Goal: Task Accomplishment & Management: Manage account settings

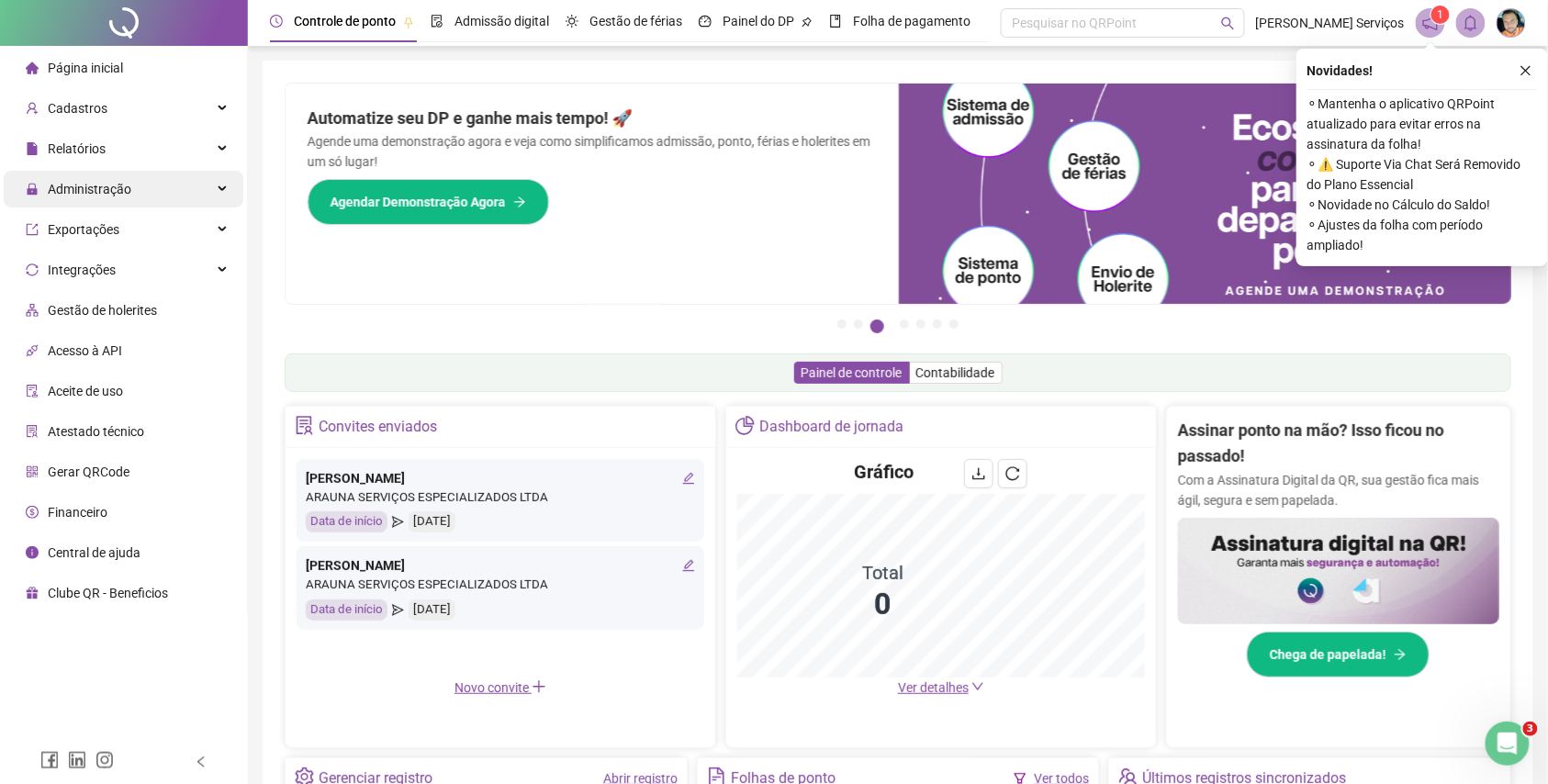
click at [233, 189] on div "Administração" at bounding box center [124, 189] width 240 height 36
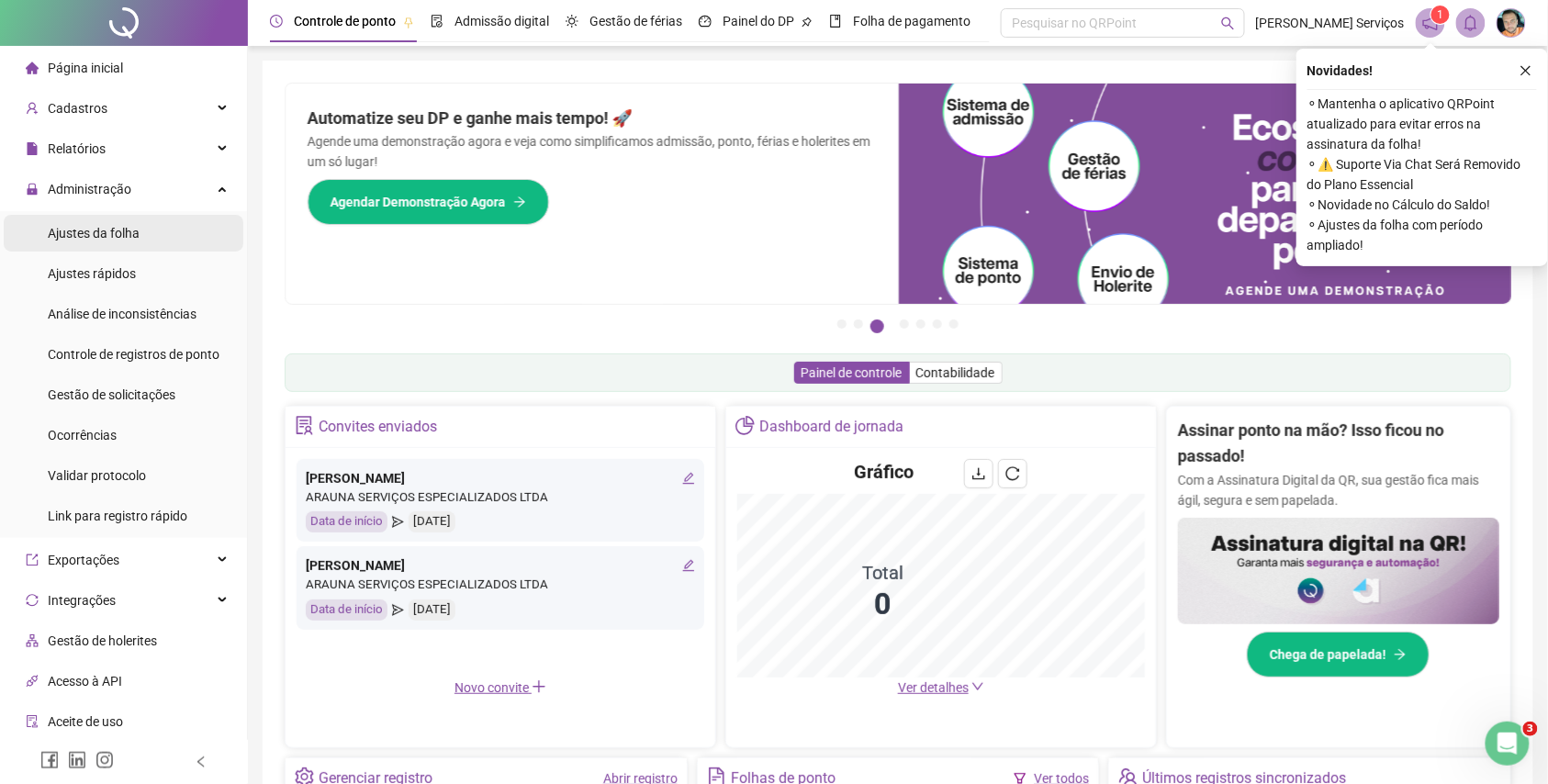
click at [147, 236] on li "Ajustes da folha" at bounding box center [124, 233] width 240 height 36
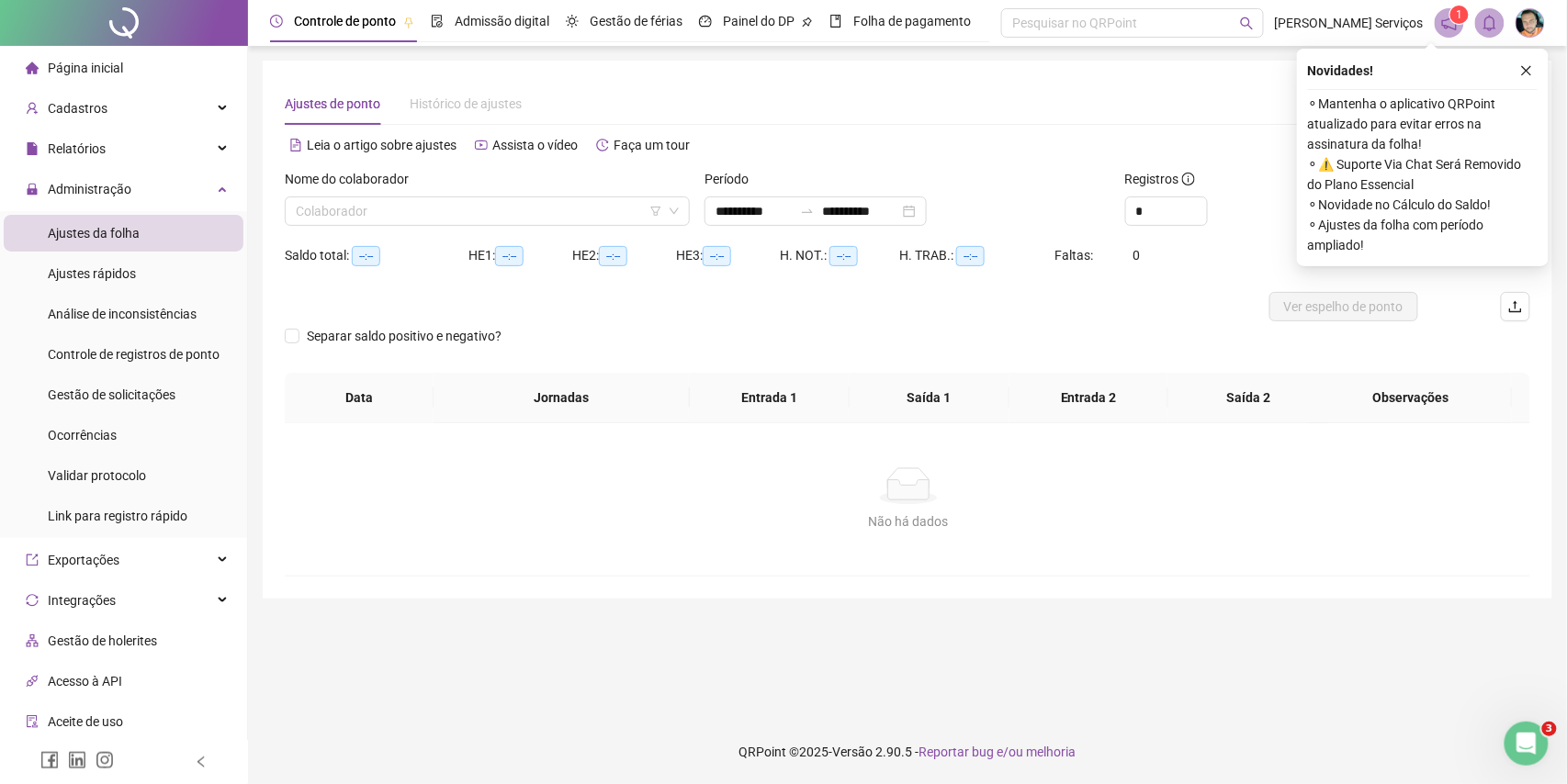
type input "**********"
click at [449, 210] on input "search" at bounding box center [479, 211] width 367 height 28
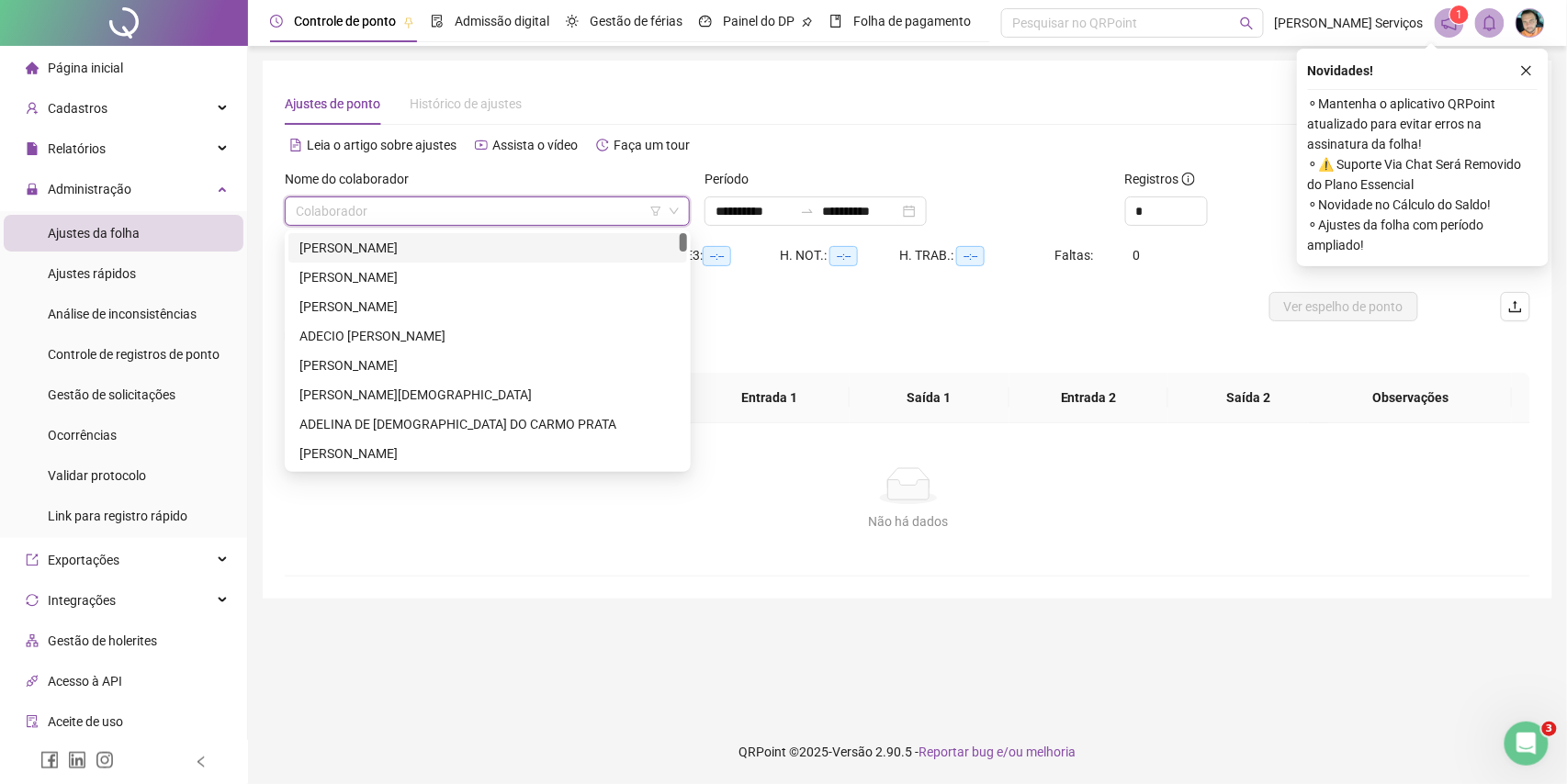
paste input "**********"
type input "**********"
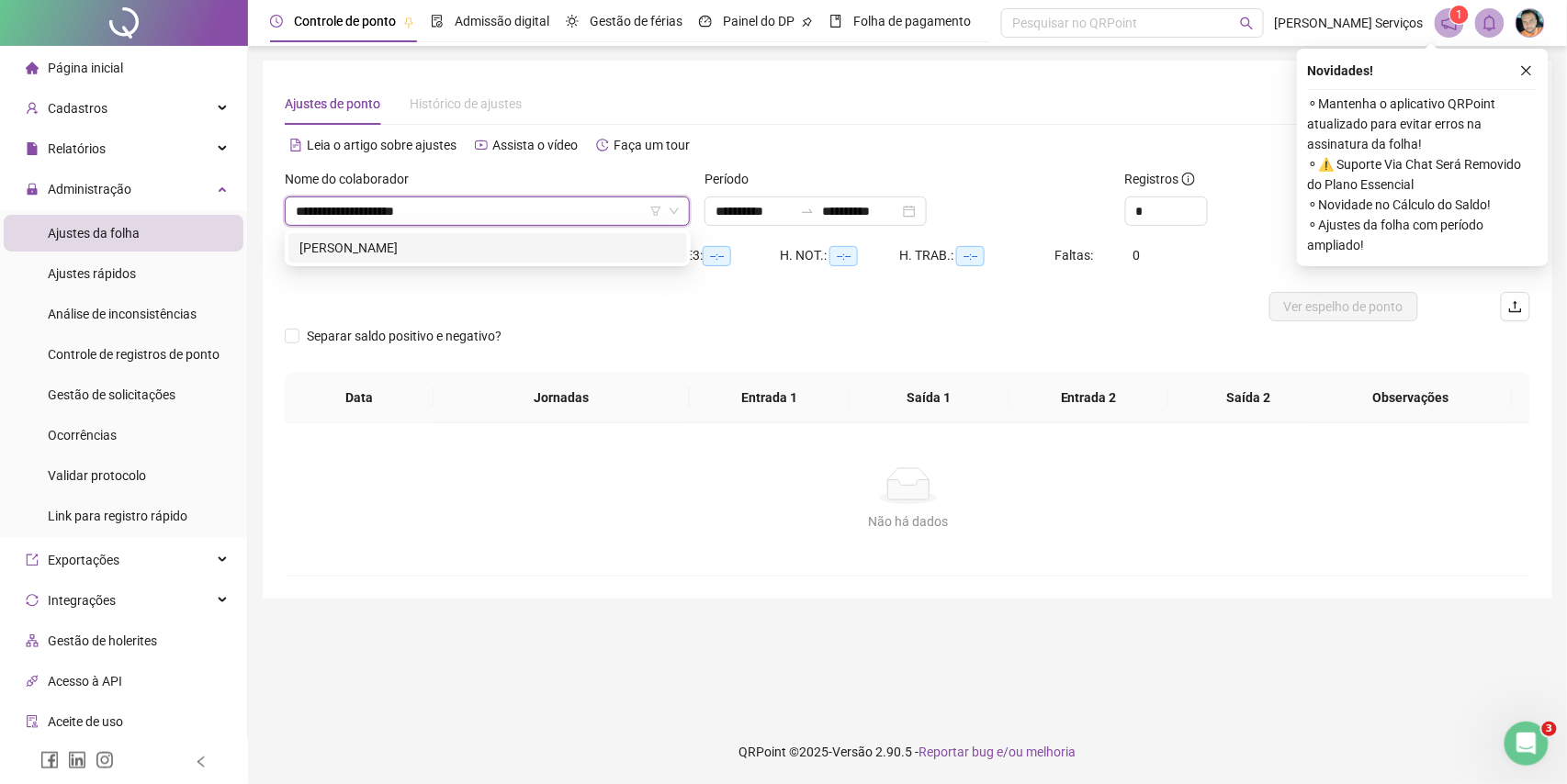
click at [489, 258] on div "JOSE CANDIDO FERREIRA" at bounding box center [488, 248] width 398 height 30
click at [1529, 73] on icon "close" at bounding box center [1527, 71] width 13 height 13
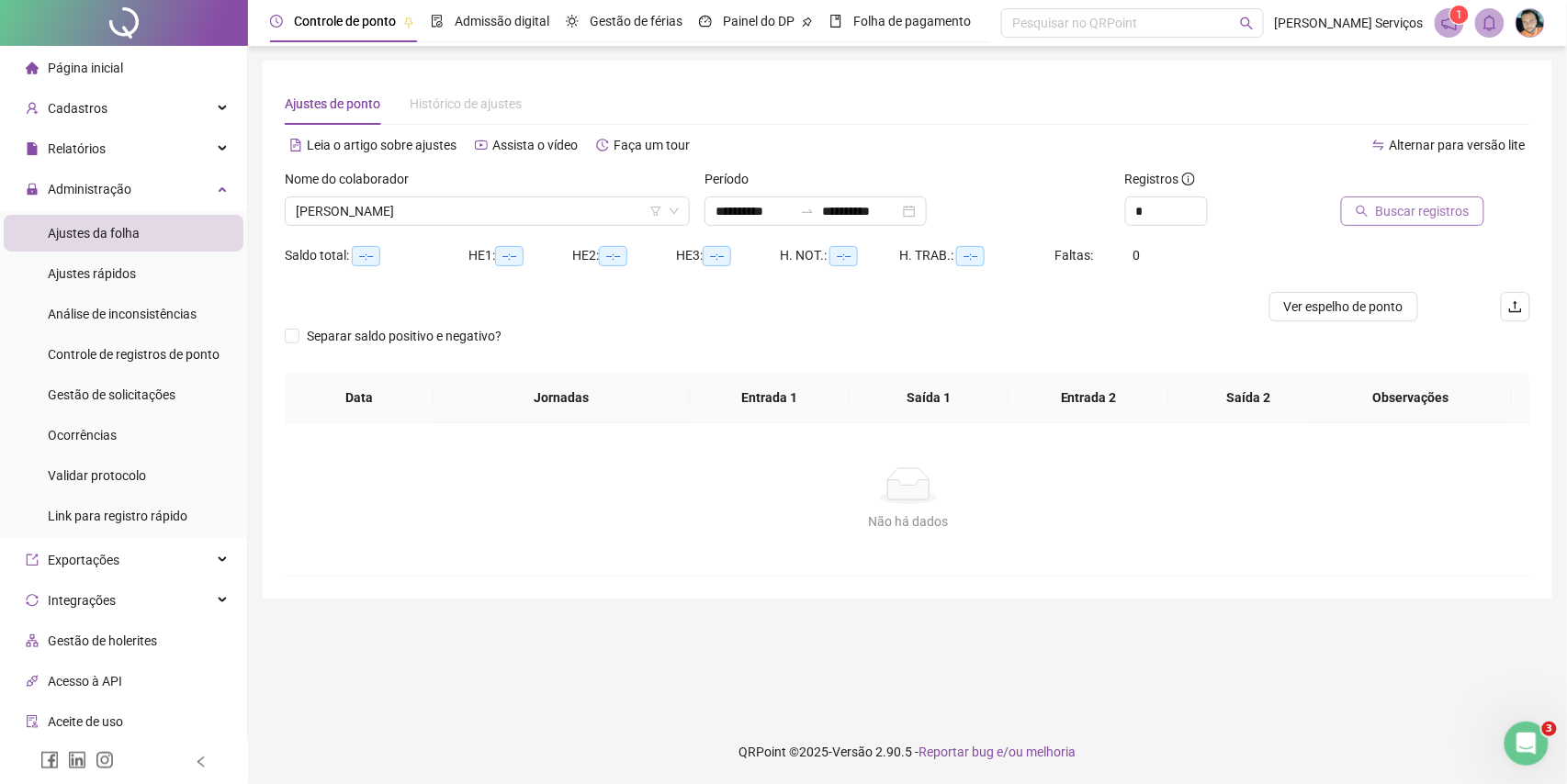
click at [1440, 203] on span "Buscar registros" at bounding box center [1423, 211] width 94 height 20
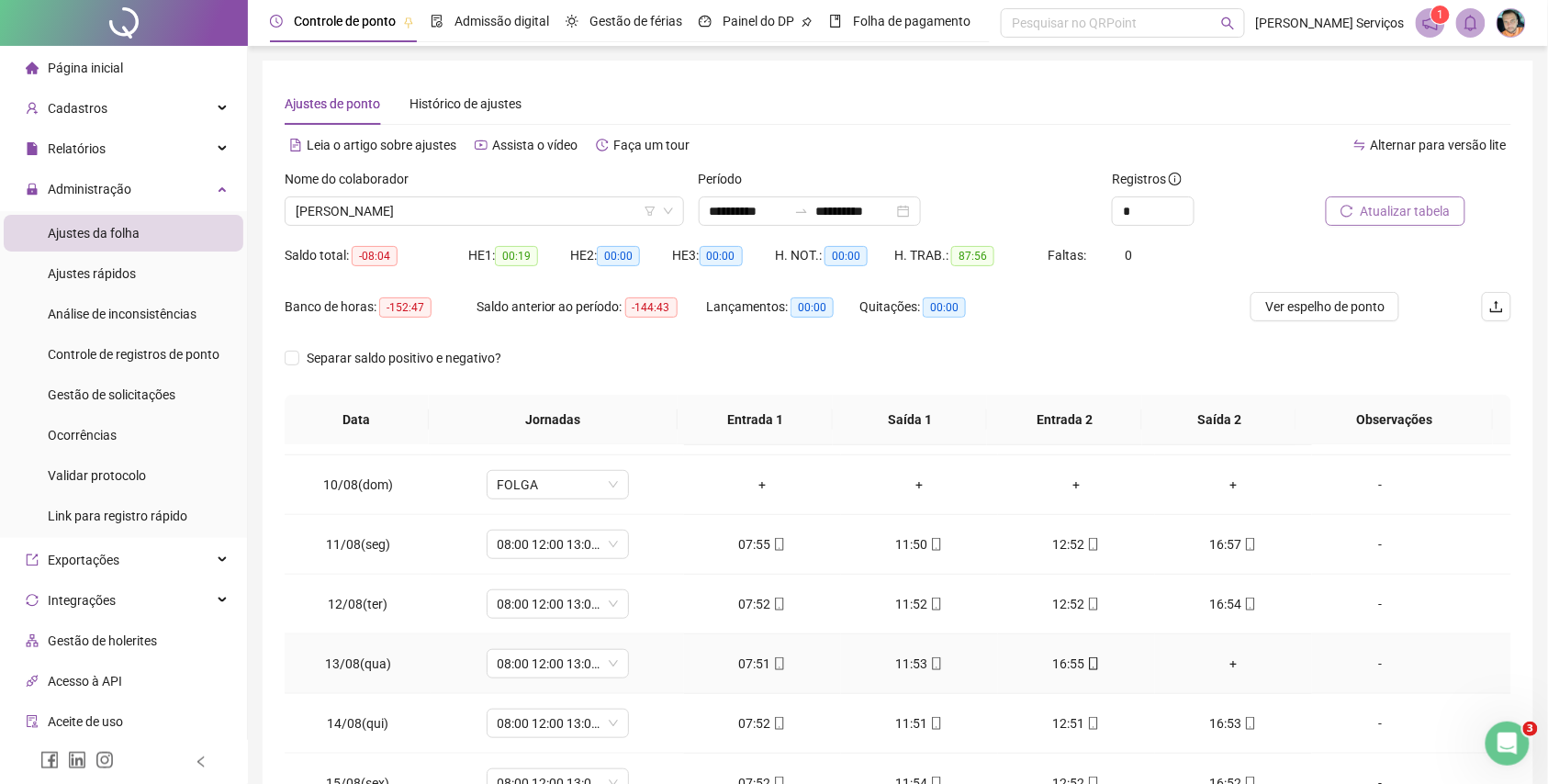
scroll to position [367, 0]
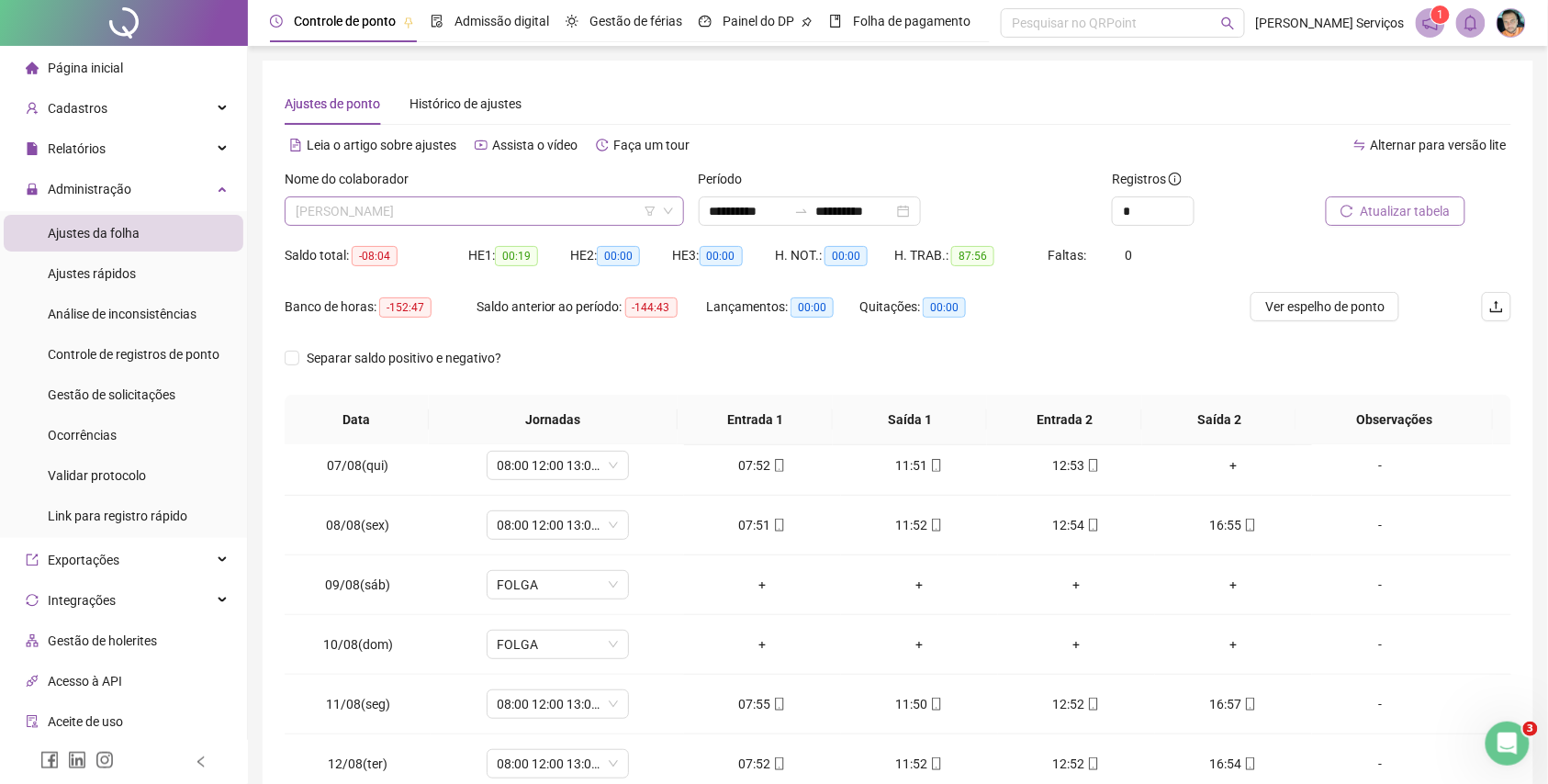
click at [394, 200] on span "JOSE CANDIDO FERREIRA" at bounding box center [485, 211] width 378 height 28
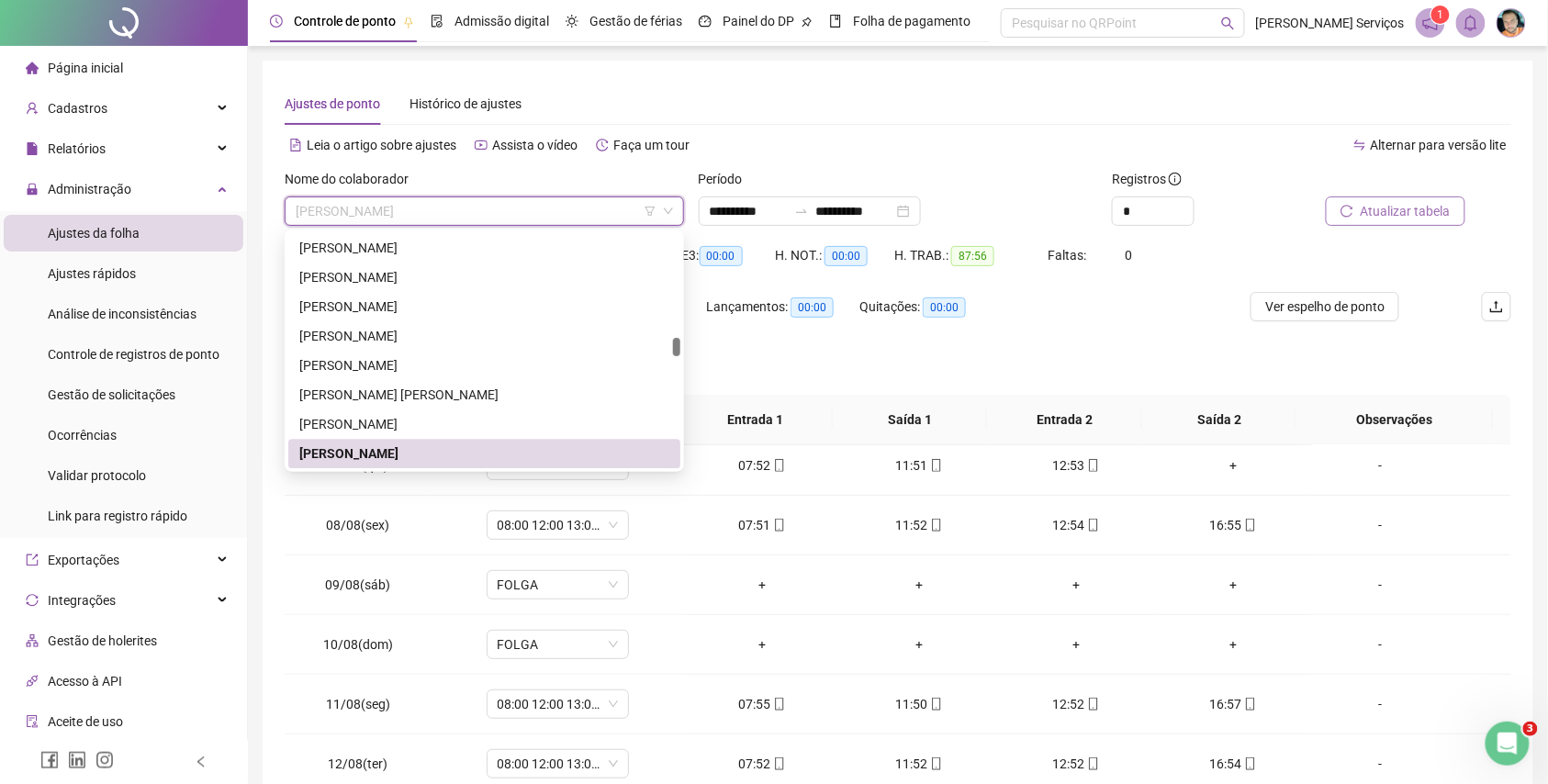
paste input "**********"
type input "**********"
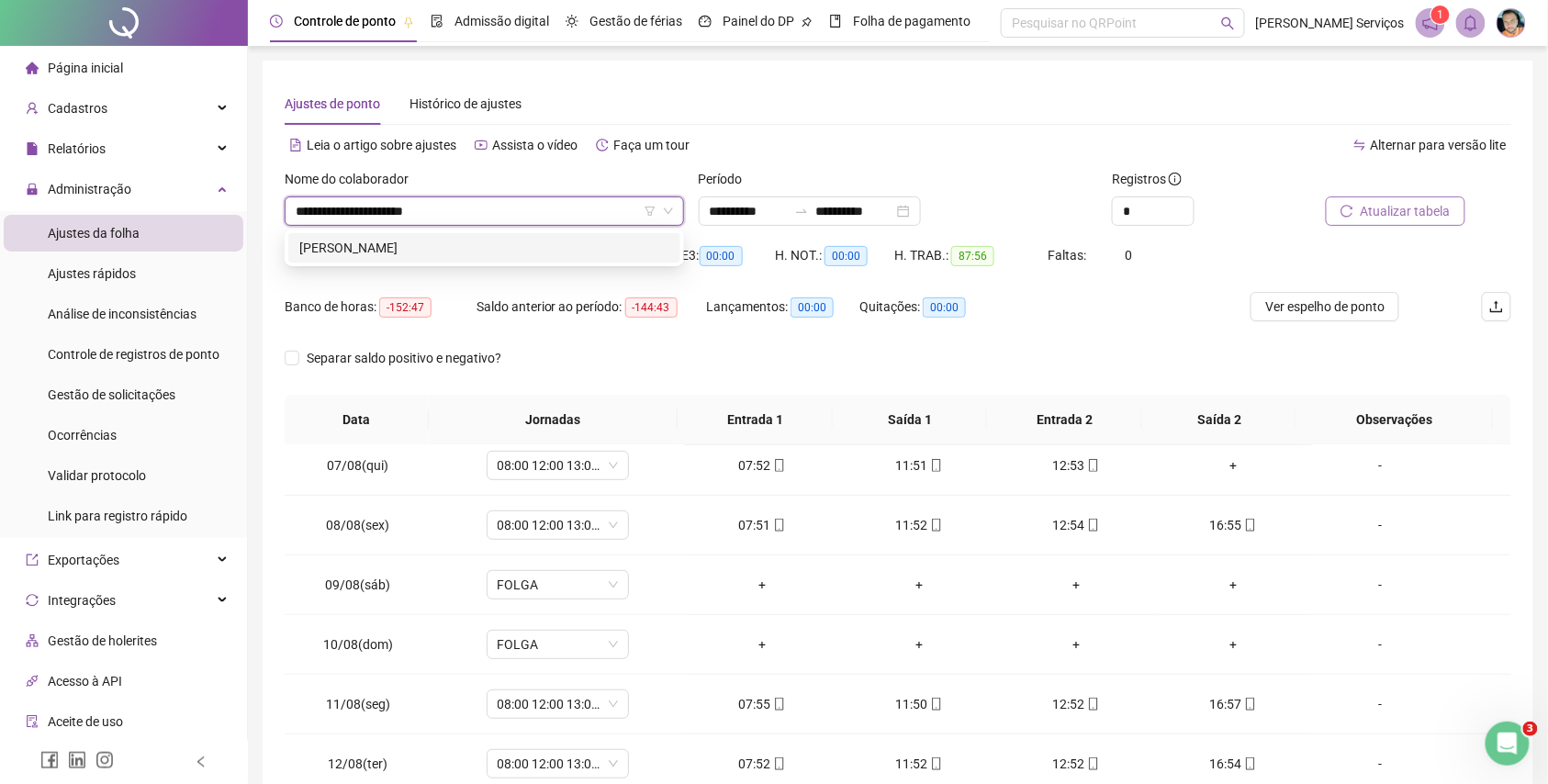
drag, startPoint x: 419, startPoint y: 245, endPoint x: 842, endPoint y: 245, distance: 423.0
click at [423, 245] on div "JOSE OTAVIO DOS SANTOS" at bounding box center [485, 248] width 370 height 20
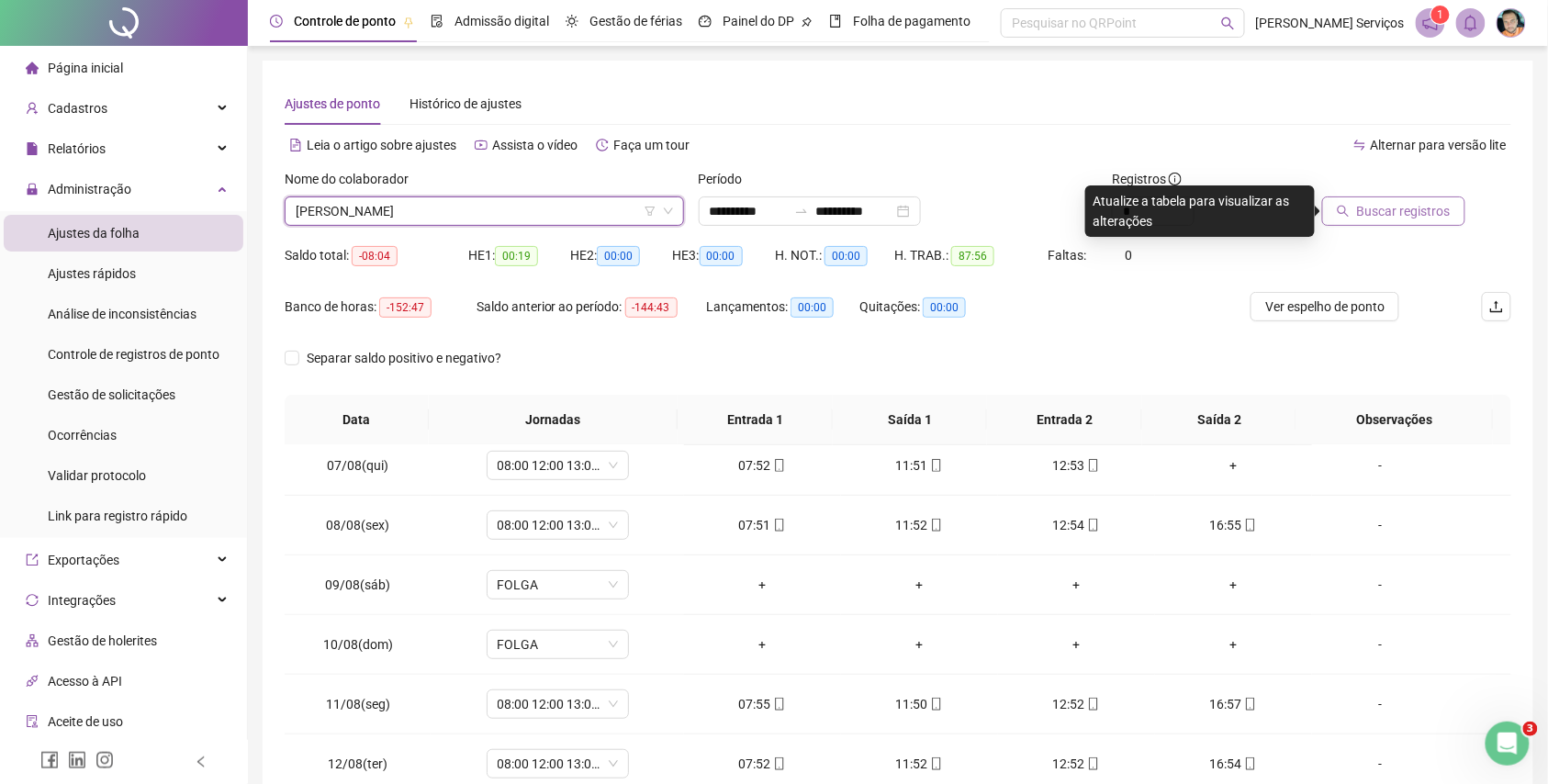
click at [1444, 219] on span "Buscar registros" at bounding box center [1404, 211] width 94 height 20
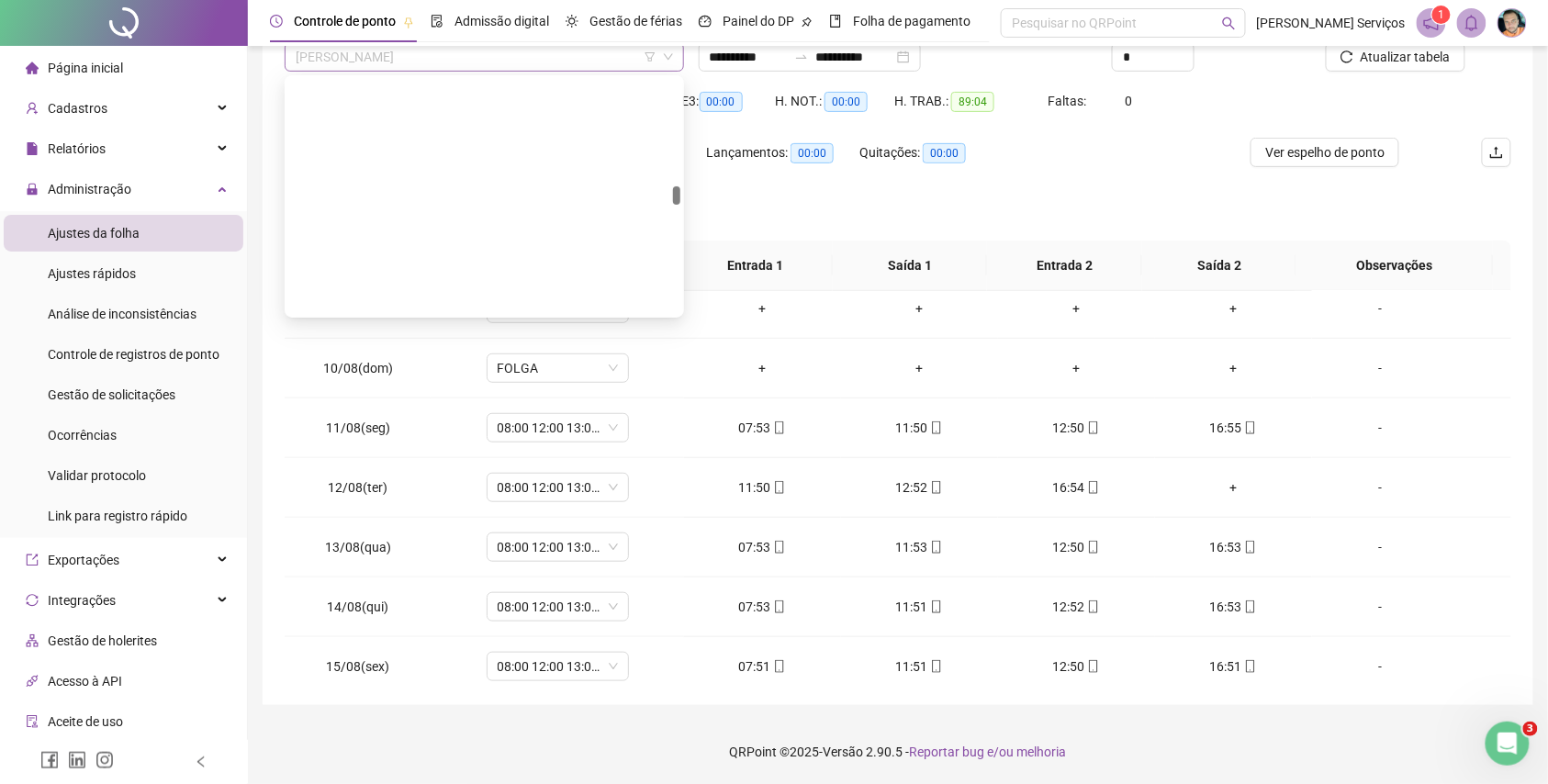
scroll to position [23239, 0]
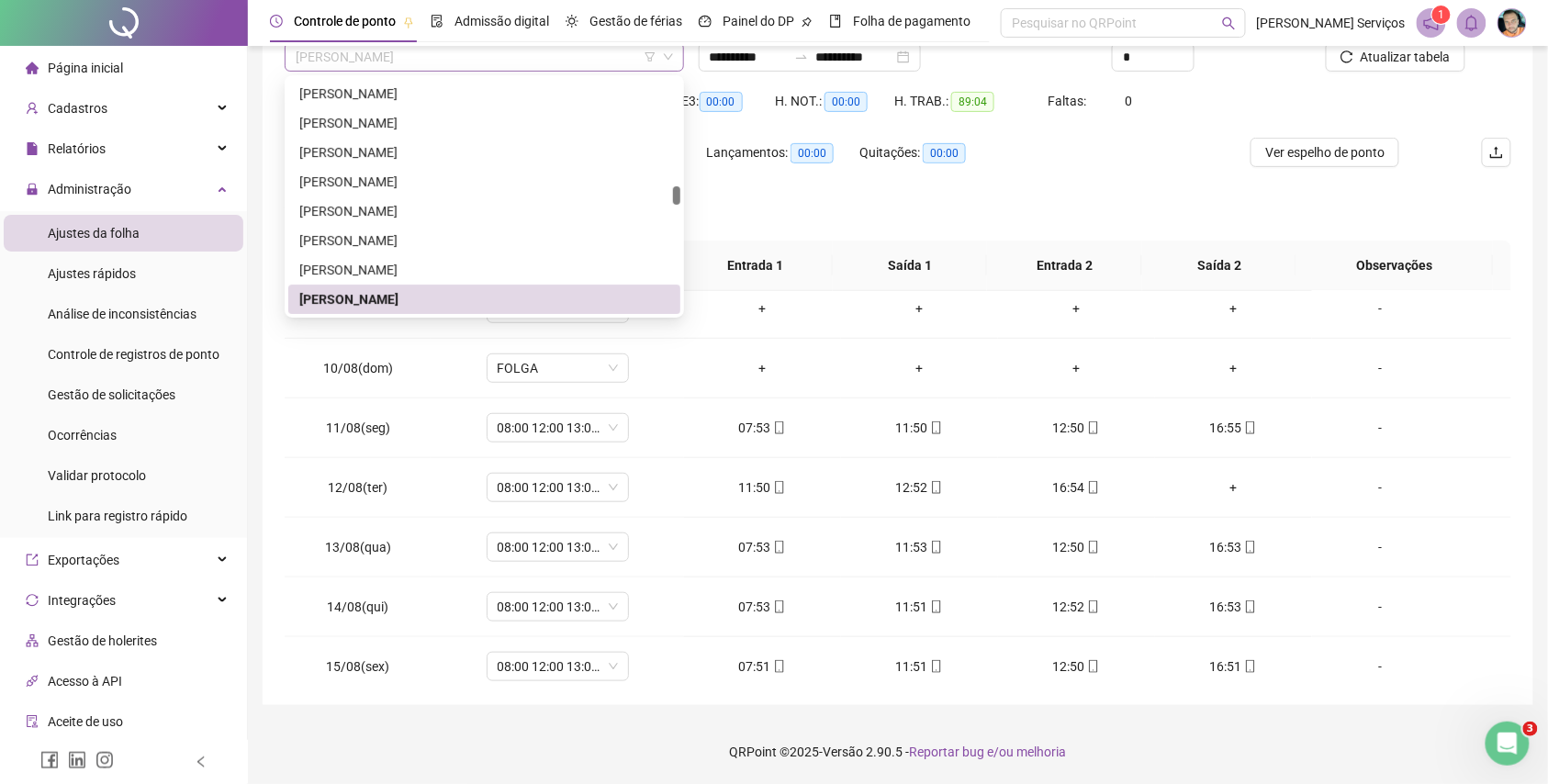
click at [375, 60] on span "JOSE OTAVIO DOS SANTOS" at bounding box center [485, 57] width 378 height 28
paste input "**********"
type input "**********"
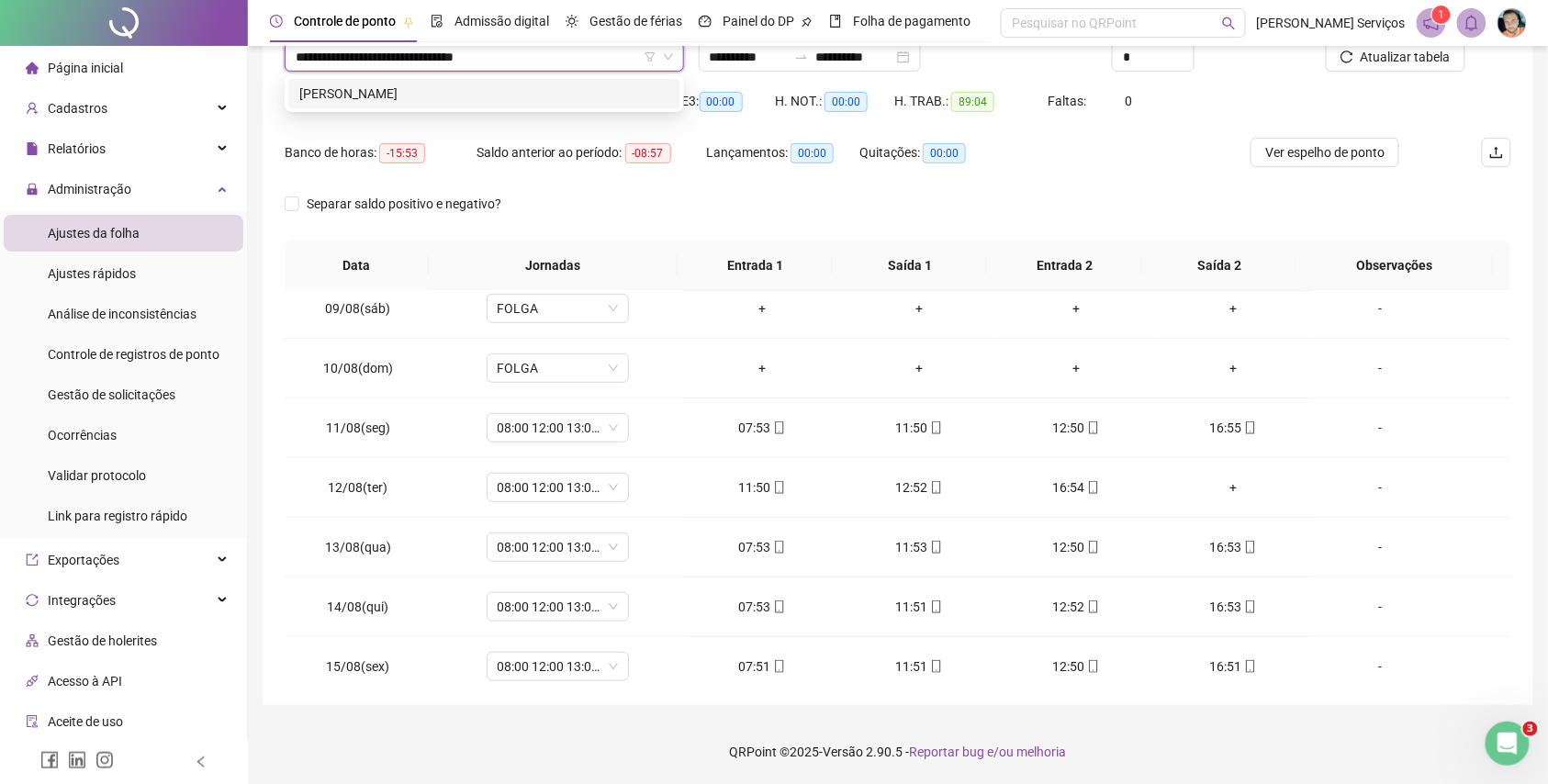
click at [427, 101] on div "MARIA FERNANDA DOS SANTOS FERREIRA" at bounding box center [485, 94] width 370 height 20
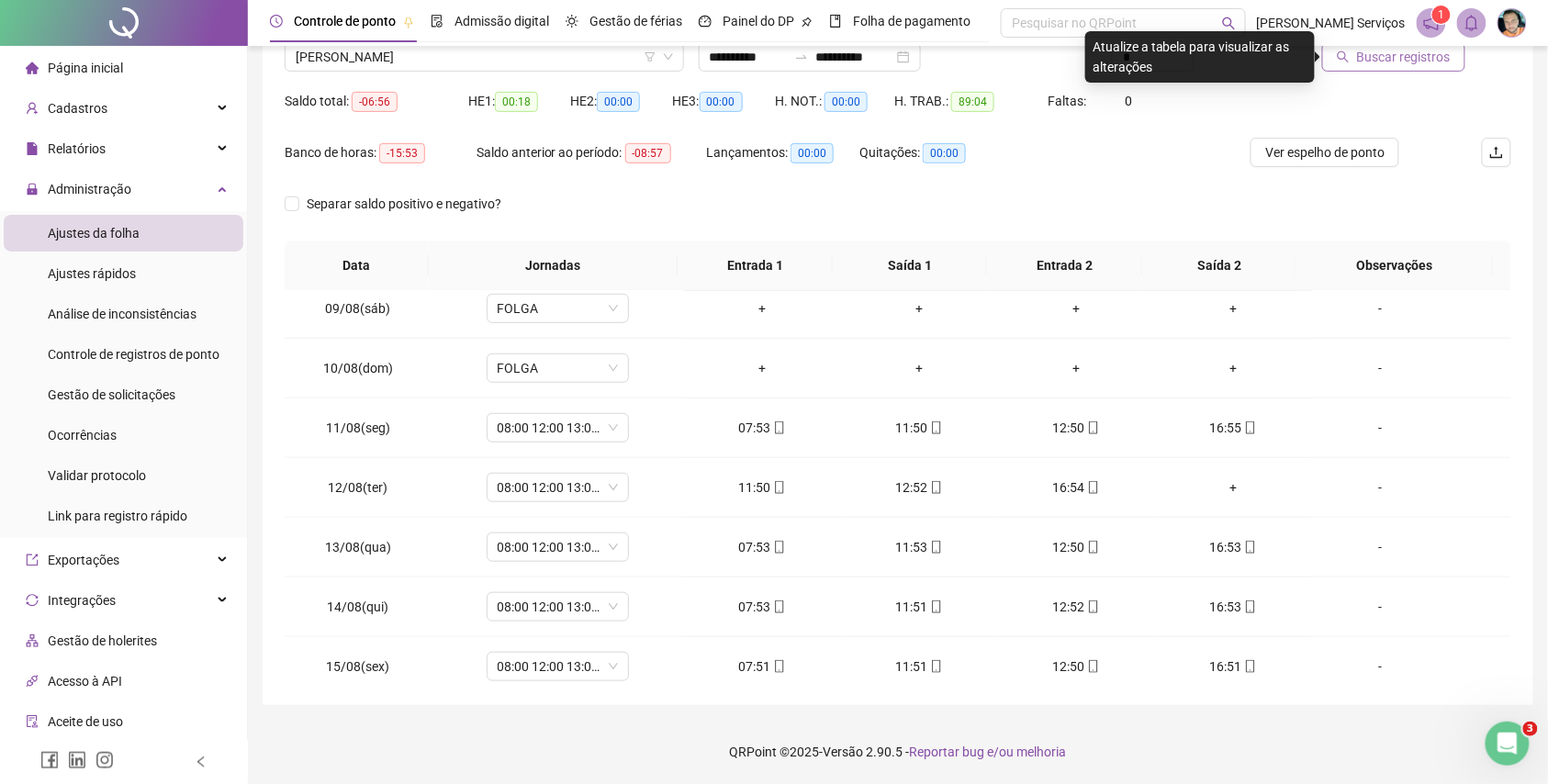
click at [1430, 55] on span "Buscar registros" at bounding box center [1404, 57] width 94 height 20
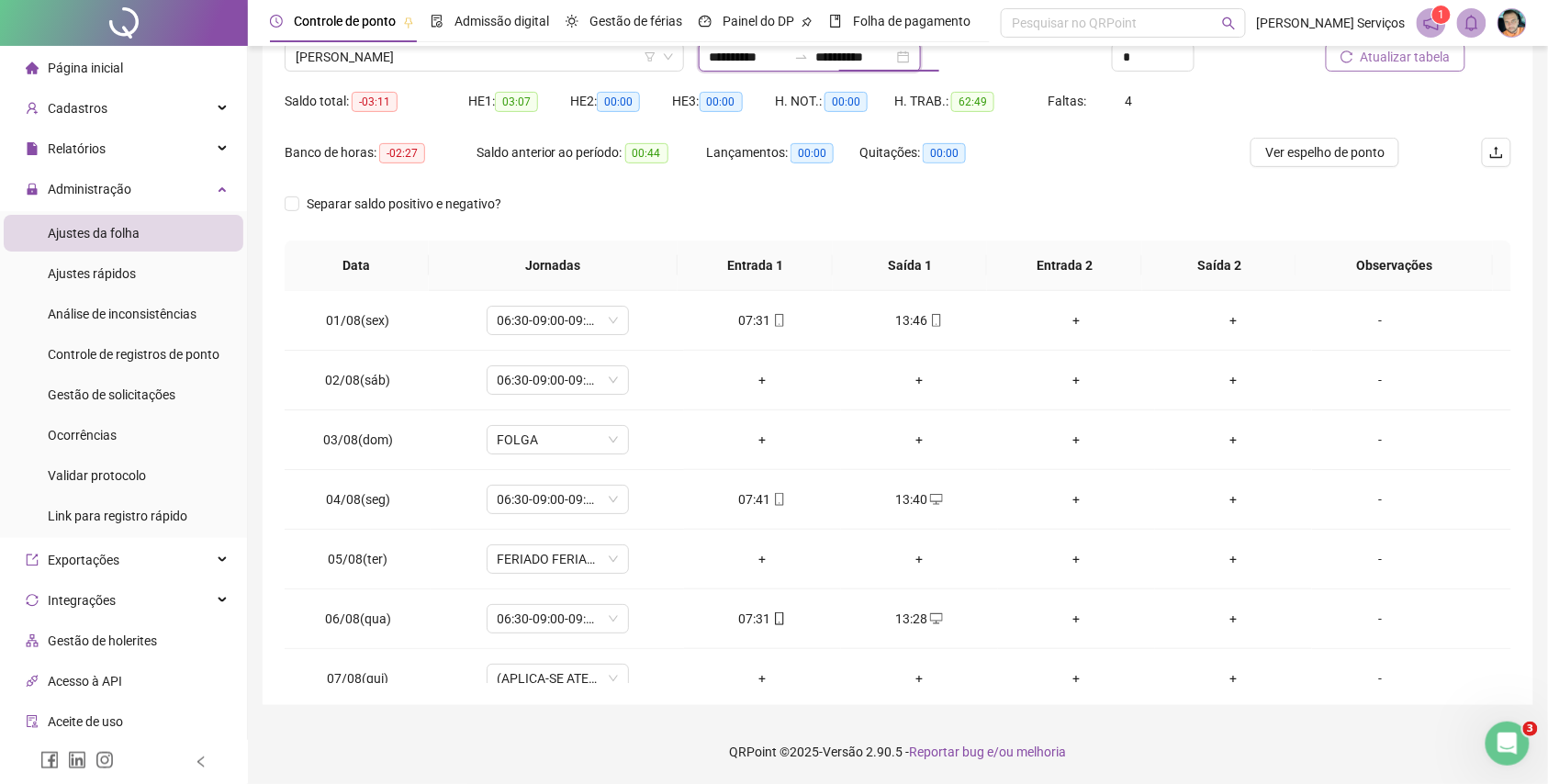
click at [894, 63] on input "**********" at bounding box center [855, 57] width 77 height 20
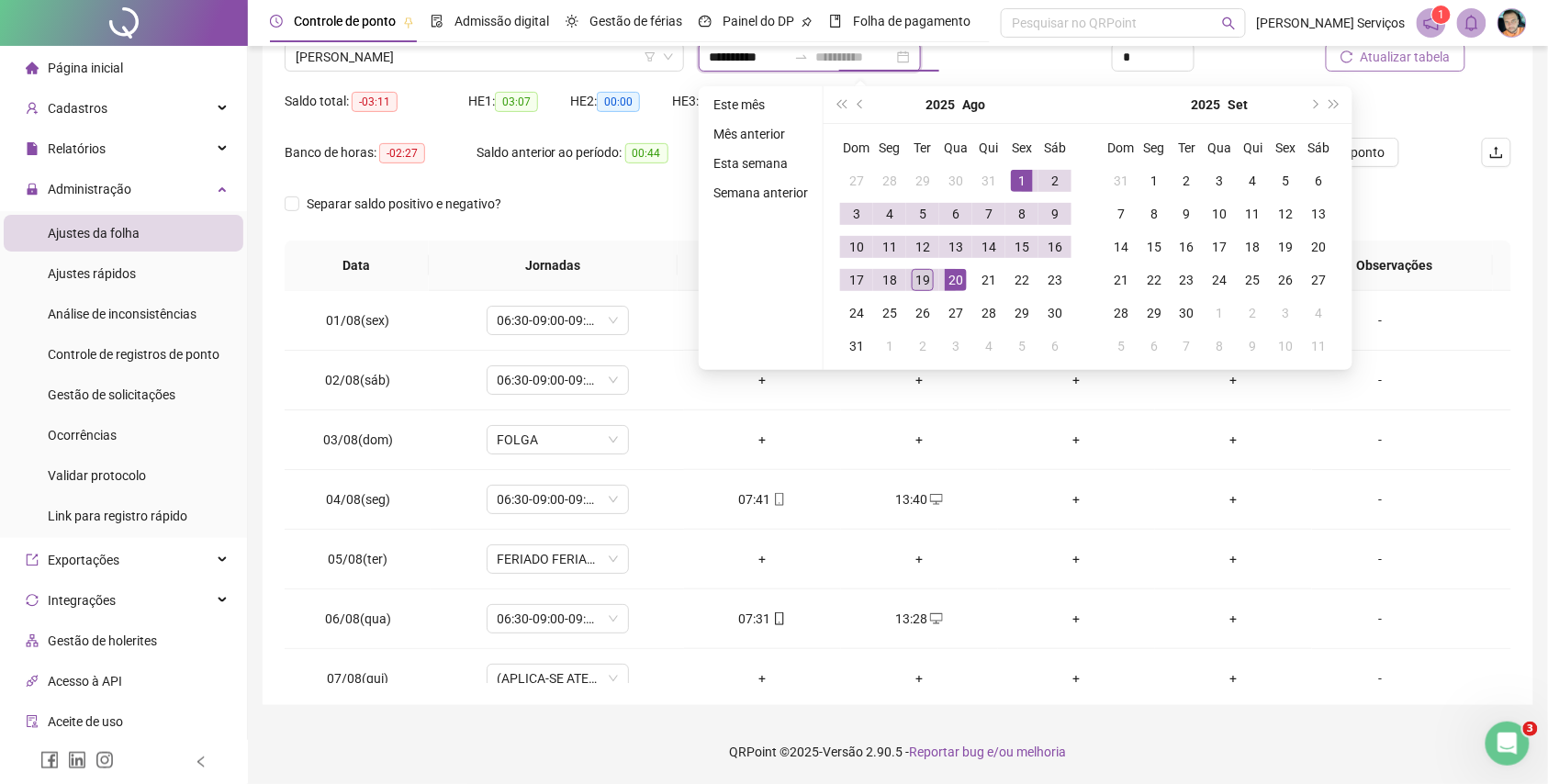
type input "**********"
click at [926, 281] on div "19" at bounding box center [923, 280] width 22 height 22
type input "**********"
click at [674, 332] on td "06:30-09:00-09:15-12:45" at bounding box center [556, 321] width 252 height 60
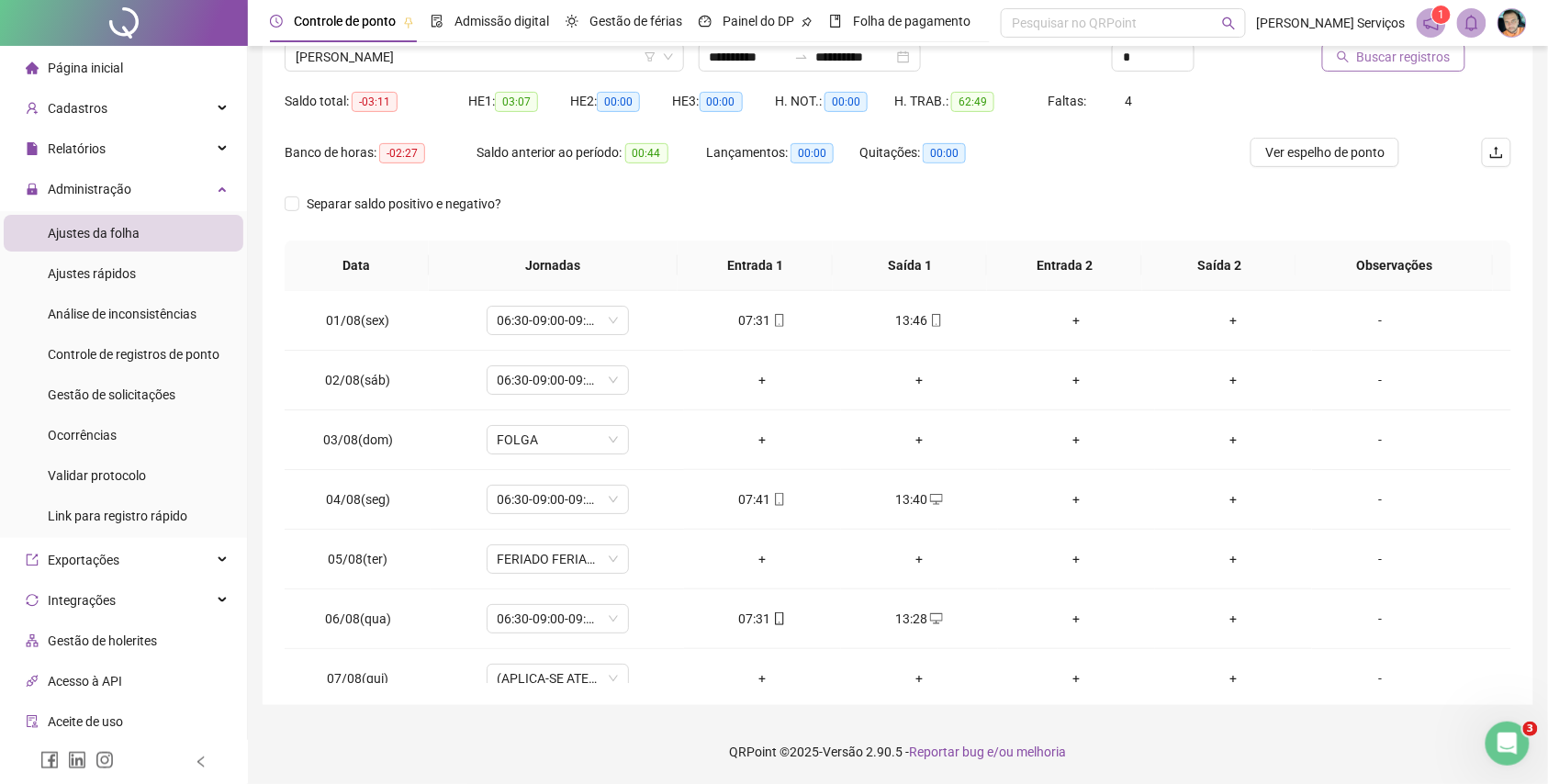
click at [1335, 68] on button "Buscar registros" at bounding box center [1395, 57] width 143 height 30
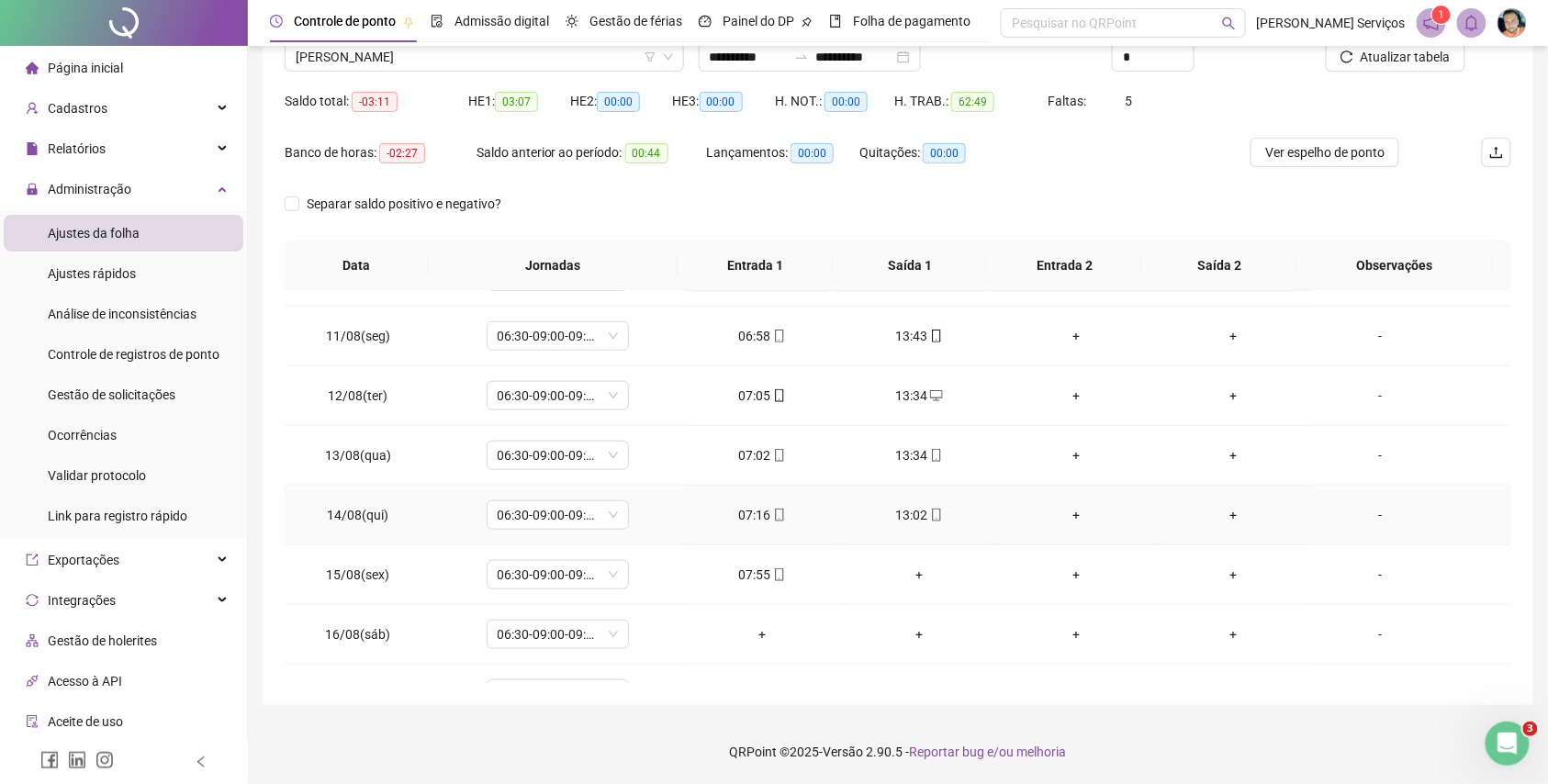
scroll to position [748, 0]
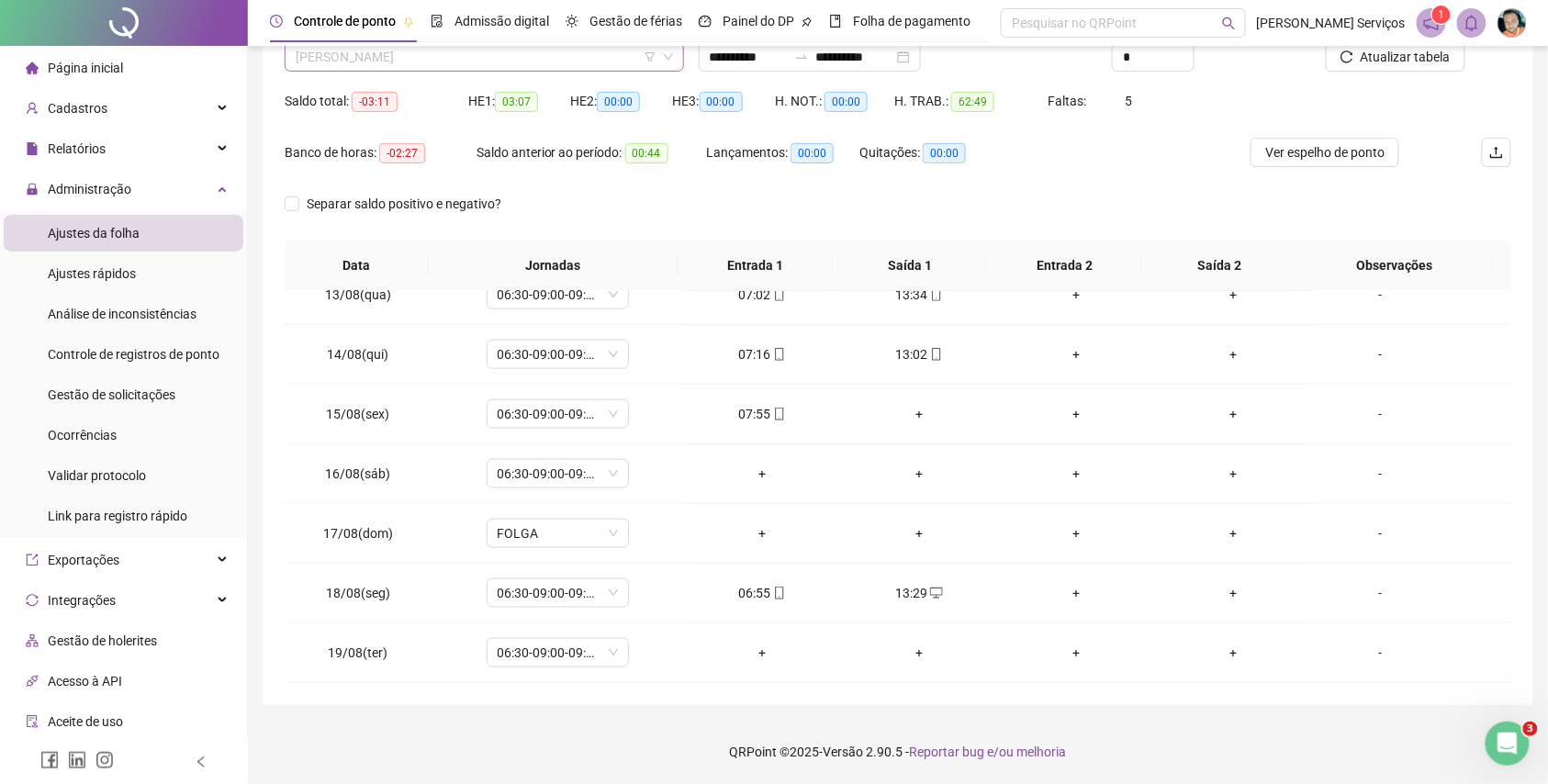
click at [601, 60] on span "MARIA FERNANDA DOS SANTOS FERREIRA" at bounding box center [485, 57] width 378 height 28
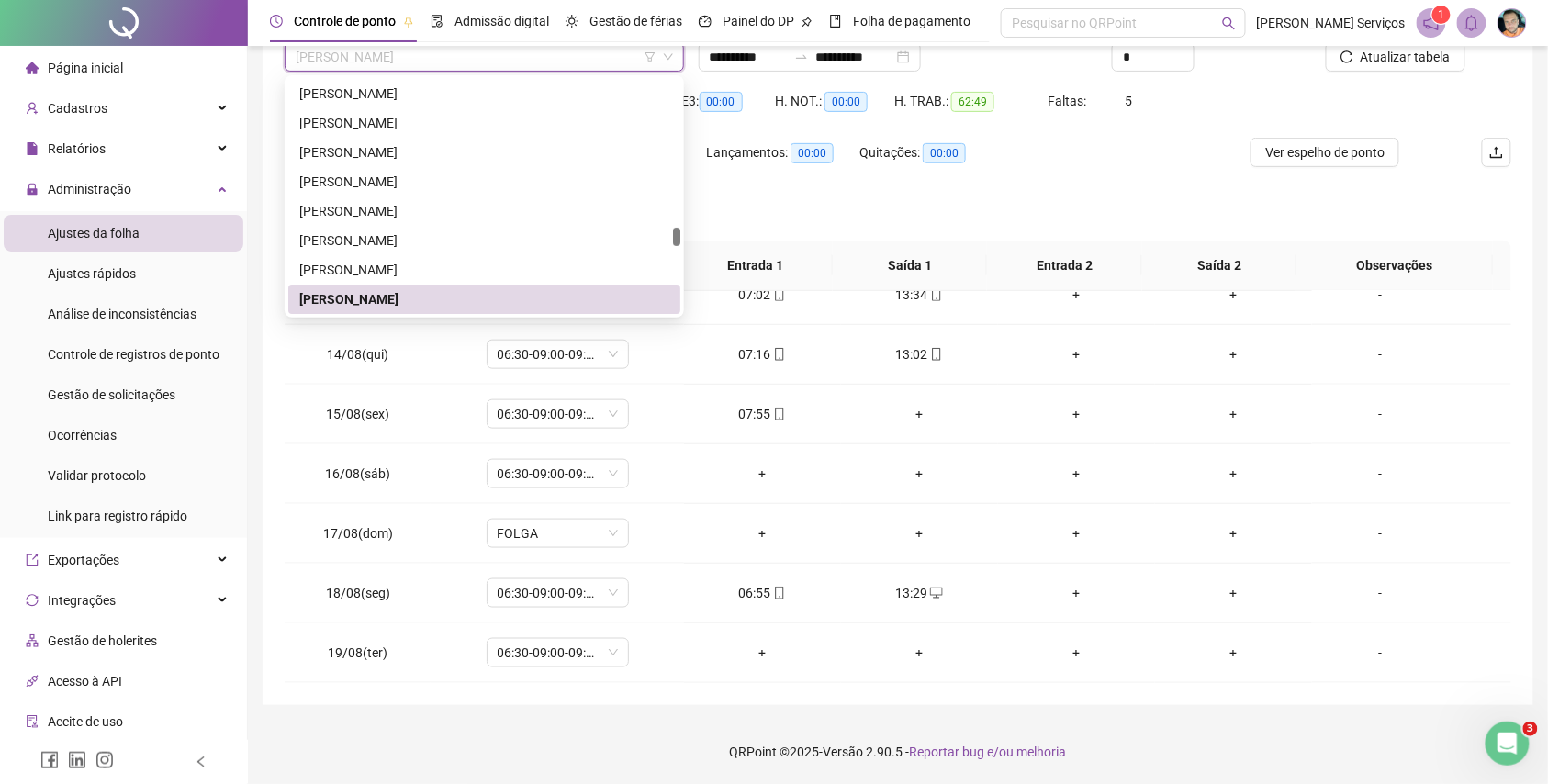
paste input "**********"
type input "**********"
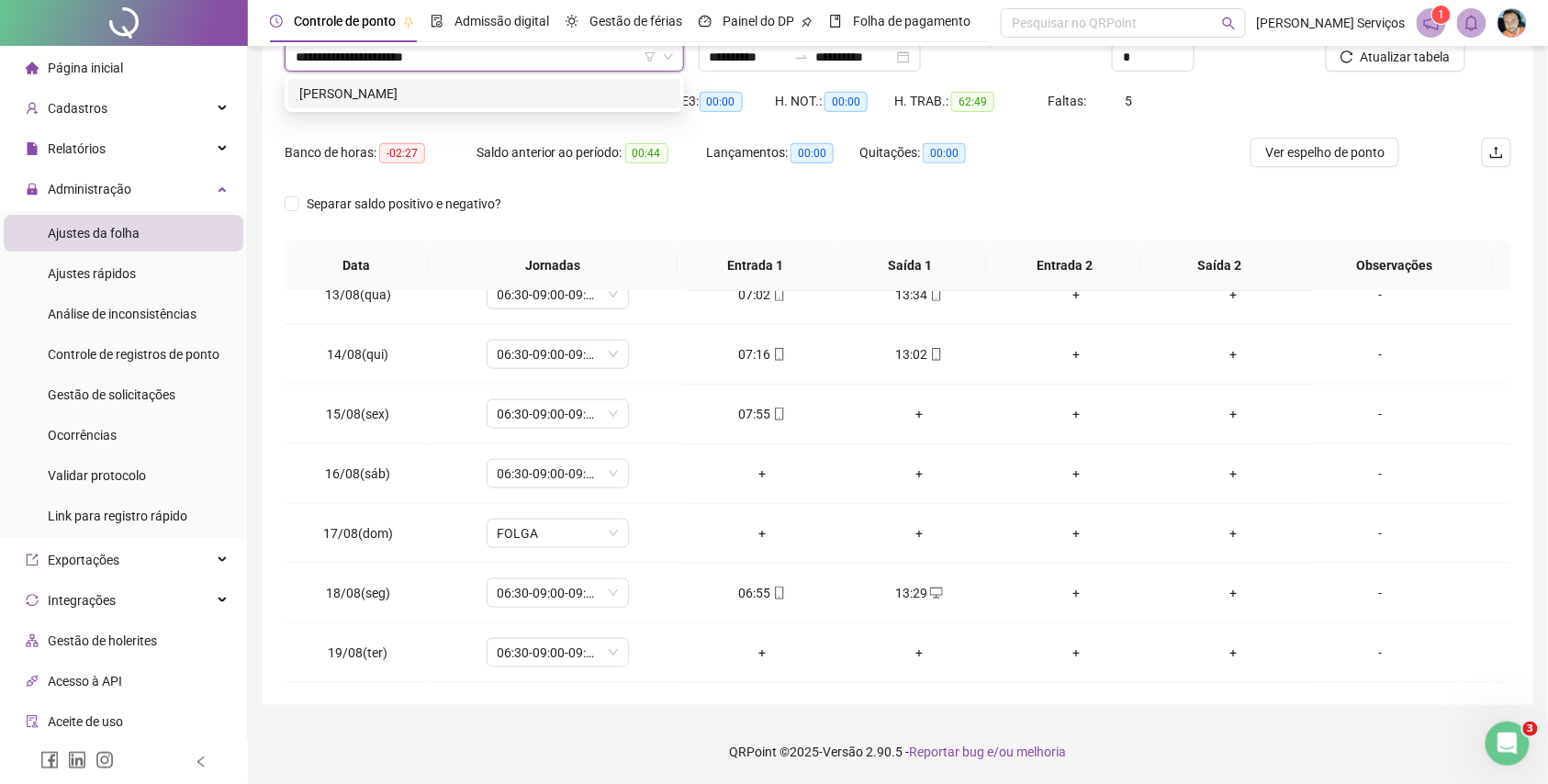
scroll to position [0, 0]
click at [520, 92] on div "JOAO PEDRO DA CRUZ LIMA" at bounding box center [485, 94] width 370 height 20
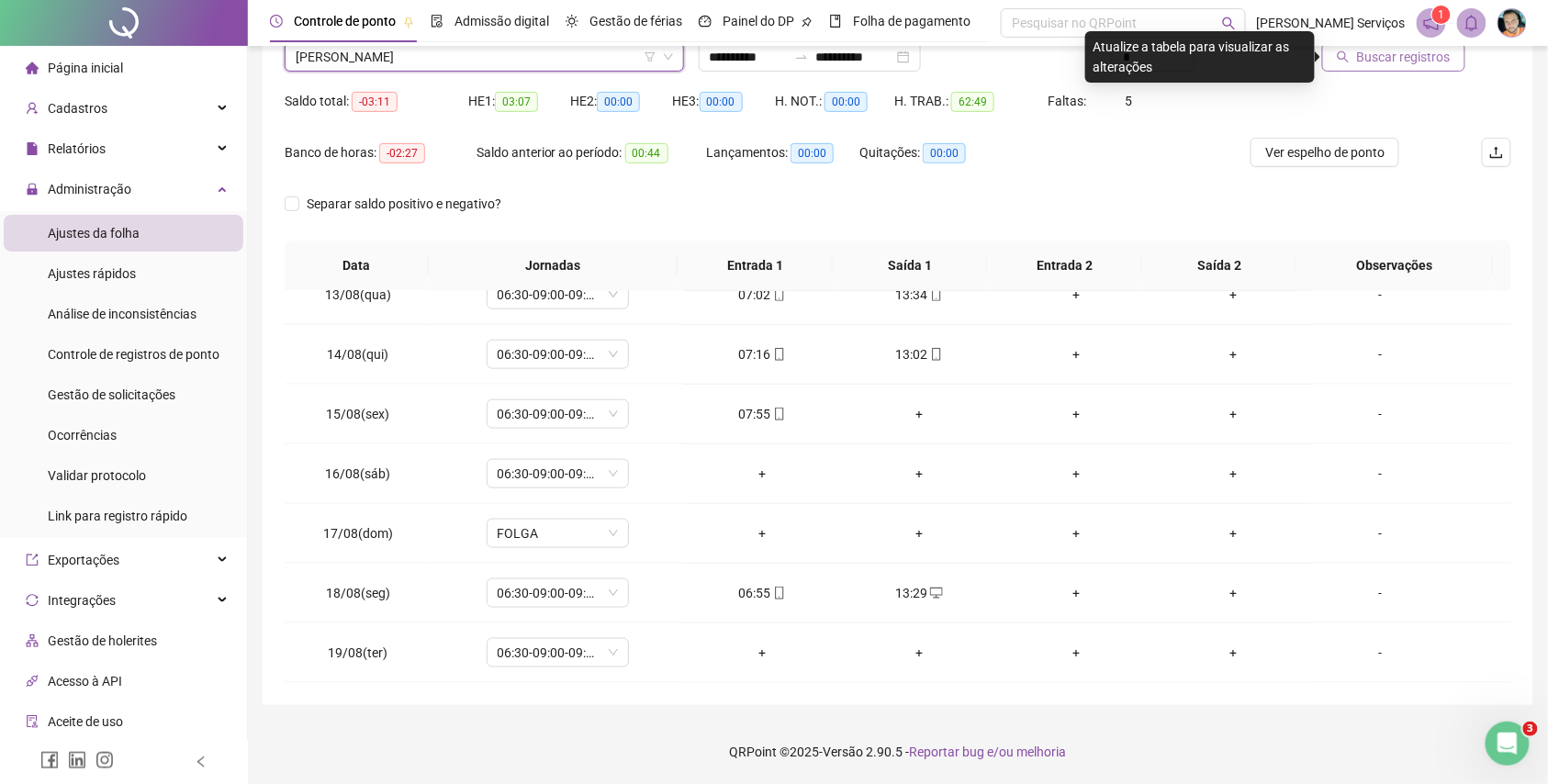
click at [1341, 56] on icon "search" at bounding box center [1343, 57] width 13 height 13
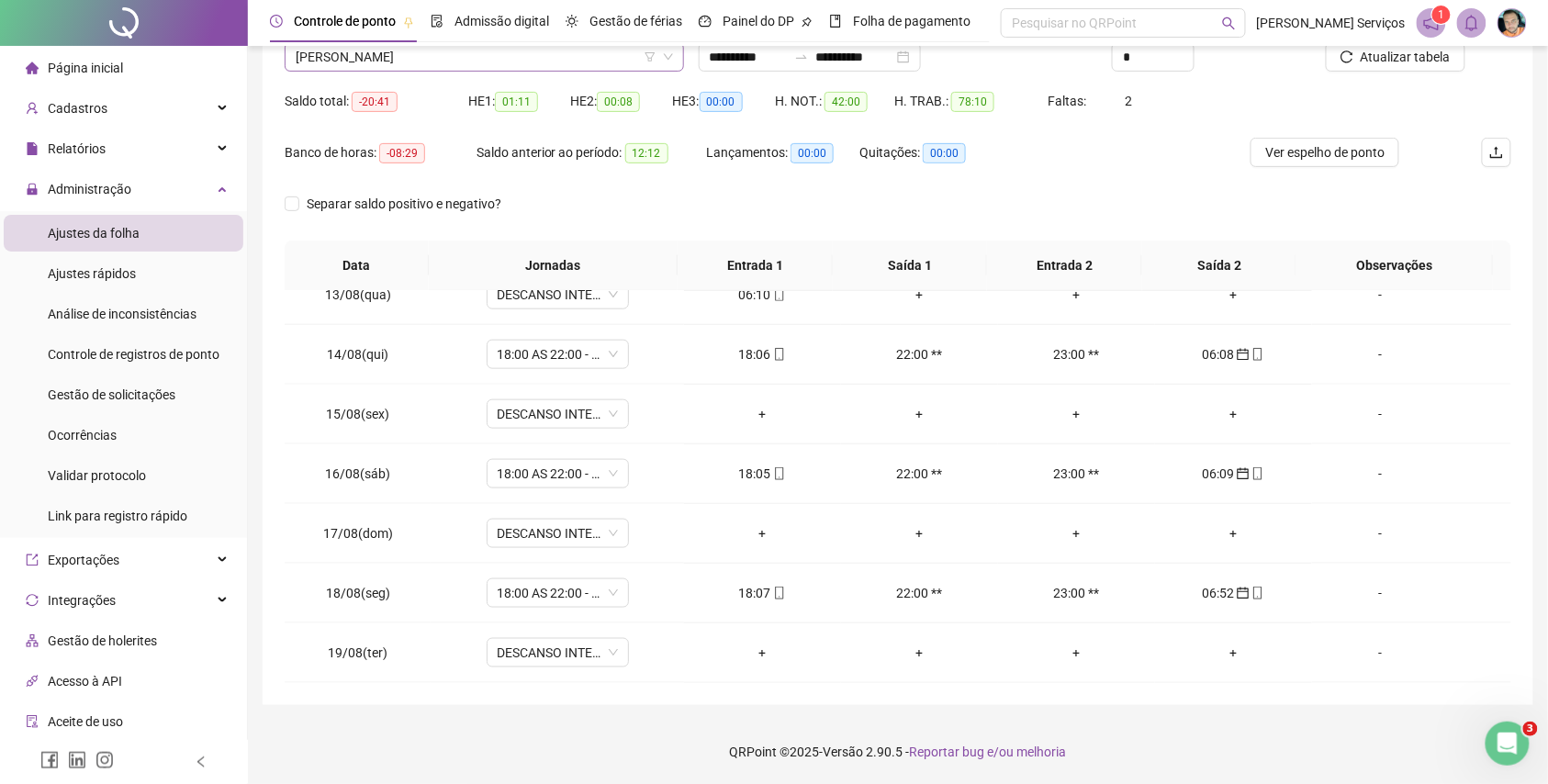
click at [556, 52] on span "JOAO PEDRO DA CRUZ LIMA" at bounding box center [485, 57] width 378 height 28
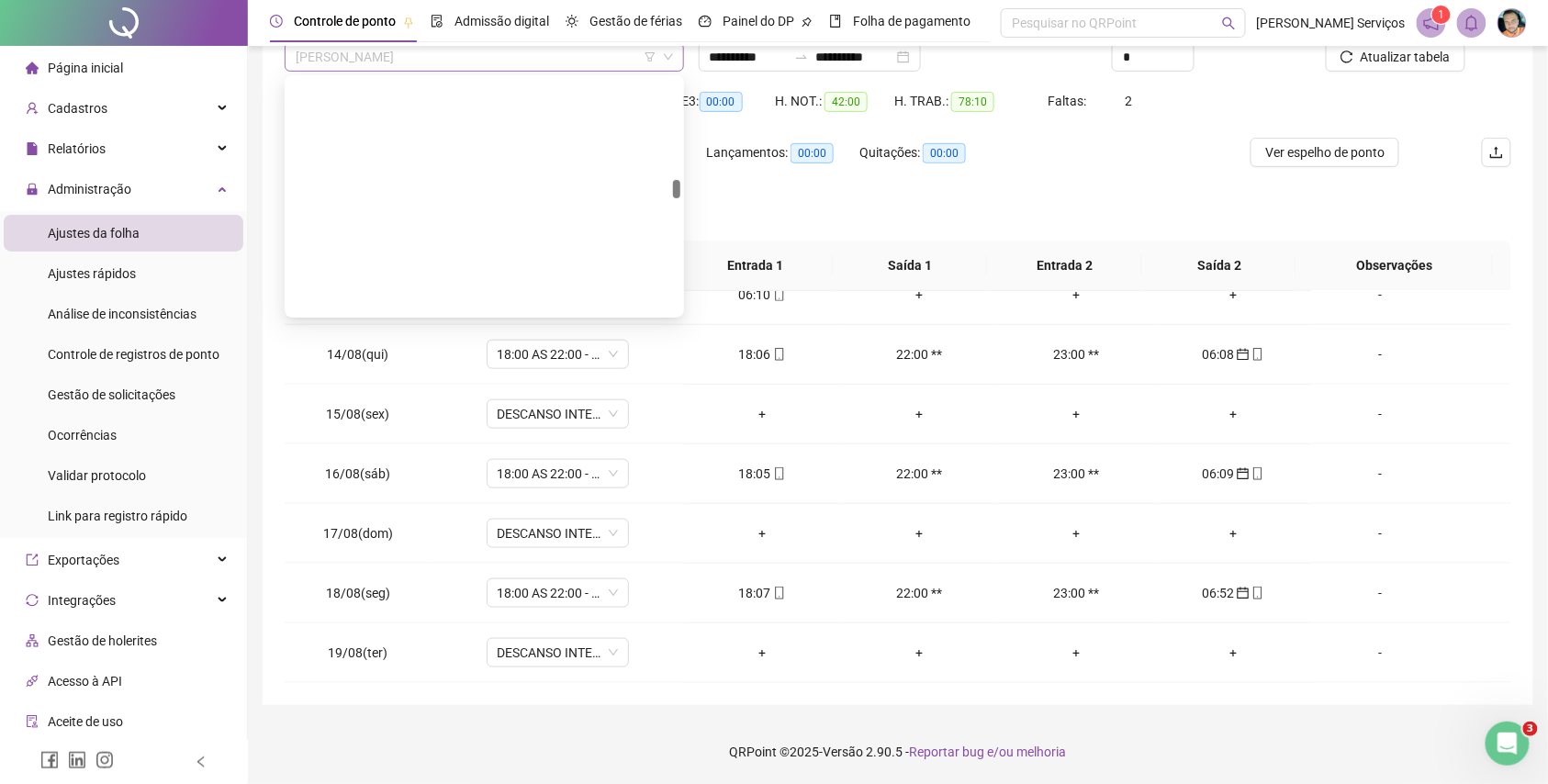
scroll to position [21771, 0]
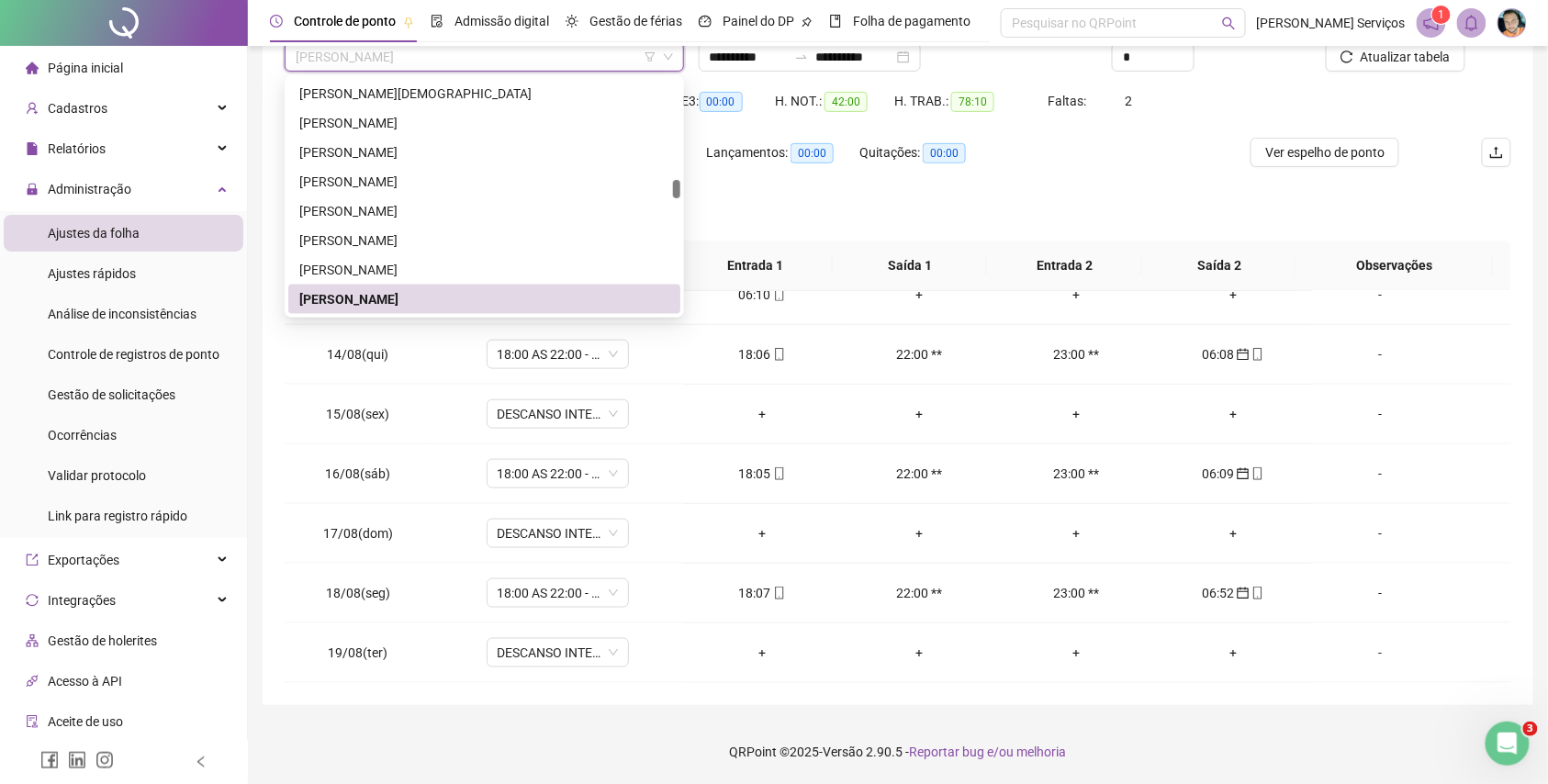
paste input "**********"
type input "**********"
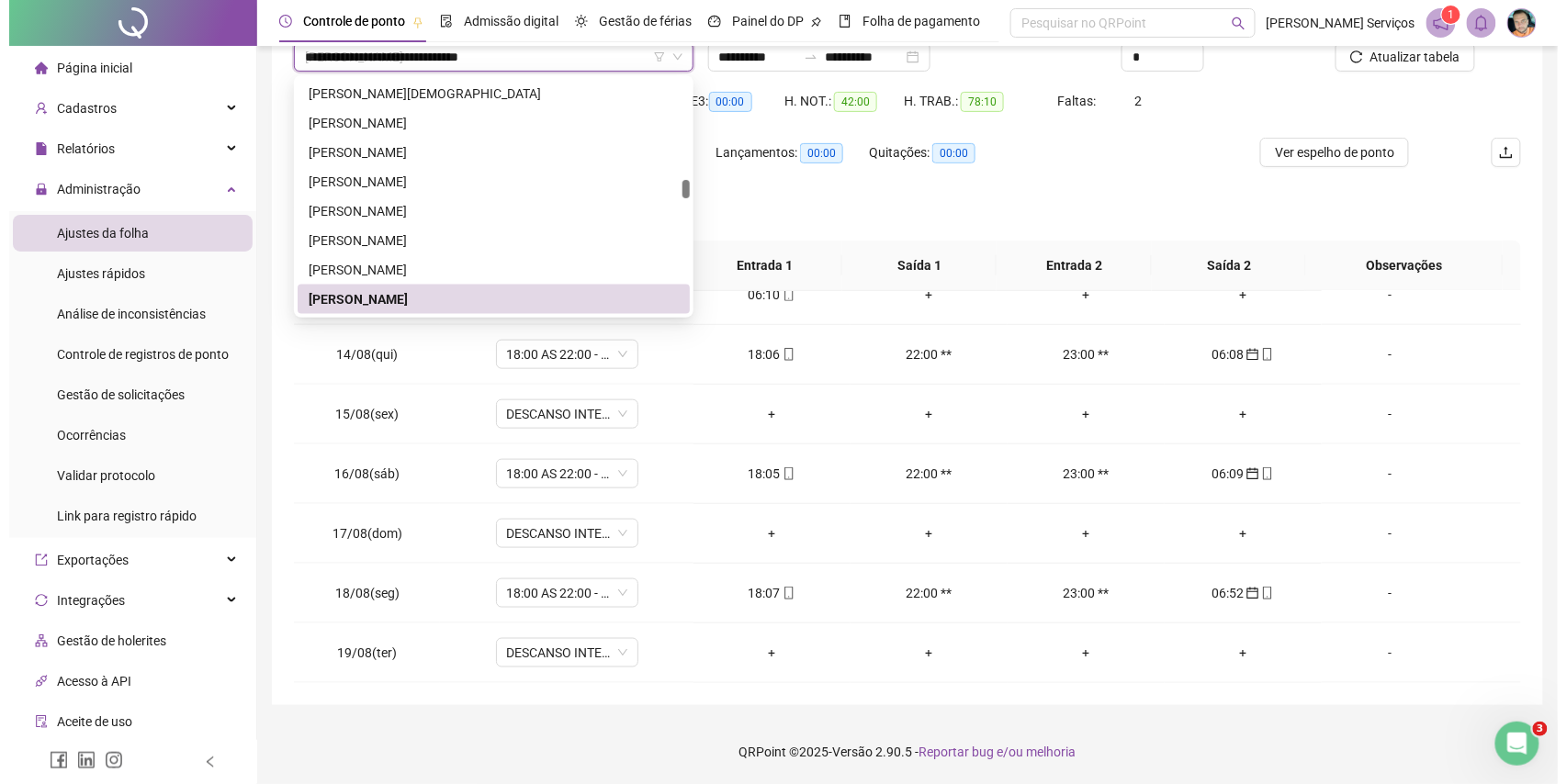
scroll to position [0, 0]
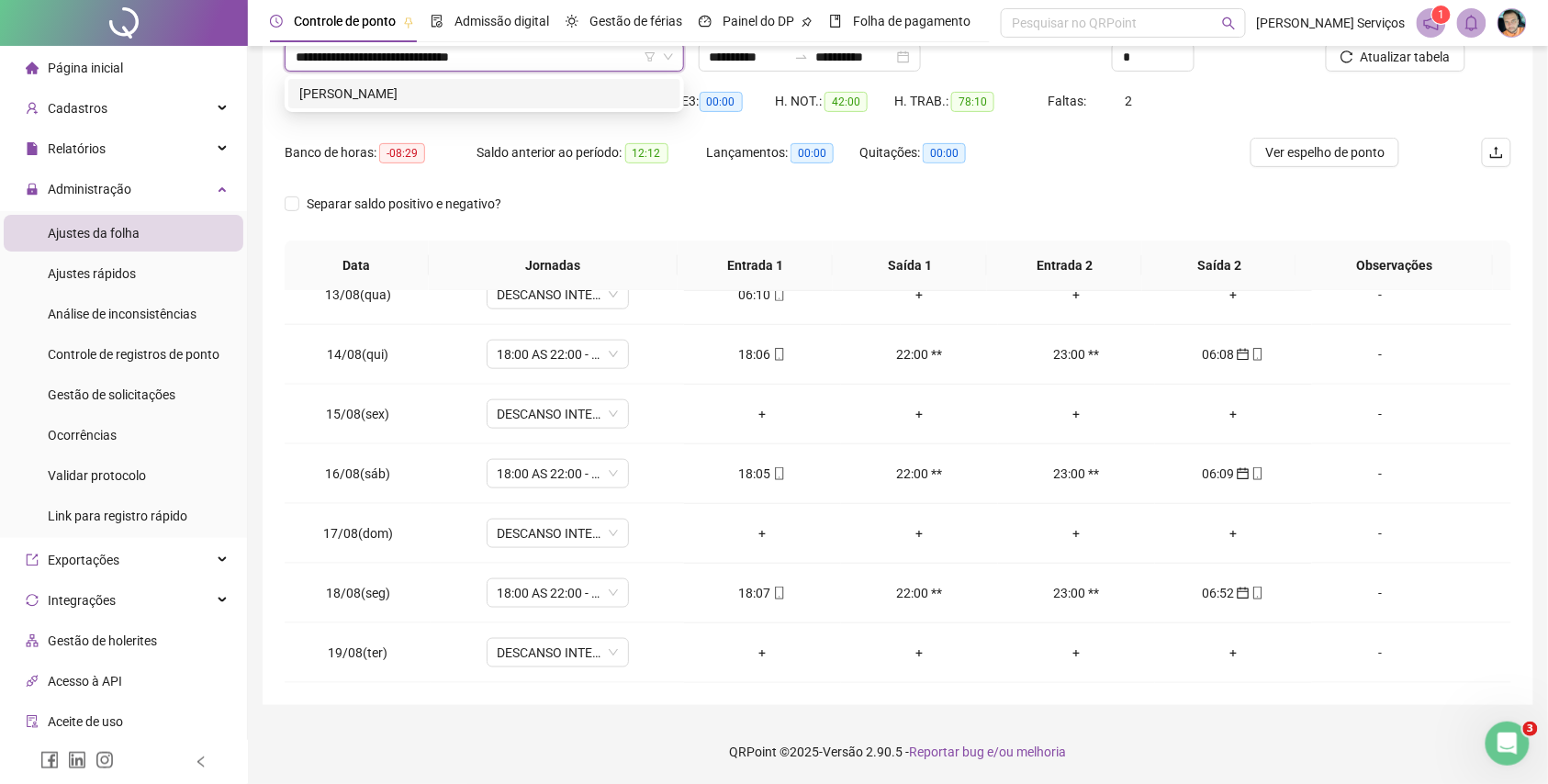
click at [539, 96] on div "MARCELO DOS SANTOS VIEIRA JUNIOR" at bounding box center [485, 94] width 370 height 20
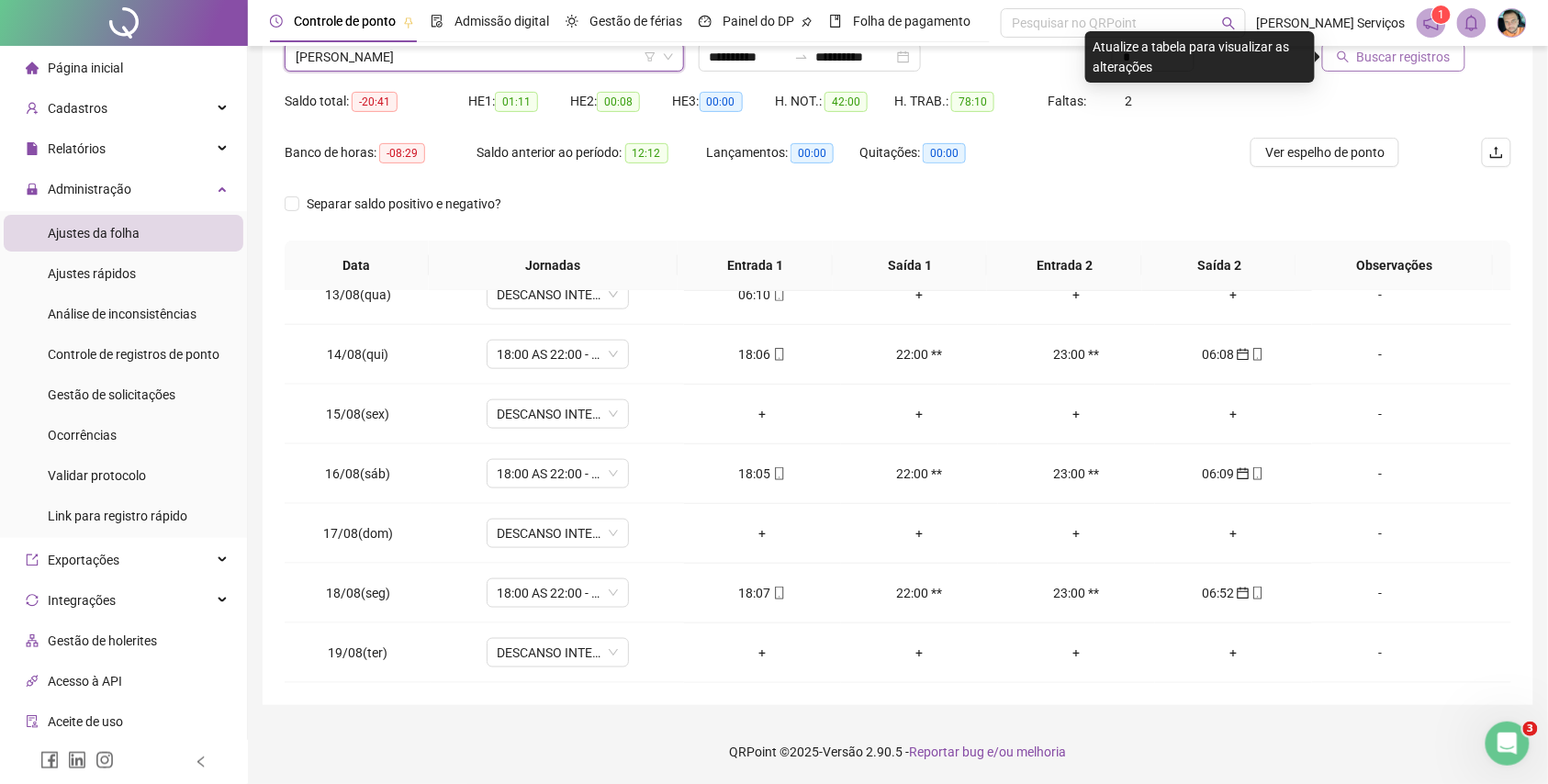
click at [1349, 56] on icon "search" at bounding box center [1343, 57] width 13 height 13
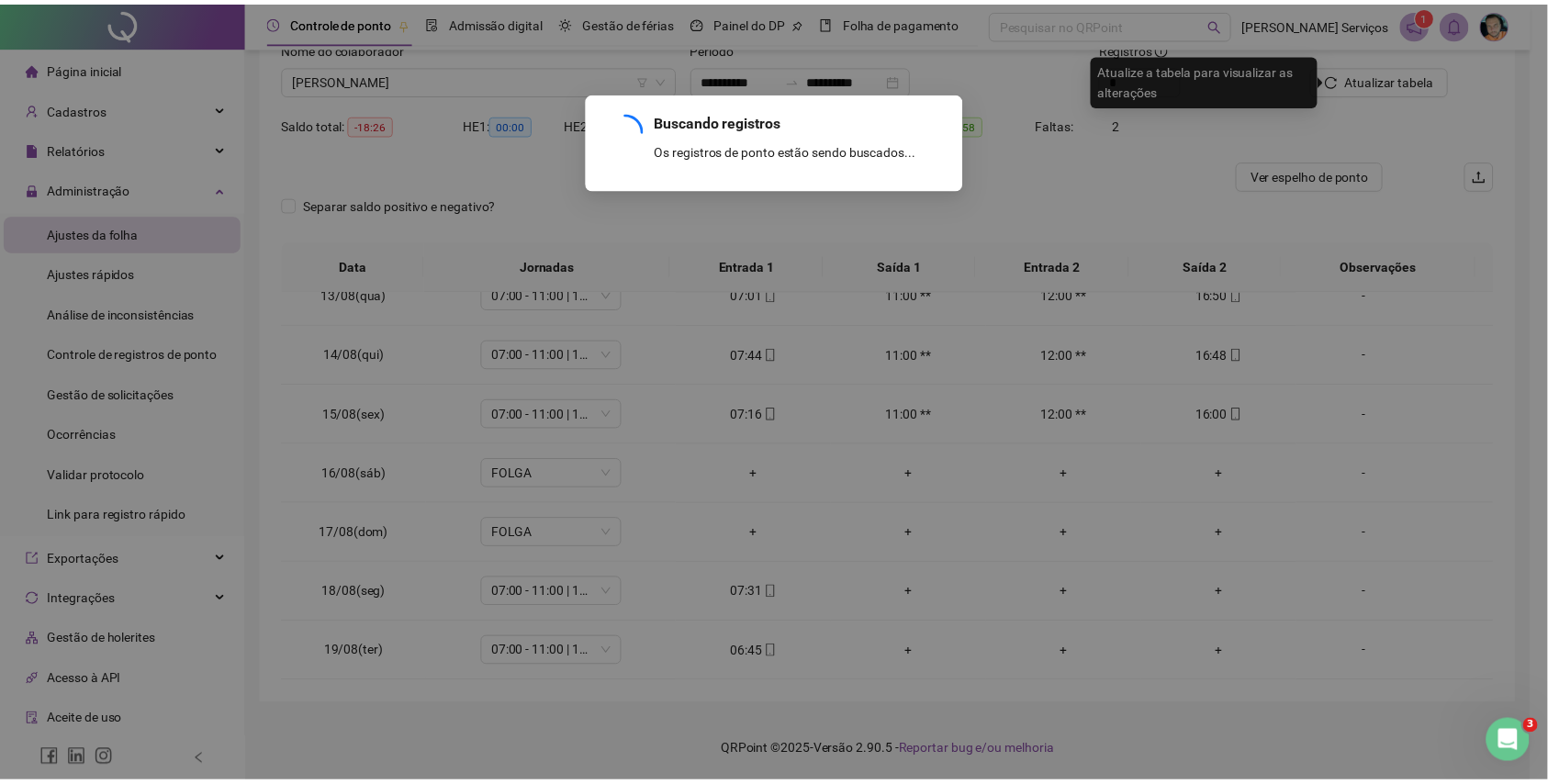
scroll to position [132, 0]
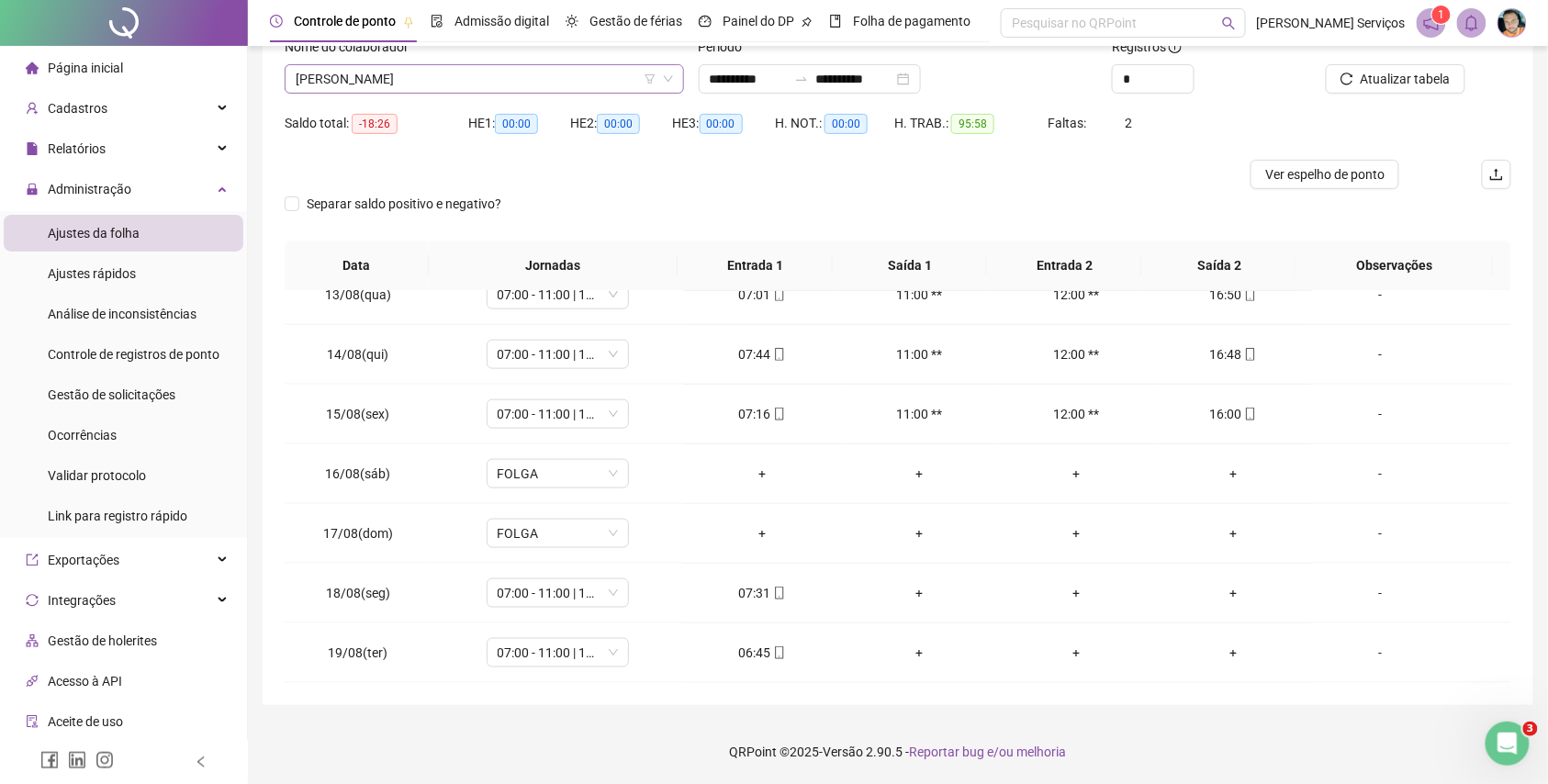
click at [518, 86] on span "MARCELO DOS SANTOS VIEIRA JUNIOR" at bounding box center [485, 79] width 378 height 28
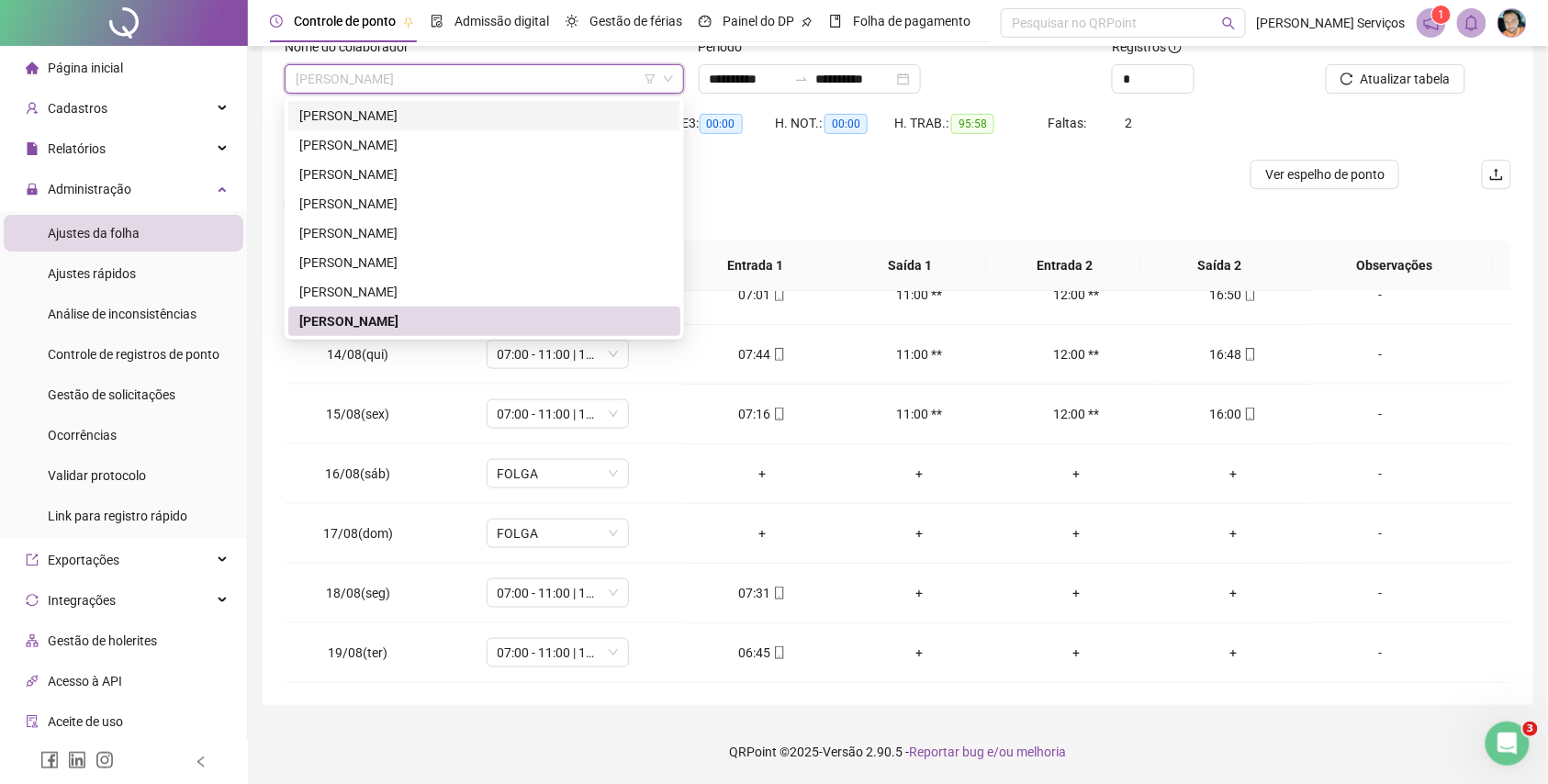
paste input "**********"
type input "**********"
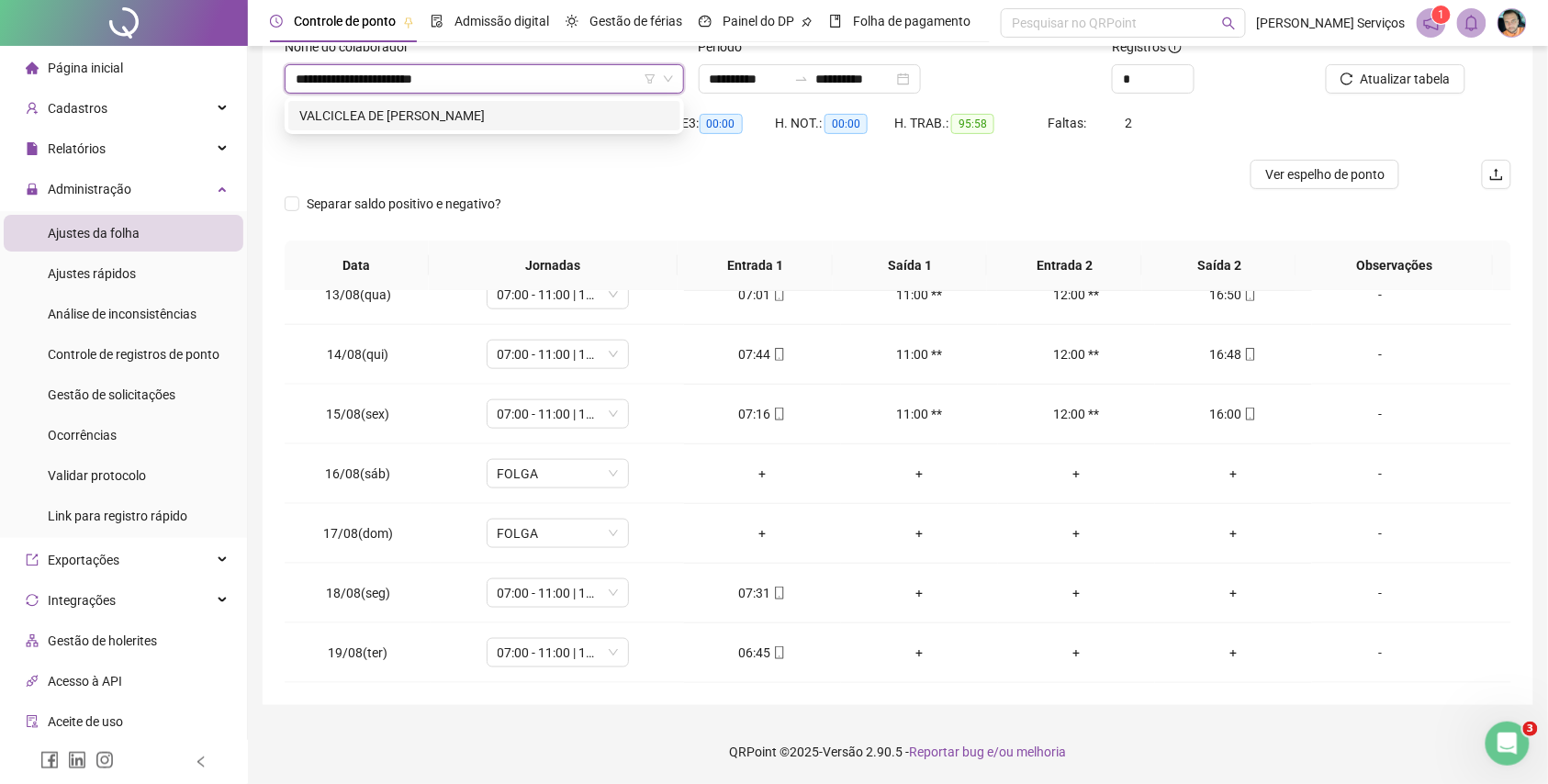
drag, startPoint x: 562, startPoint y: 104, endPoint x: 596, endPoint y: 144, distance: 52.5
click at [567, 111] on div "VALCICLEA DE SANTANA CRUZ" at bounding box center [485, 116] width 393 height 30
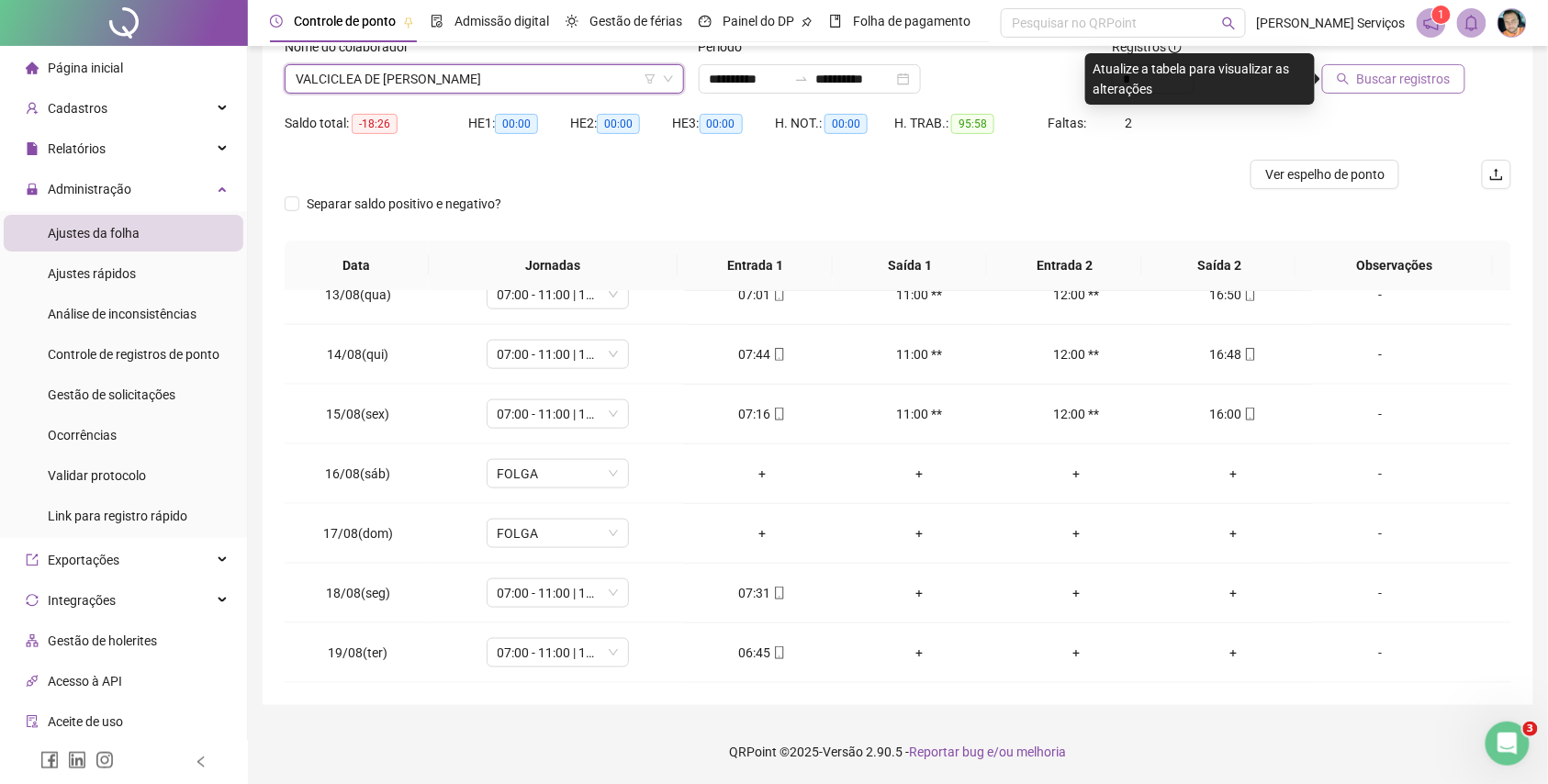
click at [1379, 79] on span "Buscar registros" at bounding box center [1404, 79] width 94 height 20
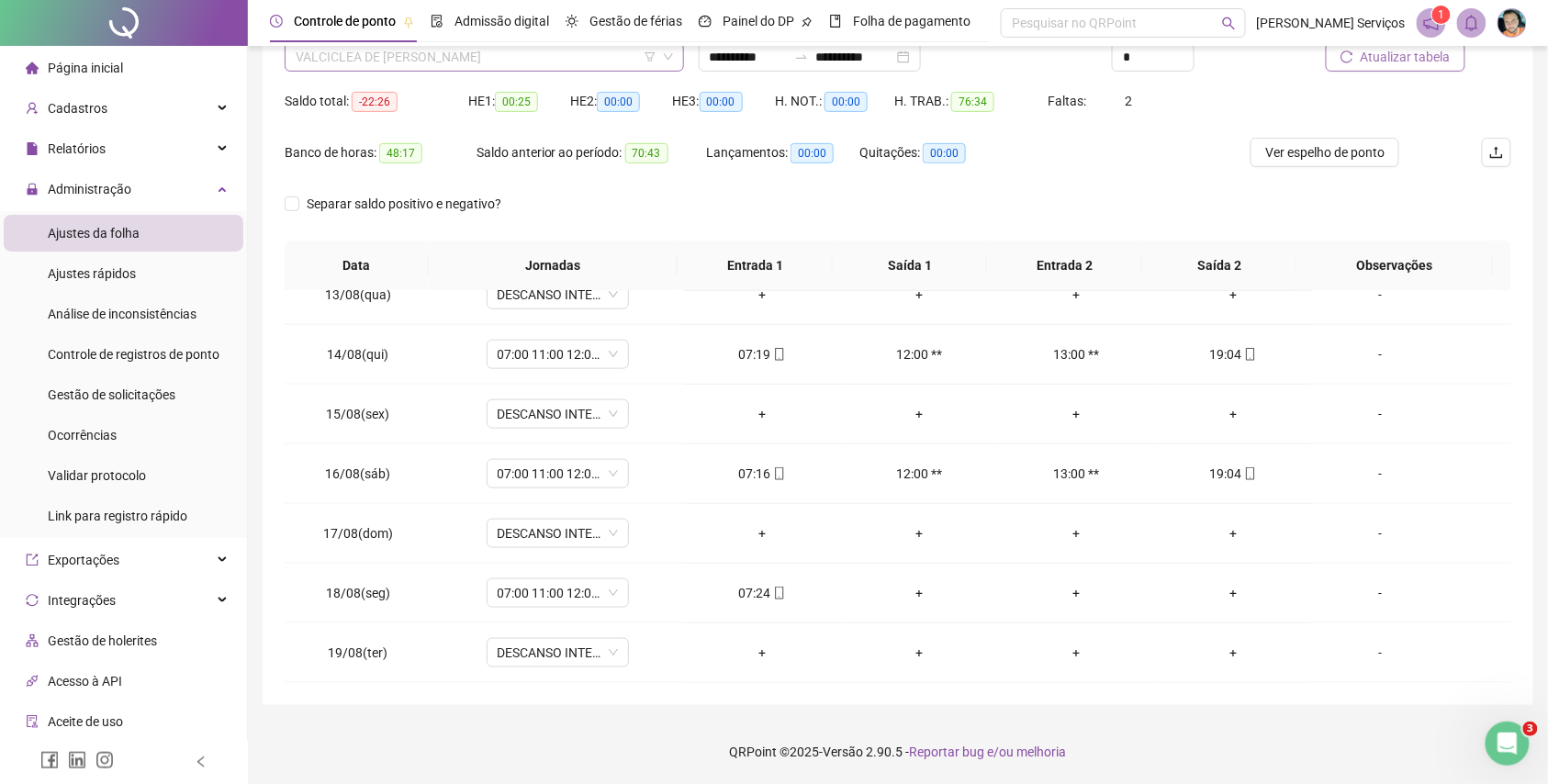
scroll to position [44187, 0]
click at [513, 59] on span "VALCICLEA DE SANTANA CRUZ" at bounding box center [485, 57] width 378 height 28
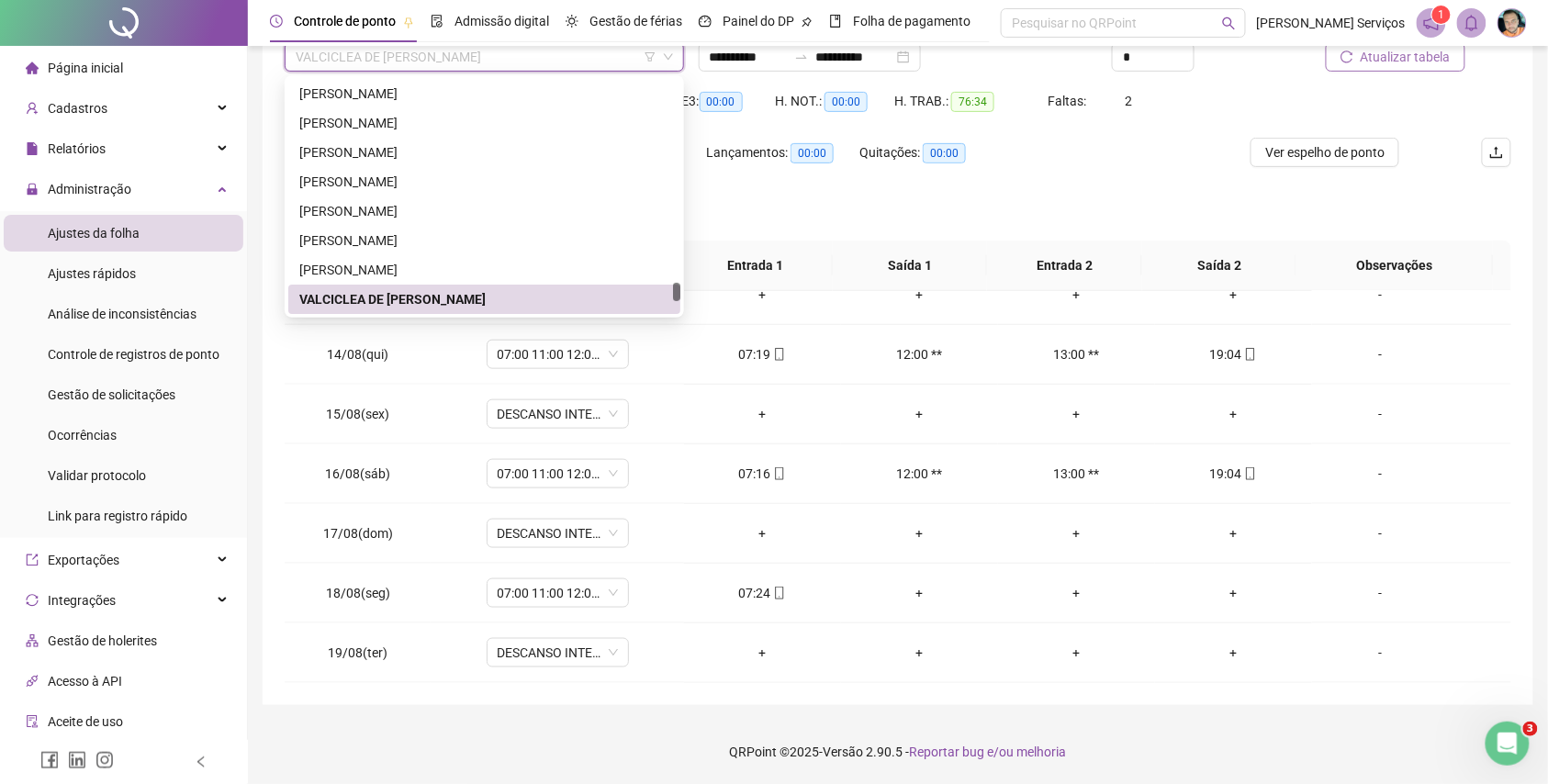
paste input "**********"
type input "**********"
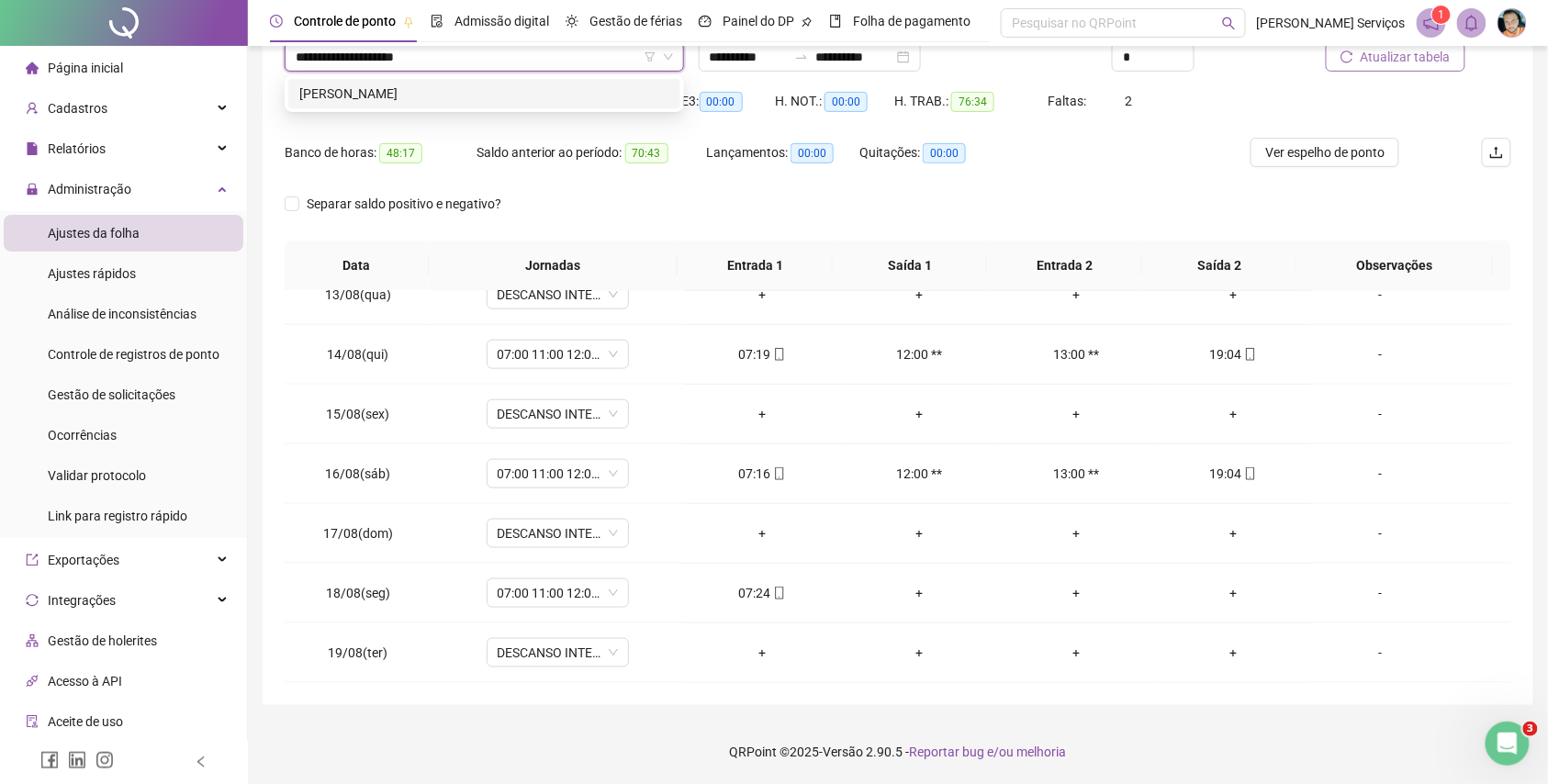
click at [526, 93] on div "ALINE URBANO DA SILVA" at bounding box center [485, 94] width 370 height 20
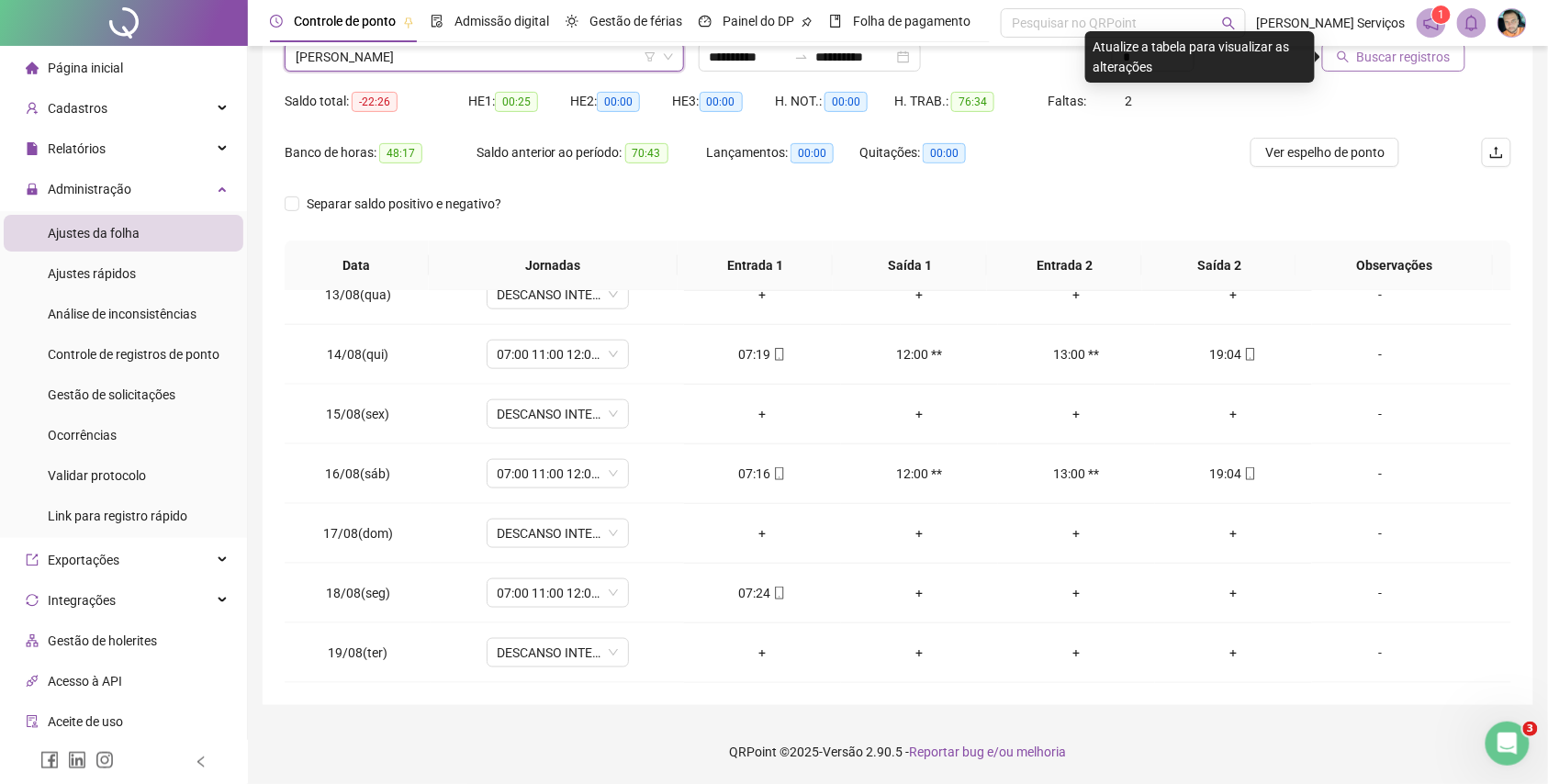
click at [1437, 62] on span "Buscar registros" at bounding box center [1404, 57] width 94 height 20
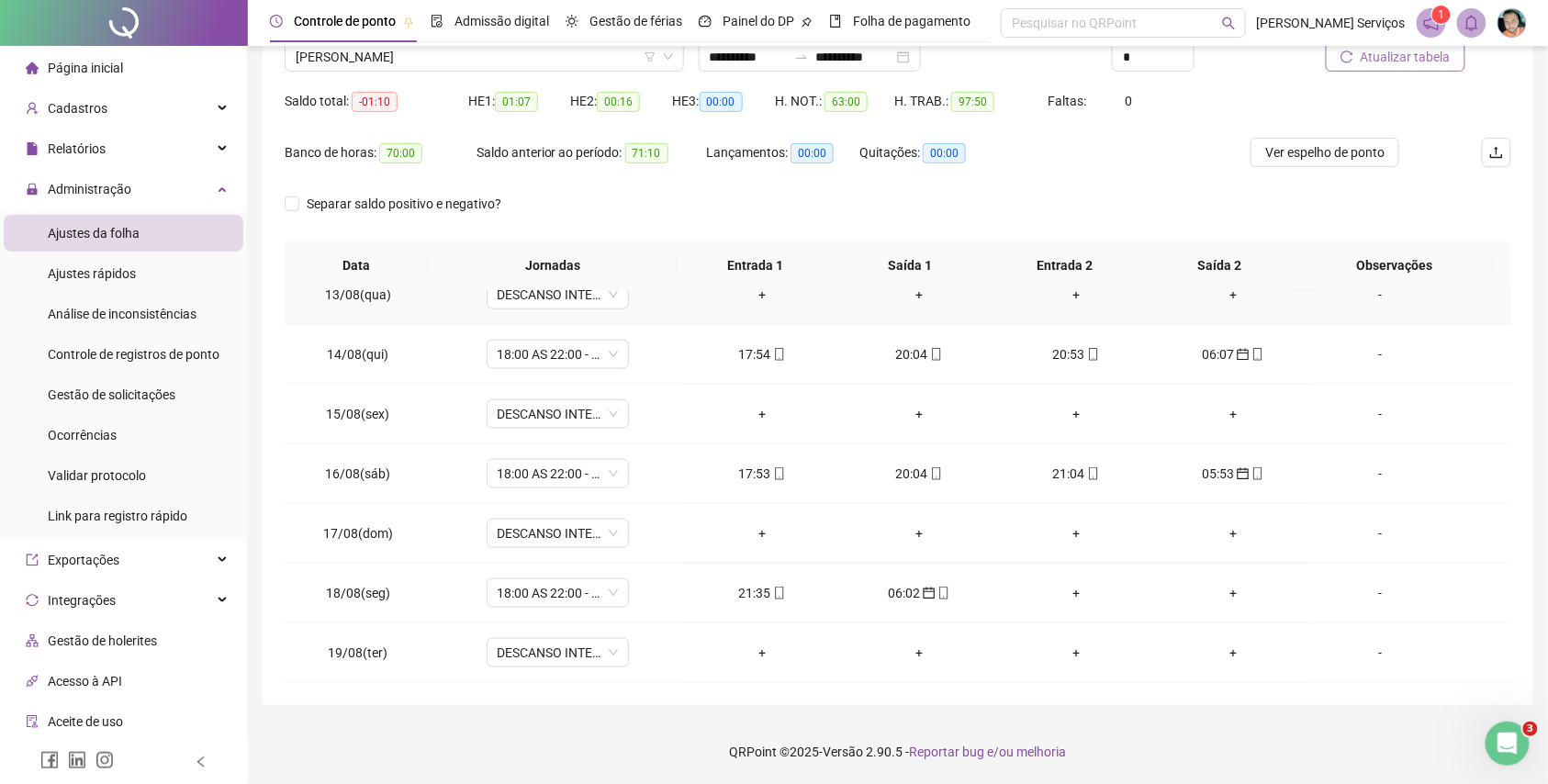
scroll to position [748, 0]
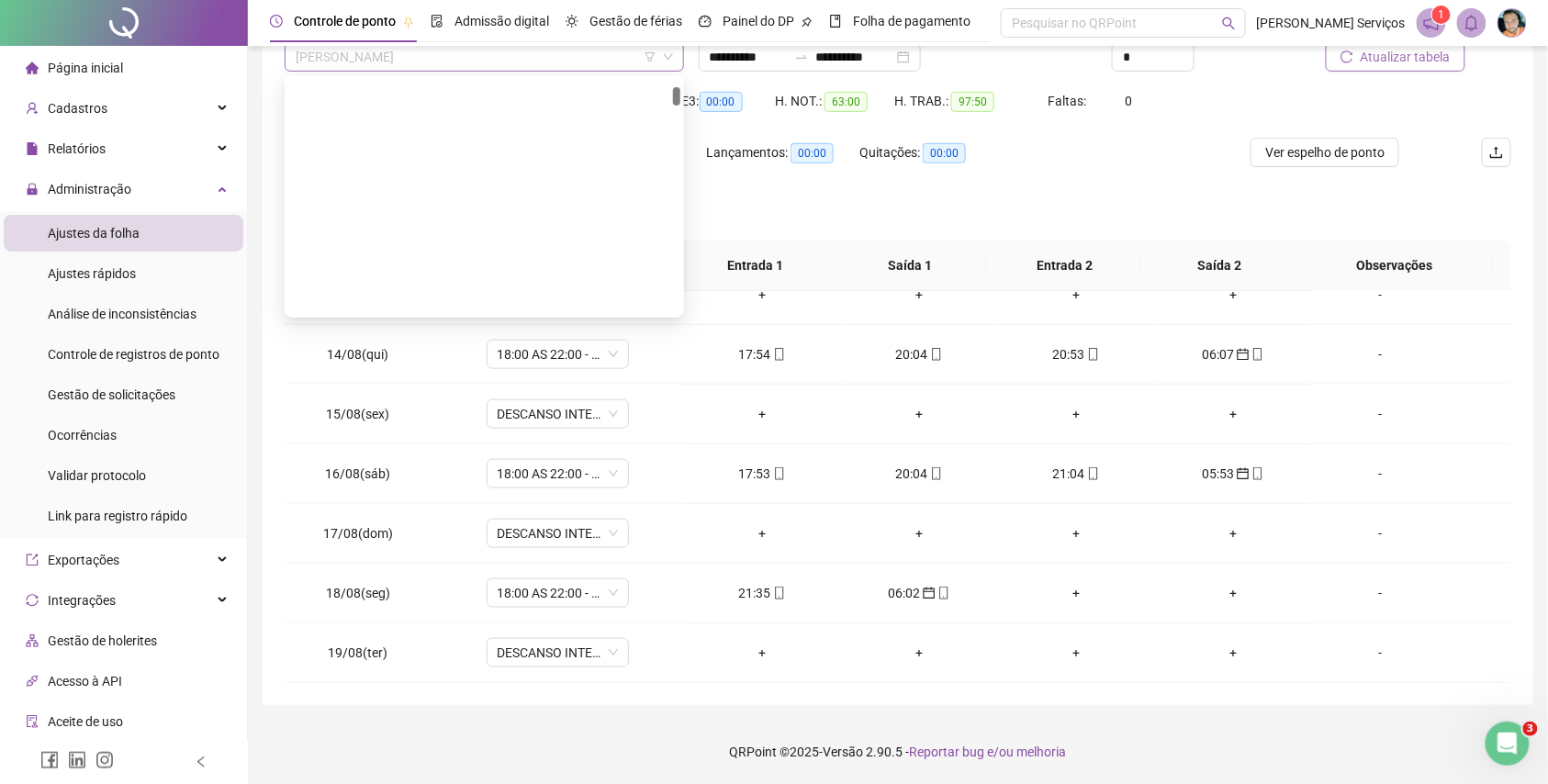
click at [481, 57] on span "ALINE URBANO DA SILVA" at bounding box center [485, 57] width 378 height 28
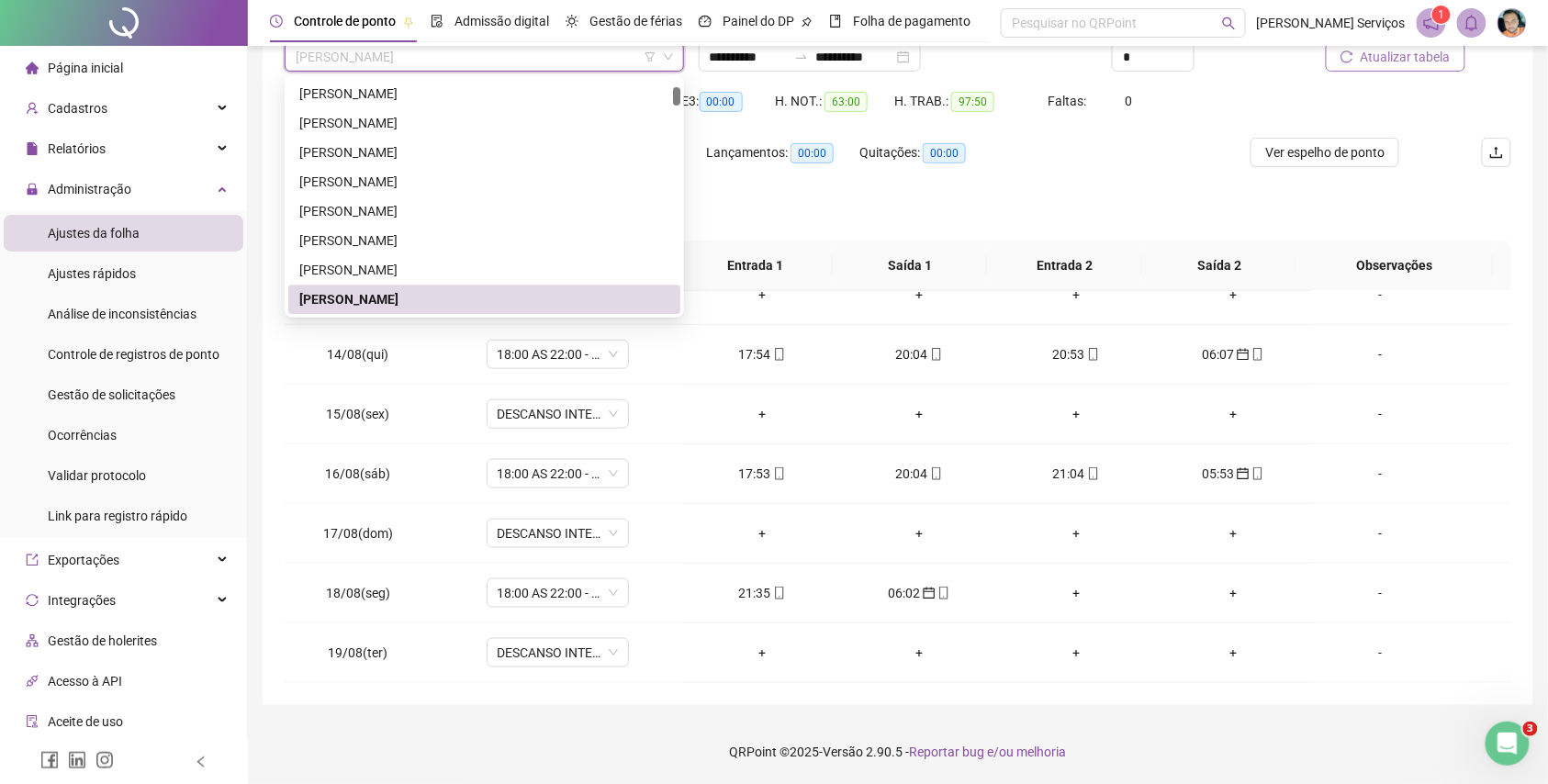
paste input "**********"
type input "**********"
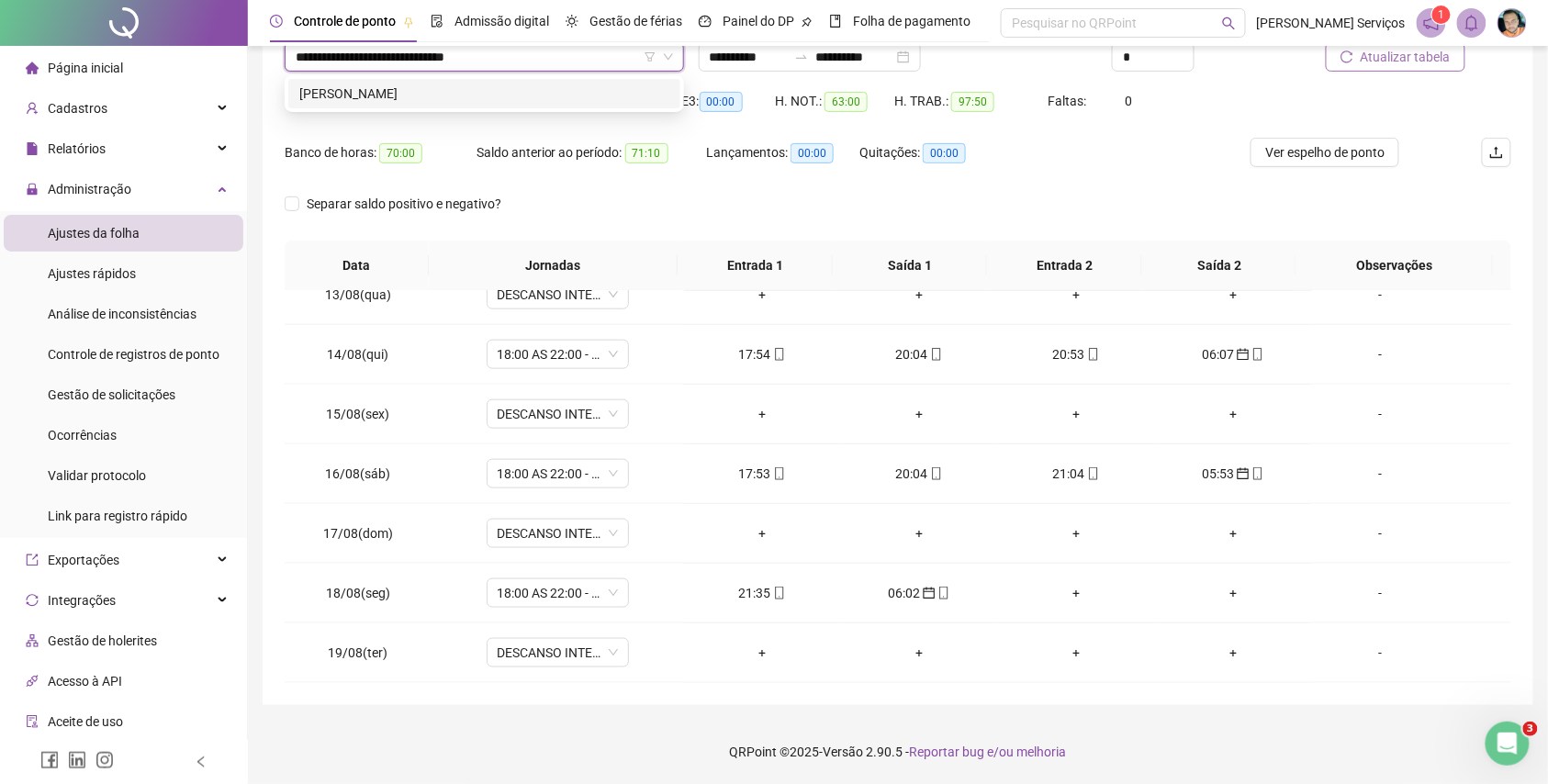
click at [533, 85] on div "KAIQUE ANDREY DOS SANTOS RIBEIRO" at bounding box center [485, 94] width 370 height 20
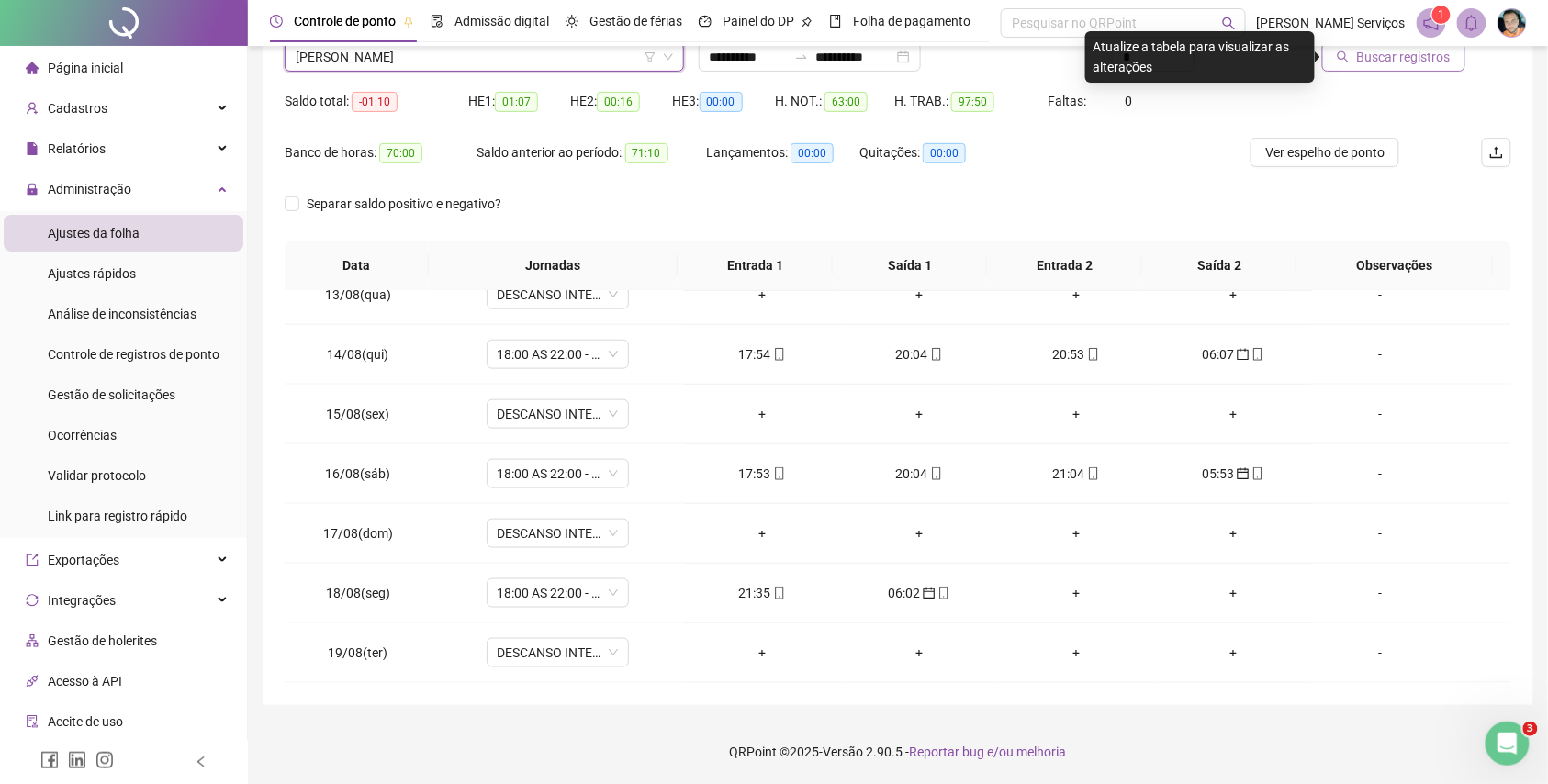
click at [1445, 64] on span "Buscar registros" at bounding box center [1404, 57] width 94 height 20
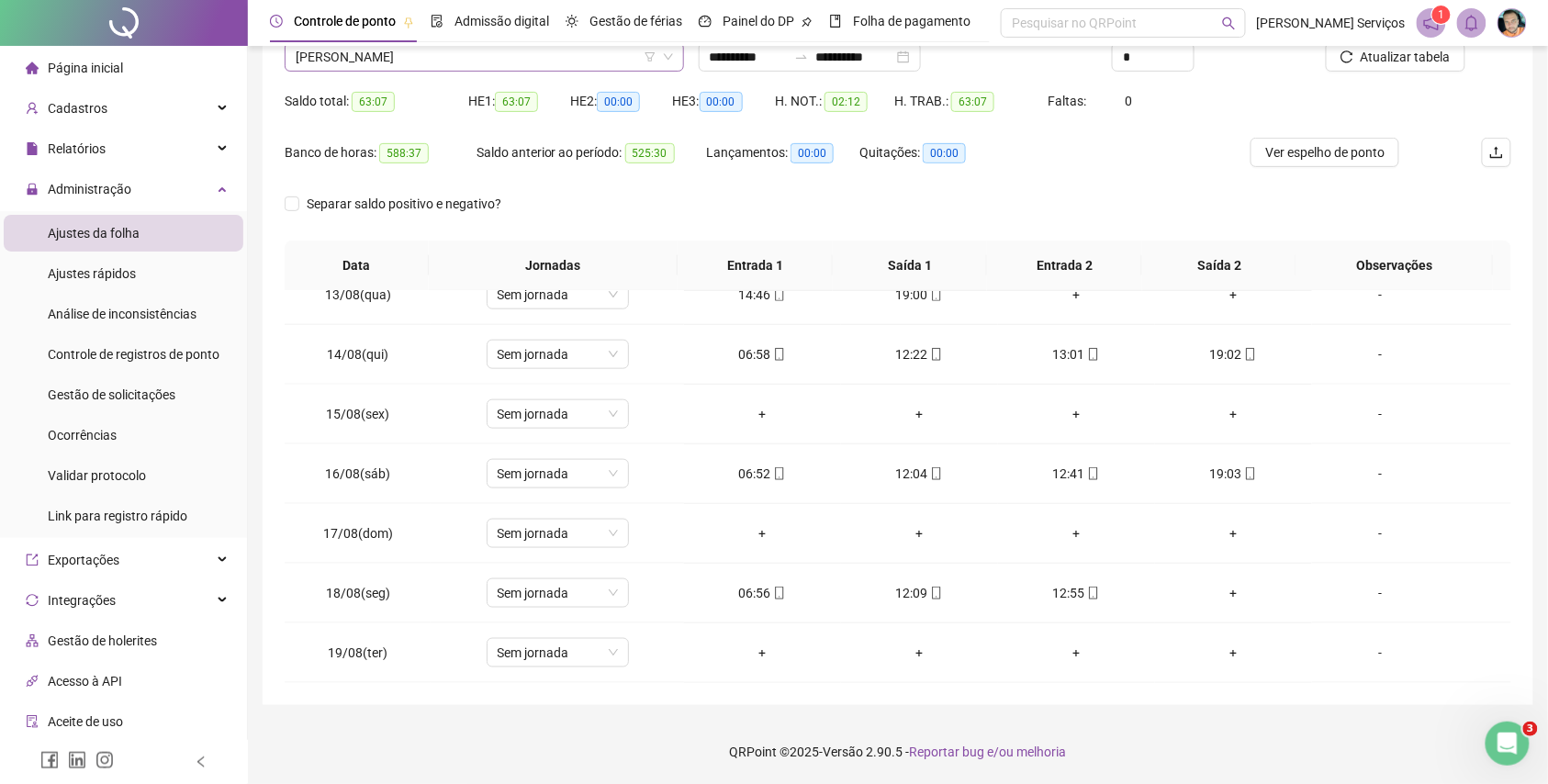
click at [460, 53] on span "KAIQUE ANDREY DOS SANTOS RIBEIRO" at bounding box center [485, 57] width 378 height 28
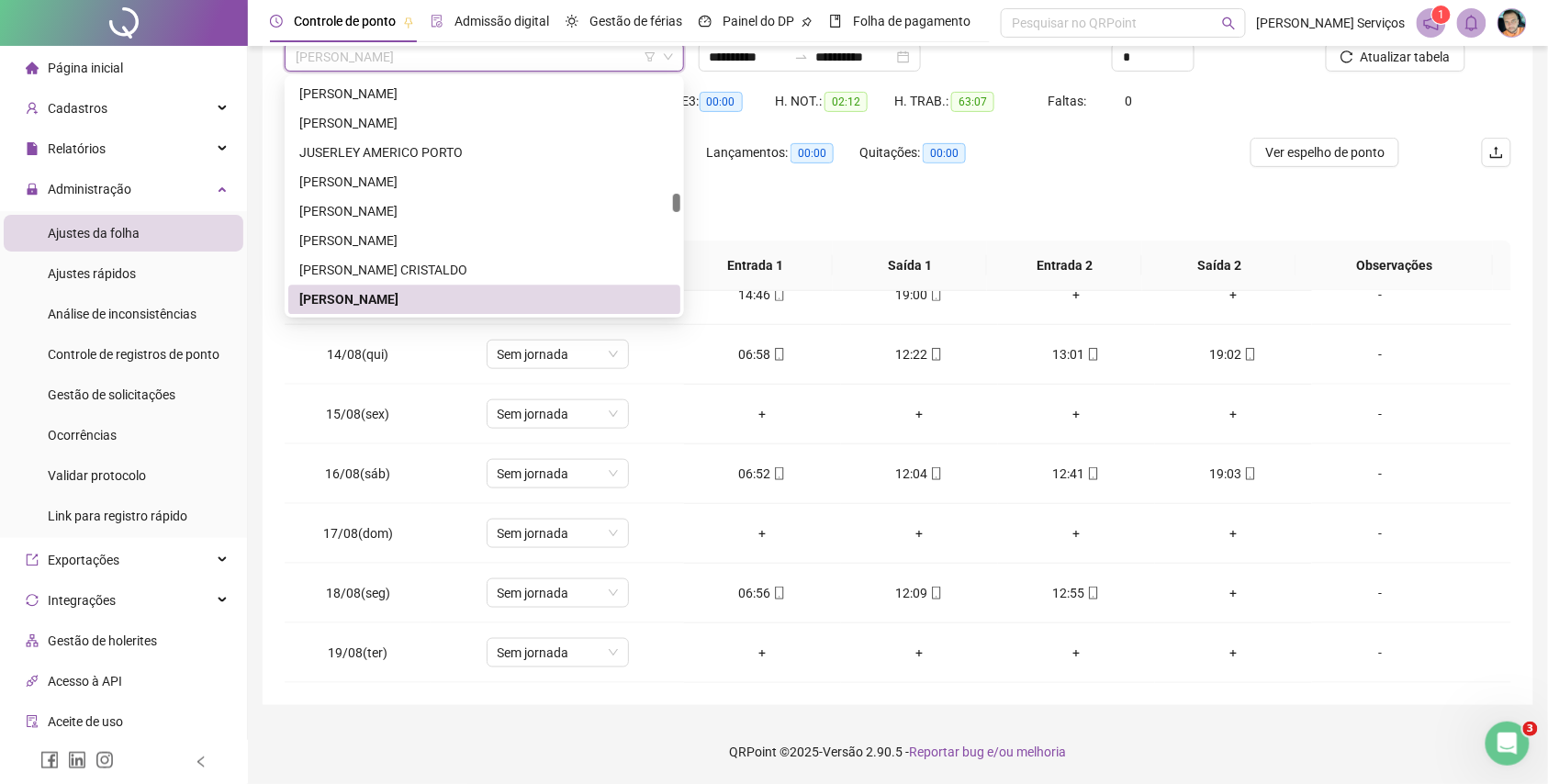
paste input "**********"
type input "**********"
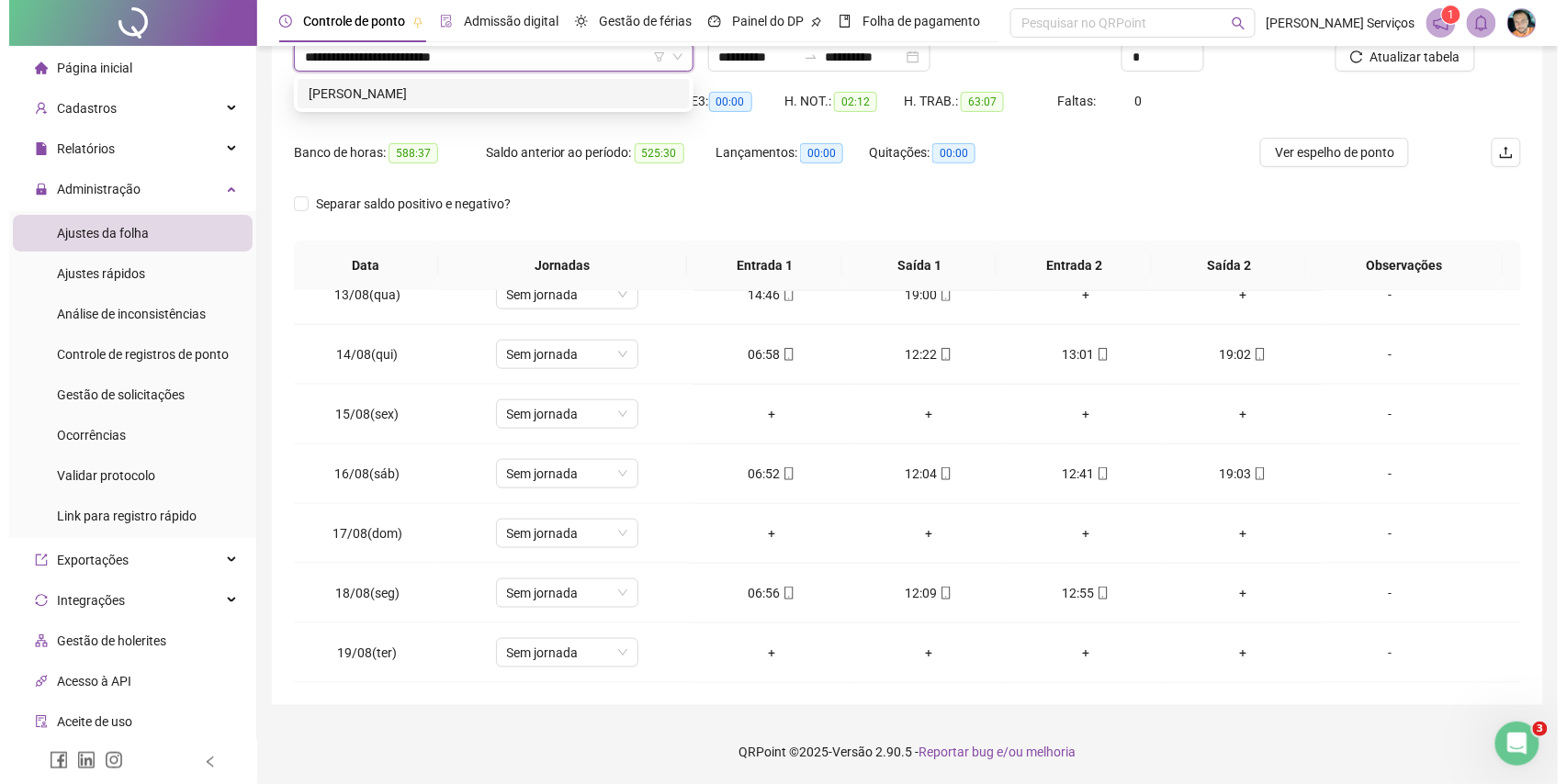
scroll to position [0, 0]
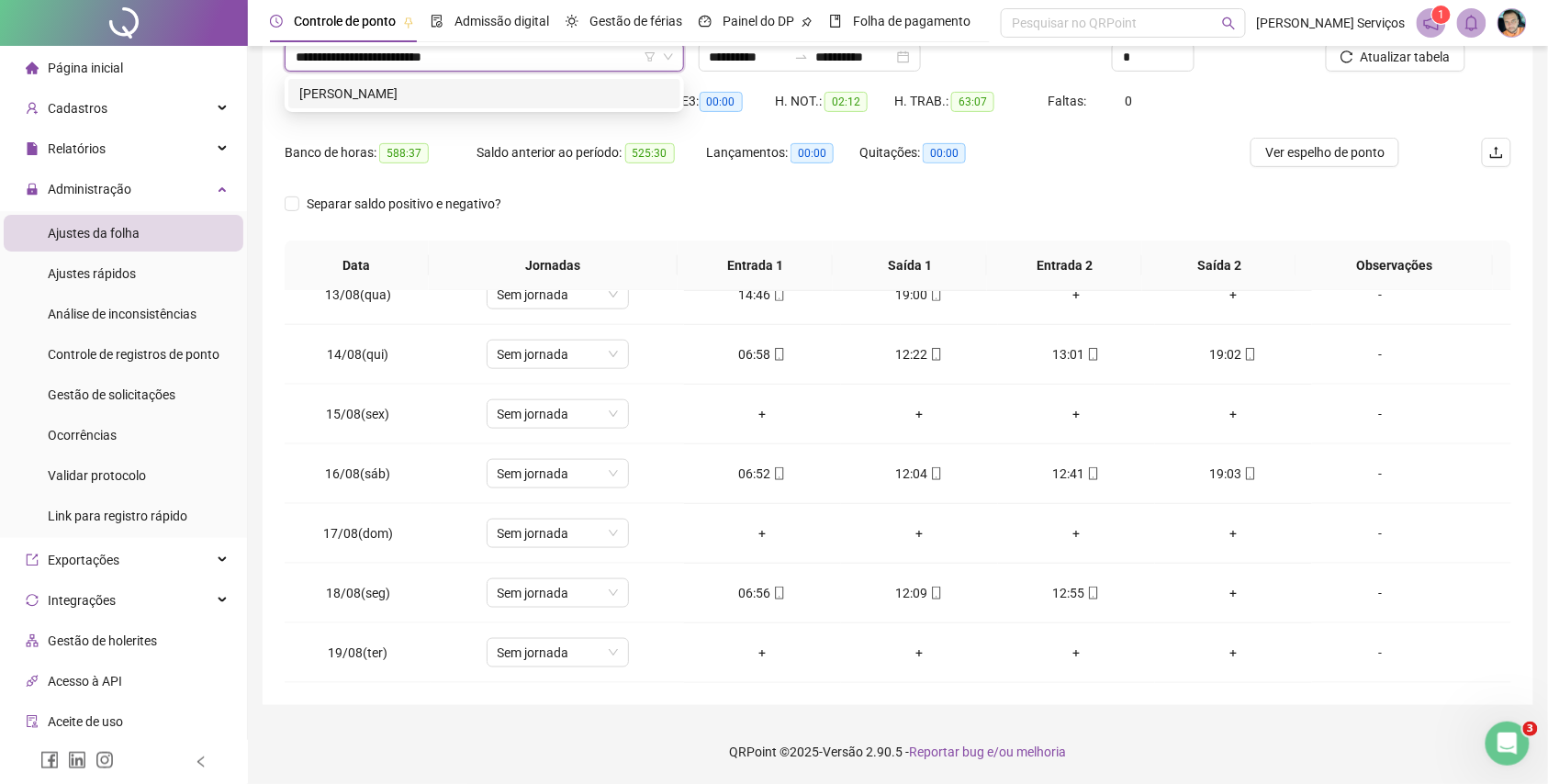
click at [454, 100] on div "PATRICK LUCAS ANGELO SEVERO" at bounding box center [485, 94] width 370 height 20
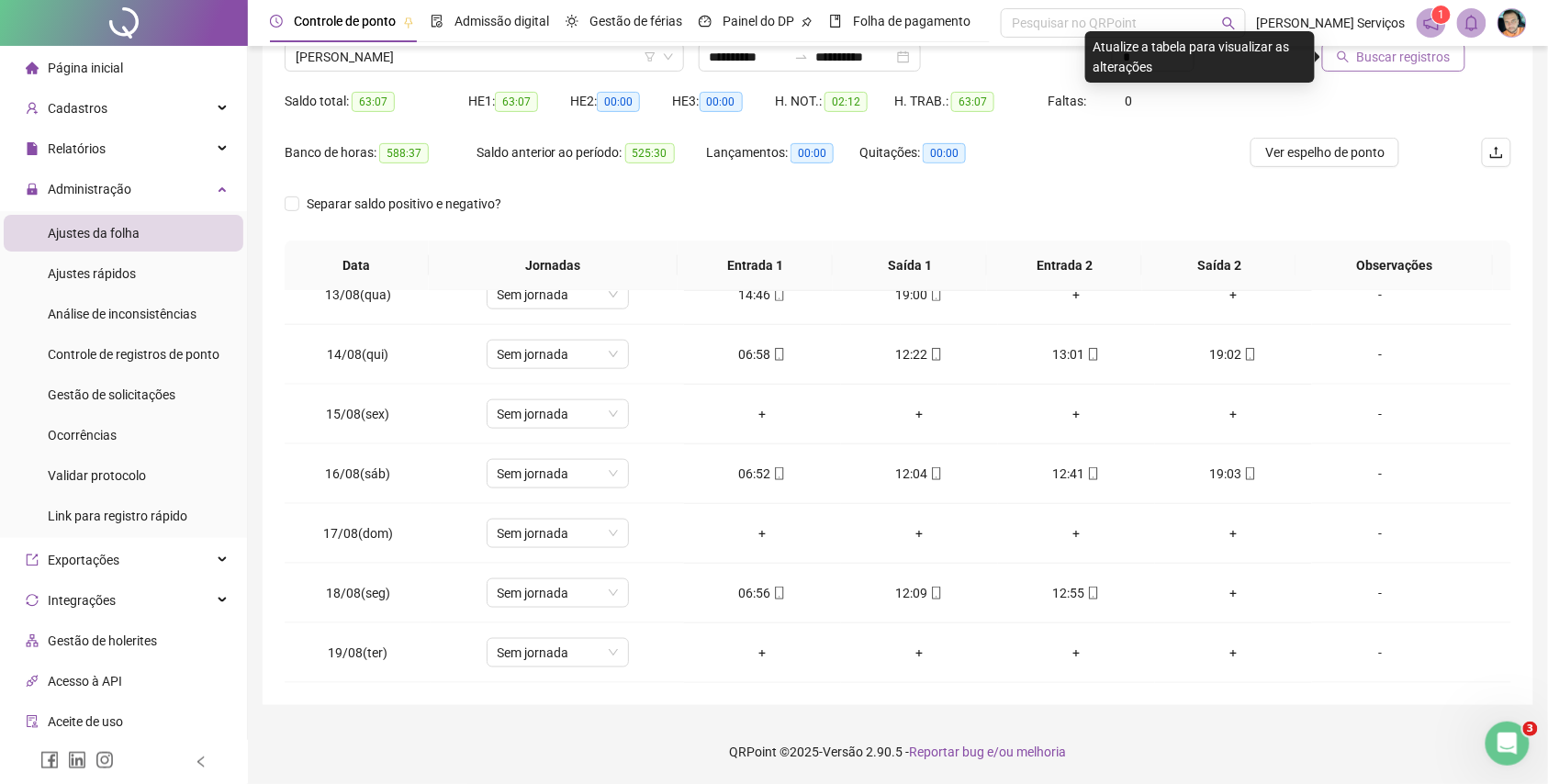
click at [1400, 62] on span "Buscar registros" at bounding box center [1404, 57] width 94 height 20
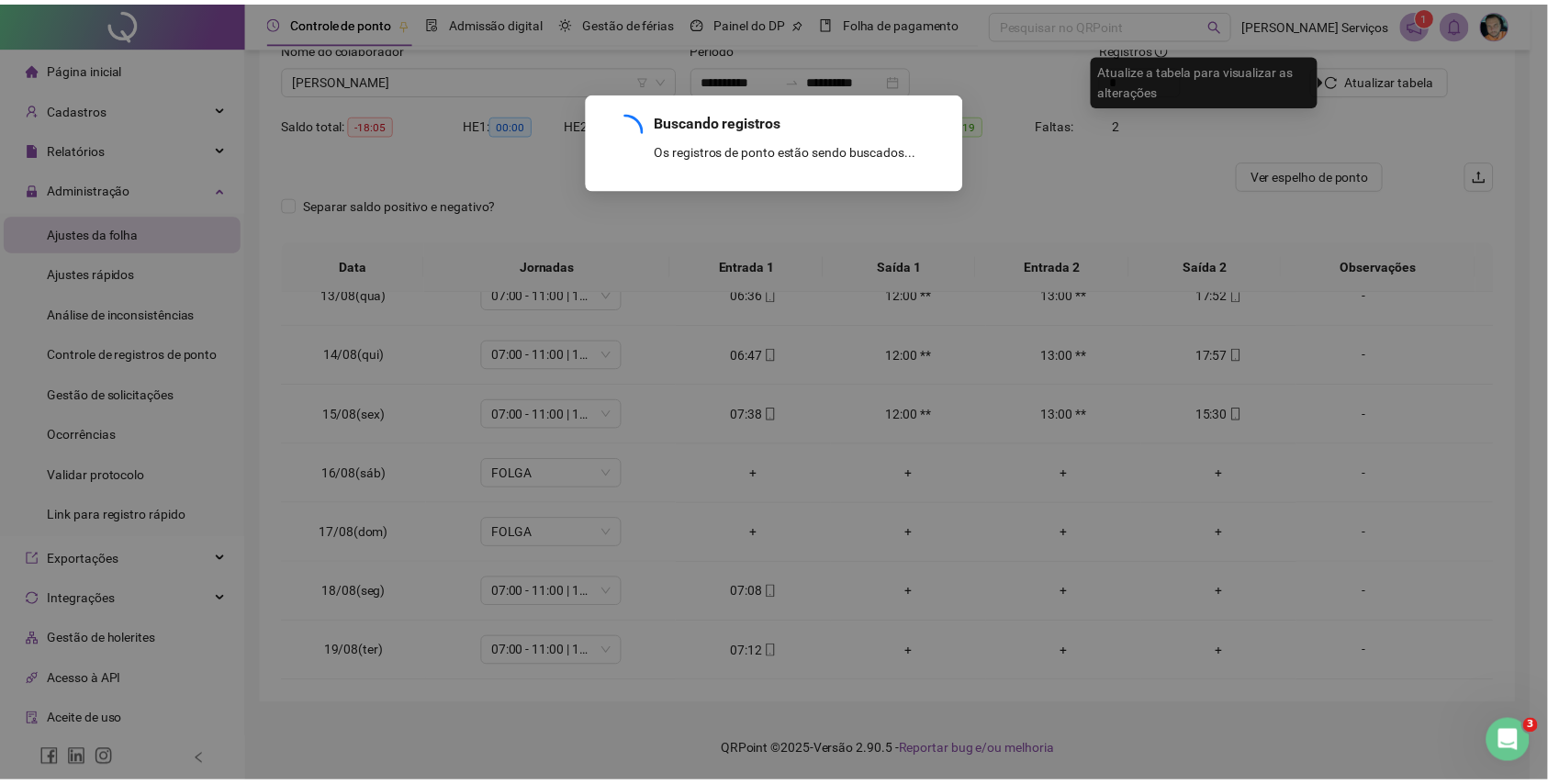
scroll to position [132, 0]
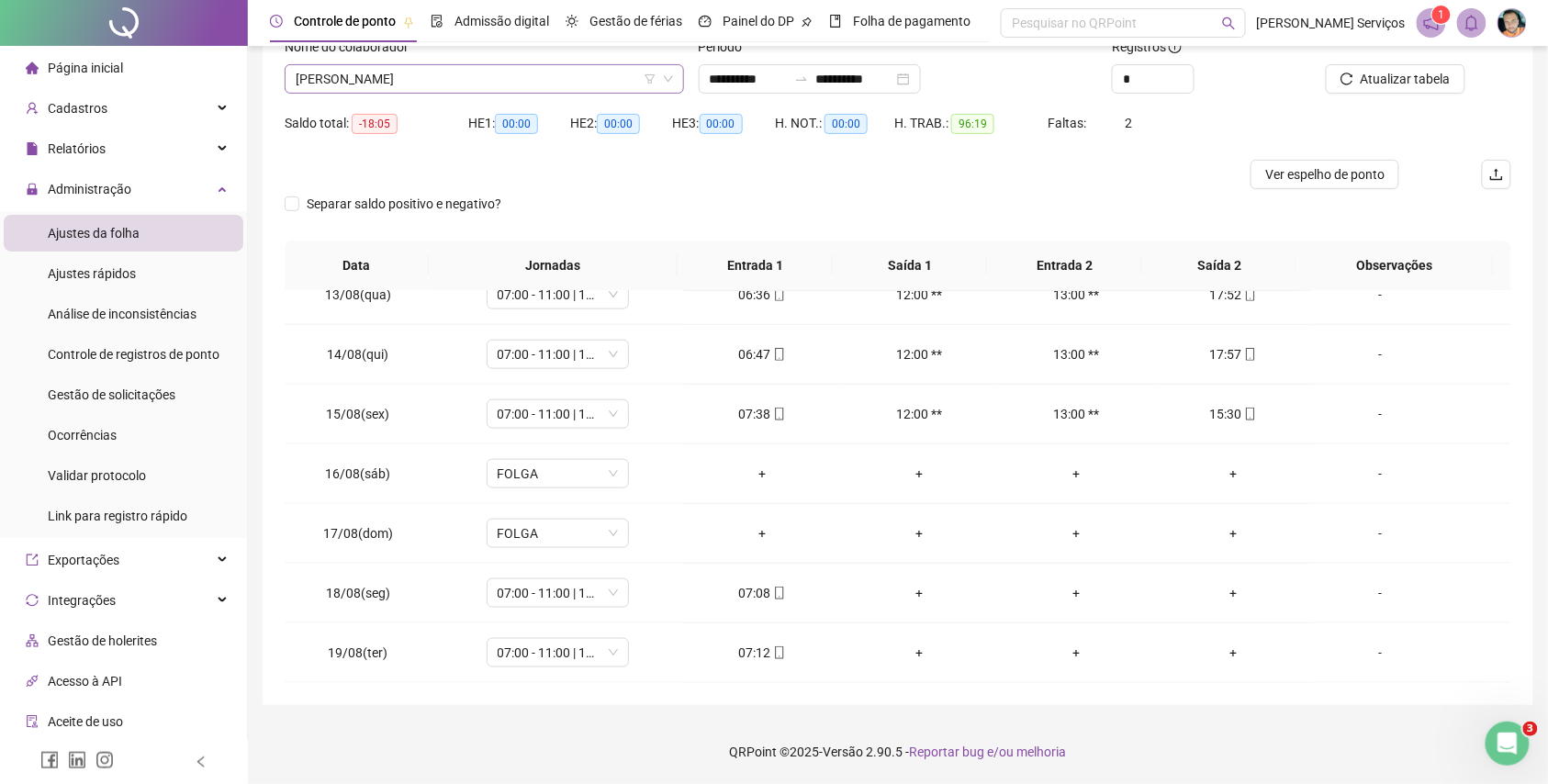
click at [453, 82] on span "PATRICK LUCAS ANGELO SEVERO" at bounding box center [485, 79] width 378 height 28
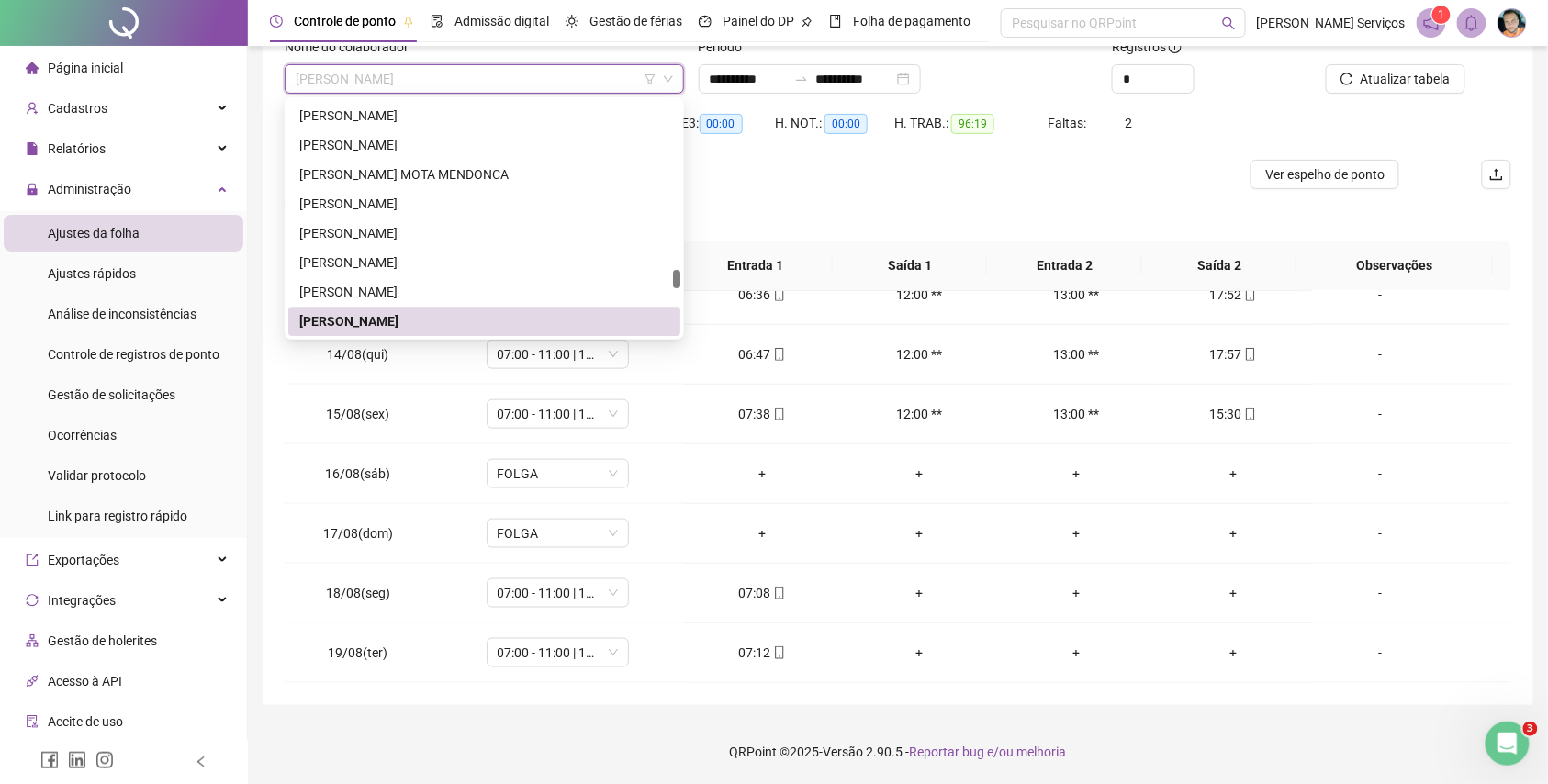
paste input "**********"
type input "**********"
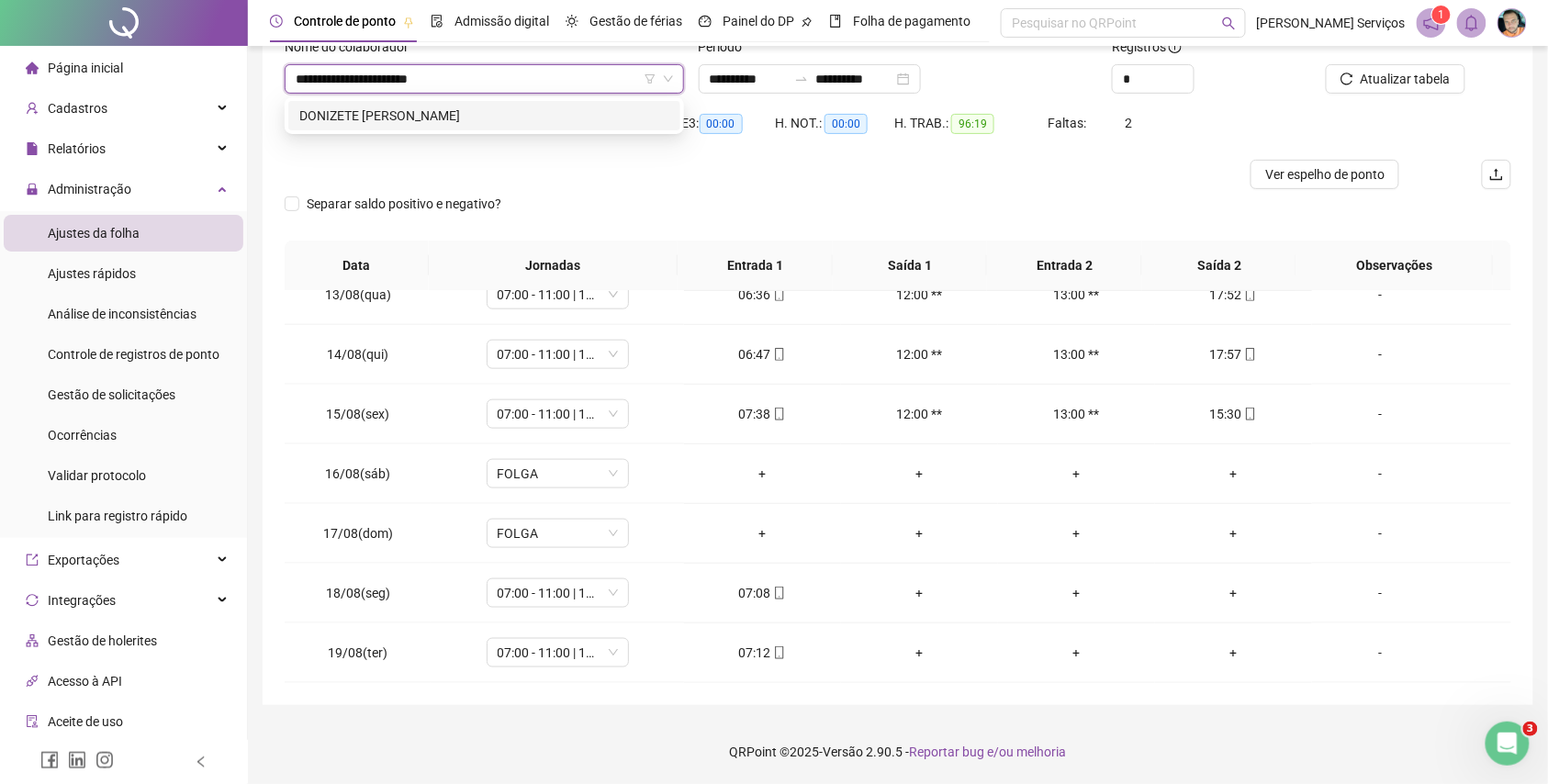
click at [457, 118] on div "DONIZETE APARECIDO GOMES" at bounding box center [485, 116] width 370 height 20
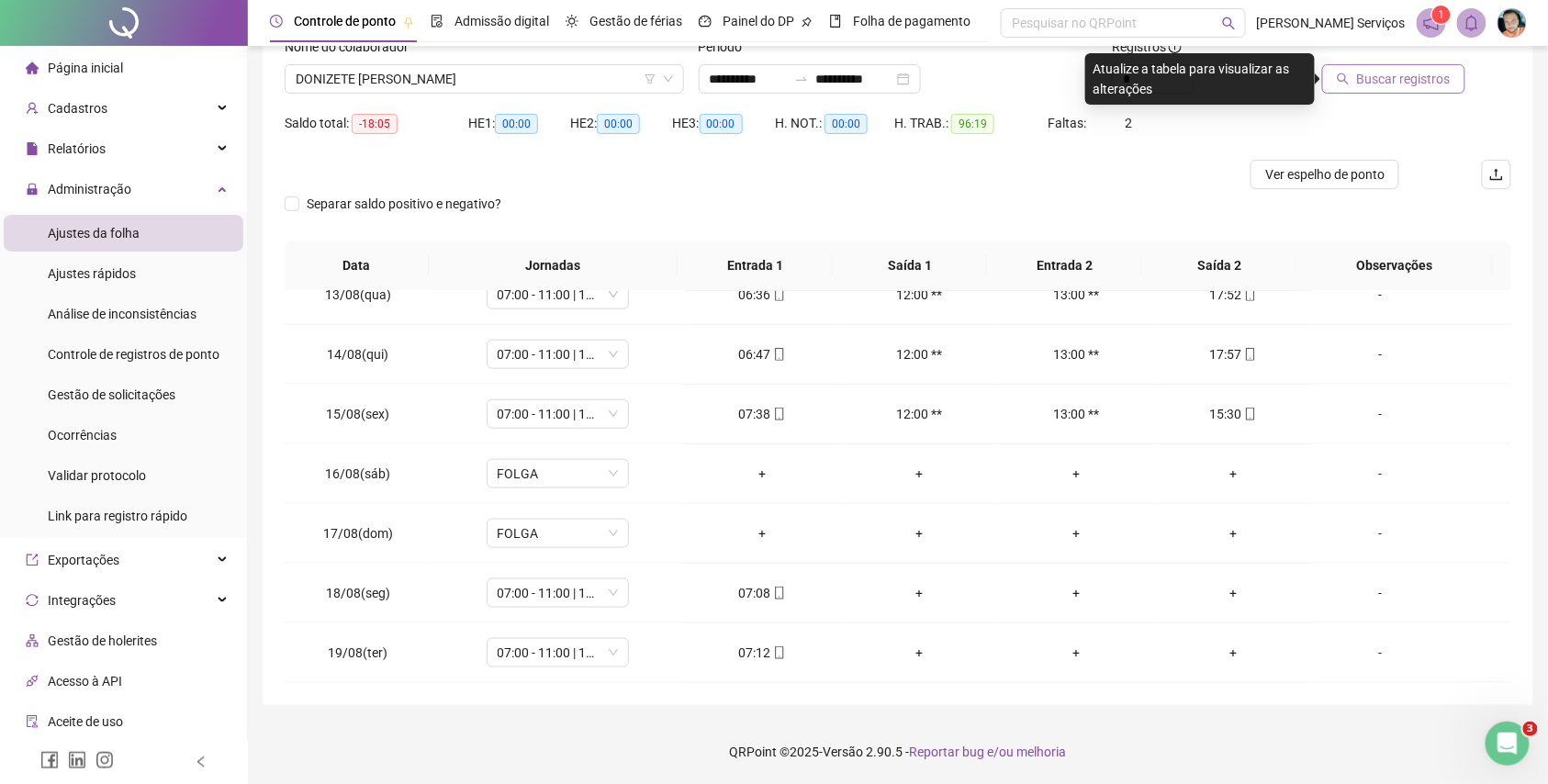
click at [1425, 86] on span "Buscar registros" at bounding box center [1404, 79] width 94 height 20
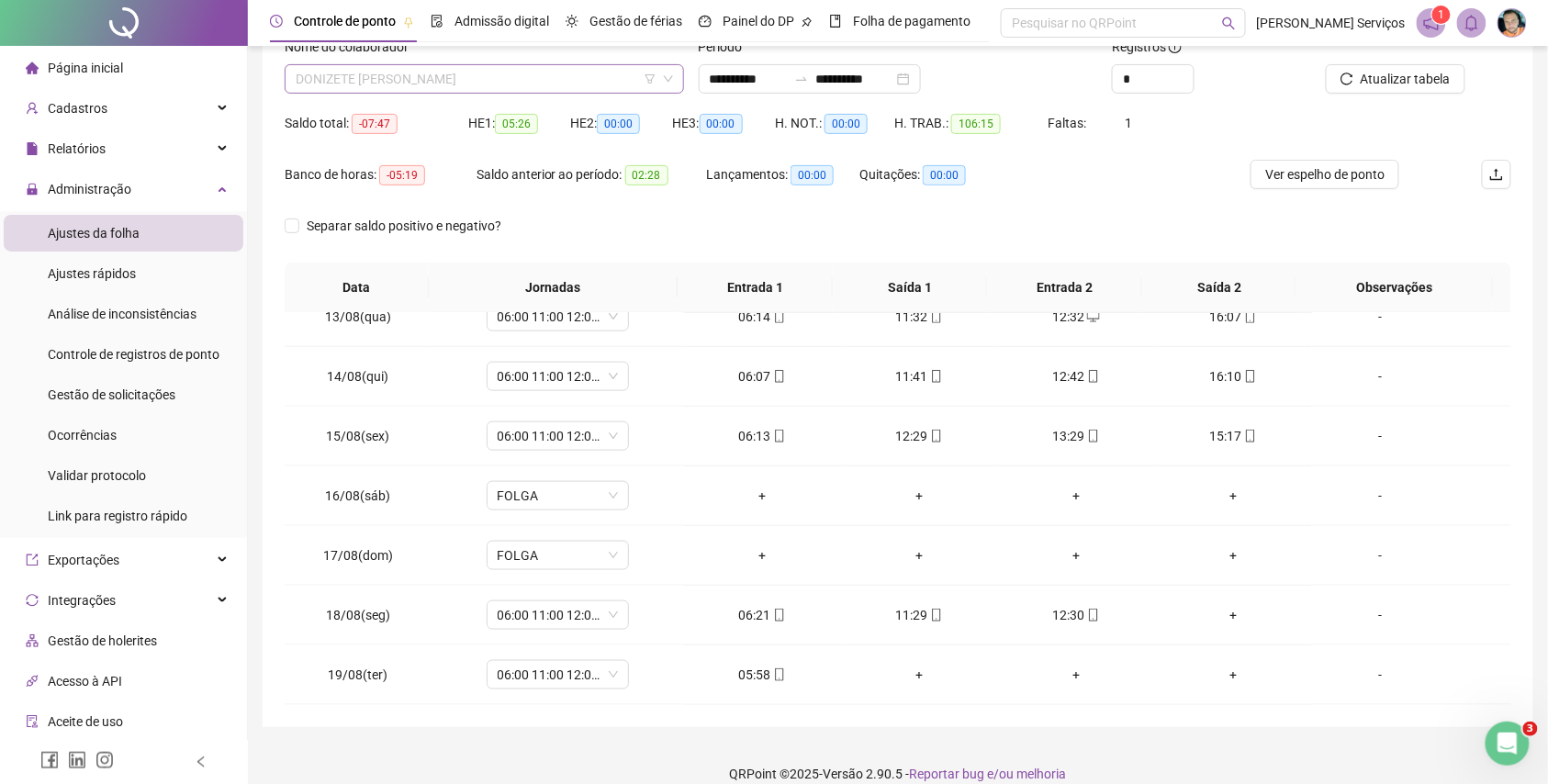
click at [530, 85] on span "DONIZETE APARECIDO GOMES" at bounding box center [485, 79] width 378 height 28
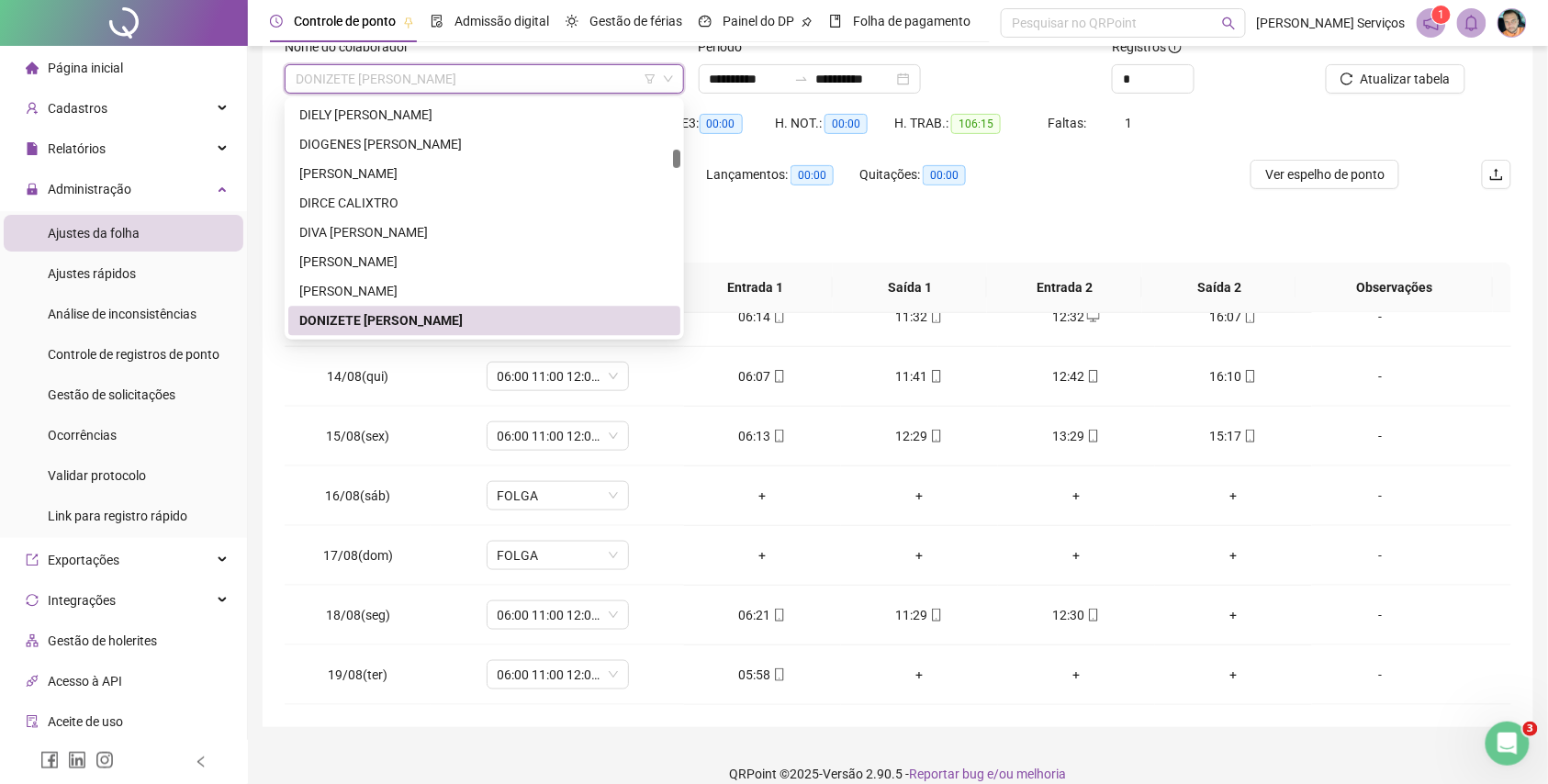
paste input "**********"
type input "**********"
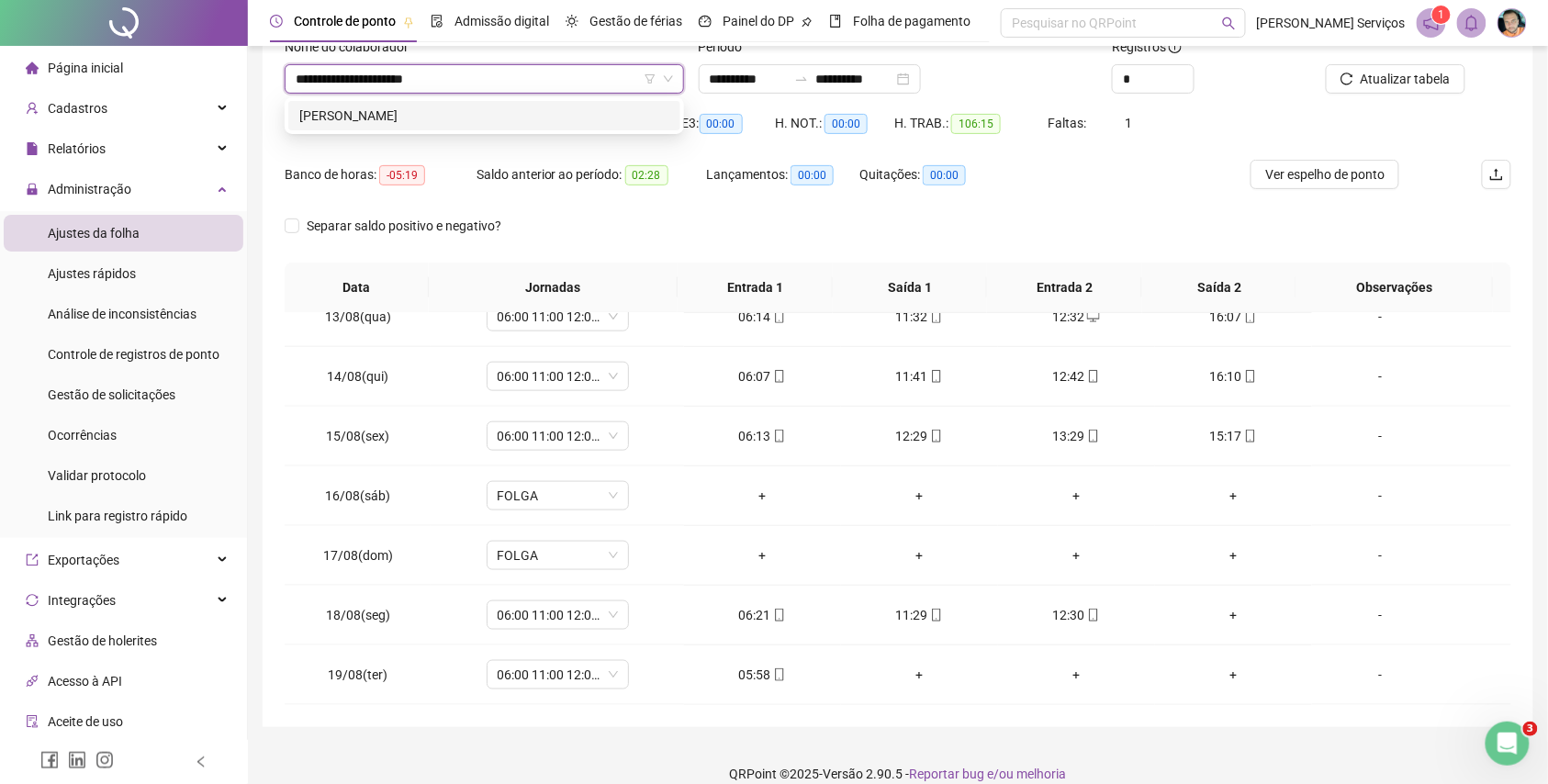
scroll to position [0, 0]
click at [569, 121] on div "[PERSON_NAME]" at bounding box center [485, 116] width 370 height 20
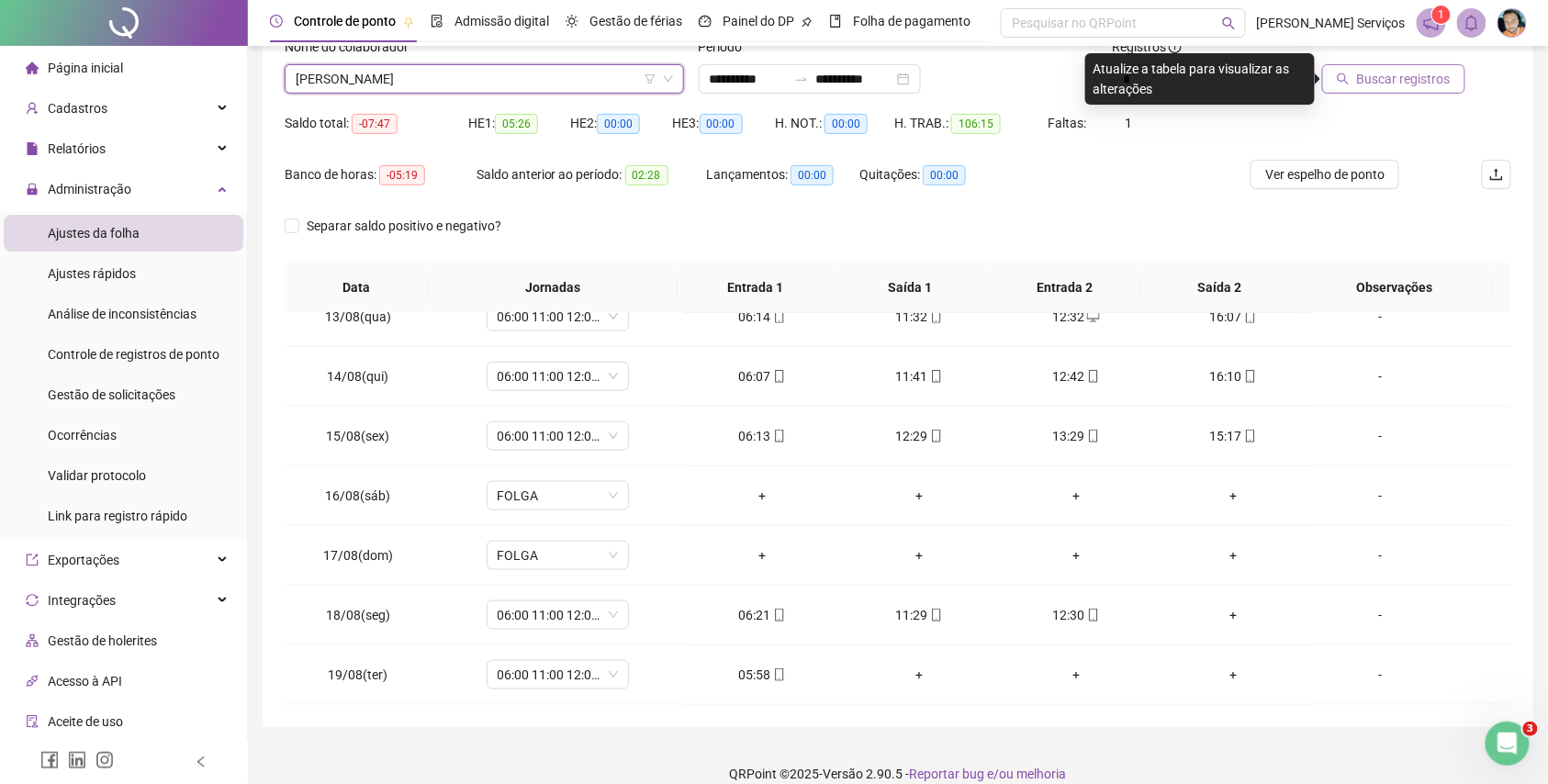
click at [1370, 79] on span "Buscar registros" at bounding box center [1404, 79] width 94 height 20
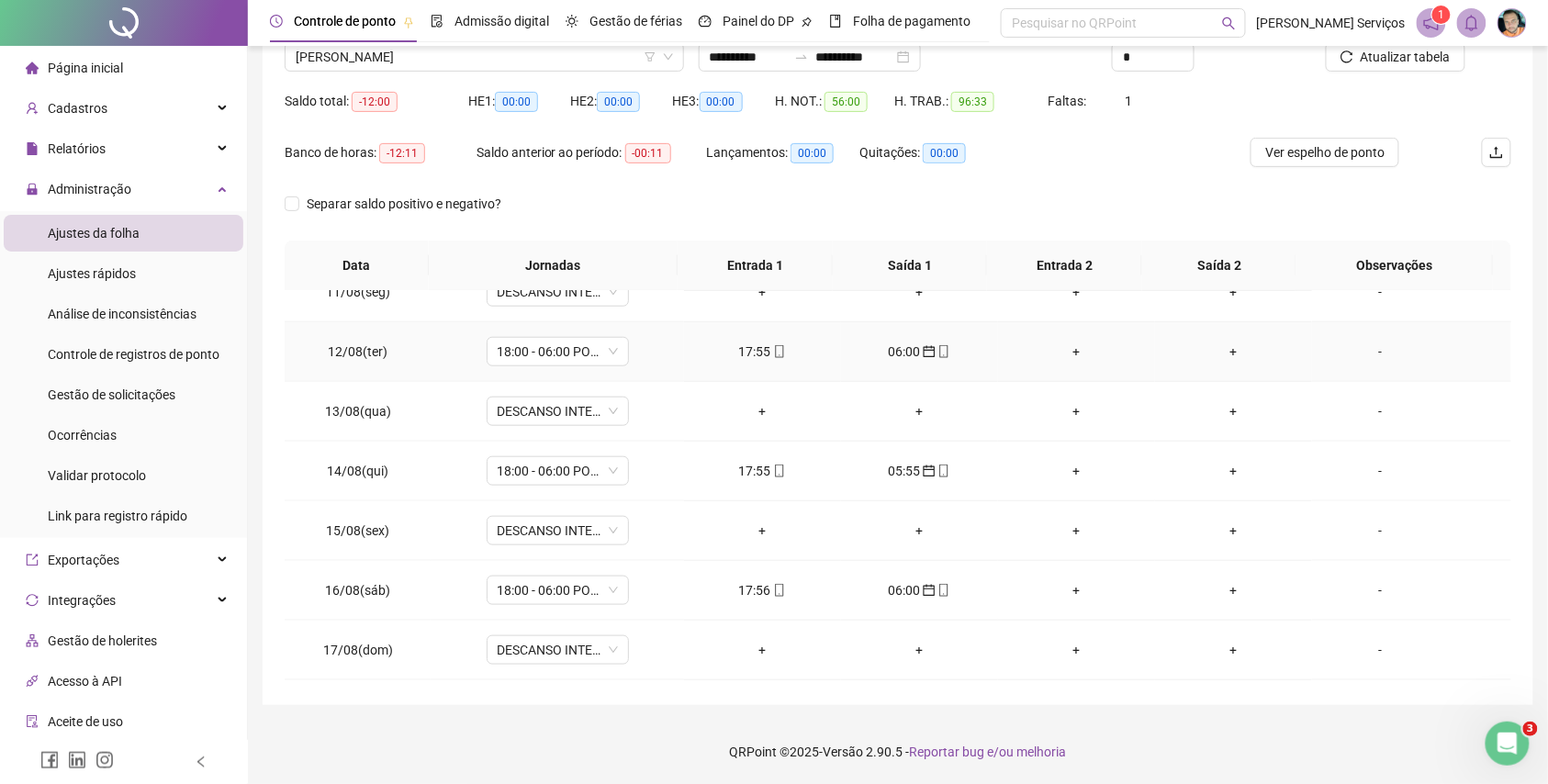
scroll to position [748, 0]
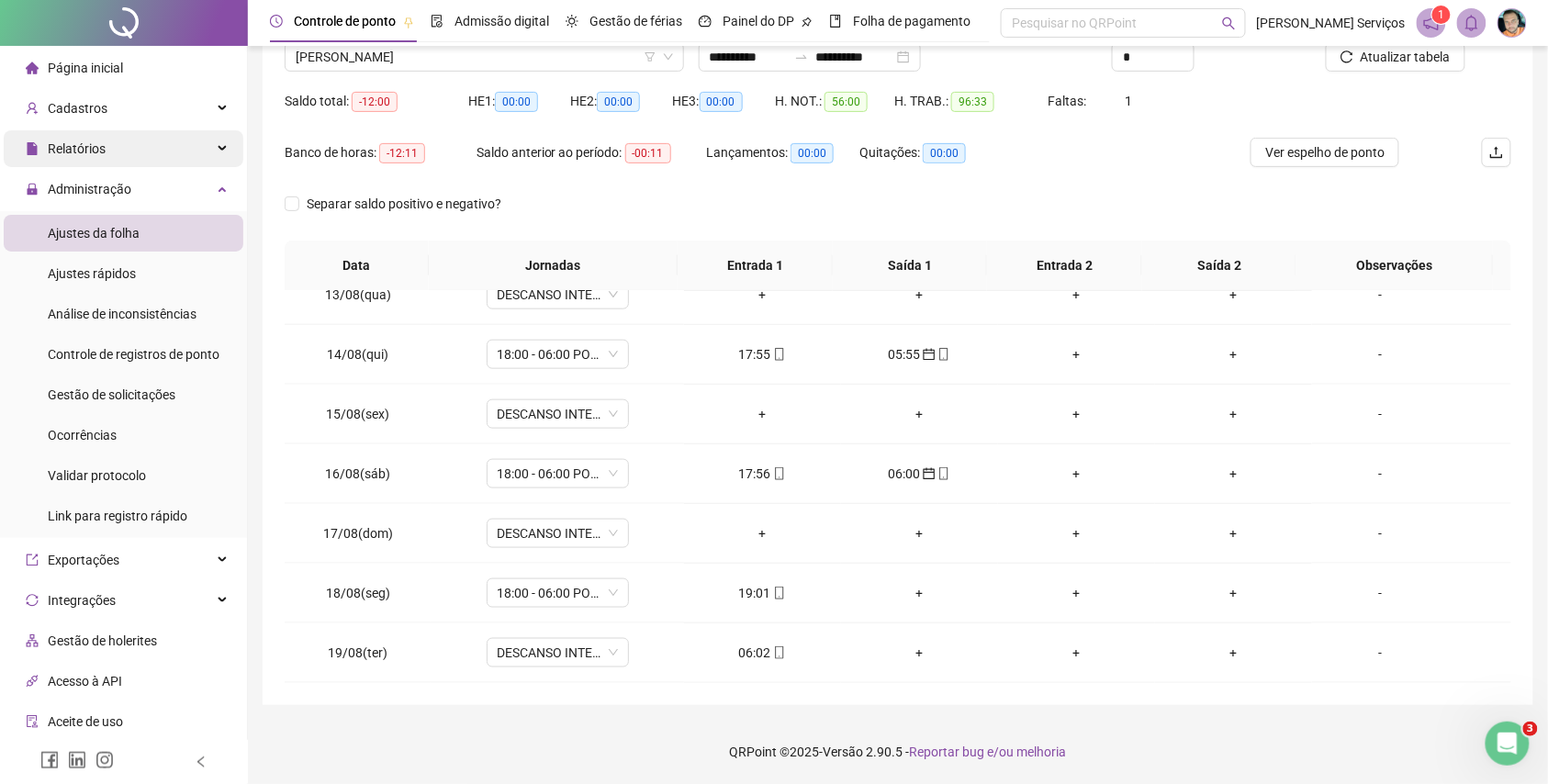
click at [183, 149] on div "Relatórios" at bounding box center [124, 148] width 240 height 36
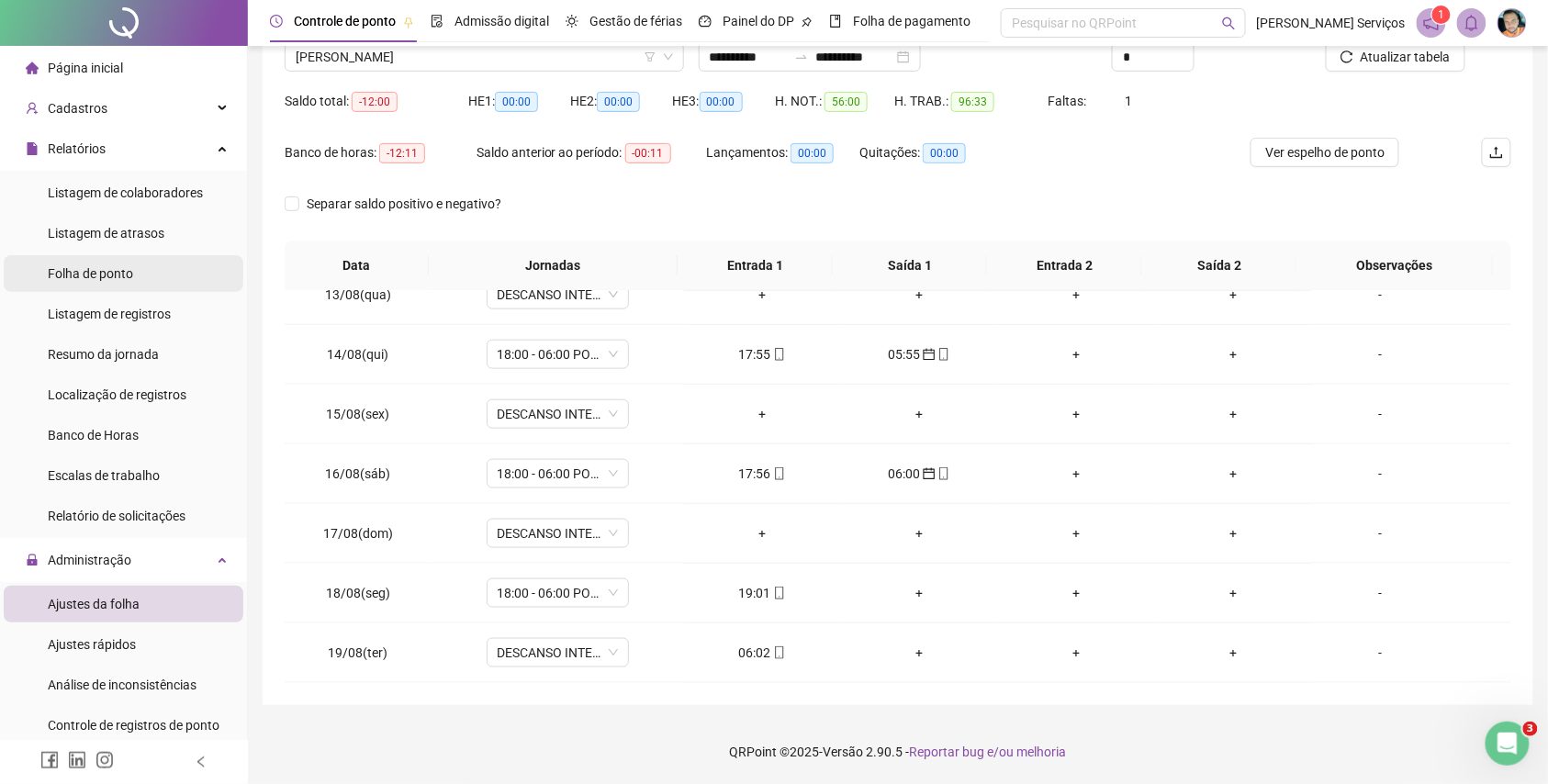
click at [156, 262] on li "Folha de ponto" at bounding box center [124, 272] width 240 height 36
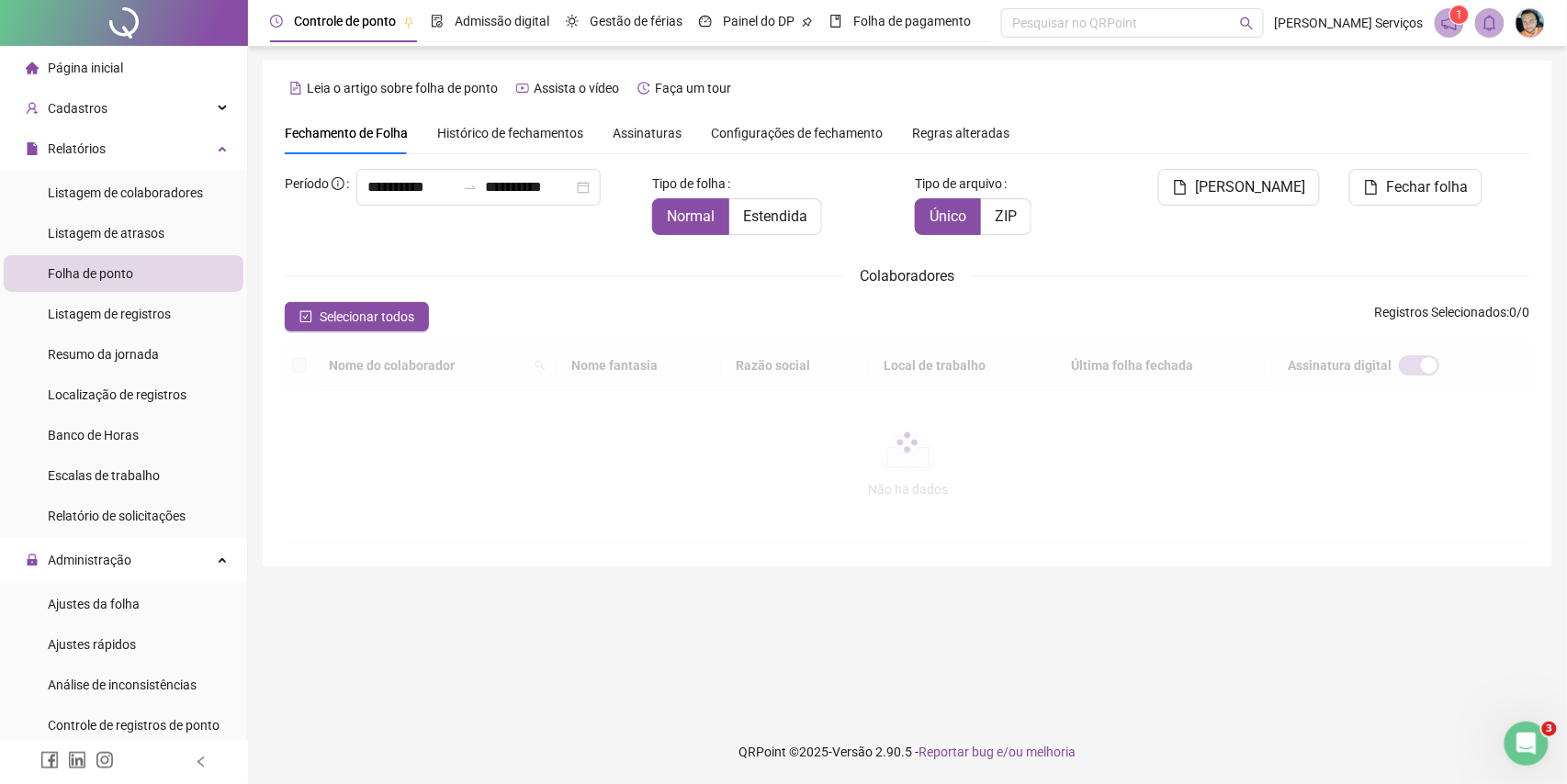
click at [625, 123] on div "Assinaturas" at bounding box center [647, 132] width 69 height 42
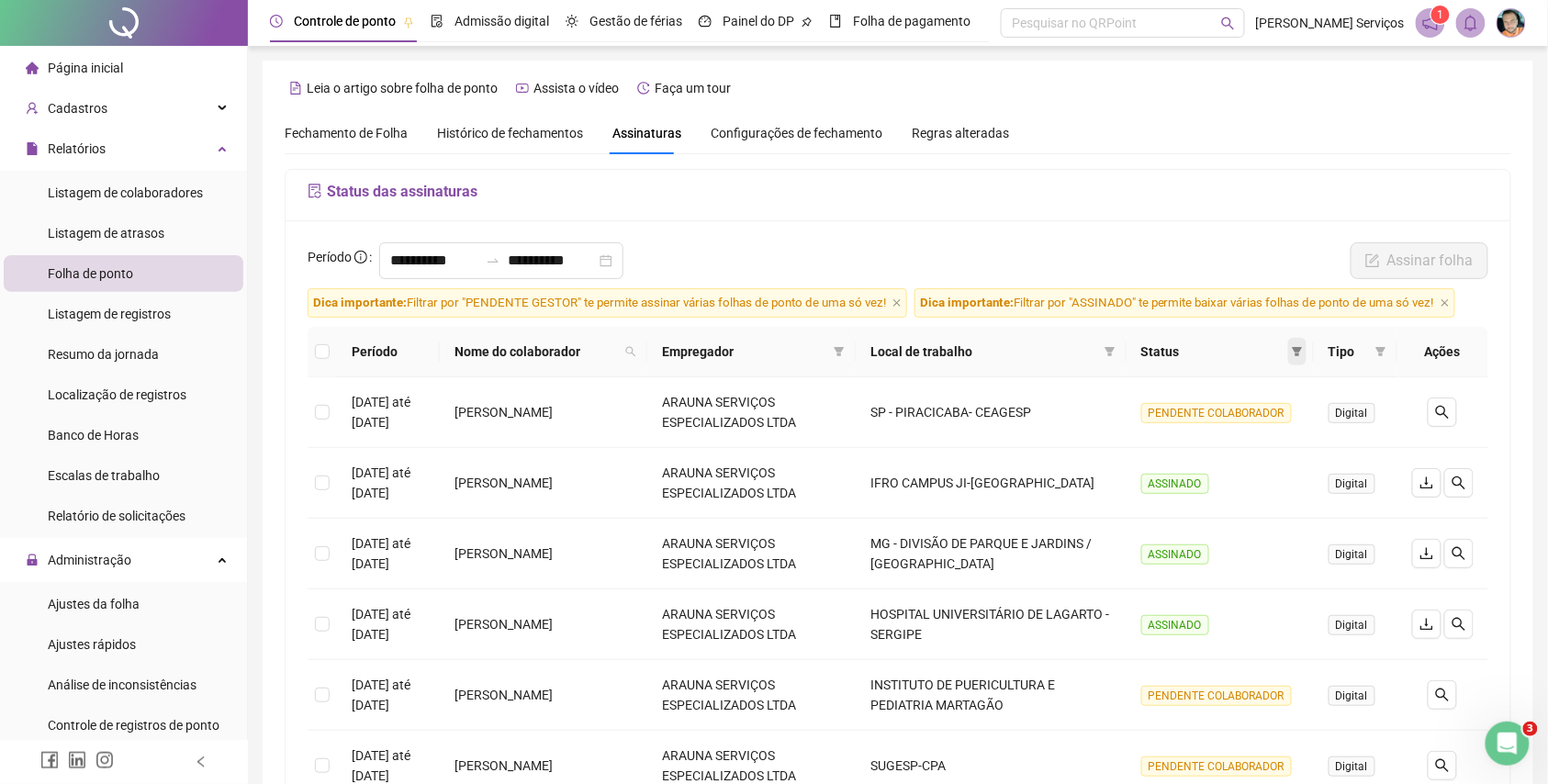
click at [1293, 347] on icon "filter" at bounding box center [1298, 352] width 11 height 11
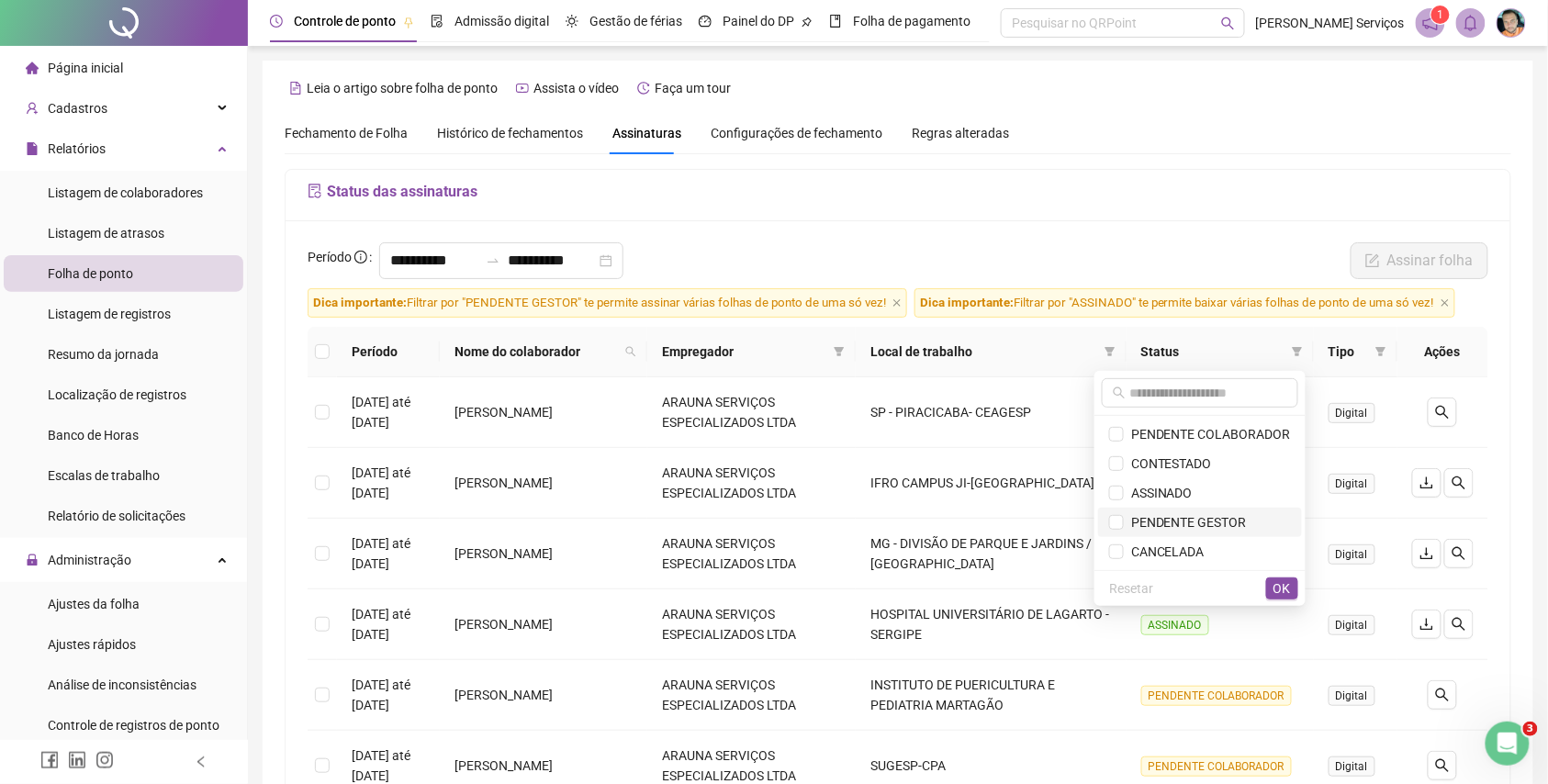
click at [1163, 519] on span "PENDENTE GESTOR" at bounding box center [1185, 523] width 123 height 15
click at [1284, 589] on span "OK" at bounding box center [1282, 589] width 18 height 20
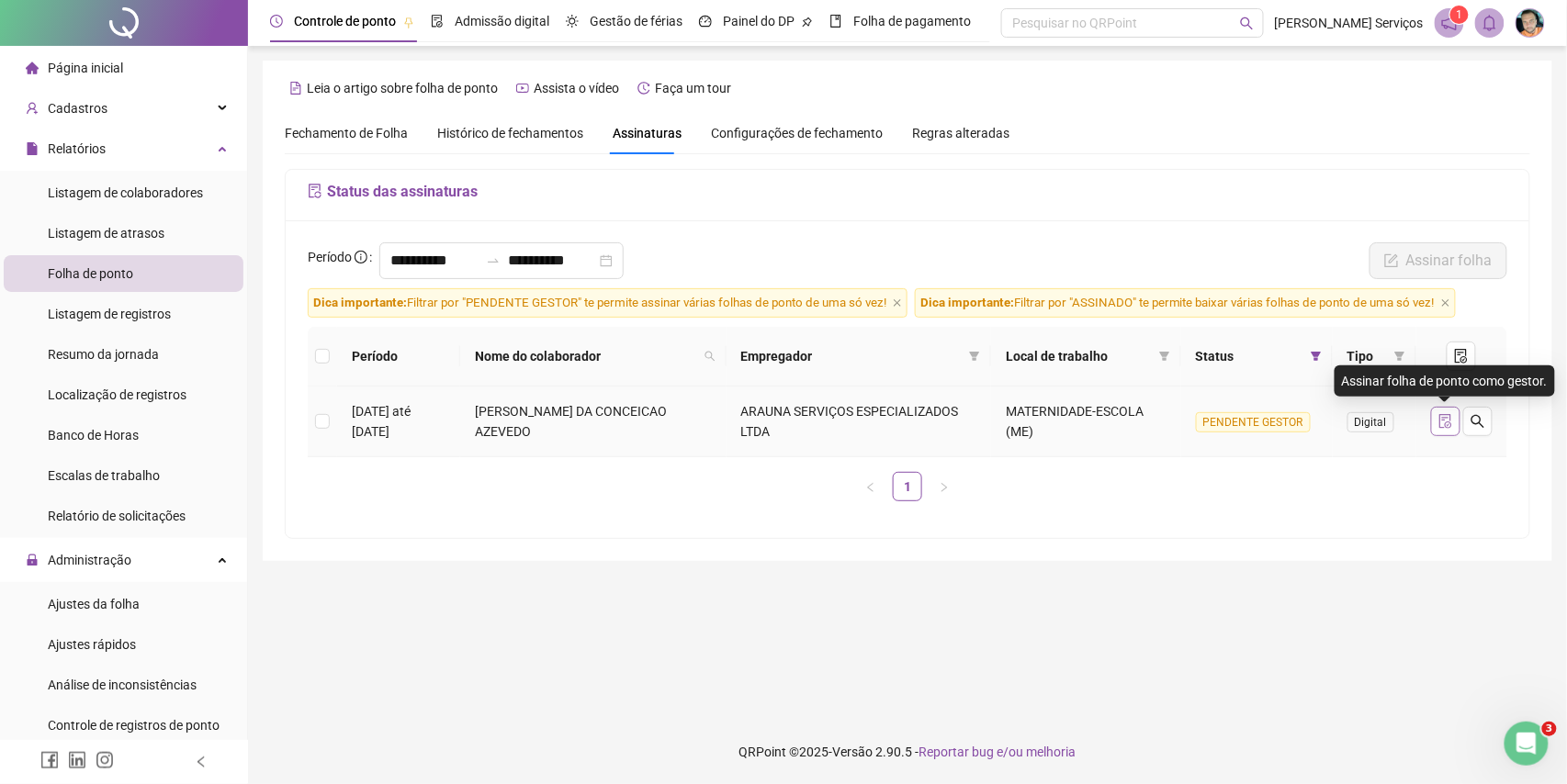
click at [1431, 420] on button "button" at bounding box center [1446, 421] width 30 height 30
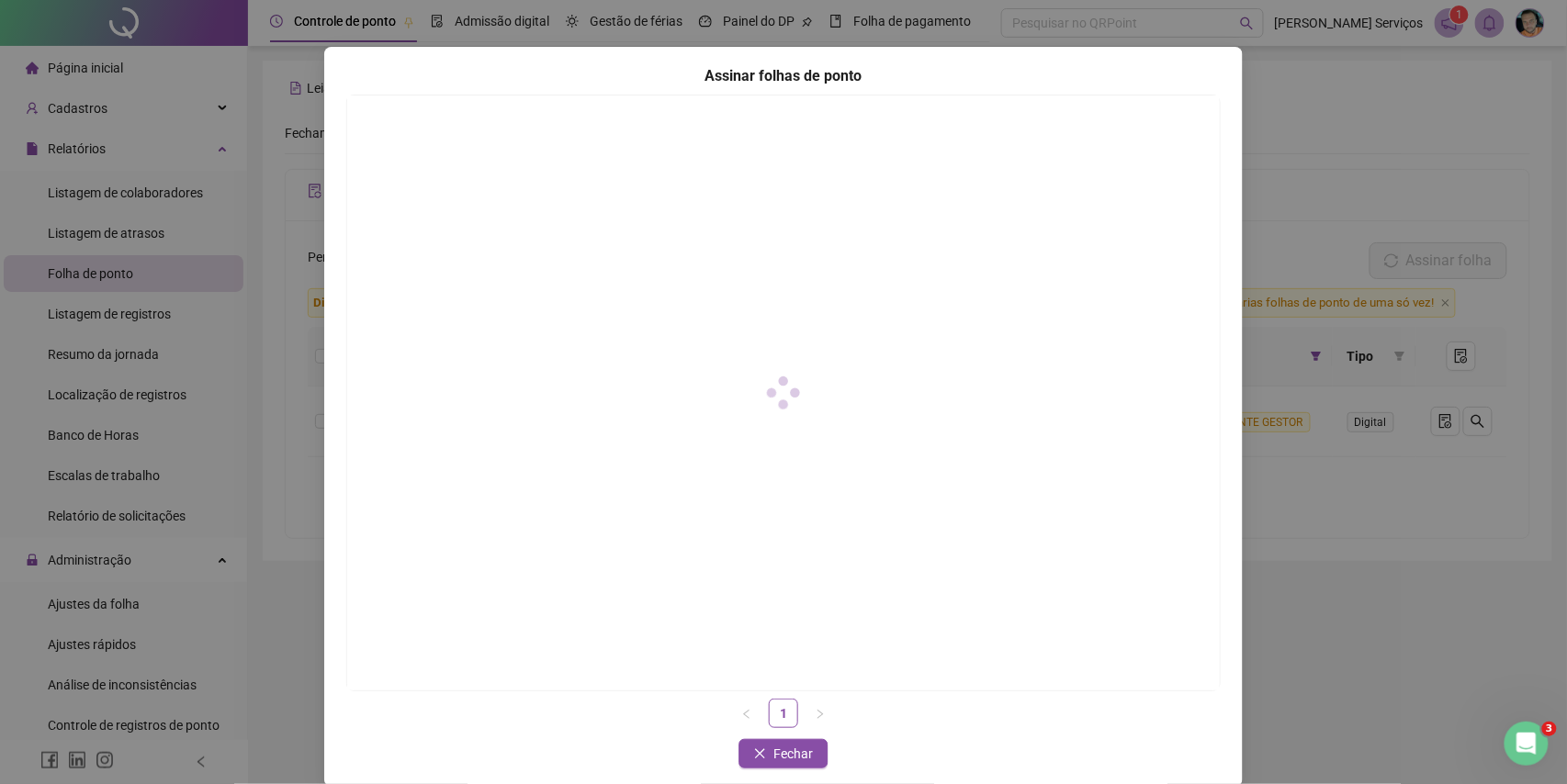
scroll to position [70, 0]
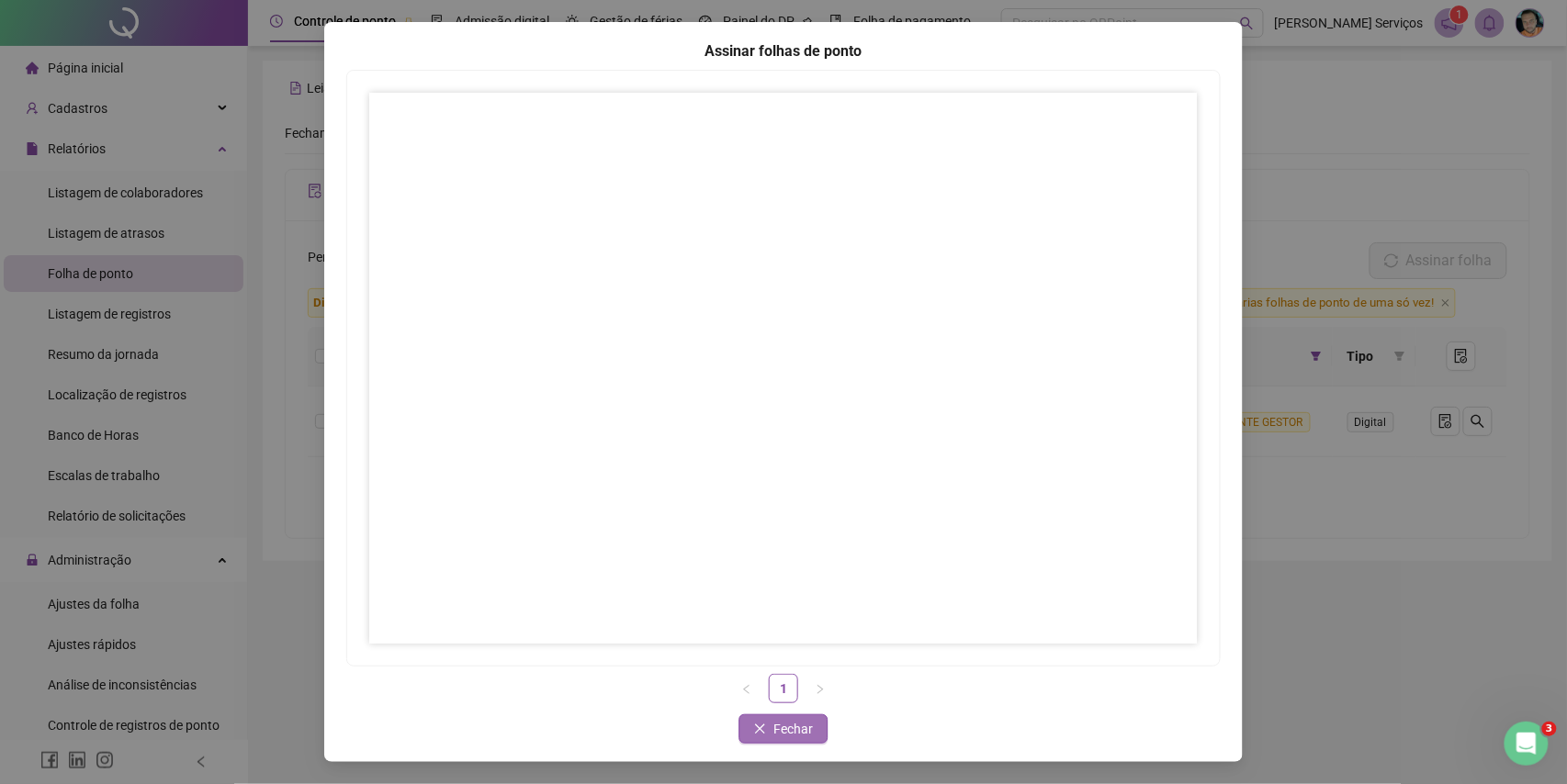
click at [774, 727] on span "Fechar" at bounding box center [794, 729] width 39 height 20
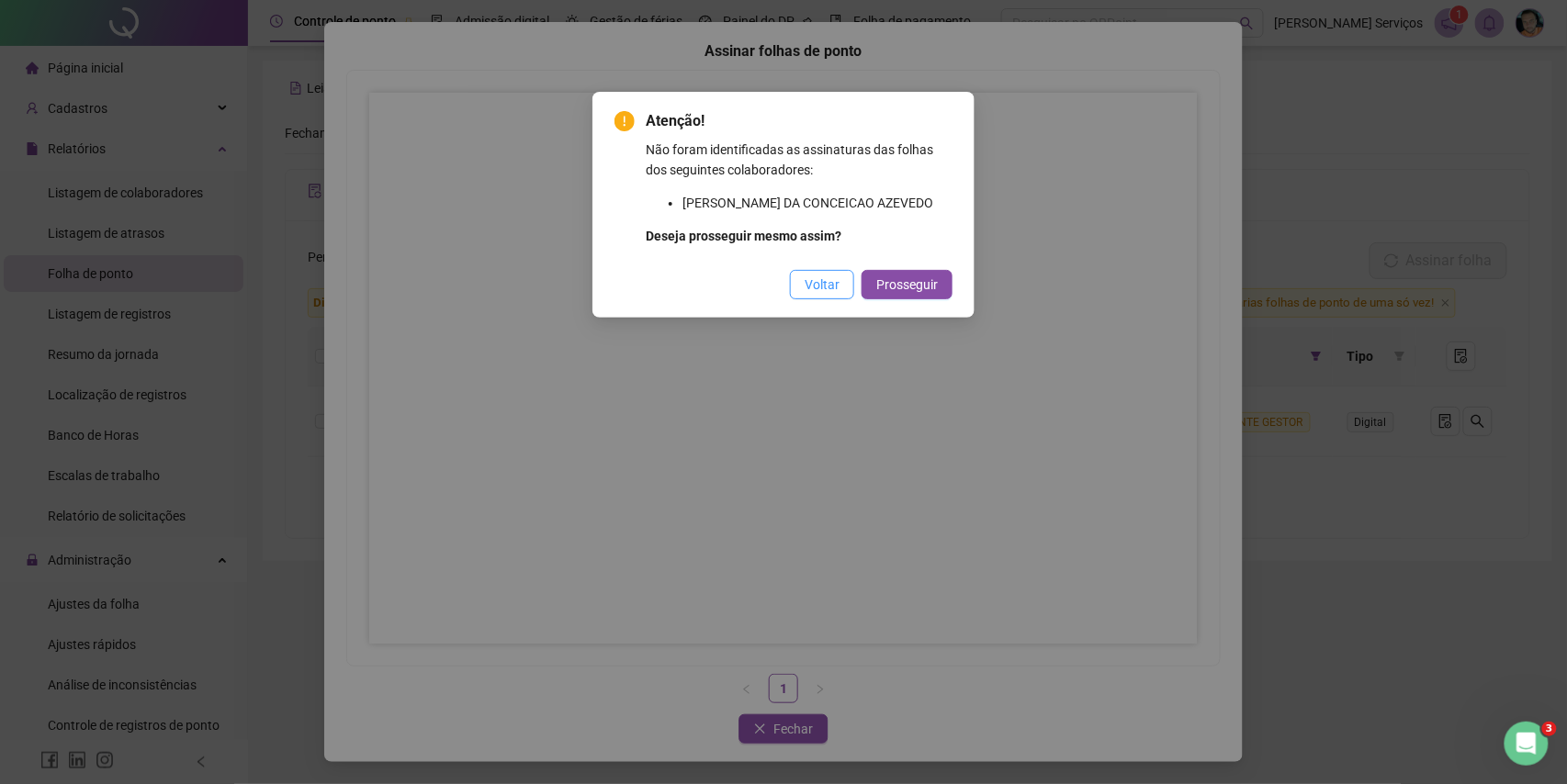
click at [837, 288] on span "Voltar" at bounding box center [823, 285] width 35 height 20
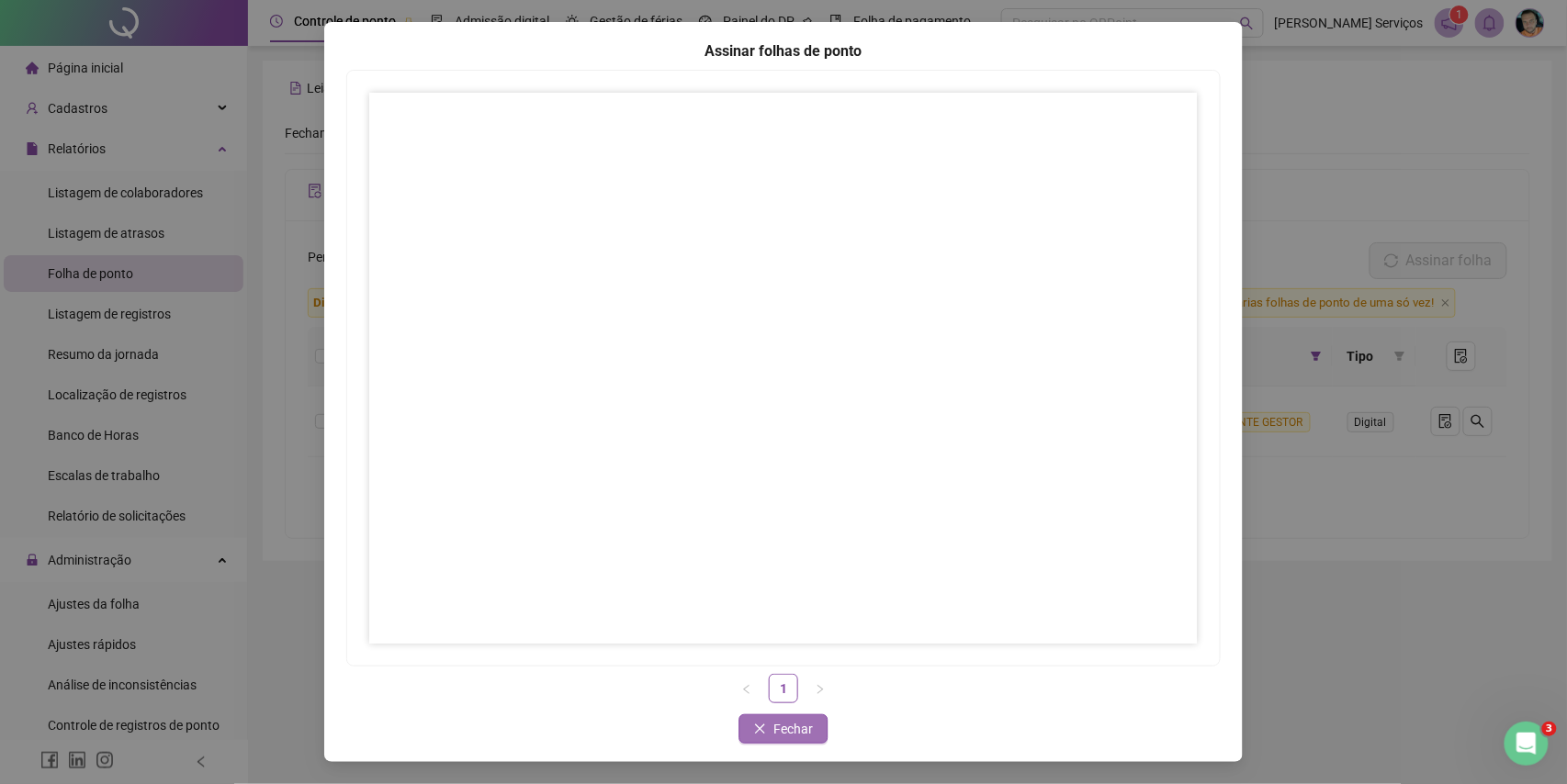
click at [786, 737] on span "Fechar" at bounding box center [794, 729] width 39 height 20
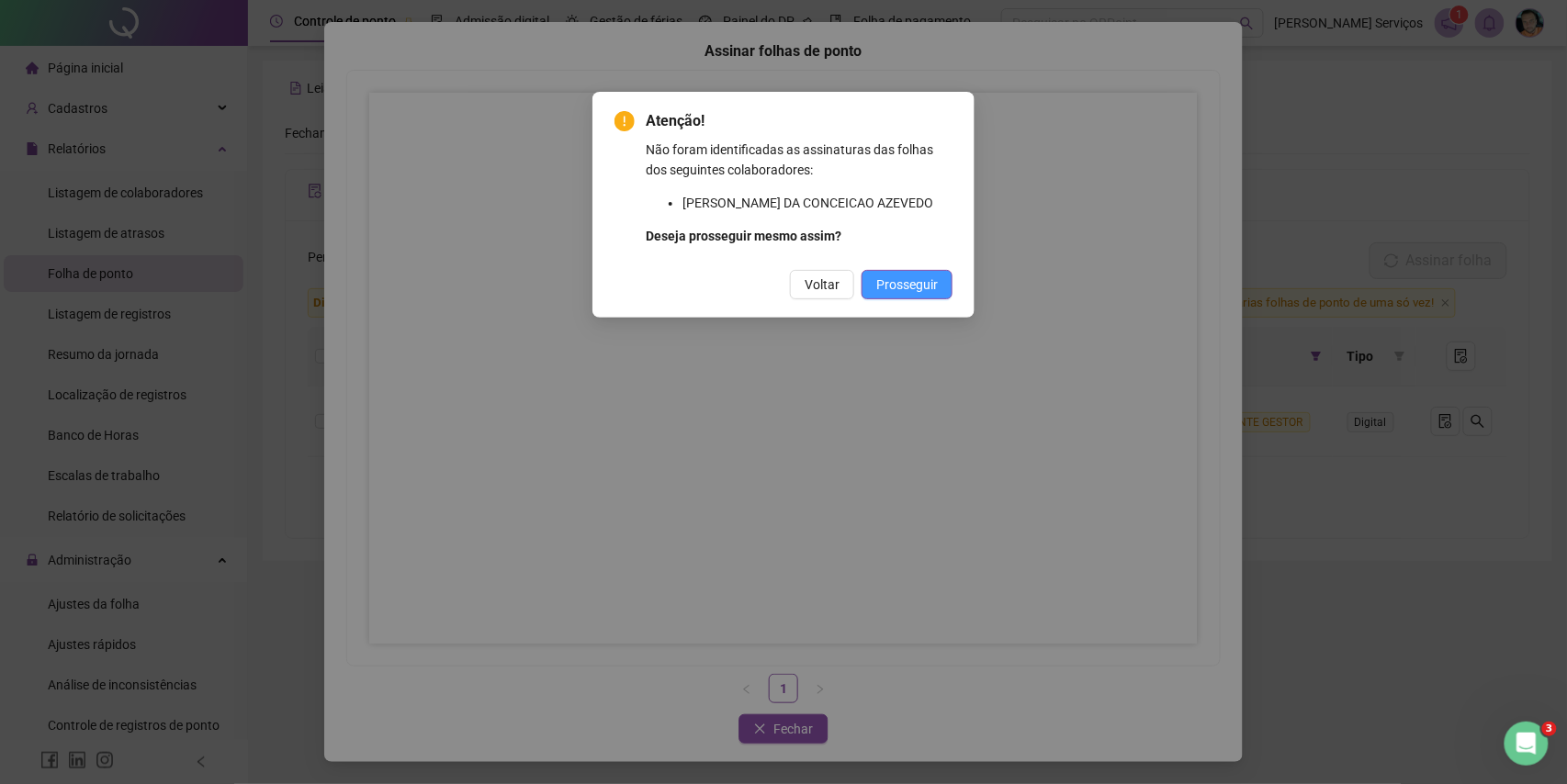
click at [865, 288] on button "Prosseguir" at bounding box center [907, 285] width 91 height 30
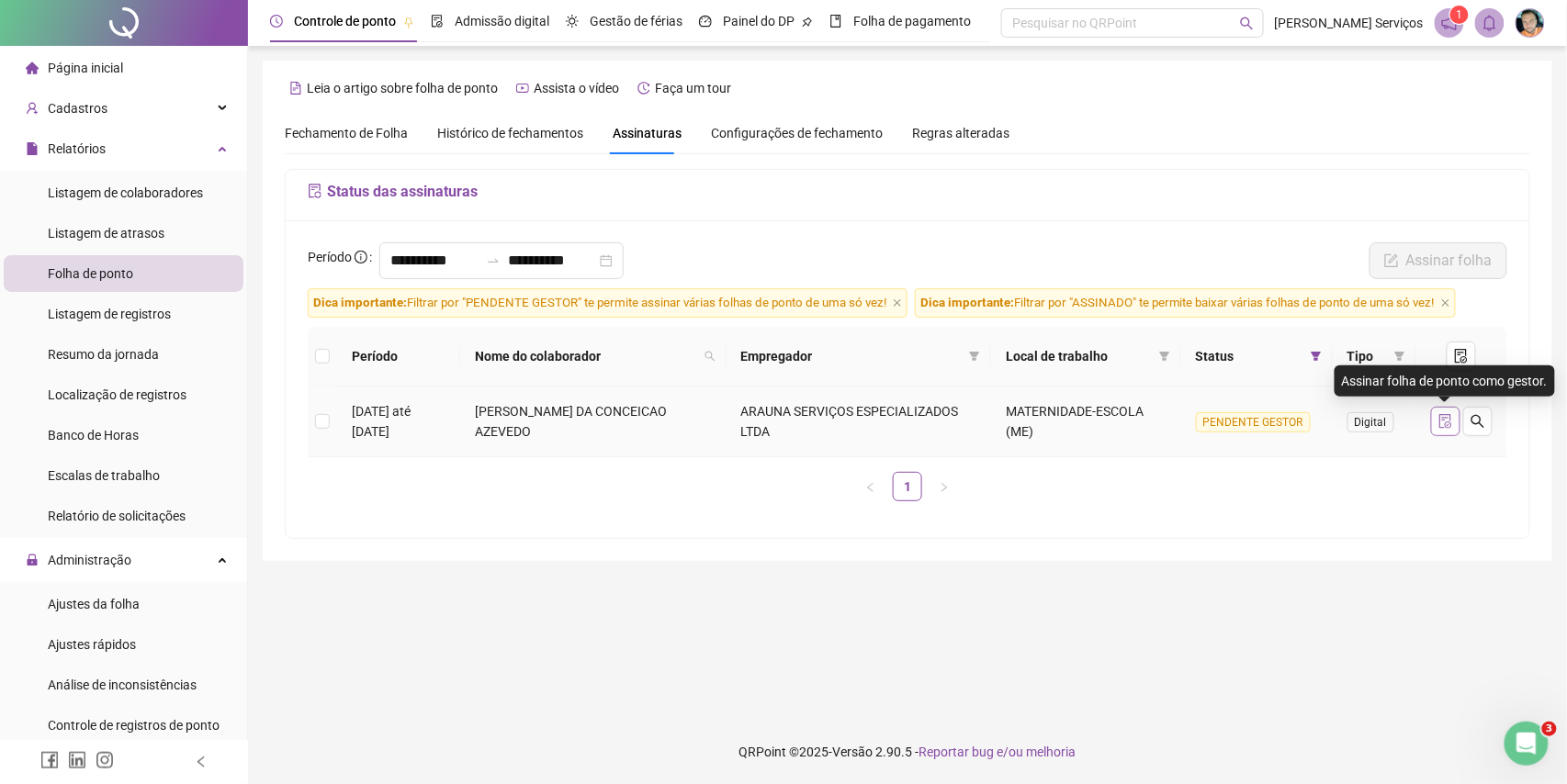
click at [1433, 417] on button "button" at bounding box center [1446, 421] width 30 height 30
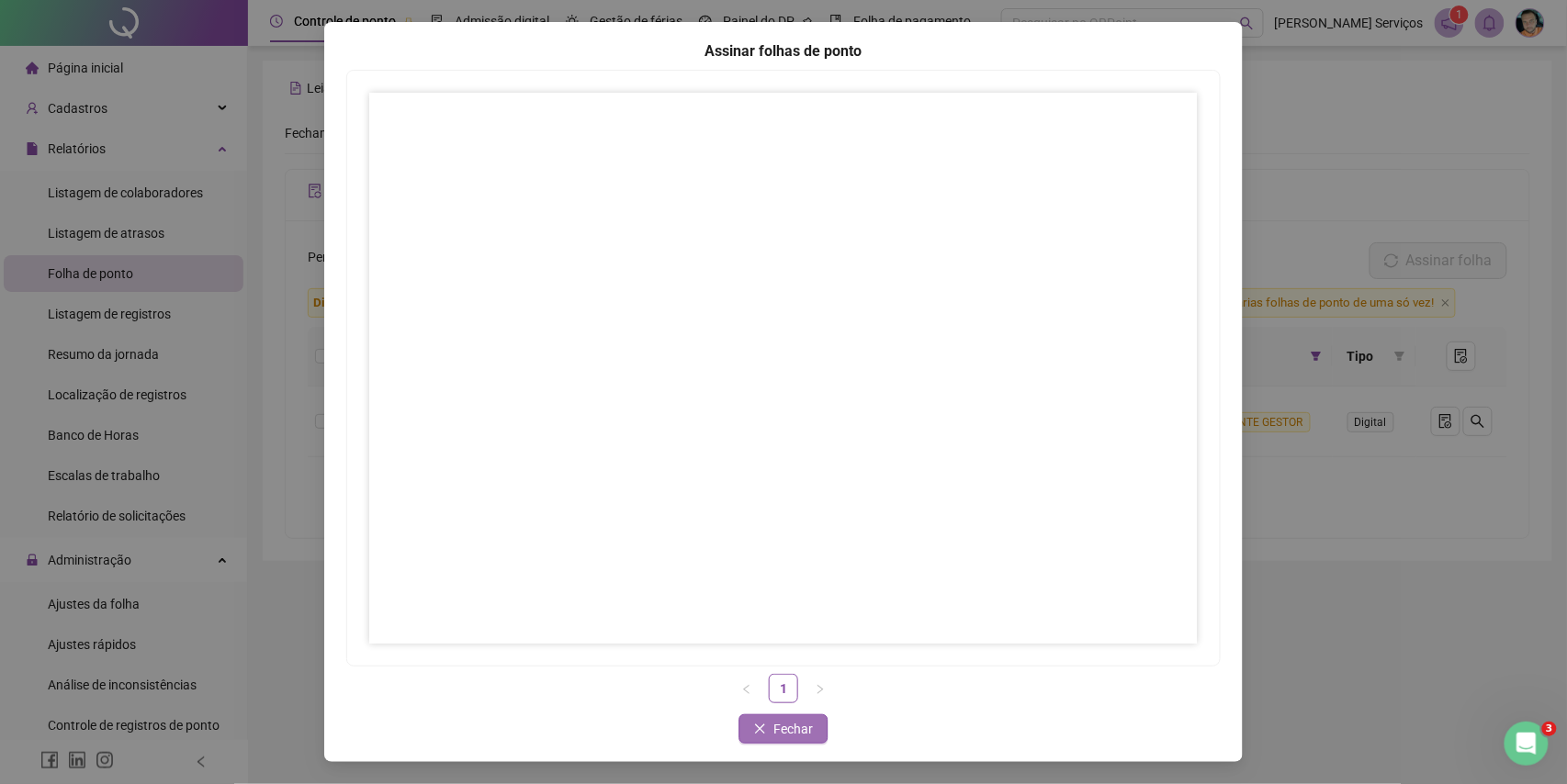
click at [809, 731] on button "Fechar" at bounding box center [784, 729] width 89 height 30
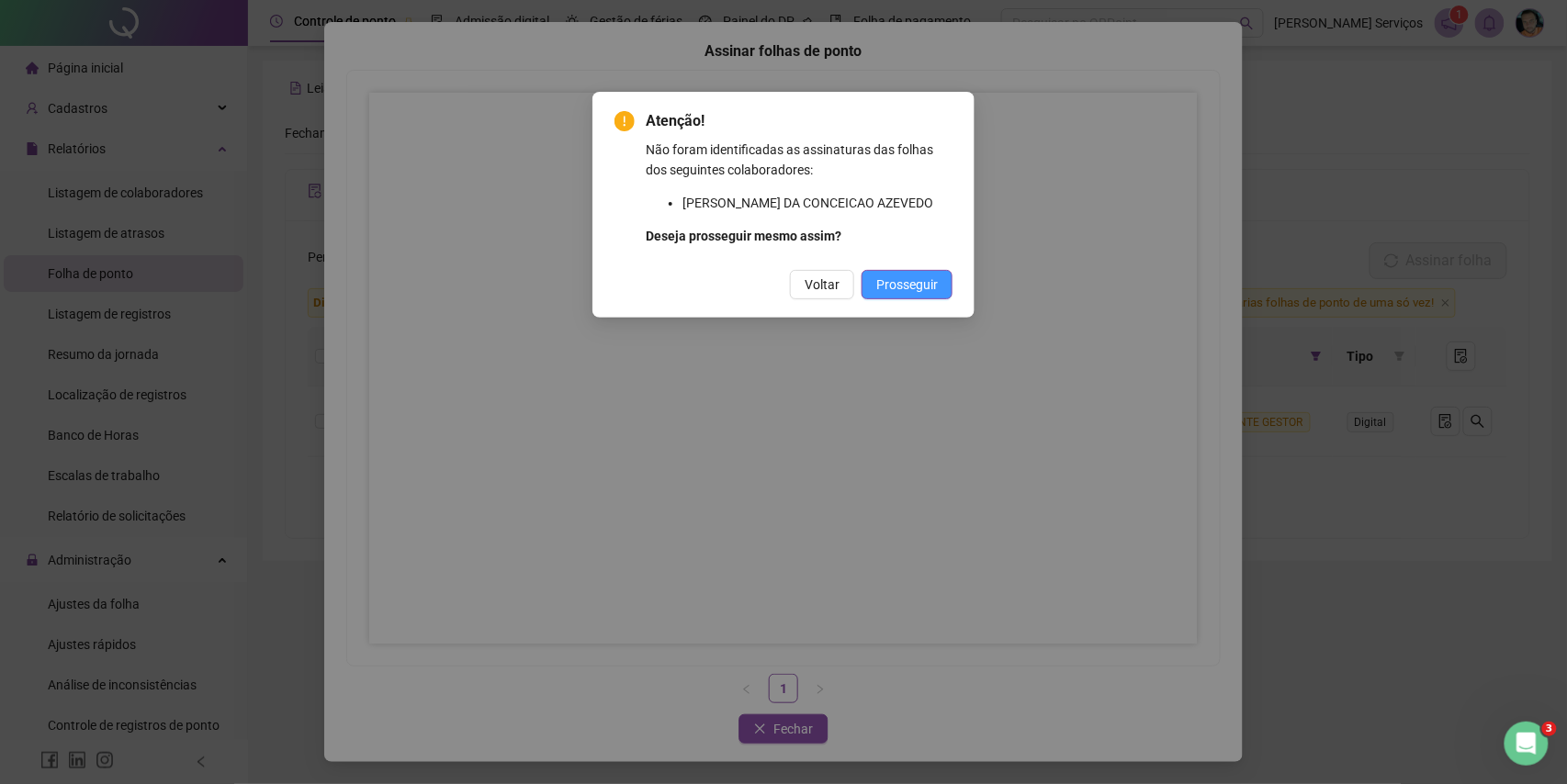
click at [877, 295] on button "Prosseguir" at bounding box center [907, 285] width 91 height 30
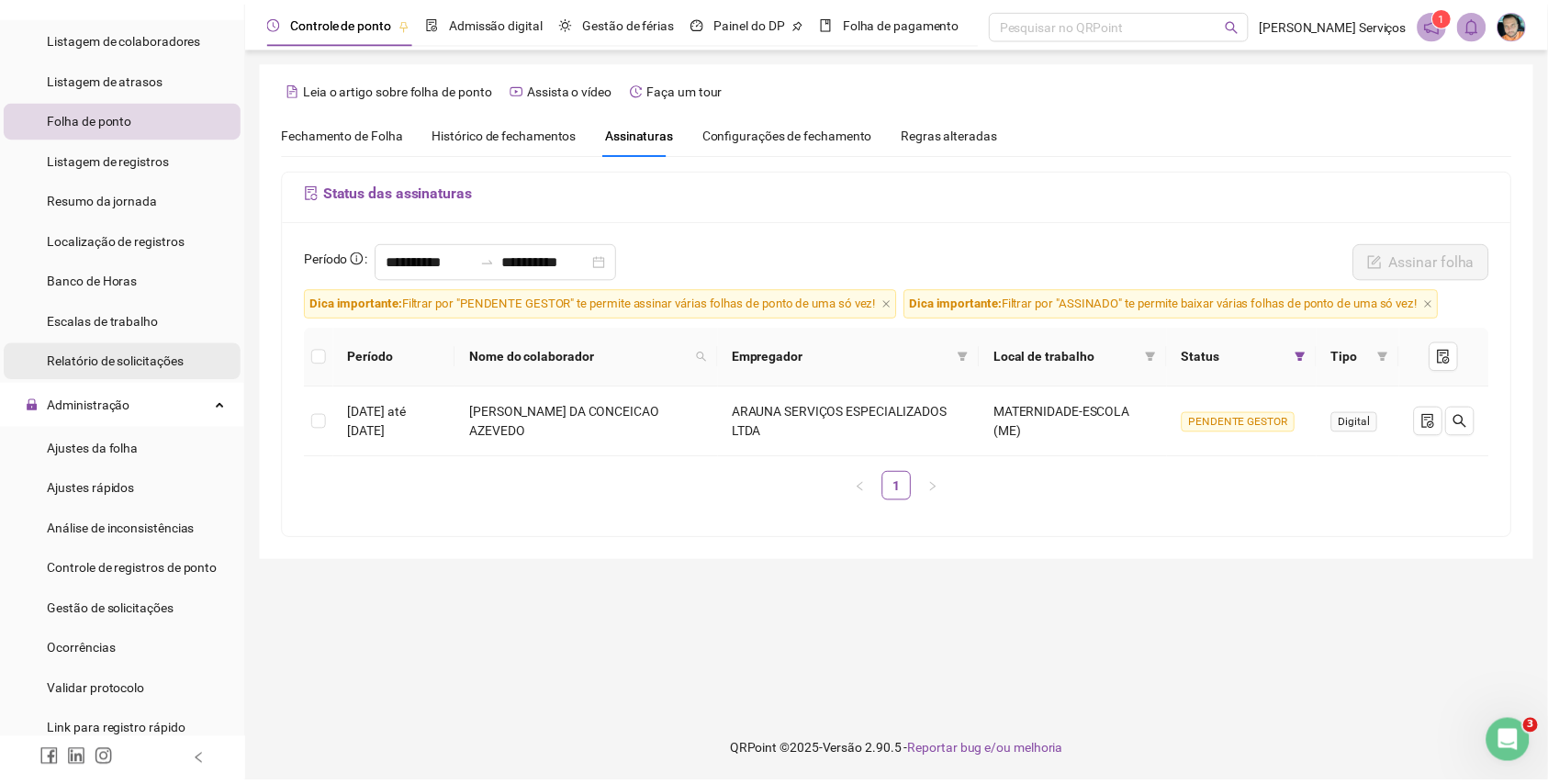
scroll to position [367, 0]
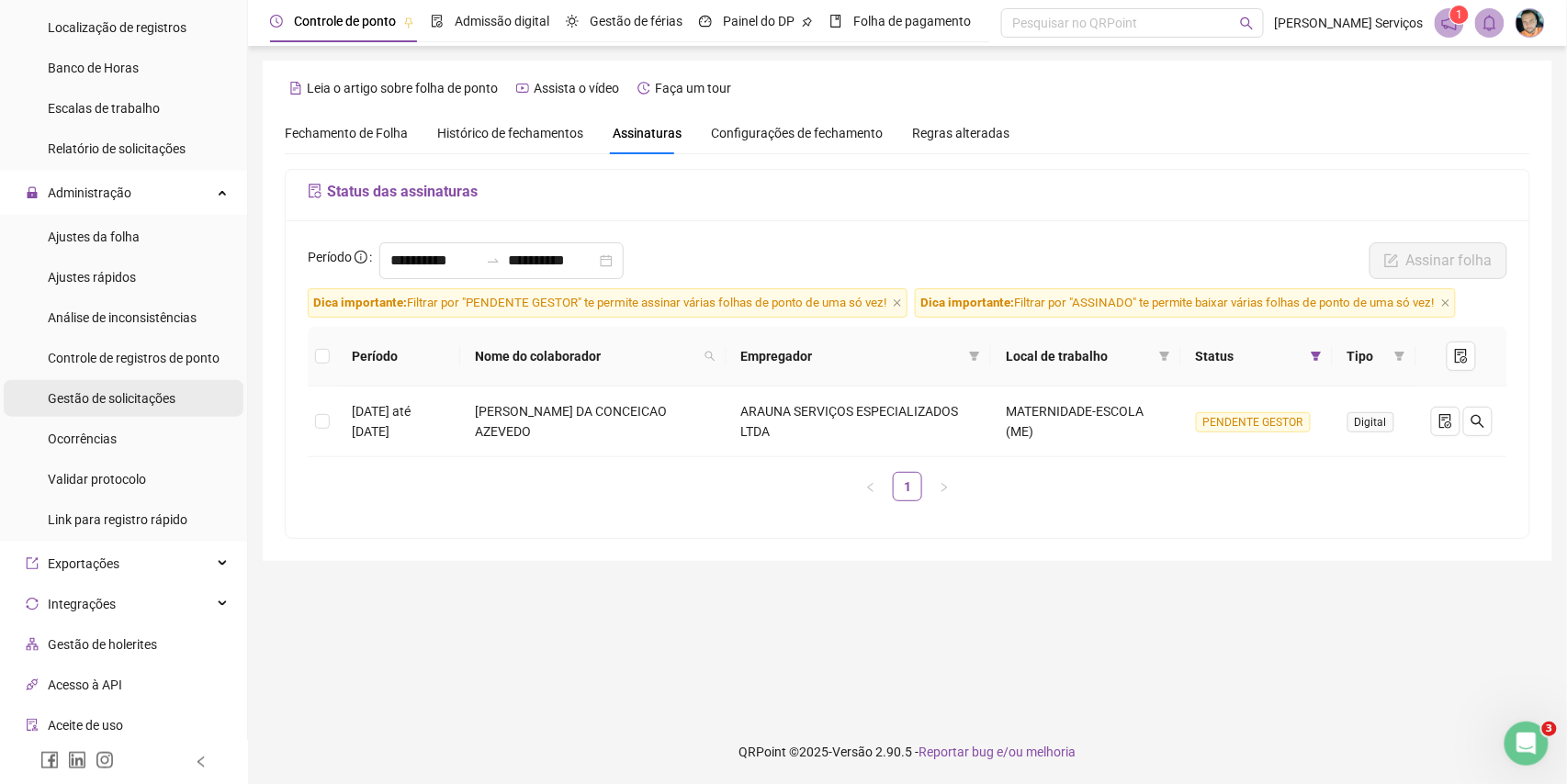
click at [119, 400] on span "Gestão de solicitações" at bounding box center [111, 399] width 127 height 15
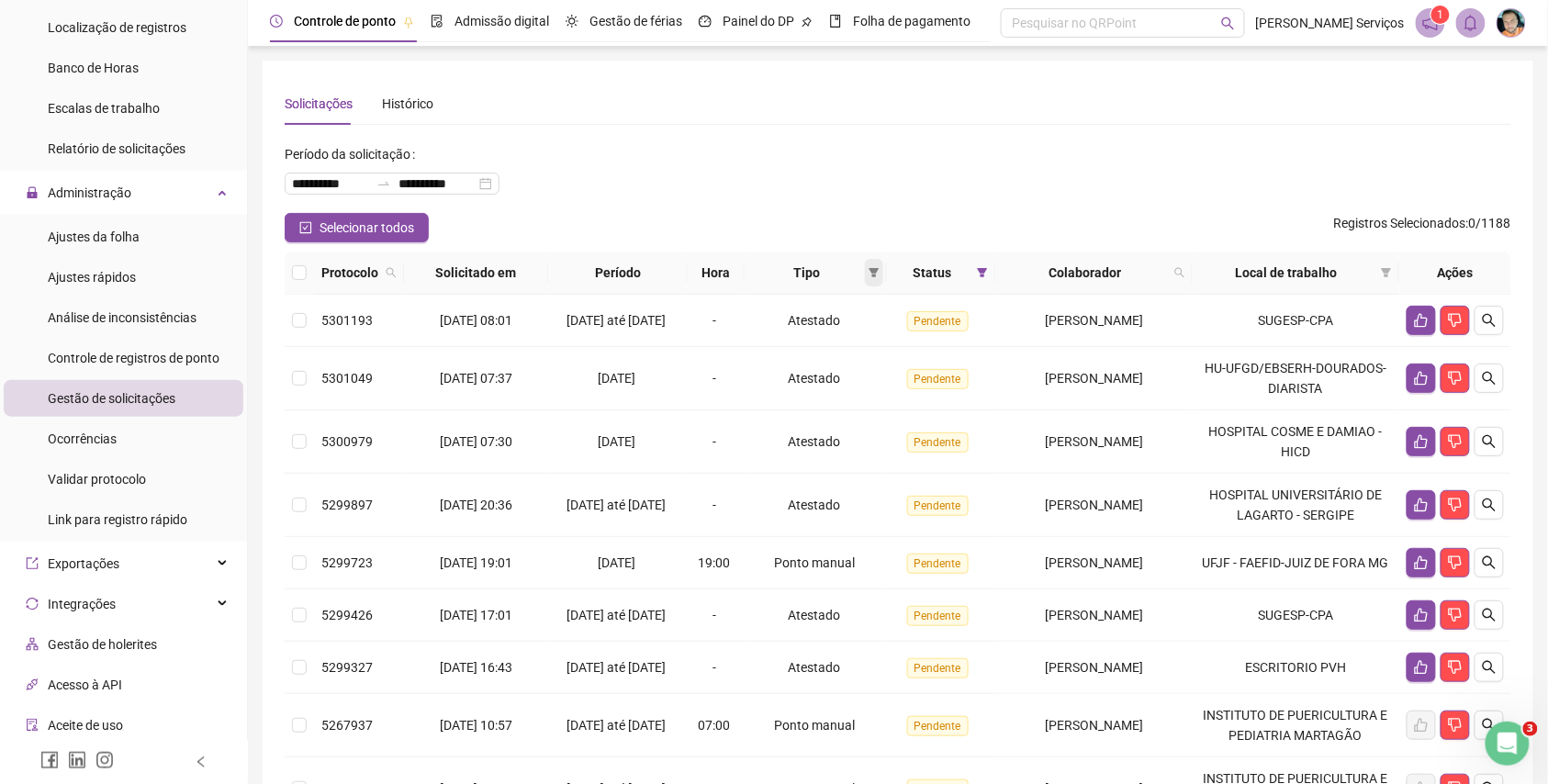
click at [865, 272] on span at bounding box center [874, 272] width 19 height 28
click at [813, 313] on span "Ponto manual" at bounding box center [814, 309] width 81 height 15
click at [854, 413] on span "OK" at bounding box center [846, 405] width 18 height 20
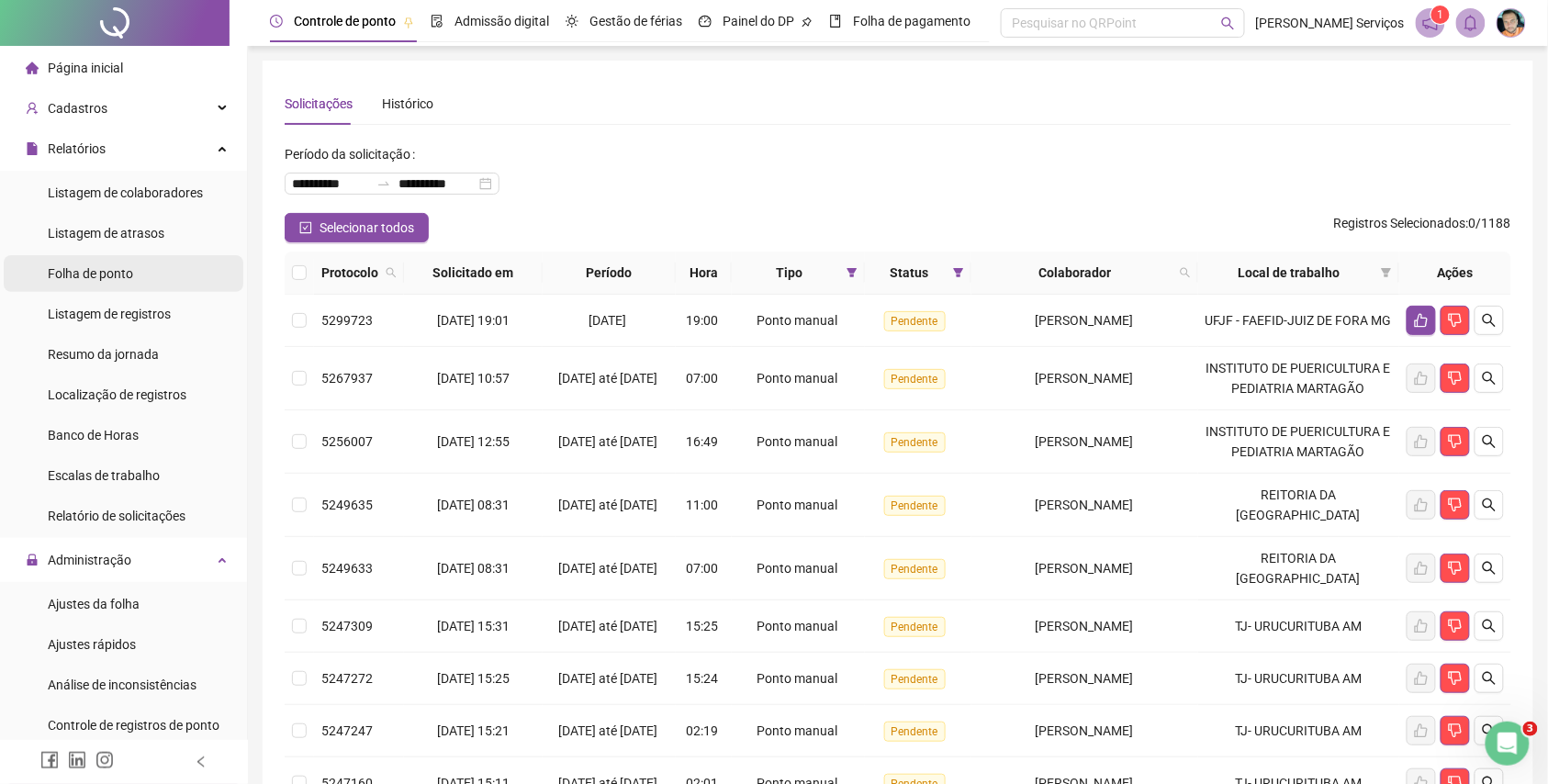
click at [134, 270] on li "Folha de ponto" at bounding box center [124, 272] width 240 height 36
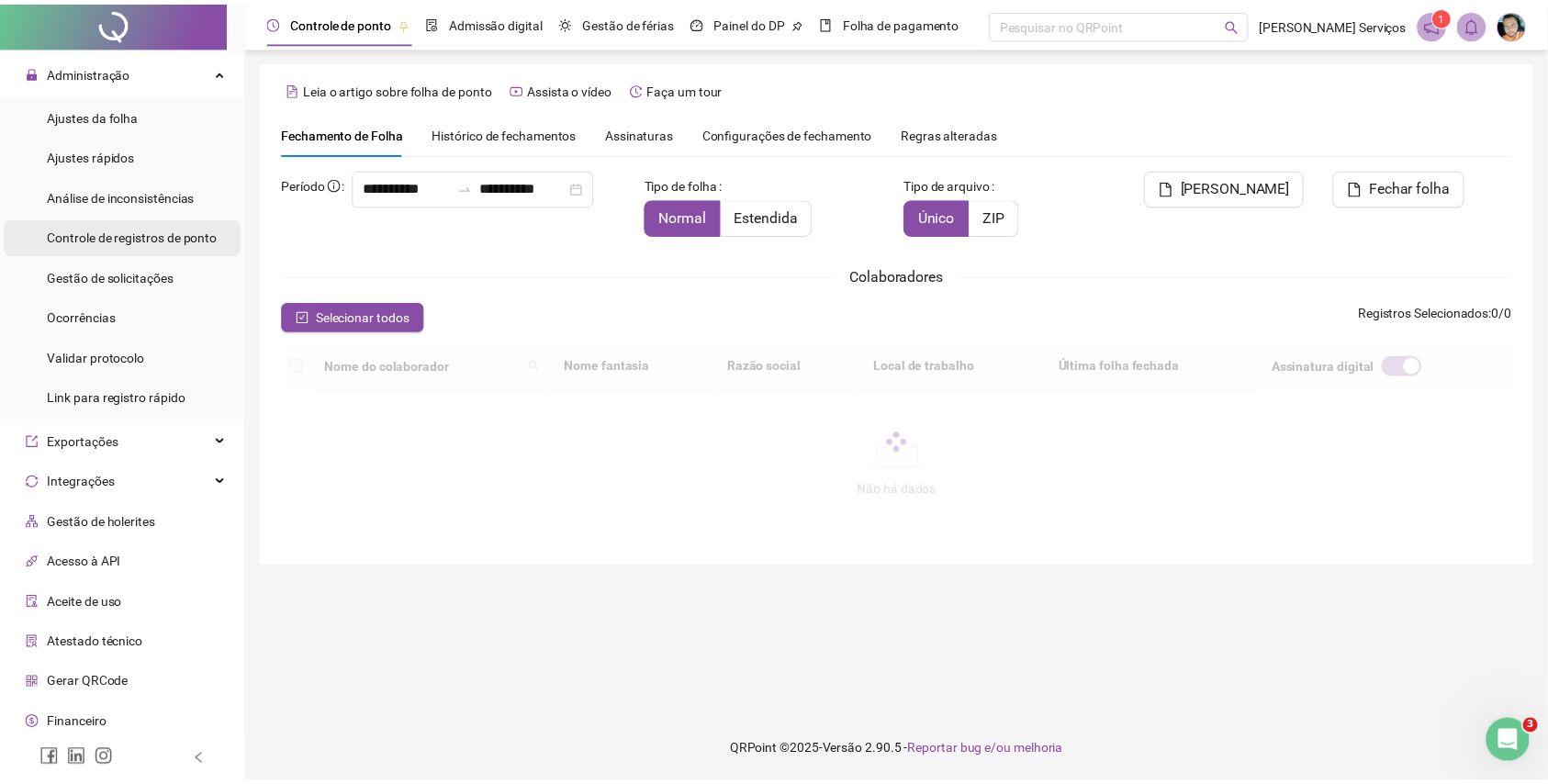
scroll to position [489, 0]
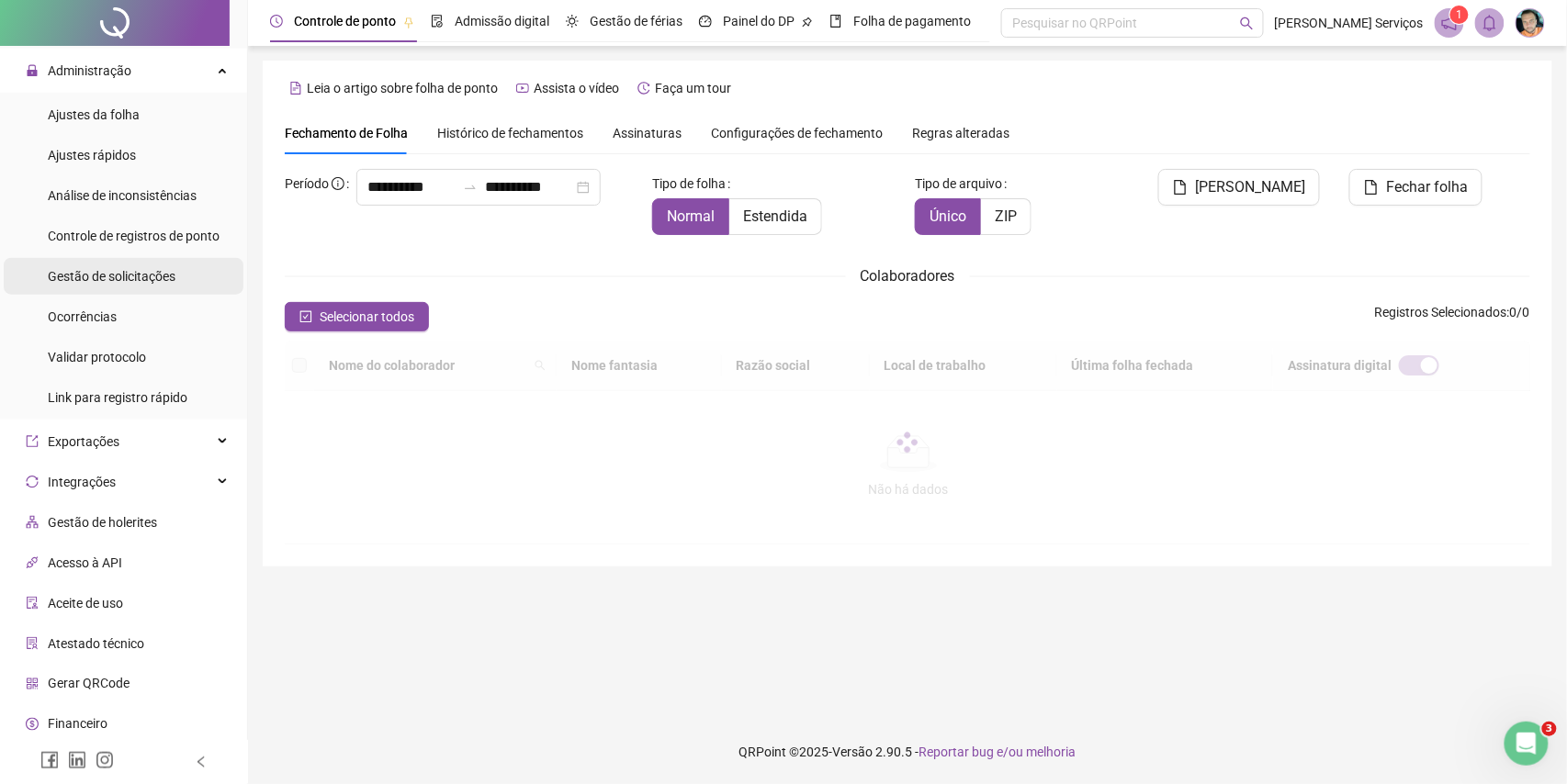
click at [137, 273] on span "Gestão de solicitações" at bounding box center [111, 276] width 127 height 15
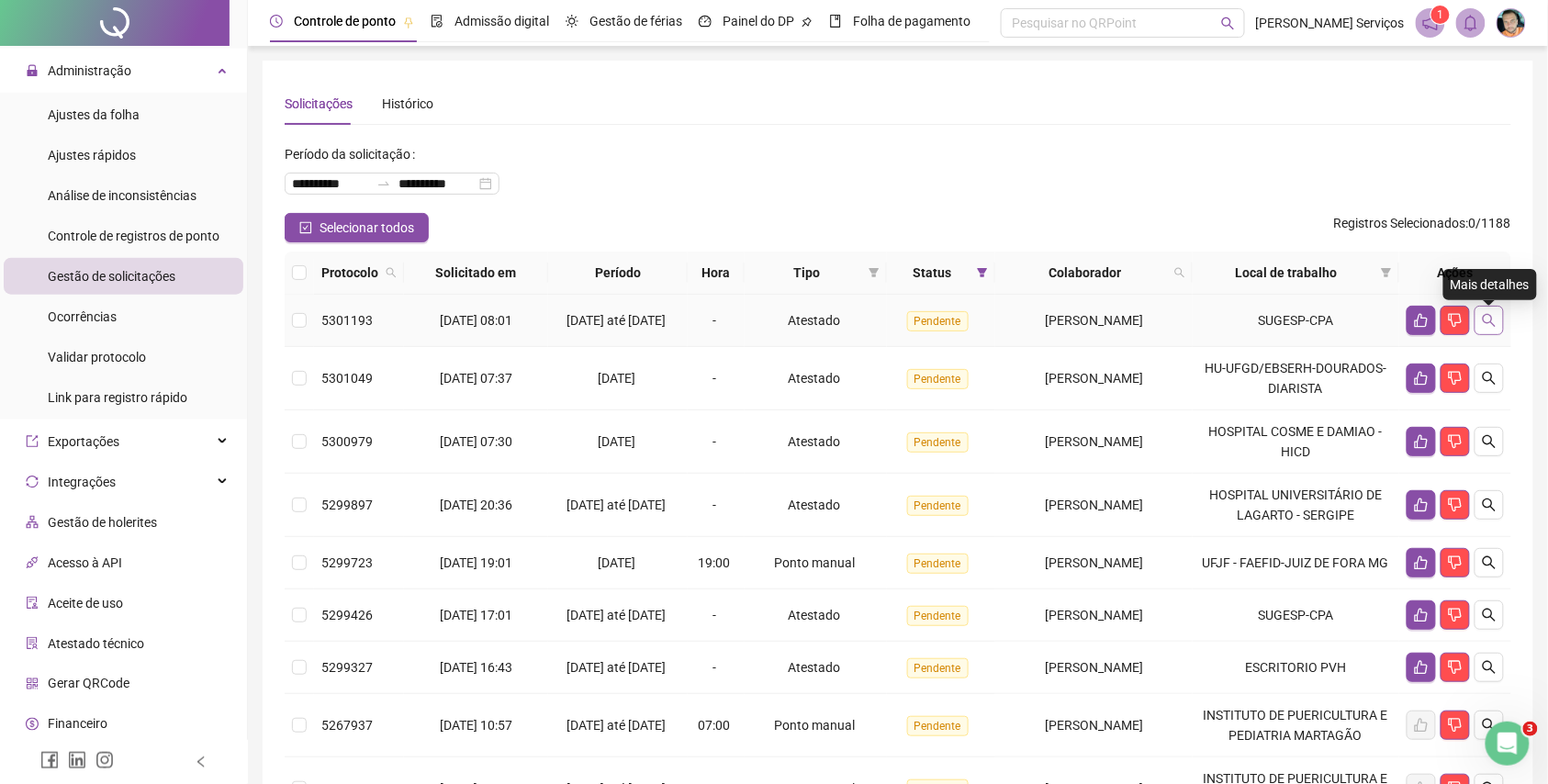
click at [1495, 327] on icon "search" at bounding box center [1489, 321] width 15 height 15
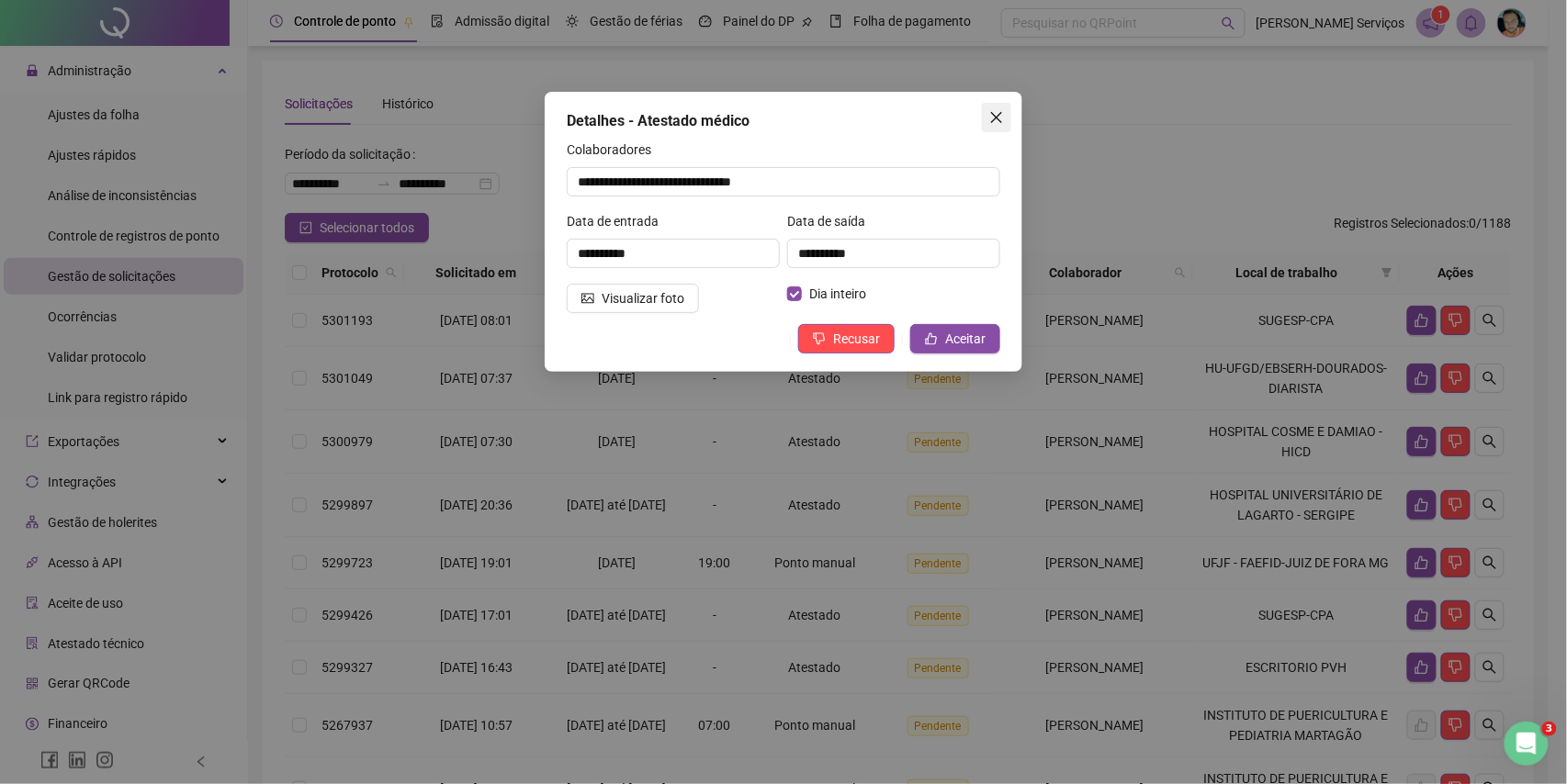
click at [1003, 117] on icon "close" at bounding box center [997, 117] width 15 height 15
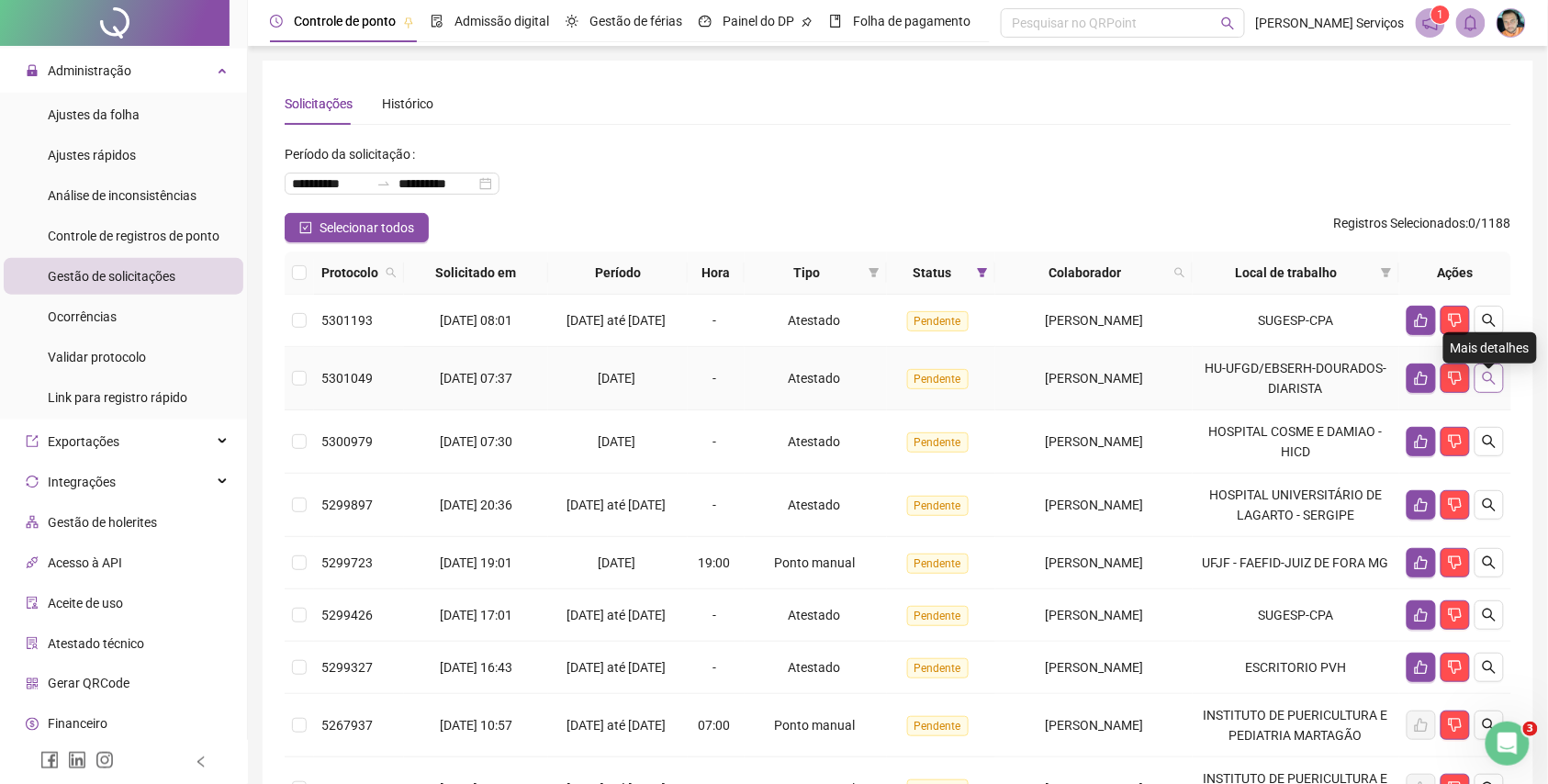
click at [1486, 380] on button "button" at bounding box center [1489, 379] width 30 height 30
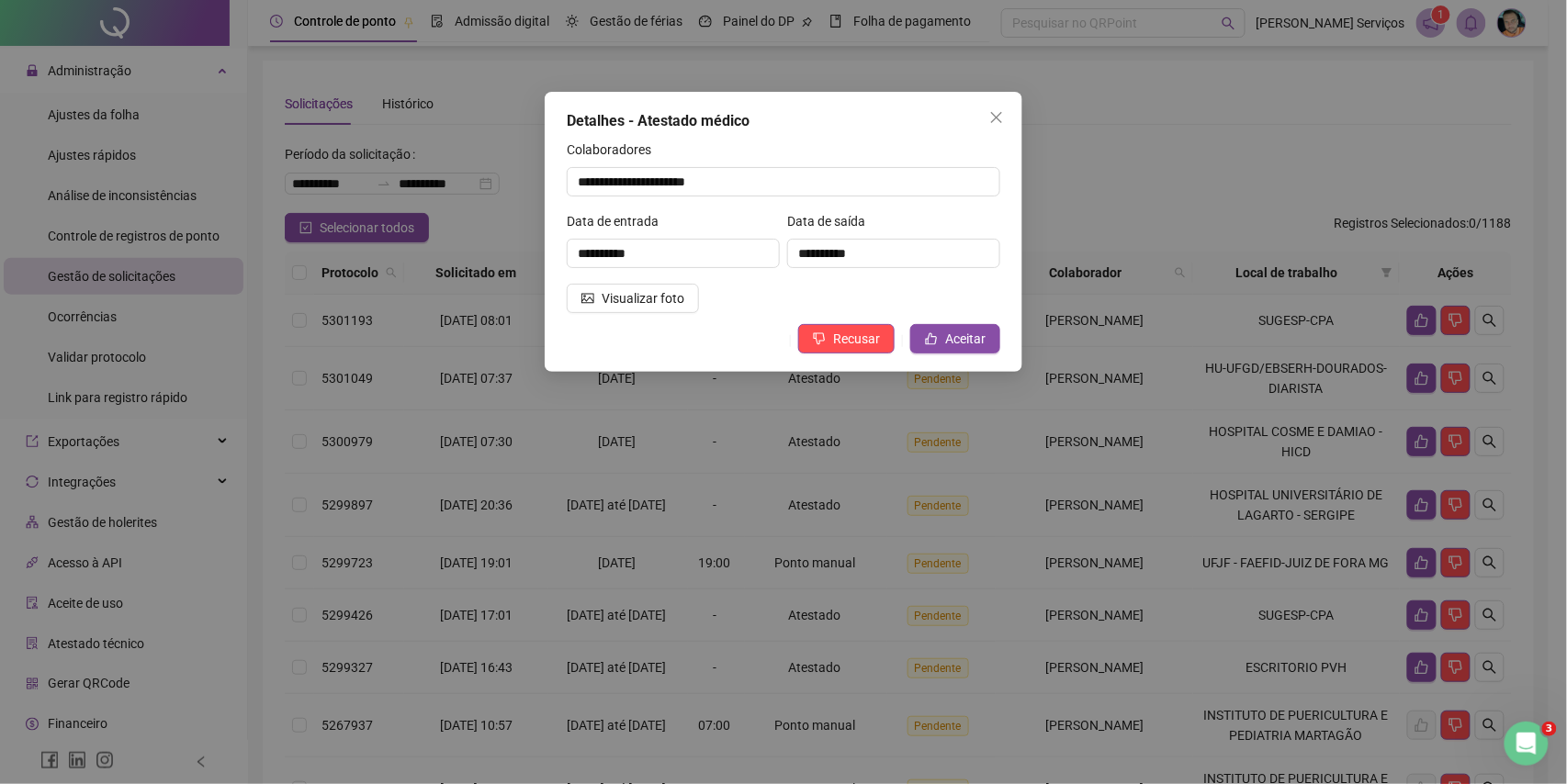
click at [1000, 92] on div "**********" at bounding box center [783, 232] width 477 height 280
click at [998, 130] on button "Close" at bounding box center [997, 118] width 30 height 30
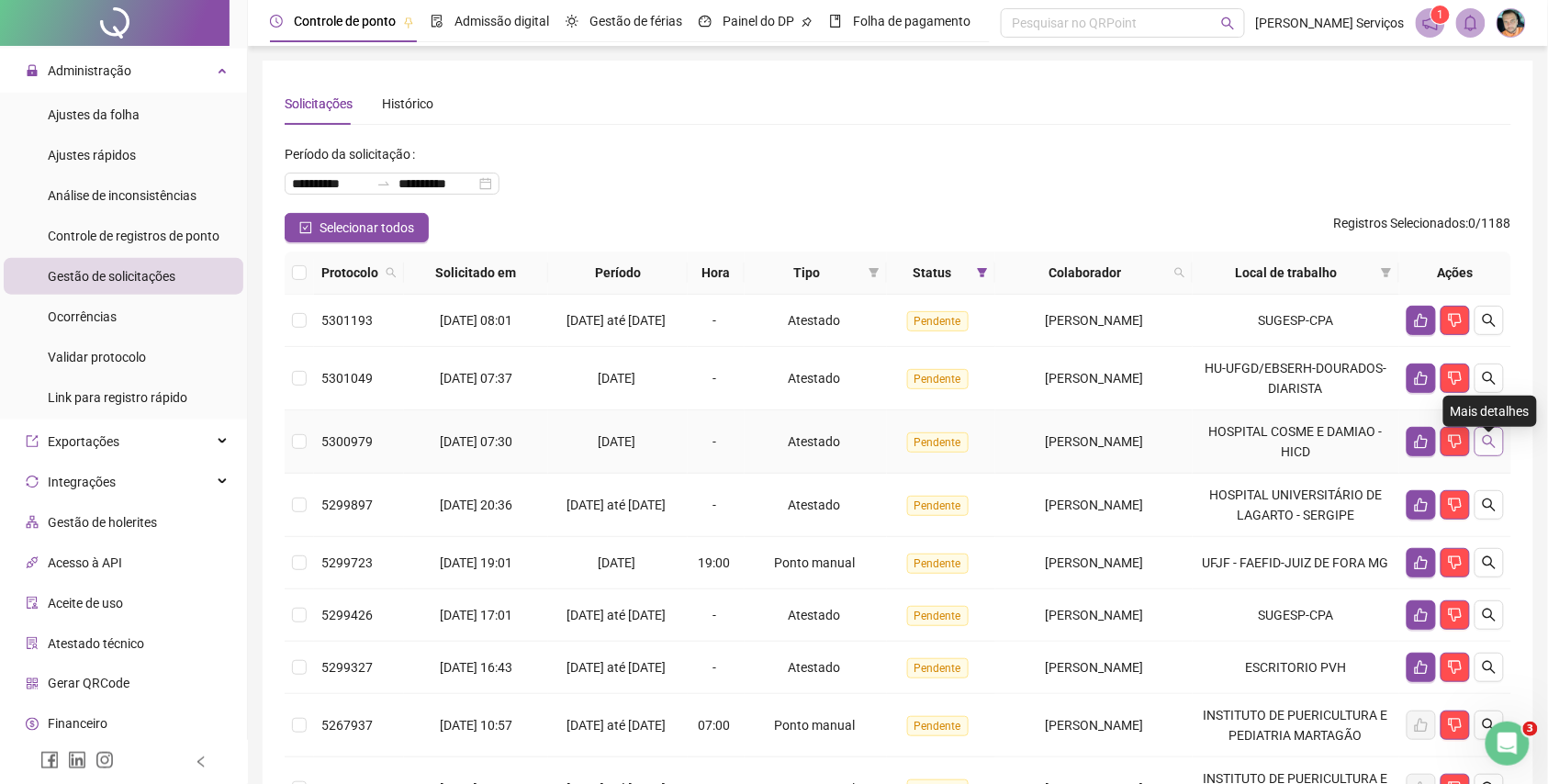
click at [1497, 457] on button "button" at bounding box center [1489, 442] width 30 height 30
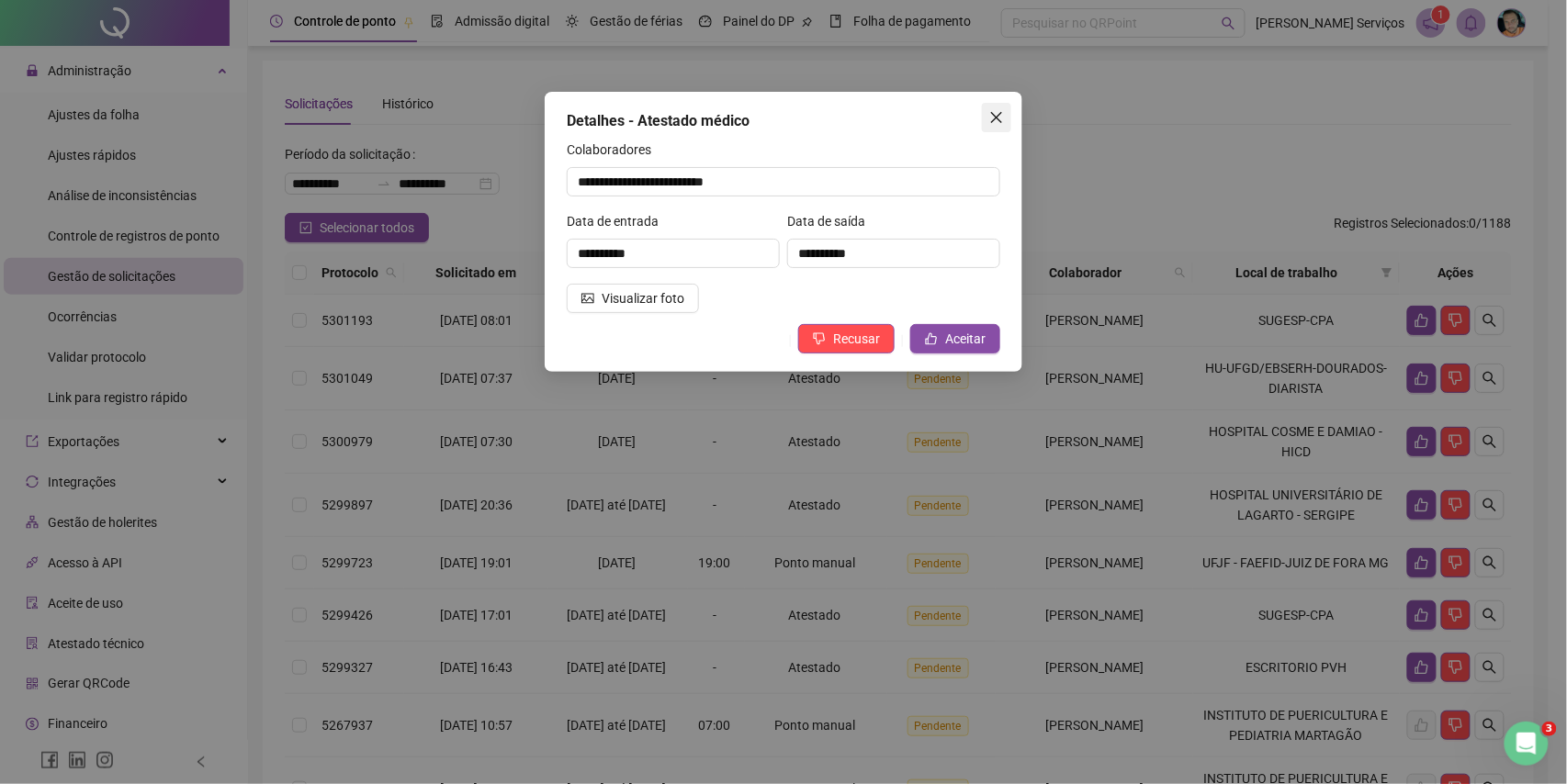
click at [1004, 114] on span "Close" at bounding box center [997, 117] width 30 height 15
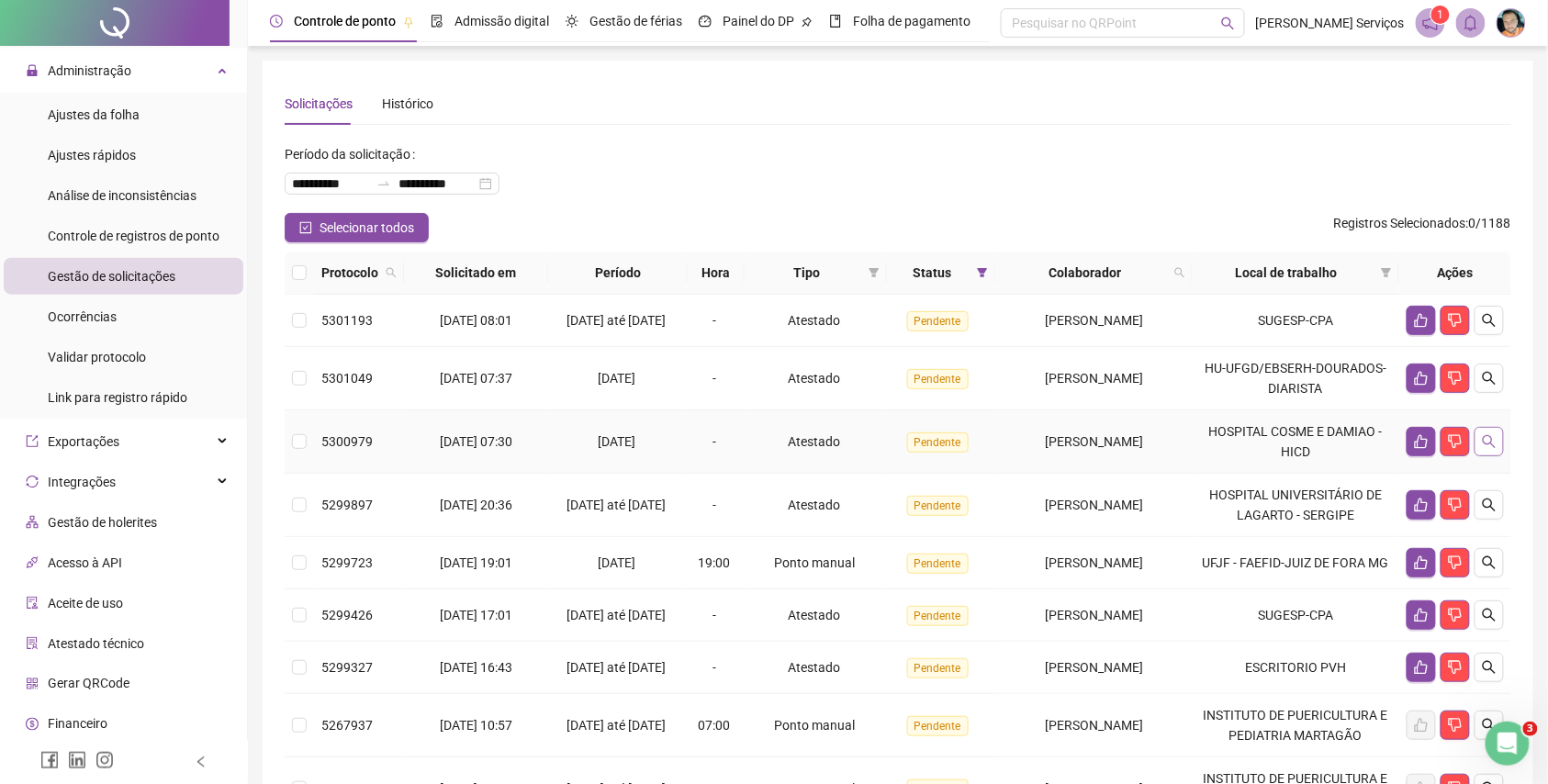
click at [1488, 457] on button "button" at bounding box center [1489, 442] width 30 height 30
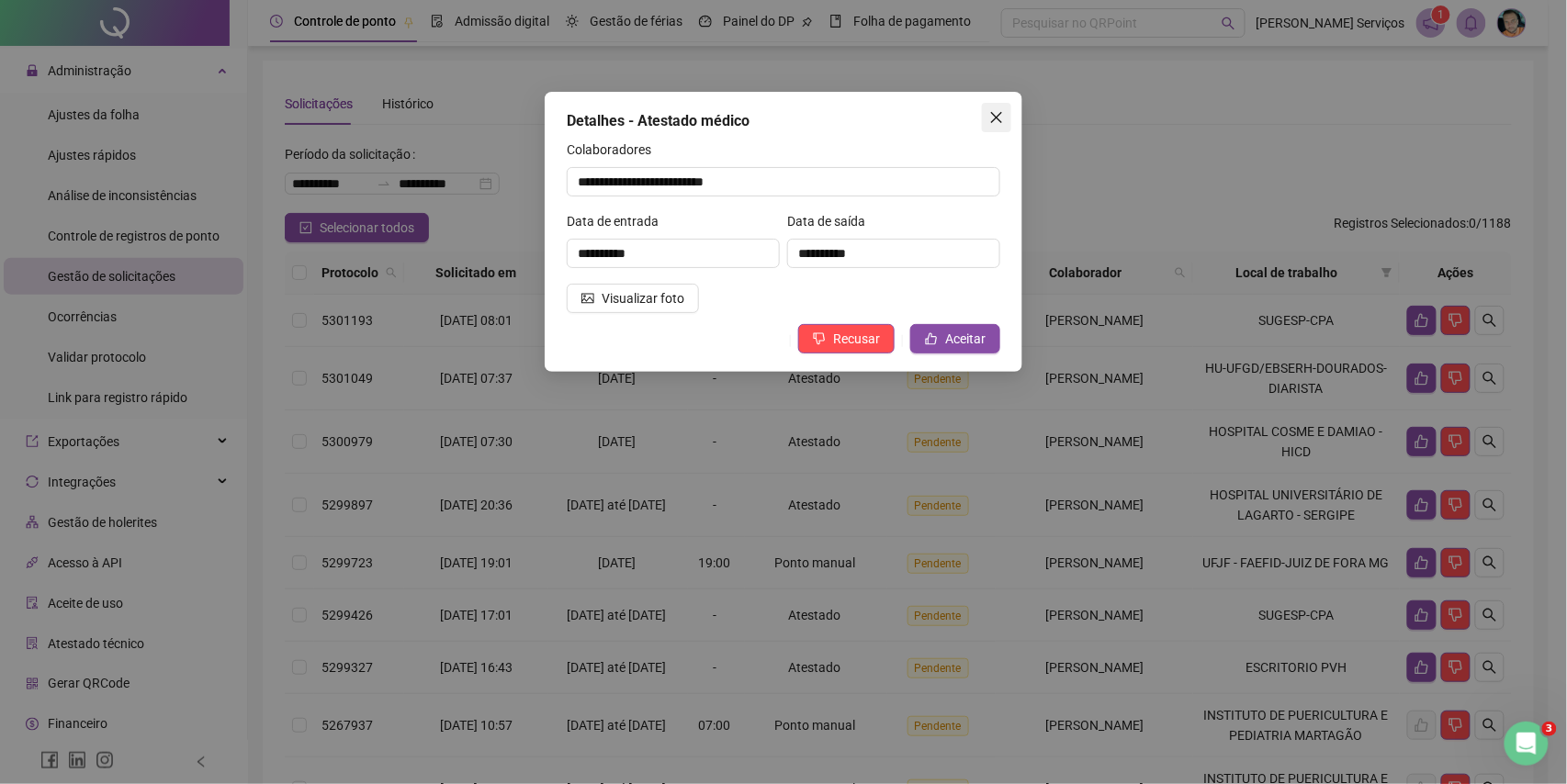
click at [994, 123] on icon "close" at bounding box center [997, 117] width 15 height 15
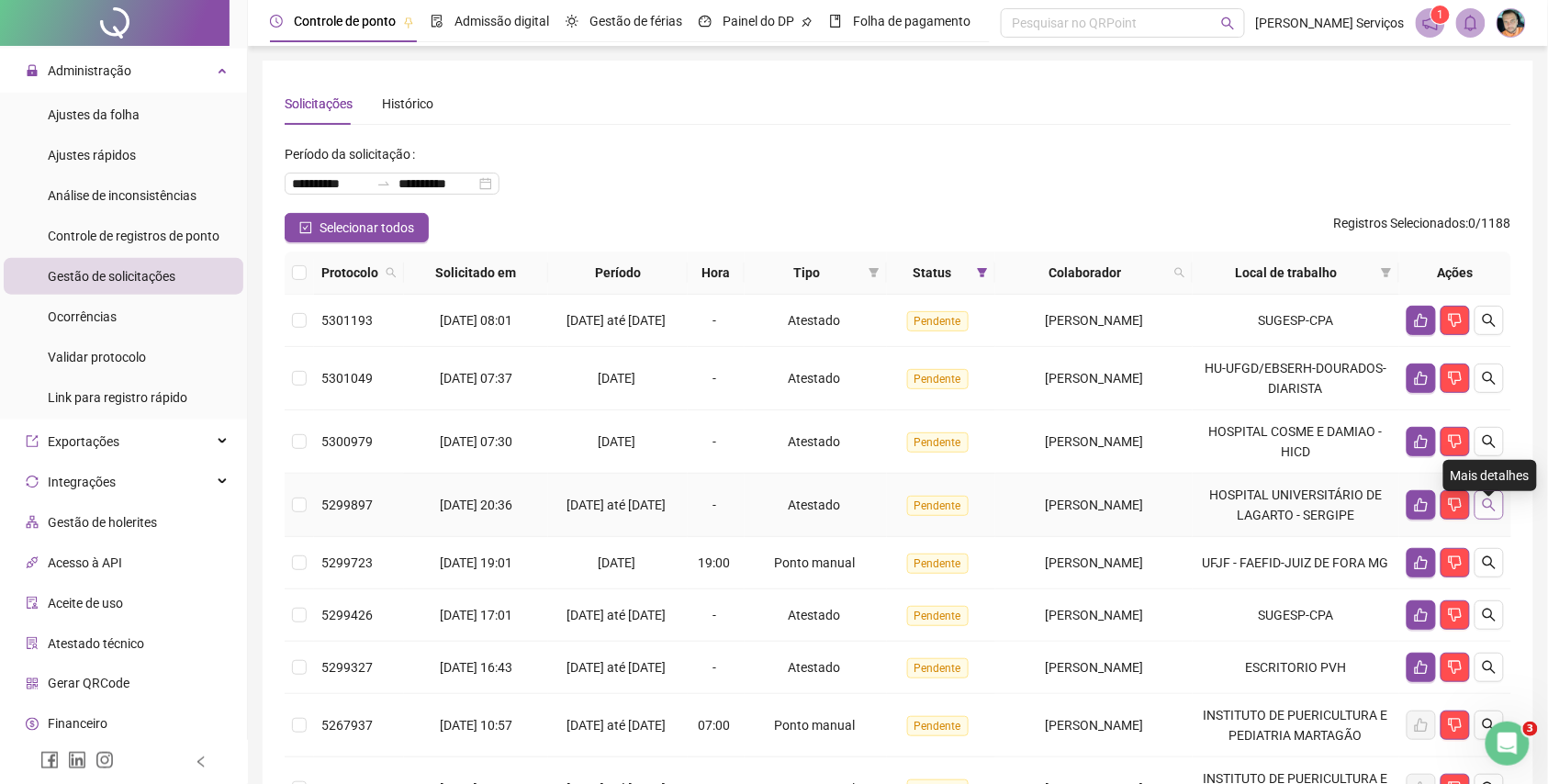
click at [1484, 512] on icon "search" at bounding box center [1489, 505] width 15 height 15
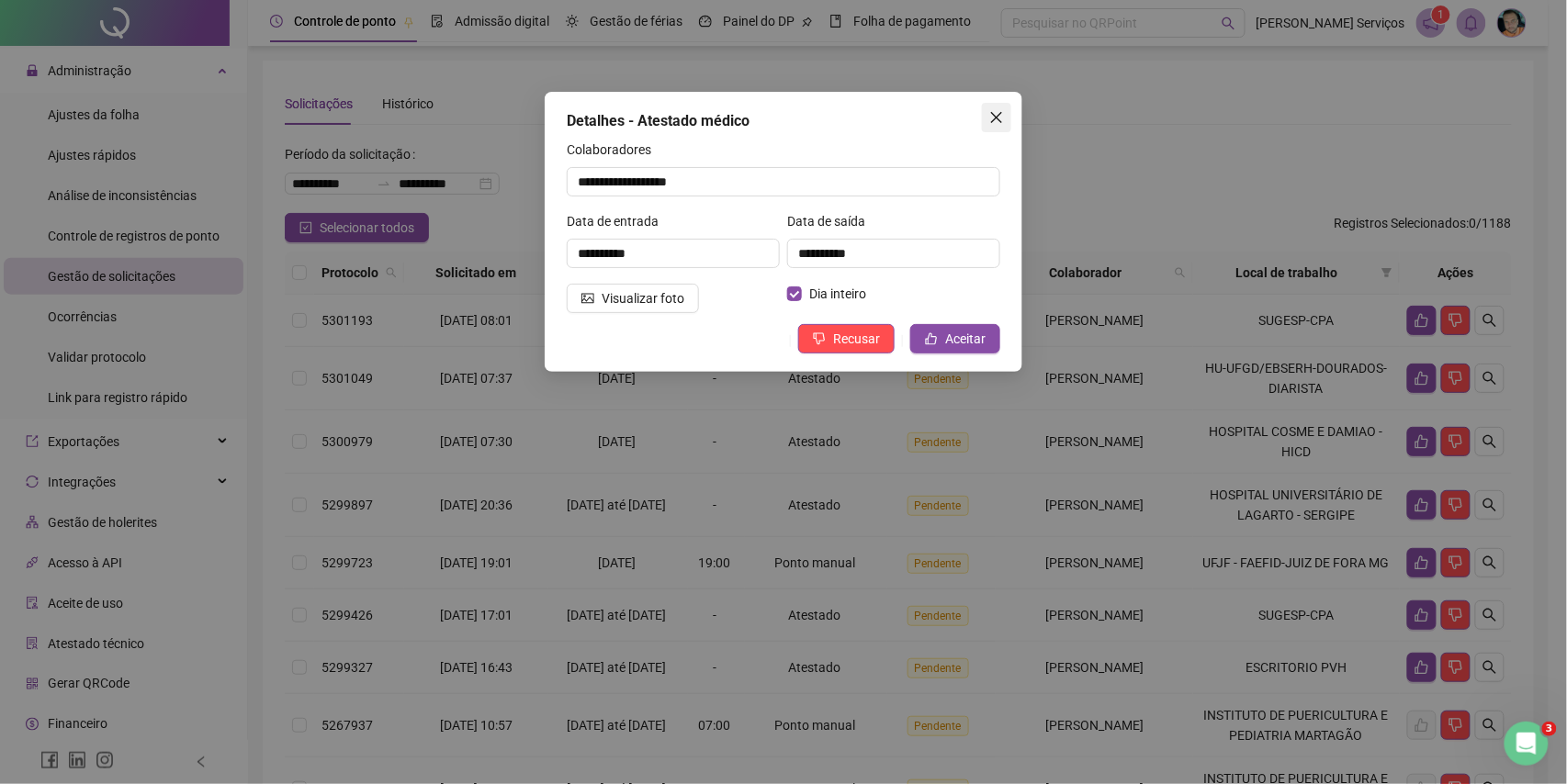
click at [998, 114] on icon "close" at bounding box center [997, 117] width 15 height 15
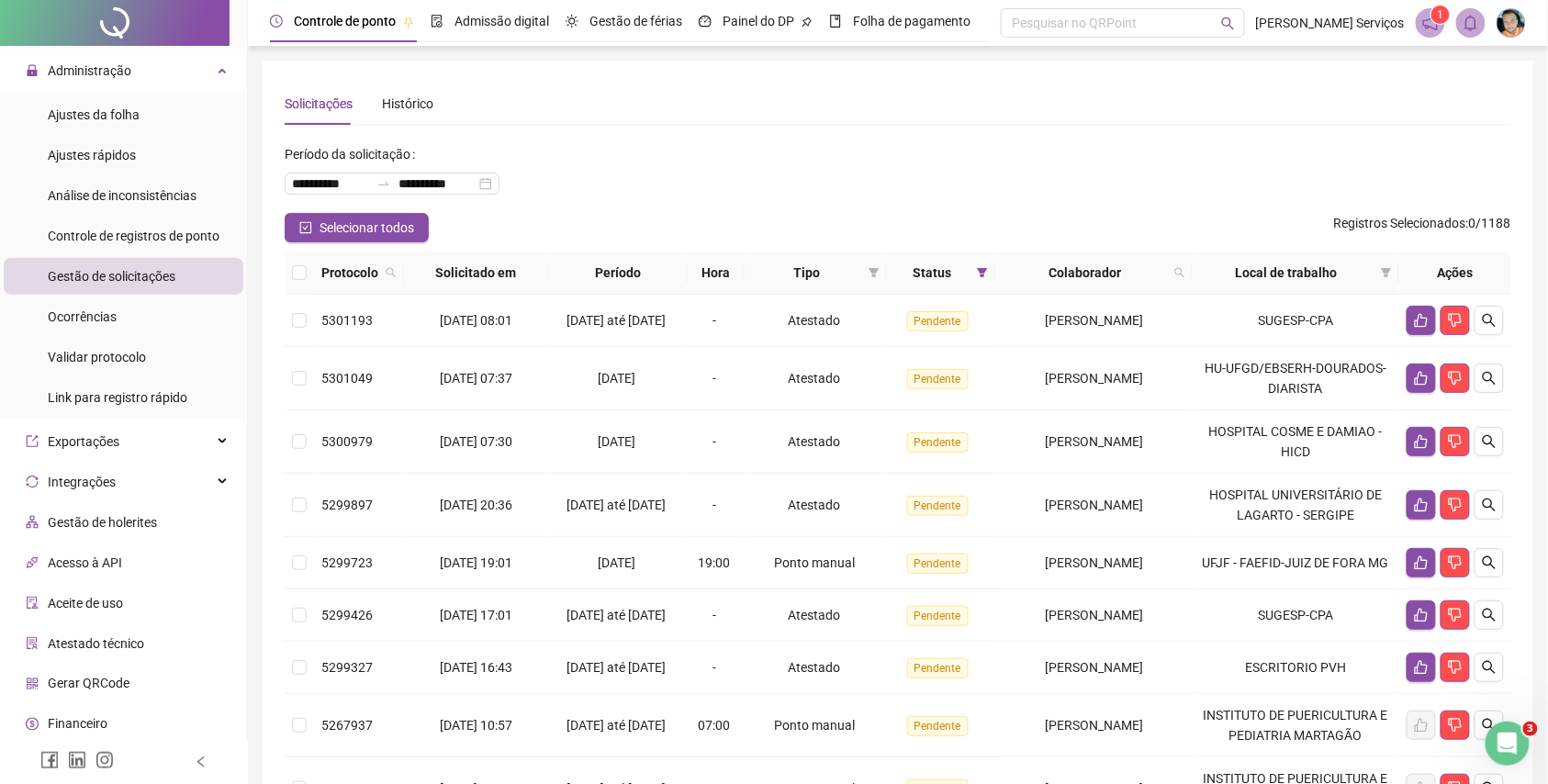
click at [1515, 624] on div "**********" at bounding box center [898, 566] width 1271 height 1013
click at [1486, 622] on icon "search" at bounding box center [1489, 616] width 15 height 15
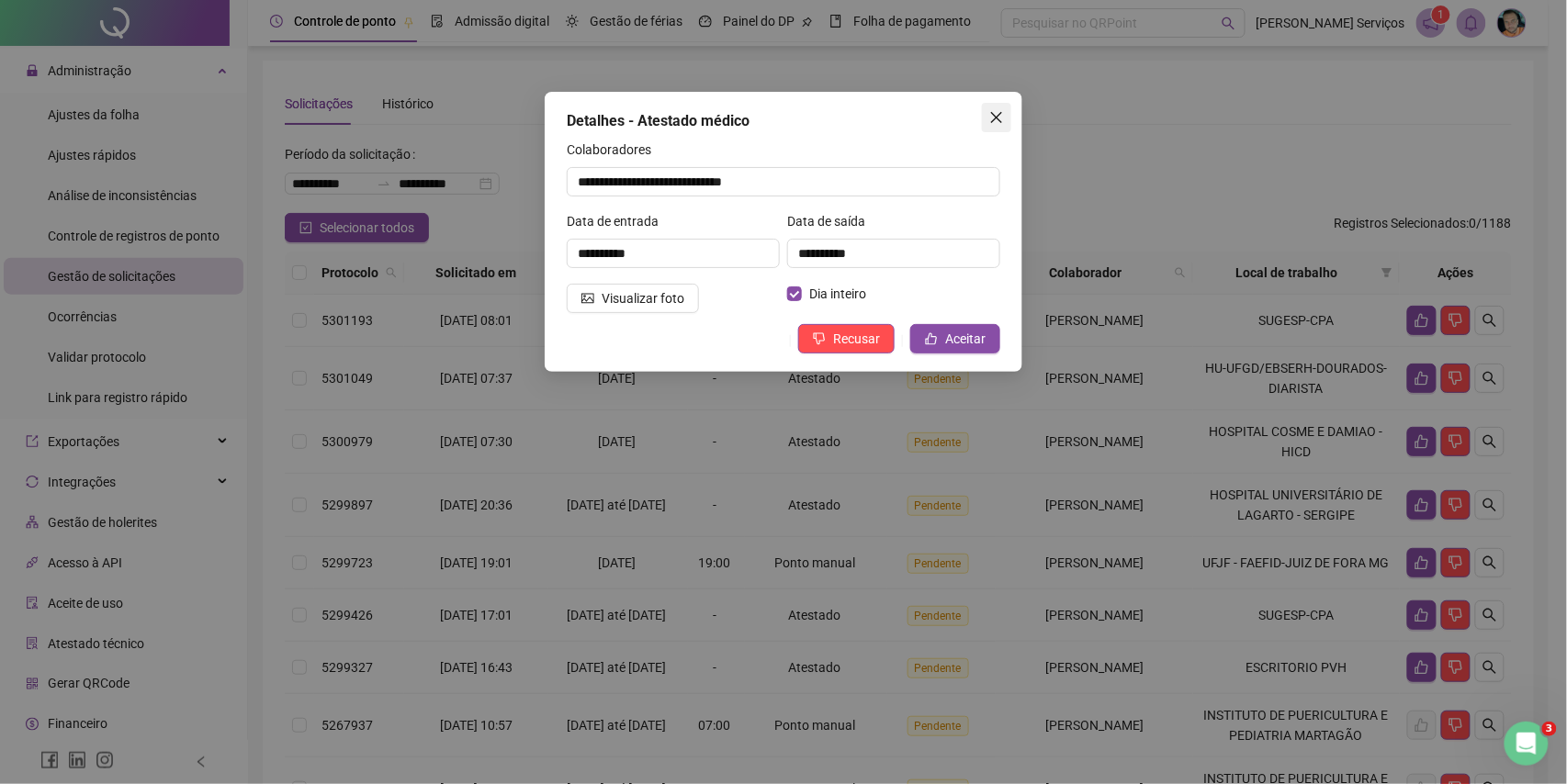
click at [1000, 110] on icon "close" at bounding box center [997, 117] width 15 height 15
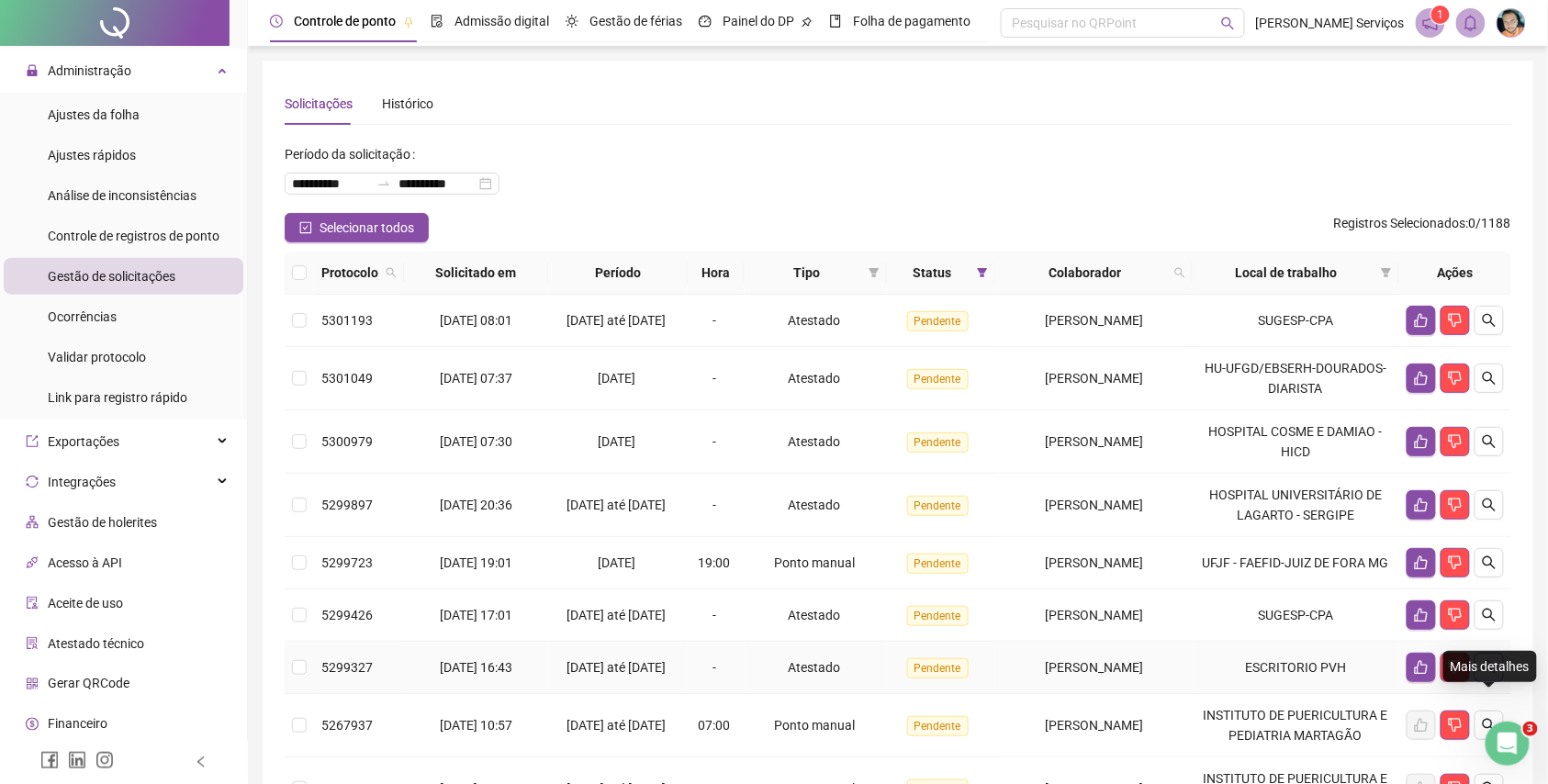
click at [1496, 675] on icon "search" at bounding box center [1489, 668] width 15 height 15
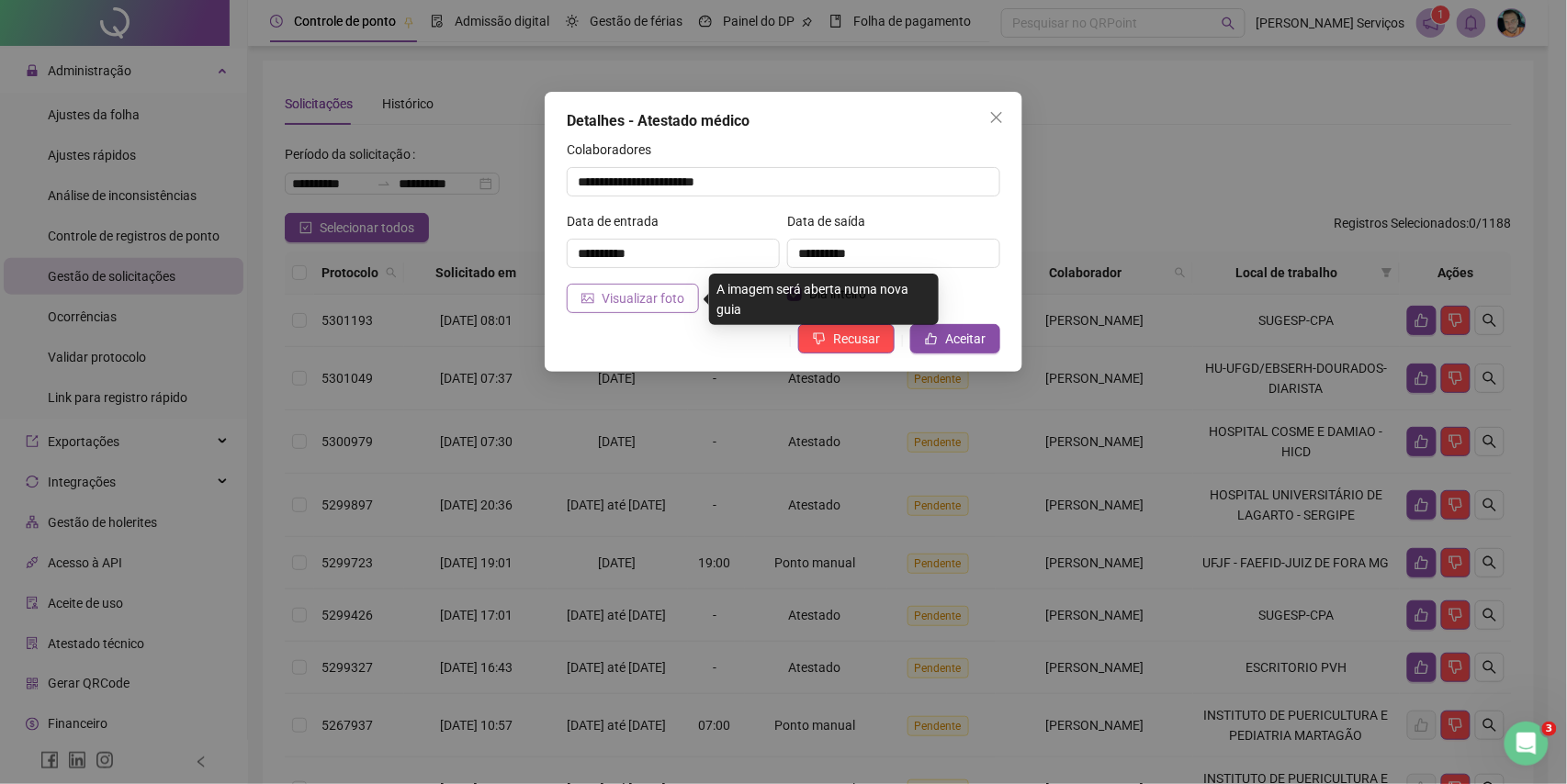
click at [658, 298] on span "Visualizar foto" at bounding box center [643, 299] width 83 height 20
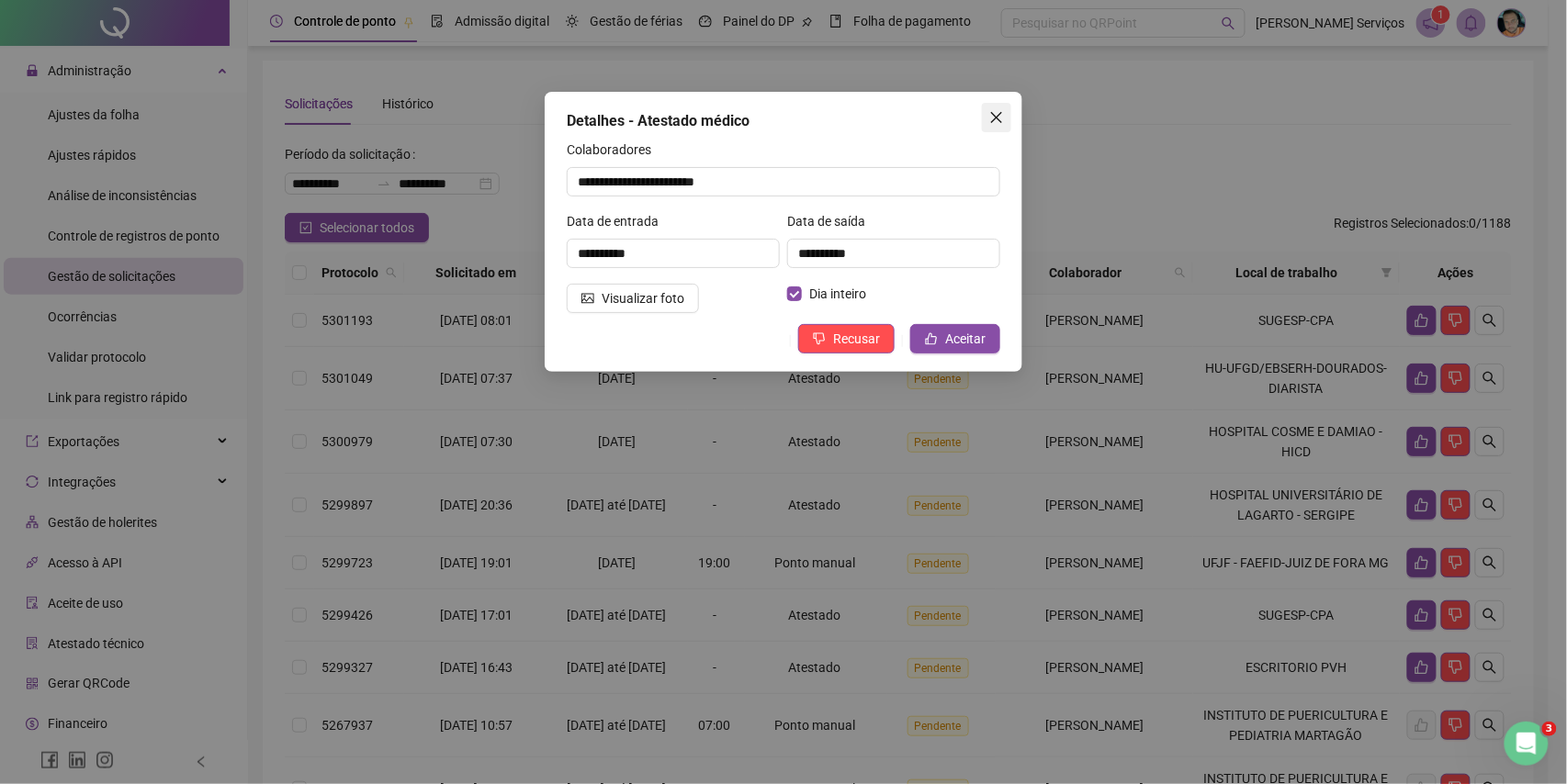
click at [998, 105] on button "Close" at bounding box center [997, 118] width 30 height 30
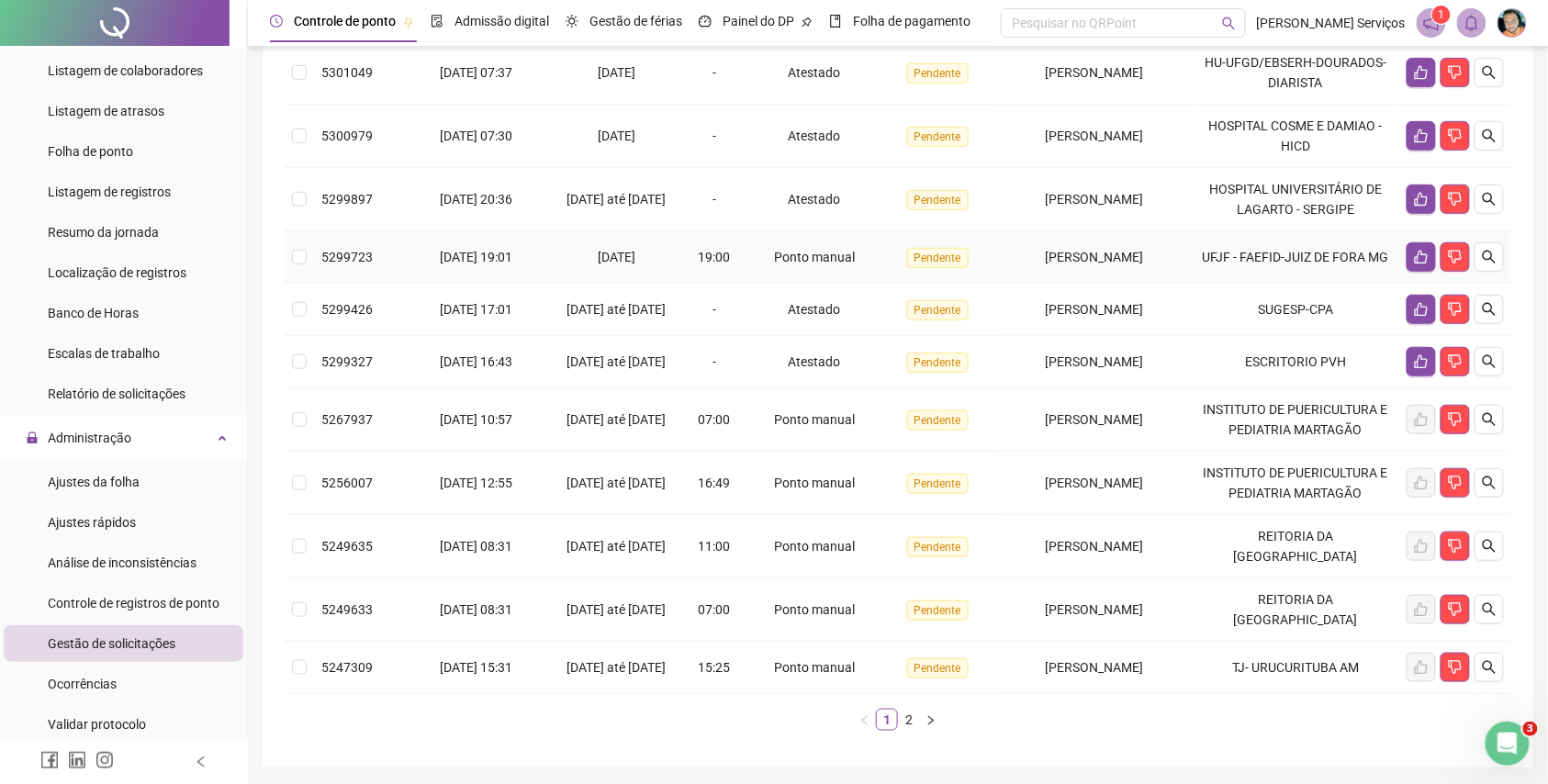
scroll to position [262, 0]
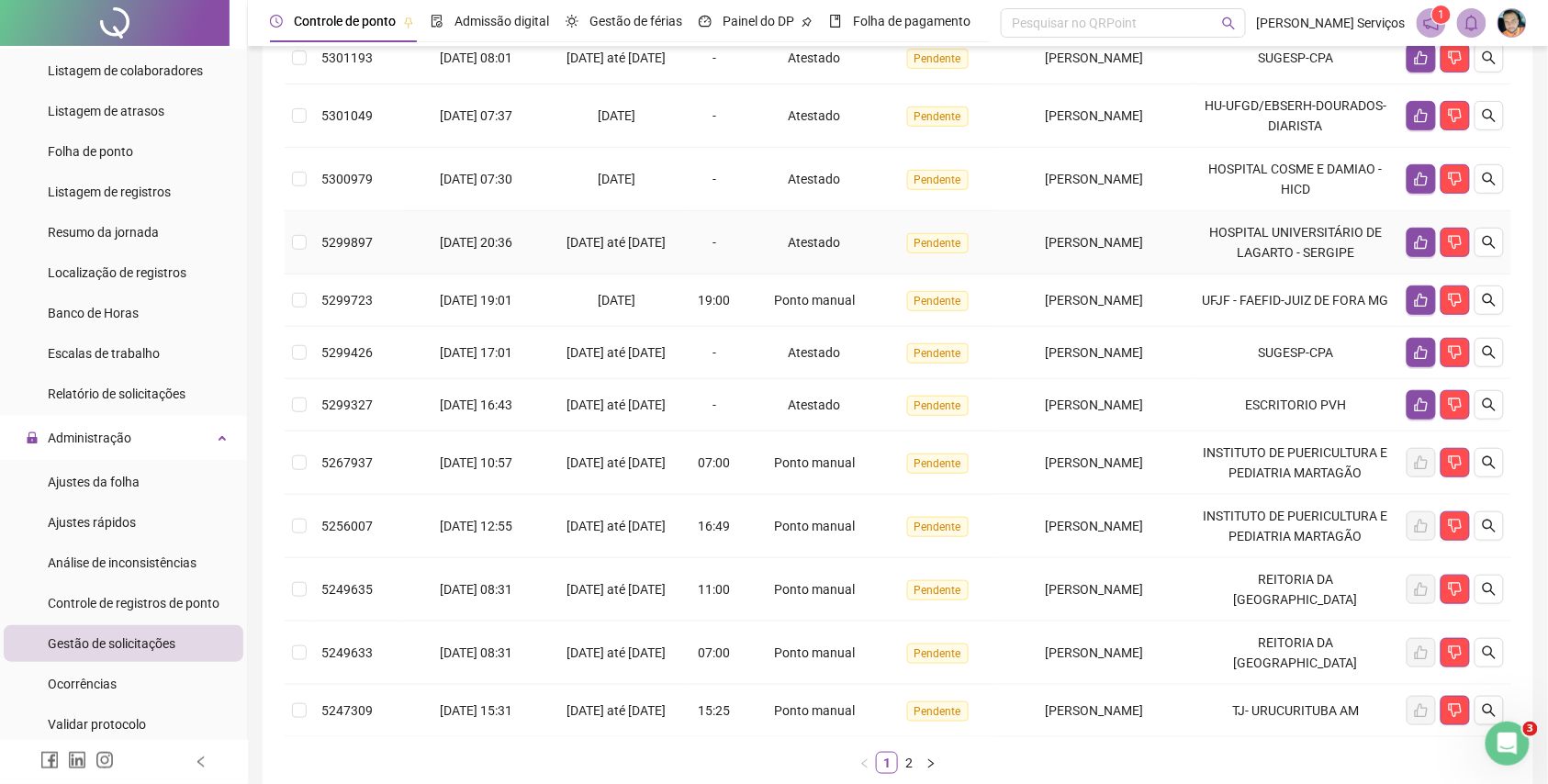
click at [1003, 237] on tbody "5301193 19/08/2025 08:01 18/08/2025 até 19/08/2025 - Atestado Pendente GIOVANNA…" at bounding box center [898, 385] width 1227 height 705
click at [1003, 237] on td "[PERSON_NAME]" at bounding box center [1094, 243] width 197 height 63
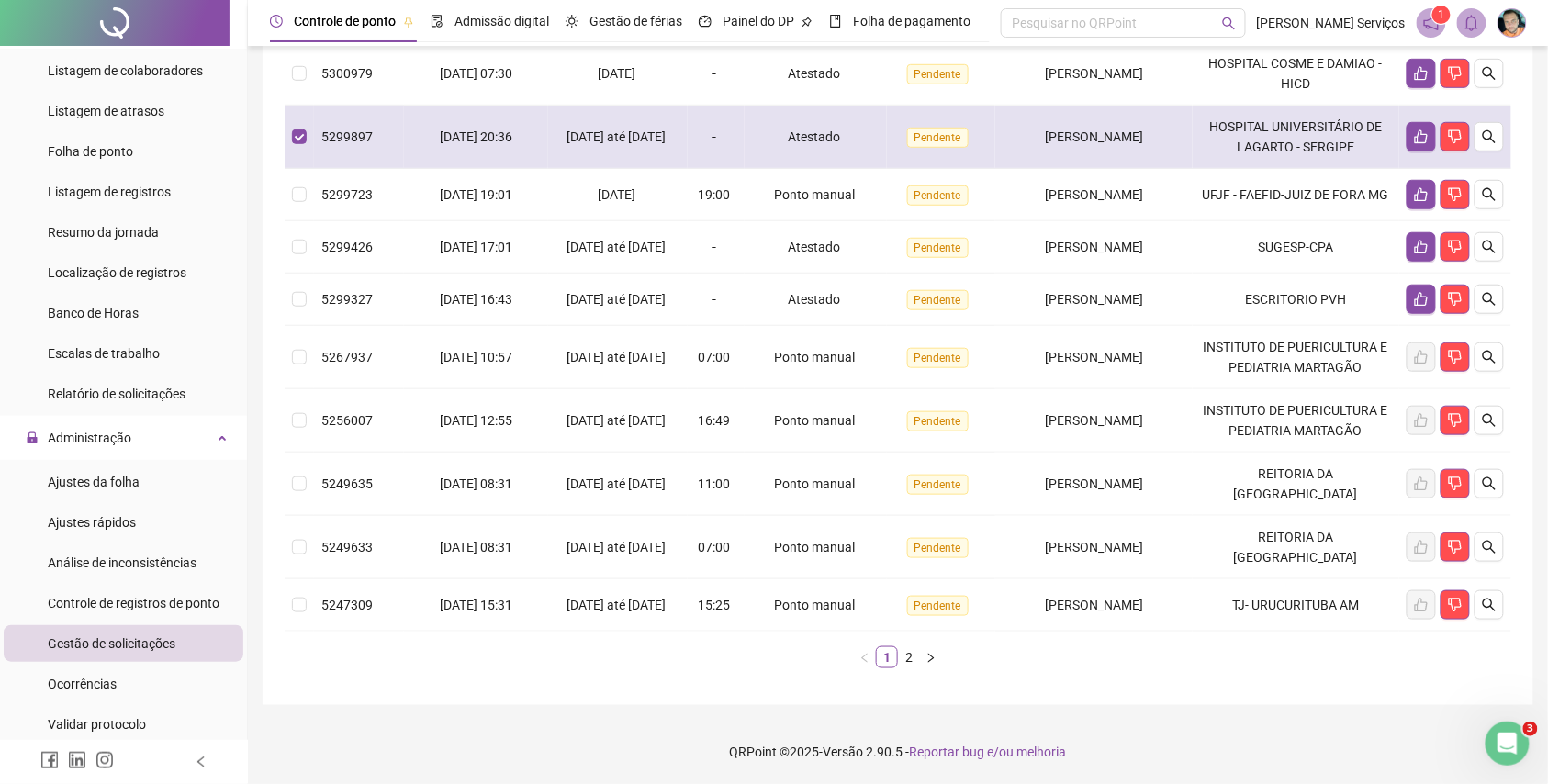
scroll to position [509, 0]
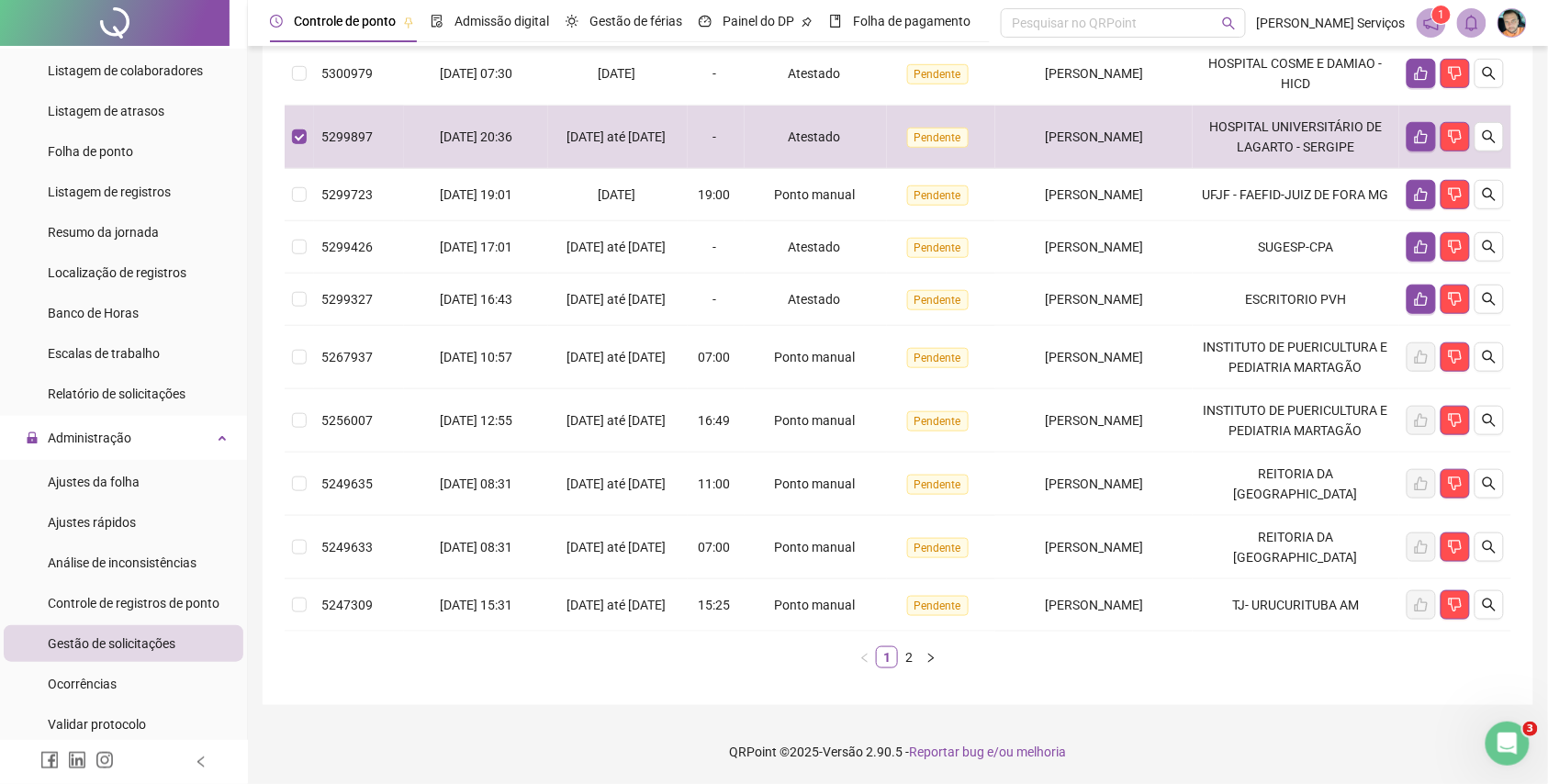
click at [258, 286] on div "**********" at bounding box center [899, 206] width 1301 height 1154
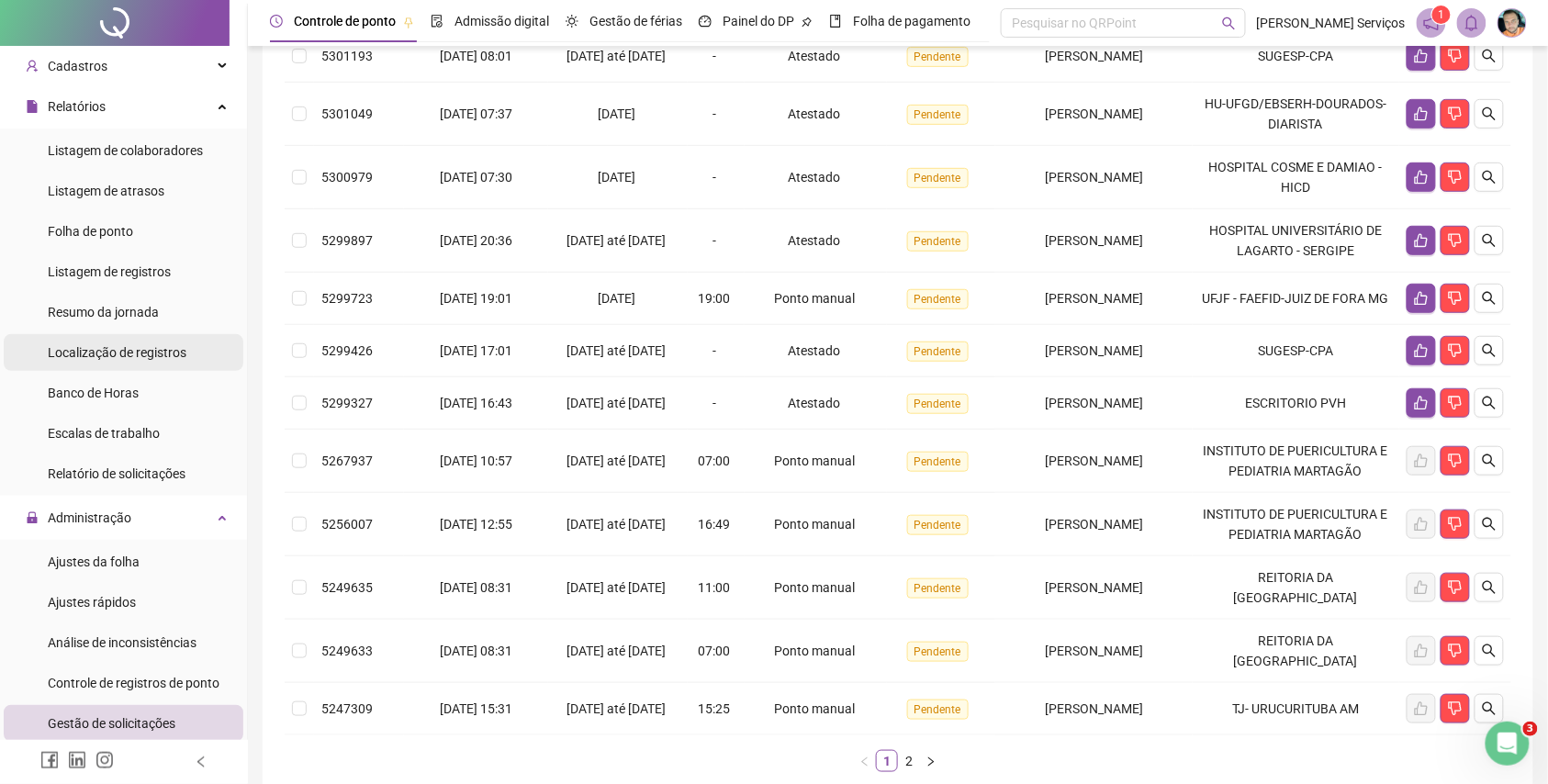
scroll to position [0, 0]
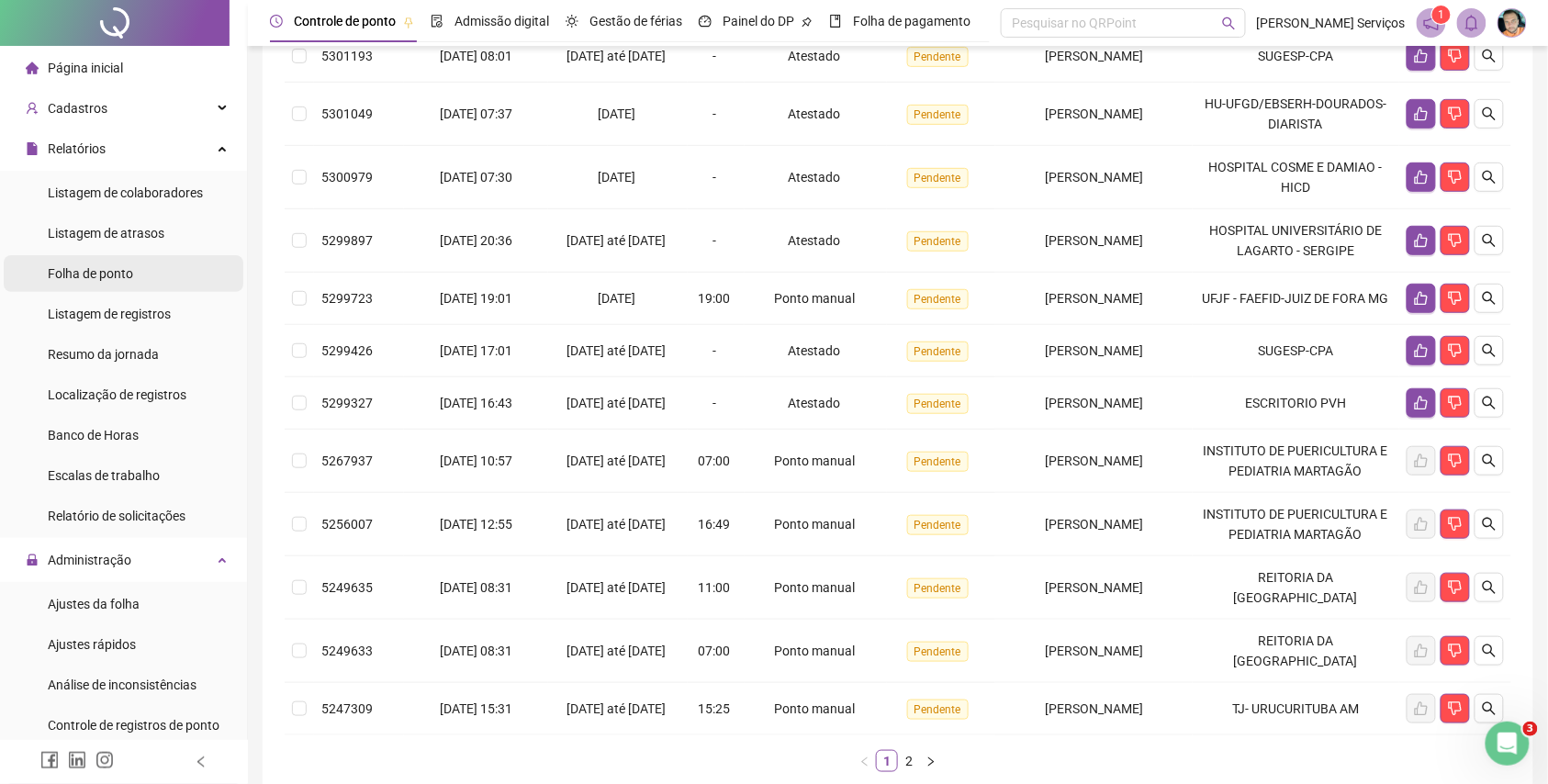
click at [117, 279] on span "Folha de ponto" at bounding box center [90, 273] width 86 height 15
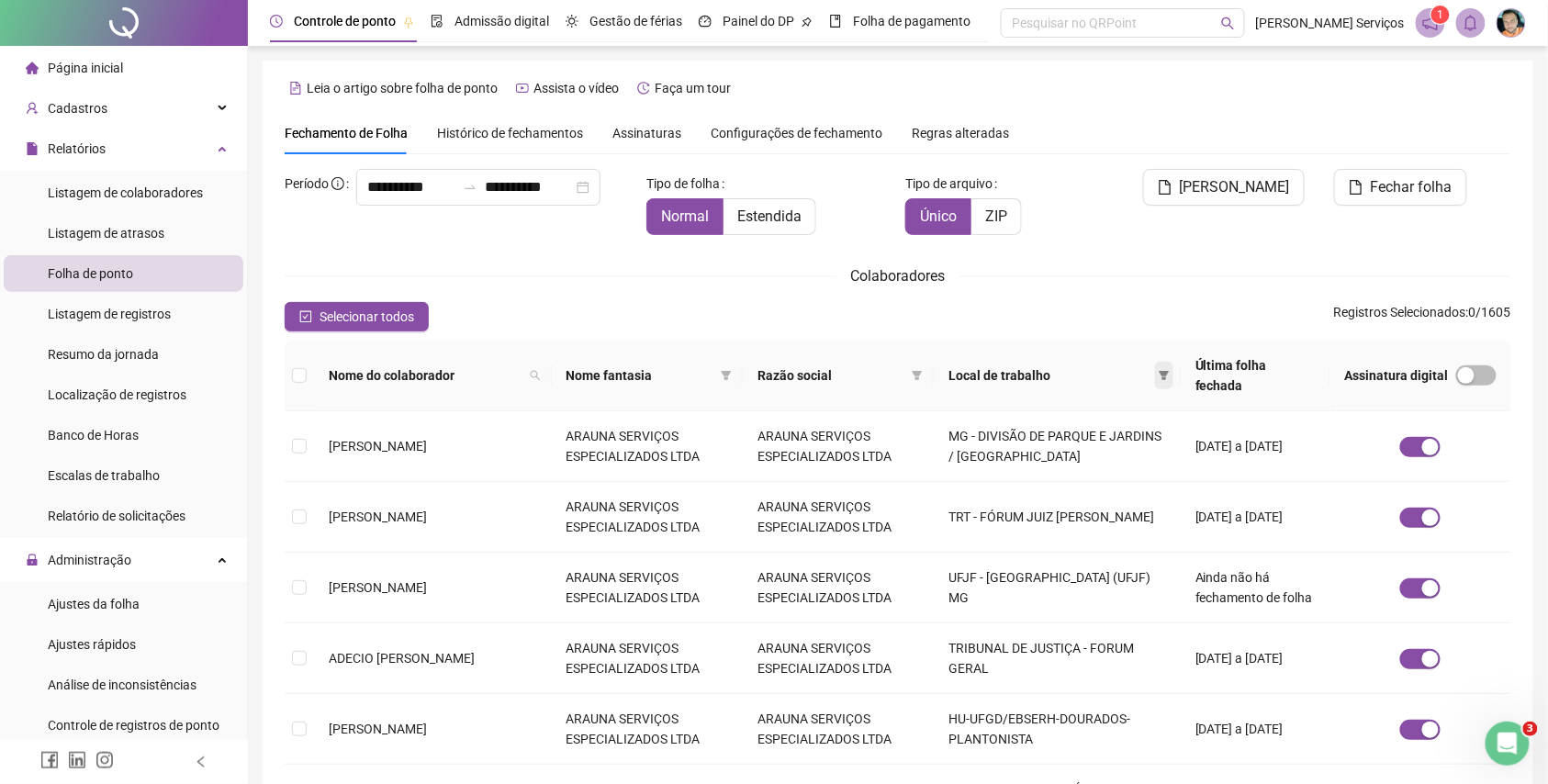
click at [1159, 370] on icon "filter" at bounding box center [1165, 376] width 11 height 11
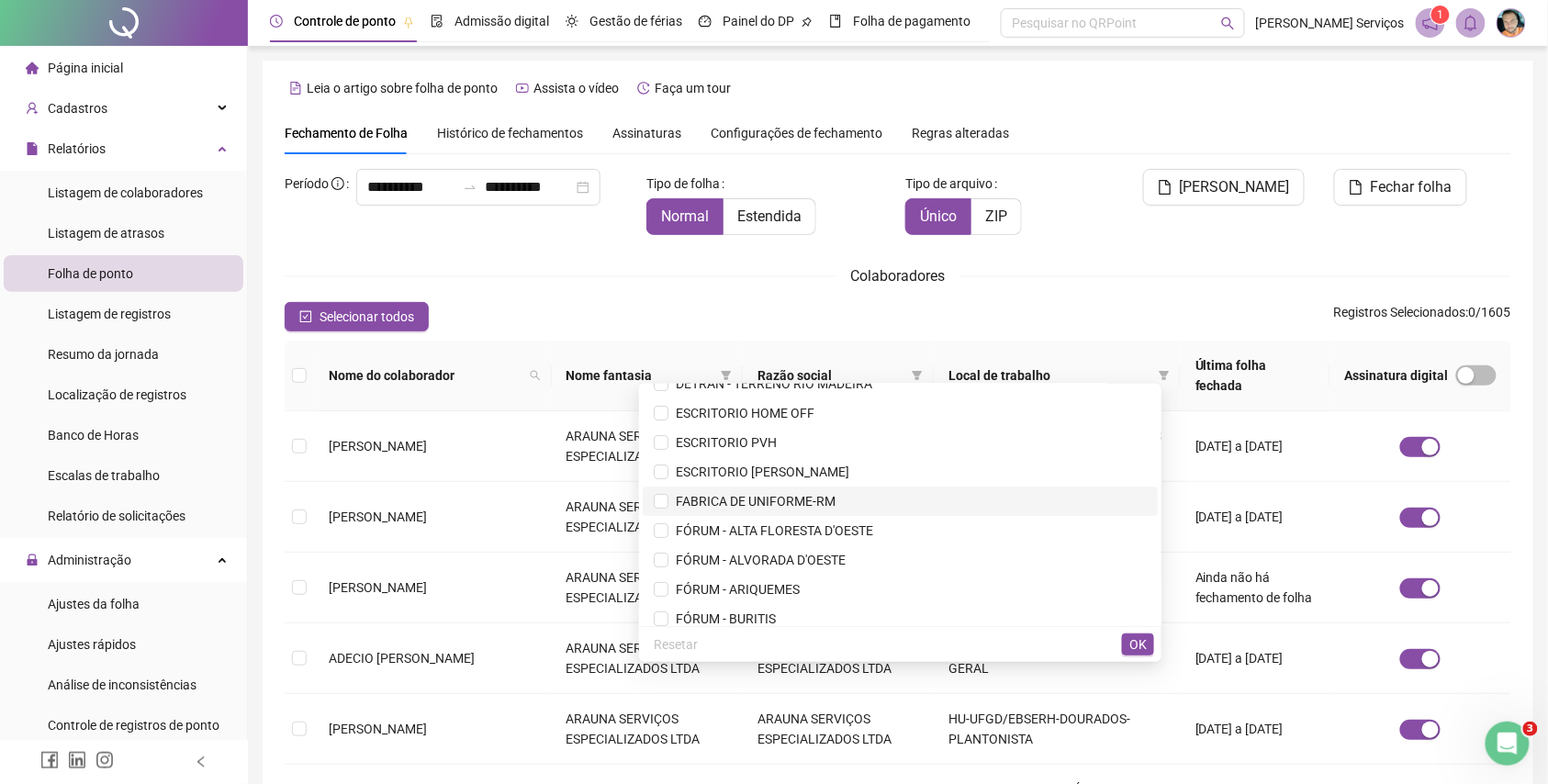
scroll to position [2326, 0]
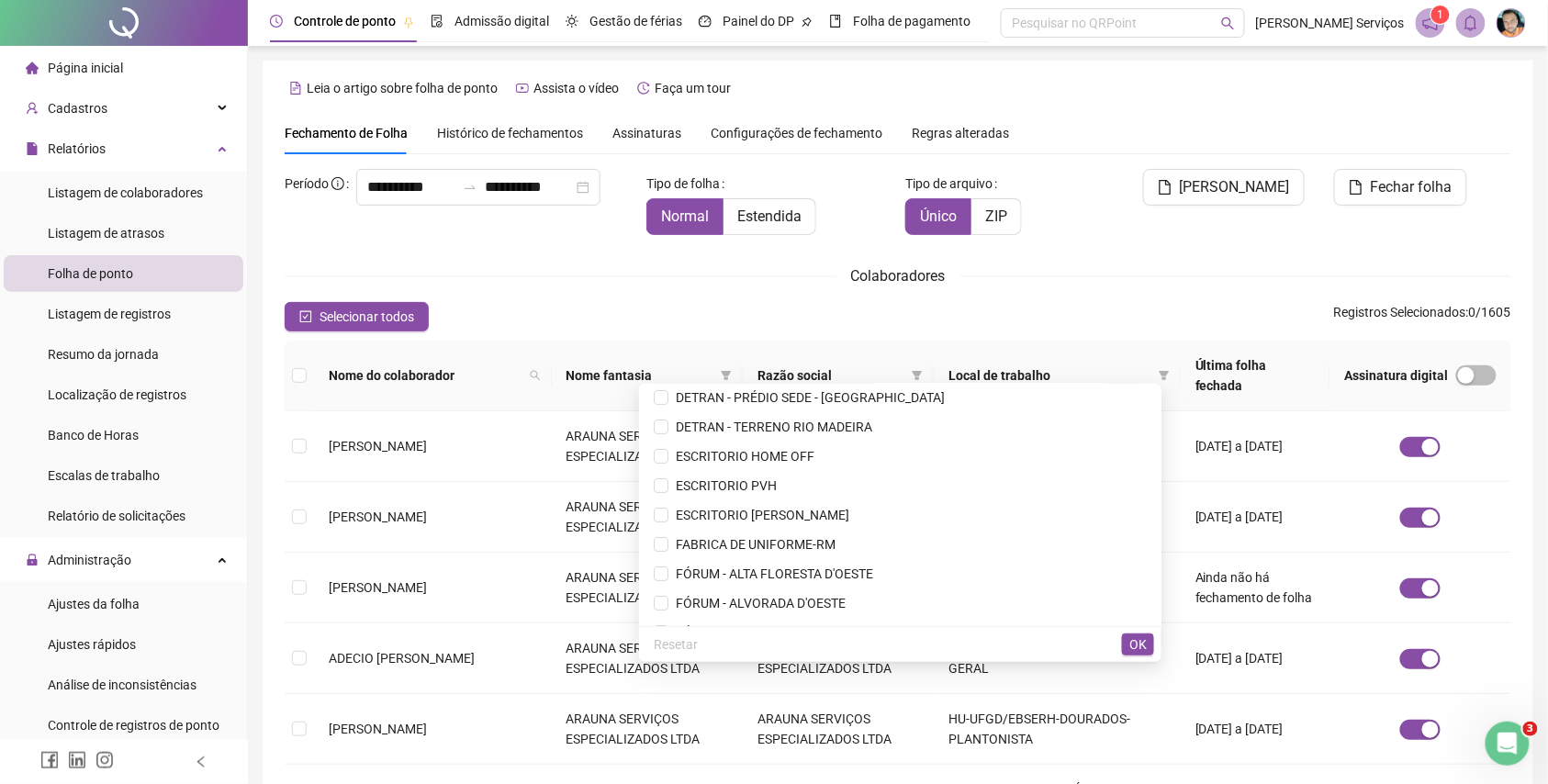
click at [1038, 307] on div "Selecionar todos Registros Selecionados : 0 / 1605" at bounding box center [898, 317] width 1227 height 30
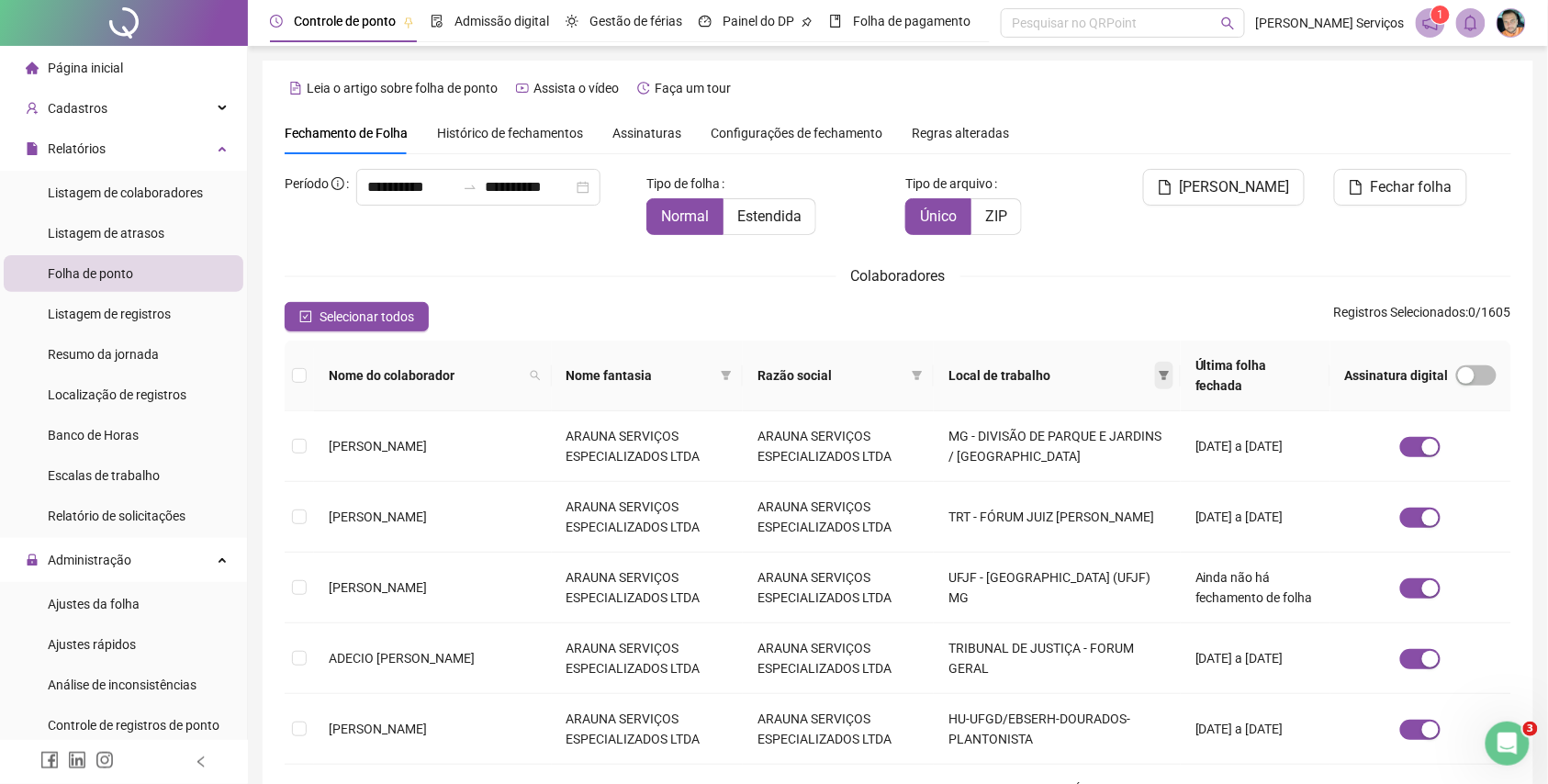
click at [1160, 371] on icon "filter" at bounding box center [1165, 376] width 10 height 9
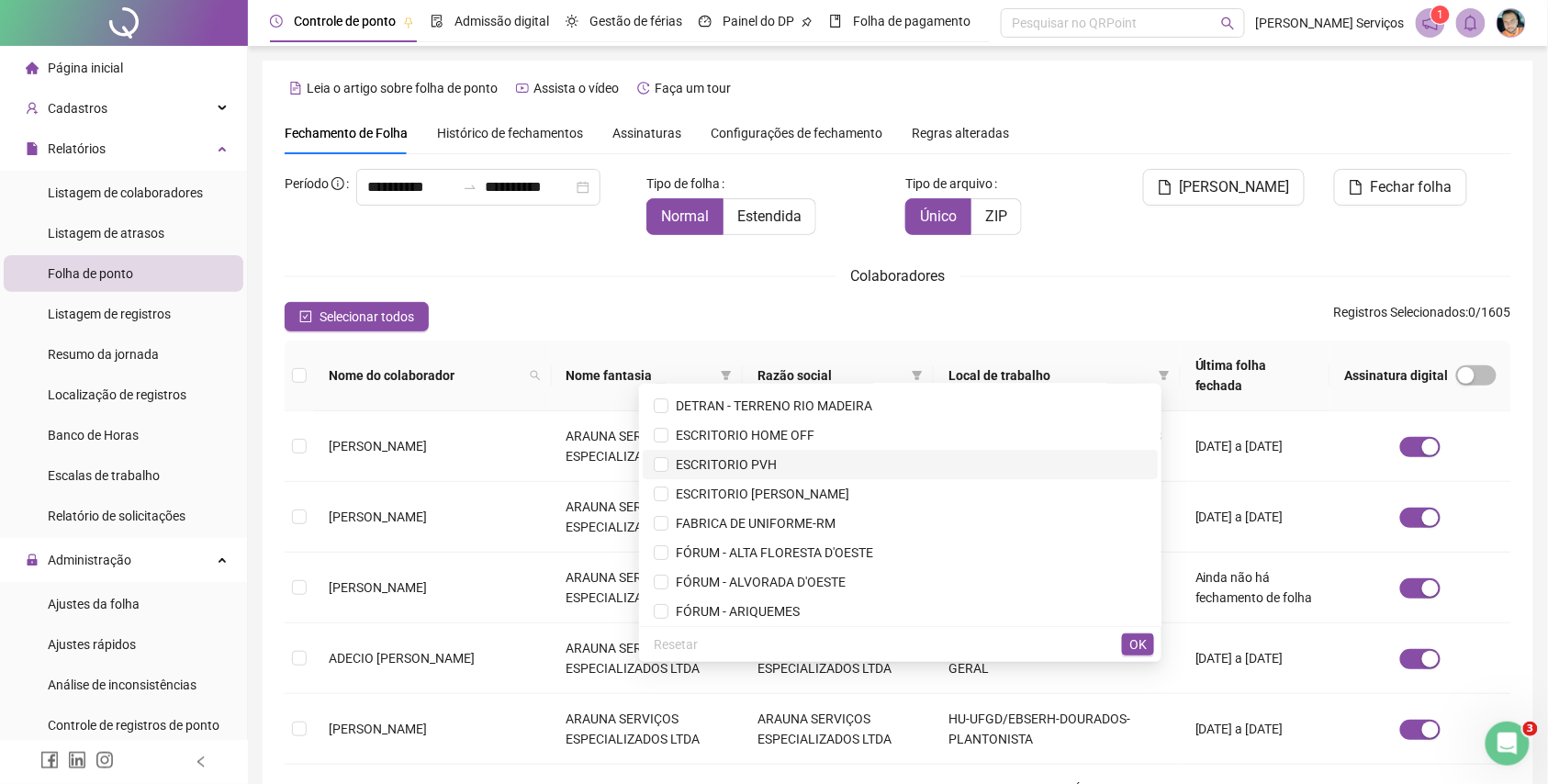
scroll to position [2224, 0]
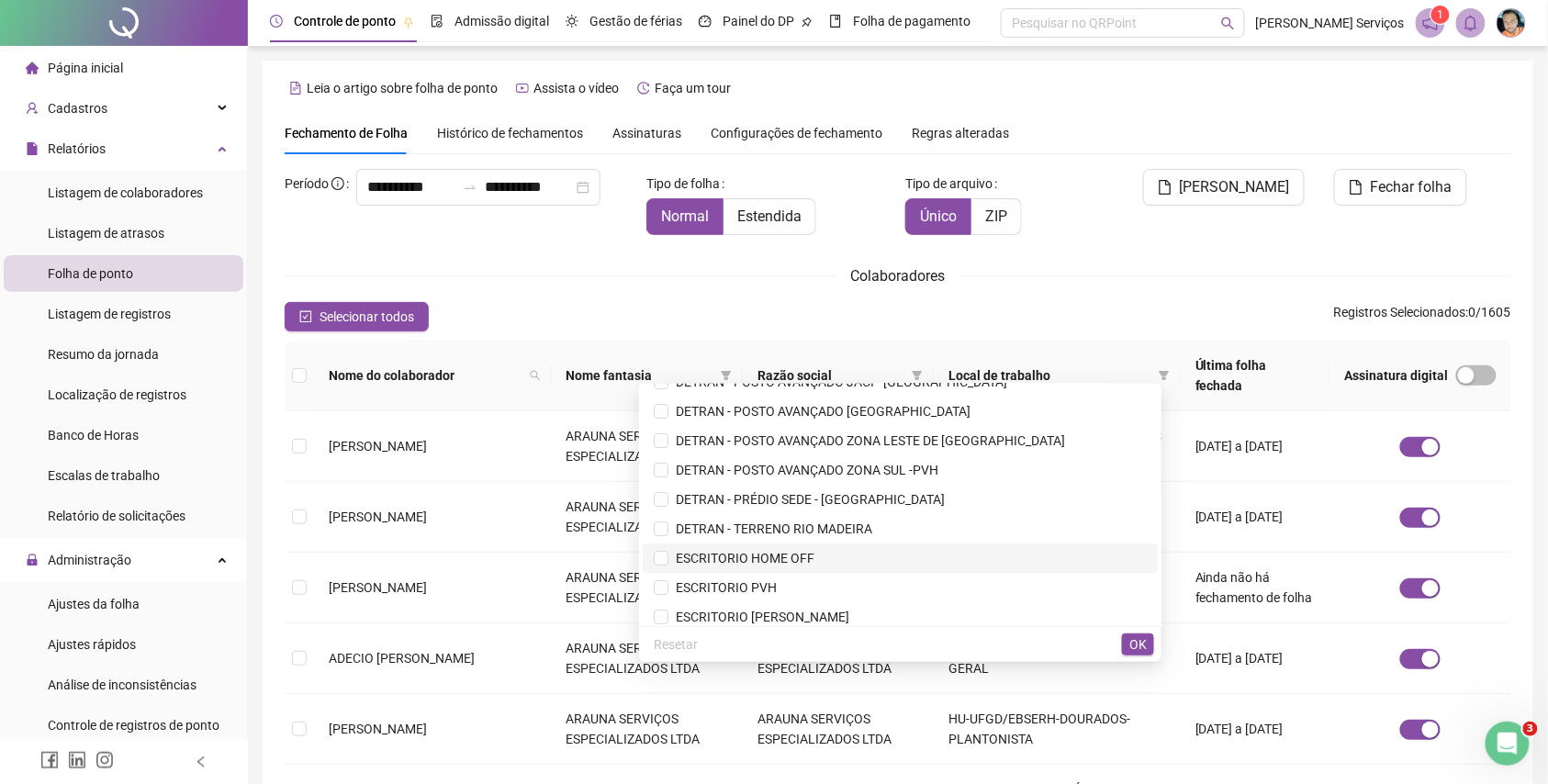
click at [815, 558] on span "ESCRITORIO HOME OFF" at bounding box center [741, 558] width 146 height 15
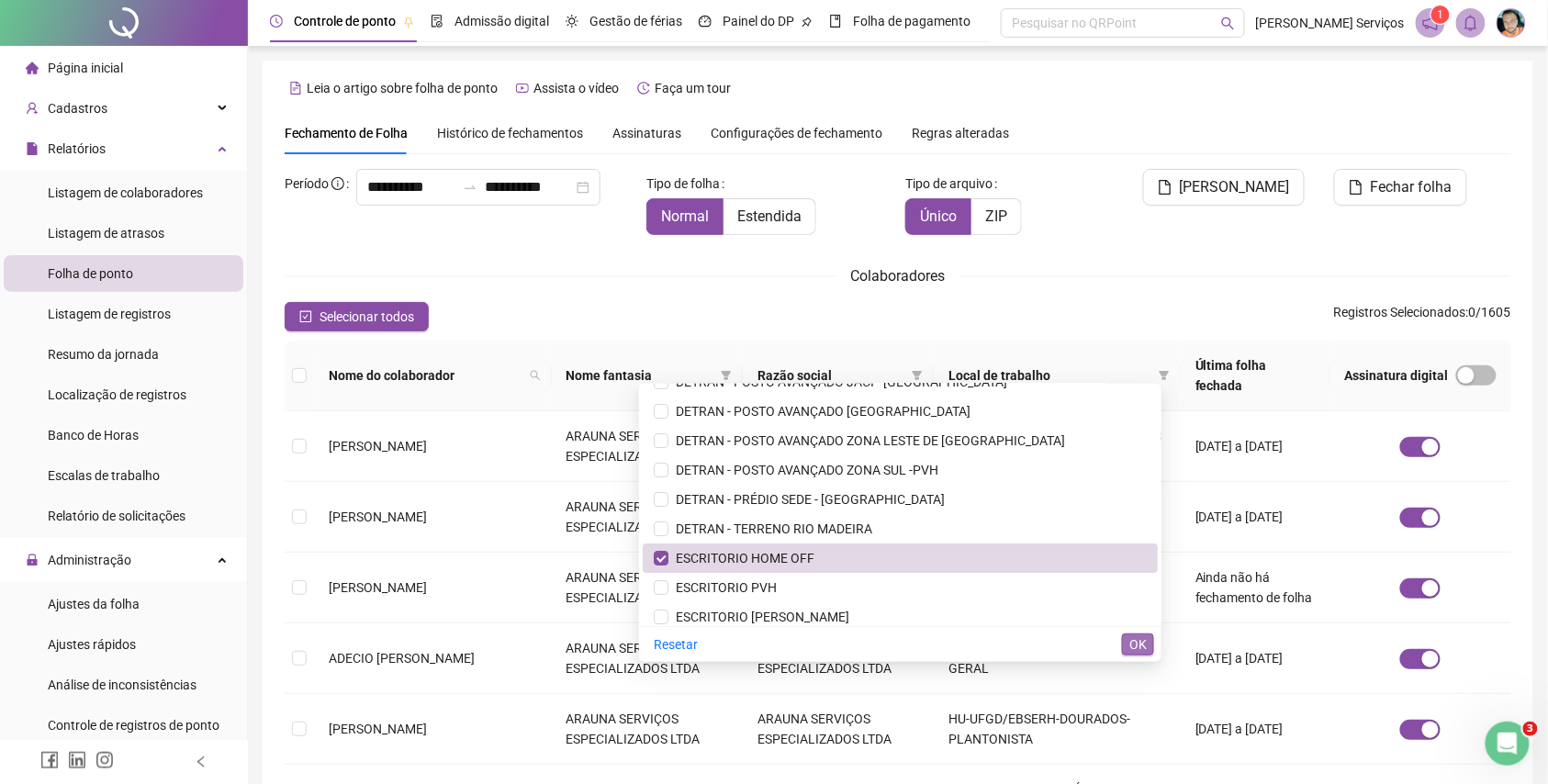
click at [1132, 644] on span "OK" at bounding box center [1138, 644] width 18 height 20
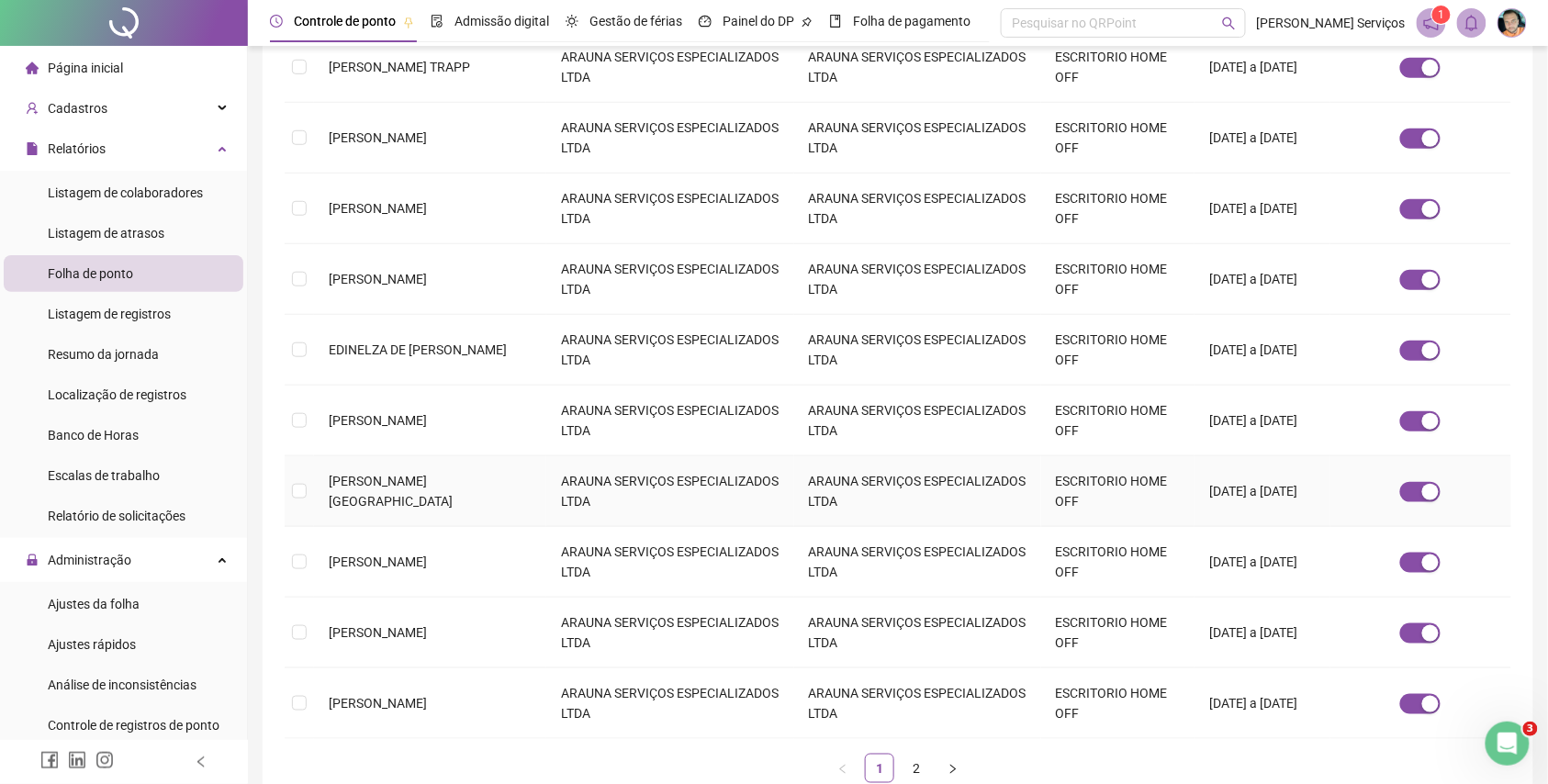
scroll to position [477, 0]
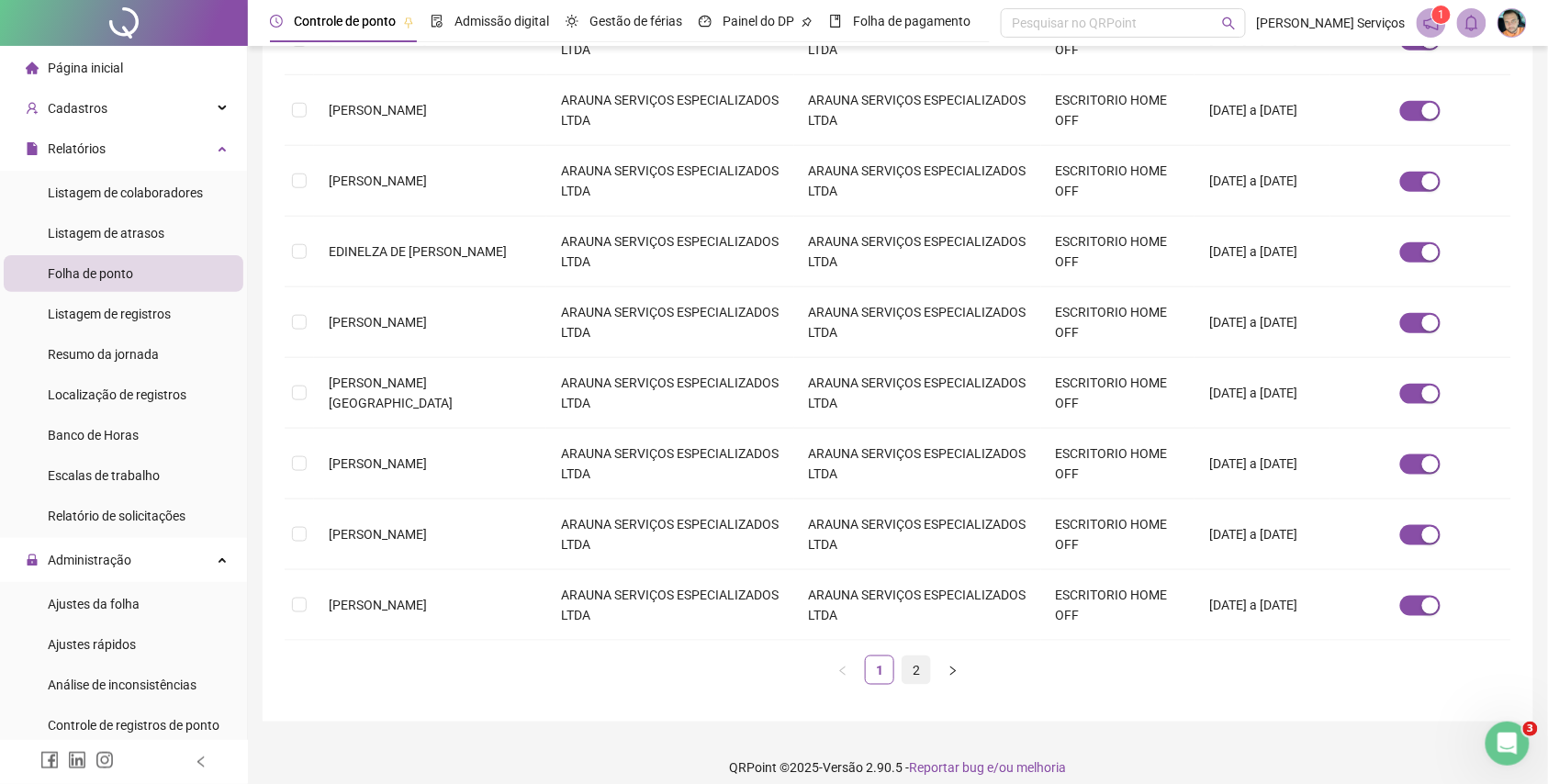
click at [907, 657] on link "2" at bounding box center [916, 671] width 28 height 28
click at [884, 658] on link "1" at bounding box center [880, 671] width 28 height 28
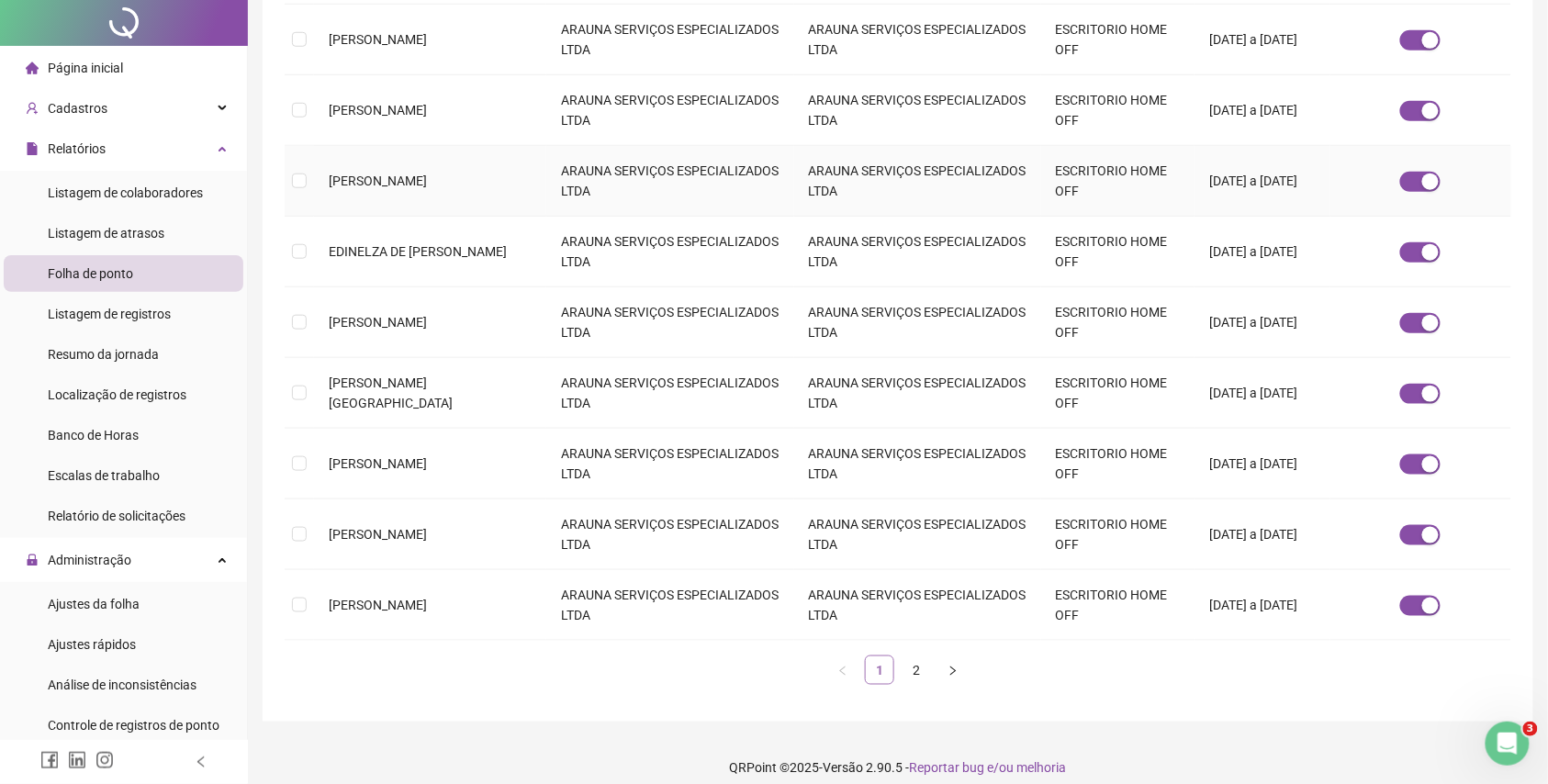
scroll to position [0, 0]
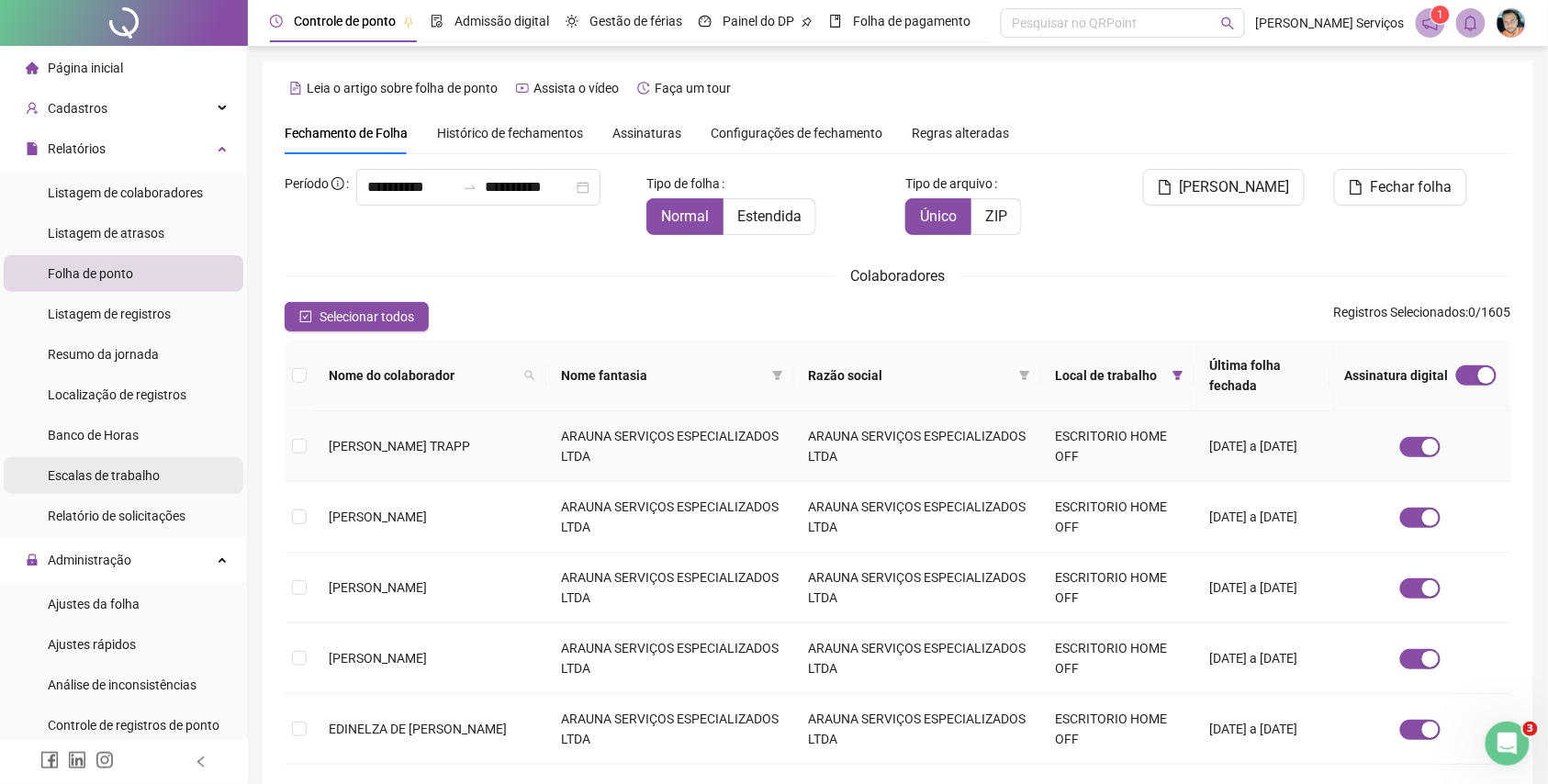
drag, startPoint x: 405, startPoint y: 435, endPoint x: 5, endPoint y: 489, distance: 403.6
click at [0, 483] on div "**********" at bounding box center [774, 639] width 1548 height 1278
click at [434, 445] on td "[PERSON_NAME] TRAPP" at bounding box center [431, 446] width 233 height 71
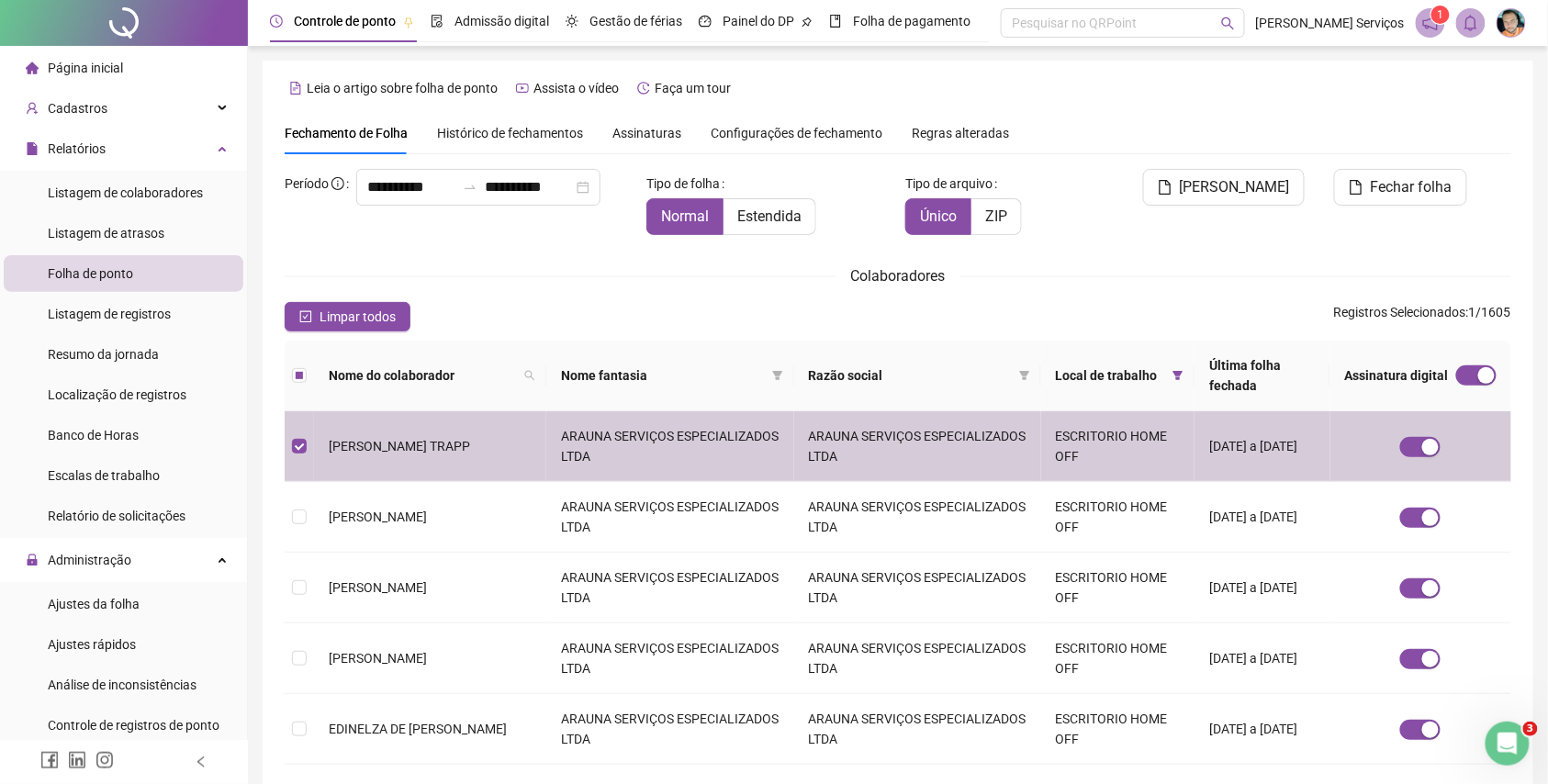
drag, startPoint x: 400, startPoint y: 439, endPoint x: 0, endPoint y: 498, distance: 404.3
click at [0, 496] on div "**********" at bounding box center [774, 639] width 1548 height 1278
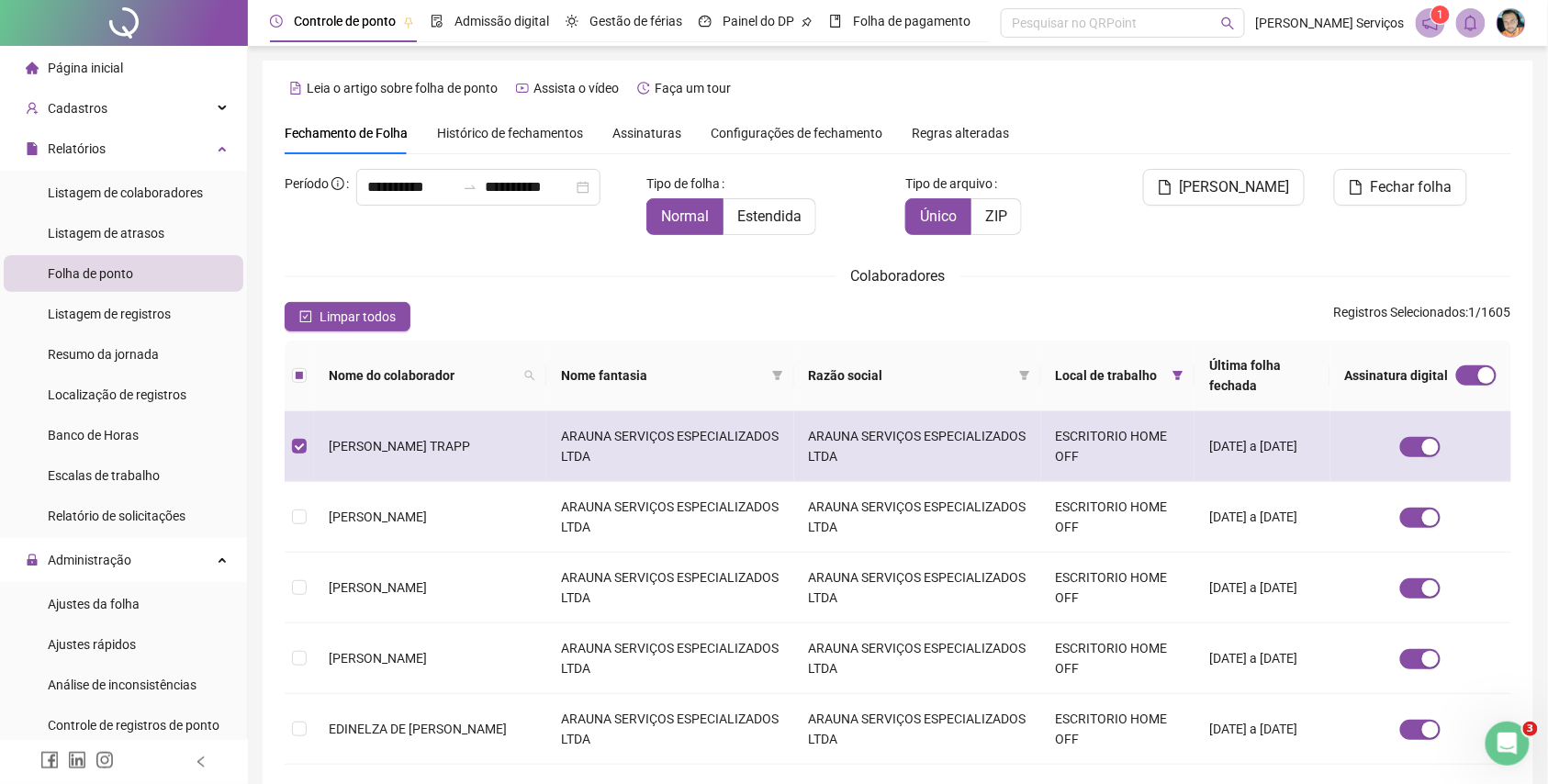
click at [407, 437] on td "[PERSON_NAME] TRAPP" at bounding box center [431, 446] width 233 height 71
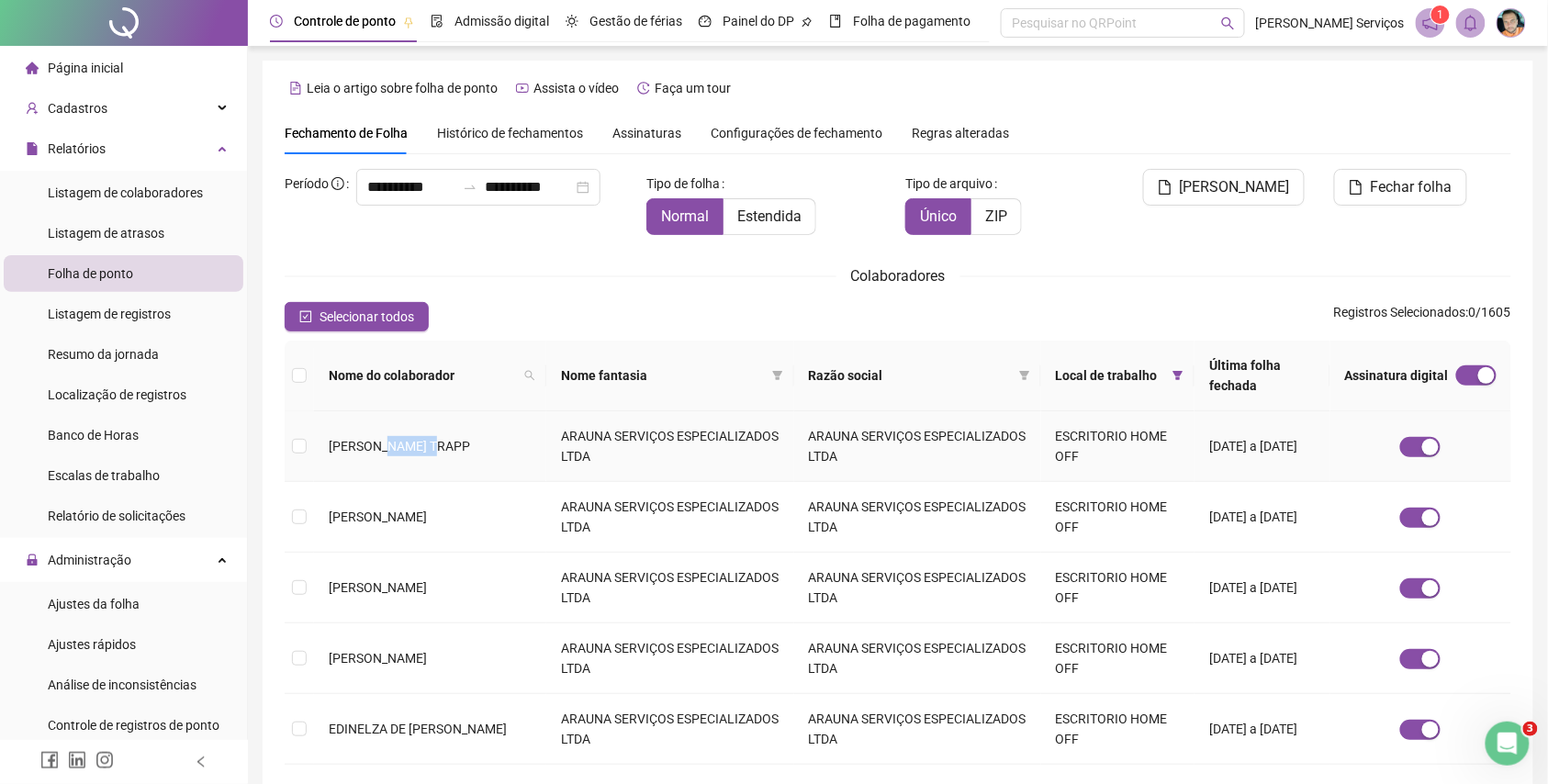
drag, startPoint x: 449, startPoint y: 416, endPoint x: 391, endPoint y: 416, distance: 58.0
click at [391, 439] on span "[PERSON_NAME] TRAPP" at bounding box center [399, 446] width 141 height 15
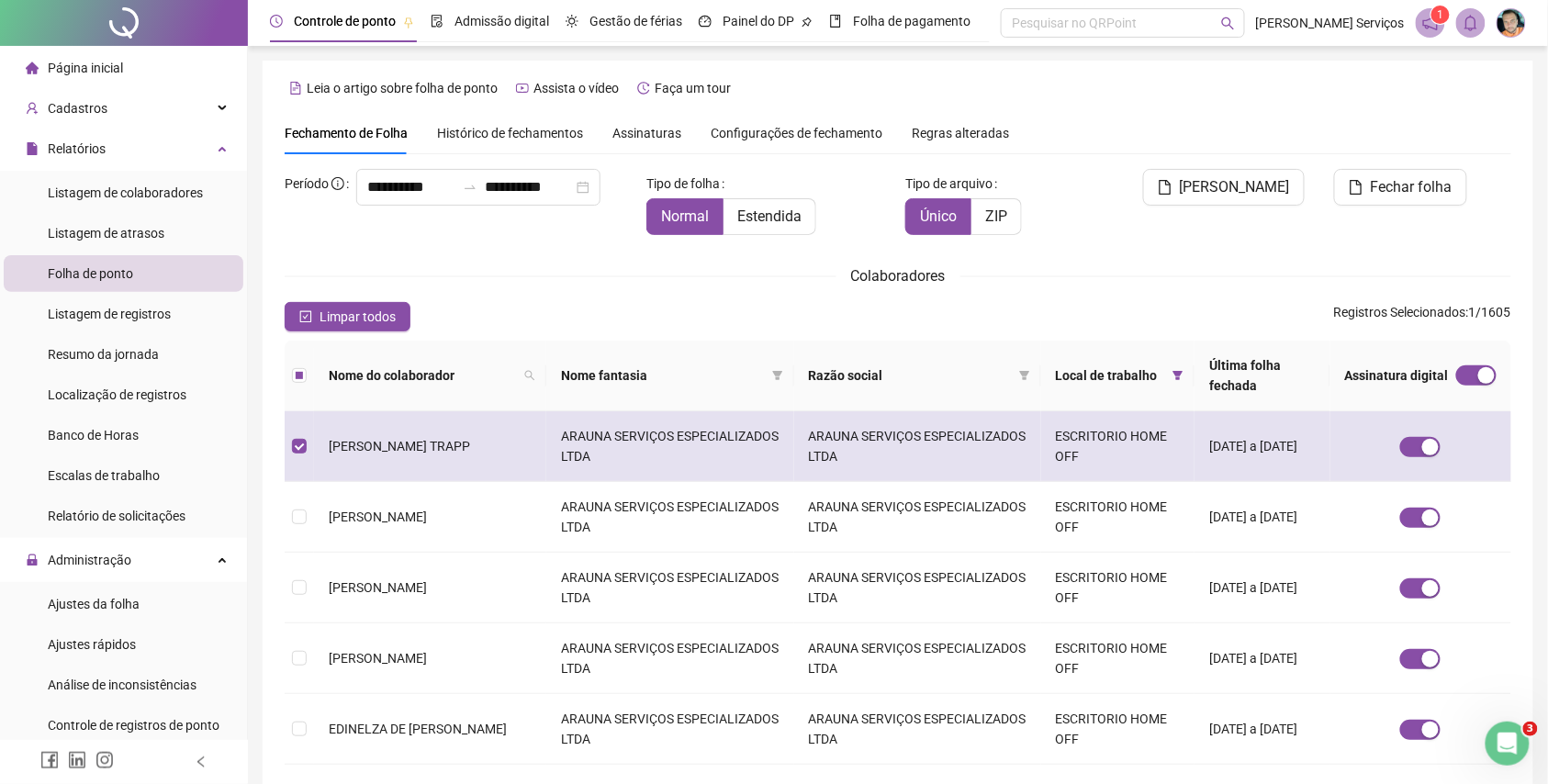
click at [420, 442] on td "[PERSON_NAME] TRAPP" at bounding box center [431, 446] width 233 height 71
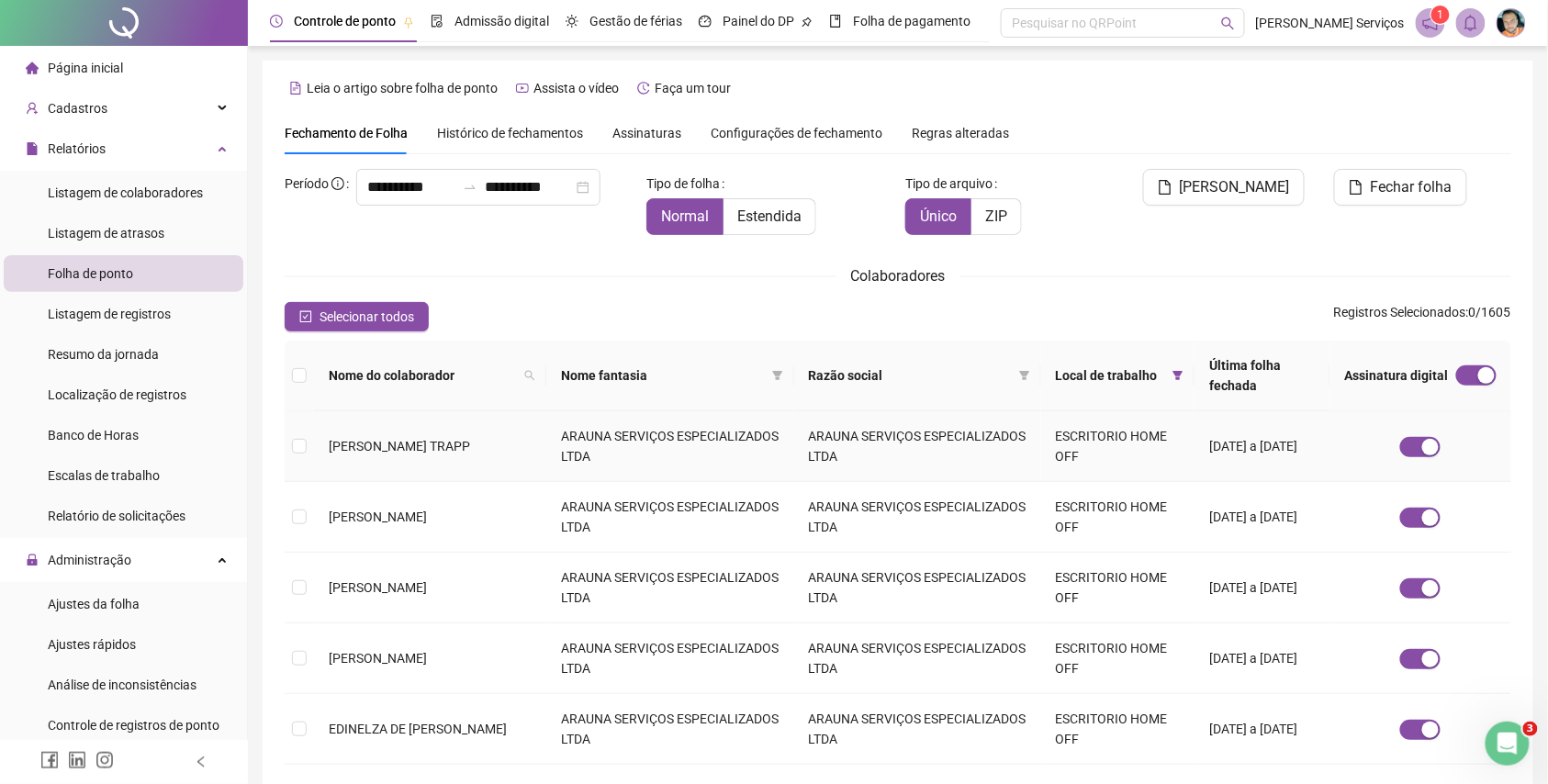
drag, startPoint x: 420, startPoint y: 442, endPoint x: 411, endPoint y: 453, distance: 14.2
click at [387, 458] on td "[PERSON_NAME] TRAPP" at bounding box center [431, 446] width 233 height 71
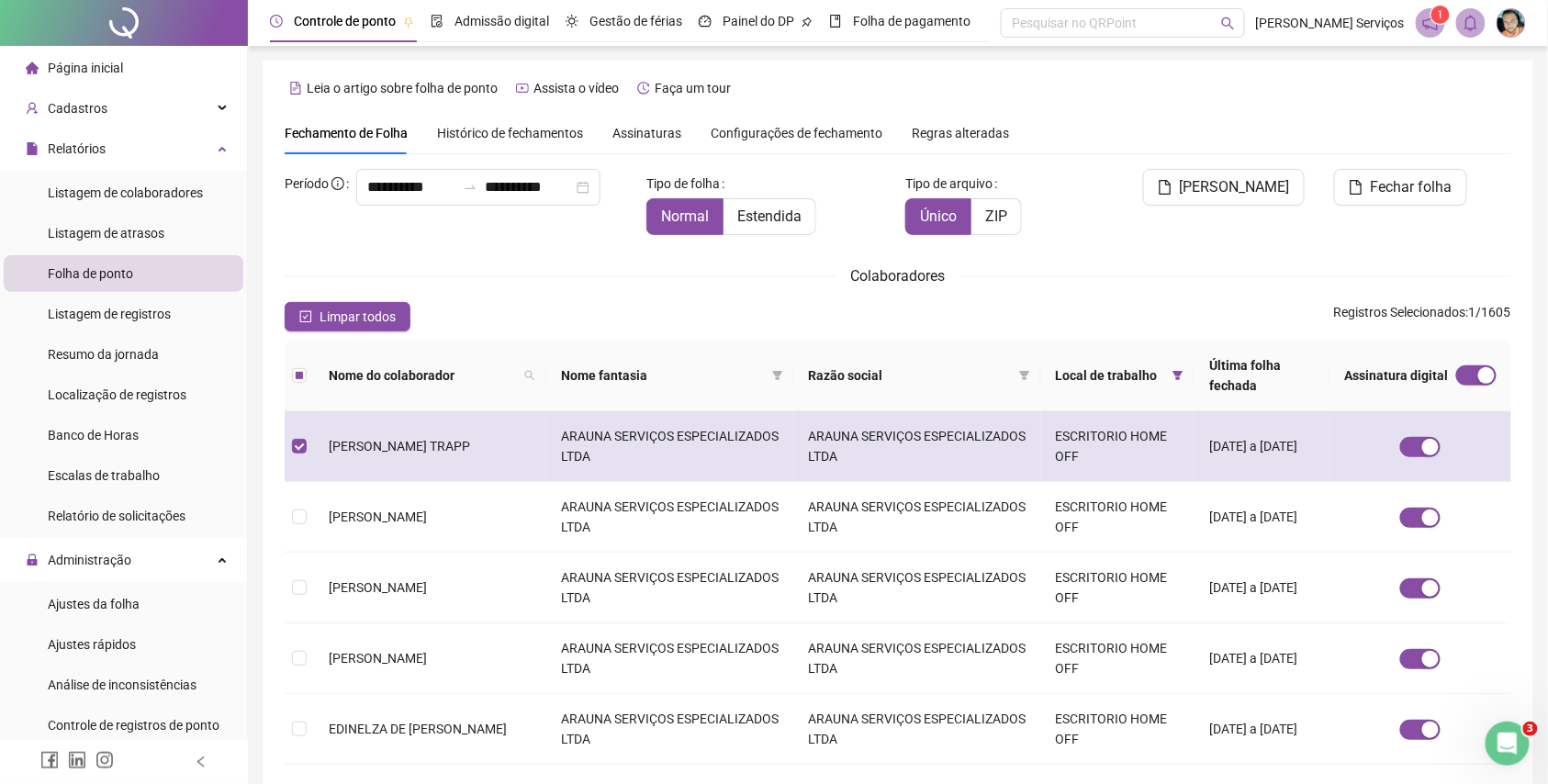
drag, startPoint x: 396, startPoint y: 448, endPoint x: 364, endPoint y: 438, distance: 33.5
click at [327, 442] on td "[PERSON_NAME] TRAPP" at bounding box center [431, 446] width 233 height 71
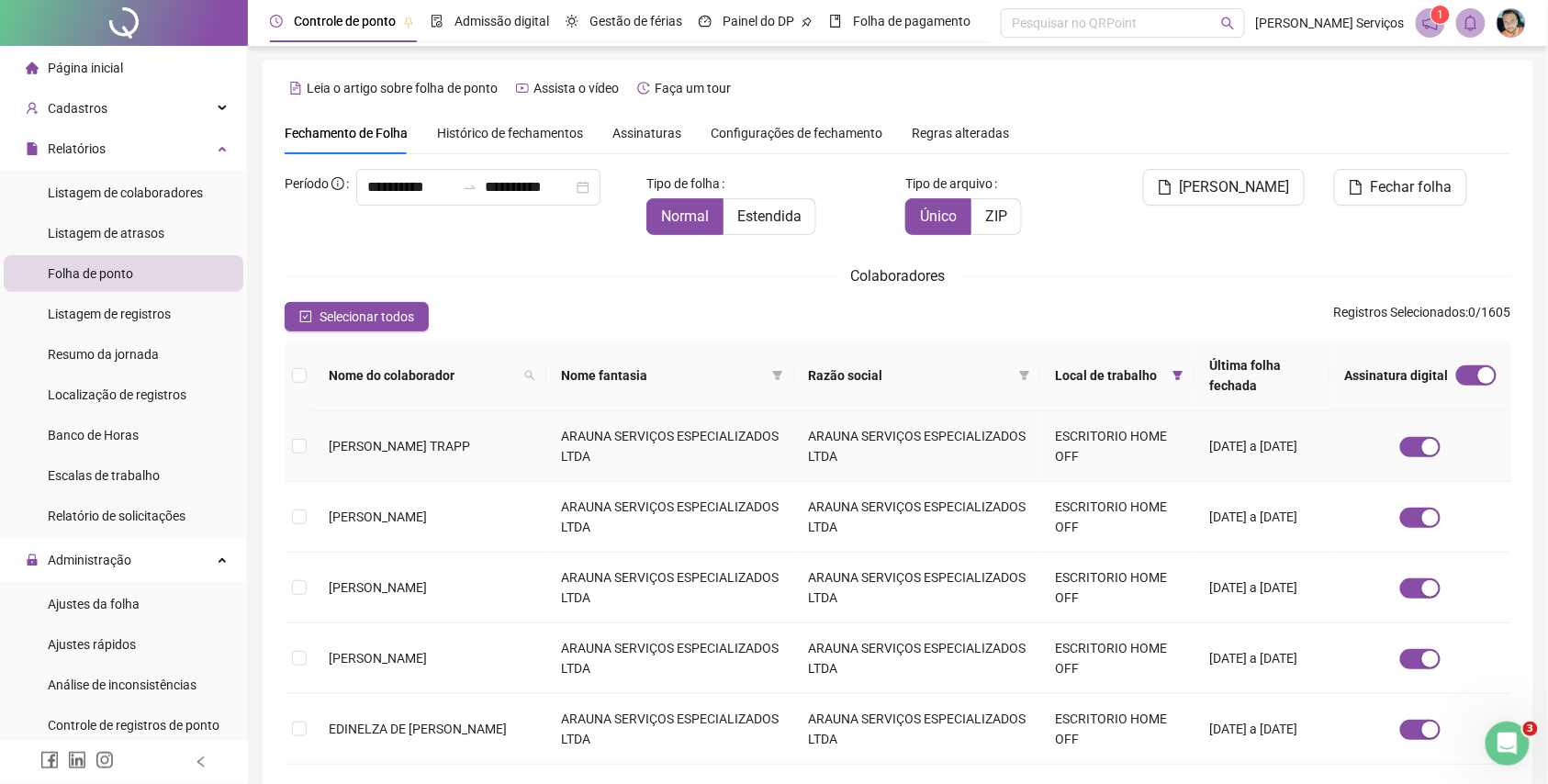
click at [395, 443] on td "[PERSON_NAME] TRAPP" at bounding box center [431, 446] width 233 height 71
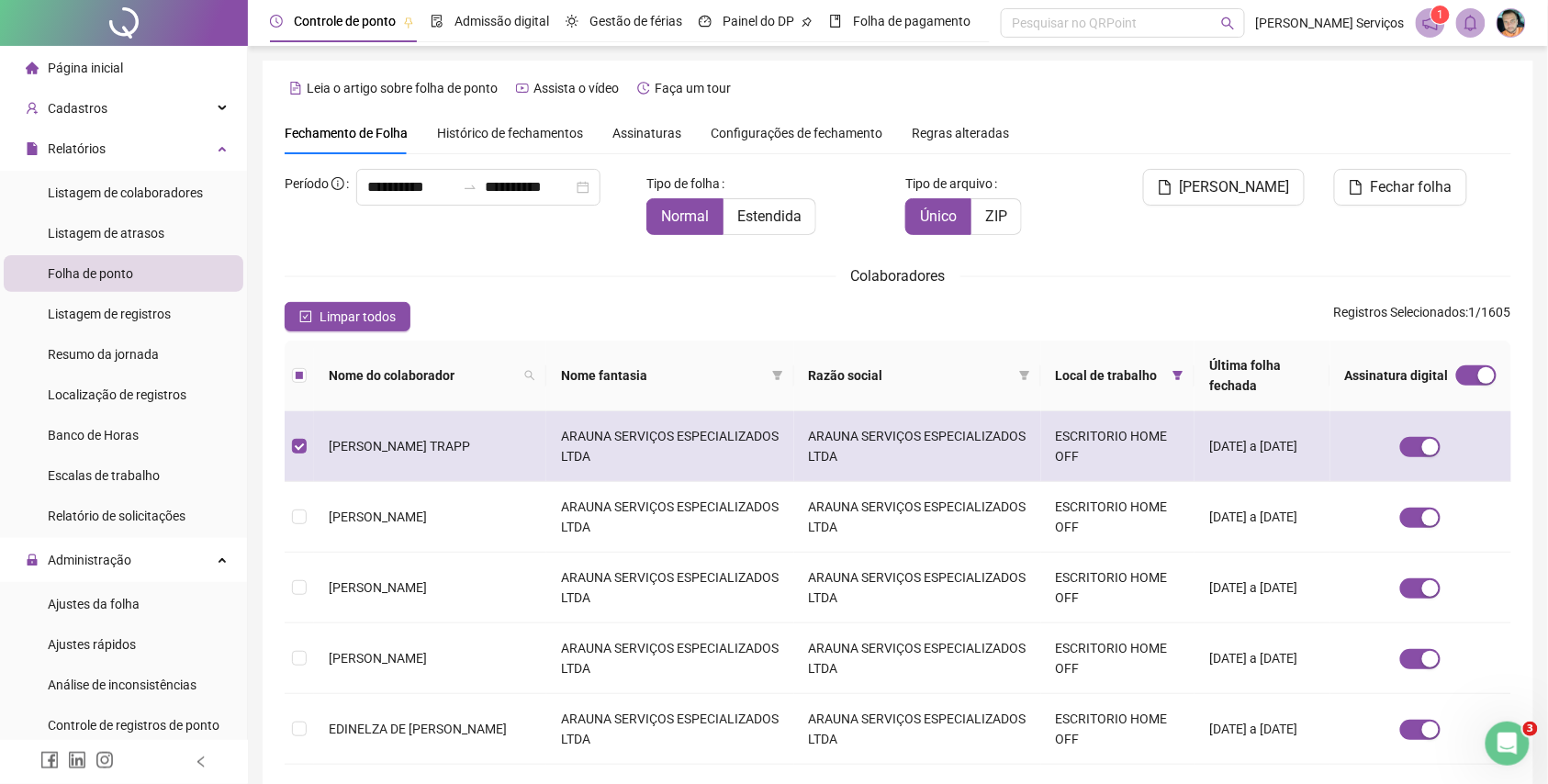
drag, startPoint x: 395, startPoint y: 443, endPoint x: 325, endPoint y: 422, distance: 73.1
click at [325, 422] on td "[PERSON_NAME] TRAPP" at bounding box center [431, 446] width 233 height 71
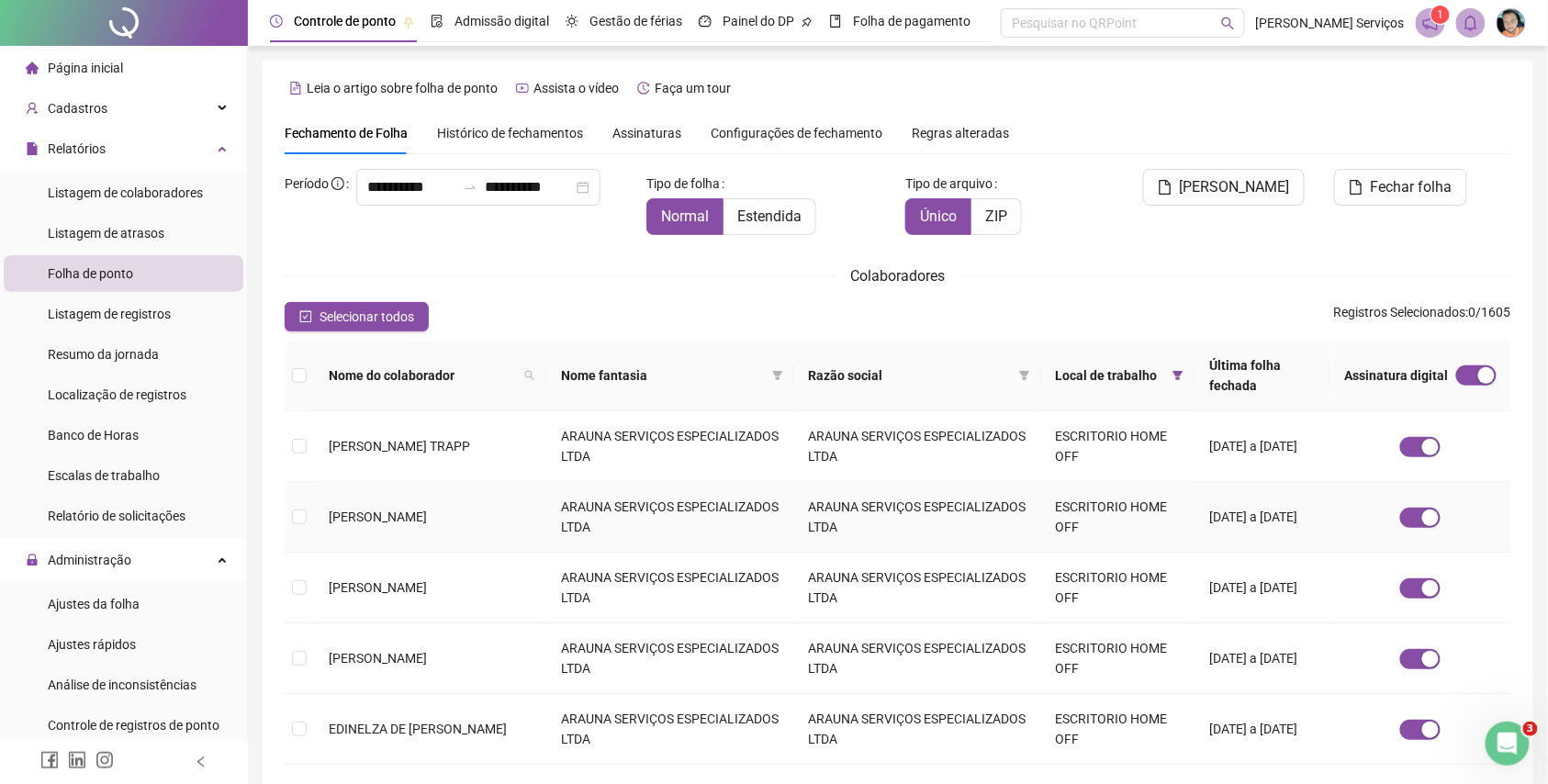
copy span "[PERSON_NAME] TRAPP"
drag, startPoint x: 438, startPoint y: 516, endPoint x: 323, endPoint y: 489, distance: 118.1
click at [323, 489] on td "[PERSON_NAME]" at bounding box center [431, 517] width 233 height 71
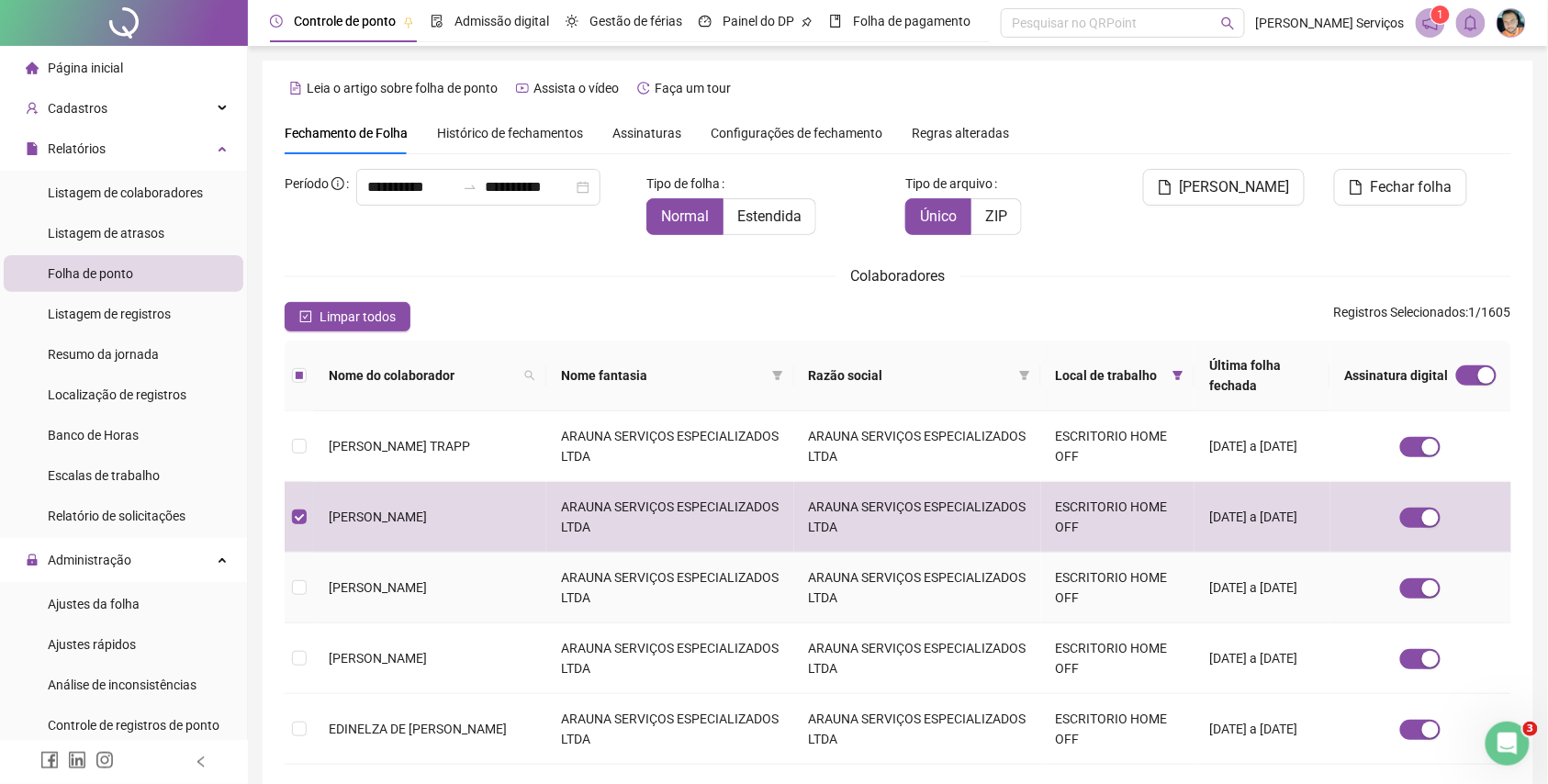
copy span "[PERSON_NAME]"
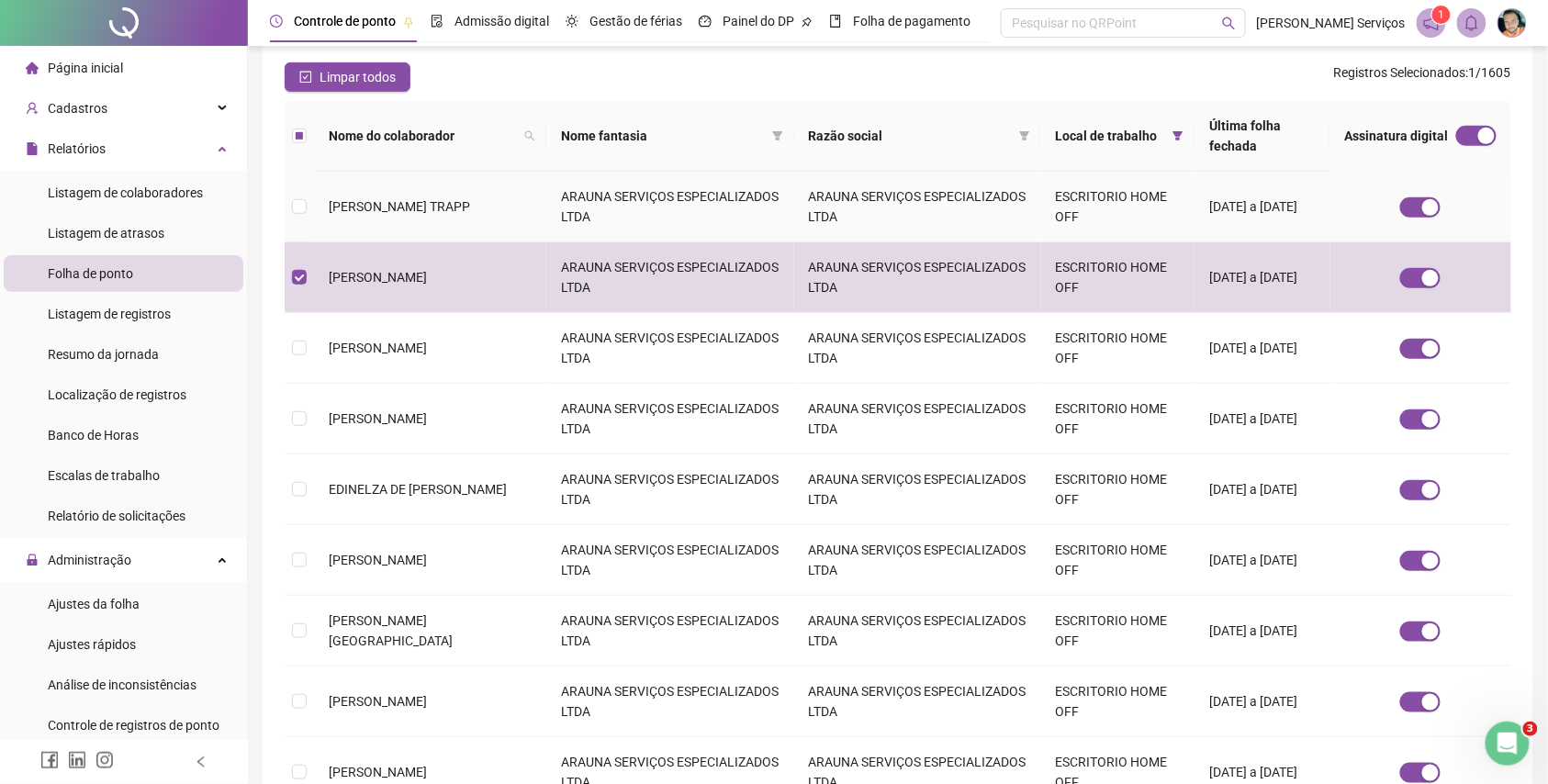
scroll to position [245, 0]
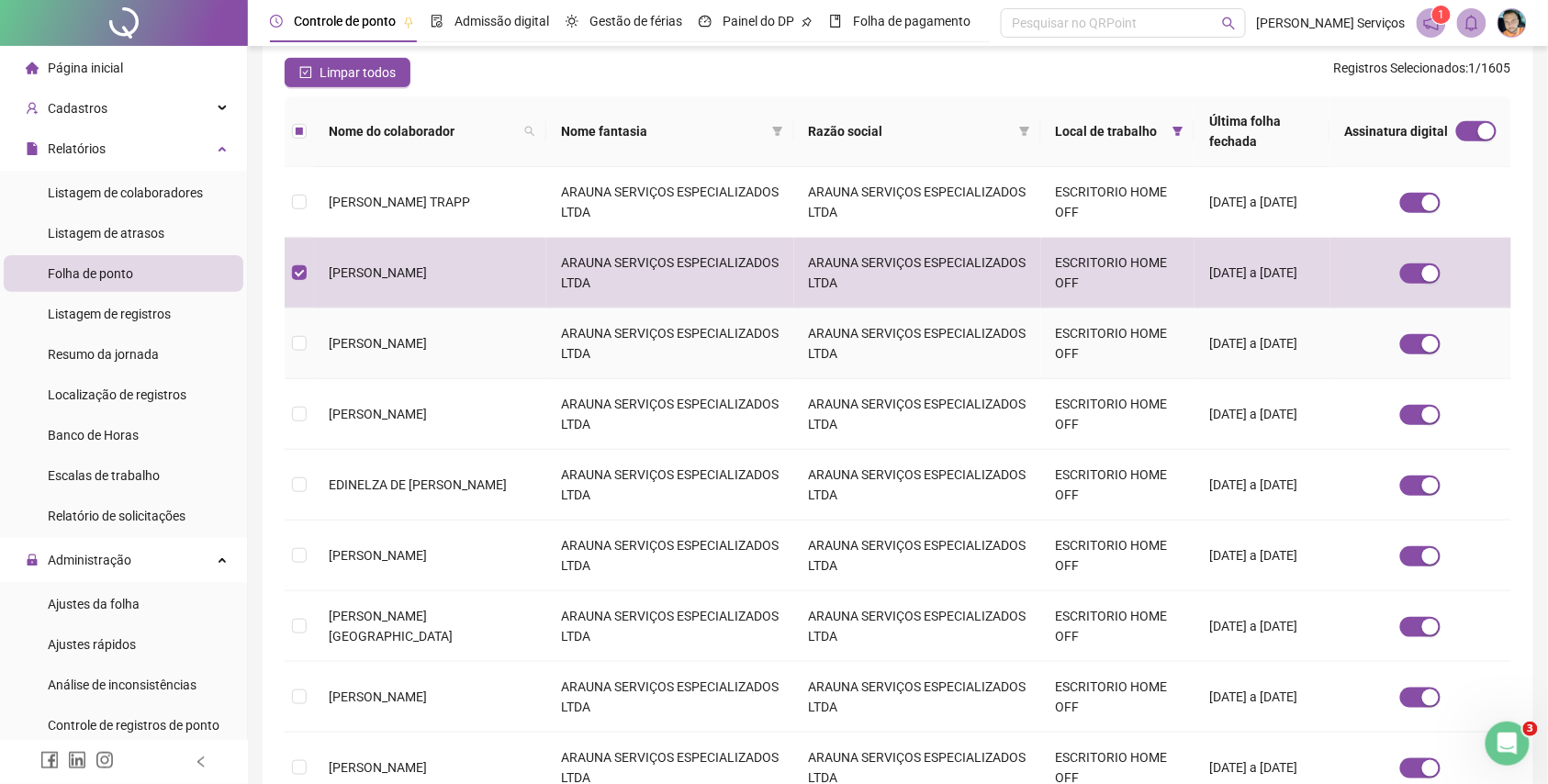
drag, startPoint x: 408, startPoint y: 335, endPoint x: 324, endPoint y: 311, distance: 87.4
click at [324, 311] on td "[PERSON_NAME]" at bounding box center [431, 344] width 233 height 71
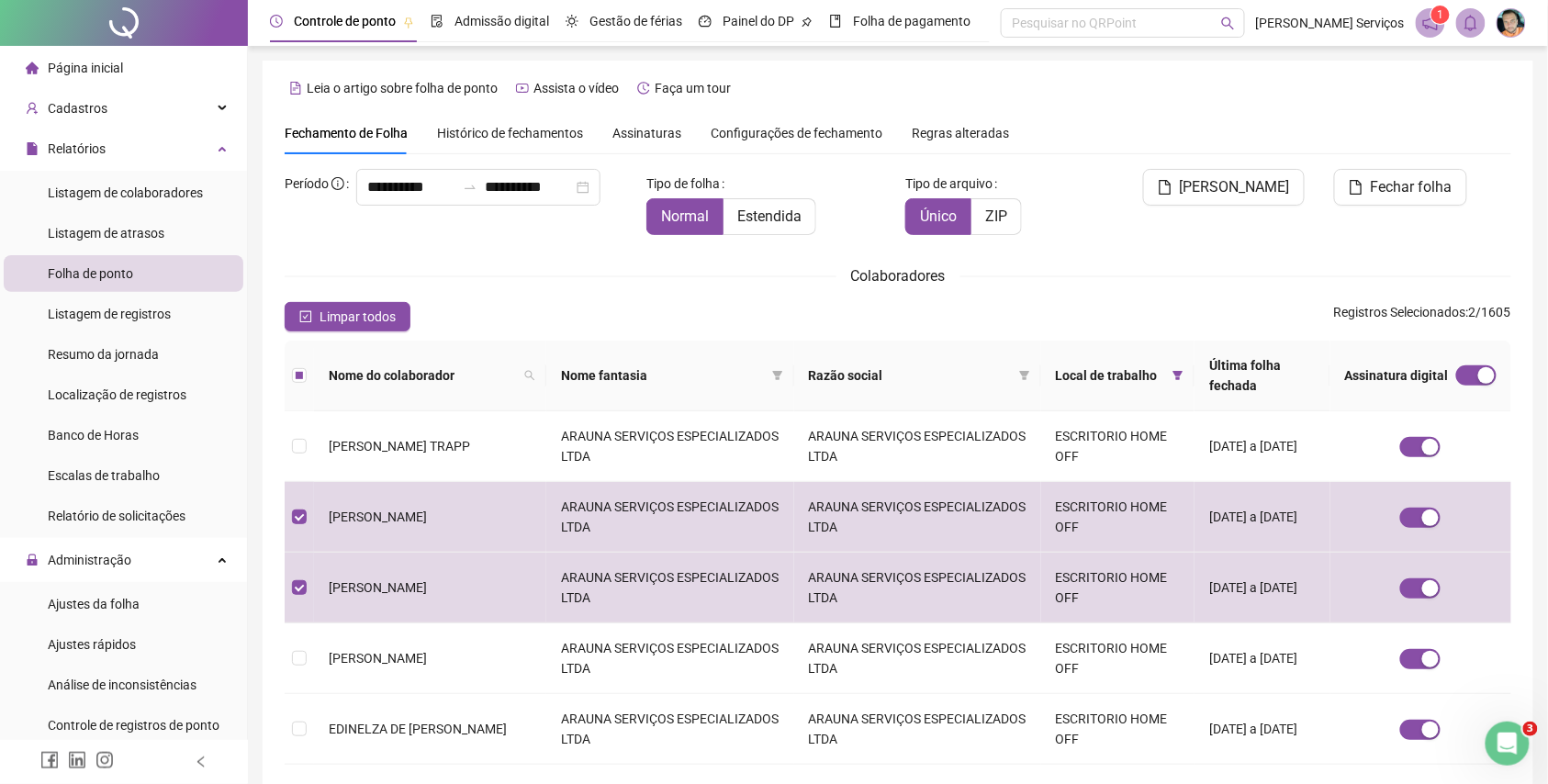
copy span "[PERSON_NAME]"
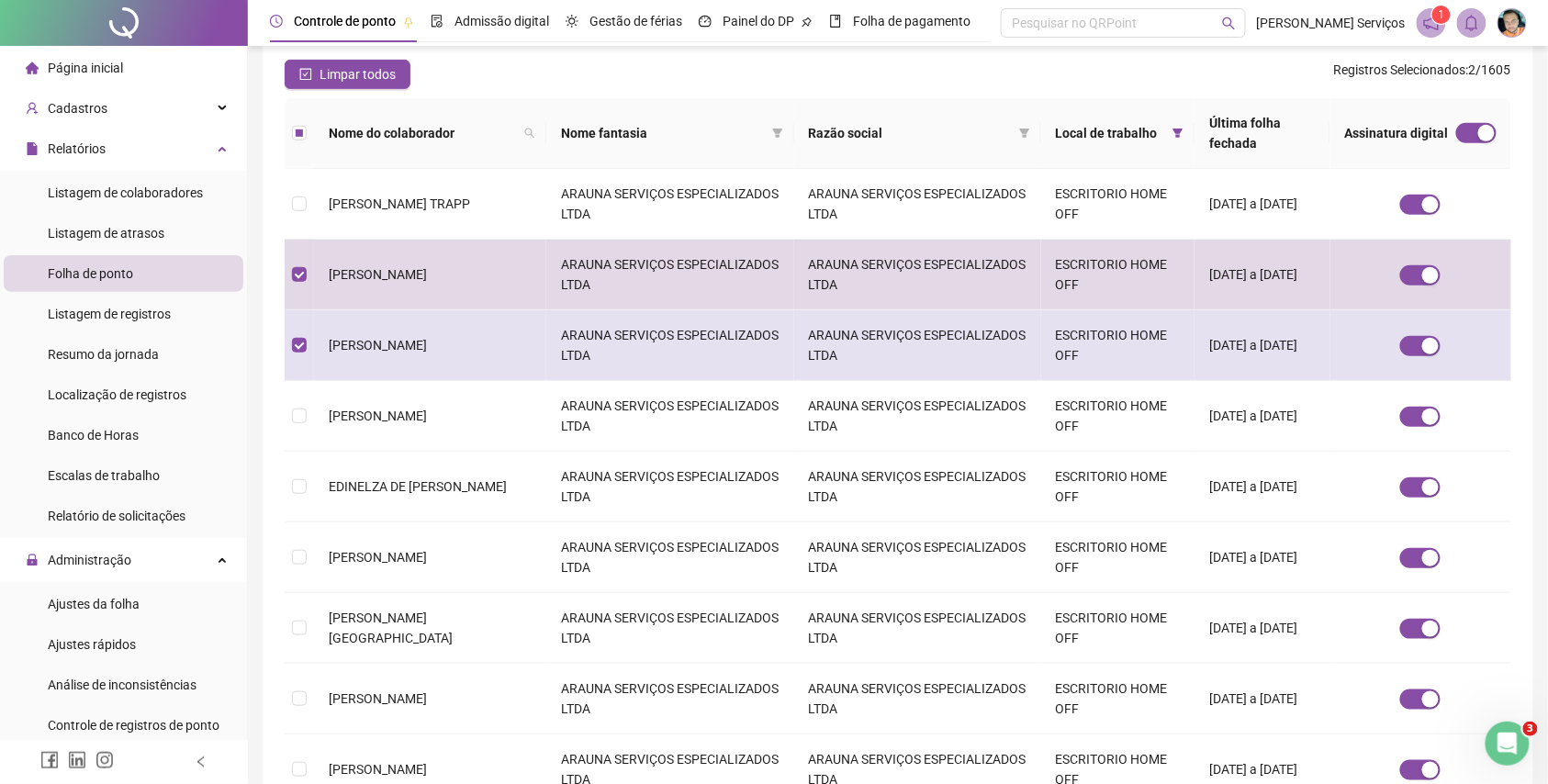
scroll to position [245, 0]
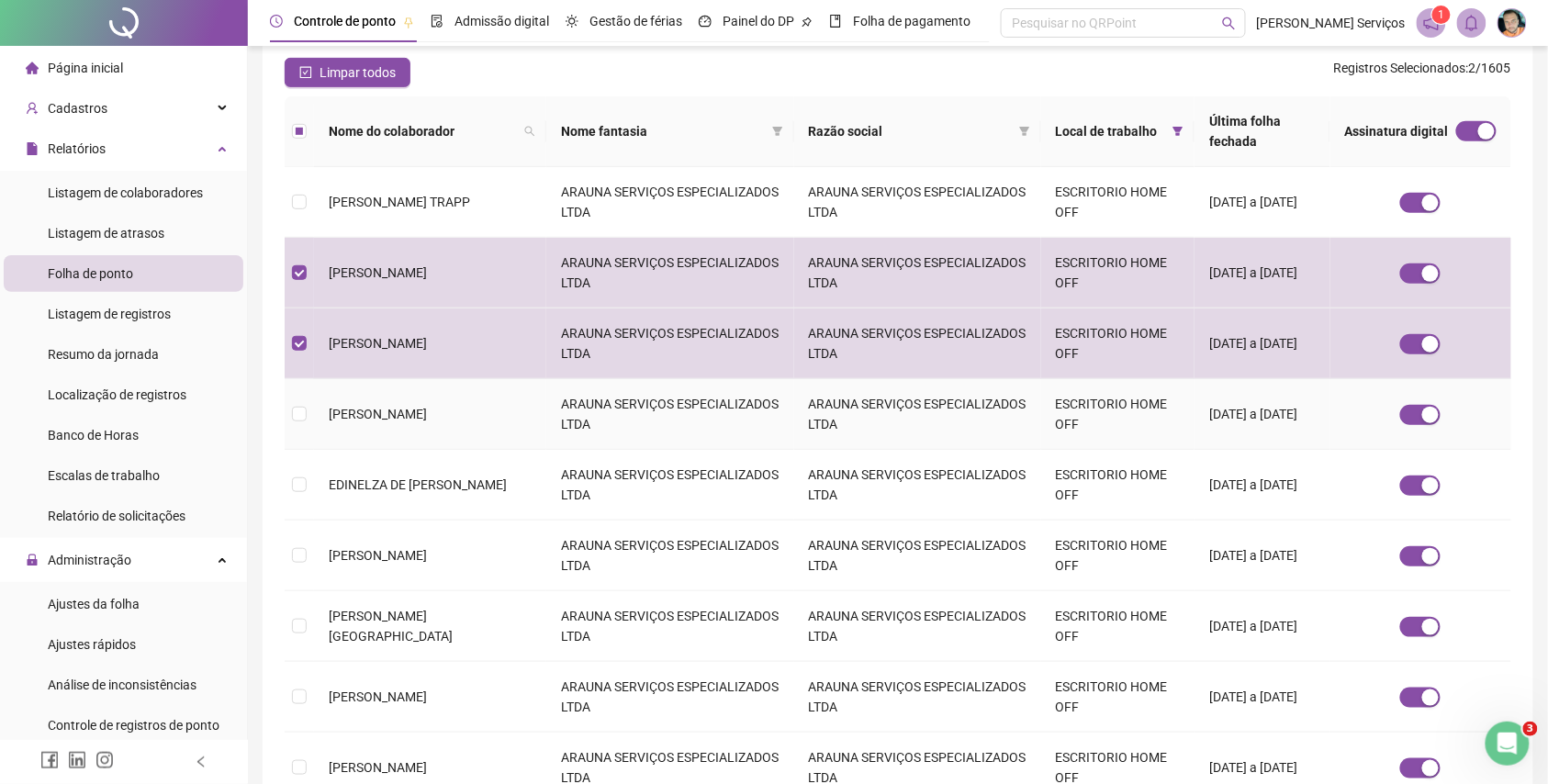
drag, startPoint x: 508, startPoint y: 395, endPoint x: 346, endPoint y: 401, distance: 162.1
click at [339, 397] on td "[PERSON_NAME]" at bounding box center [431, 415] width 233 height 71
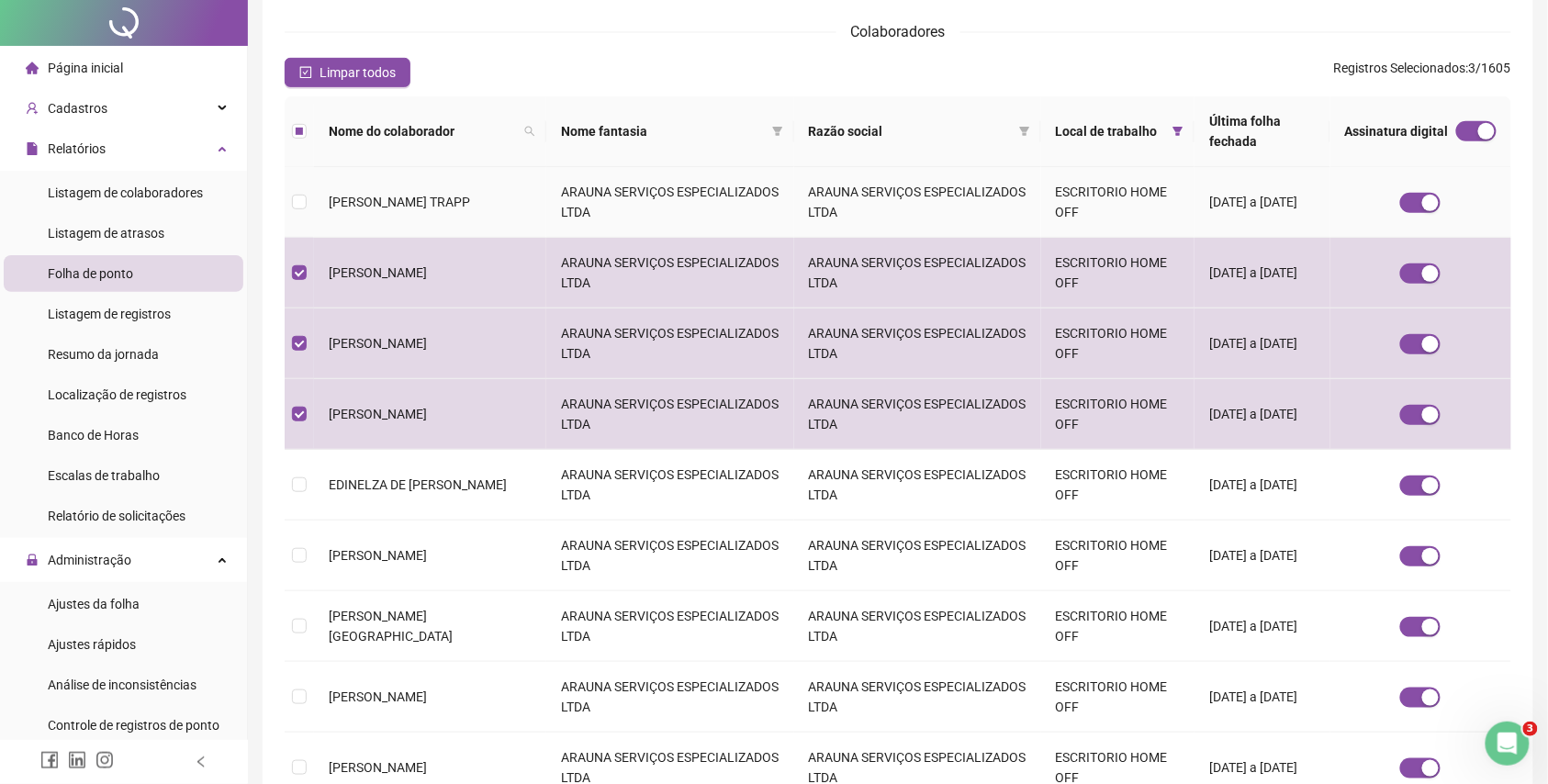
scroll to position [0, 0]
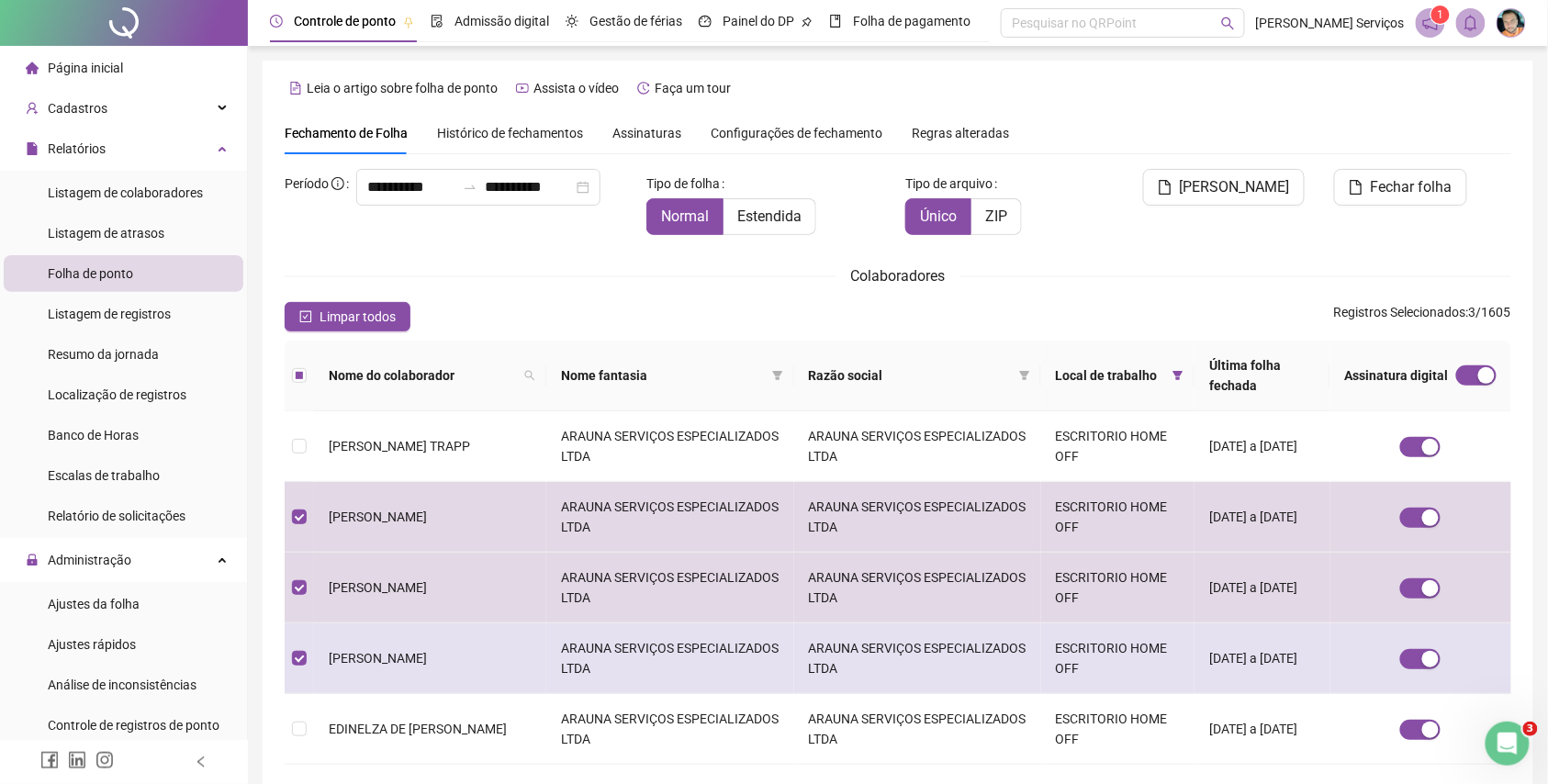
click at [427, 651] on span "[PERSON_NAME]" at bounding box center [378, 658] width 99 height 15
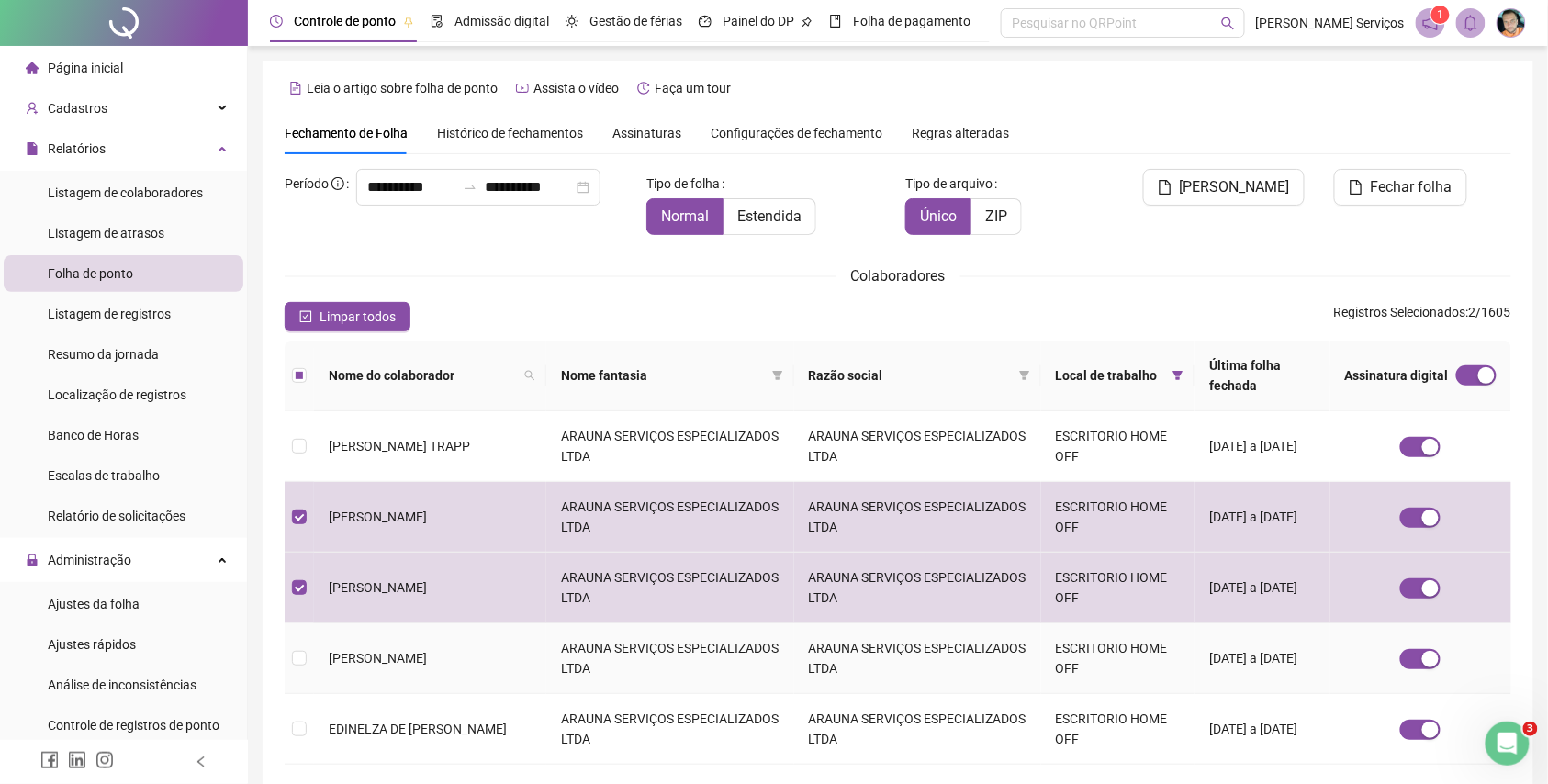
drag, startPoint x: 509, startPoint y: 644, endPoint x: 331, endPoint y: 644, distance: 178.0
click at [331, 644] on td "[PERSON_NAME]" at bounding box center [431, 658] width 233 height 71
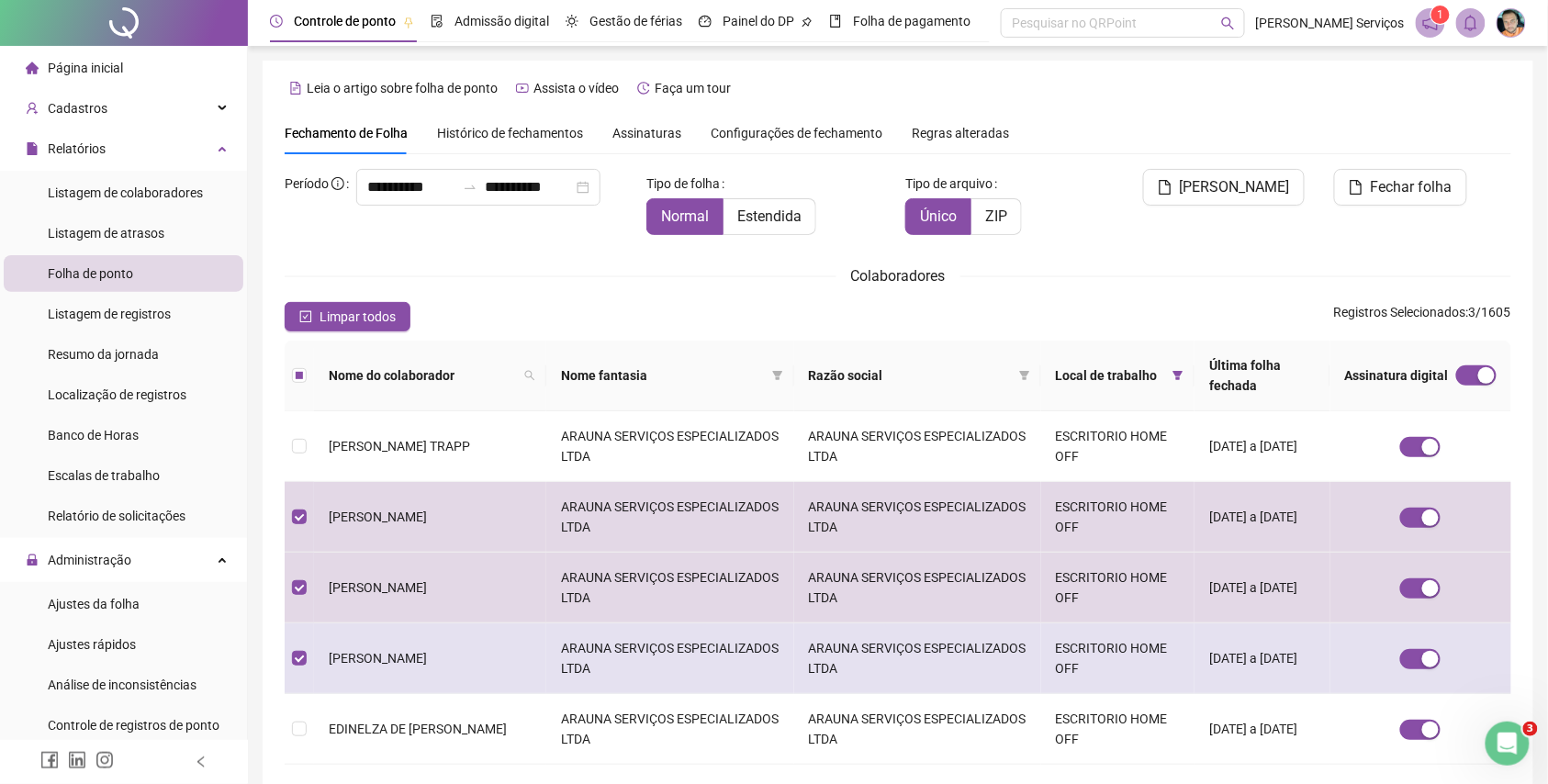
copy span "[PERSON_NAME]"
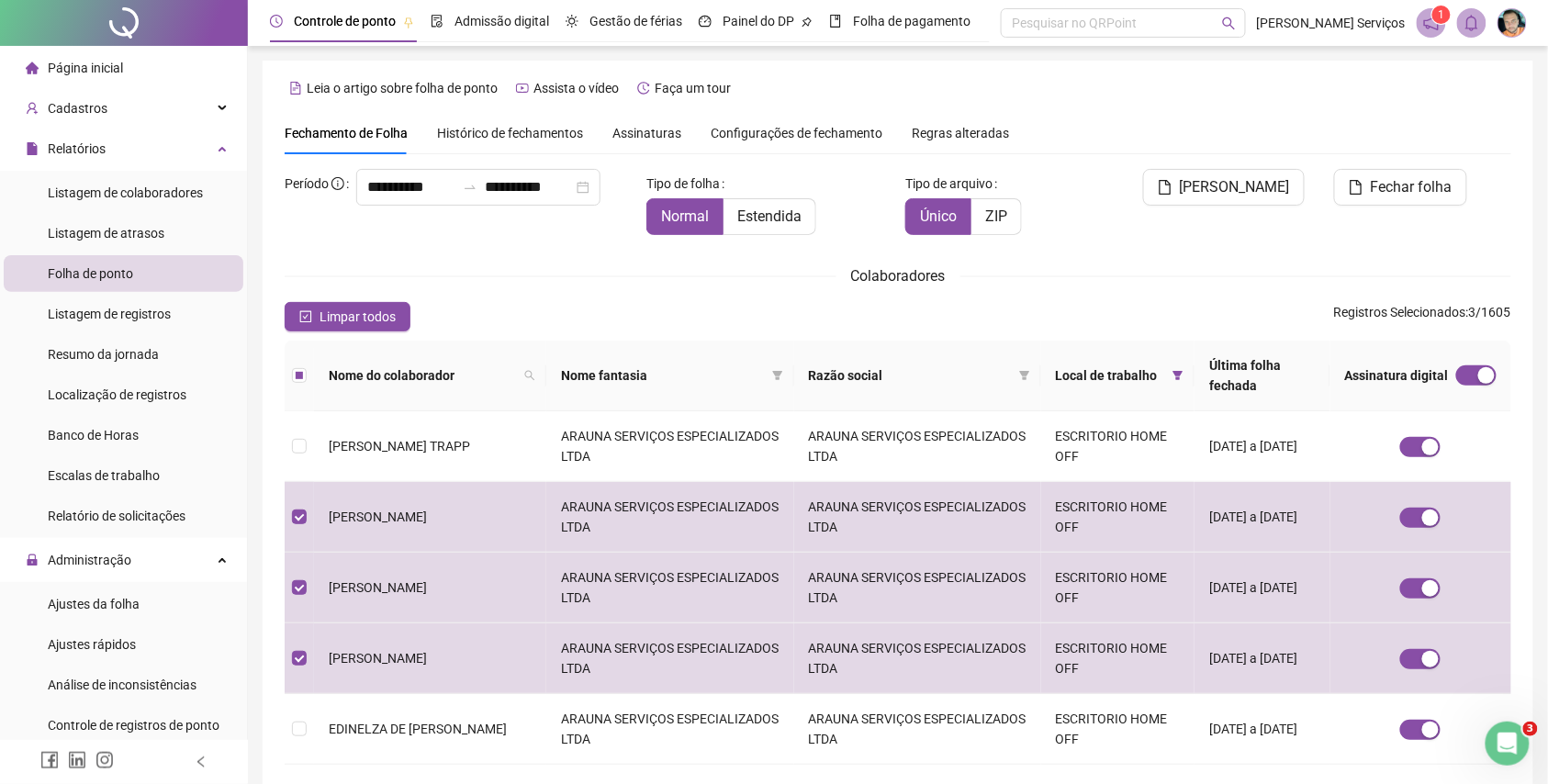
scroll to position [477, 0]
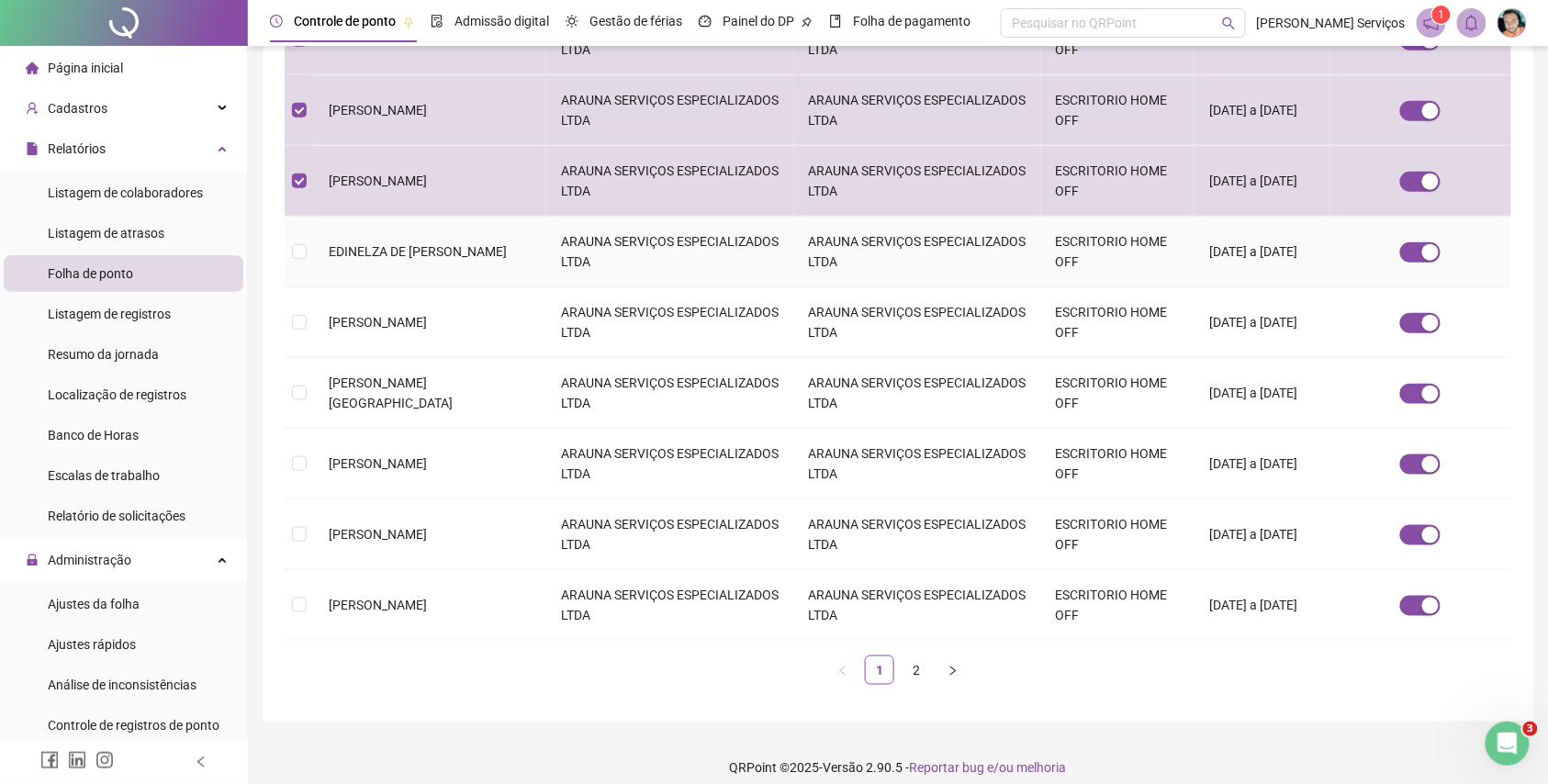
drag, startPoint x: 383, startPoint y: 251, endPoint x: 307, endPoint y: 221, distance: 81.7
click at [307, 221] on tr "EDINELZA DE NAZARE SEVALHO ARAUNA SERVIÇOS ESPECIALIZADOS LTDA ARAUNA SERVIÇOS …" at bounding box center [898, 252] width 1227 height 71
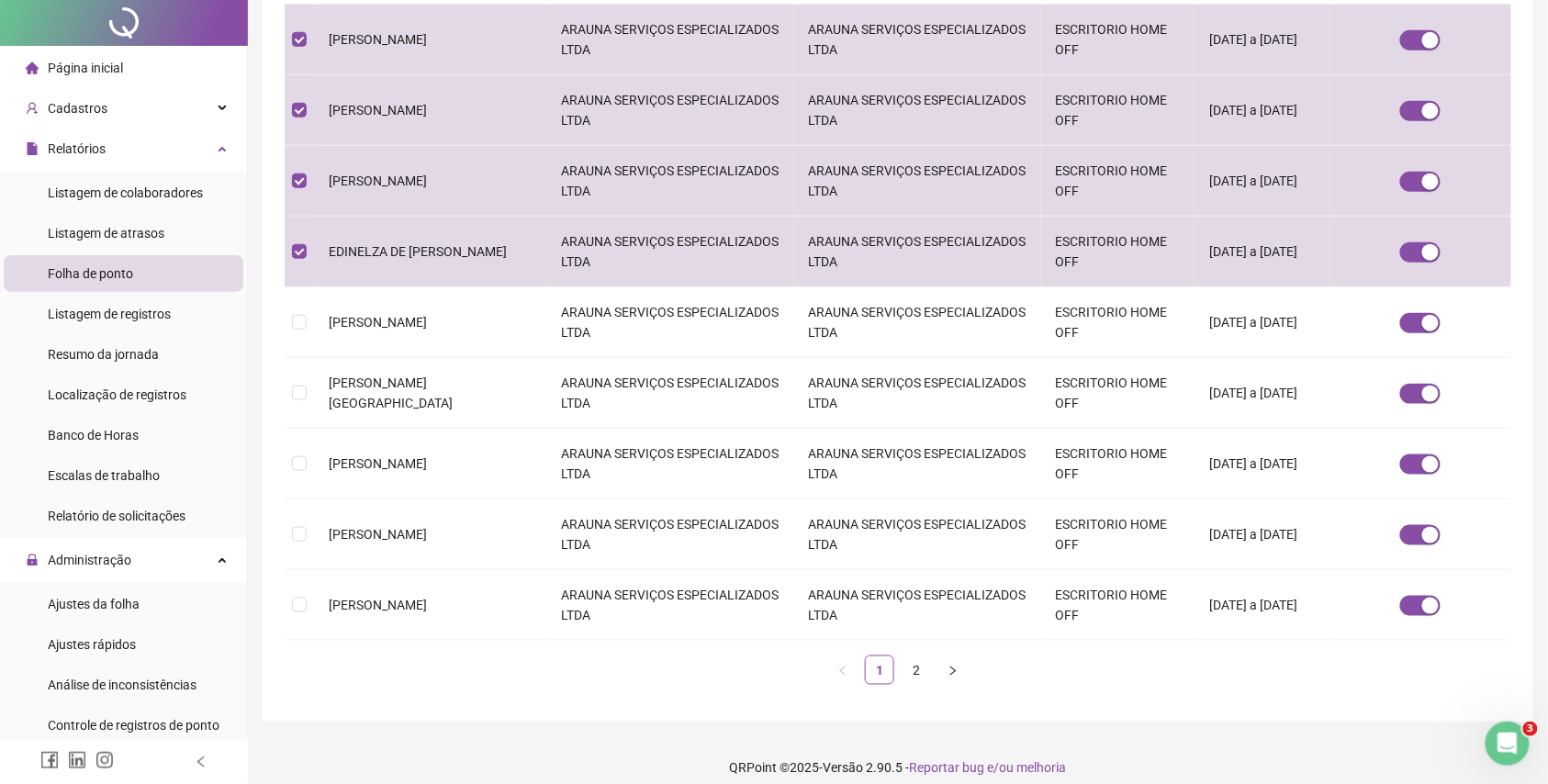
scroll to position [0, 0]
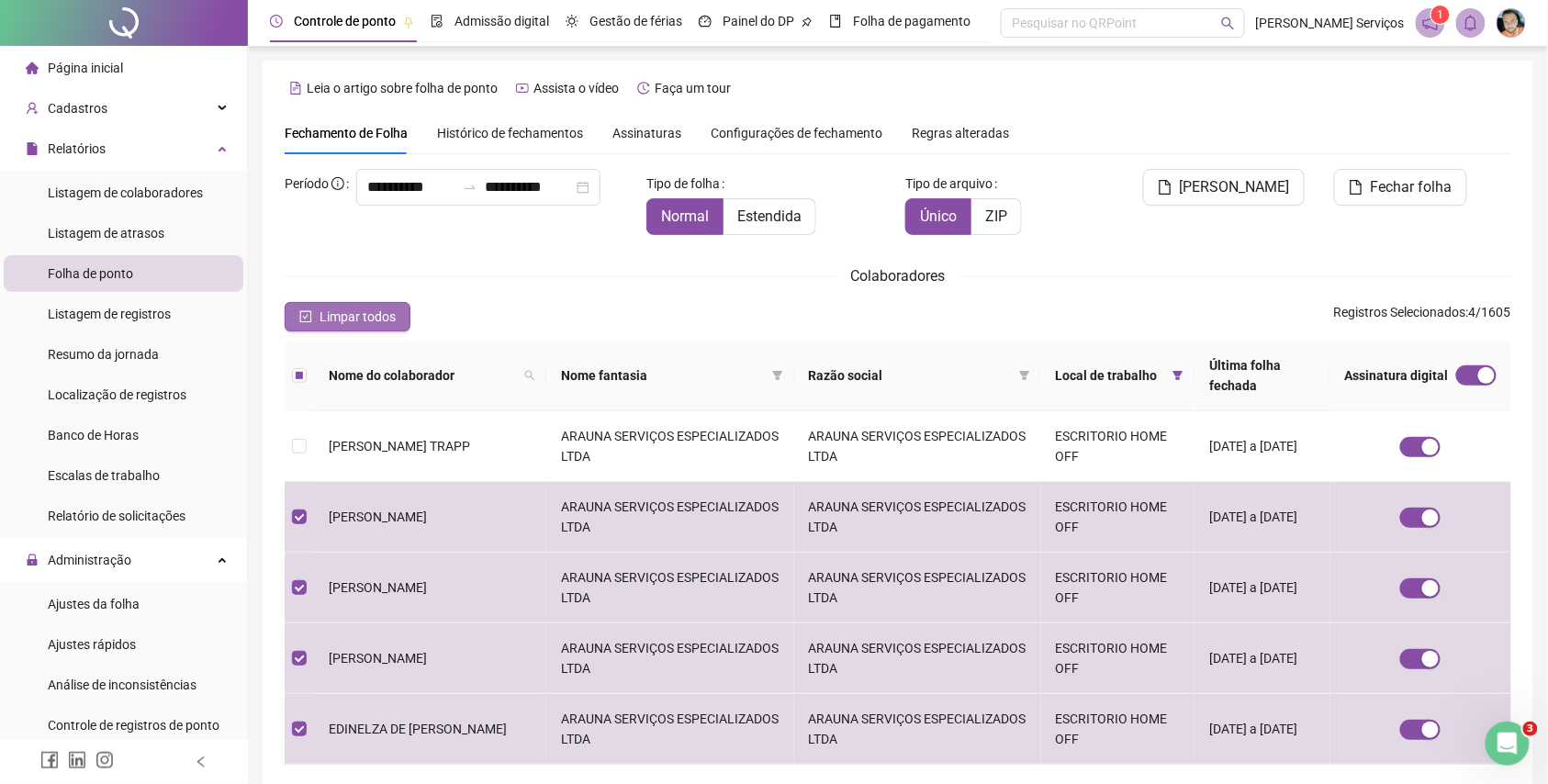
copy tr "EDINELZA DE [PERSON_NAME]"
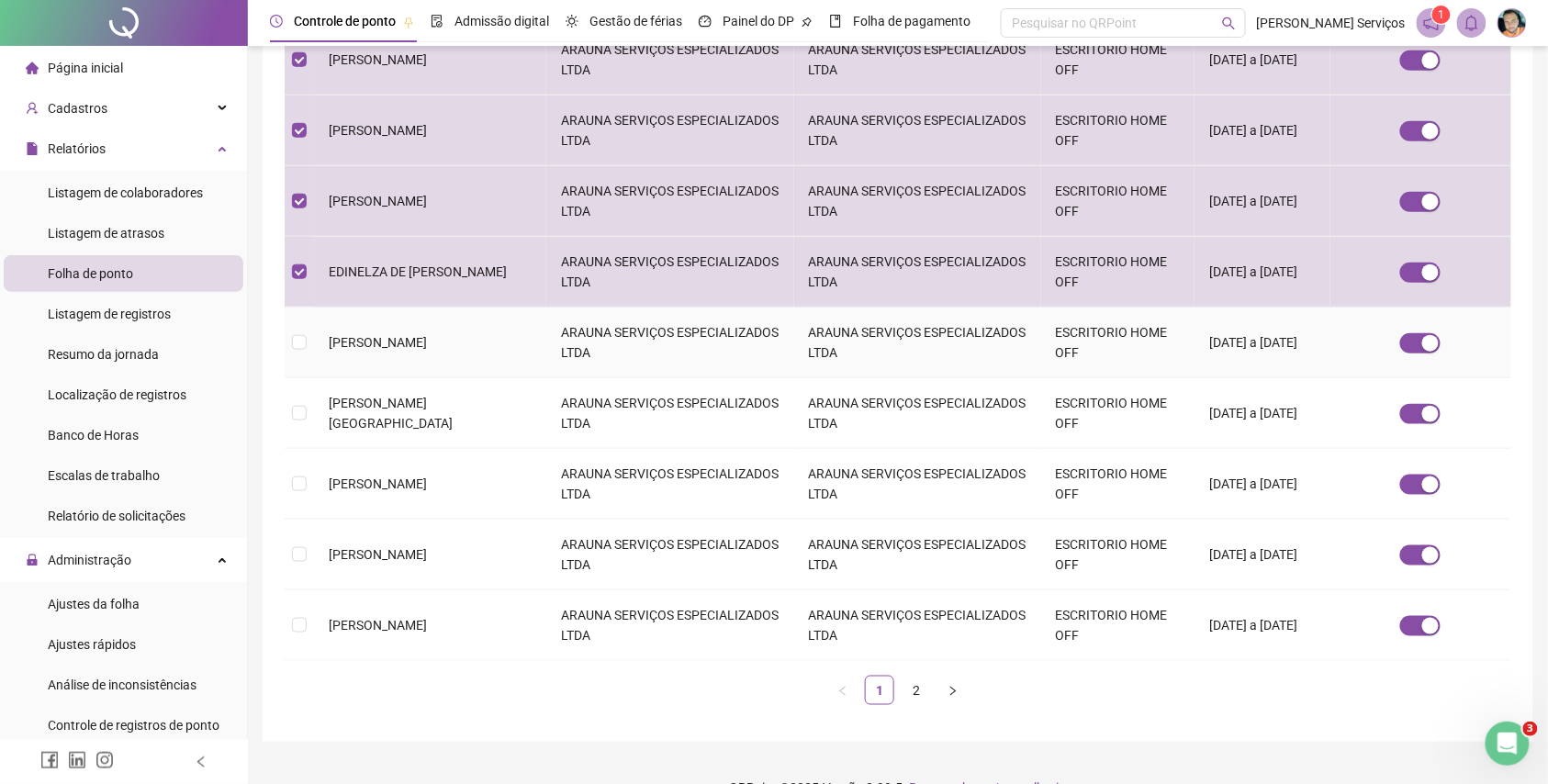
scroll to position [477, 0]
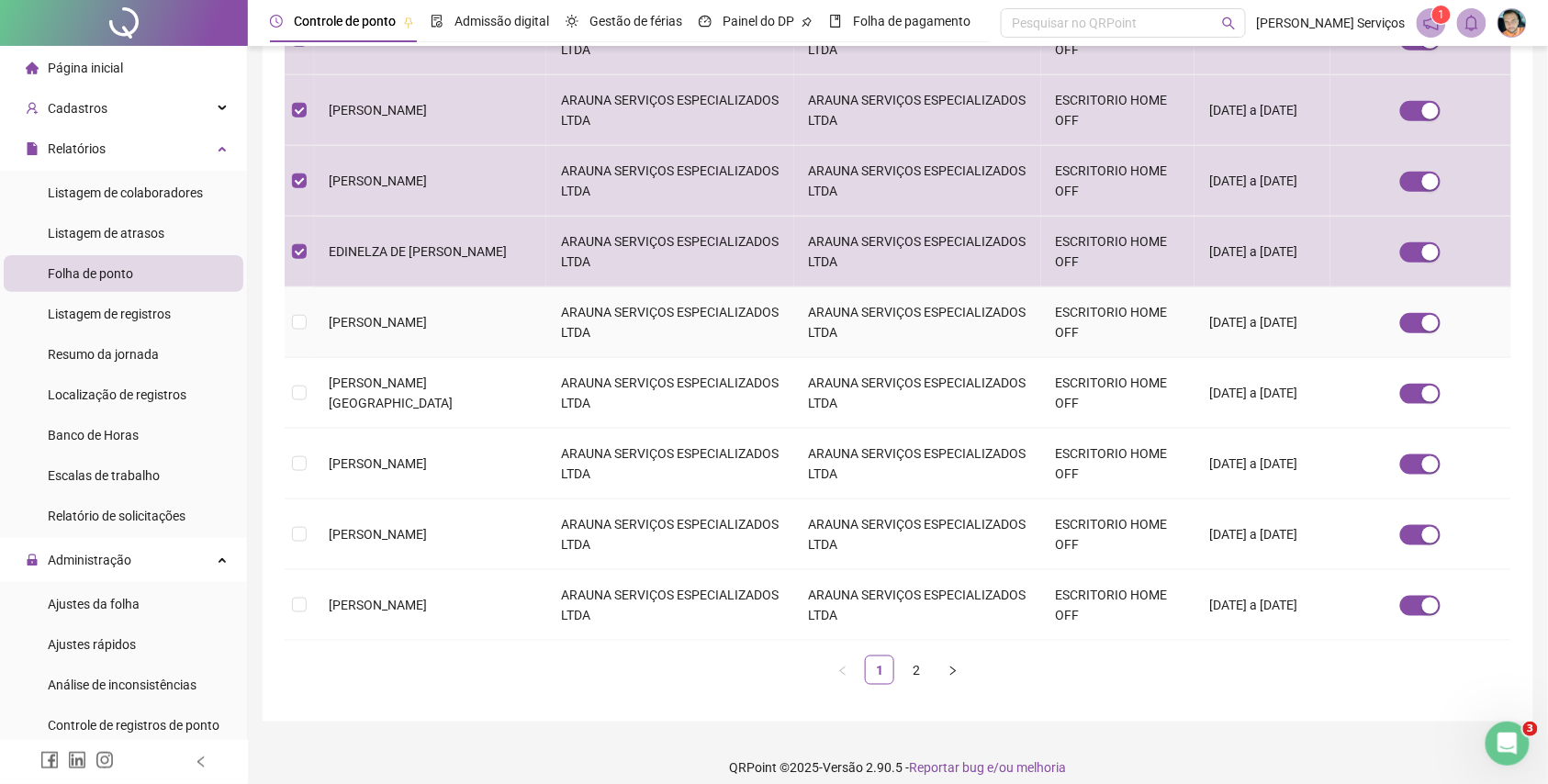
drag, startPoint x: 512, startPoint y: 303, endPoint x: 327, endPoint y: 306, distance: 185.0
click at [327, 306] on td "[PERSON_NAME]" at bounding box center [431, 323] width 233 height 71
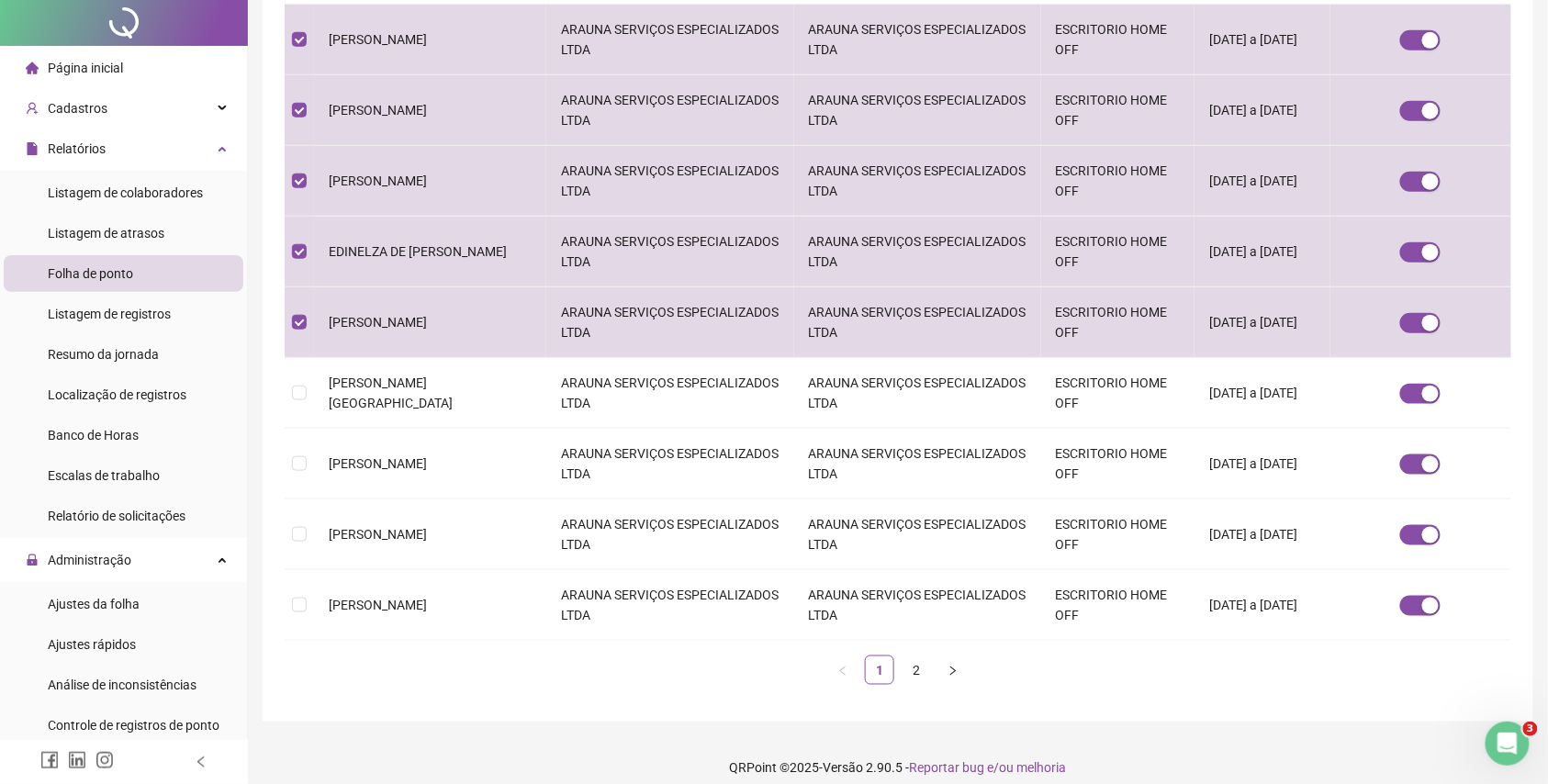
scroll to position [0, 0]
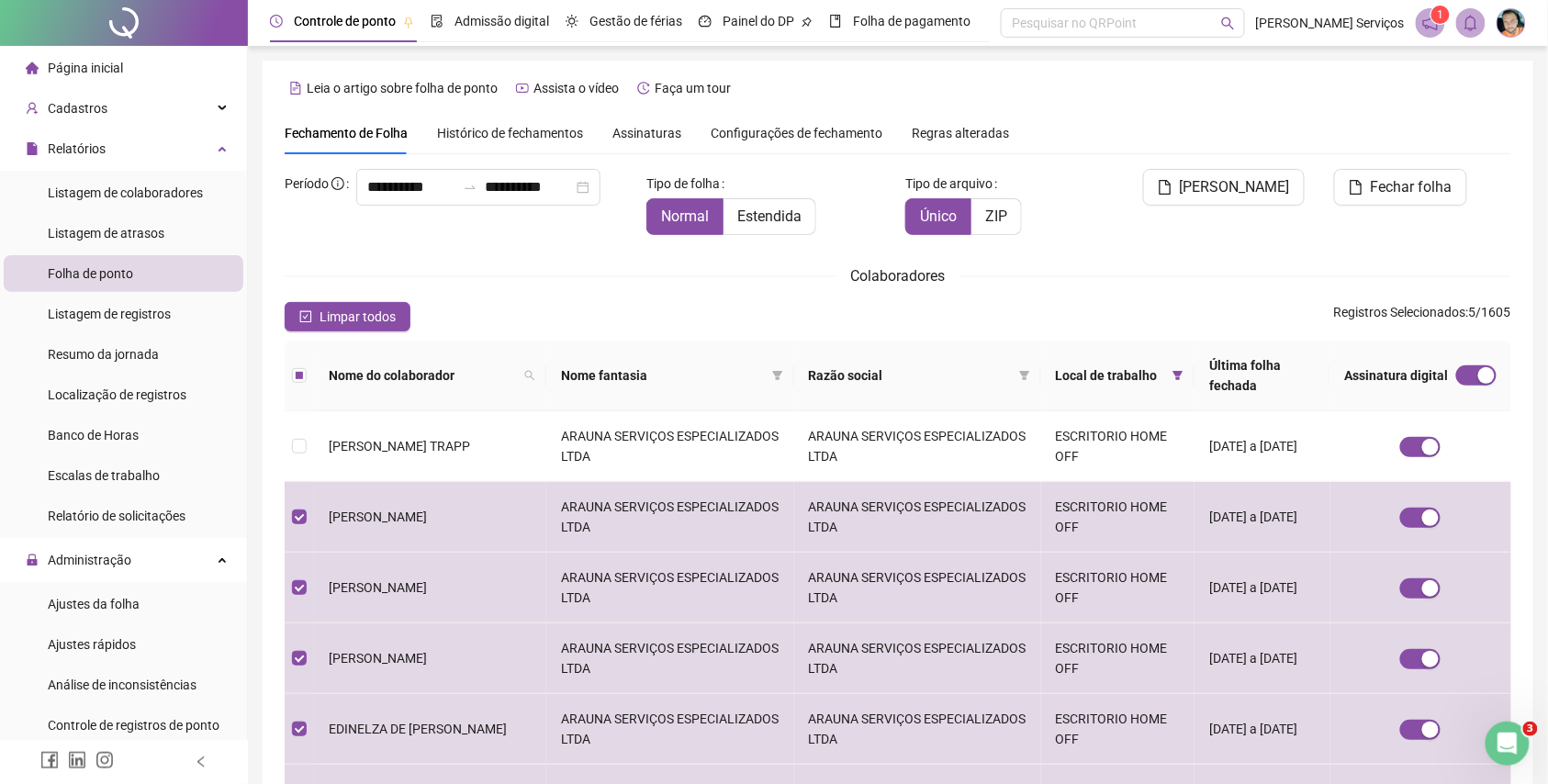
copy span "[PERSON_NAME]"
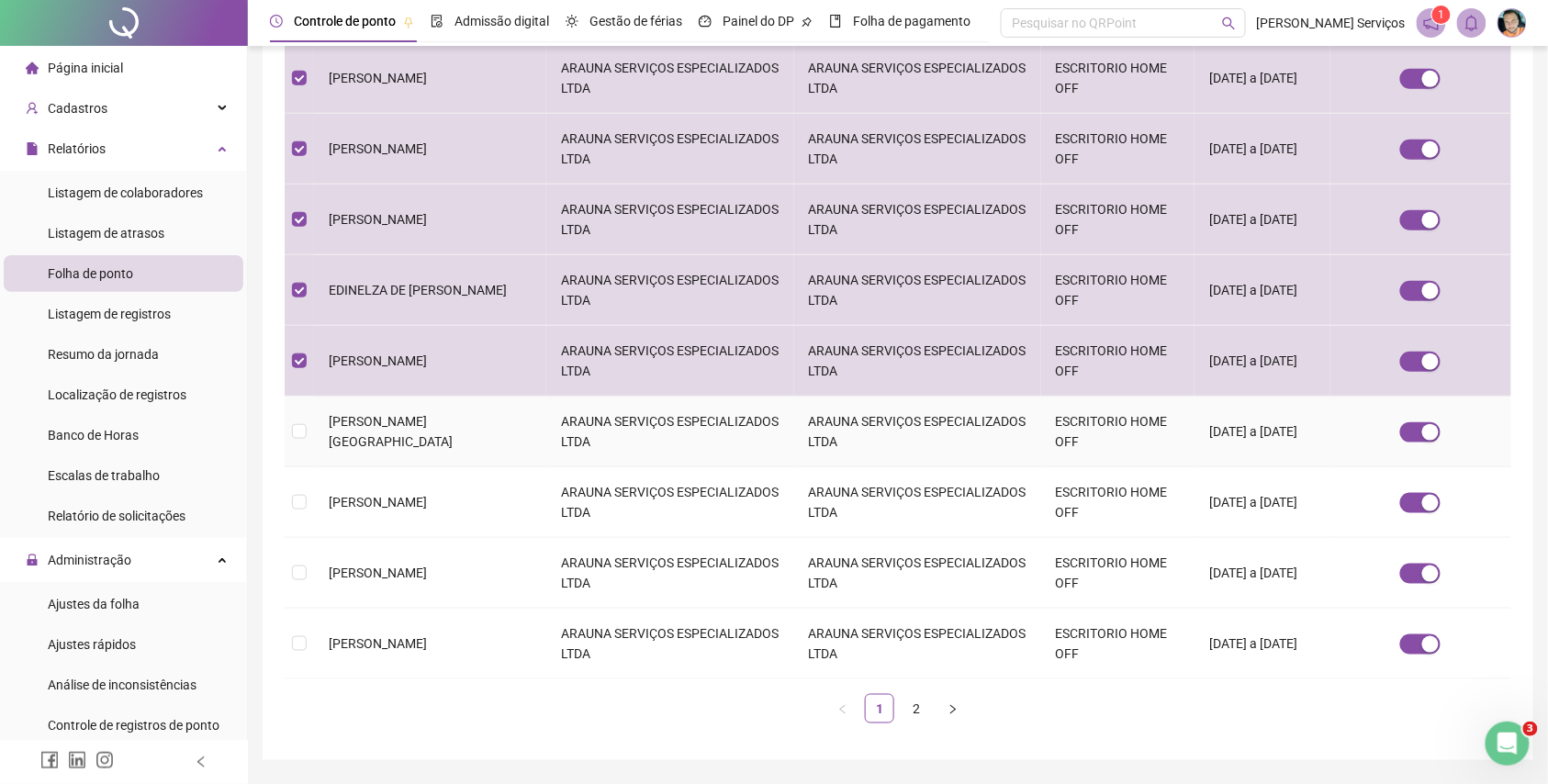
scroll to position [477, 0]
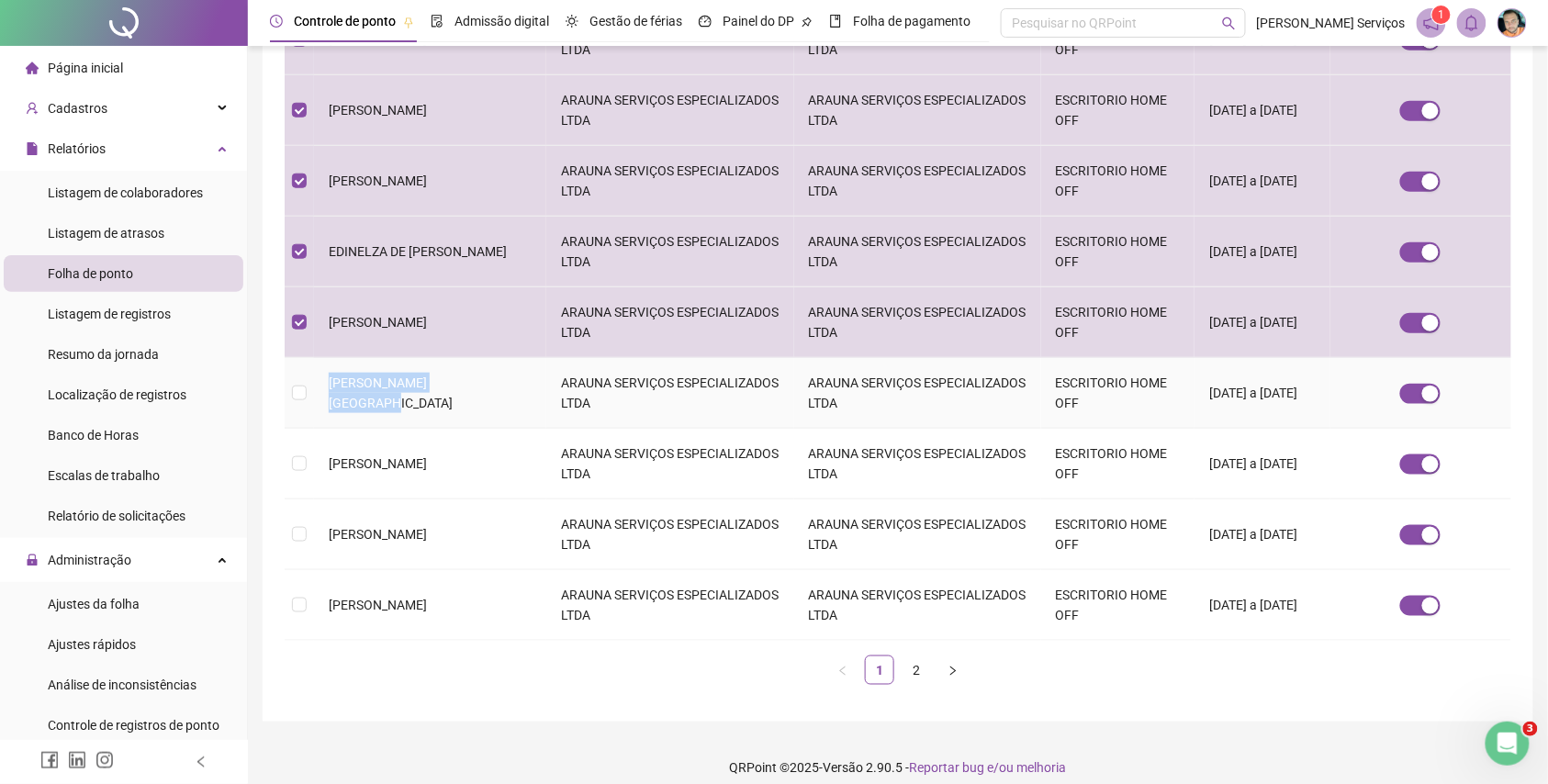
drag, startPoint x: 500, startPoint y: 379, endPoint x: 328, endPoint y: 376, distance: 172.0
click at [328, 376] on td "[PERSON_NAME] [GEOGRAPHIC_DATA]" at bounding box center [431, 393] width 233 height 71
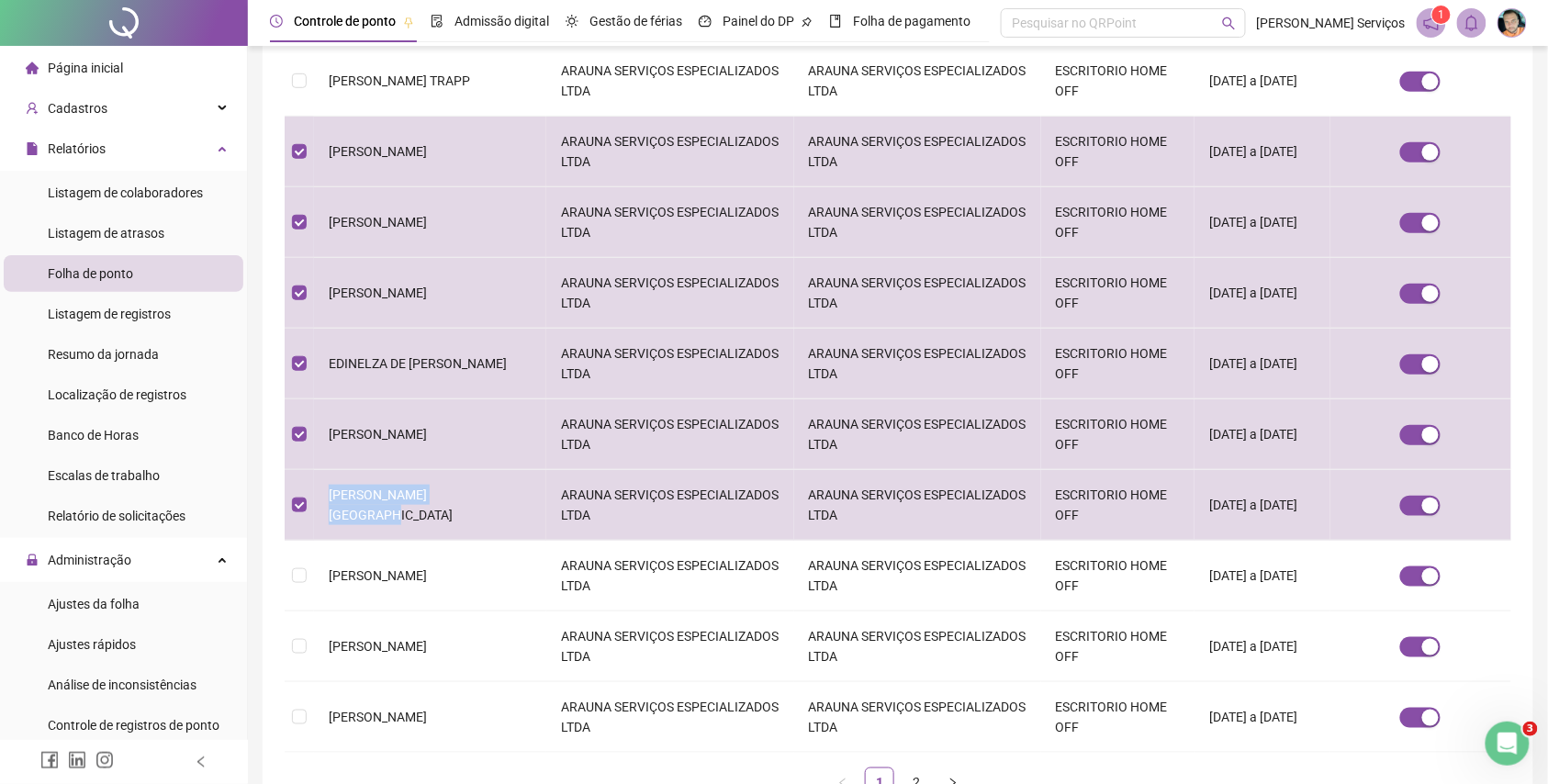
scroll to position [367, 0]
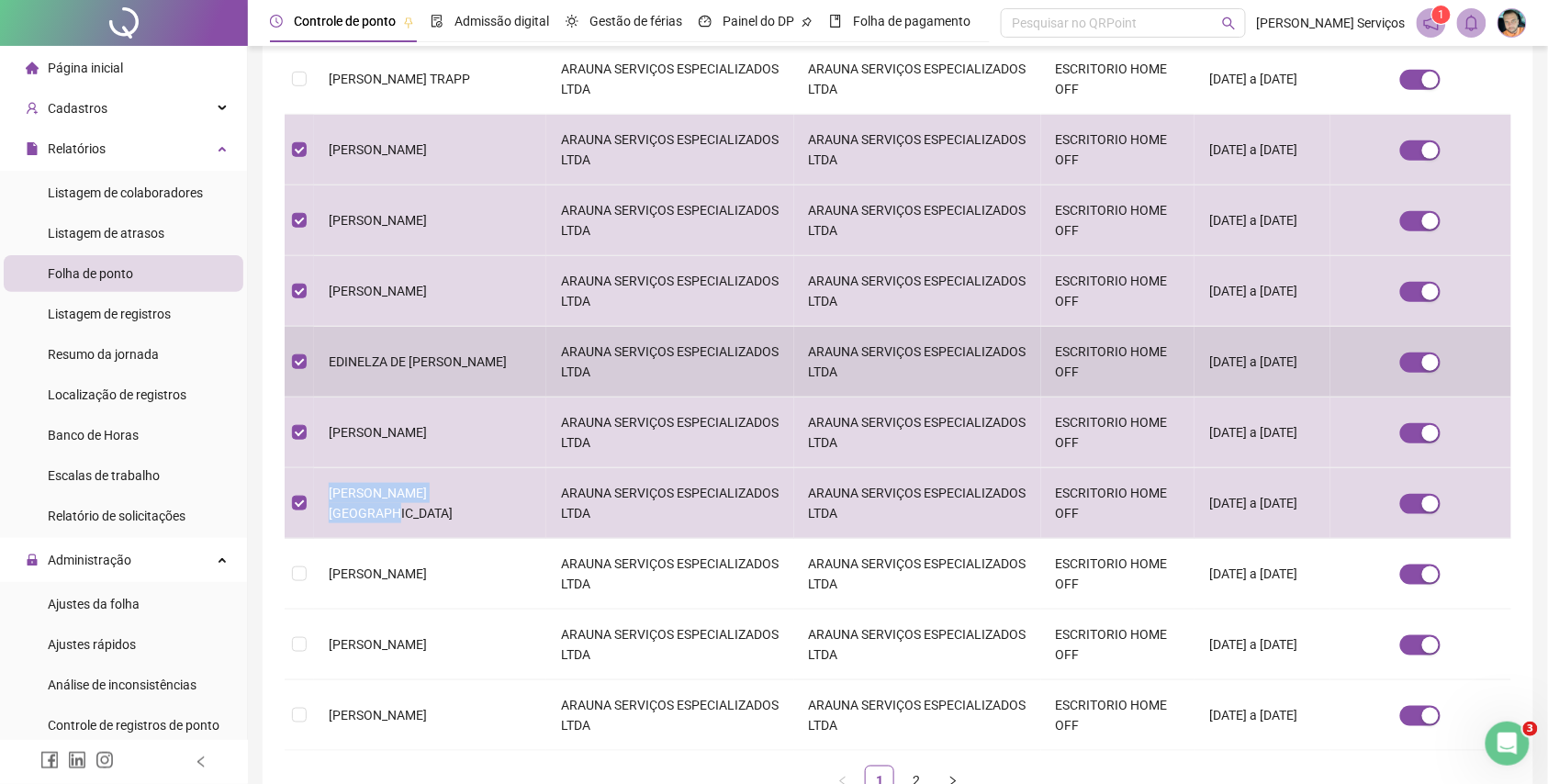
copy span "[PERSON_NAME] [GEOGRAPHIC_DATA]"
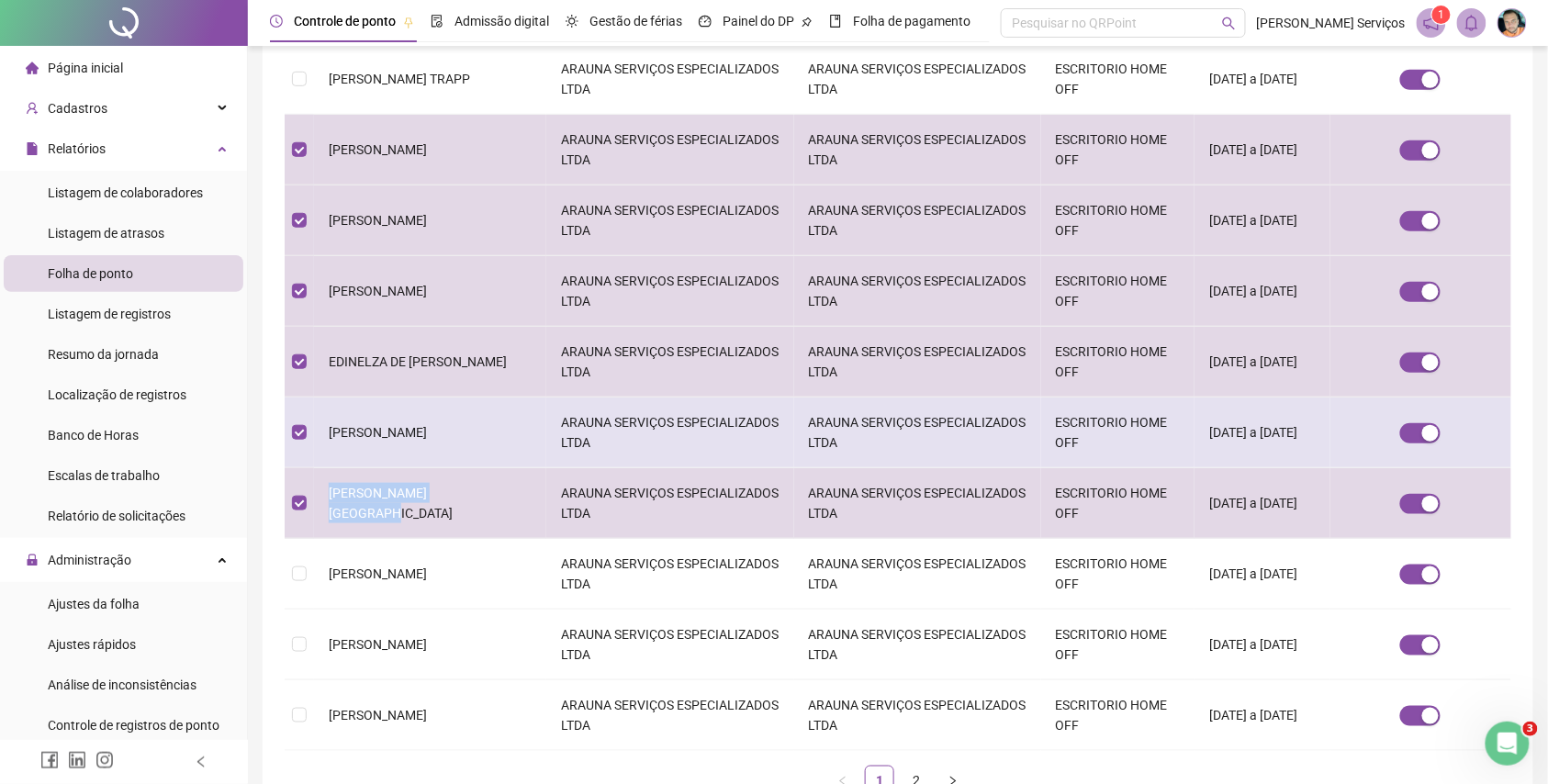
scroll to position [477, 0]
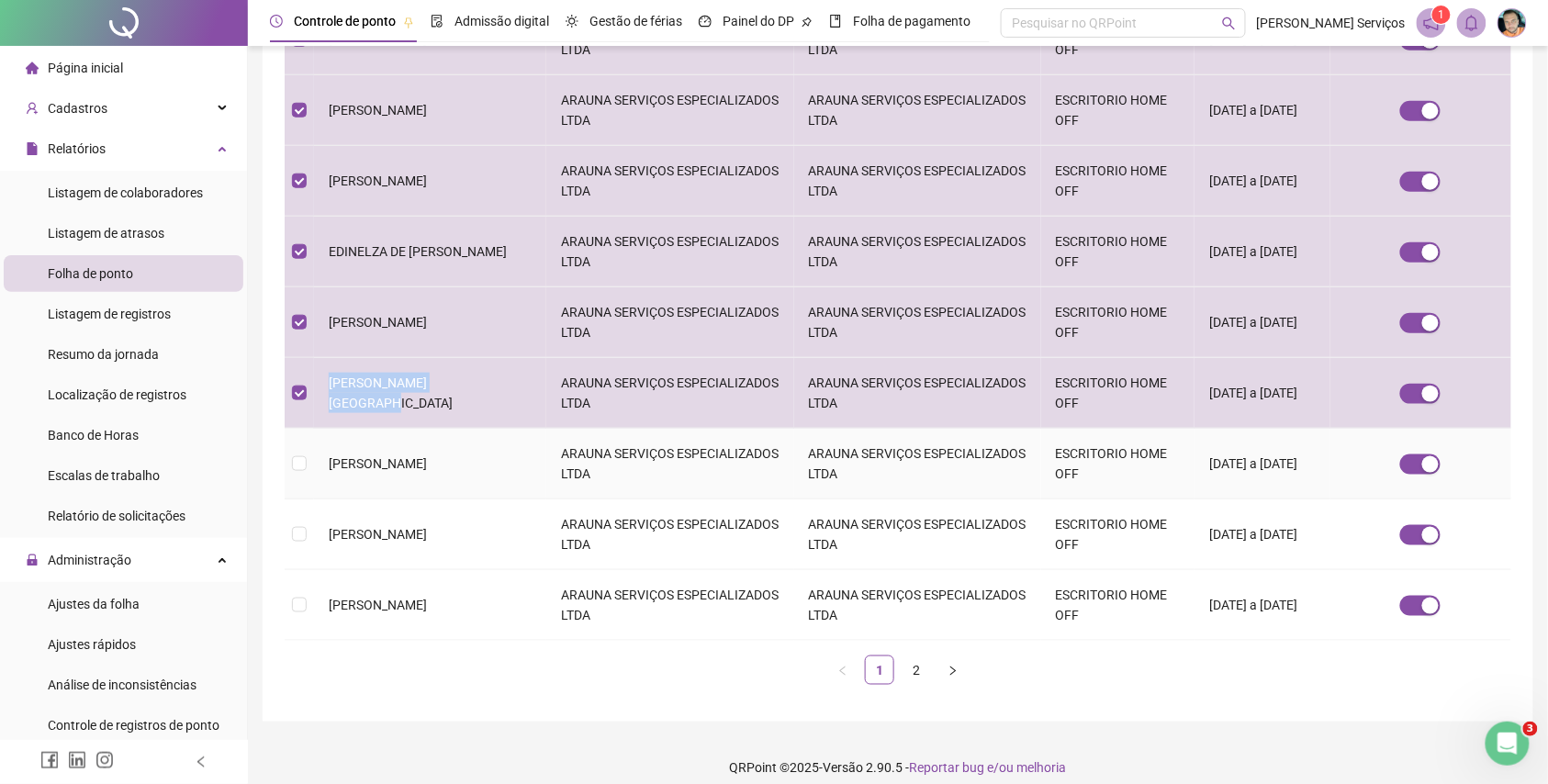
drag, startPoint x: 486, startPoint y: 452, endPoint x: 310, endPoint y: 454, distance: 176.0
click at [310, 454] on tr "ISRAEL ALMEIDA DE LIMA ARAUNA SERVIÇOS ESPECIALIZADOS LTDA ARAUNA SERVIÇOS ESPE…" at bounding box center [898, 464] width 1227 height 71
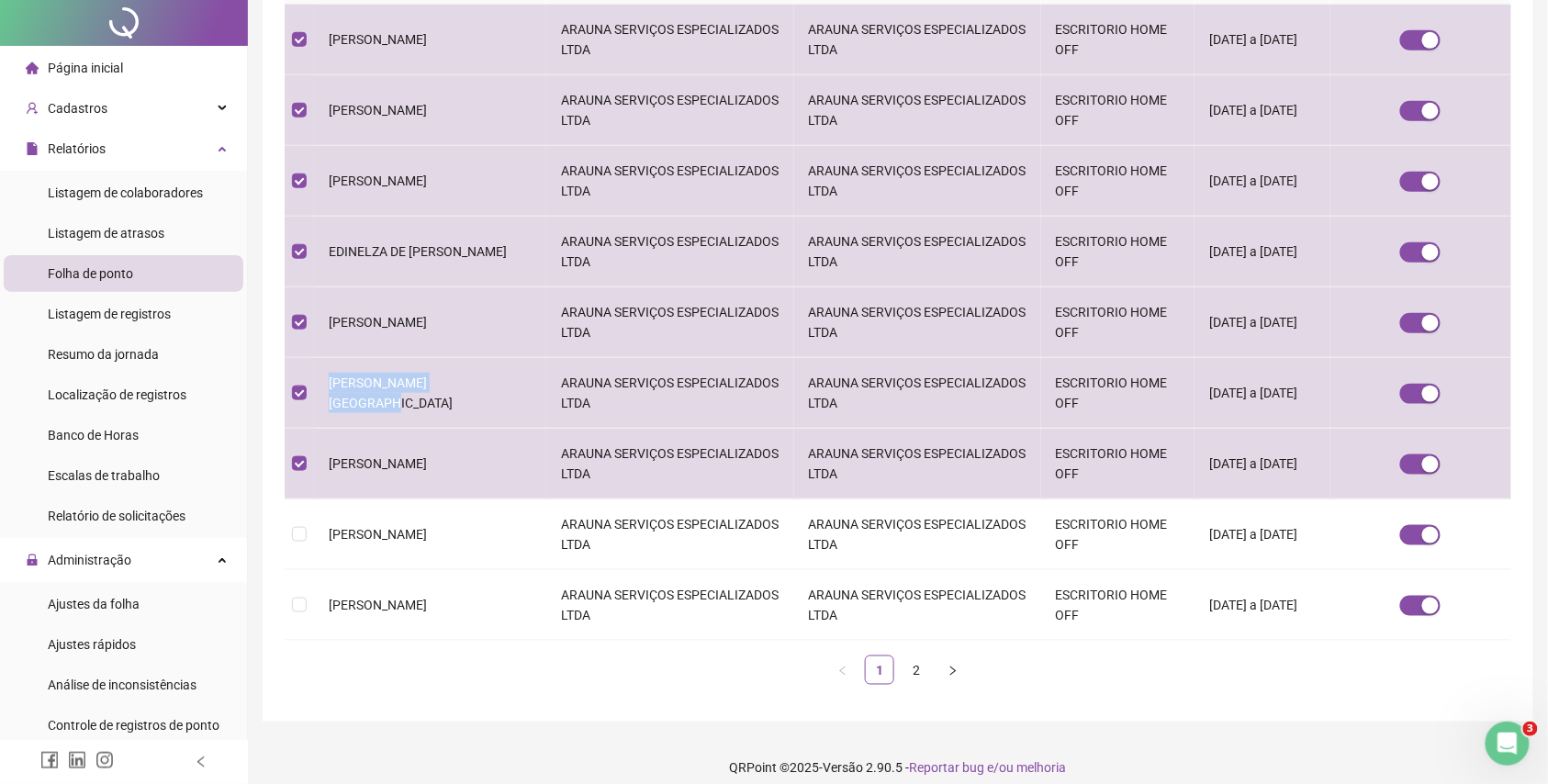
scroll to position [0, 0]
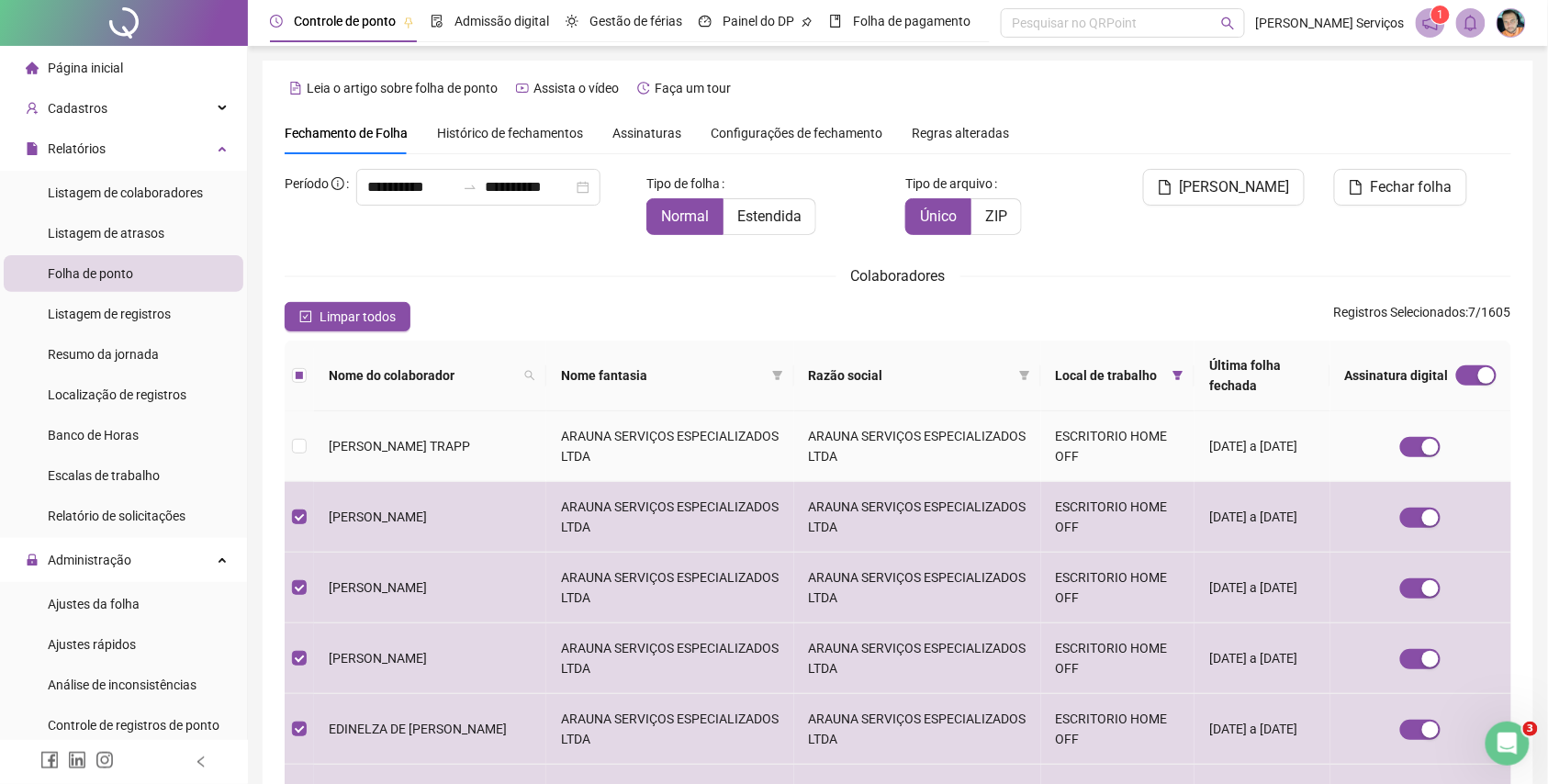
copy tr "[PERSON_NAME]"
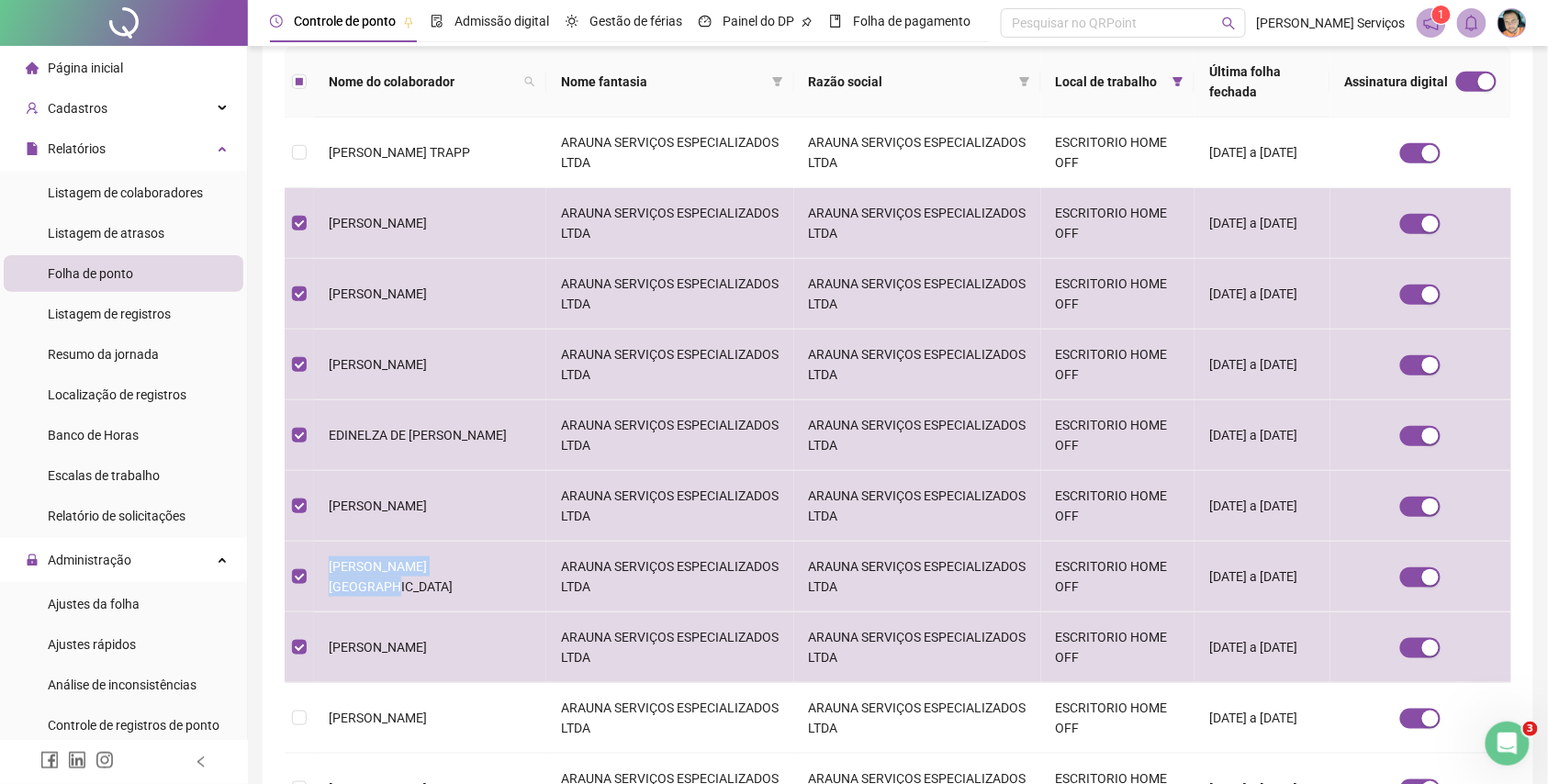
scroll to position [477, 0]
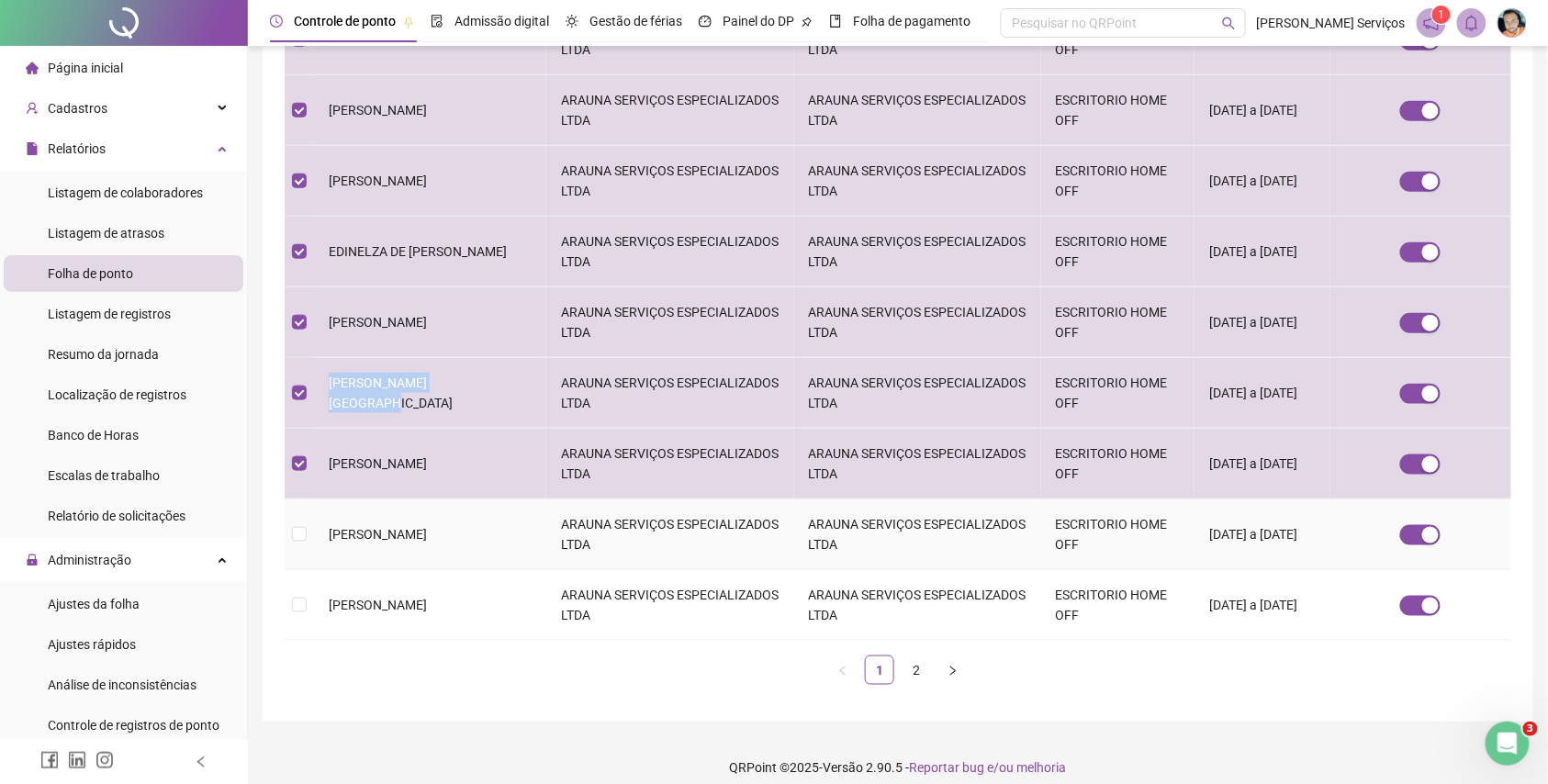
drag, startPoint x: 487, startPoint y: 514, endPoint x: 323, endPoint y: 540, distance: 166.0
click at [323, 540] on td "[PERSON_NAME]" at bounding box center [431, 535] width 233 height 71
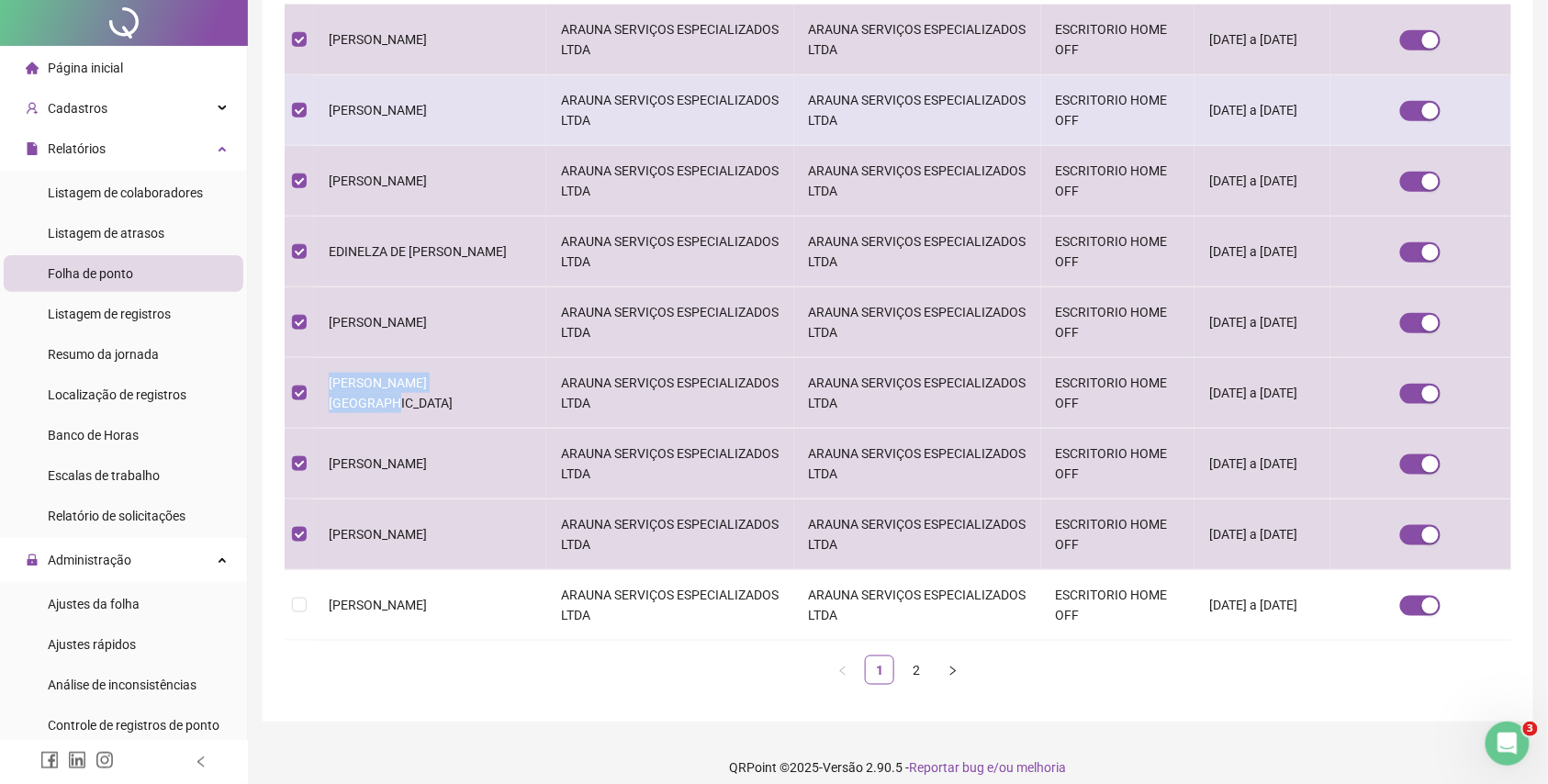
scroll to position [0, 0]
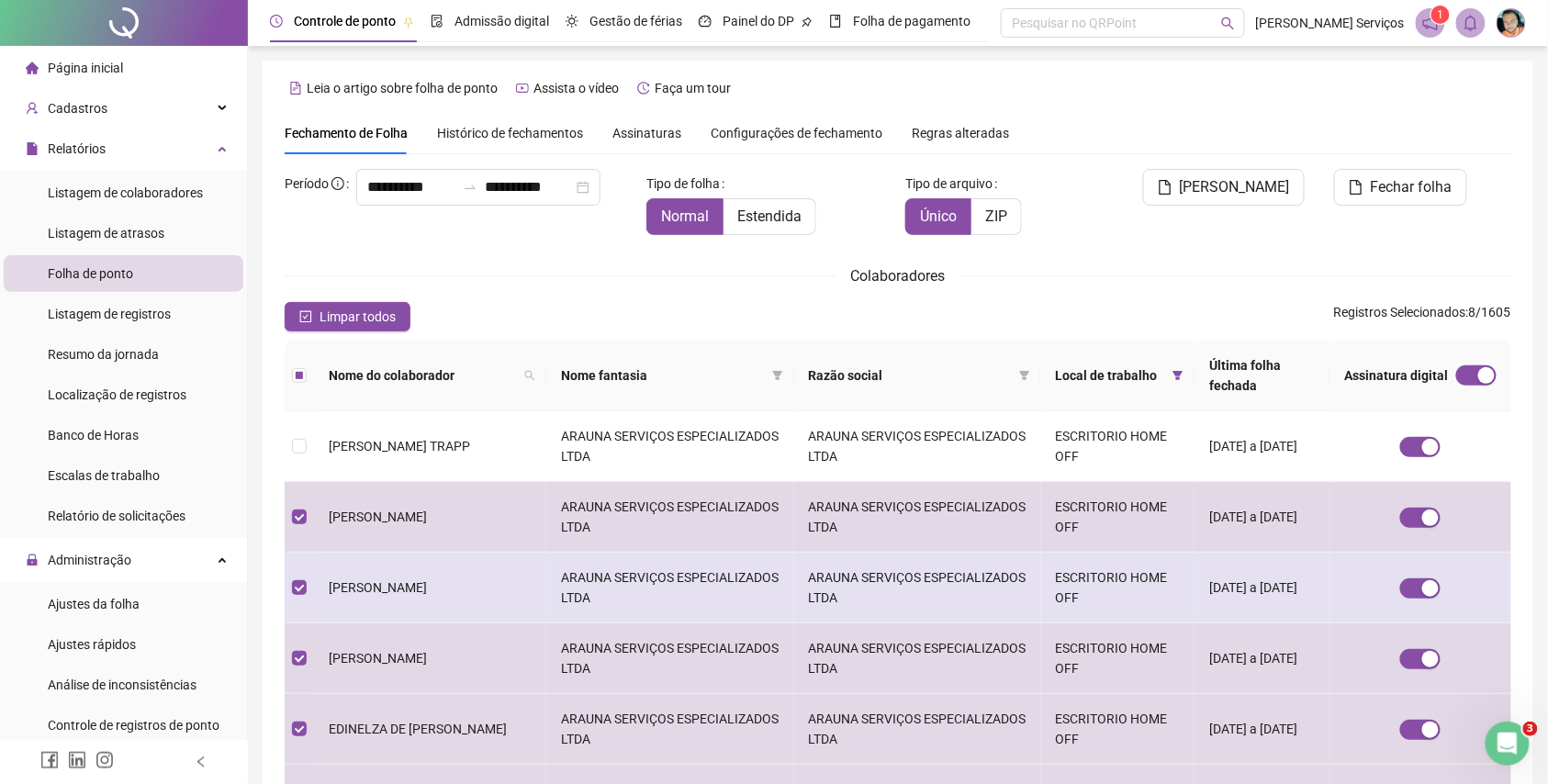
copy span "[PERSON_NAME]"
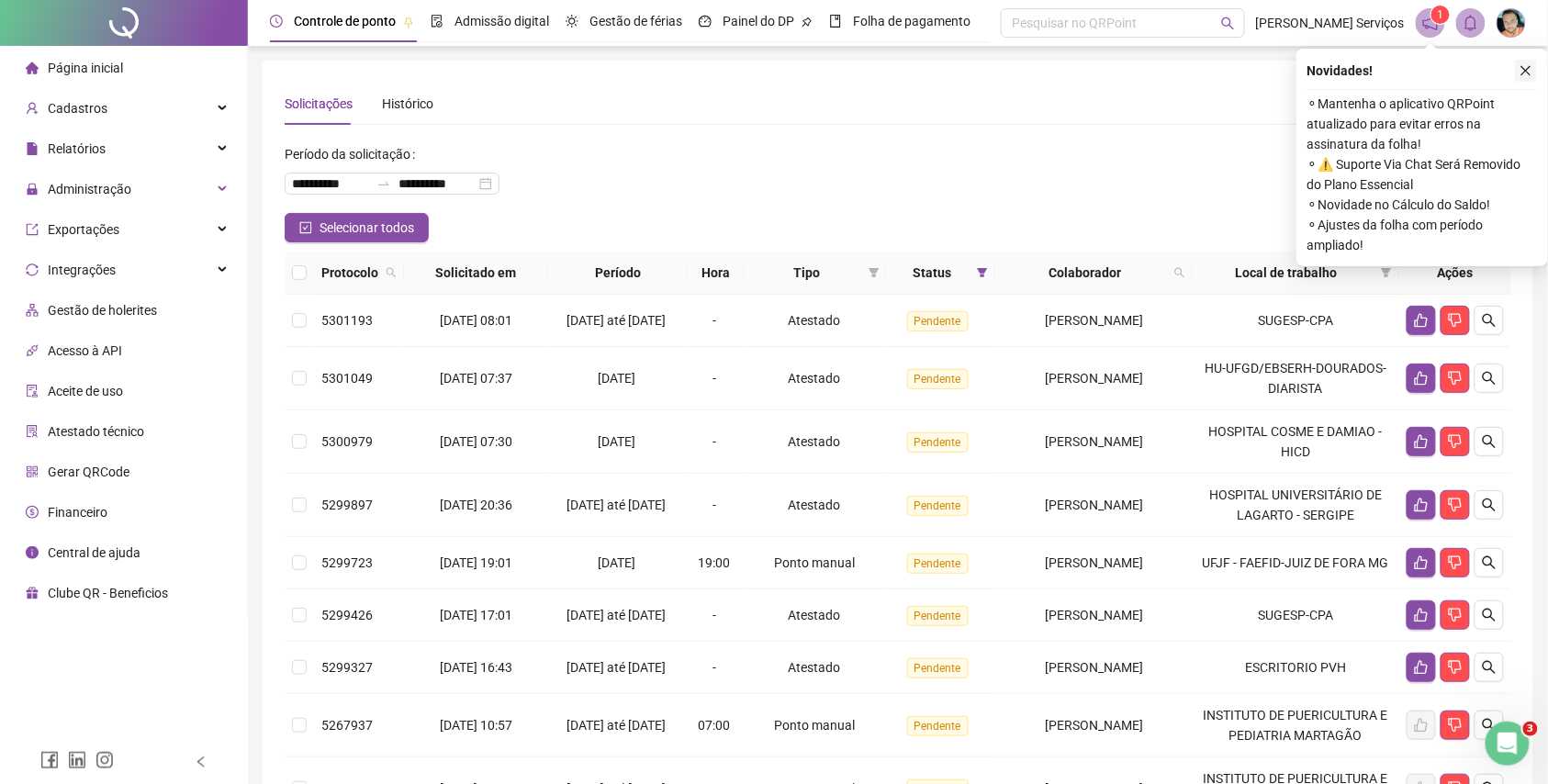
click at [1533, 71] on button "button" at bounding box center [1527, 71] width 22 height 22
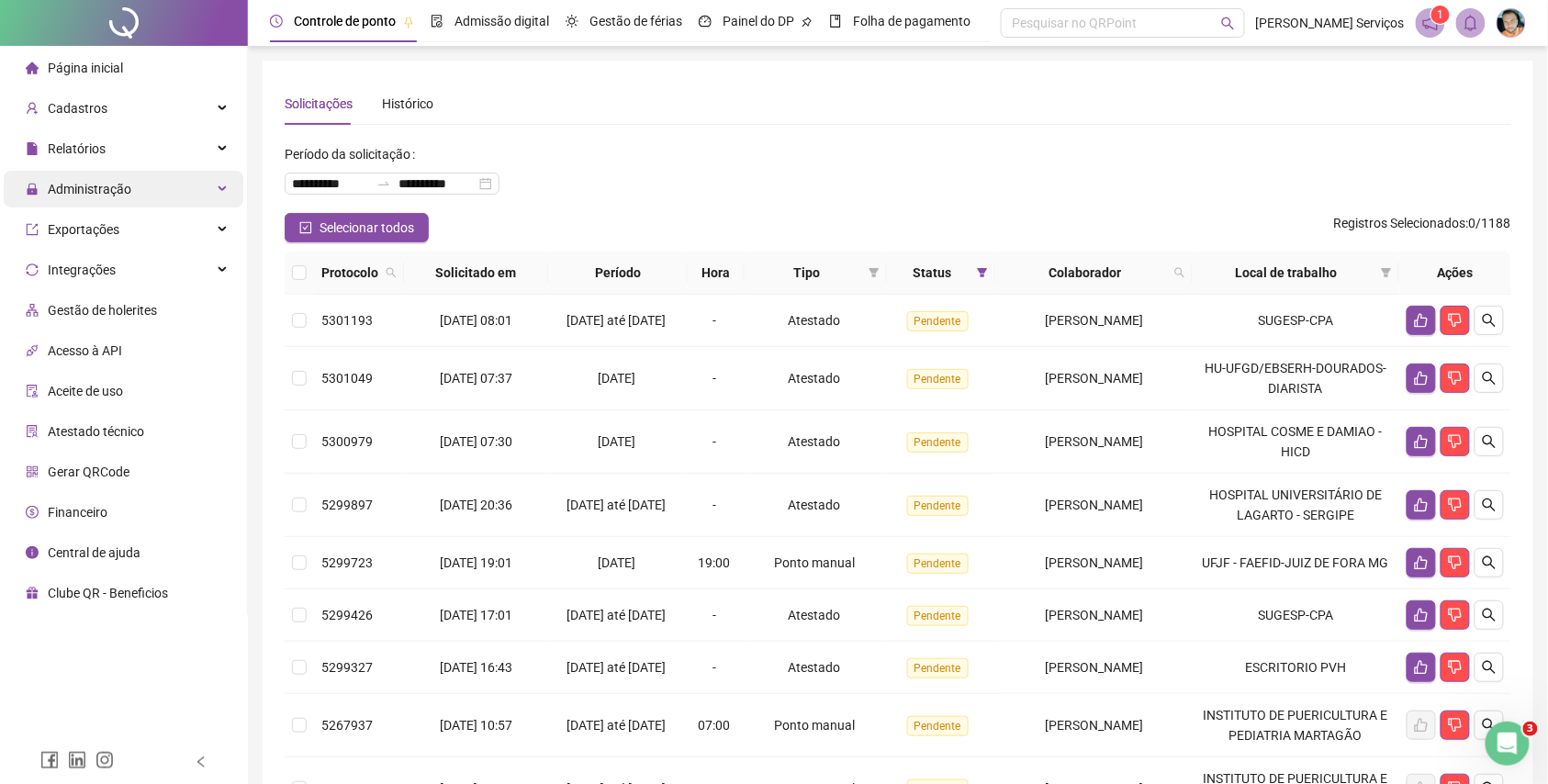
click at [214, 203] on div "Administração" at bounding box center [124, 189] width 240 height 36
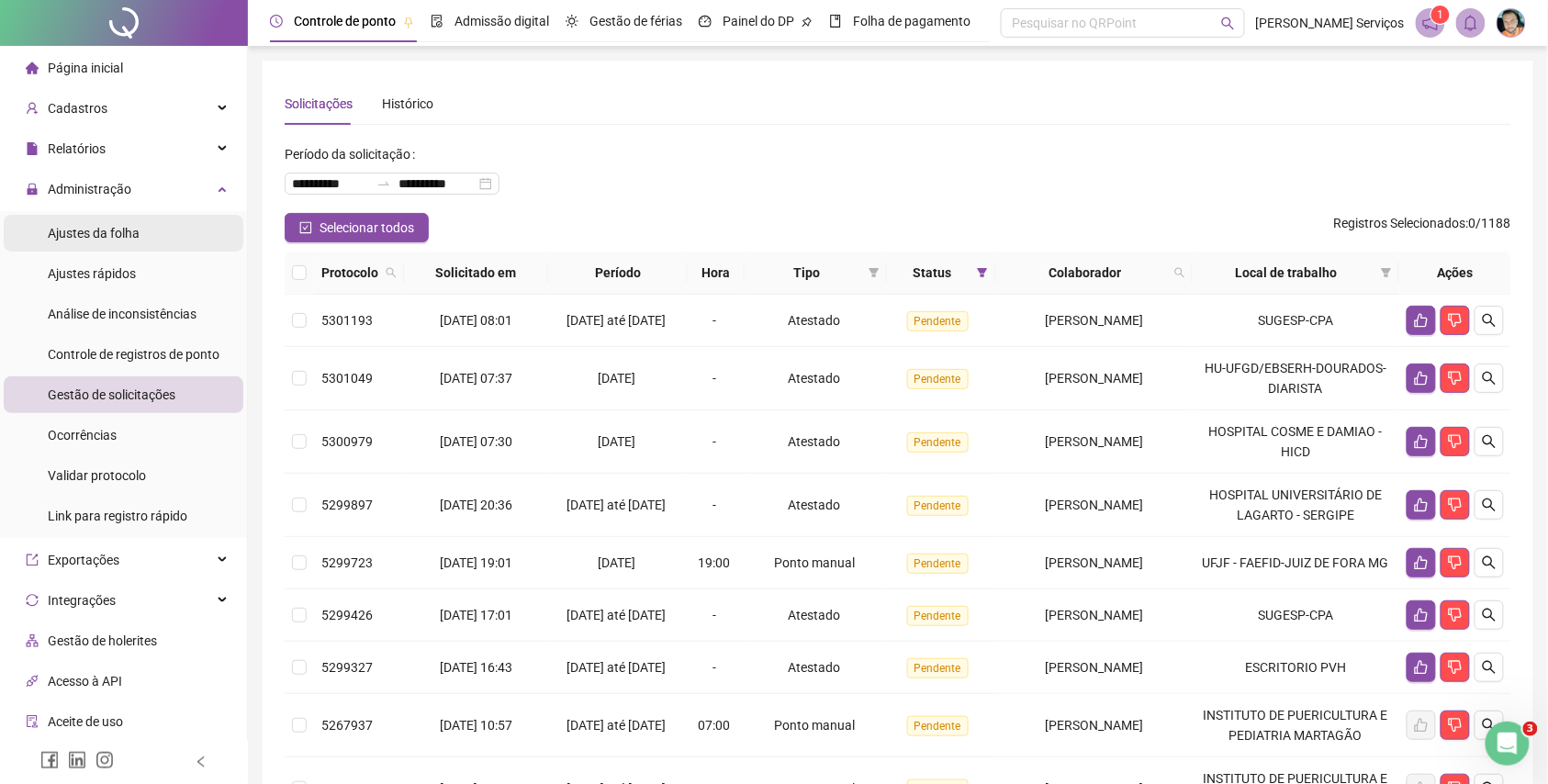
click at [137, 228] on span "Ajustes da folha" at bounding box center [93, 233] width 92 height 15
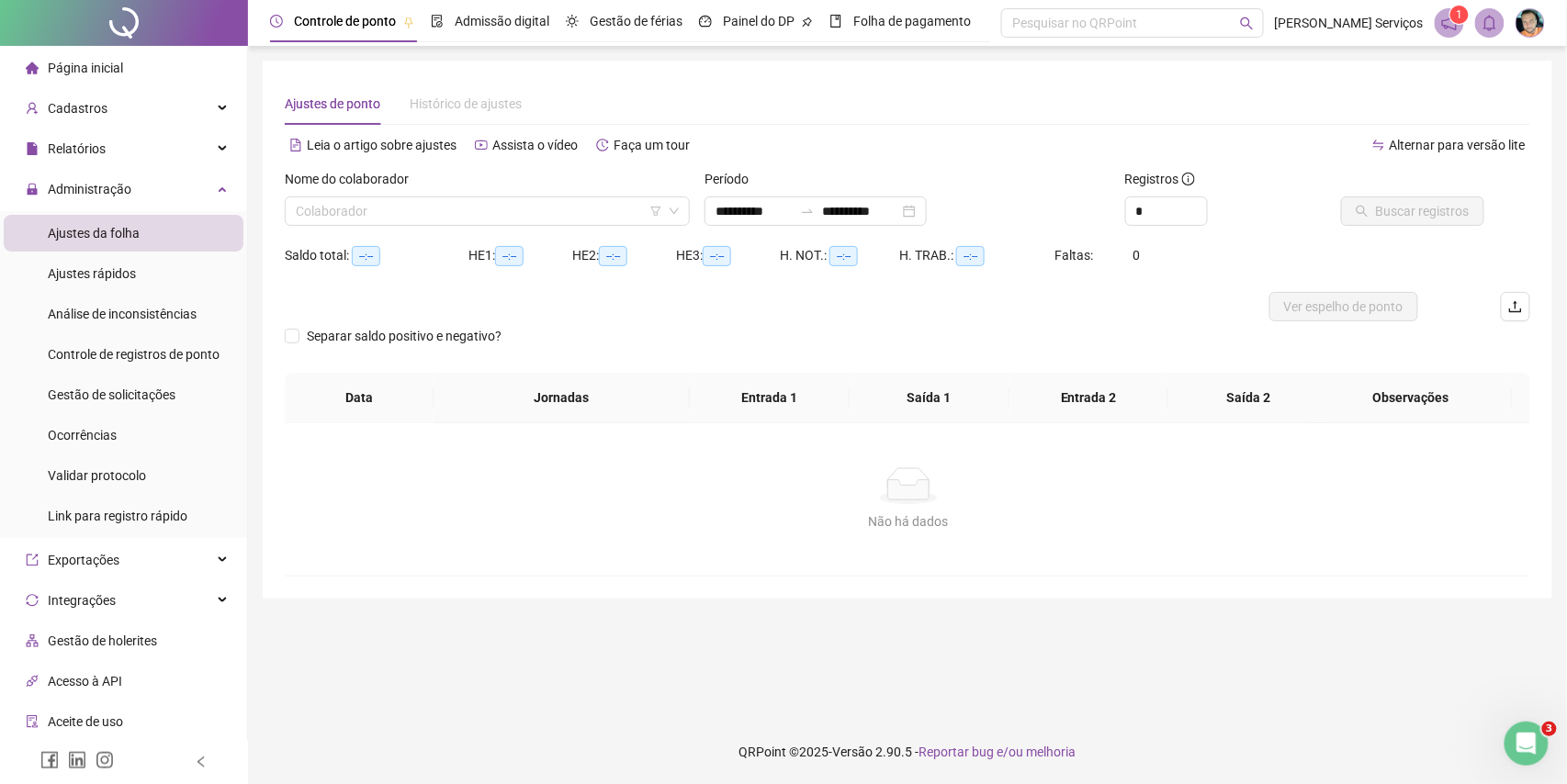
type input "**********"
click at [114, 261] on div "Ajustes rápidos" at bounding box center [91, 272] width 88 height 36
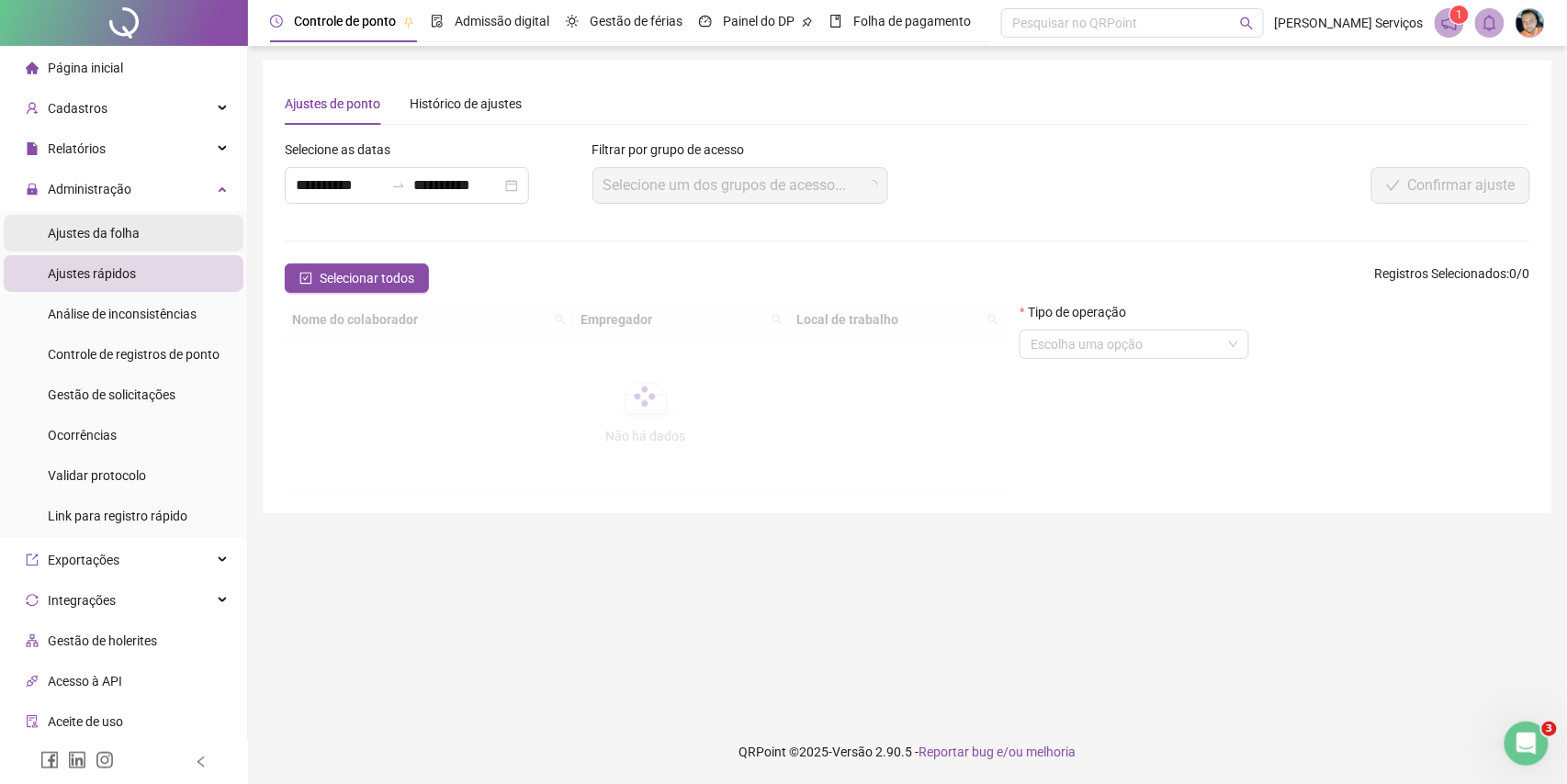
click at [118, 233] on span "Ajustes da folha" at bounding box center [93, 233] width 92 height 15
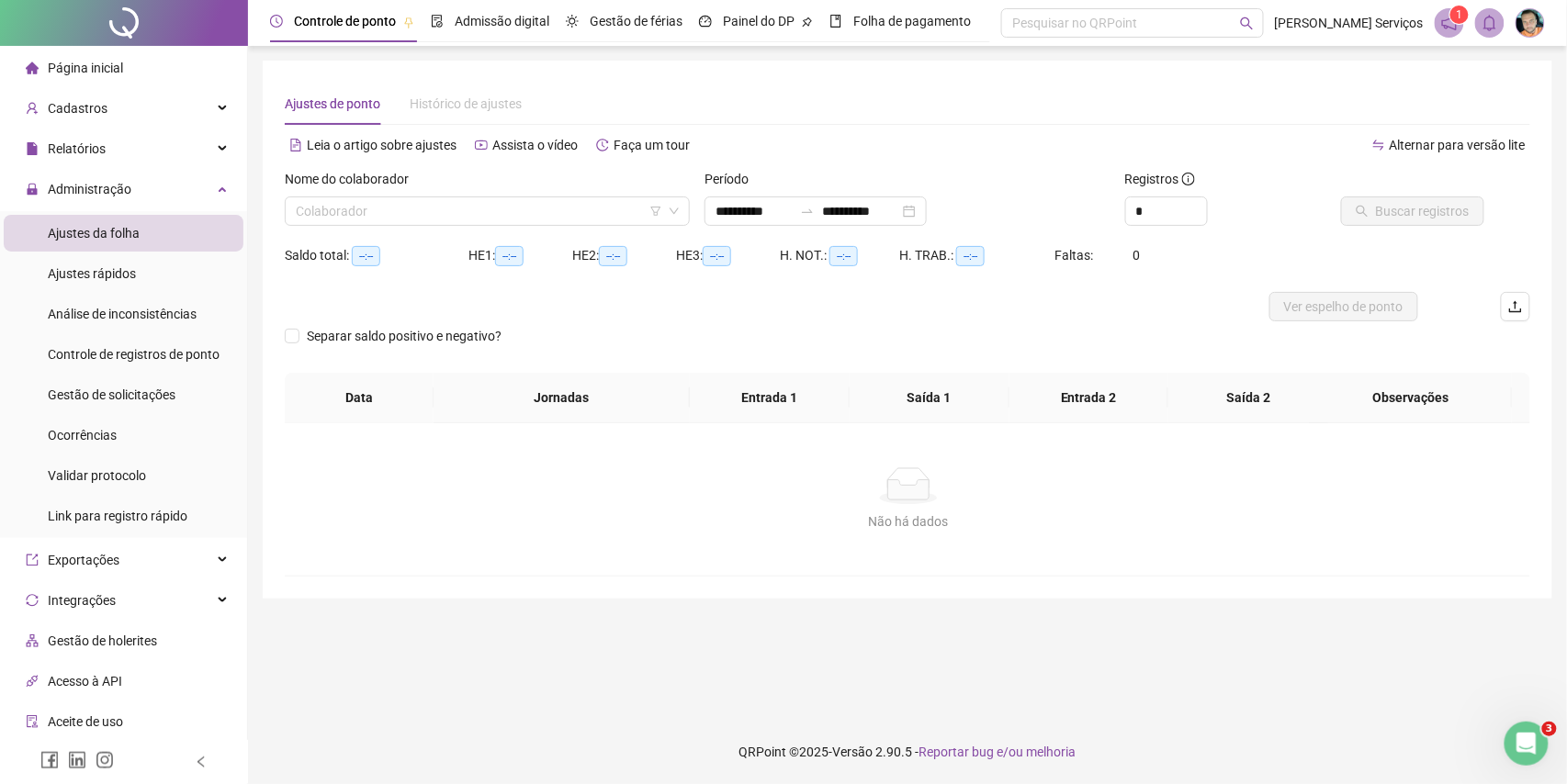
type input "**********"
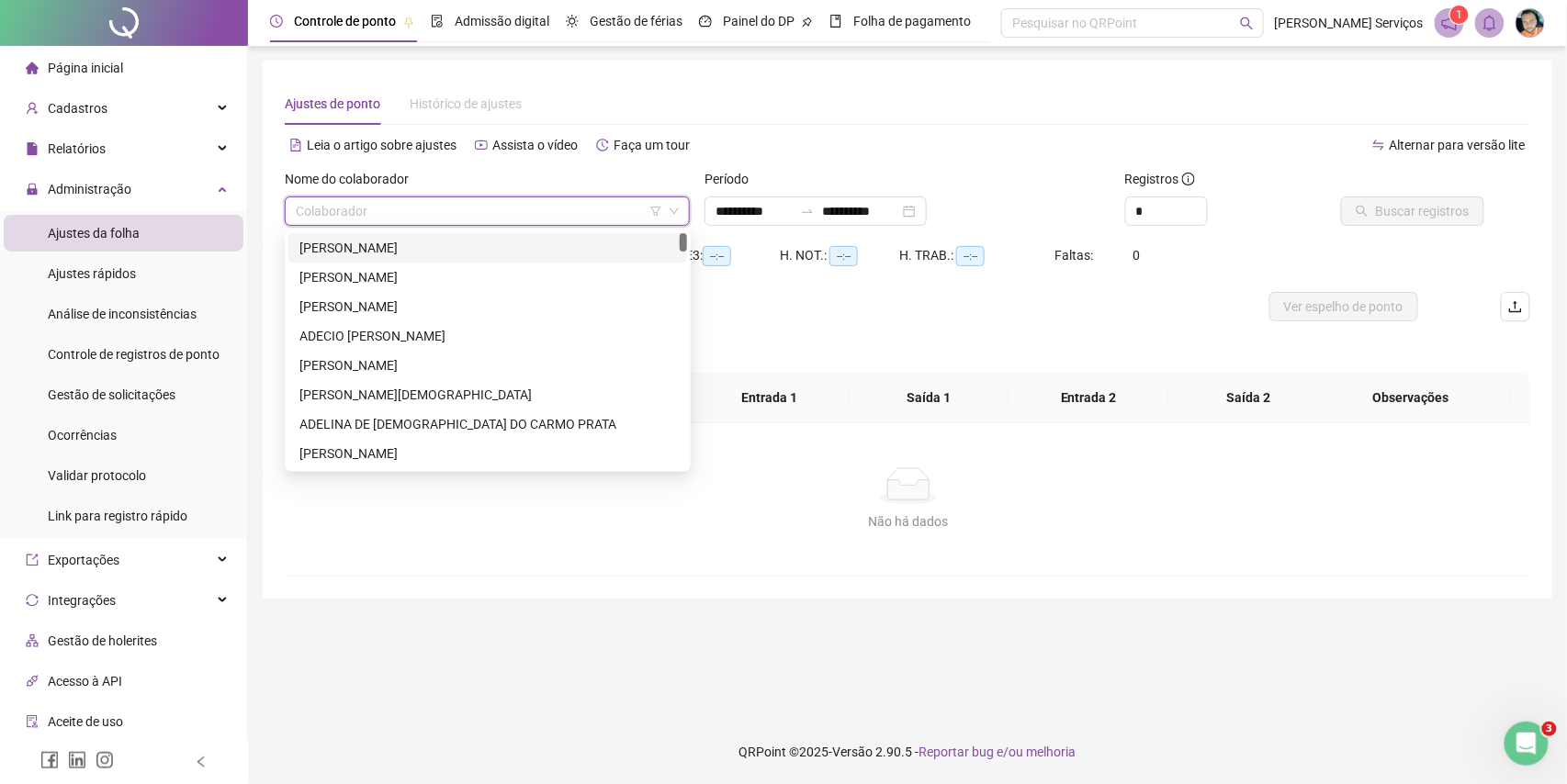
click at [392, 206] on input "search" at bounding box center [479, 211] width 367 height 28
paste input "**********"
type input "**********"
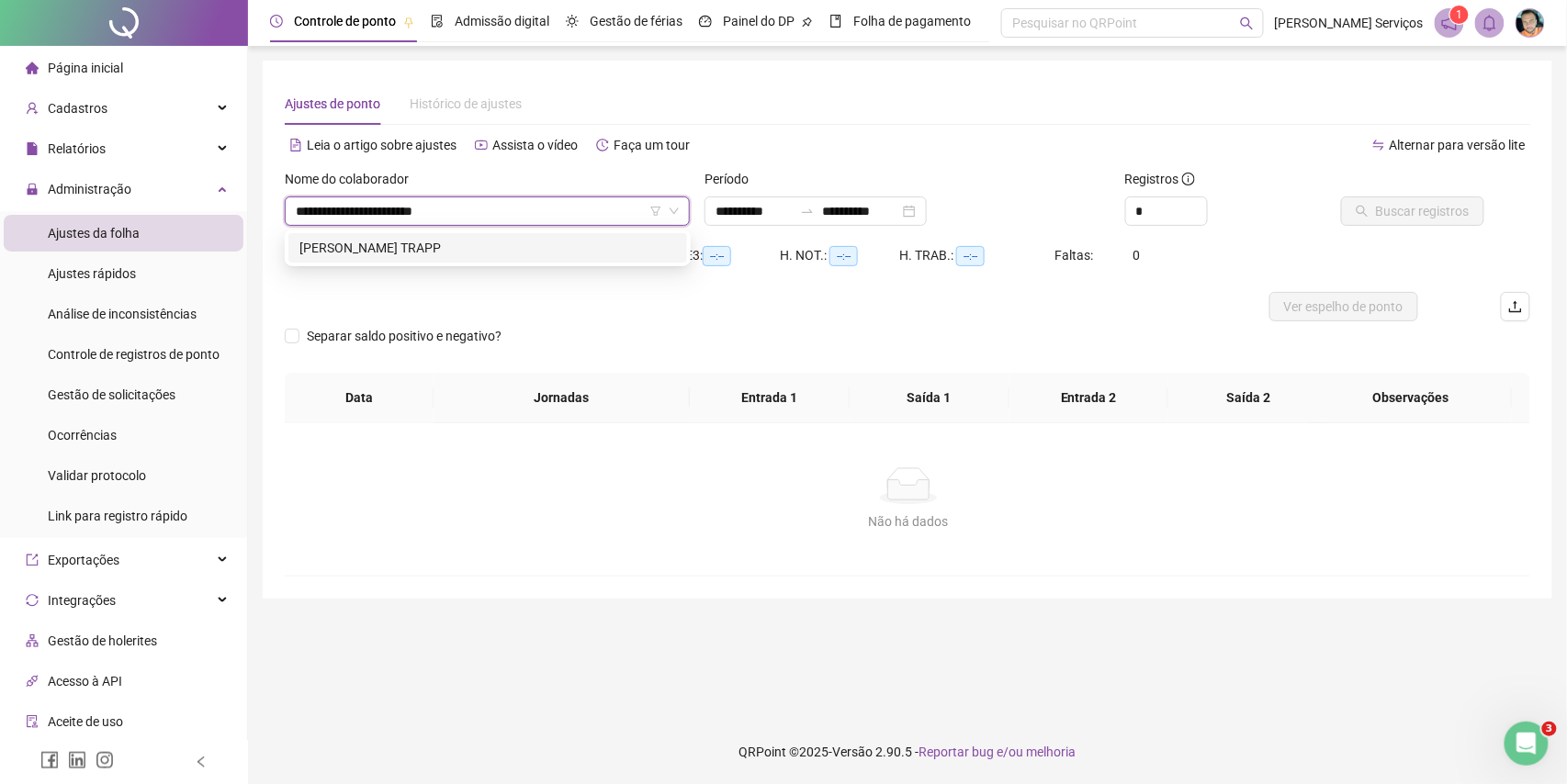
drag, startPoint x: 409, startPoint y: 236, endPoint x: 430, endPoint y: 246, distance: 23.3
click at [423, 245] on div "[PERSON_NAME] TRAPP" at bounding box center [488, 248] width 398 height 30
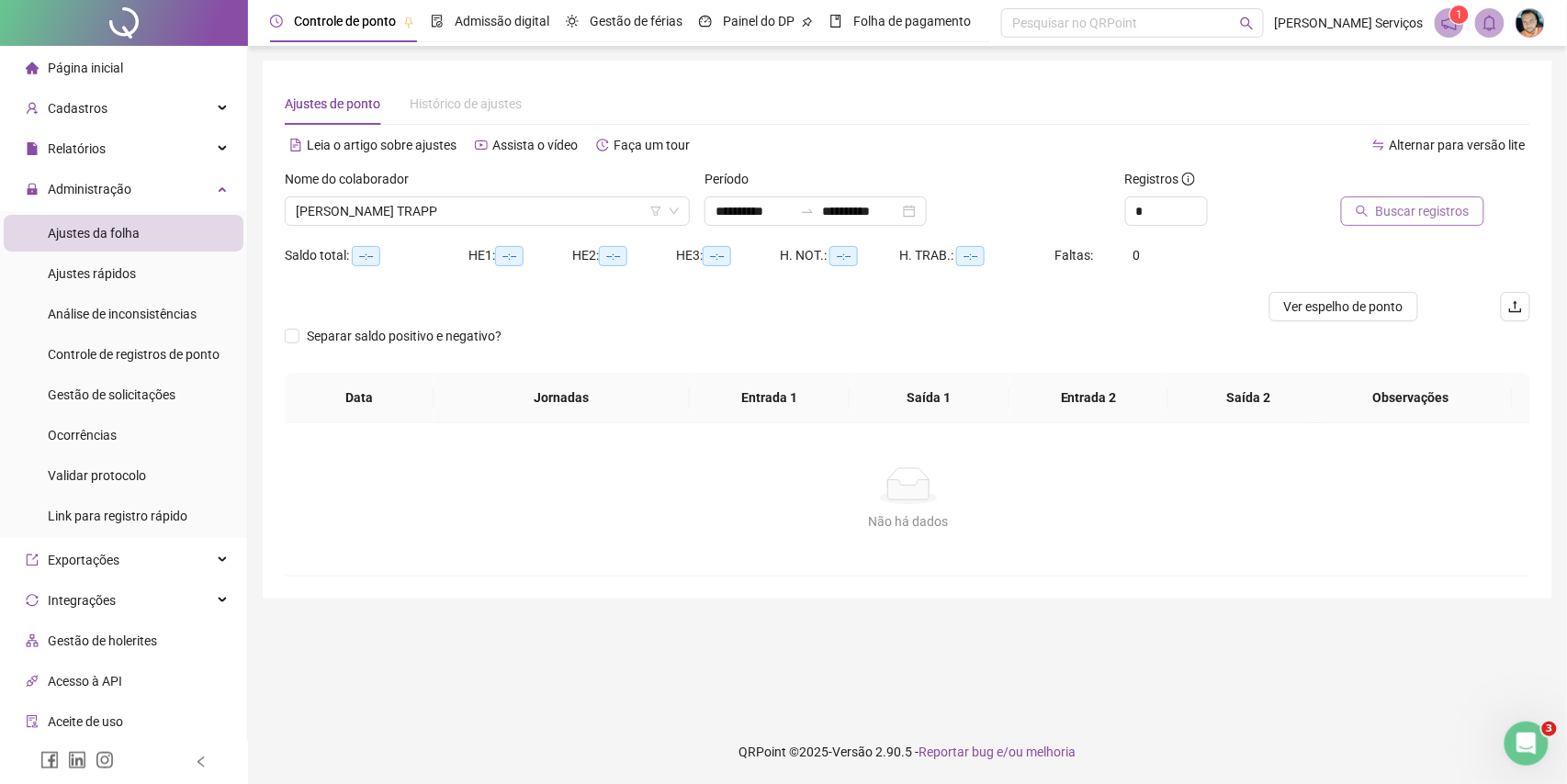
click at [1383, 215] on span "Buscar registros" at bounding box center [1423, 211] width 94 height 20
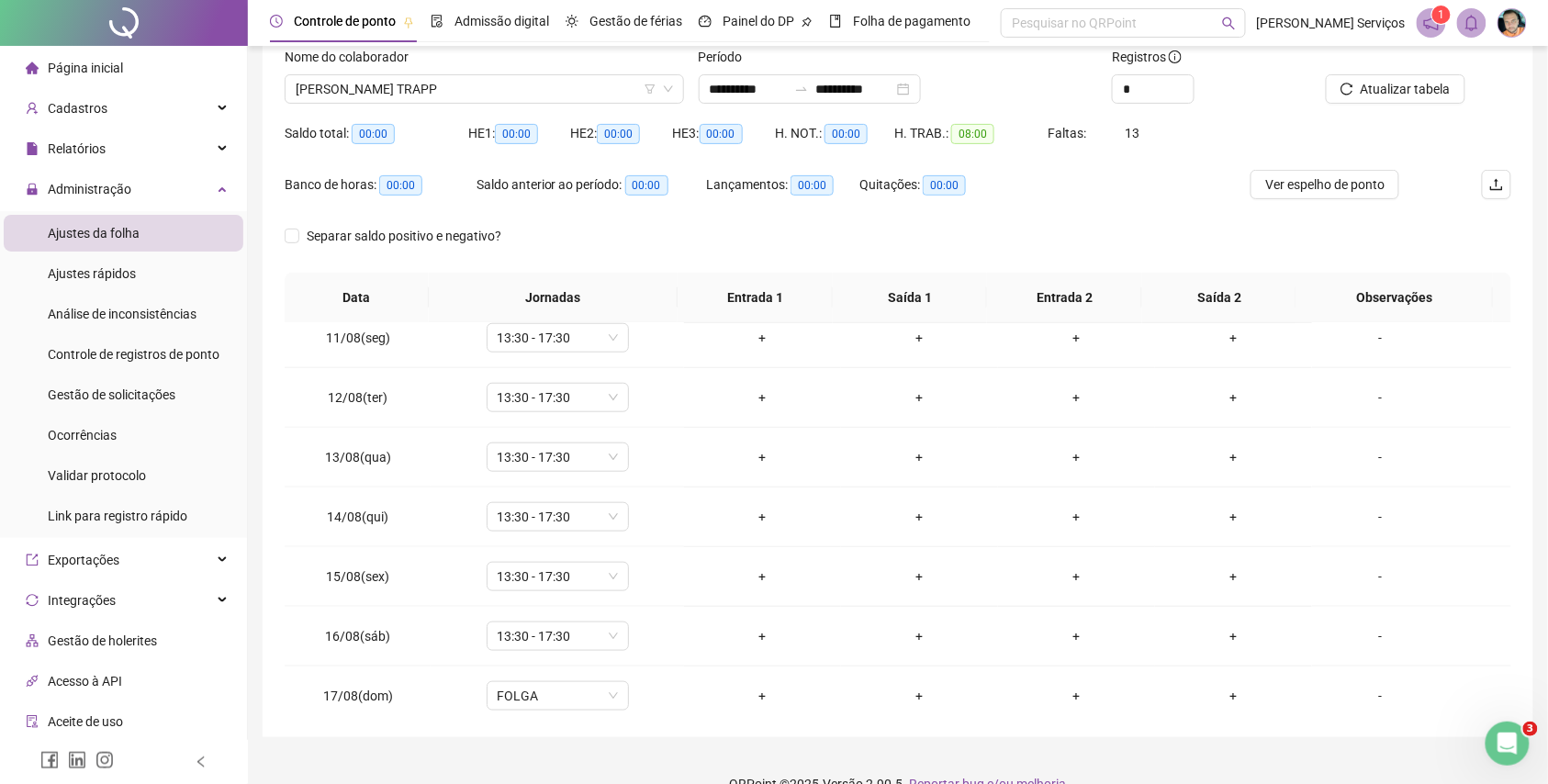
scroll to position [687, 0]
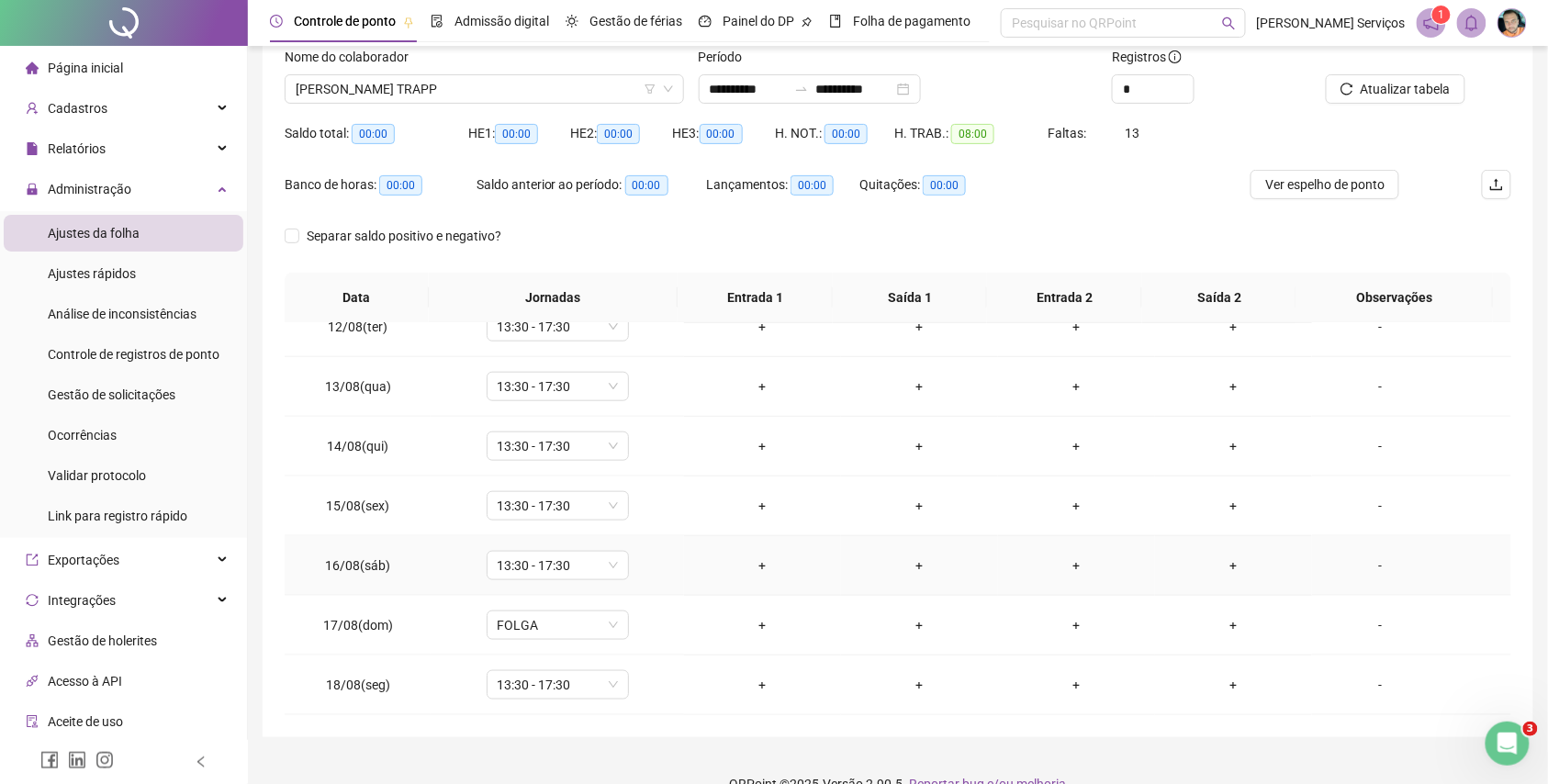
click at [1356, 563] on div "-" at bounding box center [1381, 565] width 108 height 20
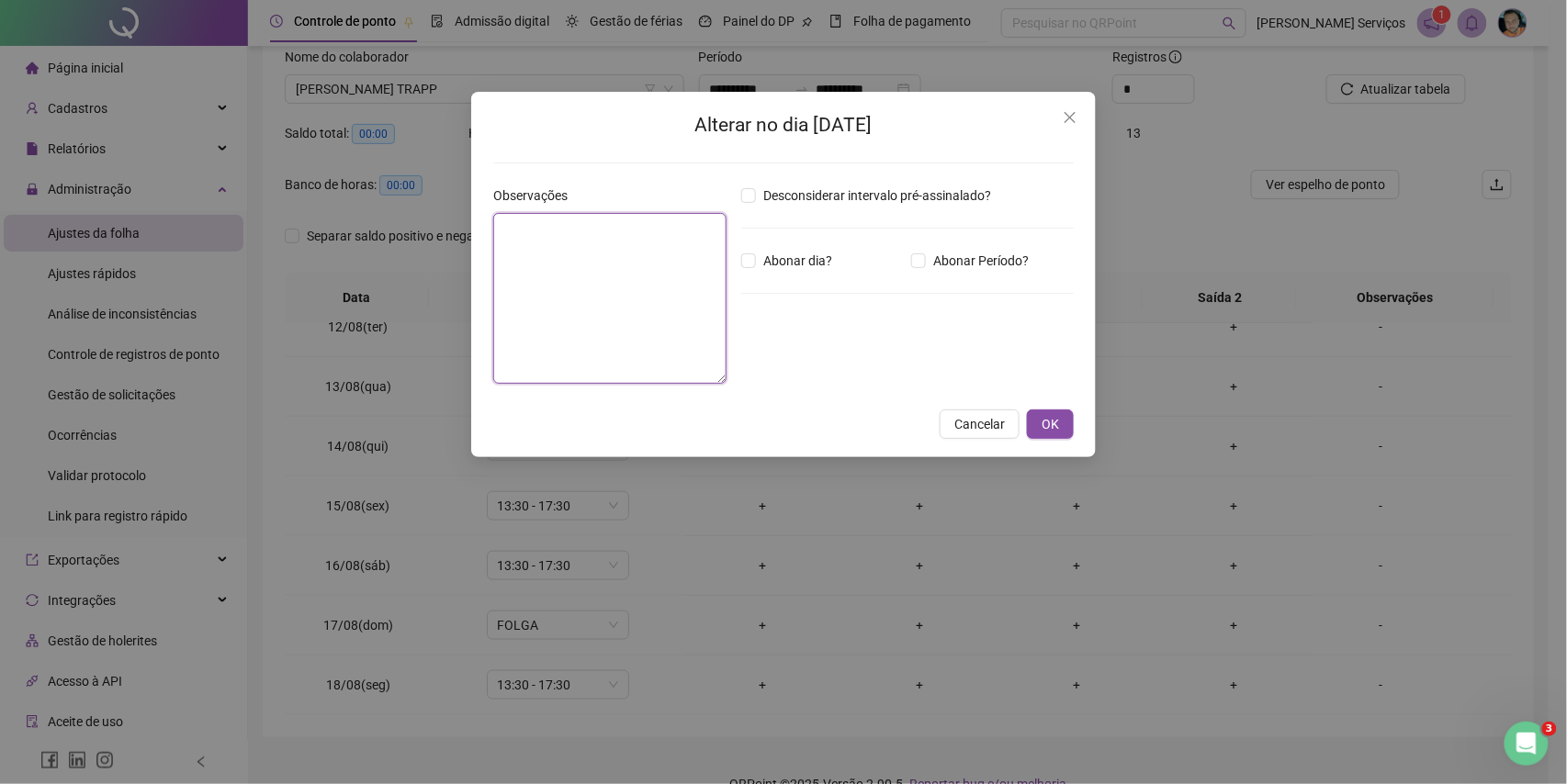
click at [544, 262] on textarea at bounding box center [609, 299] width 234 height 171
type textarea "*****"
click at [1060, 424] on button "OK" at bounding box center [1051, 425] width 47 height 30
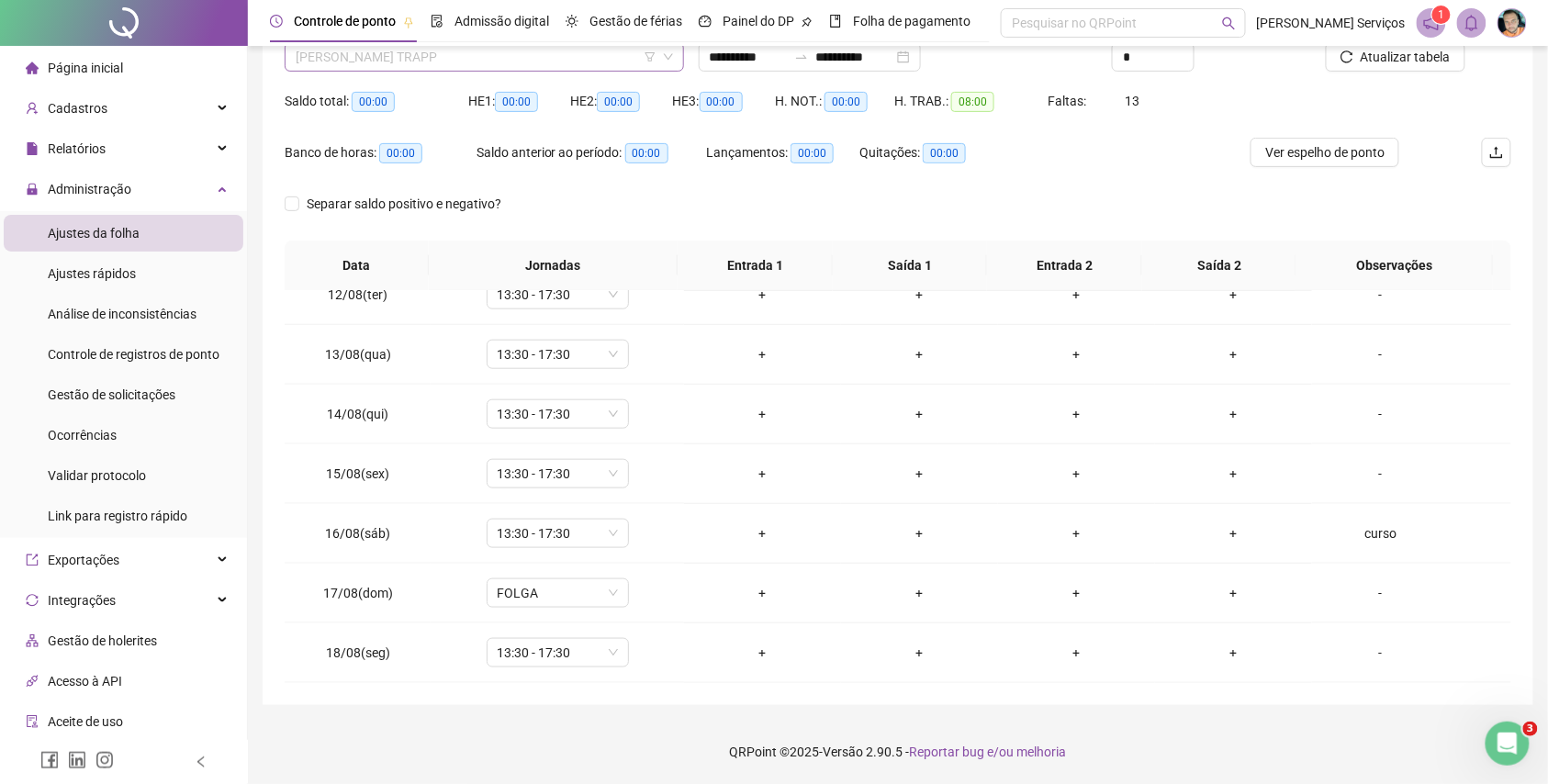
click at [377, 56] on span "[PERSON_NAME] TRAPP" at bounding box center [485, 57] width 378 height 28
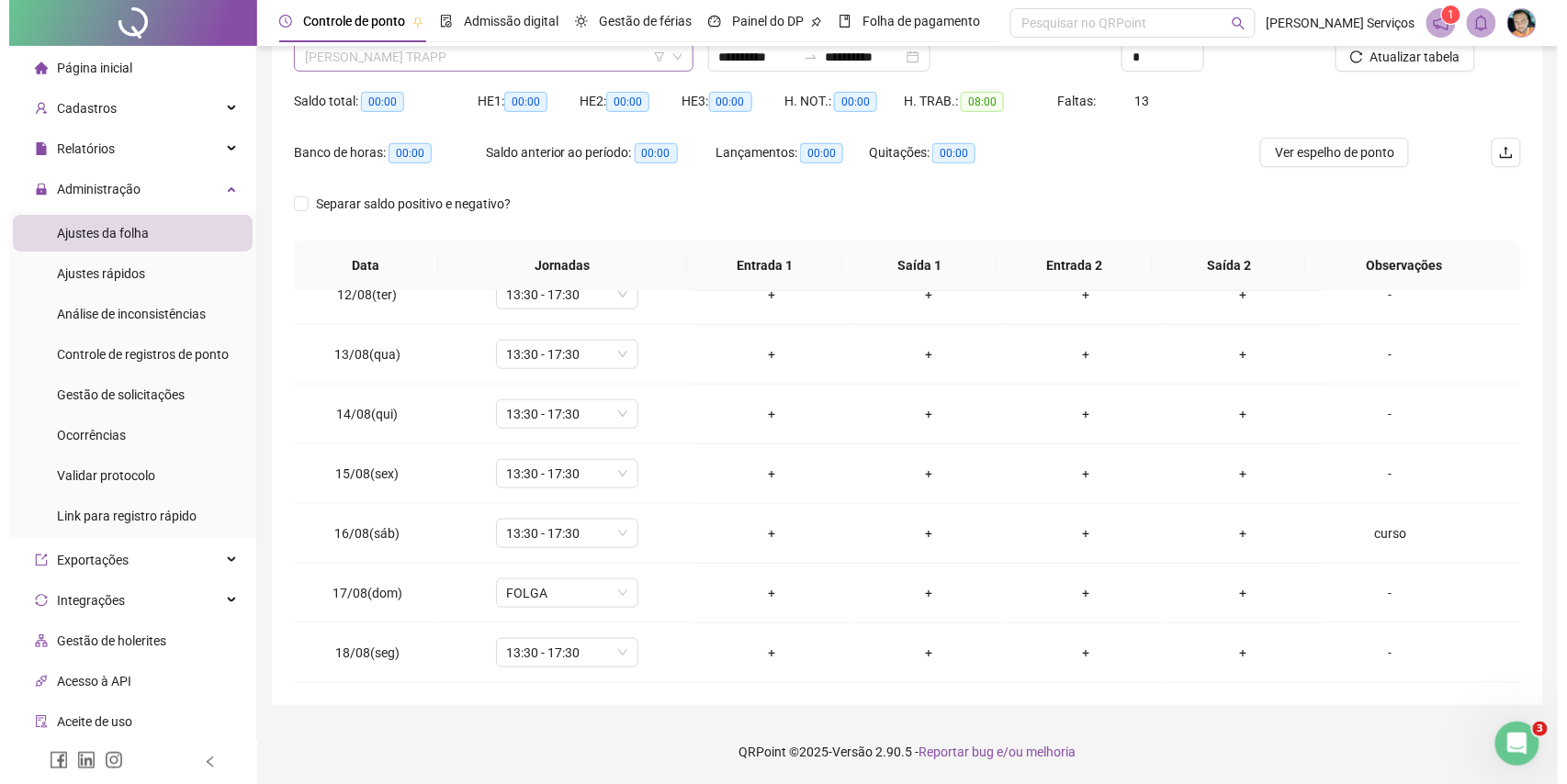
scroll to position [2262, 0]
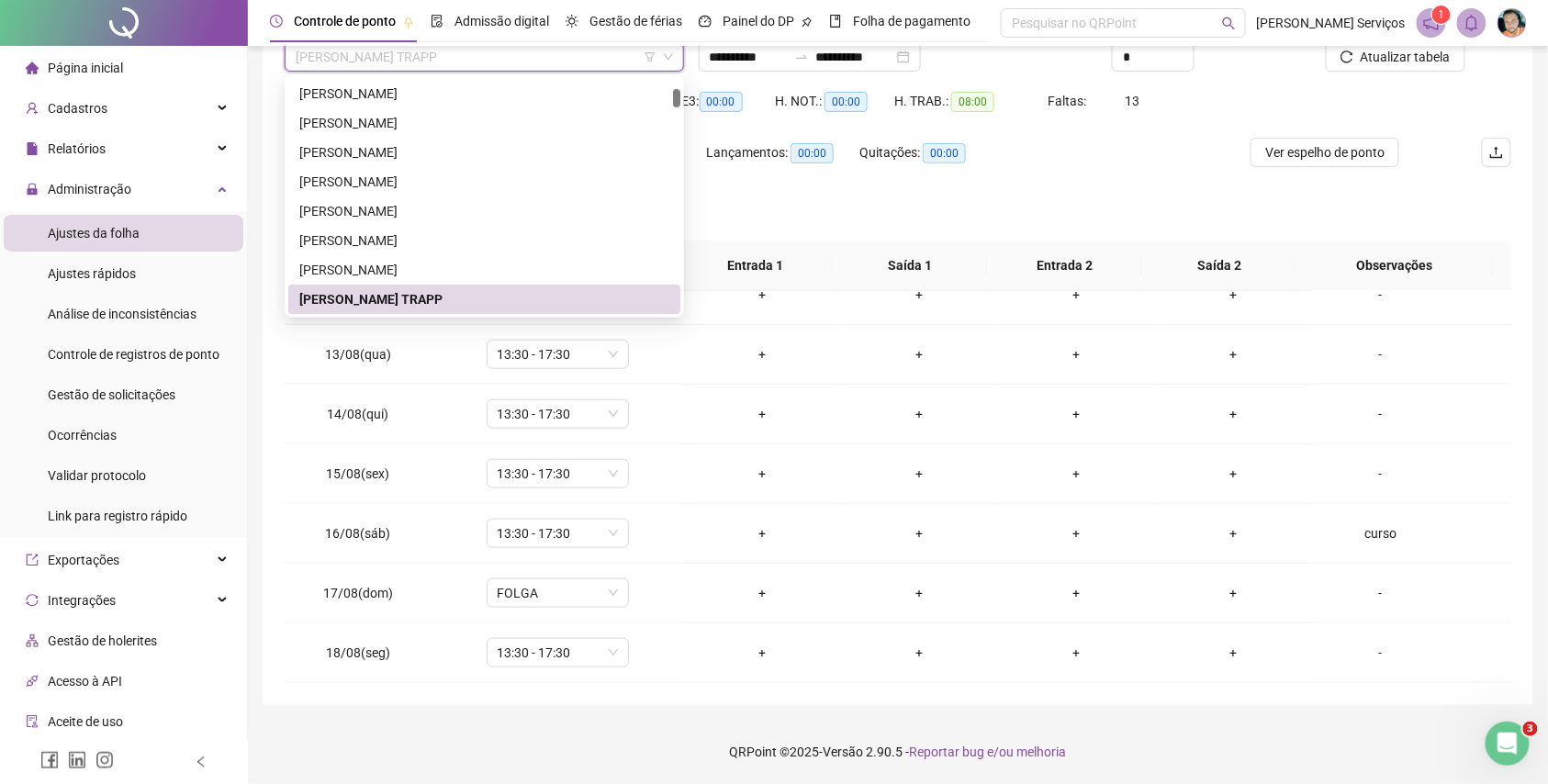
paste input "**********"
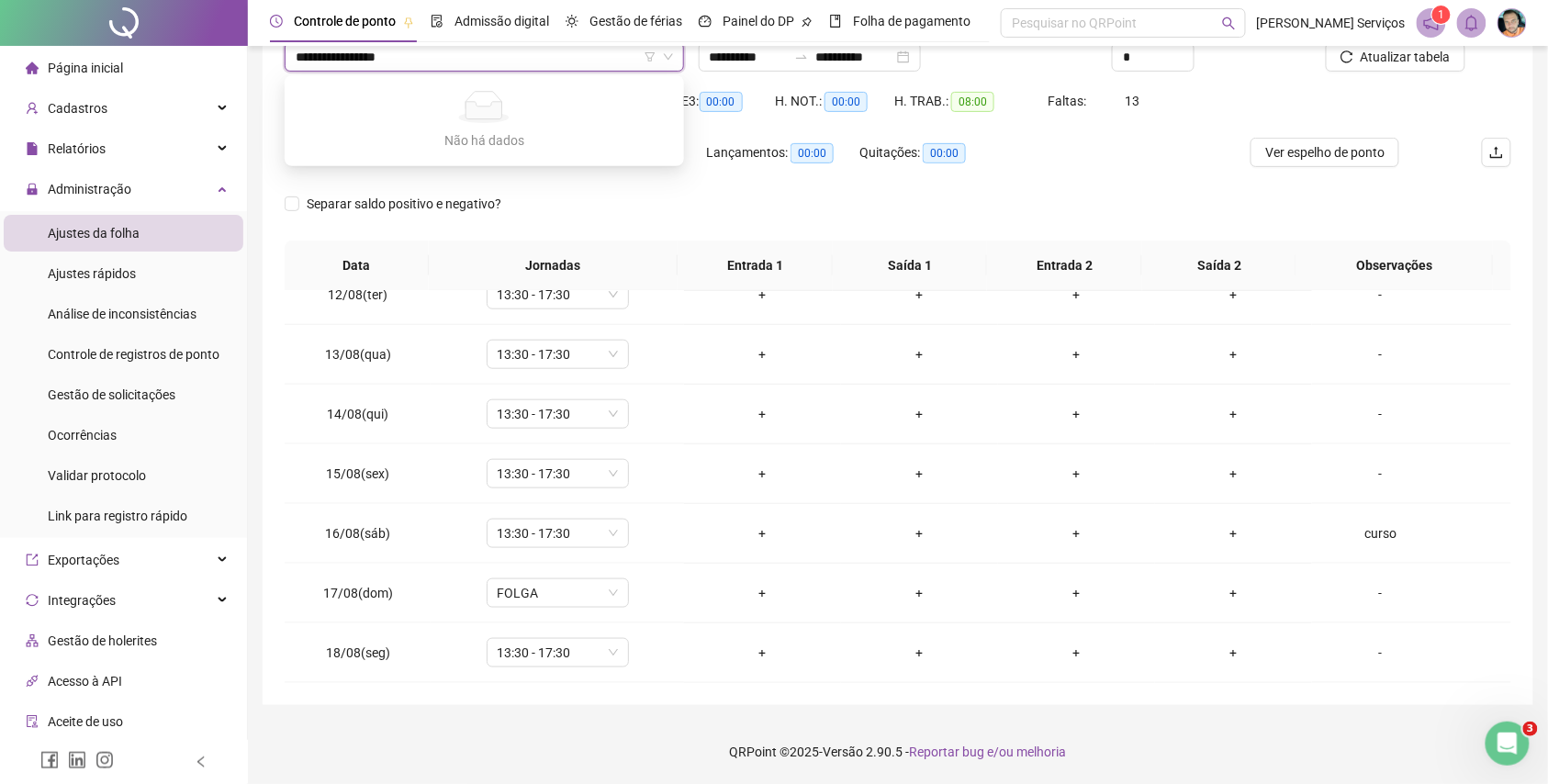
type input "**********"
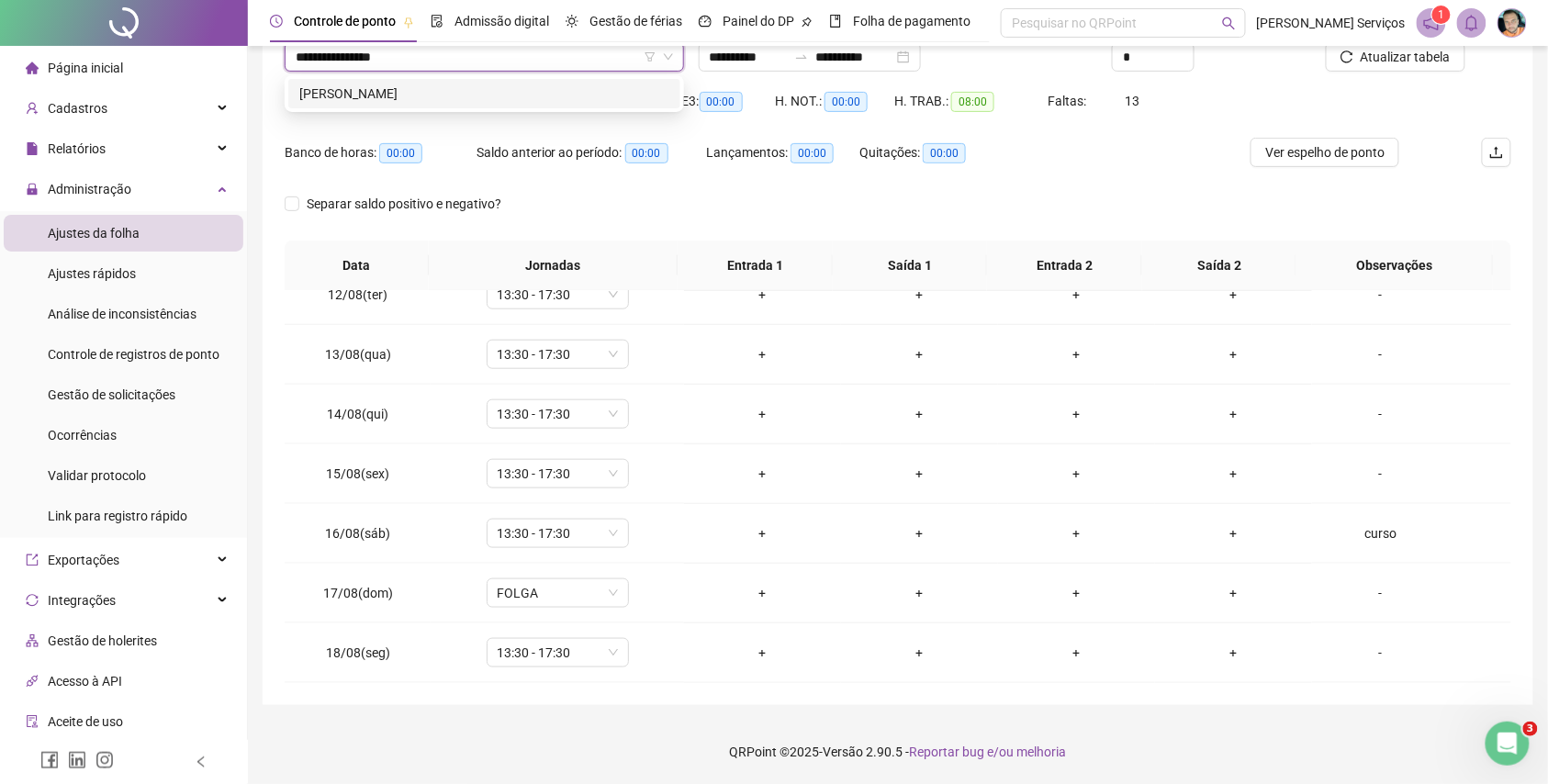
click at [522, 89] on div "[PERSON_NAME]" at bounding box center [485, 94] width 370 height 20
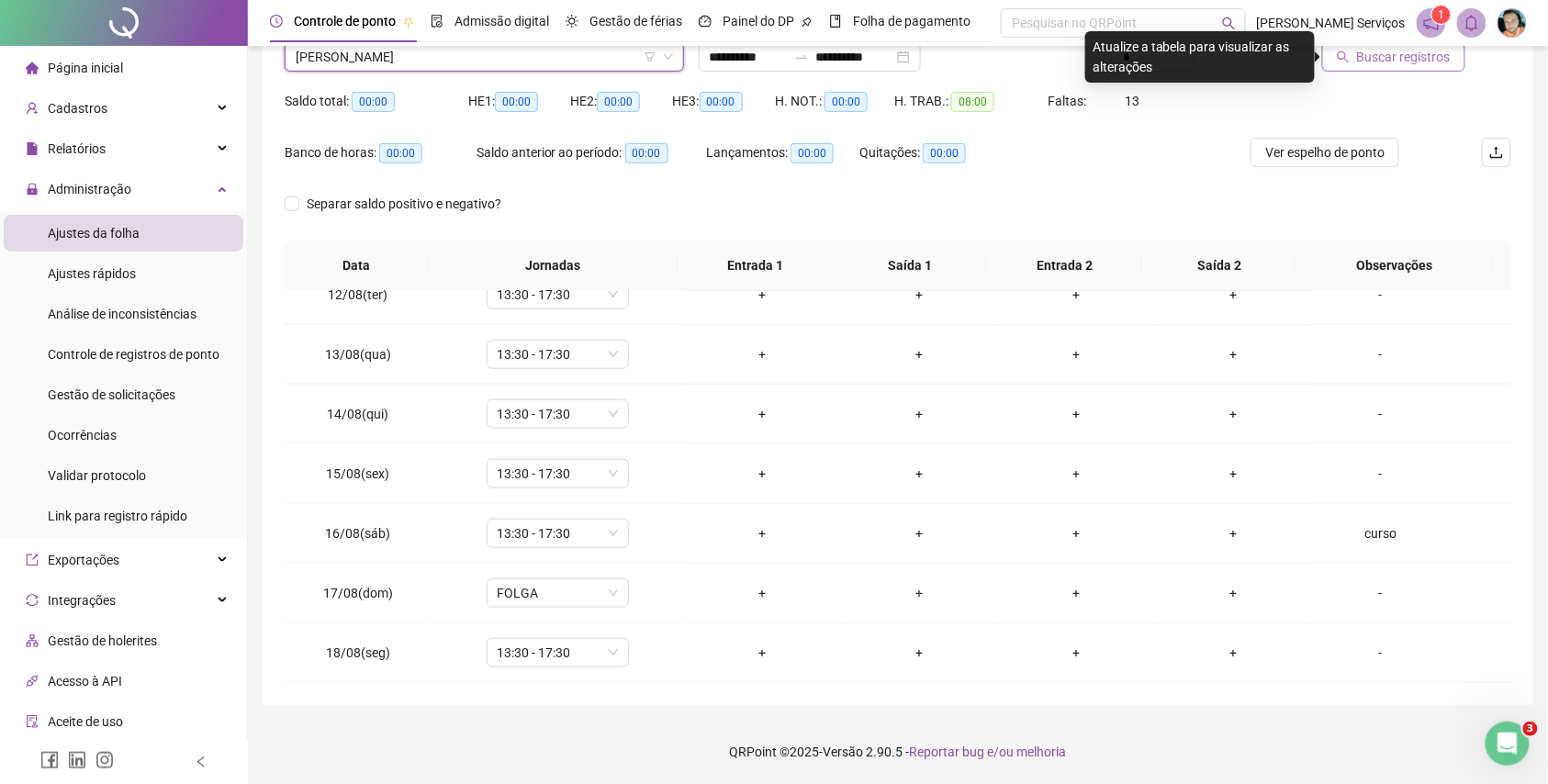
click at [1446, 62] on span "Buscar registros" at bounding box center [1404, 57] width 94 height 20
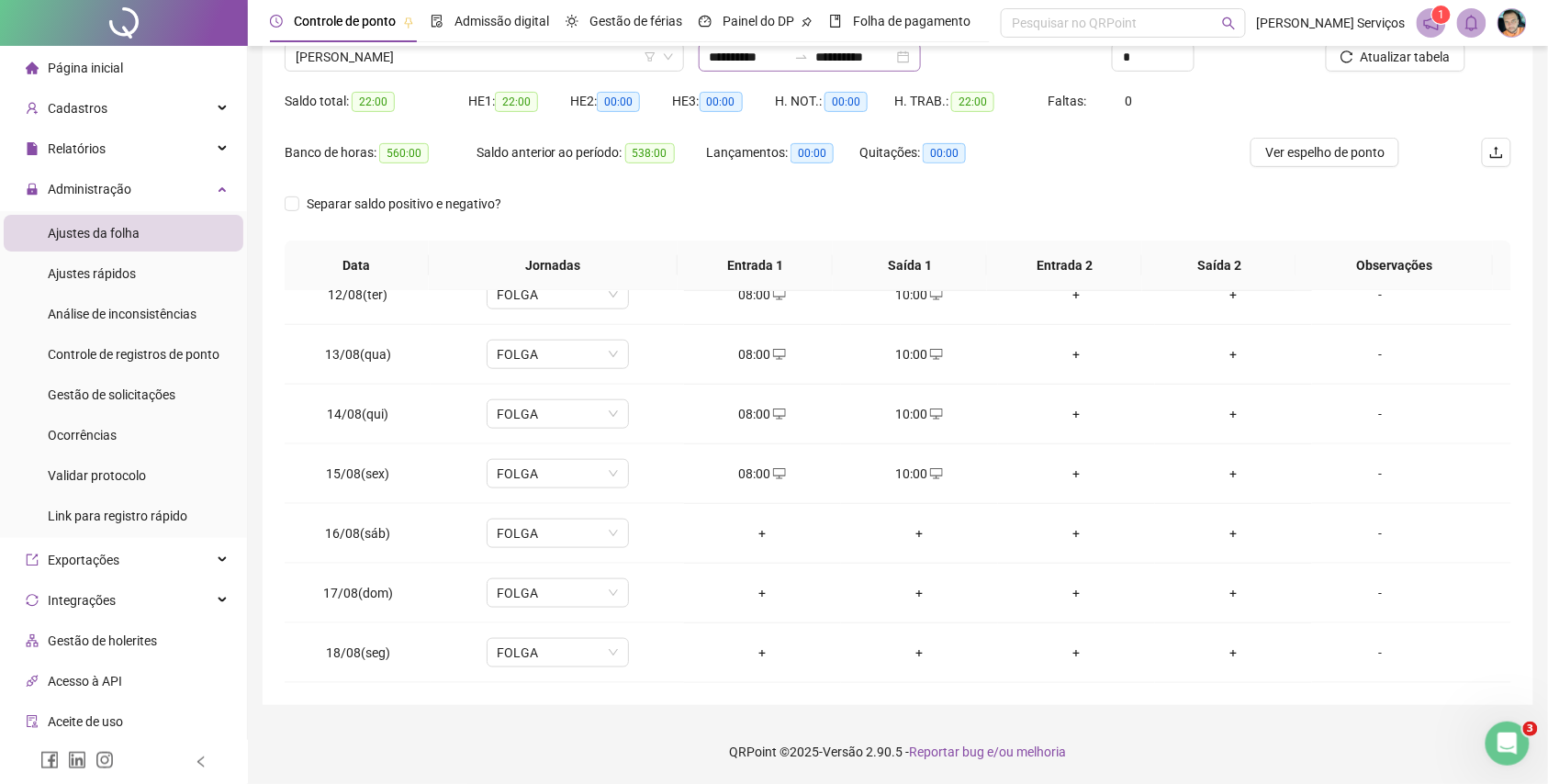
click at [921, 53] on div "**********" at bounding box center [809, 57] width 222 height 30
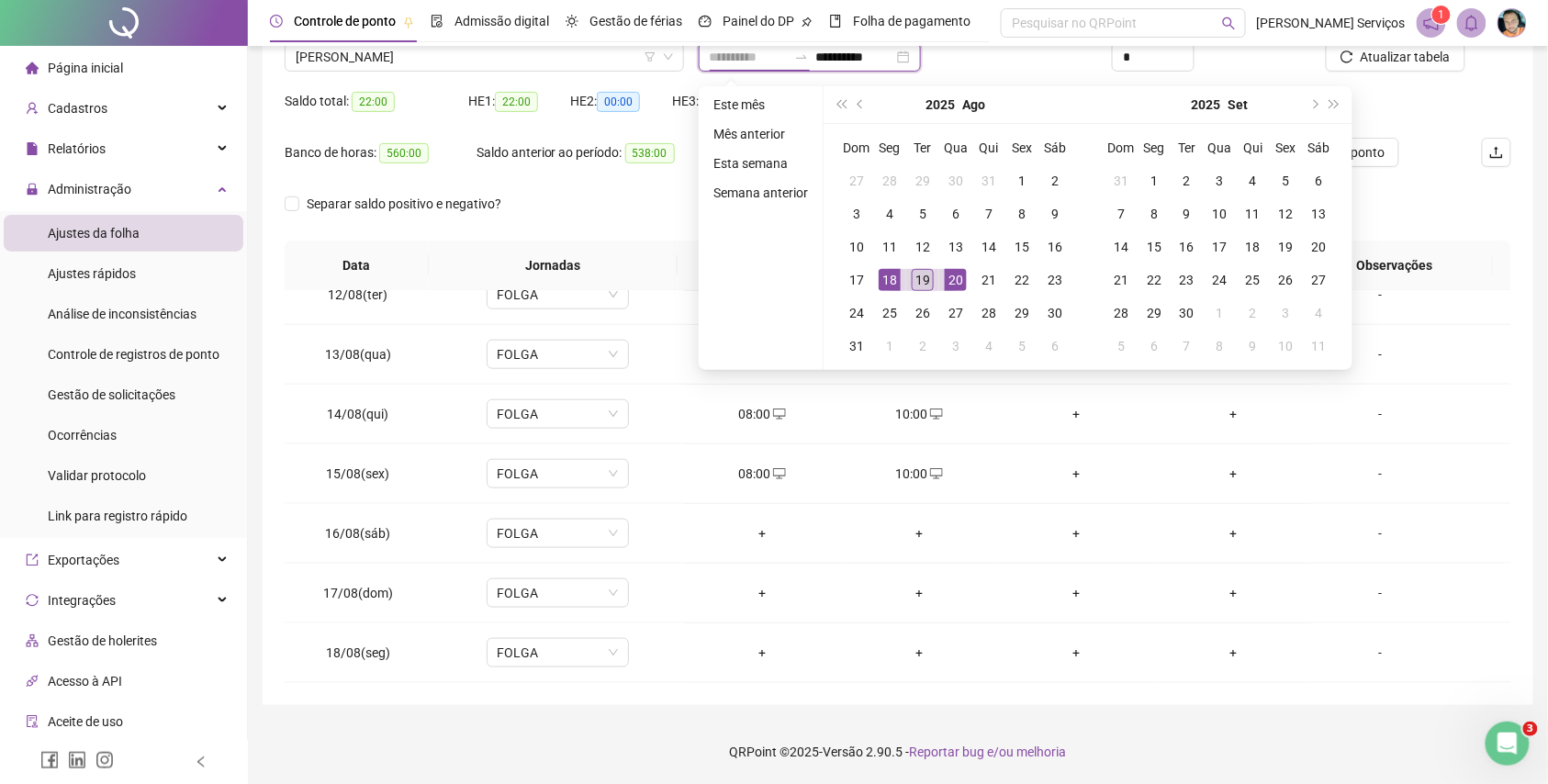
type input "**********"
click at [930, 284] on div "19" at bounding box center [923, 280] width 22 height 22
type input "**********"
click at [927, 422] on div "10:00" at bounding box center [919, 414] width 127 height 20
type input "**********"
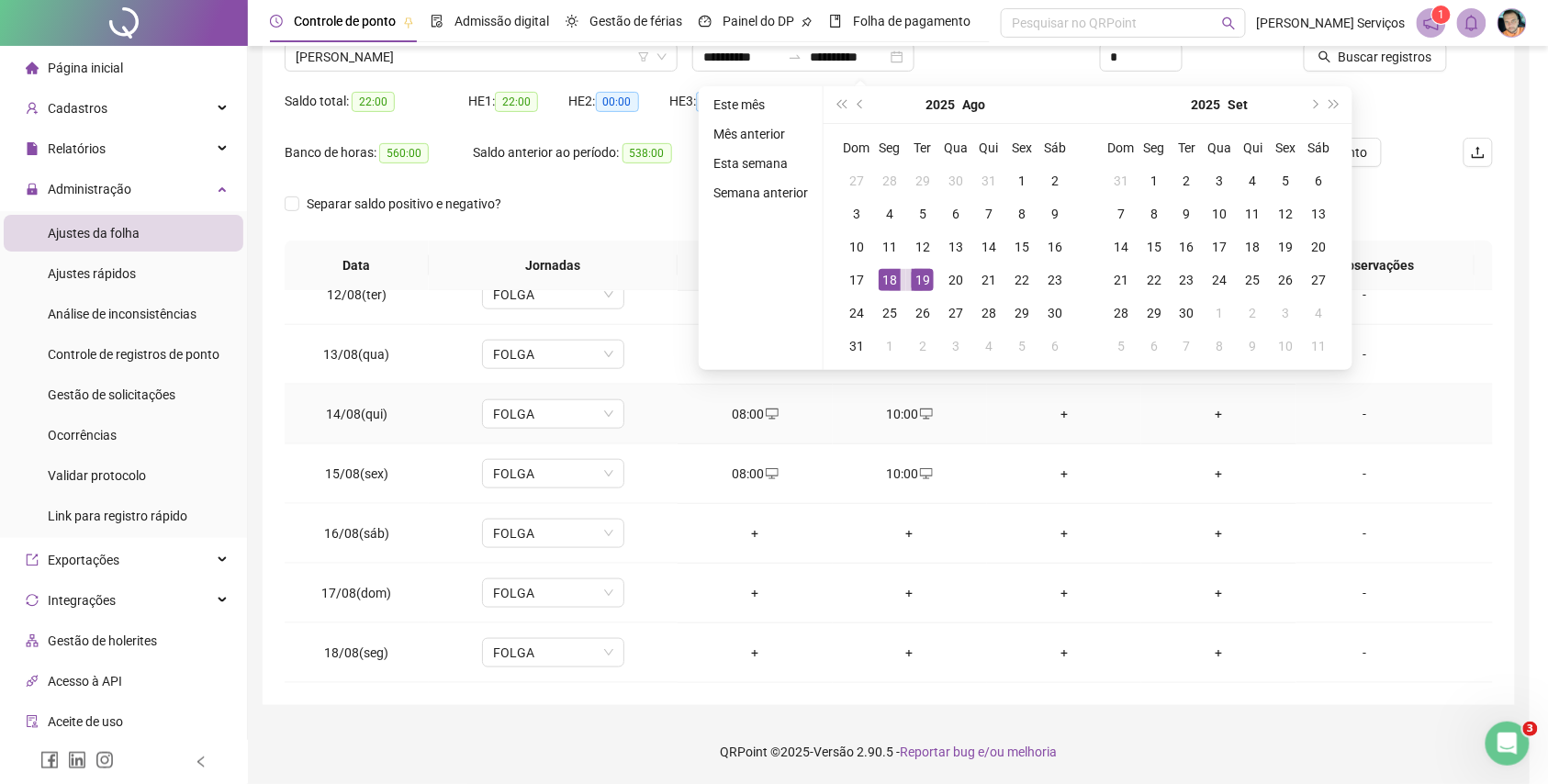
type input "**********"
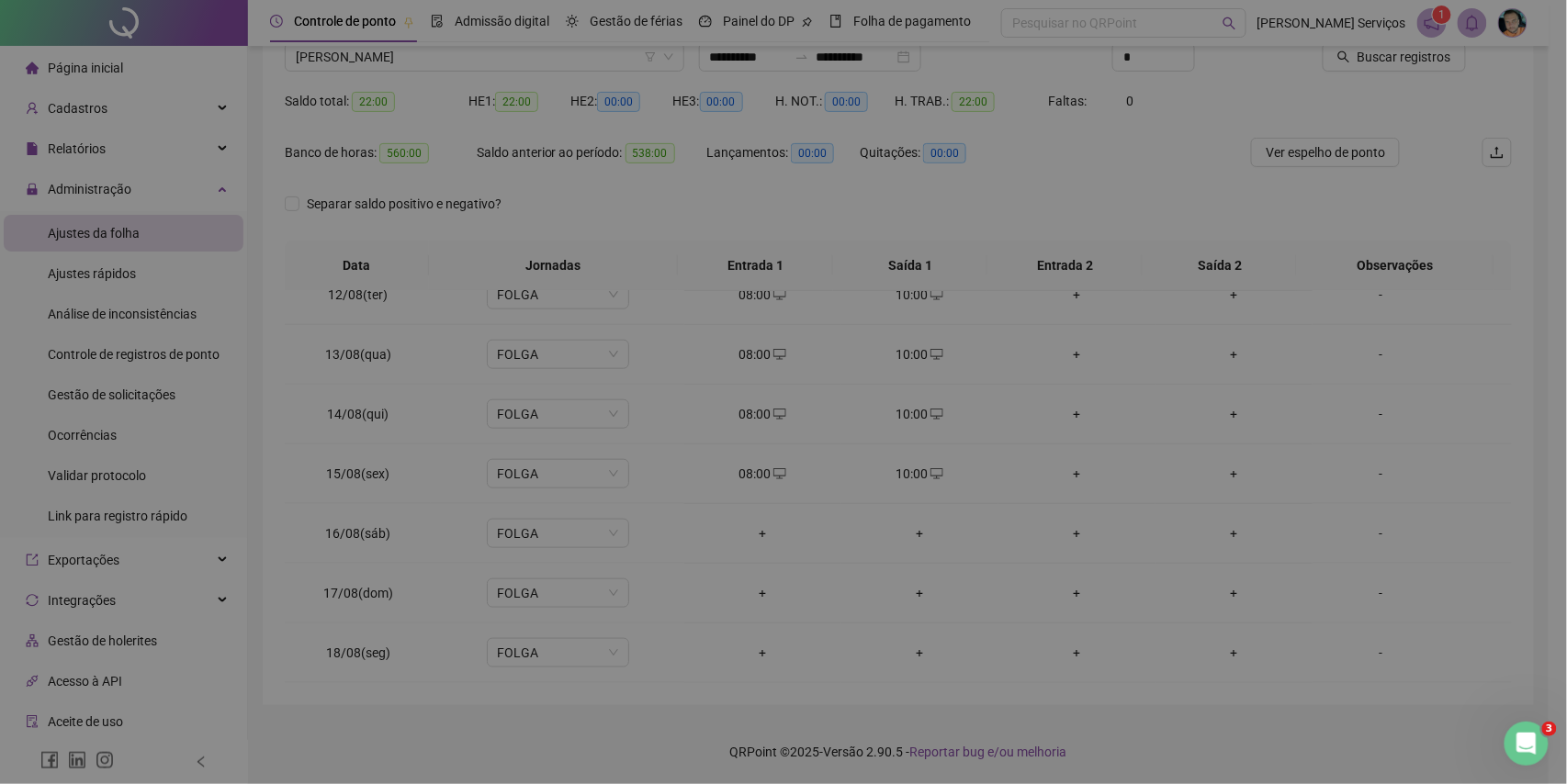
type input "**********"
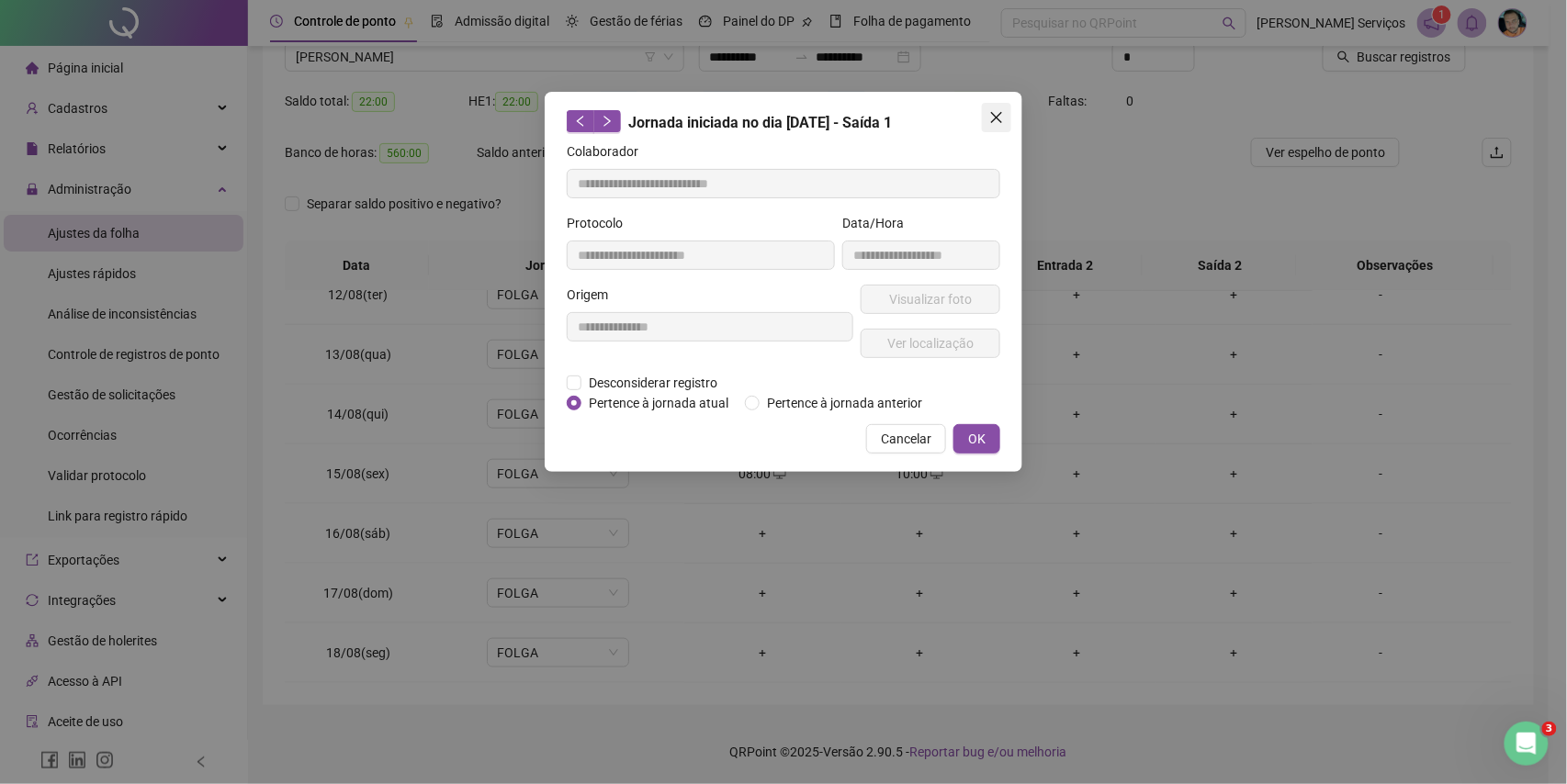
click at [999, 122] on icon "close" at bounding box center [997, 117] width 15 height 15
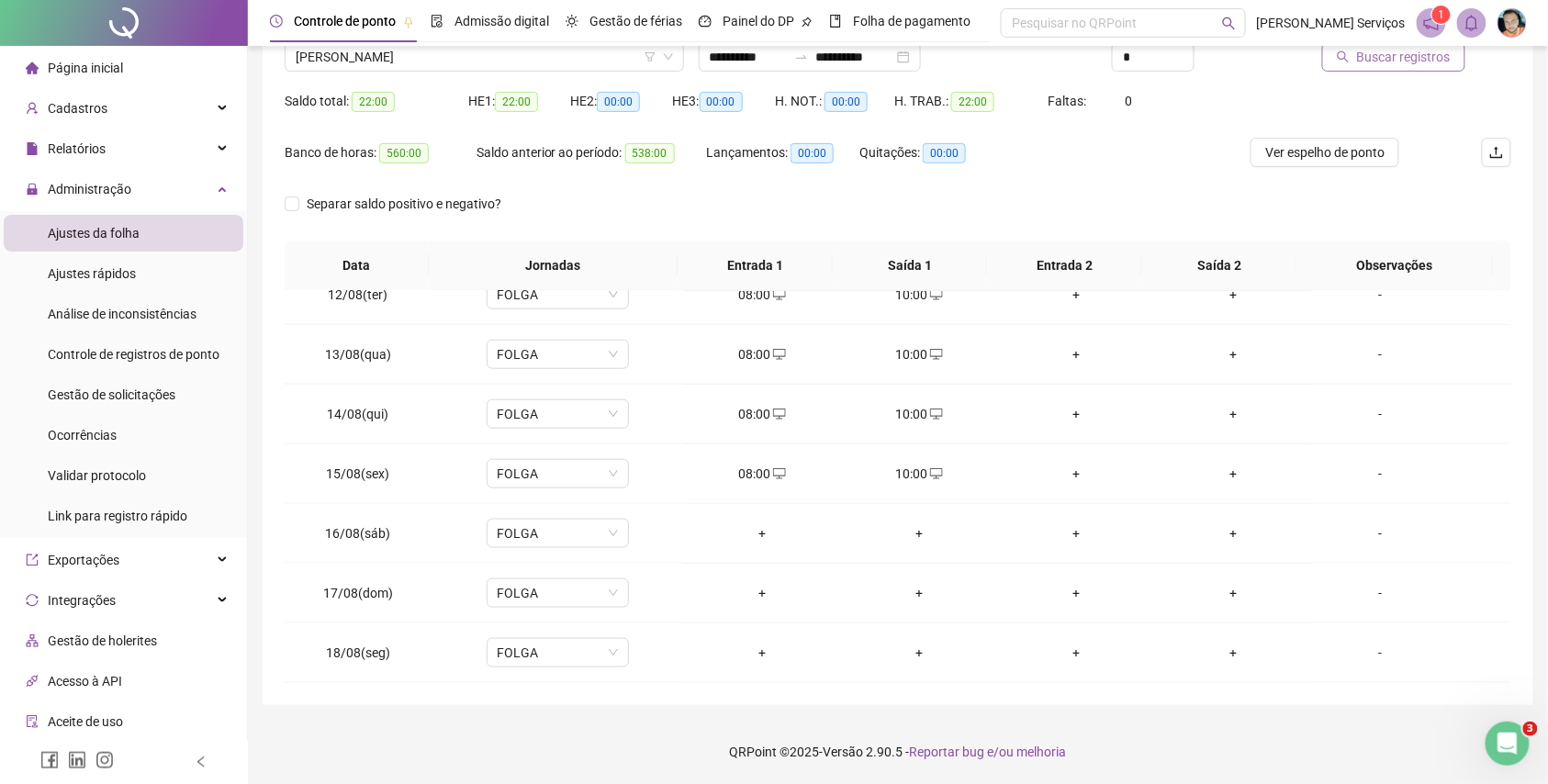
click at [1337, 56] on button "Buscar registros" at bounding box center [1395, 57] width 143 height 30
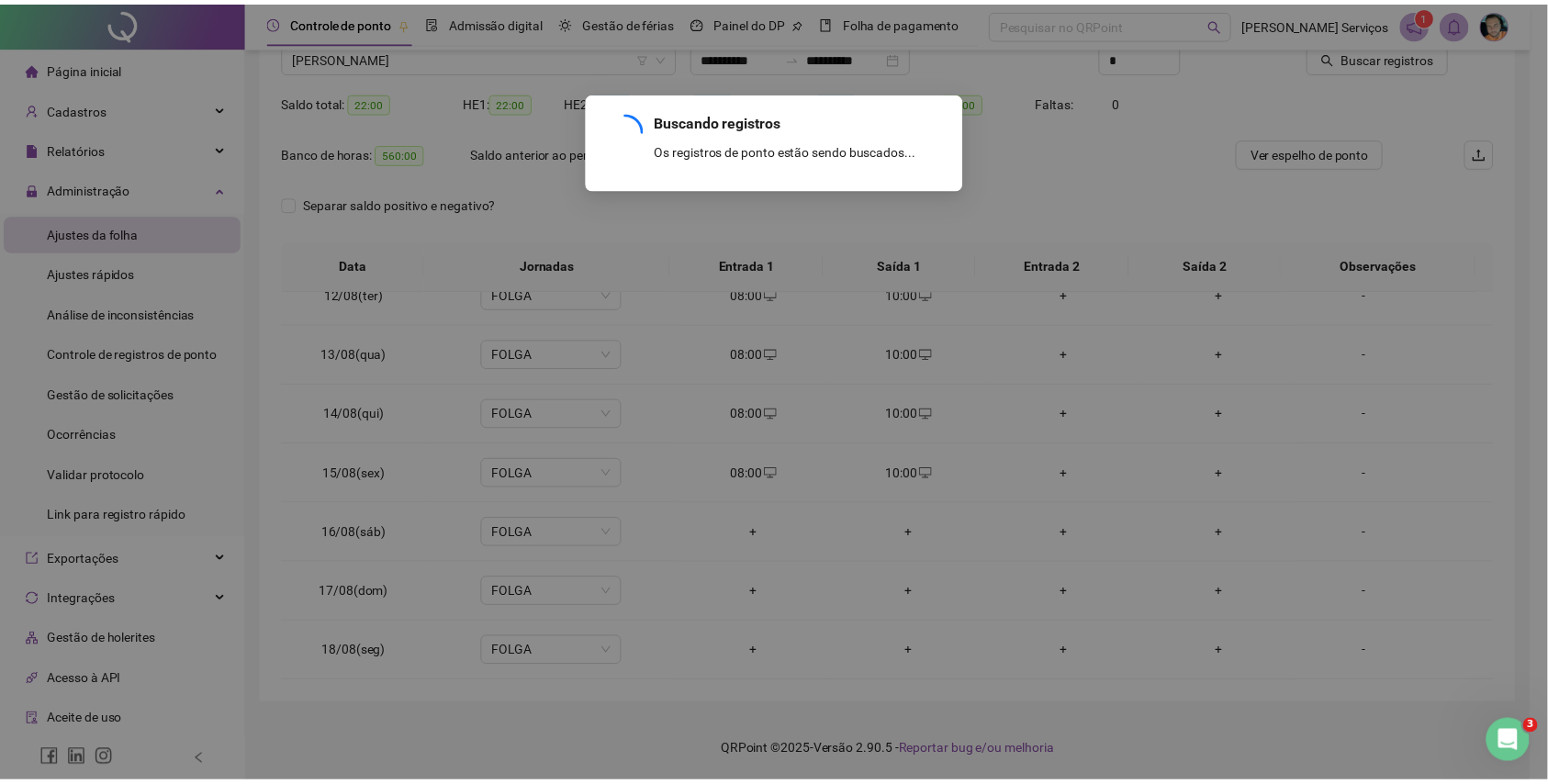
scroll to position [0, 0]
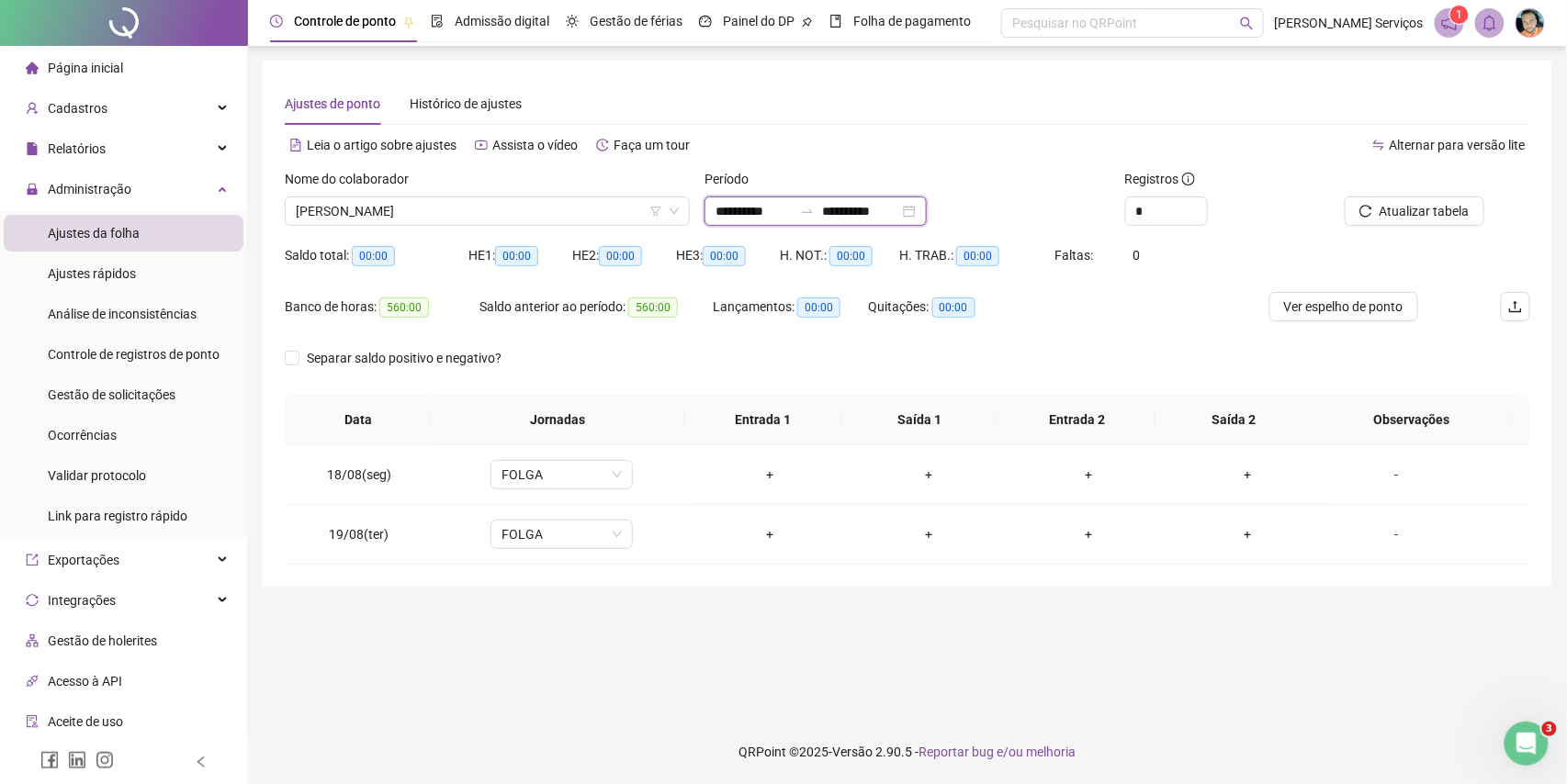
click at [793, 213] on input "**********" at bounding box center [754, 211] width 77 height 20
type input "**********"
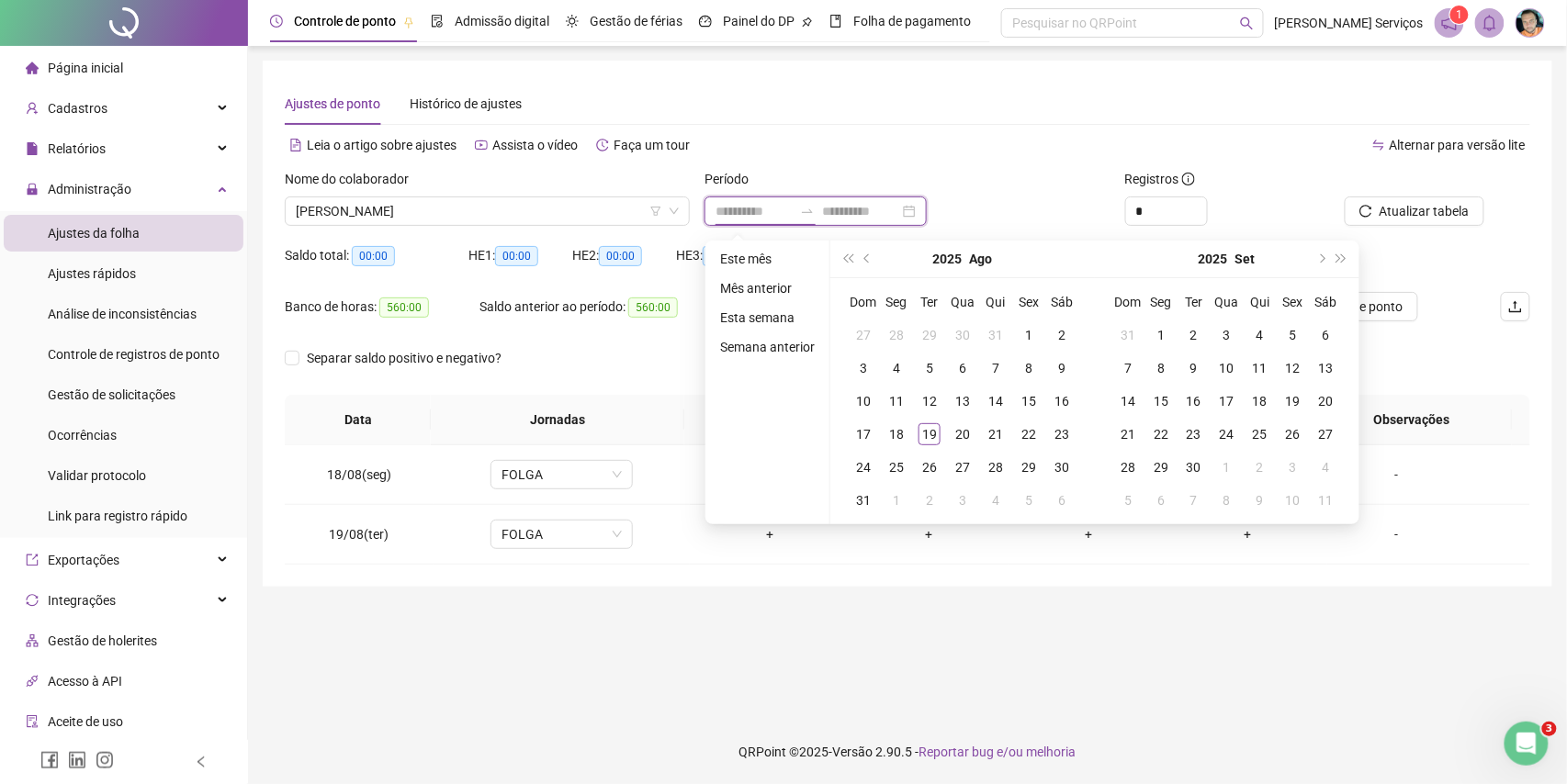
type input "**********"
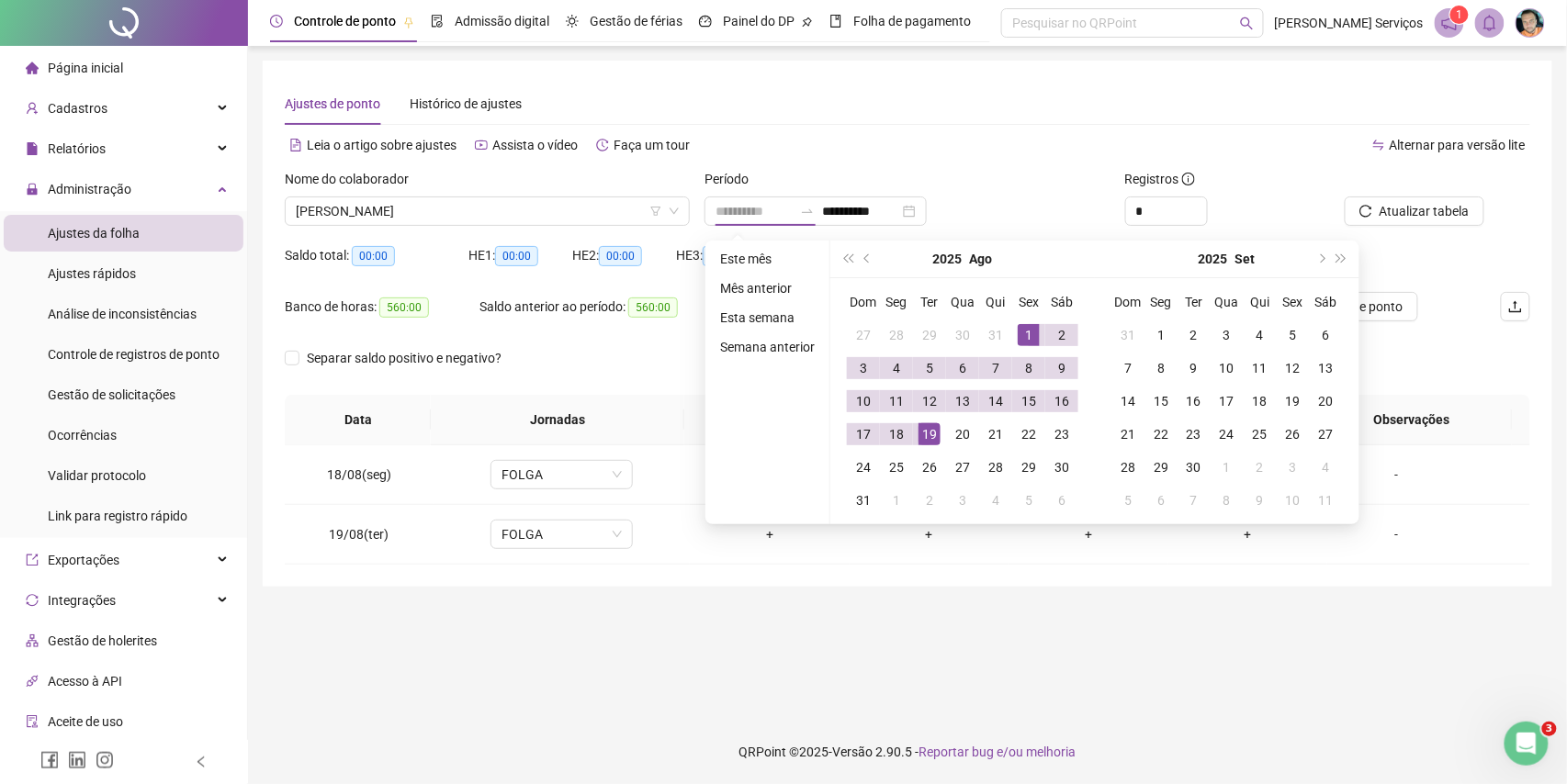
click at [1031, 334] on div "1" at bounding box center [1029, 335] width 22 height 22
type input "**********"
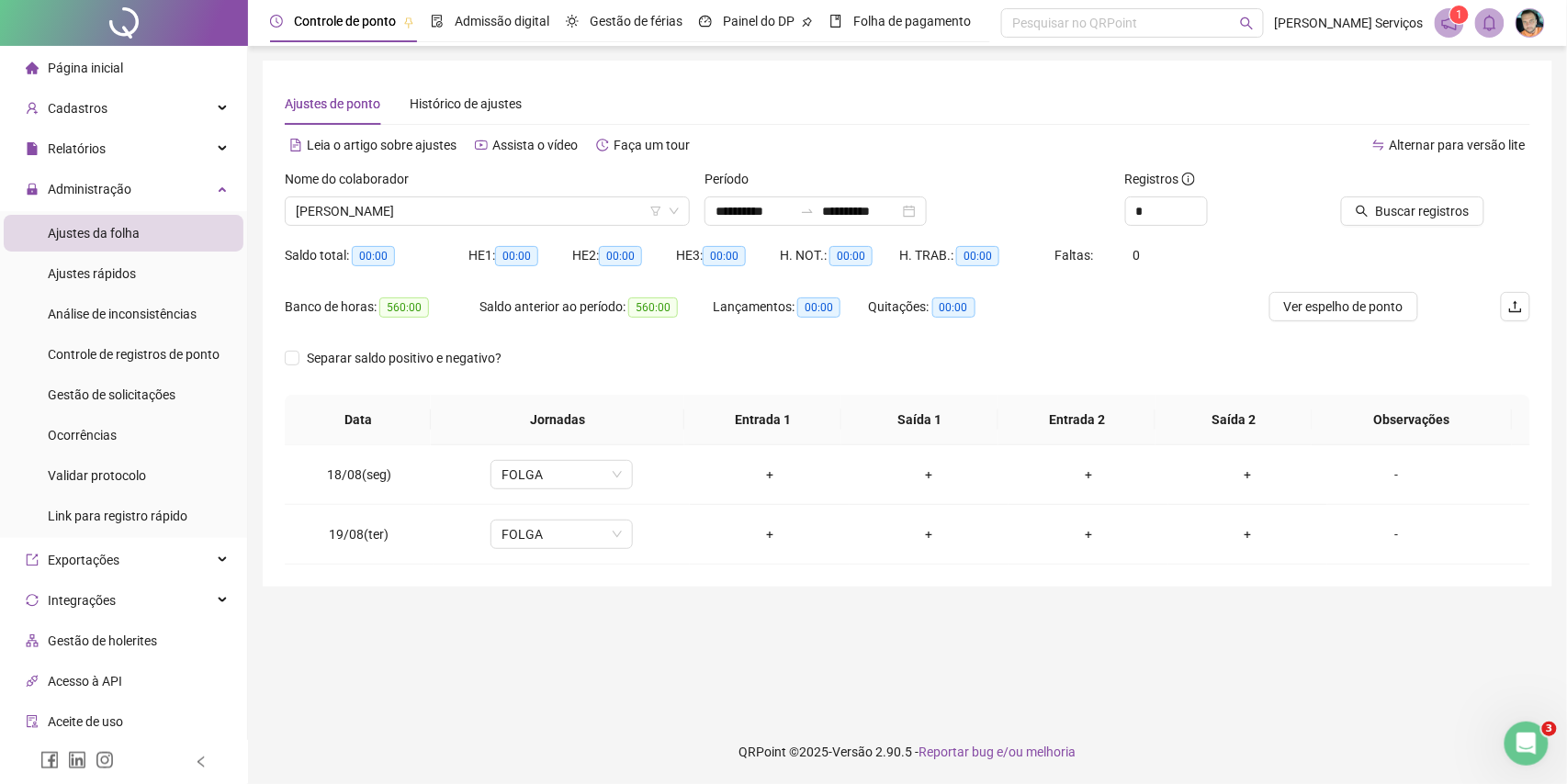
click at [1005, 148] on div "Alternar para versão lite" at bounding box center [1218, 145] width 623 height 30
click at [1374, 207] on button "Buscar registros" at bounding box center [1413, 211] width 143 height 30
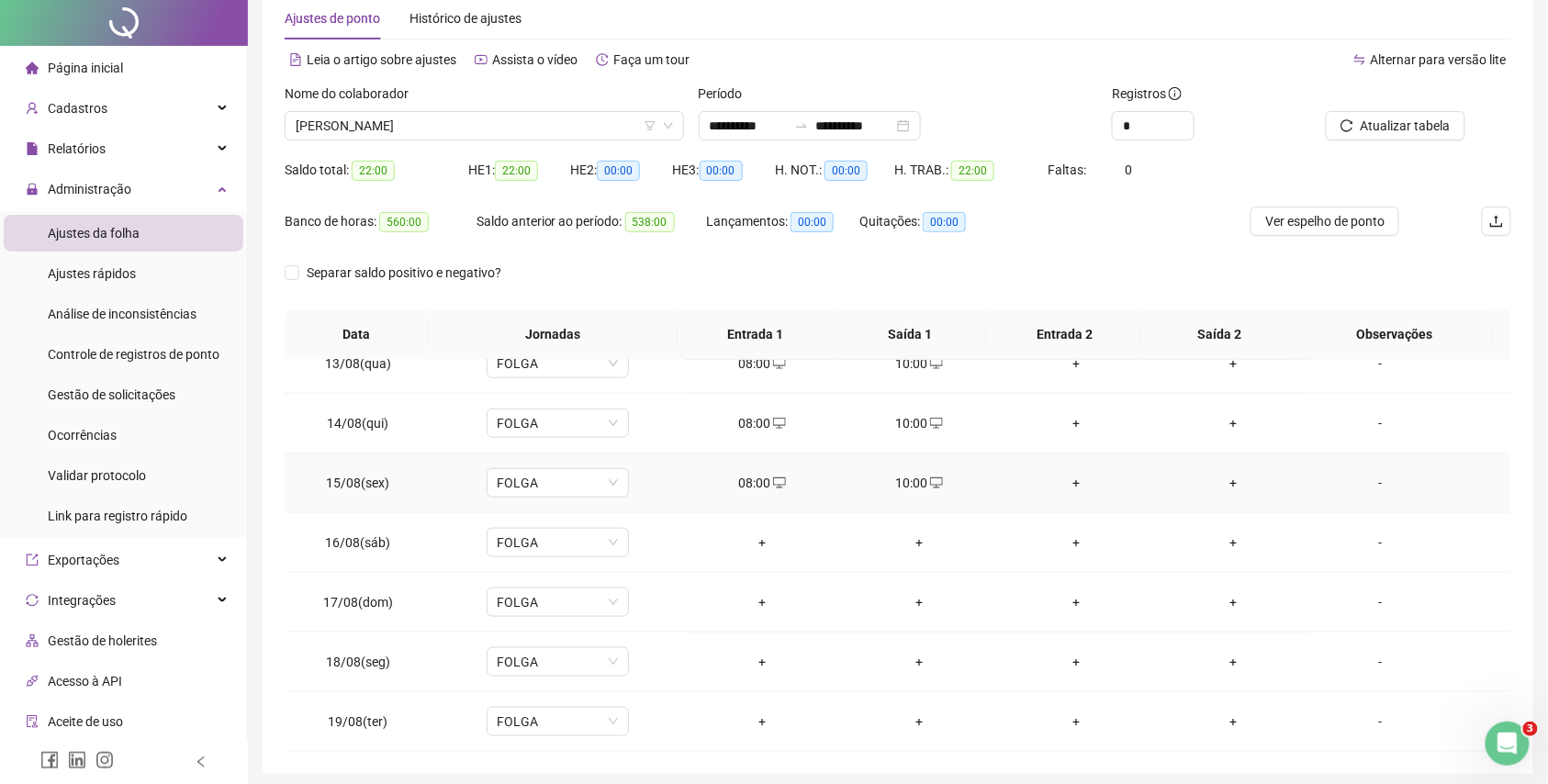
scroll to position [154, 0]
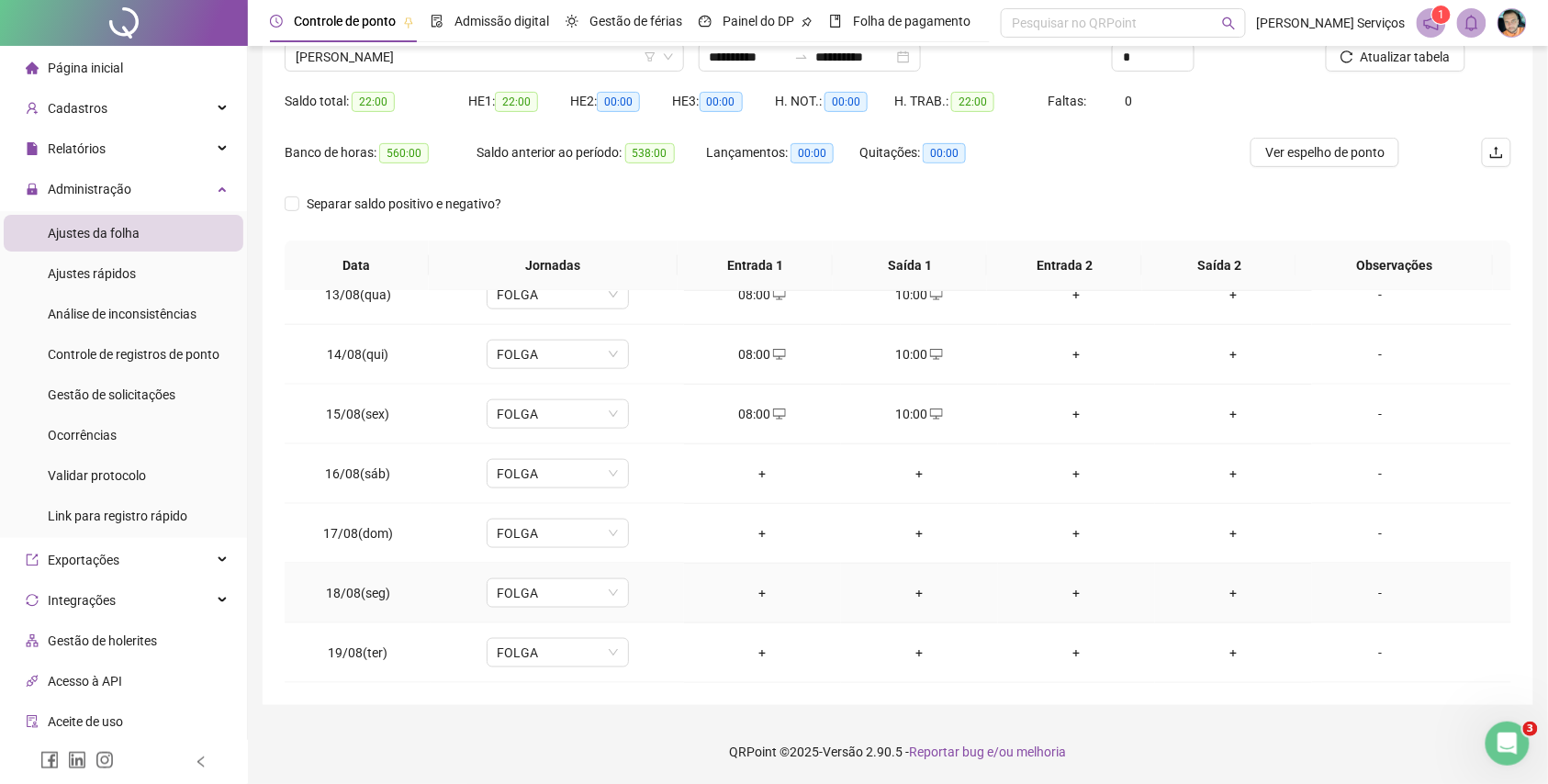
click at [754, 593] on div "+" at bounding box center [762, 593] width 127 height 20
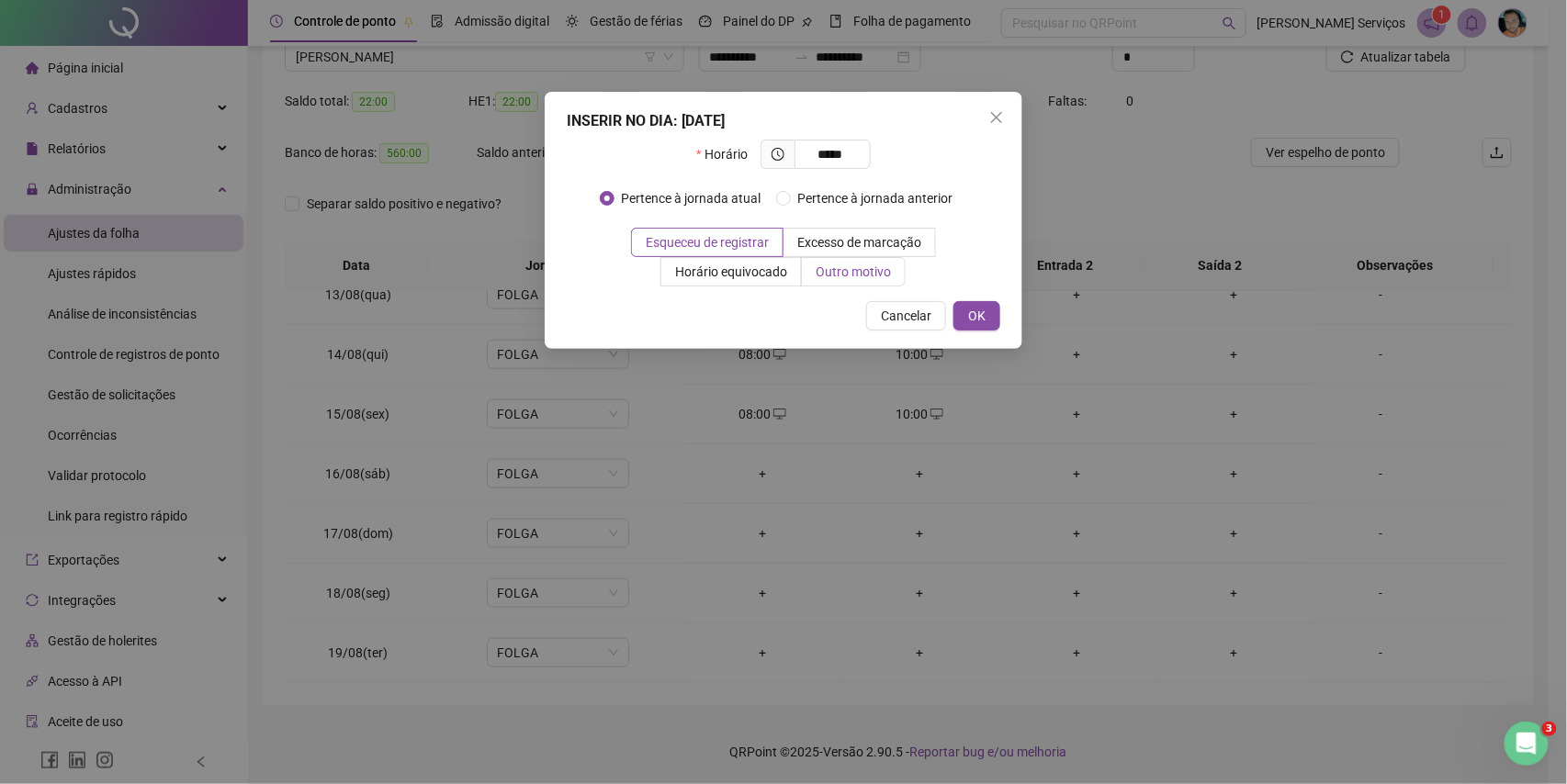
type input "*****"
click at [873, 270] on span "Outro motivo" at bounding box center [853, 272] width 75 height 15
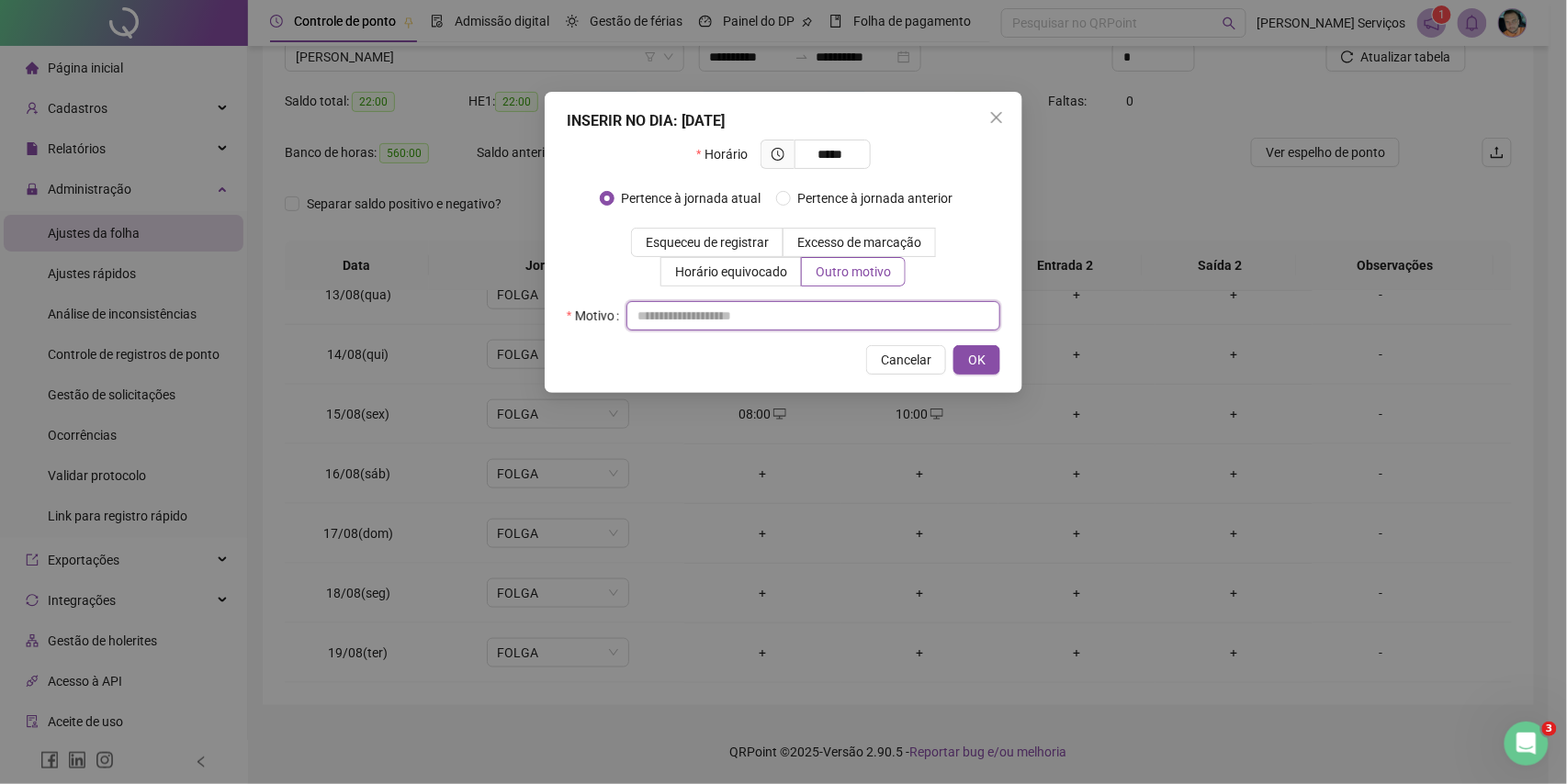
click at [872, 316] on input "text" at bounding box center [813, 316] width 374 height 30
type input "*"
click at [977, 361] on span "OK" at bounding box center [977, 360] width 18 height 20
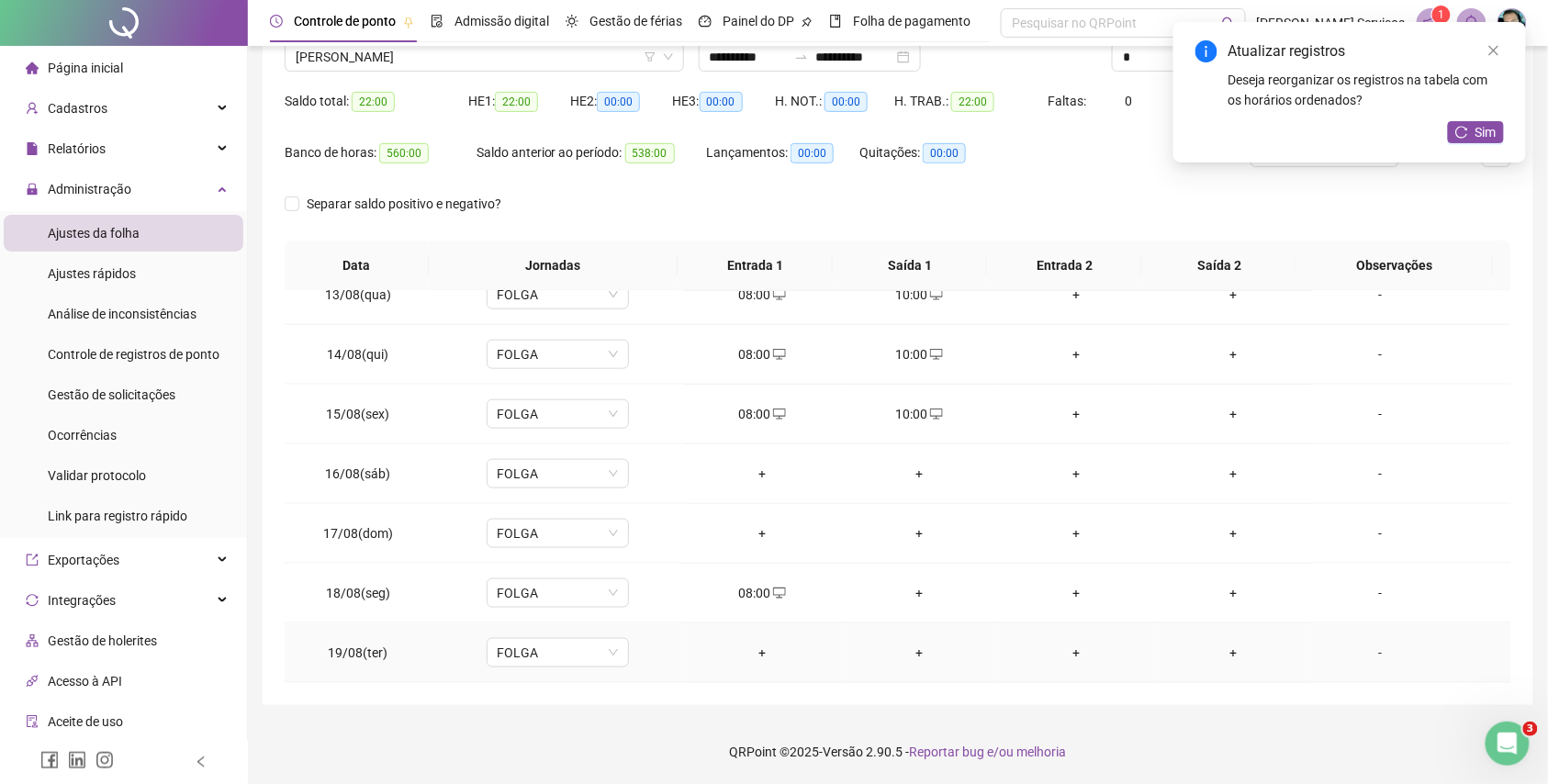
click at [747, 655] on div "+" at bounding box center [762, 653] width 127 height 20
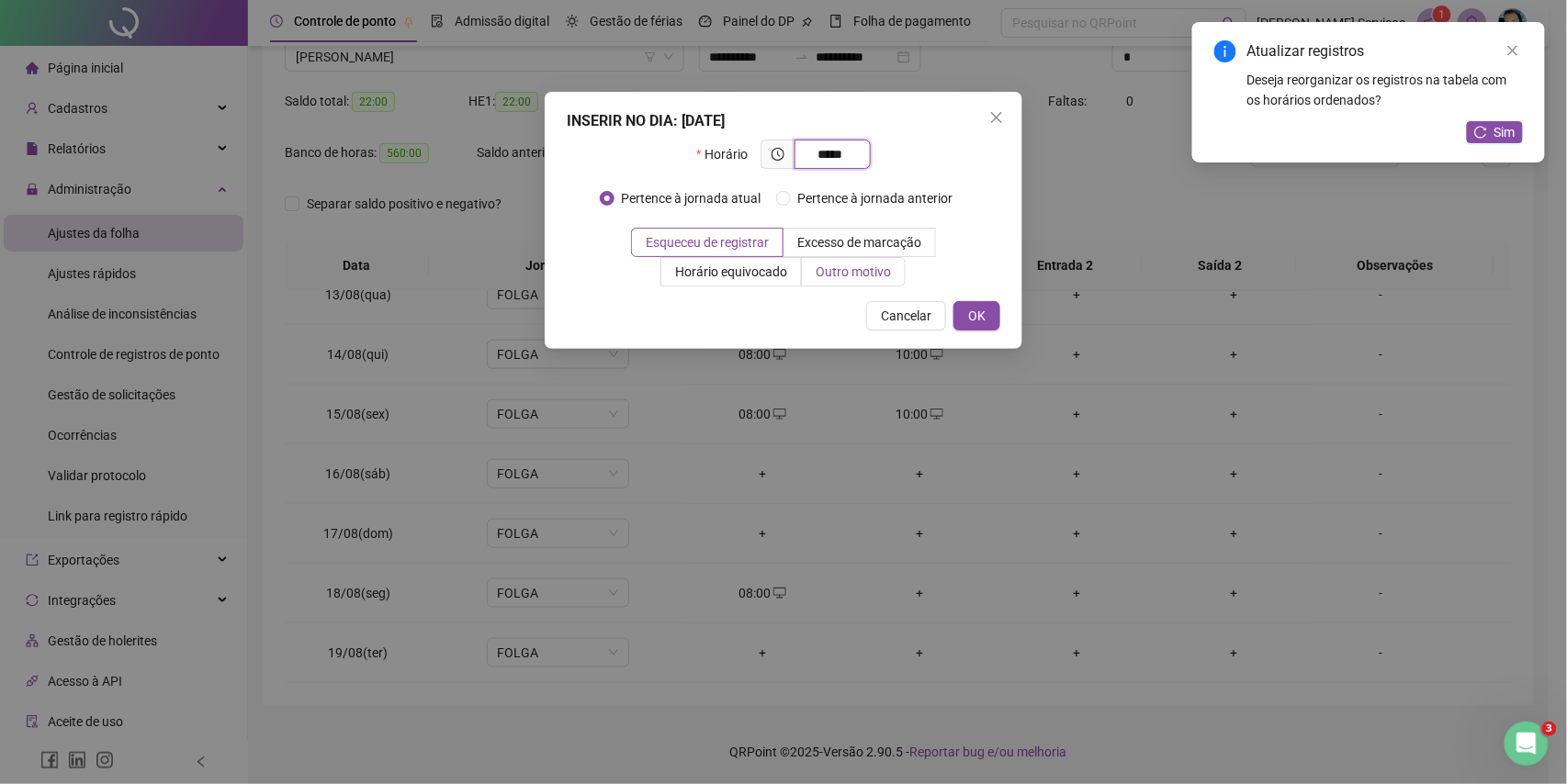
type input "*****"
click at [839, 279] on span "Outro motivo" at bounding box center [853, 272] width 75 height 15
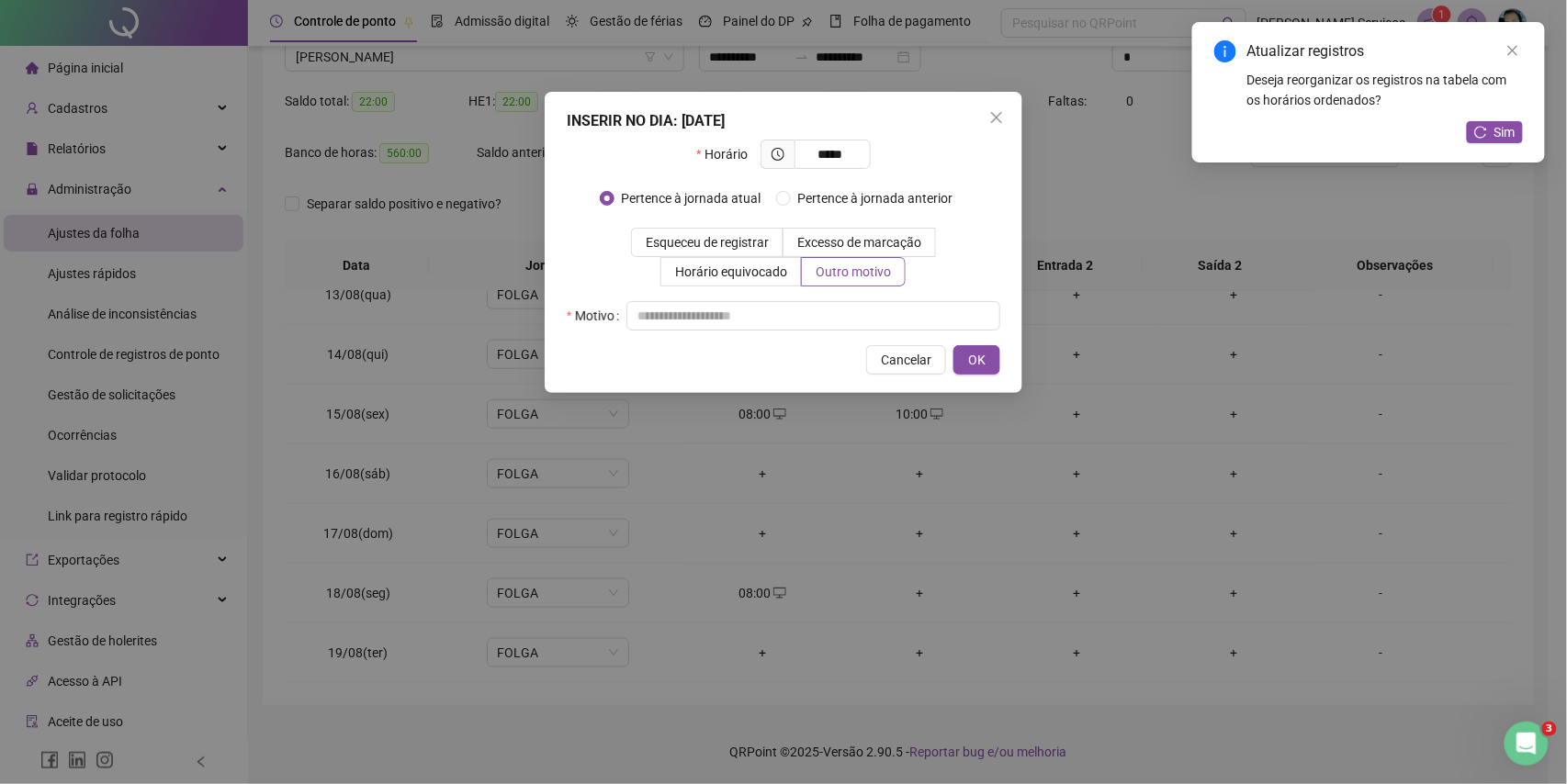
click at [825, 301] on div "Motivo" at bounding box center [784, 316] width 434 height 30
click at [825, 313] on input "text" at bounding box center [813, 316] width 374 height 30
type input "*"
click at [979, 365] on span "OK" at bounding box center [977, 360] width 18 height 20
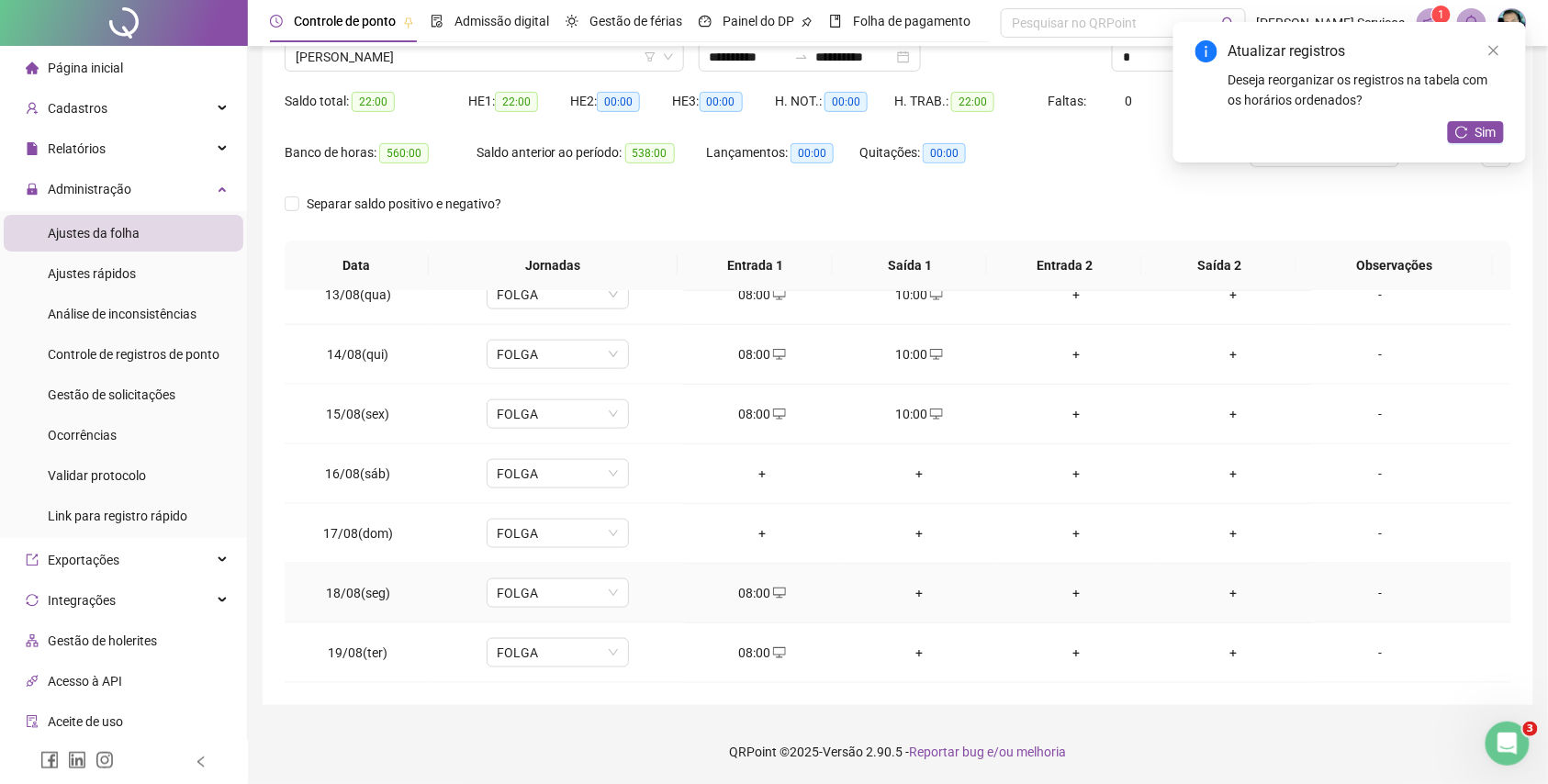
click at [901, 595] on div "+" at bounding box center [919, 593] width 127 height 20
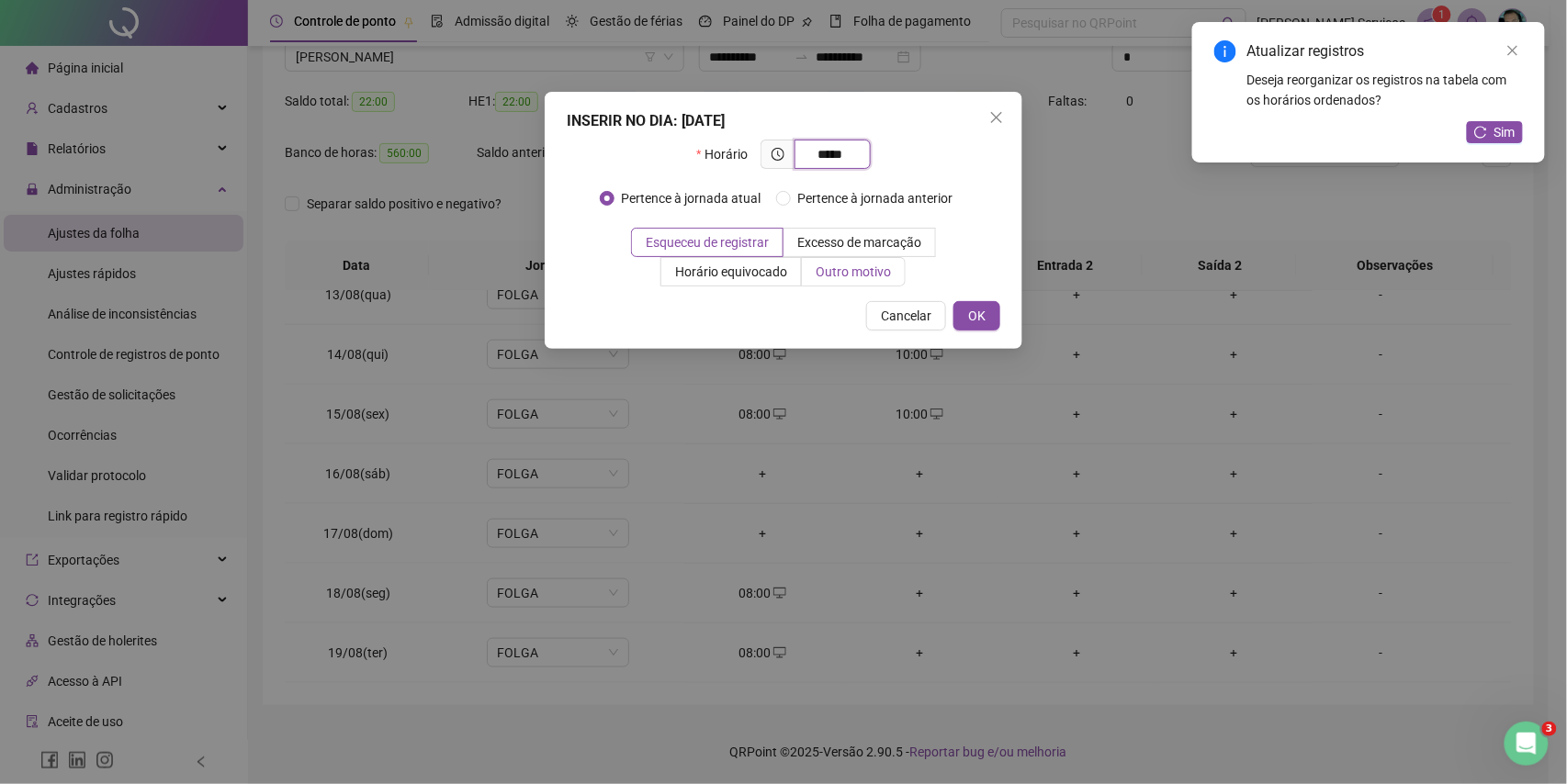
type input "*****"
drag, startPoint x: 883, startPoint y: 272, endPoint x: 846, endPoint y: 302, distance: 47.6
click at [880, 272] on span "Outro motivo" at bounding box center [853, 272] width 75 height 15
click at [875, 272] on span "Outro motivo" at bounding box center [853, 272] width 75 height 15
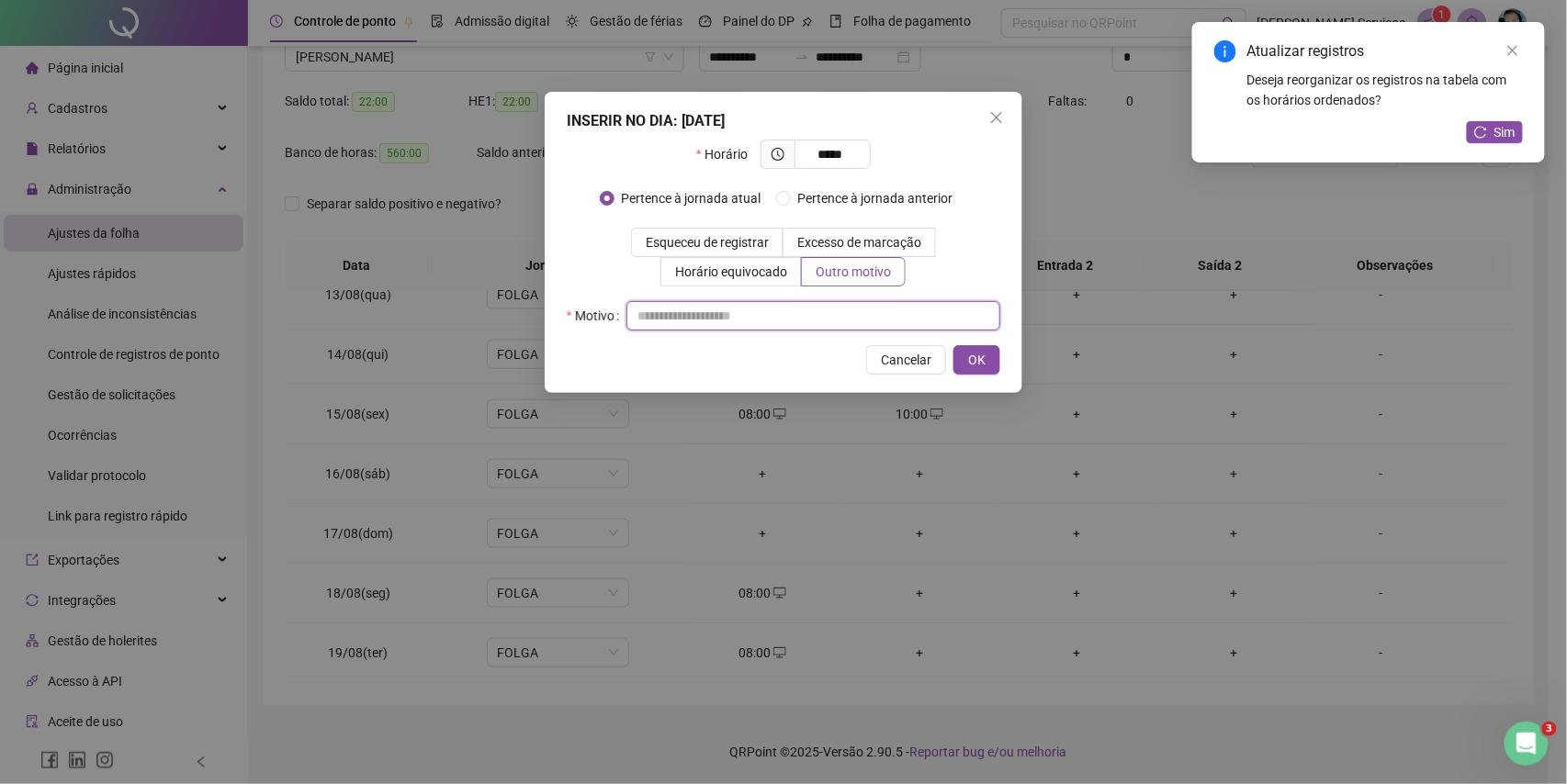
click at [824, 312] on input "text" at bounding box center [813, 316] width 374 height 30
type input "*"
drag, startPoint x: 973, startPoint y: 353, endPoint x: 934, endPoint y: 497, distance: 149.2
click at [973, 354] on span "OK" at bounding box center [977, 360] width 18 height 20
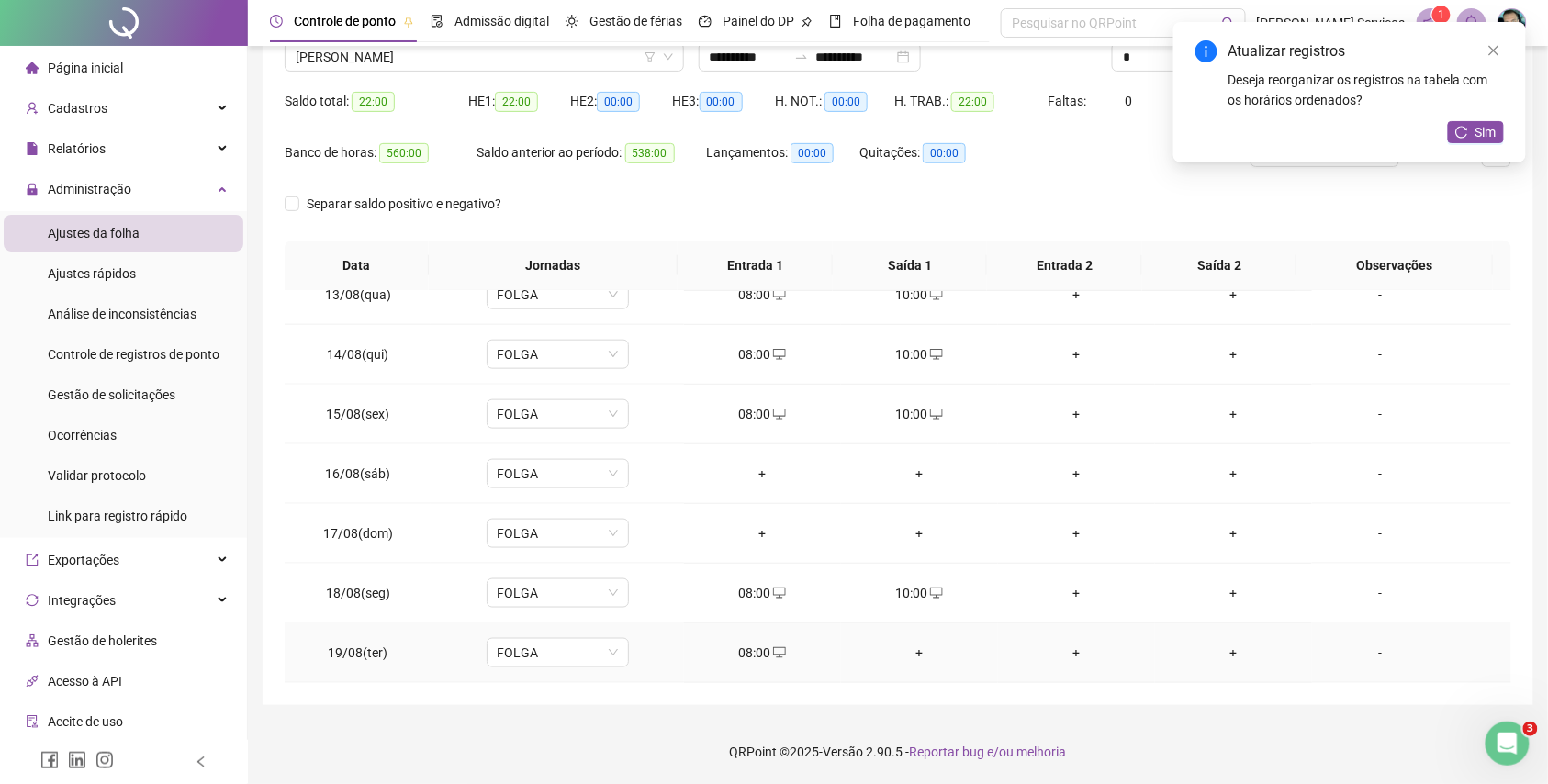
drag, startPoint x: 909, startPoint y: 647, endPoint x: 961, endPoint y: 641, distance: 52.3
click at [909, 644] on div "+" at bounding box center [919, 653] width 127 height 20
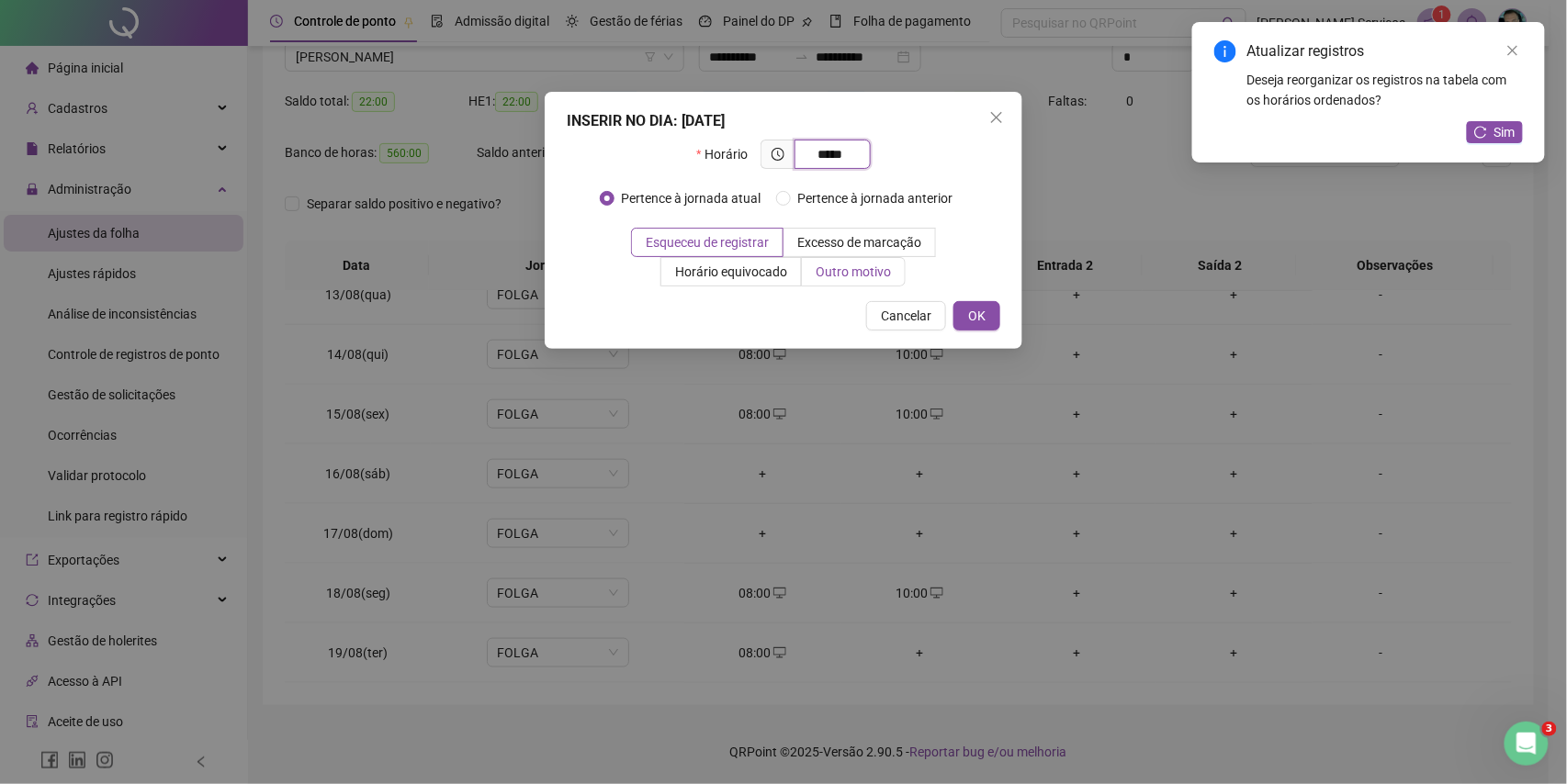
type input "*****"
drag, startPoint x: 850, startPoint y: 270, endPoint x: 845, endPoint y: 316, distance: 46.3
click at [849, 276] on span "Outro motivo" at bounding box center [853, 272] width 75 height 15
click at [834, 273] on span "Outro motivo" at bounding box center [853, 272] width 75 height 15
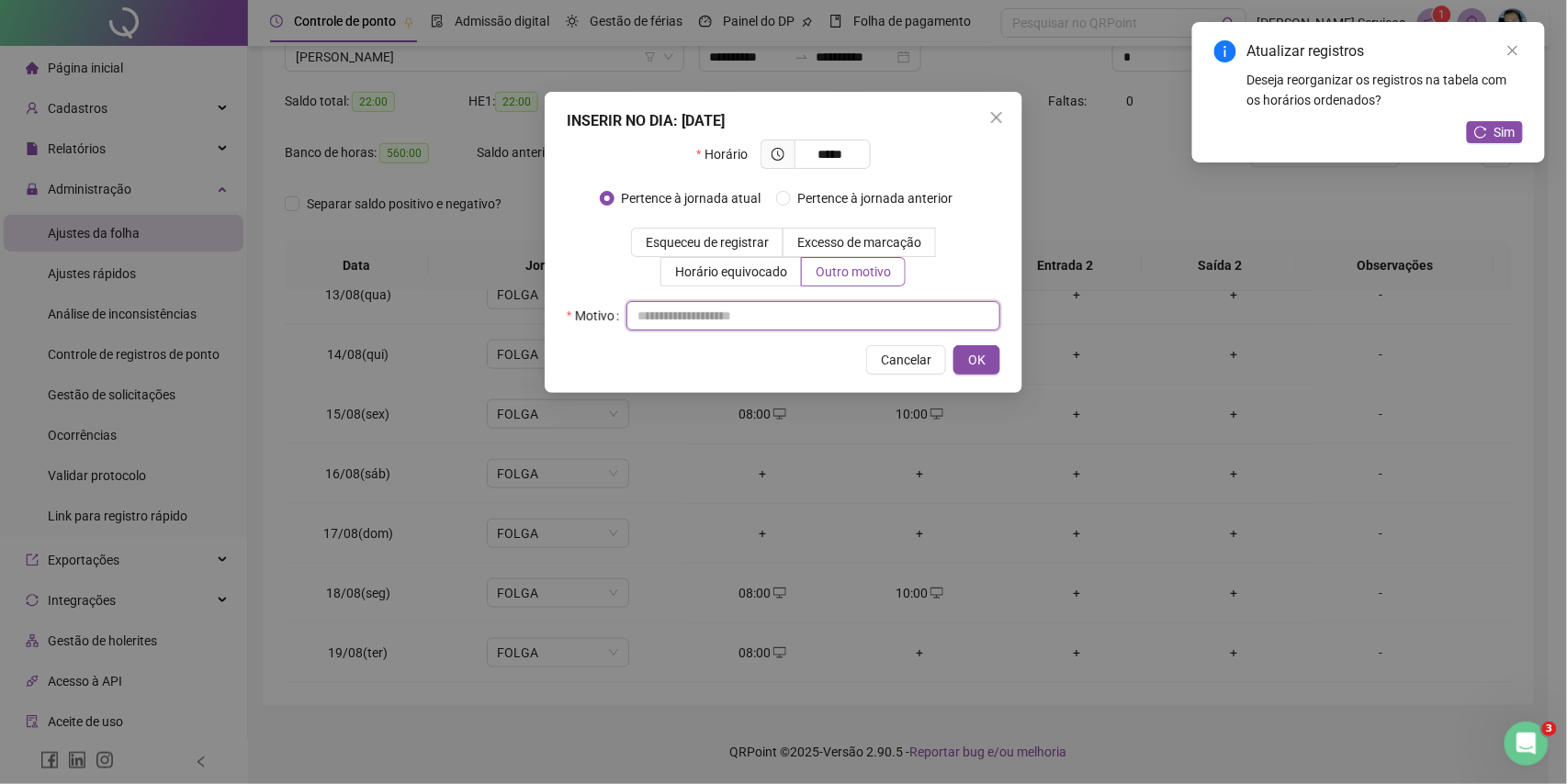
click at [807, 321] on input "text" at bounding box center [813, 316] width 374 height 30
type input "*"
click at [994, 357] on button "OK" at bounding box center [977, 360] width 47 height 30
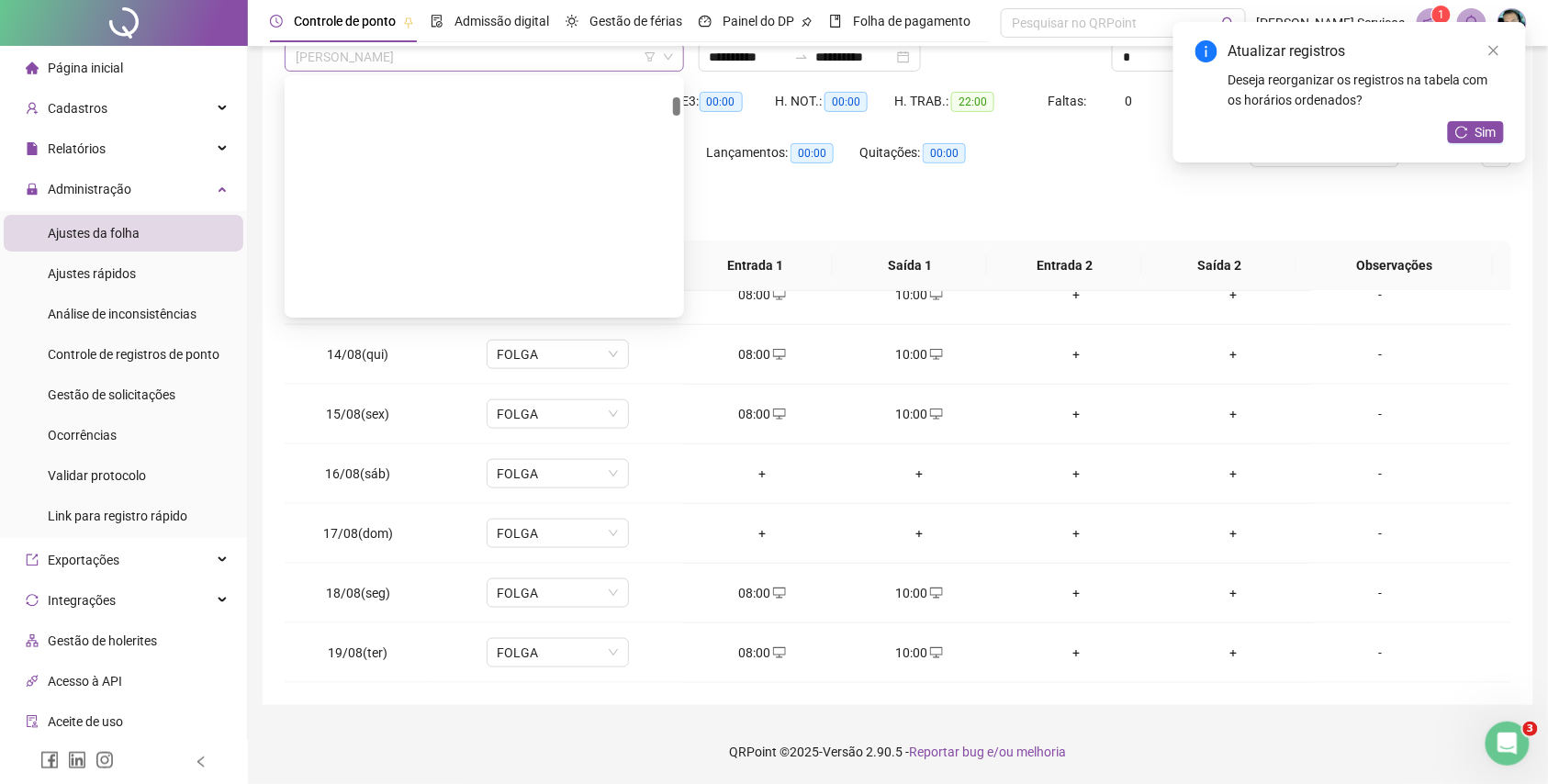
click at [445, 68] on span "[PERSON_NAME]" at bounding box center [485, 57] width 378 height 28
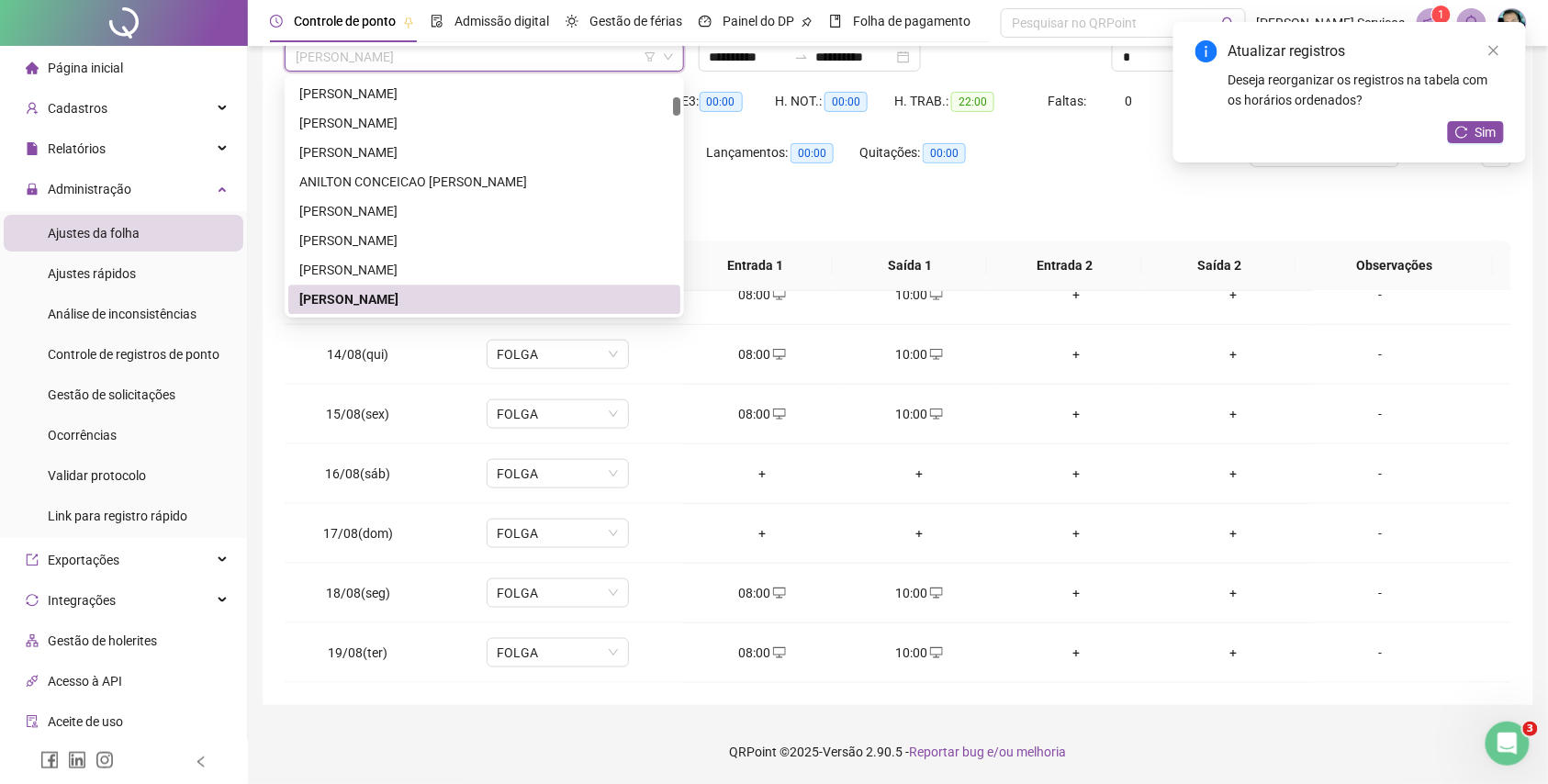
paste input "**********"
type input "**********"
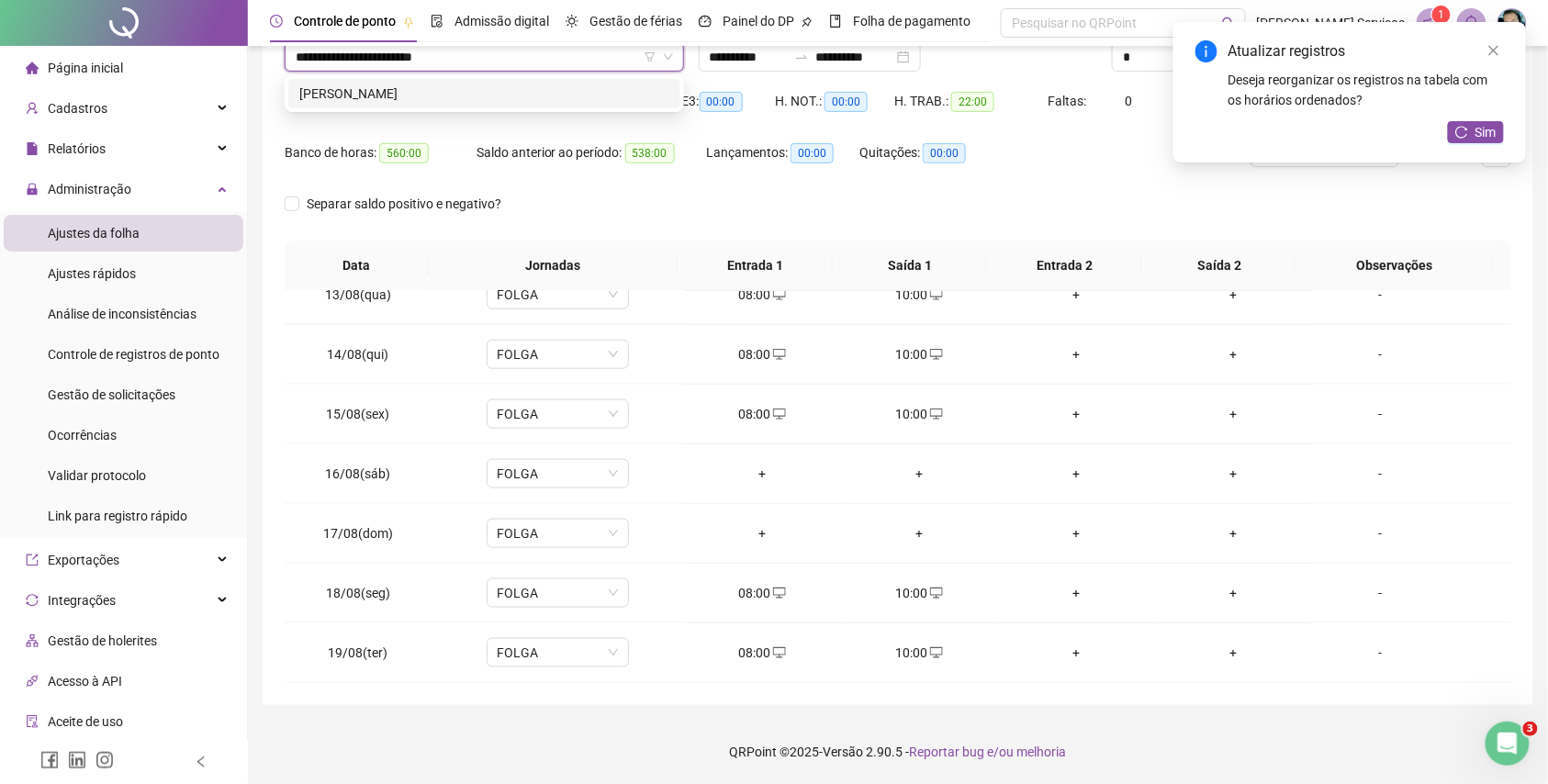
click at [447, 96] on div "[PERSON_NAME]" at bounding box center [485, 94] width 370 height 20
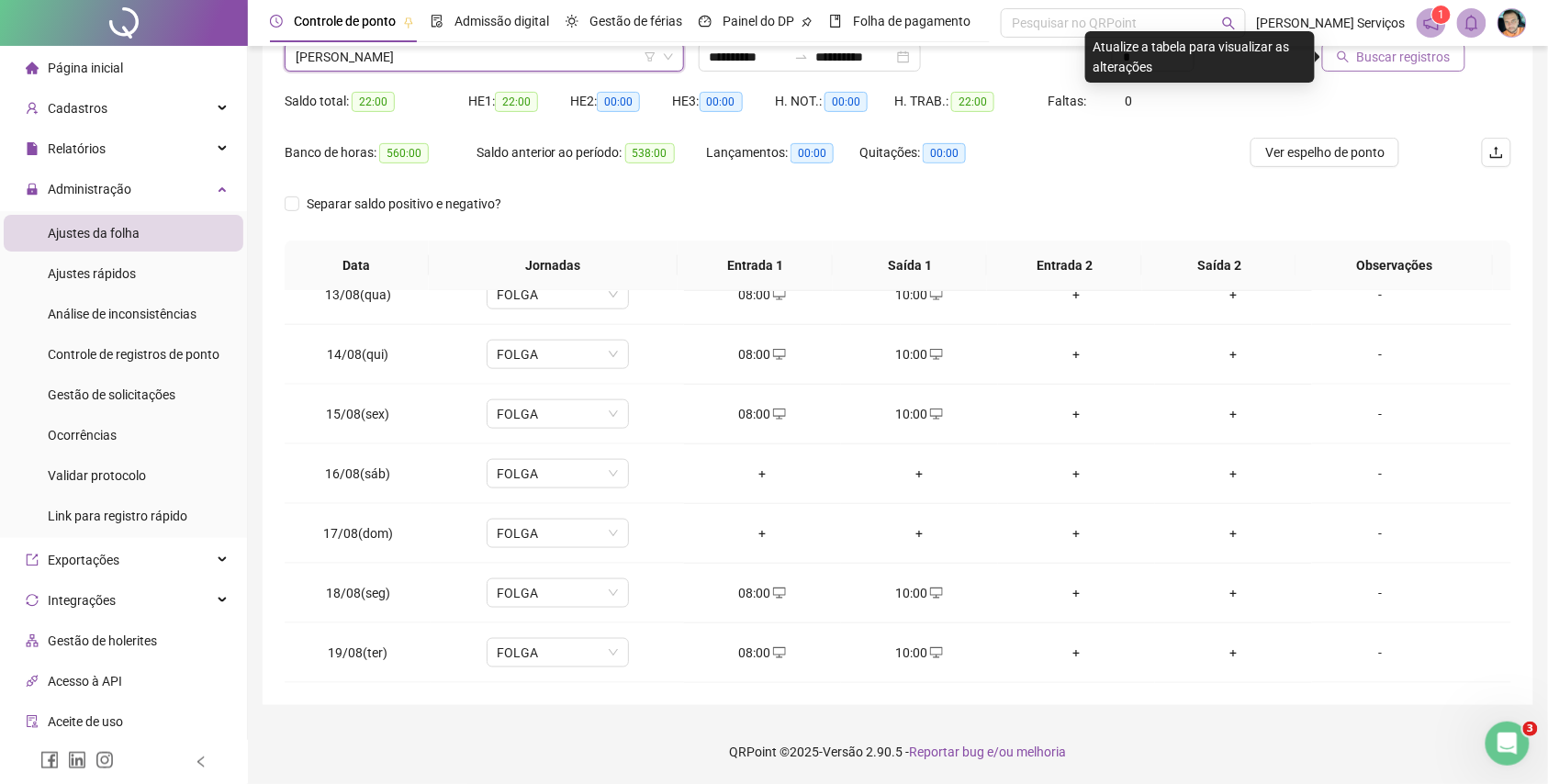
click at [1341, 59] on icon "search" at bounding box center [1343, 57] width 13 height 13
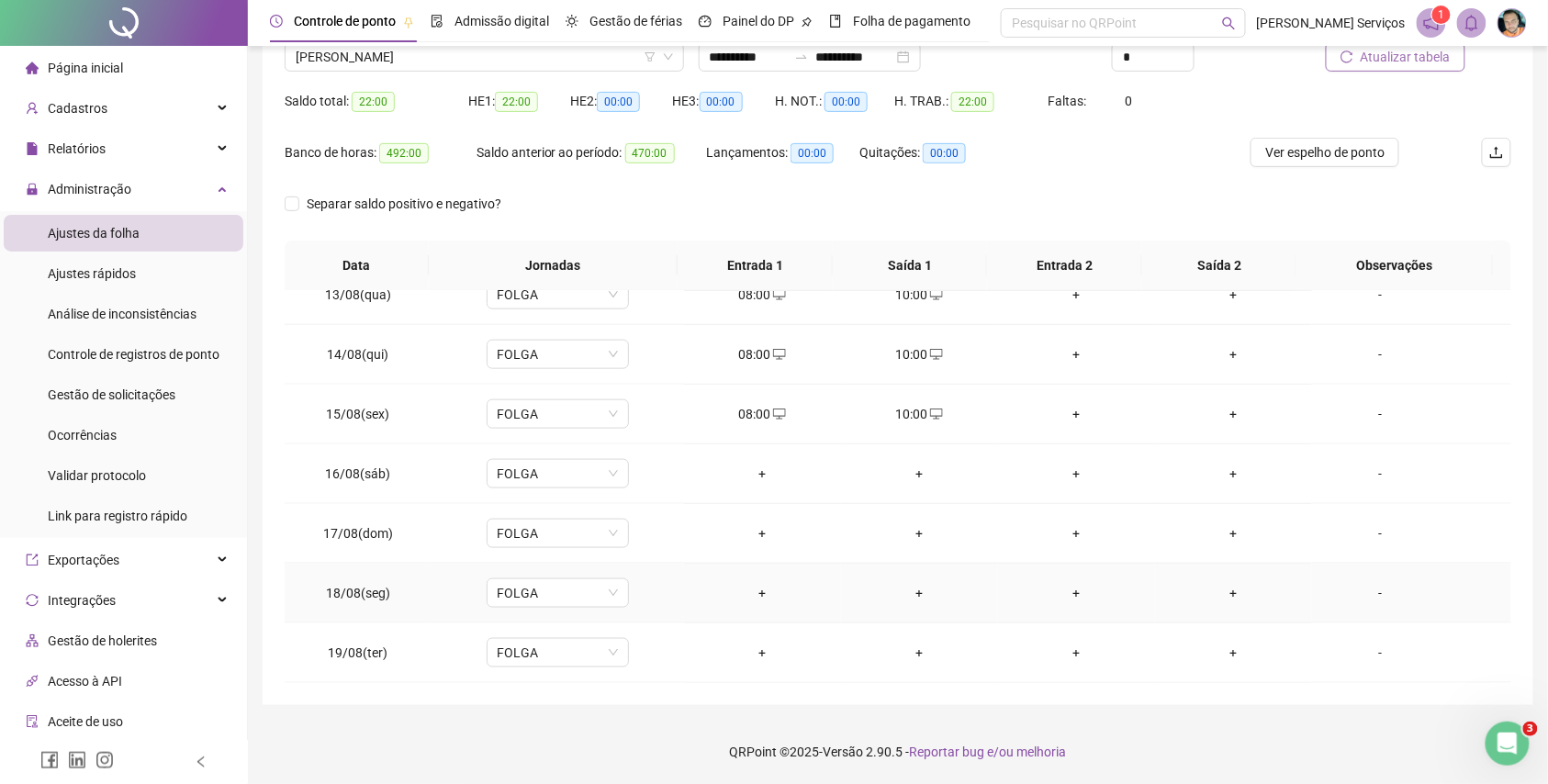
click at [754, 600] on div "+" at bounding box center [762, 593] width 127 height 20
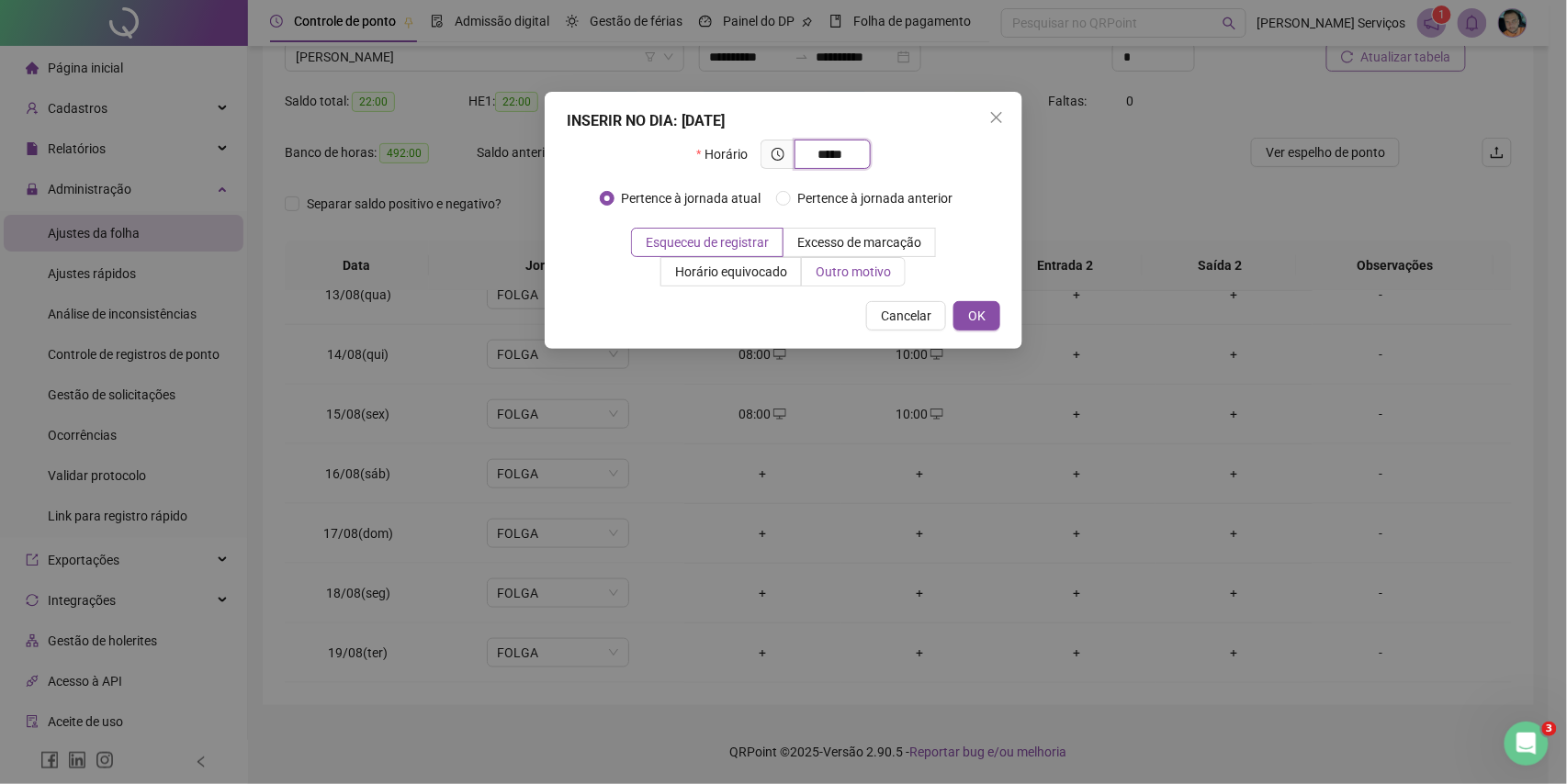
type input "*****"
click at [835, 277] on span "Outro motivo" at bounding box center [853, 272] width 75 height 15
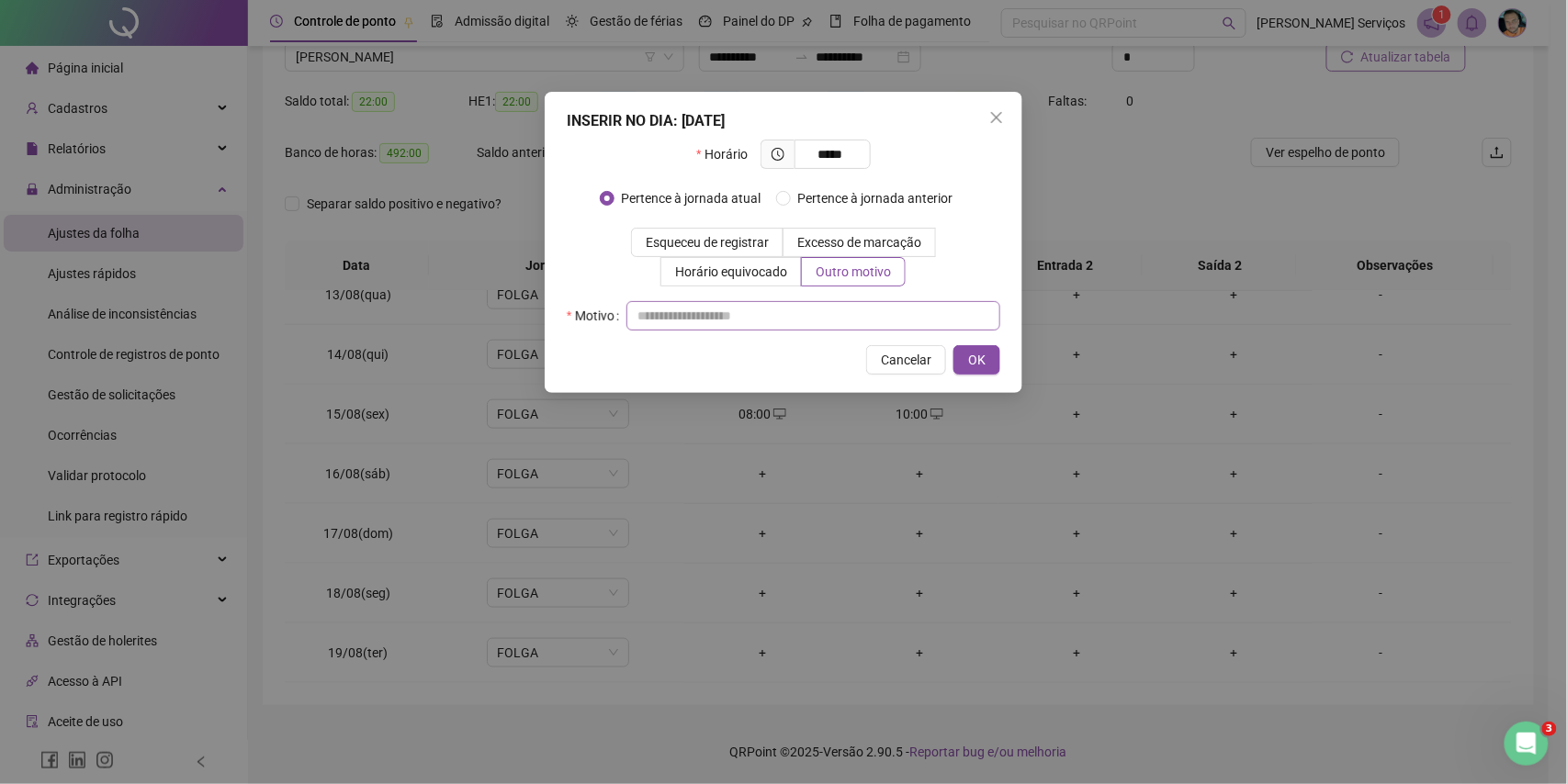
drag, startPoint x: 826, startPoint y: 292, endPoint x: 824, endPoint y: 305, distance: 13.2
click at [824, 305] on div "Horário ***** Pertence à jornada atual [GEOGRAPHIC_DATA] à jornada anterior Esq…" at bounding box center [784, 234] width 434 height 191
click at [822, 317] on input "text" at bounding box center [813, 316] width 374 height 30
type input "*"
drag, startPoint x: 977, startPoint y: 360, endPoint x: 948, endPoint y: 520, distance: 162.6
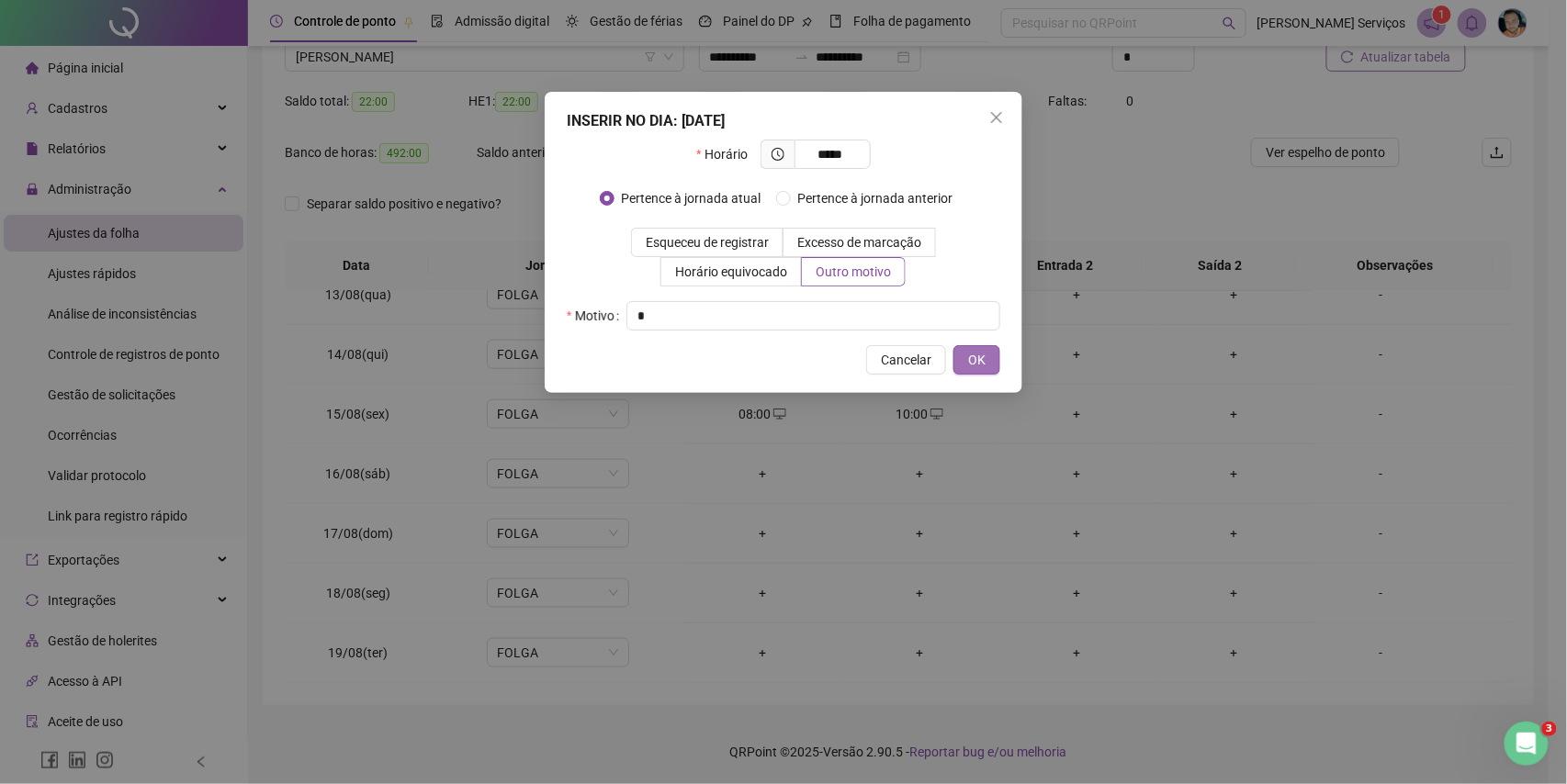
click at [977, 362] on span "OK" at bounding box center [977, 360] width 18 height 20
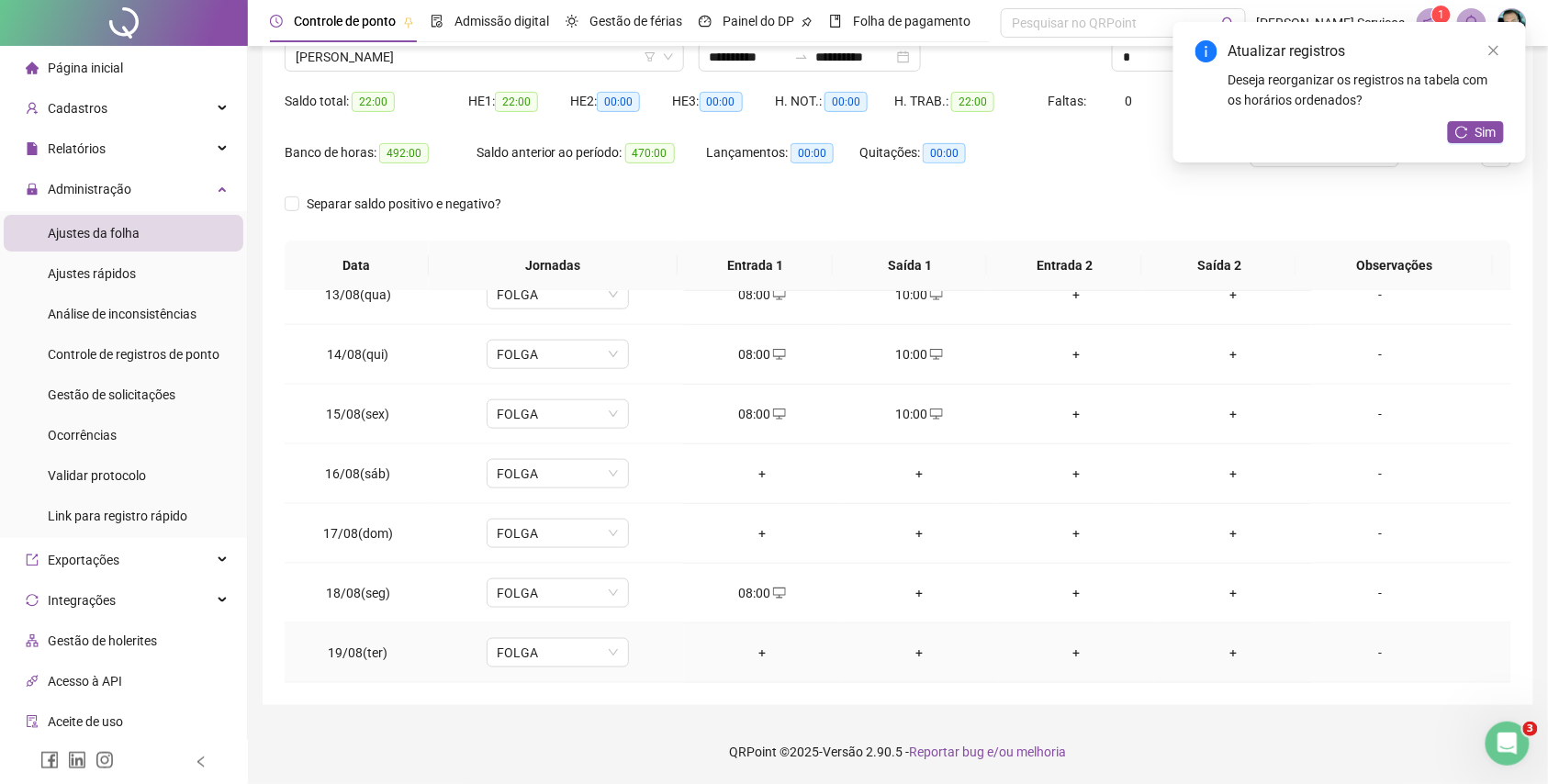
click at [754, 652] on div "+" at bounding box center [762, 653] width 127 height 20
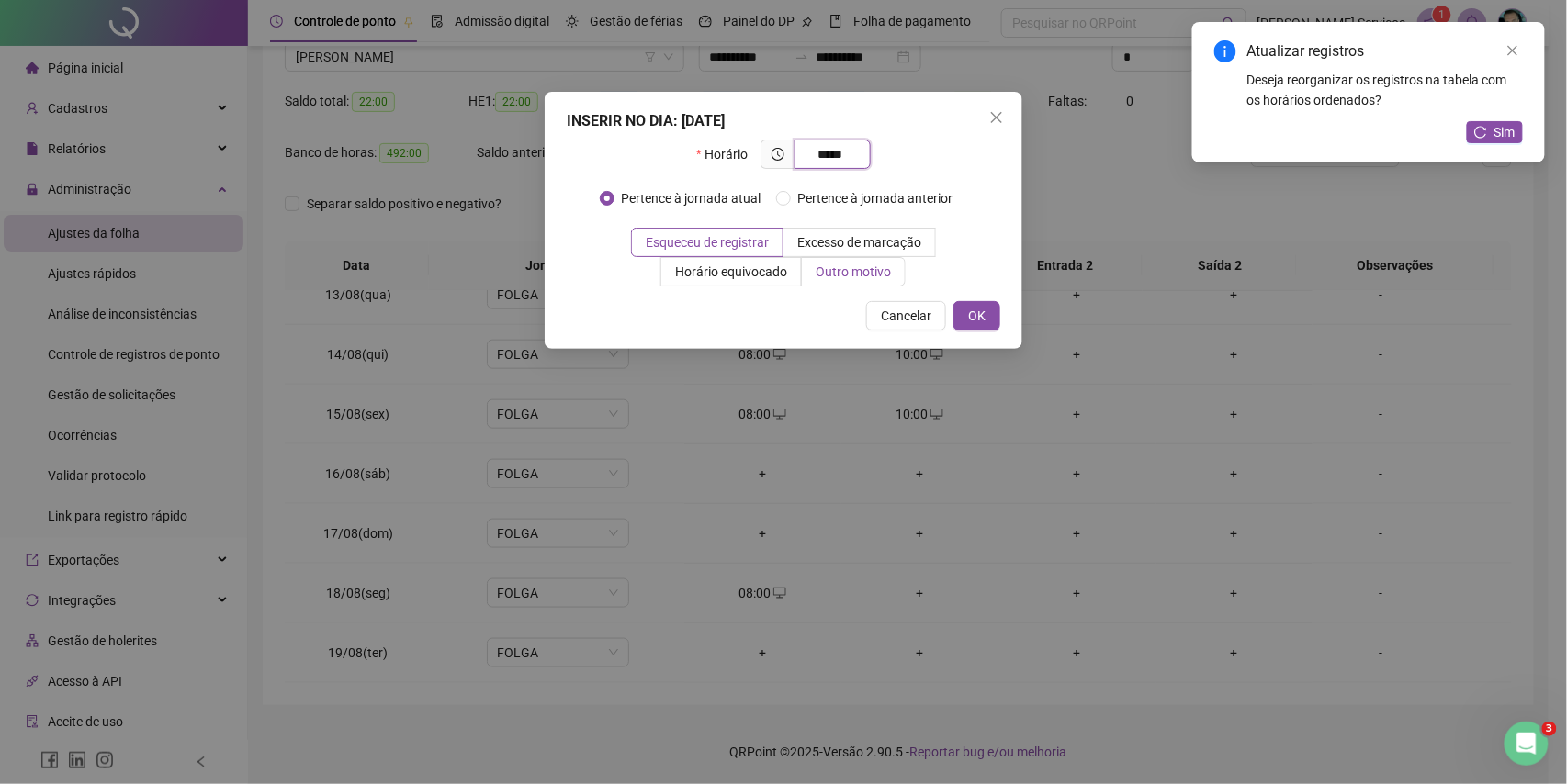
type input "*****"
drag, startPoint x: 857, startPoint y: 277, endPoint x: 846, endPoint y: 311, distance: 35.7
click at [854, 277] on span "Outro motivo" at bounding box center [853, 272] width 75 height 15
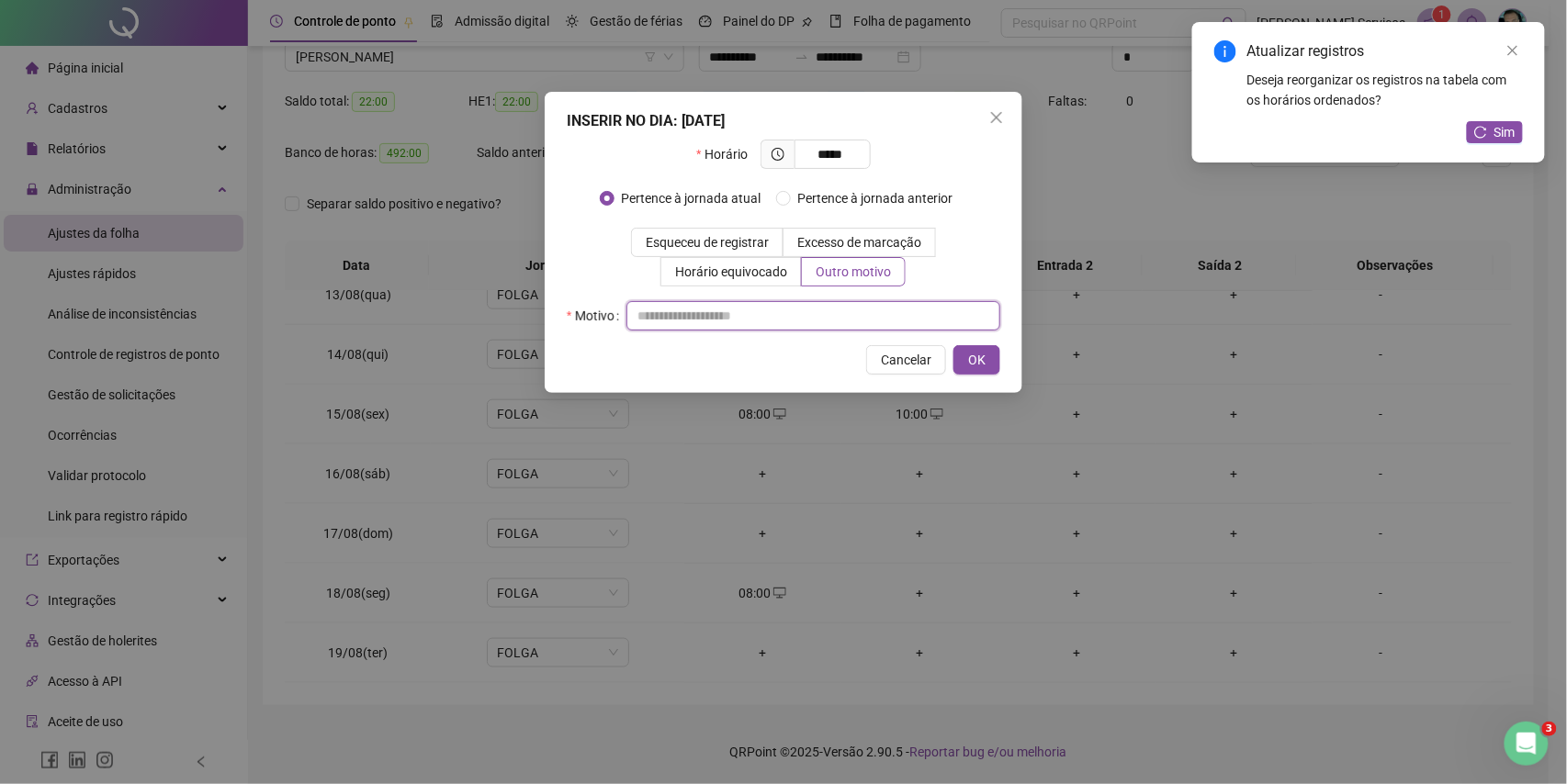
click at [846, 311] on input "text" at bounding box center [813, 316] width 374 height 30
type input "*"
click at [965, 364] on button "OK" at bounding box center [977, 360] width 47 height 30
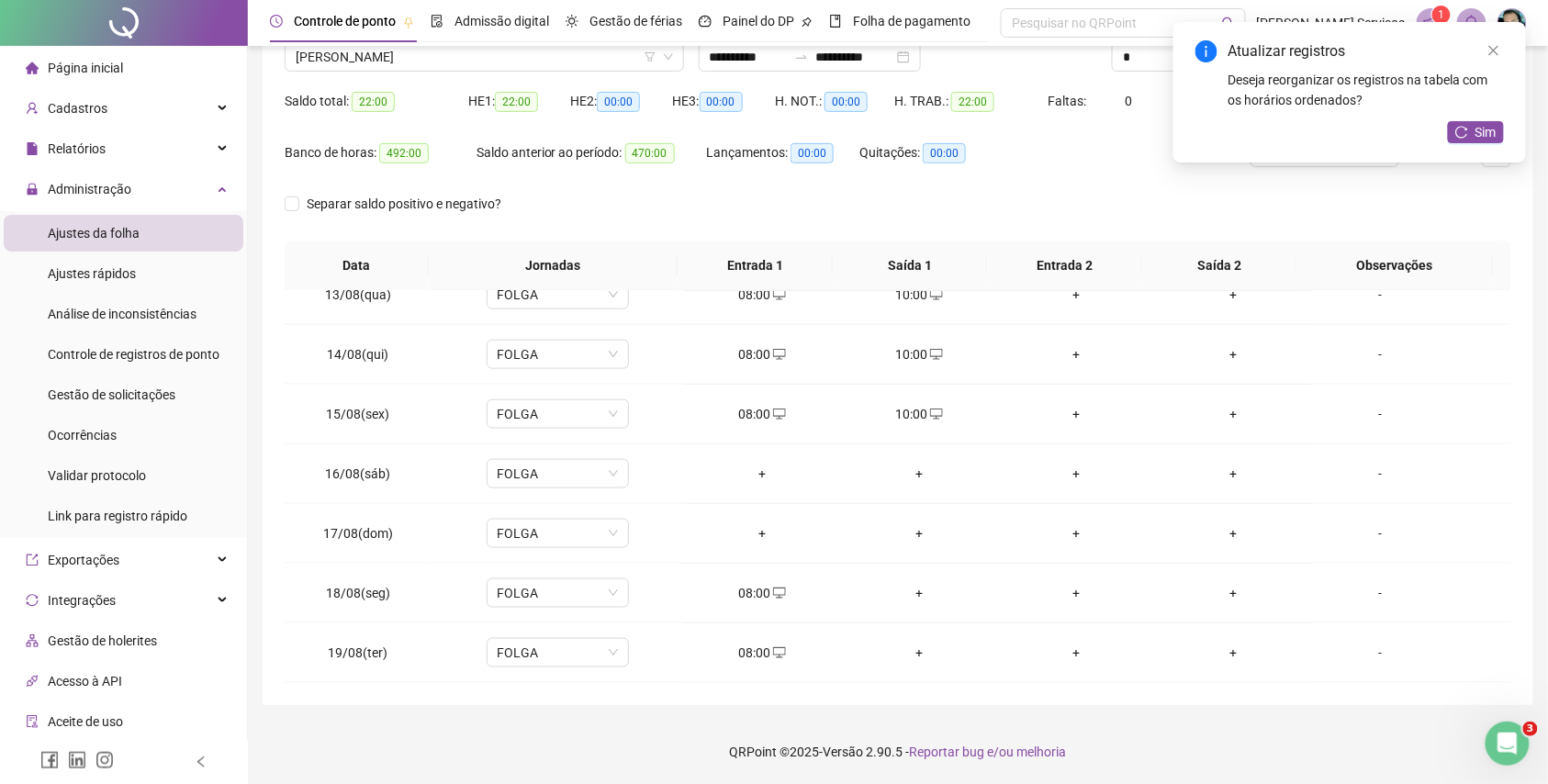
click at [919, 595] on div "+" at bounding box center [919, 593] width 127 height 20
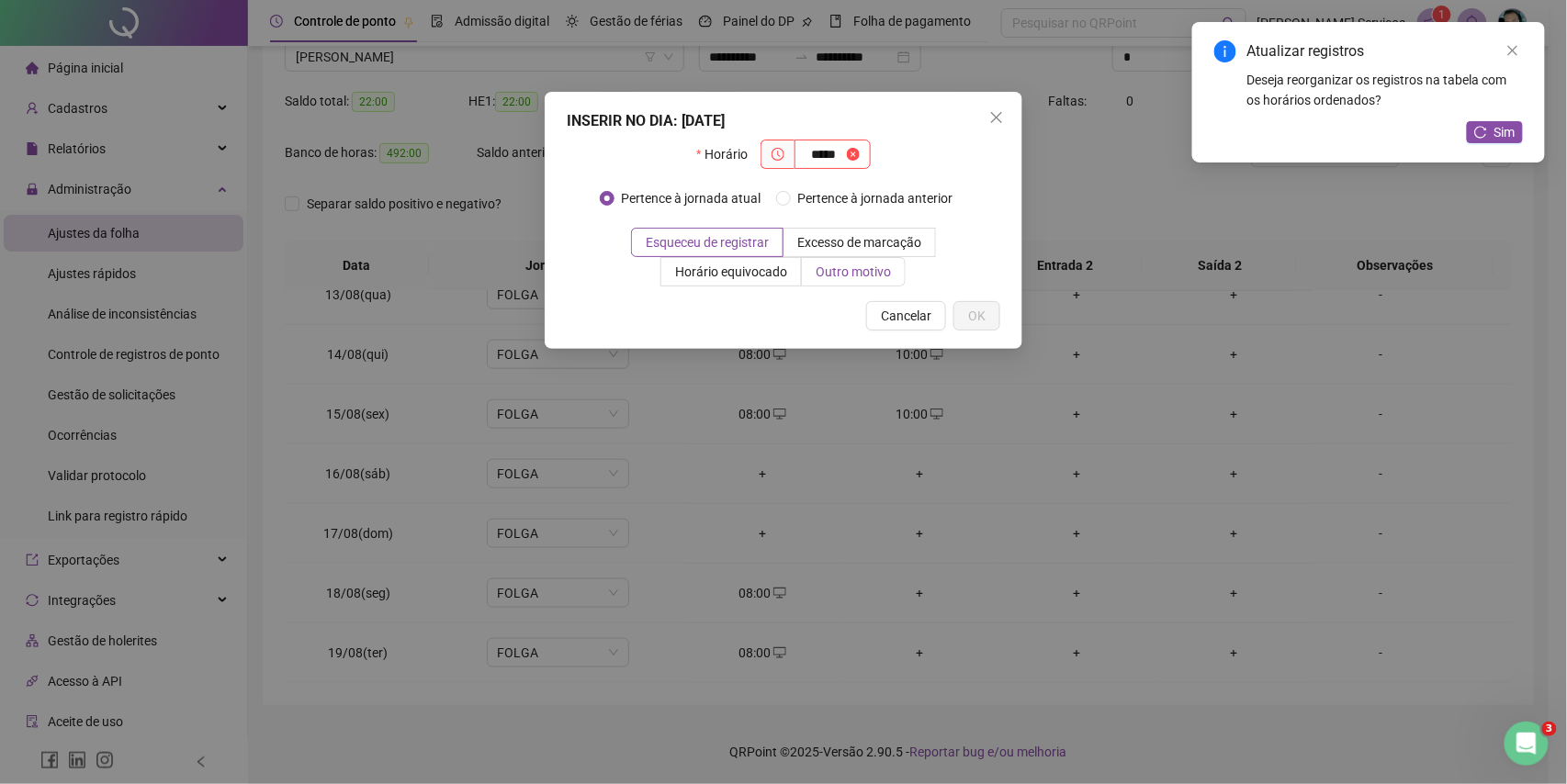
type input "*****"
drag, startPoint x: 852, startPoint y: 273, endPoint x: 839, endPoint y: 306, distance: 35.5
click at [850, 273] on span "Outro motivo" at bounding box center [853, 272] width 75 height 15
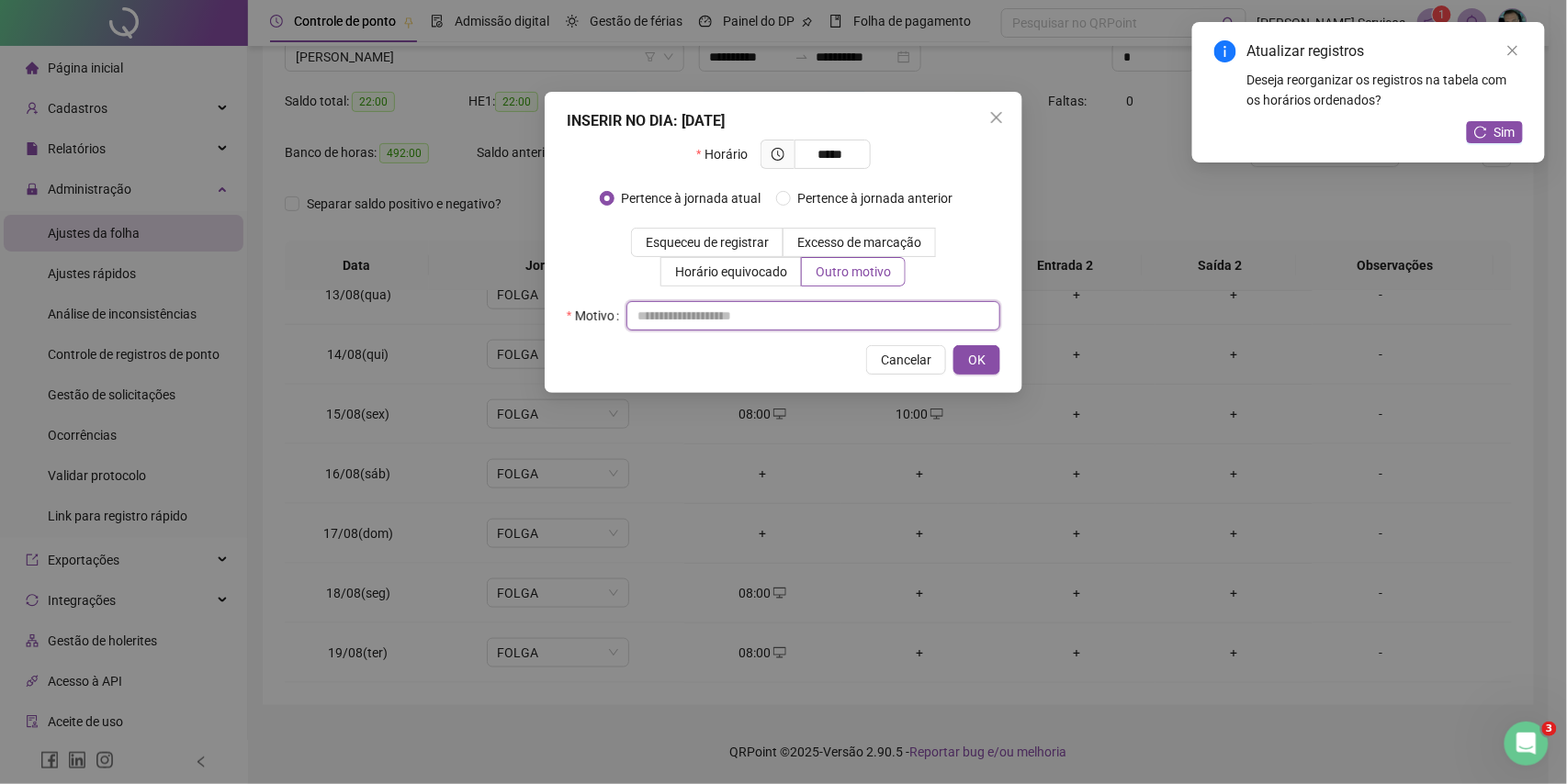
click at [836, 326] on input "text" at bounding box center [813, 316] width 374 height 30
type input "*"
click at [967, 354] on button "OK" at bounding box center [977, 360] width 47 height 30
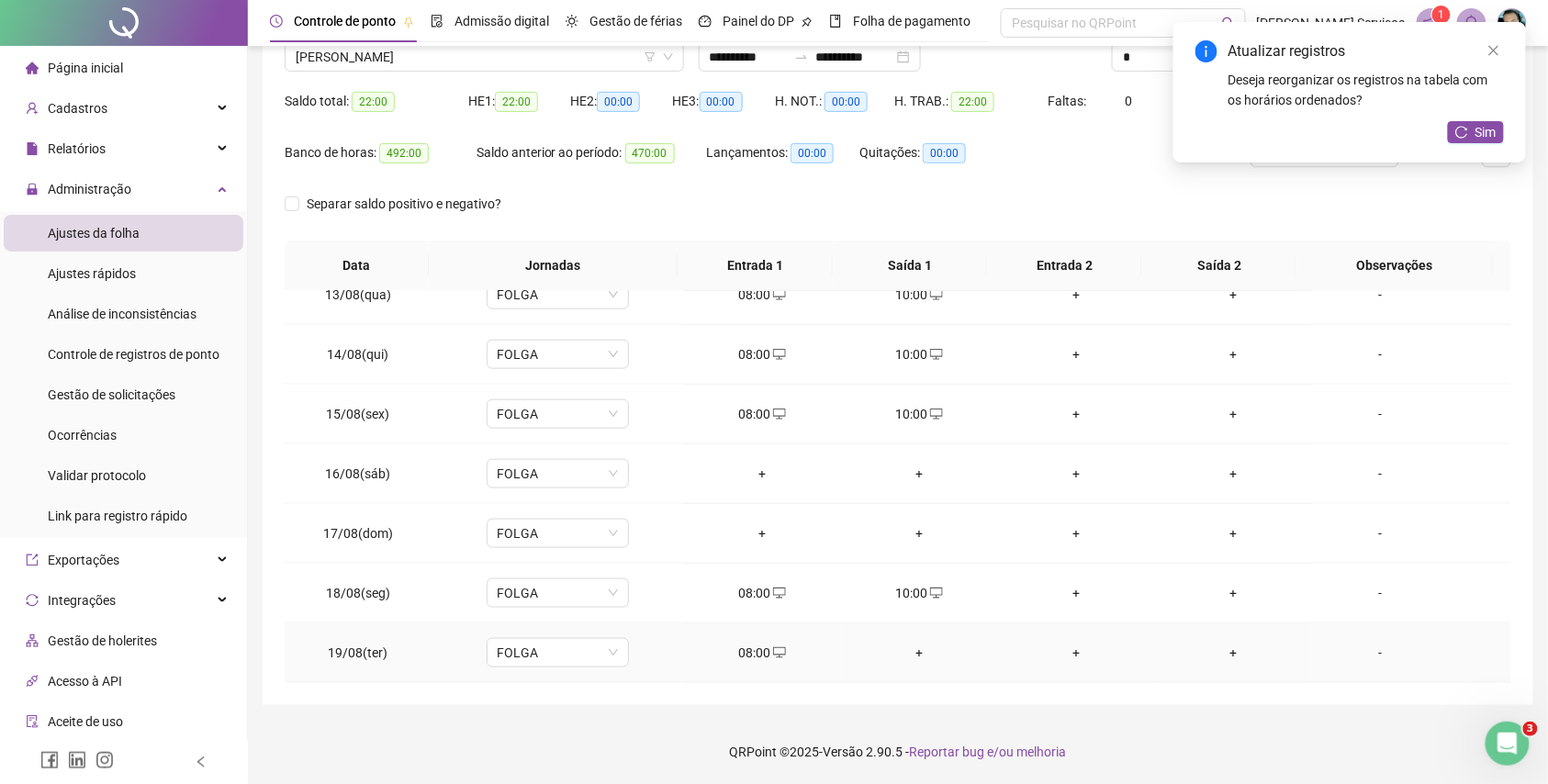
click at [897, 646] on div "+" at bounding box center [919, 653] width 127 height 20
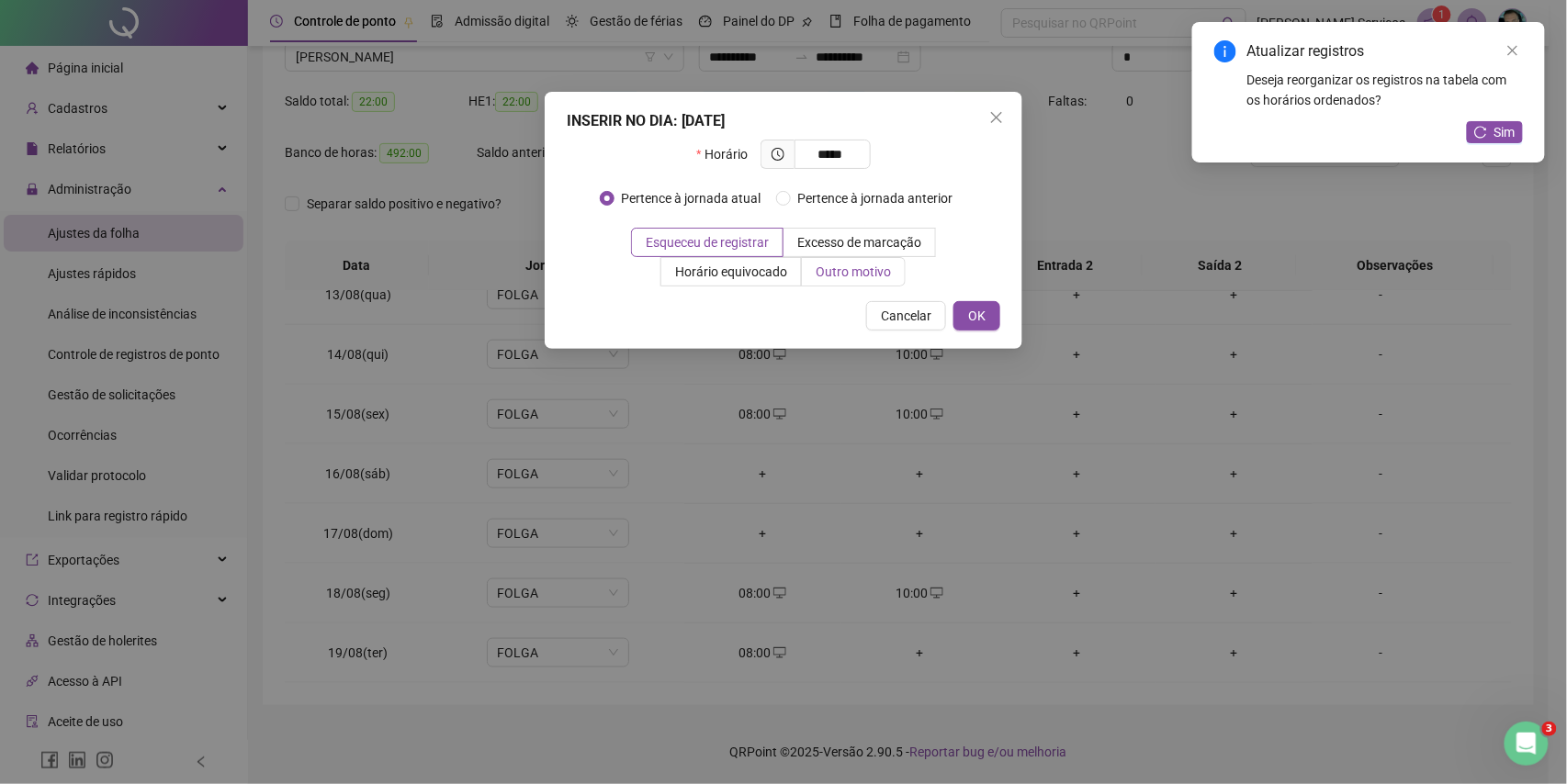
type input "*****"
drag, startPoint x: 821, startPoint y: 272, endPoint x: 821, endPoint y: 294, distance: 22.0
click at [821, 273] on span "Outro motivo" at bounding box center [853, 272] width 75 height 15
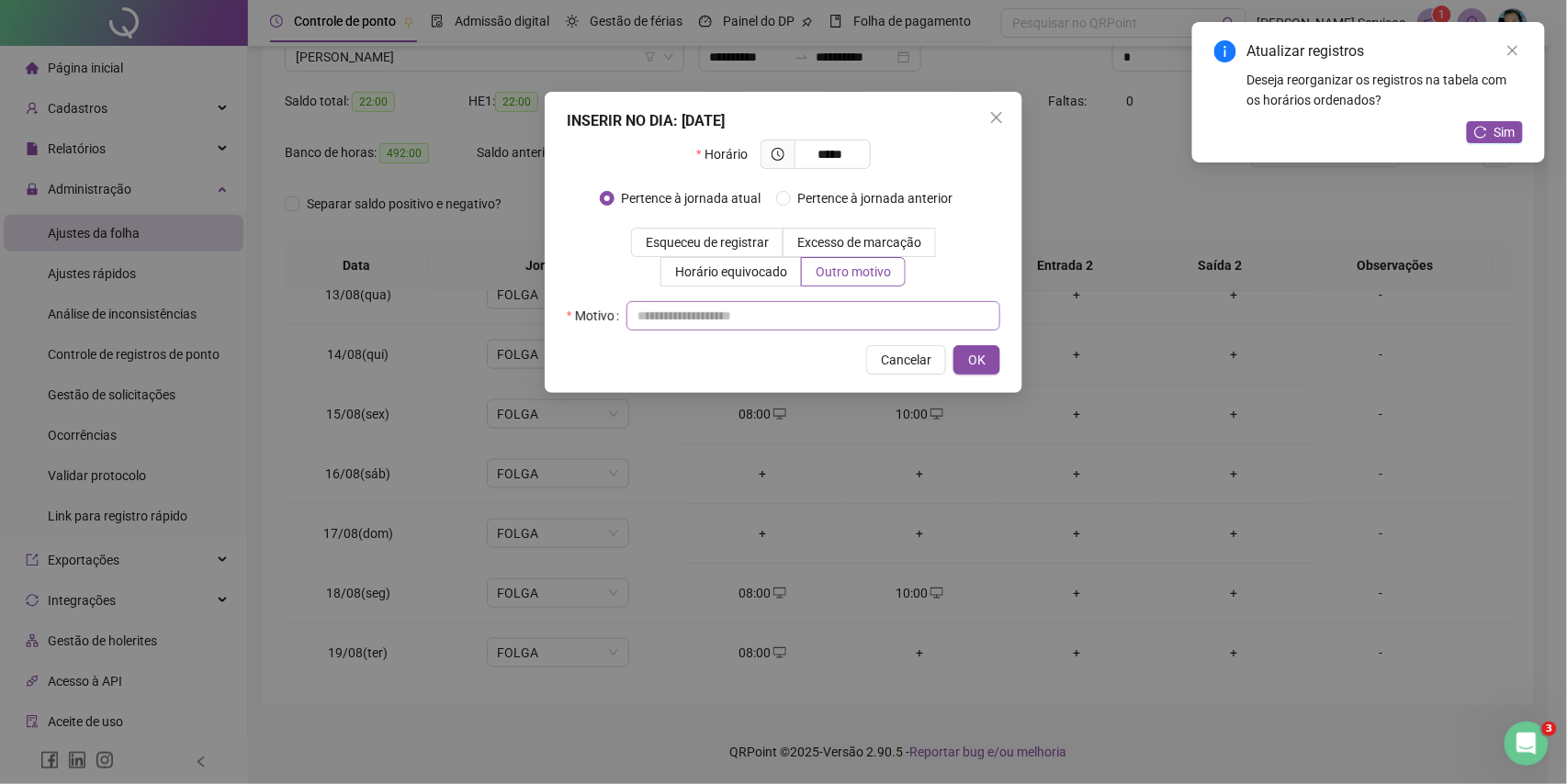
drag, startPoint x: 821, startPoint y: 294, endPoint x: 821, endPoint y: 305, distance: 11.0
click at [821, 299] on div "Horário ***** Pertence à jornada atual [GEOGRAPHIC_DATA] à jornada anterior Esq…" at bounding box center [784, 234] width 434 height 191
drag, startPoint x: 830, startPoint y: 317, endPoint x: 854, endPoint y: 341, distance: 33.9
click at [830, 324] on input "text" at bounding box center [813, 316] width 374 height 30
type input "*"
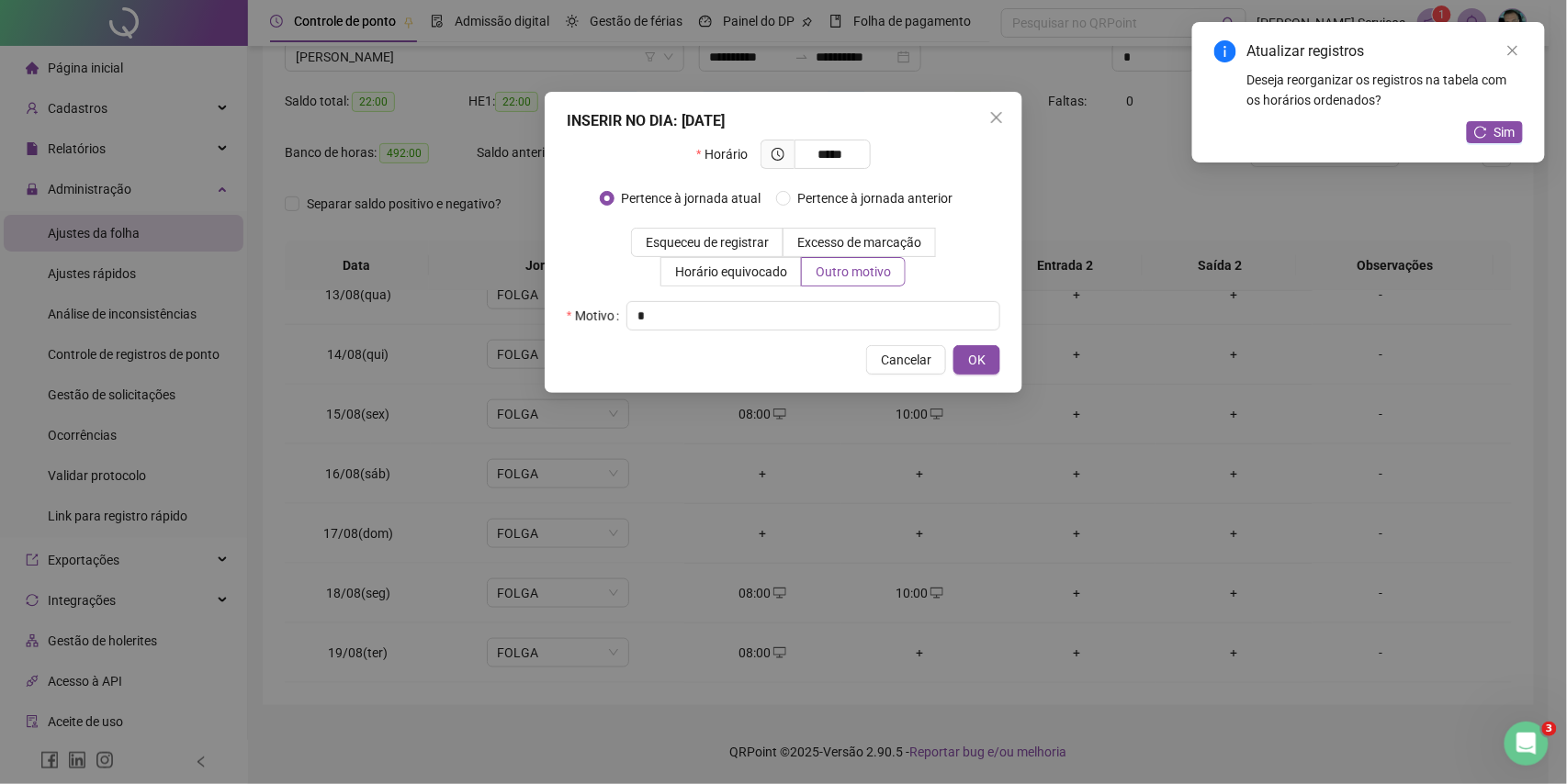
drag, startPoint x: 965, startPoint y: 353, endPoint x: 1007, endPoint y: 368, distance: 44.6
click at [997, 365] on button "OK" at bounding box center [977, 360] width 47 height 30
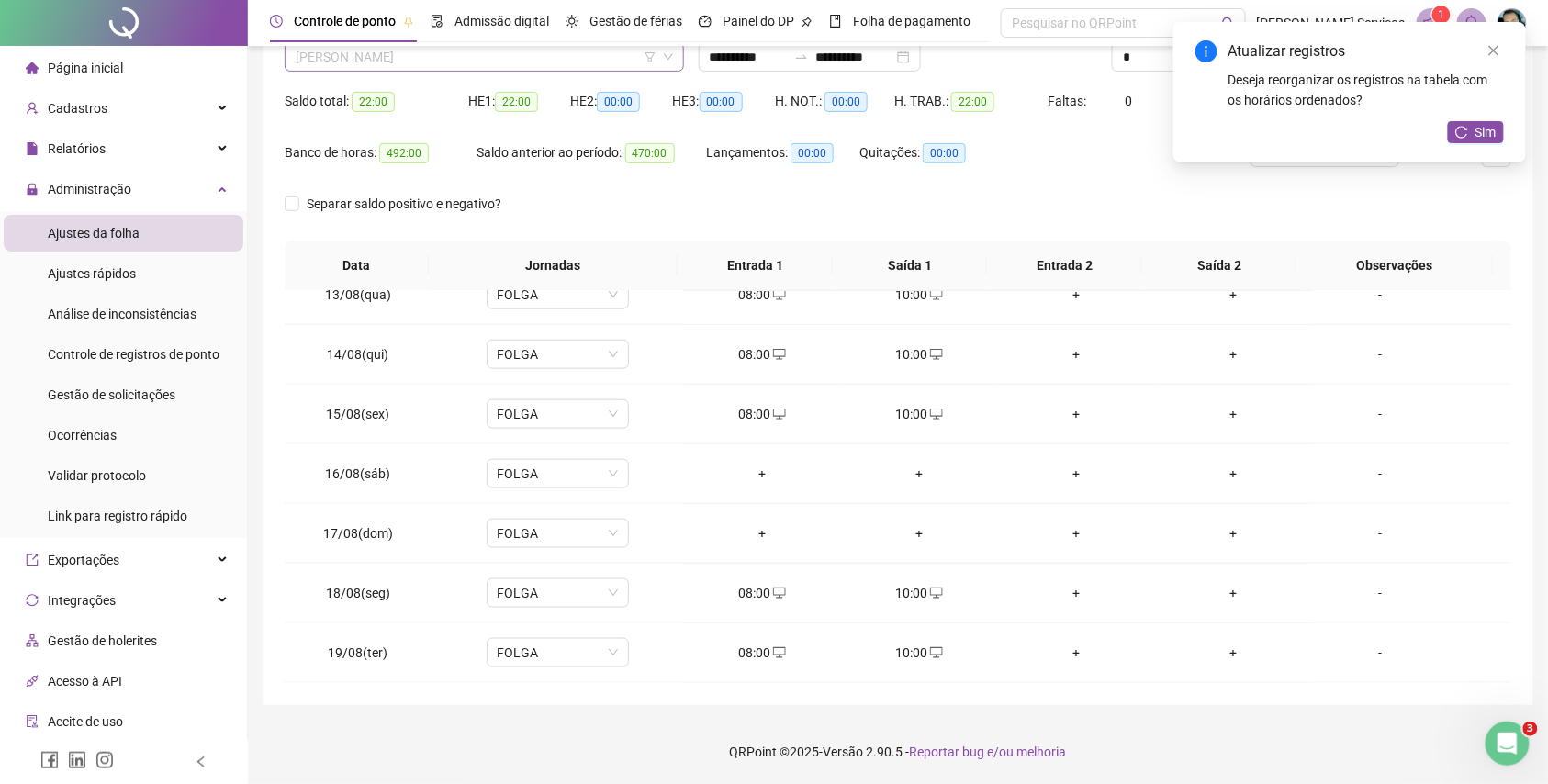
scroll to position [4231, 0]
click at [578, 67] on span "[PERSON_NAME]" at bounding box center [485, 57] width 378 height 28
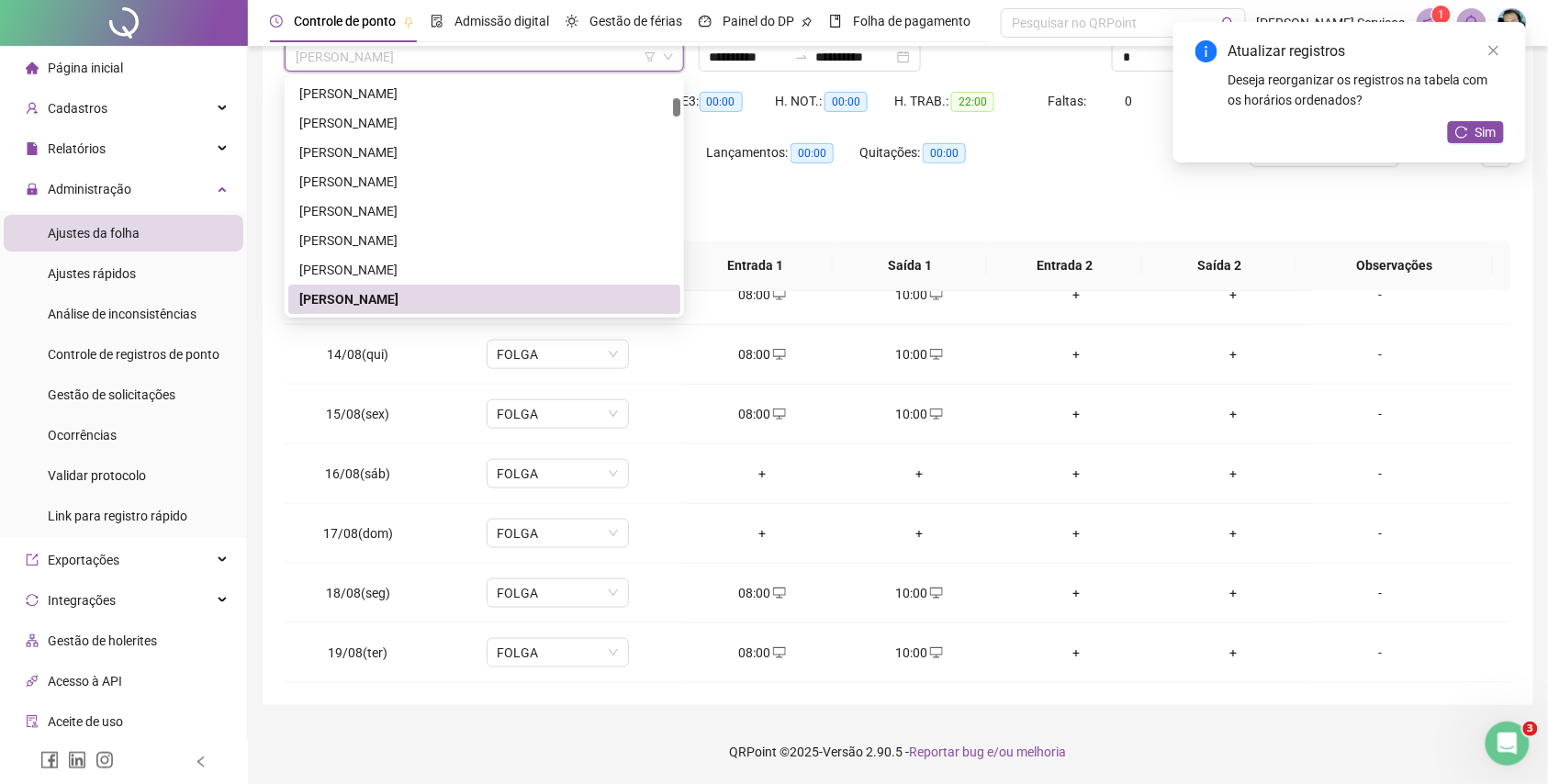
paste input "**********"
type input "**********"
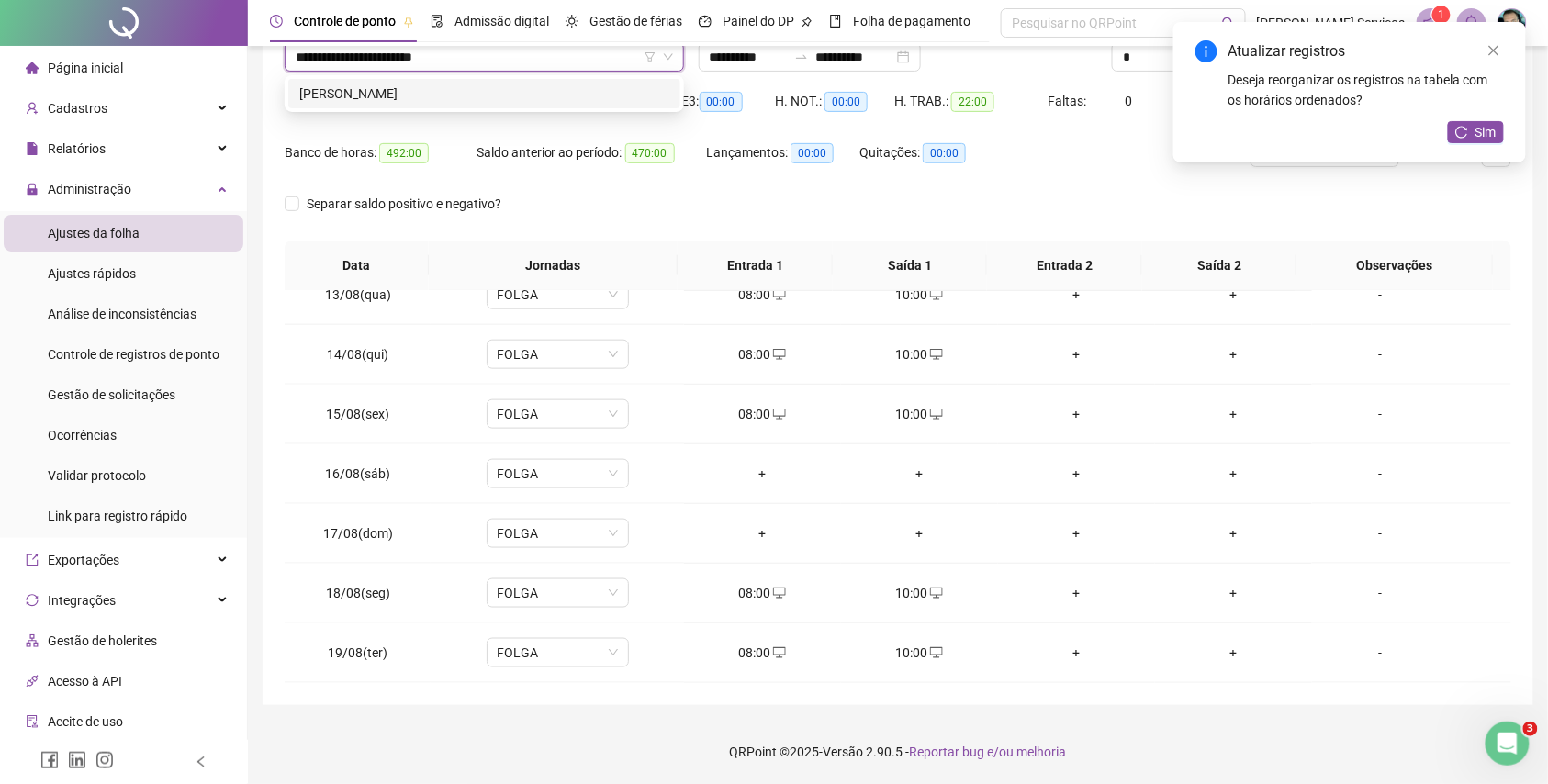
scroll to position [0, 0]
click at [571, 89] on div "[PERSON_NAME]" at bounding box center [485, 94] width 370 height 20
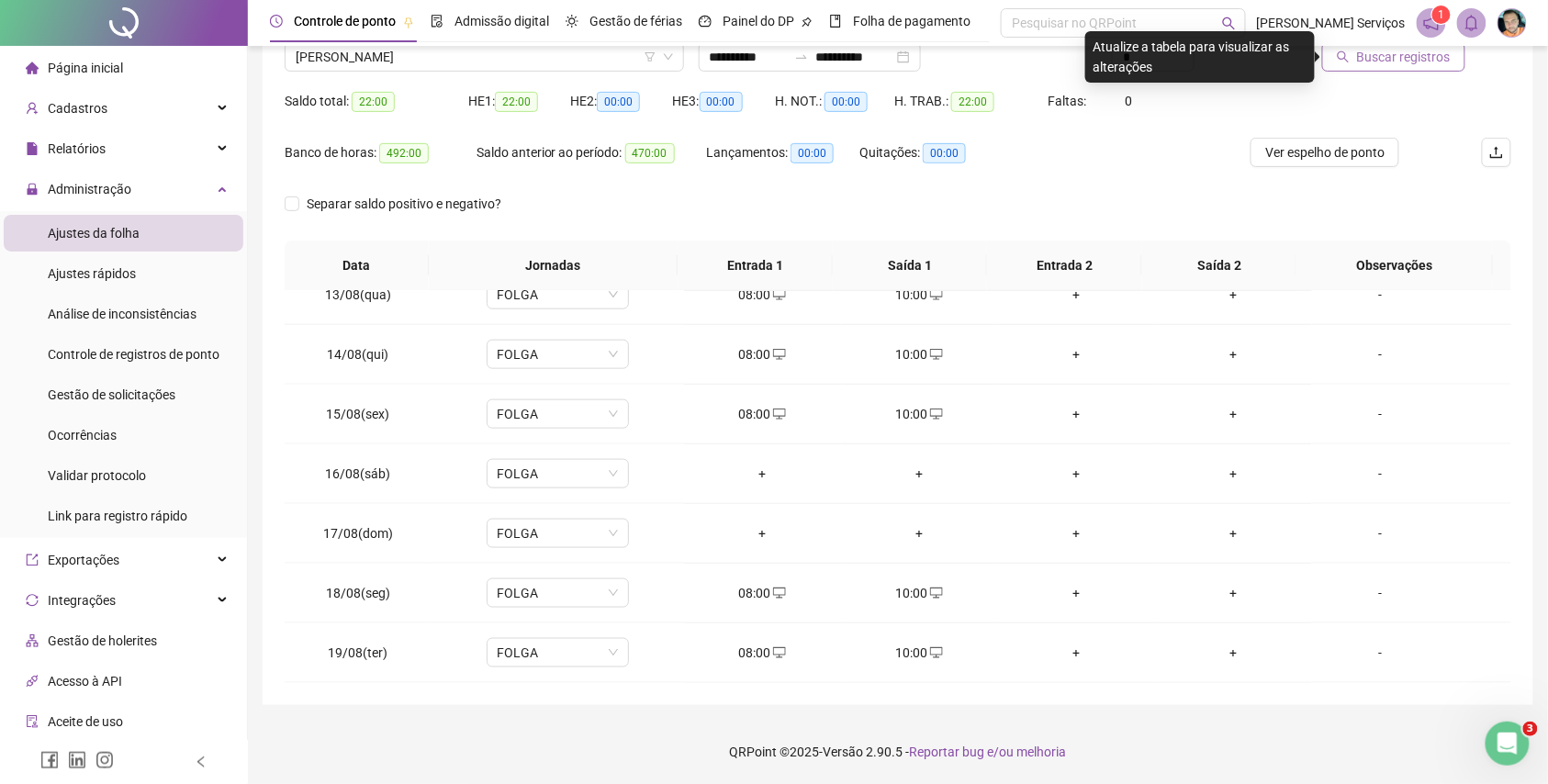
click at [1440, 59] on span "Buscar registros" at bounding box center [1404, 57] width 94 height 20
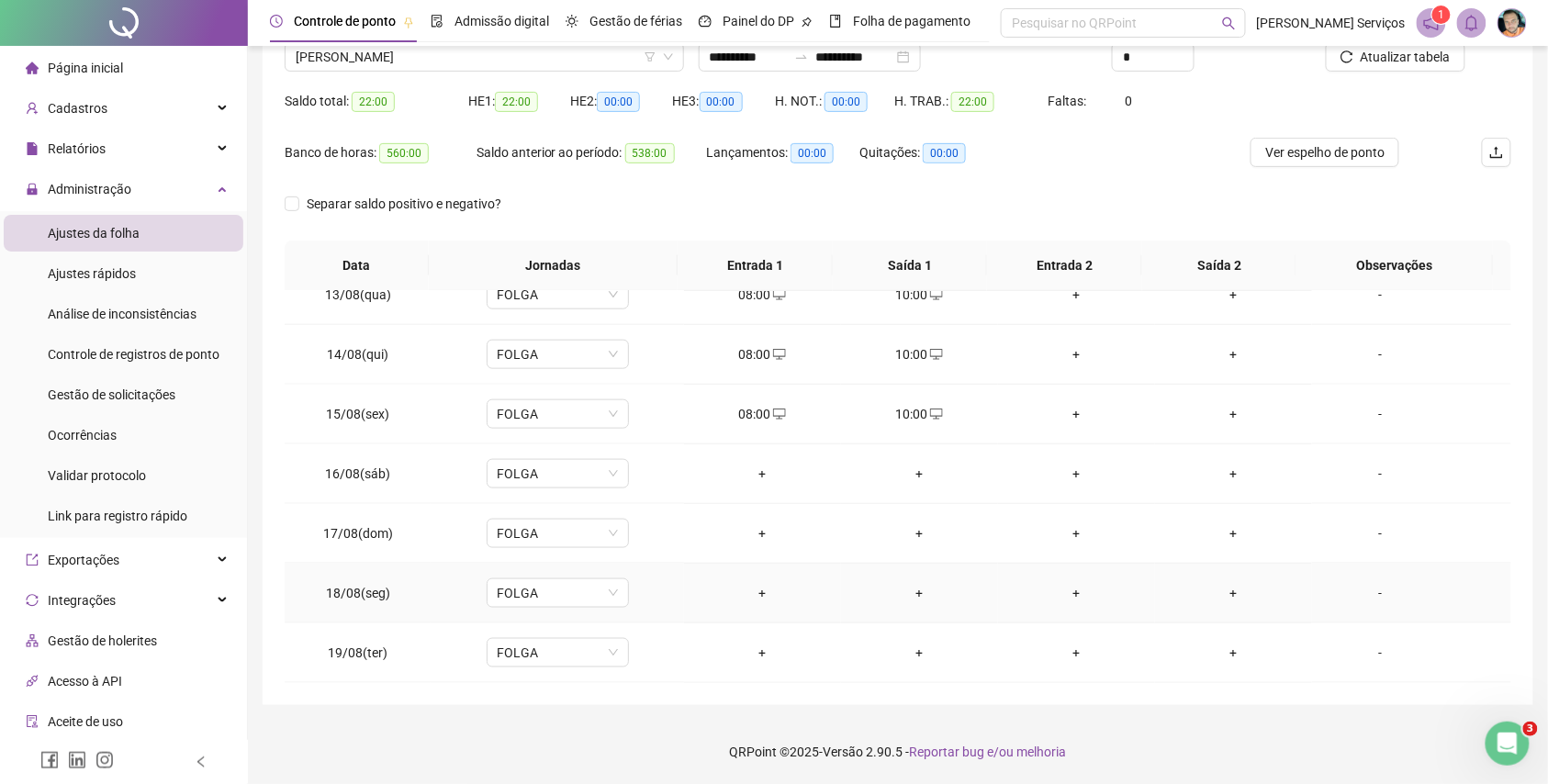
click at [758, 586] on div "+" at bounding box center [762, 593] width 127 height 20
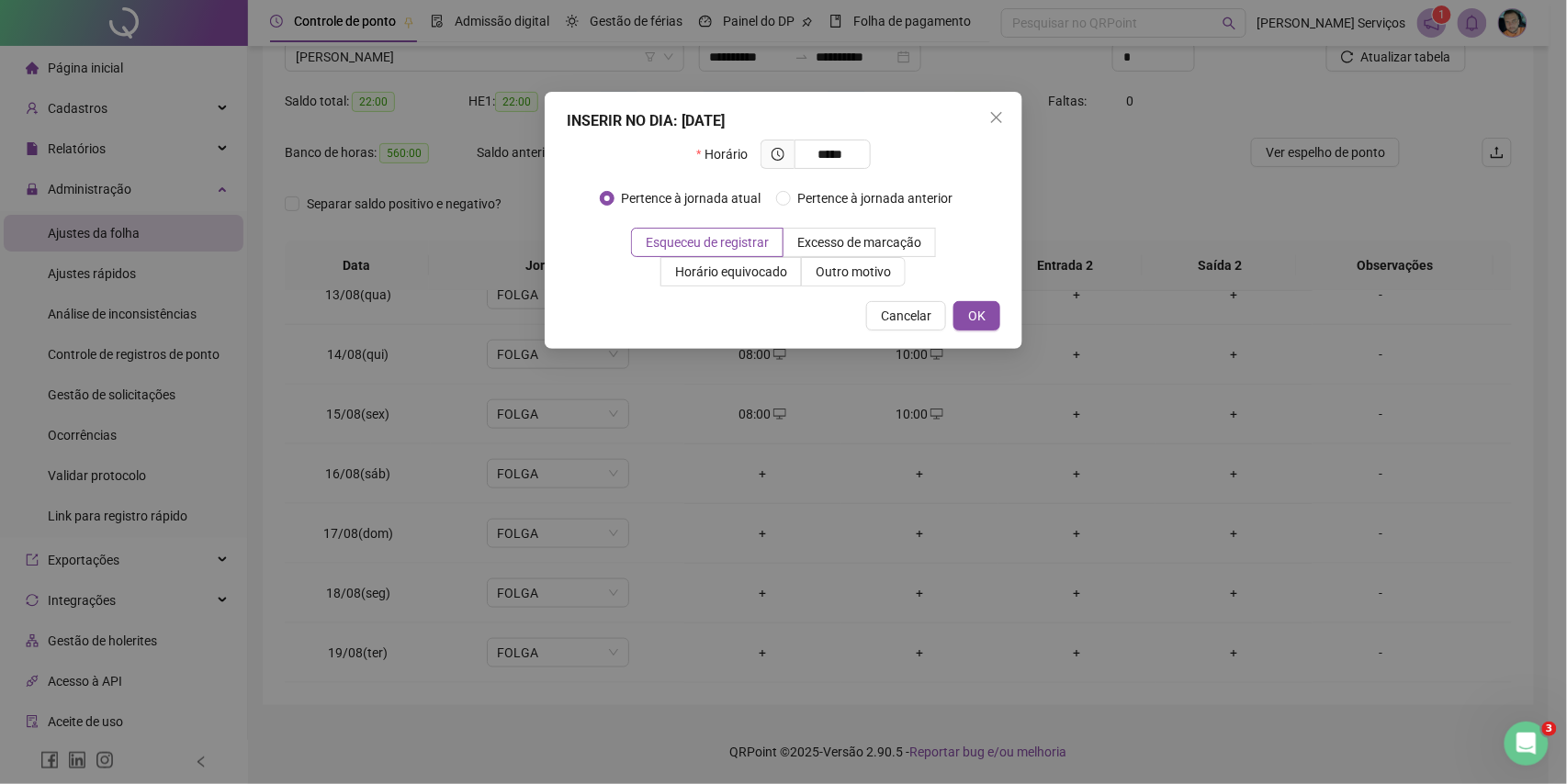
type input "*****"
drag, startPoint x: 912, startPoint y: 273, endPoint x: 887, endPoint y: 273, distance: 25.0
click at [898, 266] on div "Esqueceu de registrar Excesso de marcação Horário equivocado Outro motivo" at bounding box center [784, 257] width 434 height 59
drag, startPoint x: 872, startPoint y: 292, endPoint x: 869, endPoint y: 276, distance: 16.3
click at [872, 288] on div "INSERIR NO DIA : [DATE] Horário ***** Pertence à jornada atual Pertence à jorna…" at bounding box center [783, 220] width 477 height 257
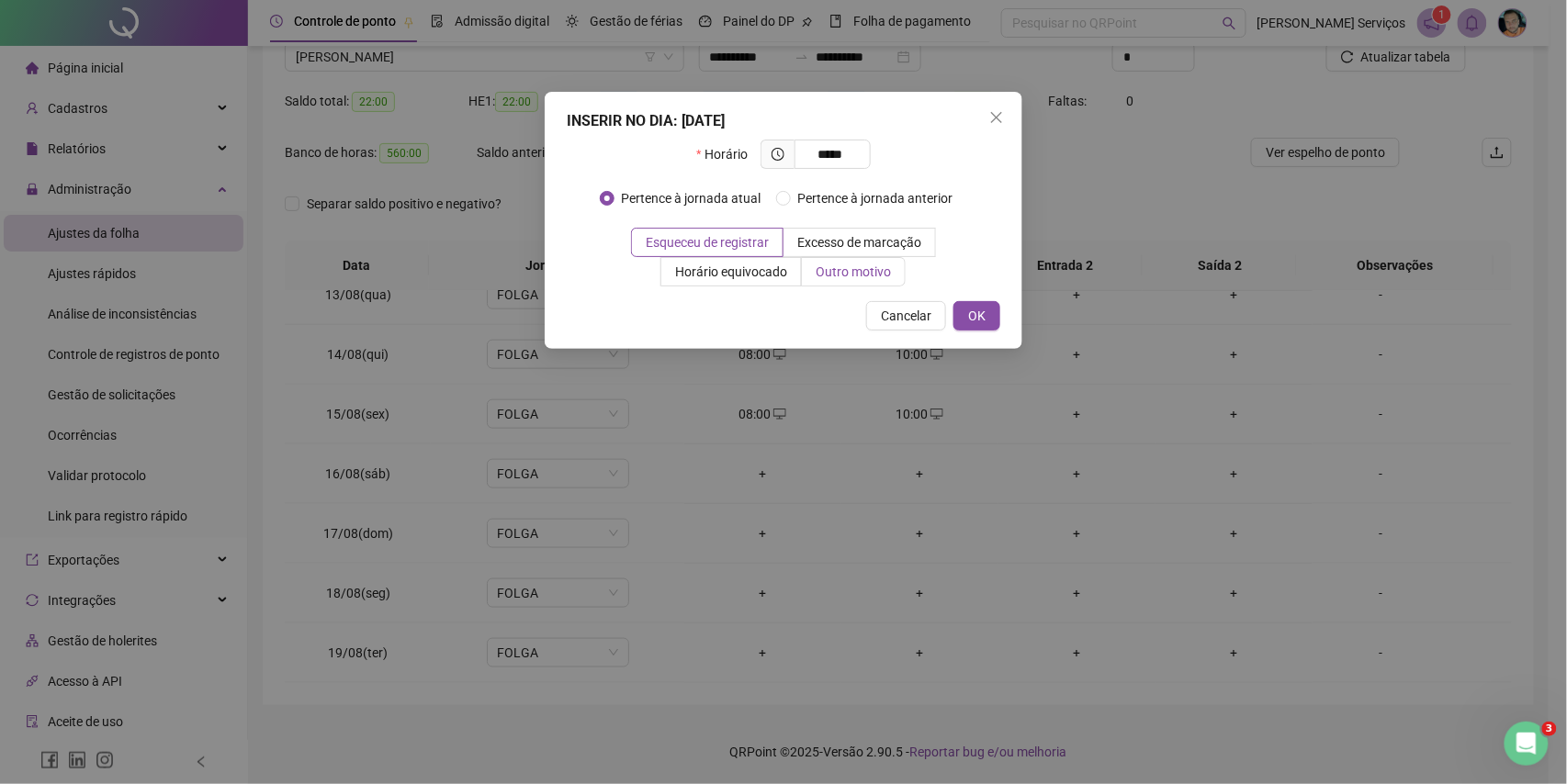
click at [869, 272] on span "Outro motivo" at bounding box center [853, 272] width 75 height 15
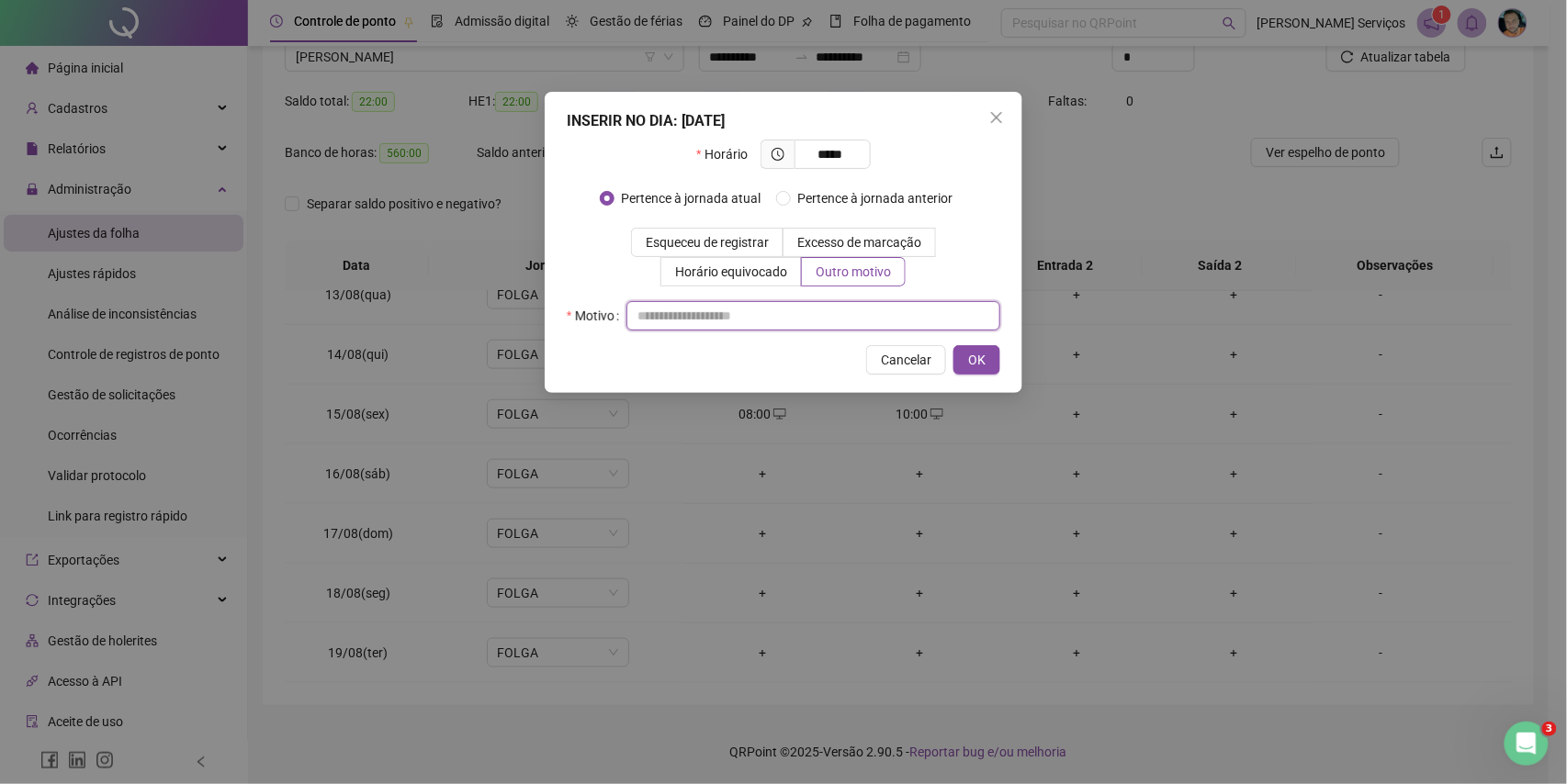
click at [849, 309] on input "text" at bounding box center [813, 316] width 374 height 30
type input "*"
click at [990, 362] on button "OK" at bounding box center [977, 360] width 47 height 30
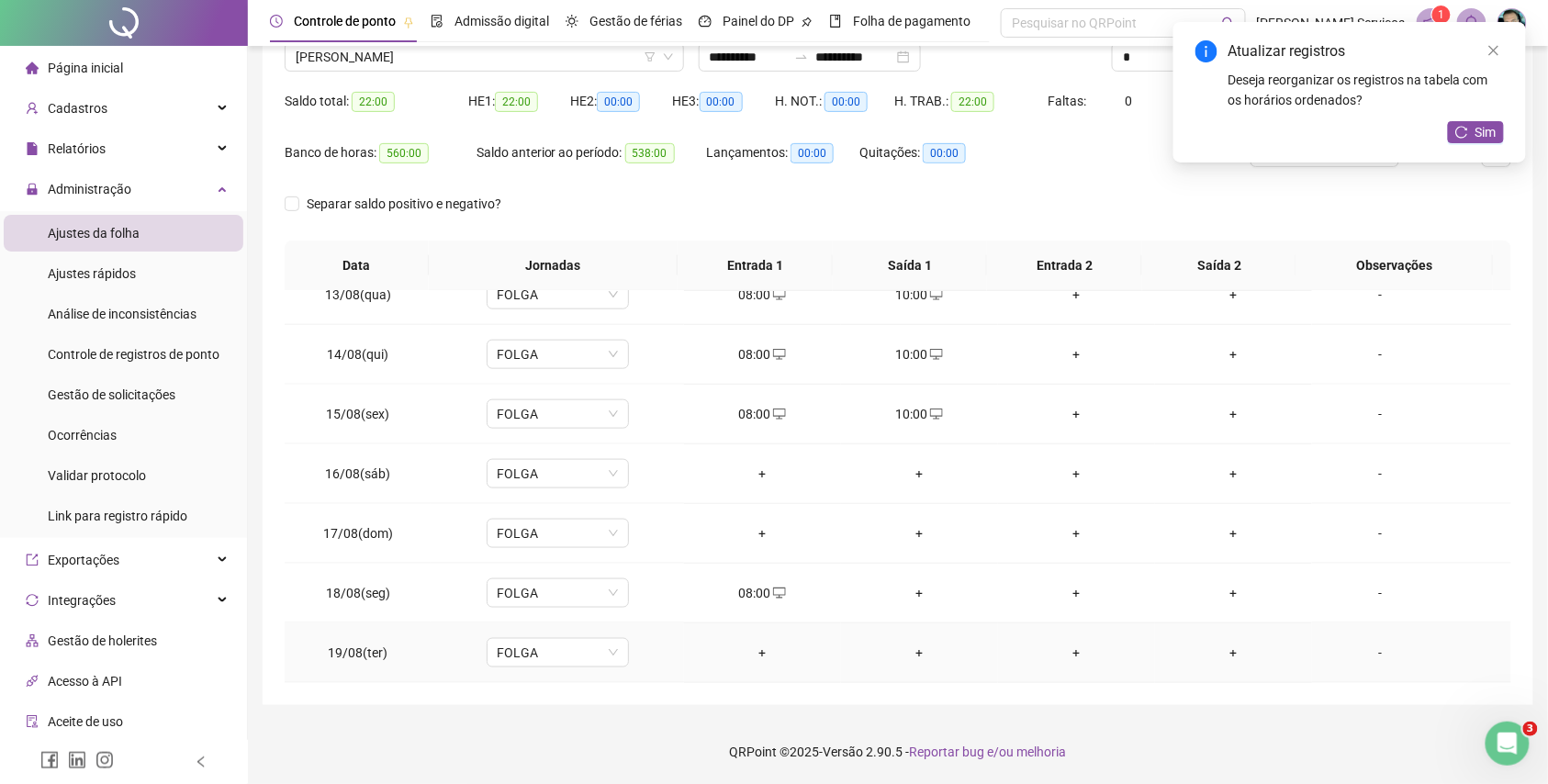
click at [764, 646] on div "+" at bounding box center [762, 653] width 127 height 20
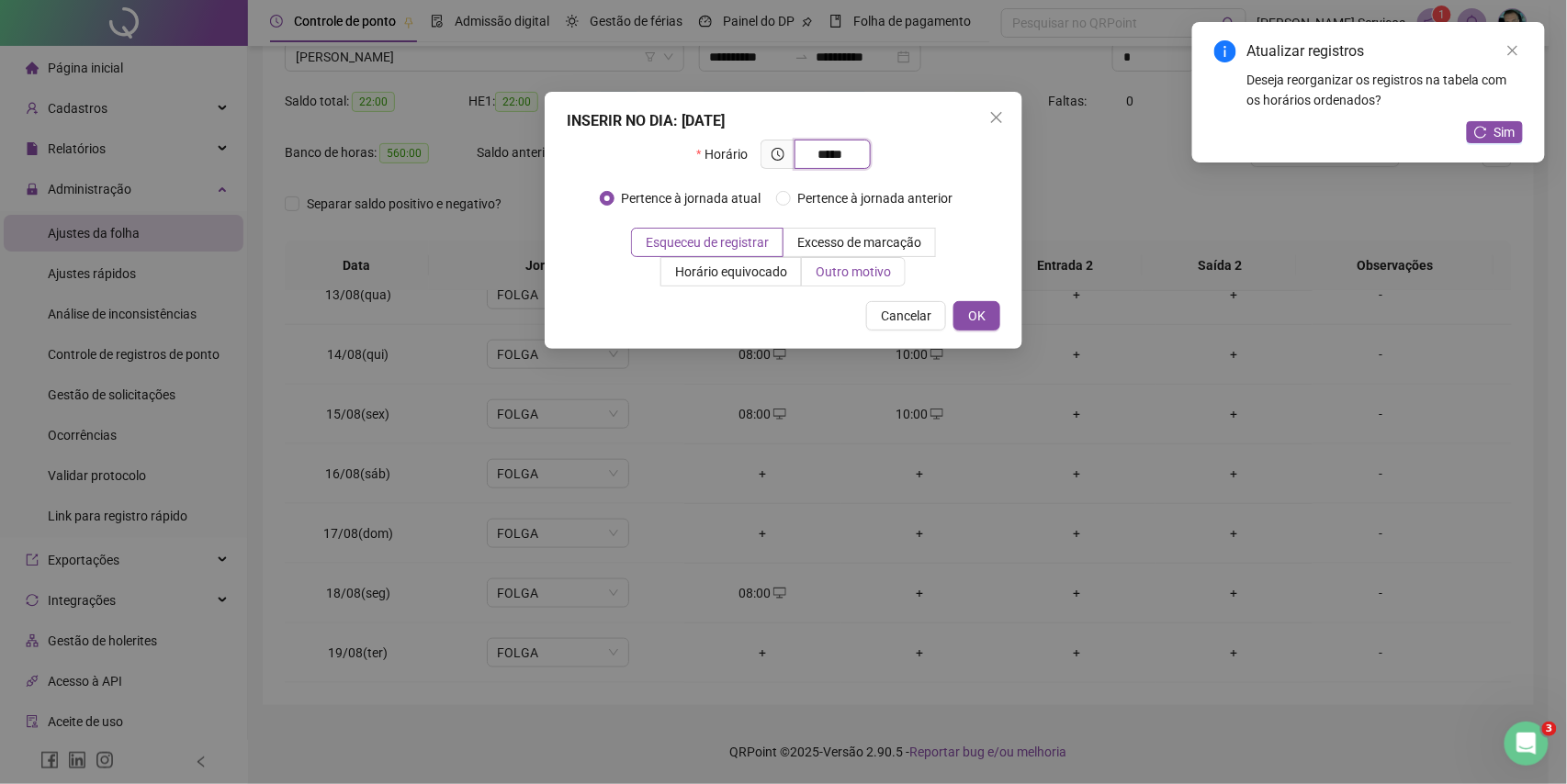
type input "*****"
click at [845, 272] on span "Outro motivo" at bounding box center [853, 272] width 75 height 15
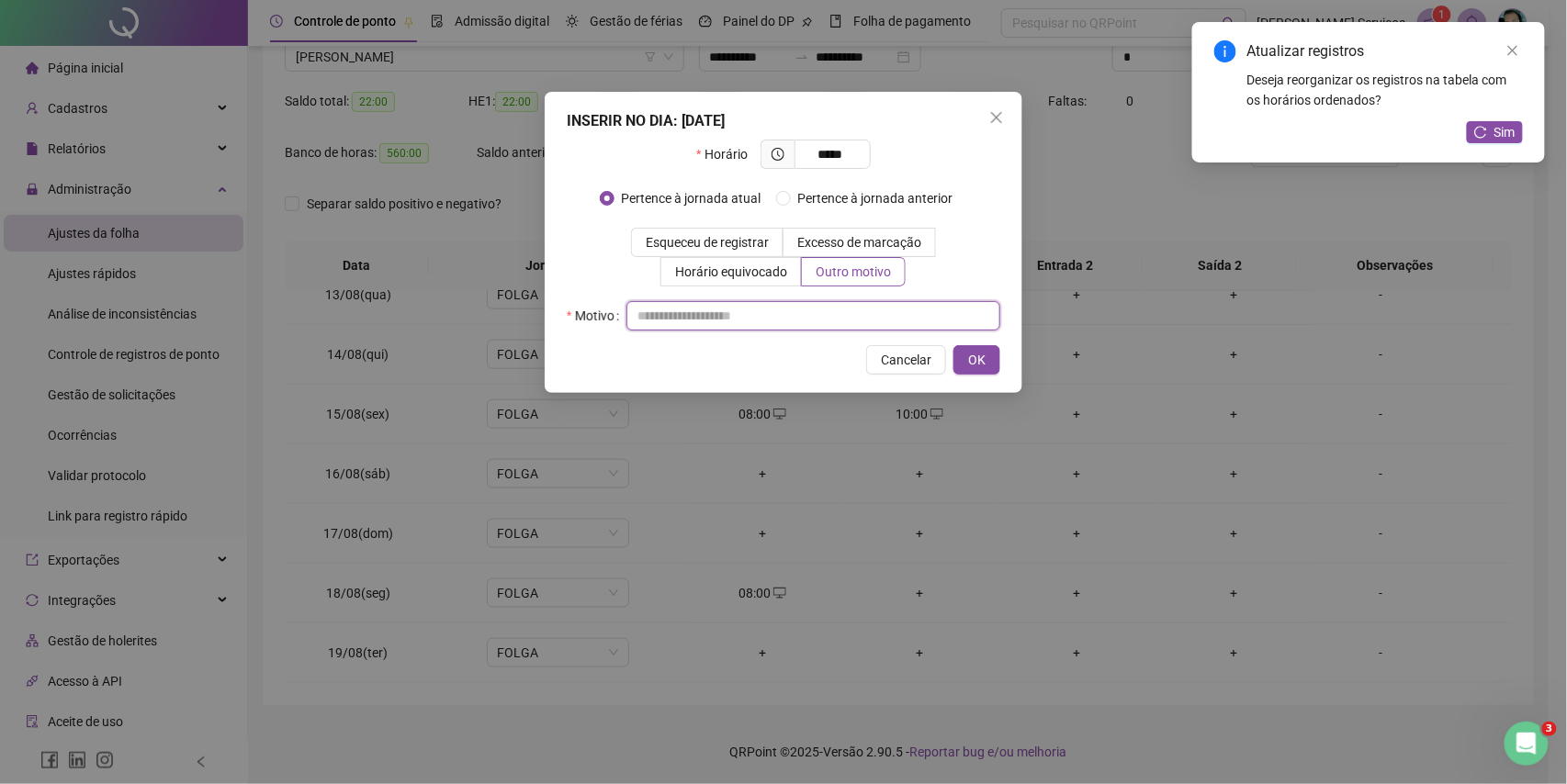
click at [841, 310] on input "text" at bounding box center [813, 316] width 374 height 30
type input "*"
click at [983, 365] on span "OK" at bounding box center [977, 360] width 18 height 20
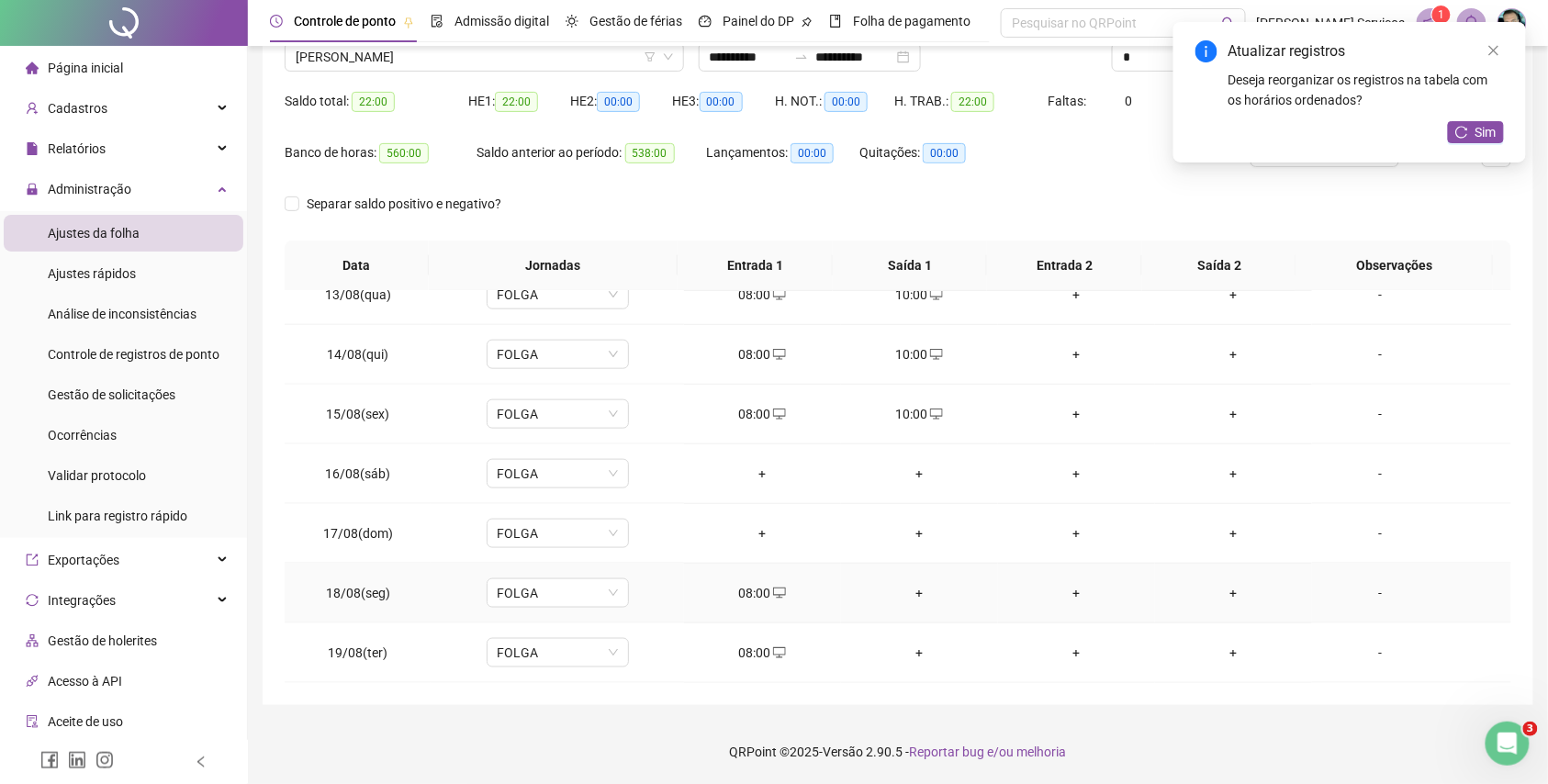
click at [914, 588] on div "+" at bounding box center [919, 593] width 127 height 20
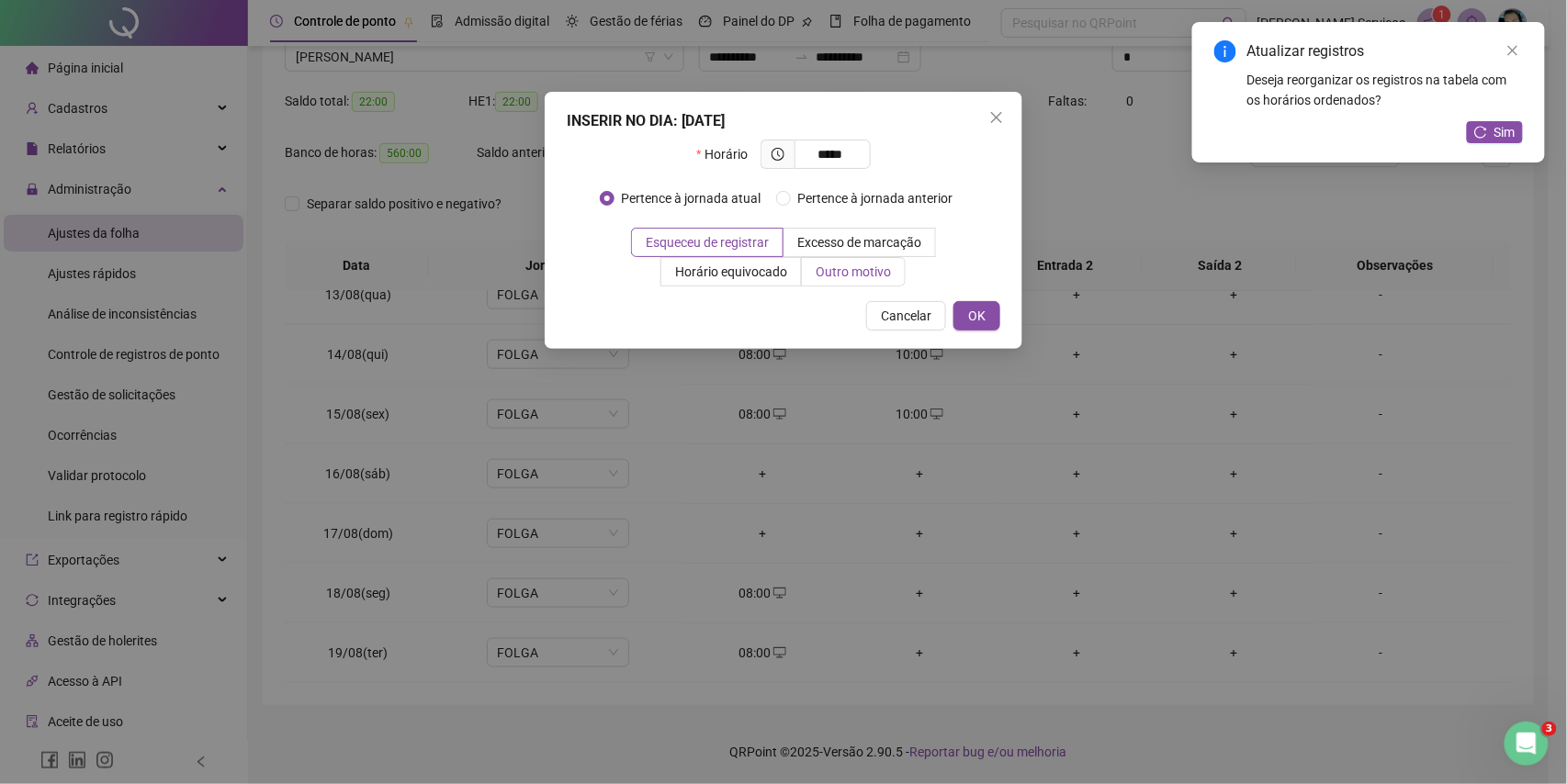
type input "*****"
click at [849, 276] on span "Outro motivo" at bounding box center [853, 272] width 75 height 15
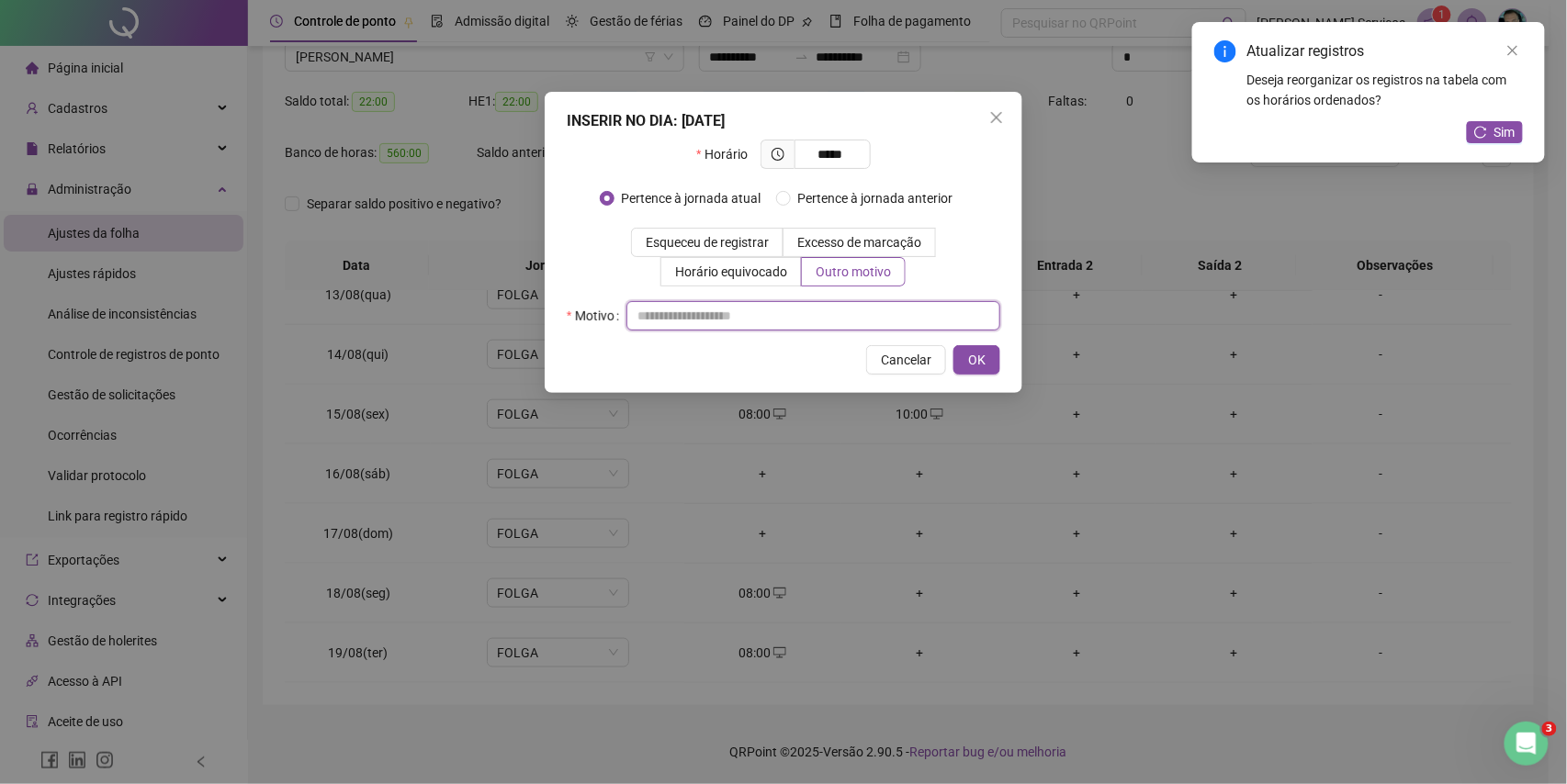
drag, startPoint x: 817, startPoint y: 318, endPoint x: 831, endPoint y: 351, distance: 35.8
click at [817, 321] on input "text" at bounding box center [813, 316] width 374 height 30
type input "*"
click at [969, 357] on span "OK" at bounding box center [977, 360] width 18 height 20
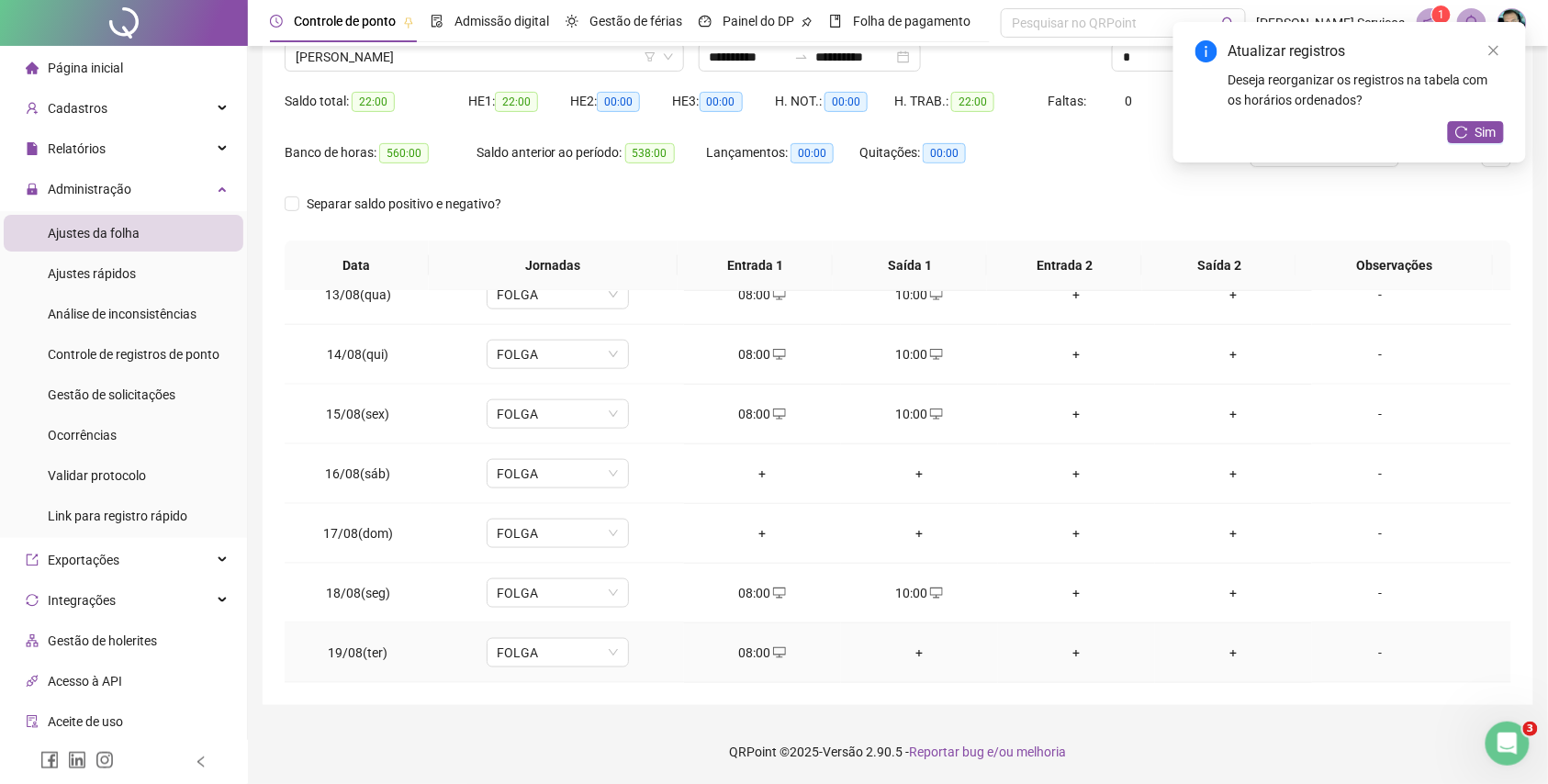
click at [923, 658] on div "+" at bounding box center [919, 653] width 127 height 20
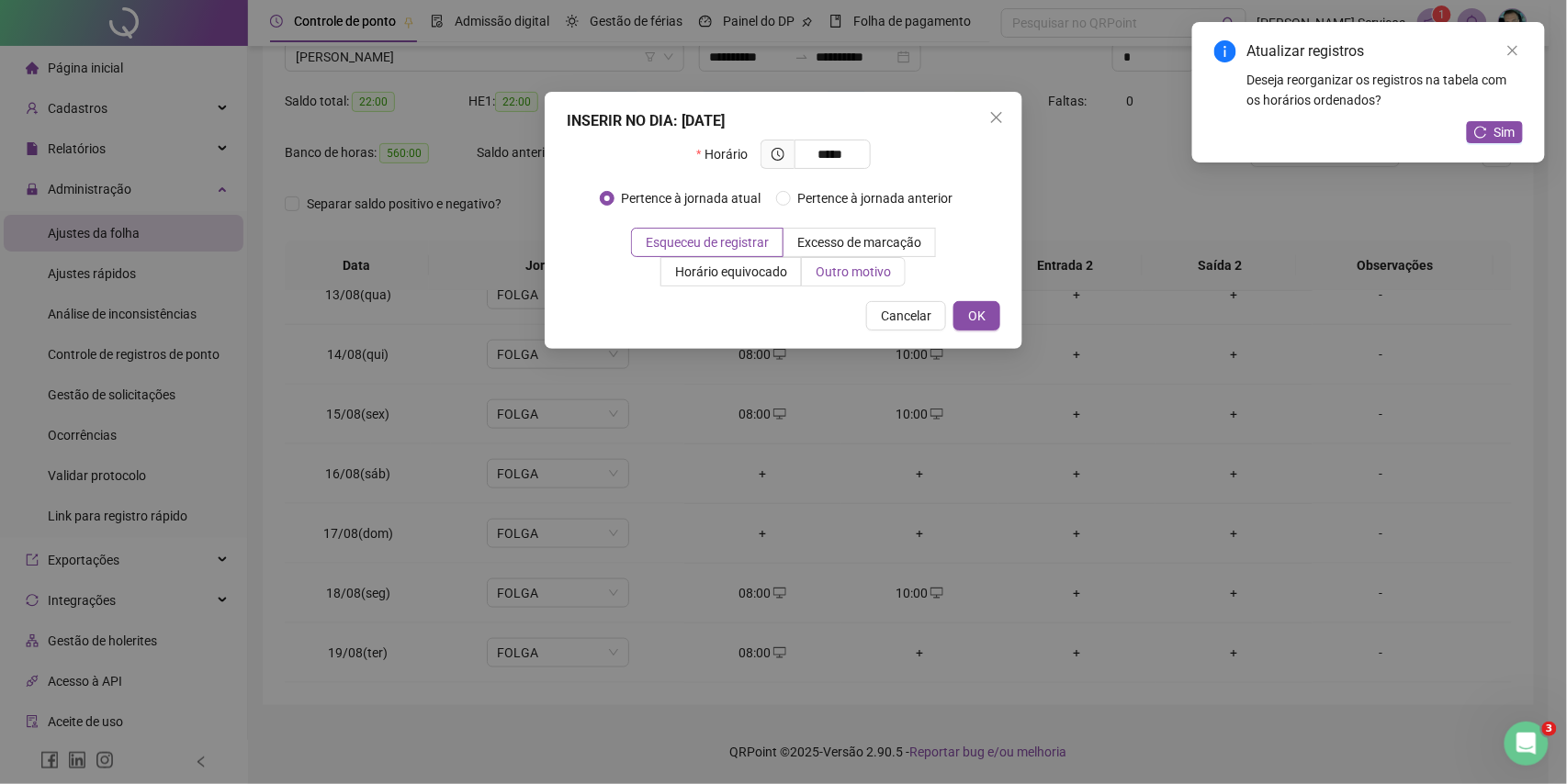
type input "*****"
click at [828, 272] on span "Outro motivo" at bounding box center [853, 272] width 75 height 15
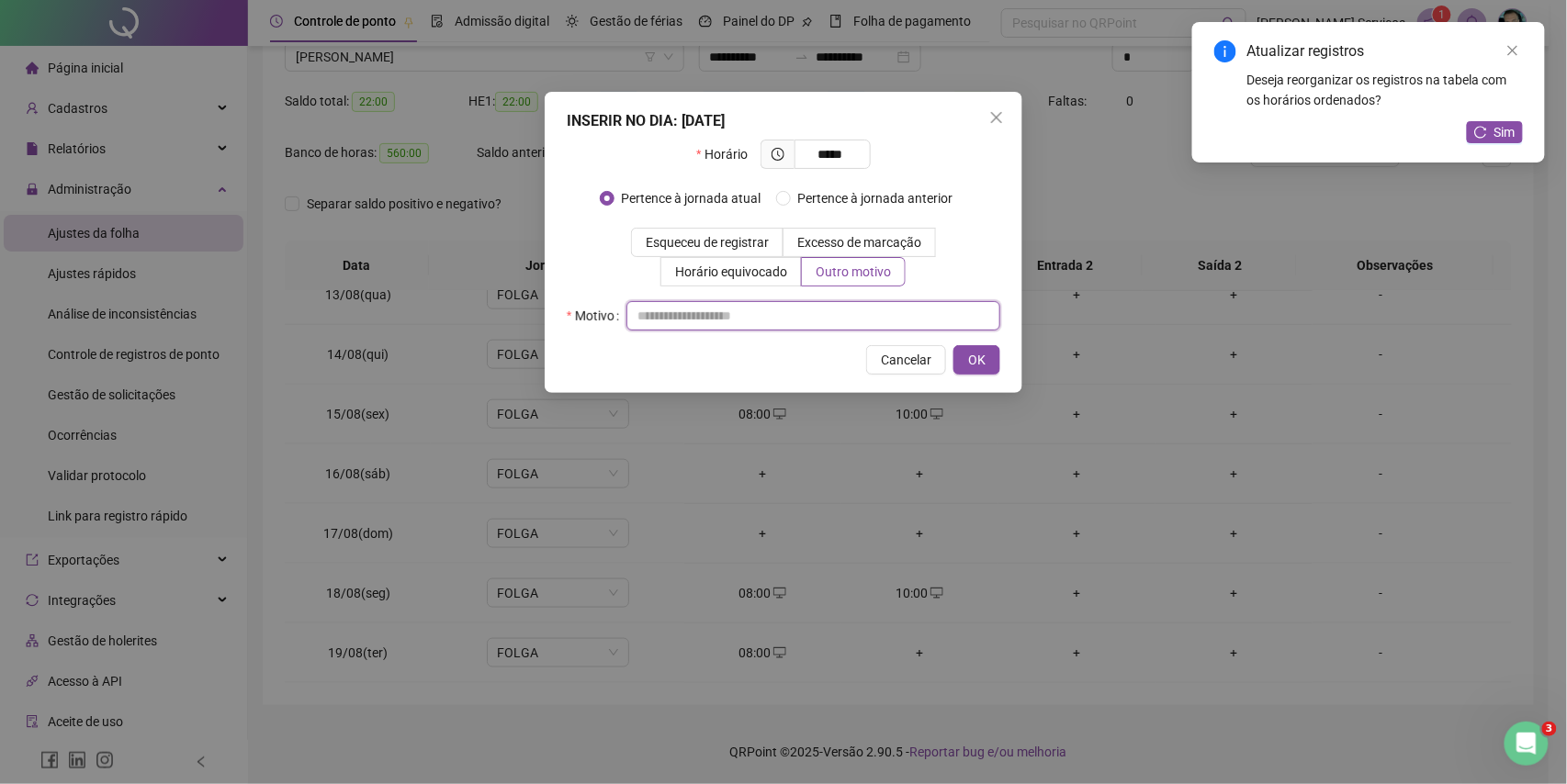
click at [831, 321] on input "text" at bounding box center [813, 316] width 374 height 30
type input "*"
click at [978, 358] on span "OK" at bounding box center [977, 360] width 18 height 20
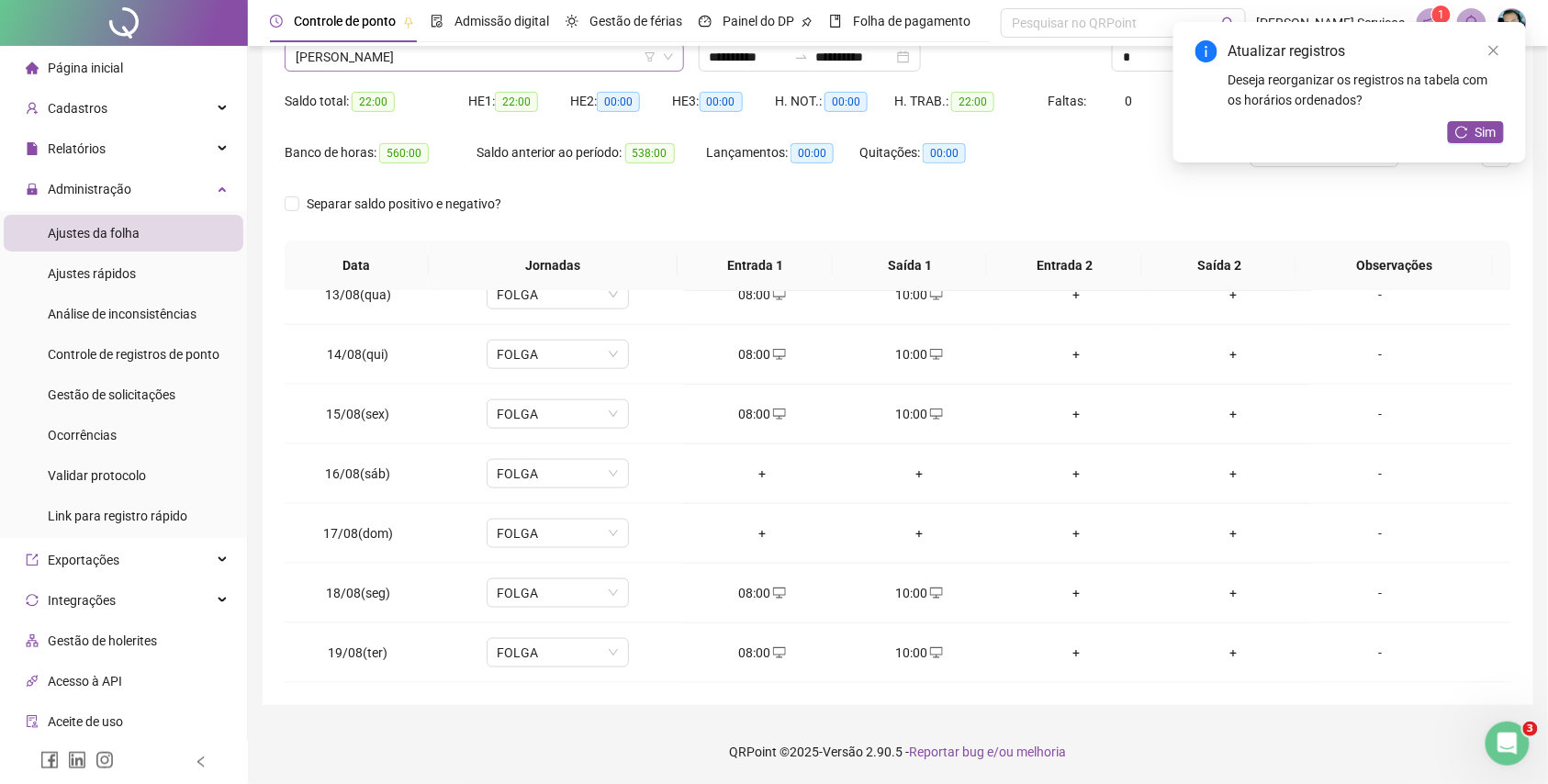
click at [463, 56] on span "[PERSON_NAME]" at bounding box center [485, 57] width 378 height 28
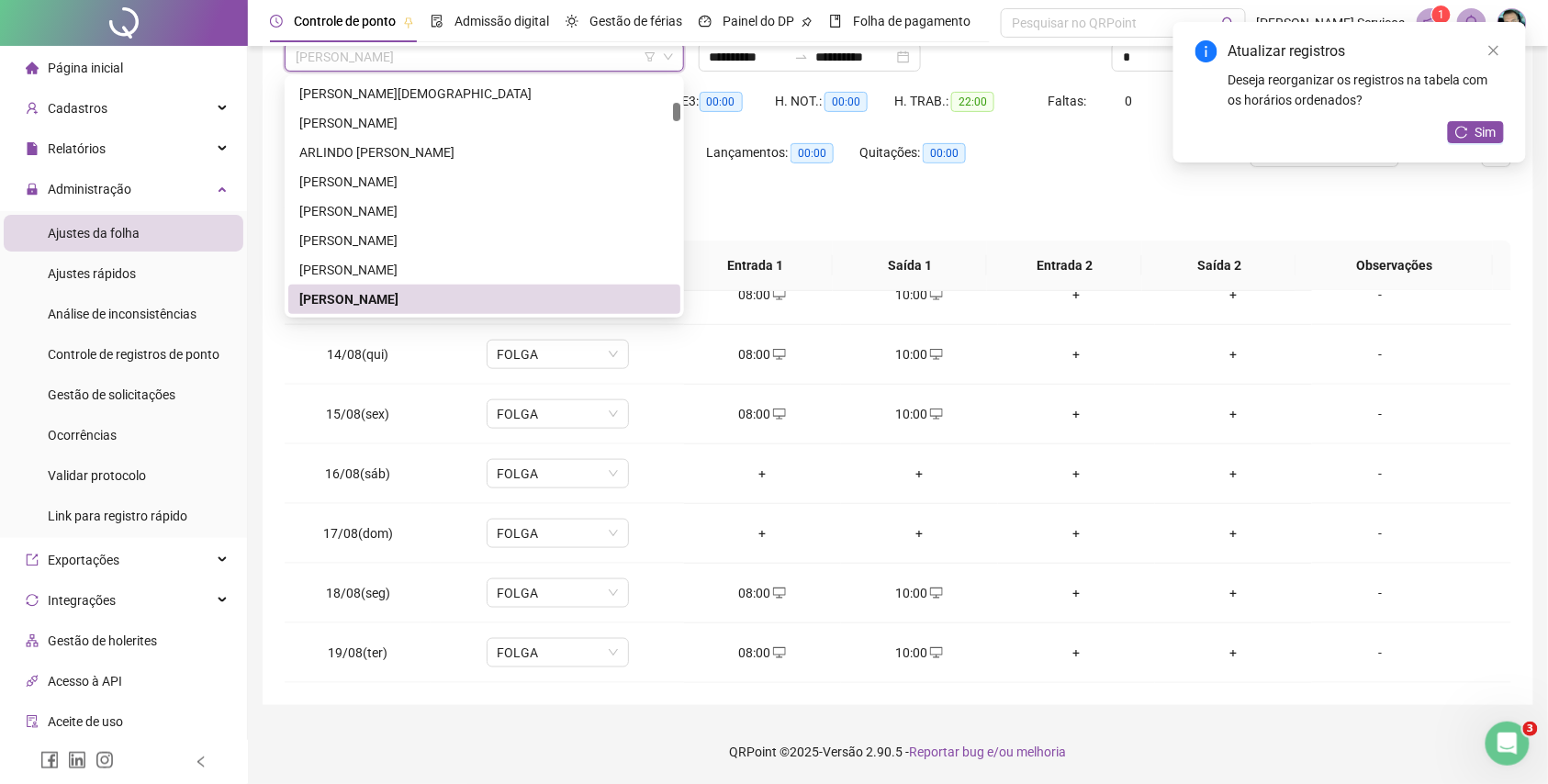
paste input "**********"
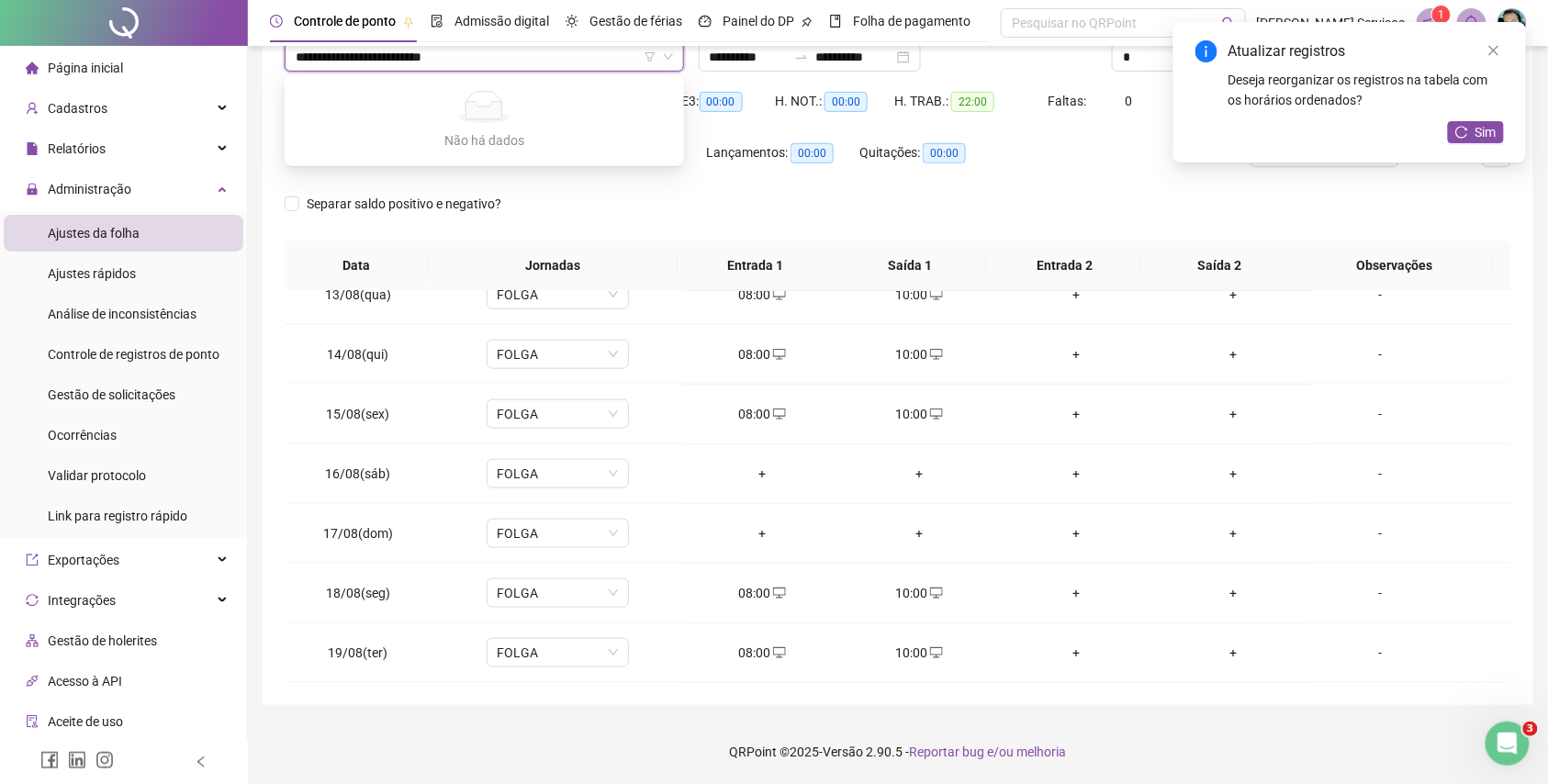
click at [314, 55] on input "**********" at bounding box center [476, 57] width 361 height 28
type input "**********"
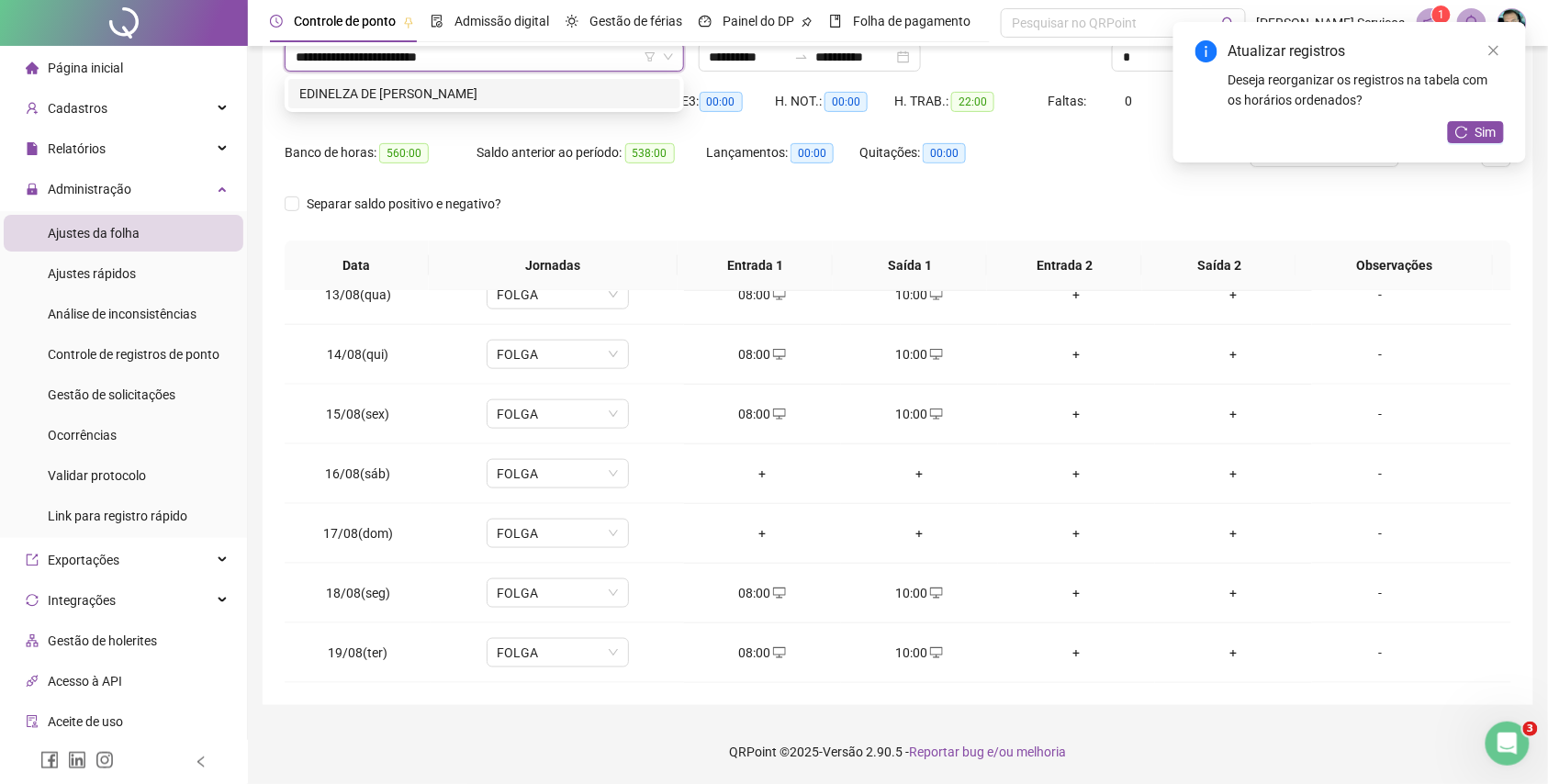
click at [356, 98] on div "EDINELZA DE [PERSON_NAME]" at bounding box center [485, 94] width 370 height 20
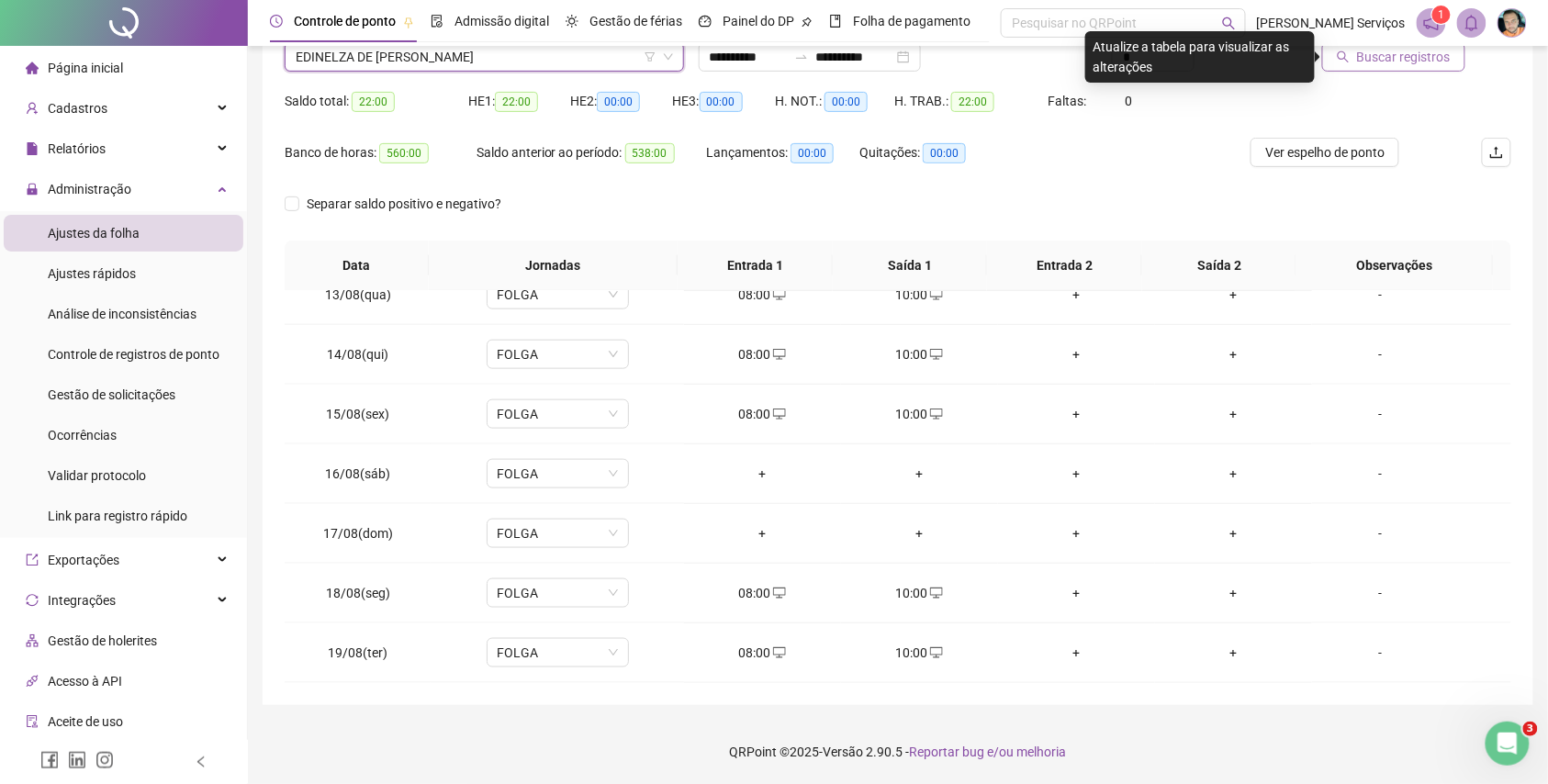
click at [1370, 63] on span "Buscar registros" at bounding box center [1404, 57] width 94 height 20
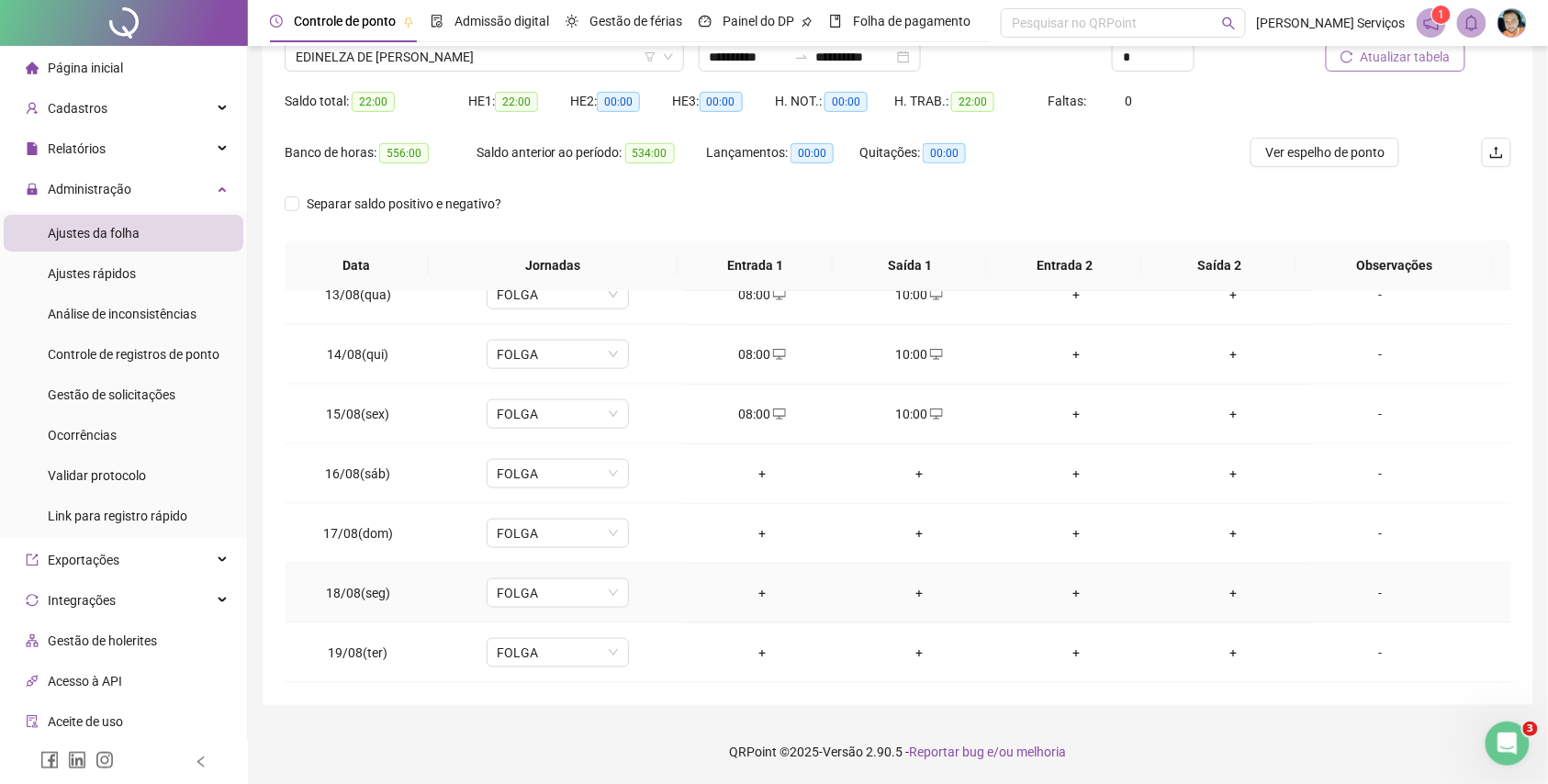
click at [754, 586] on div "+" at bounding box center [762, 593] width 127 height 20
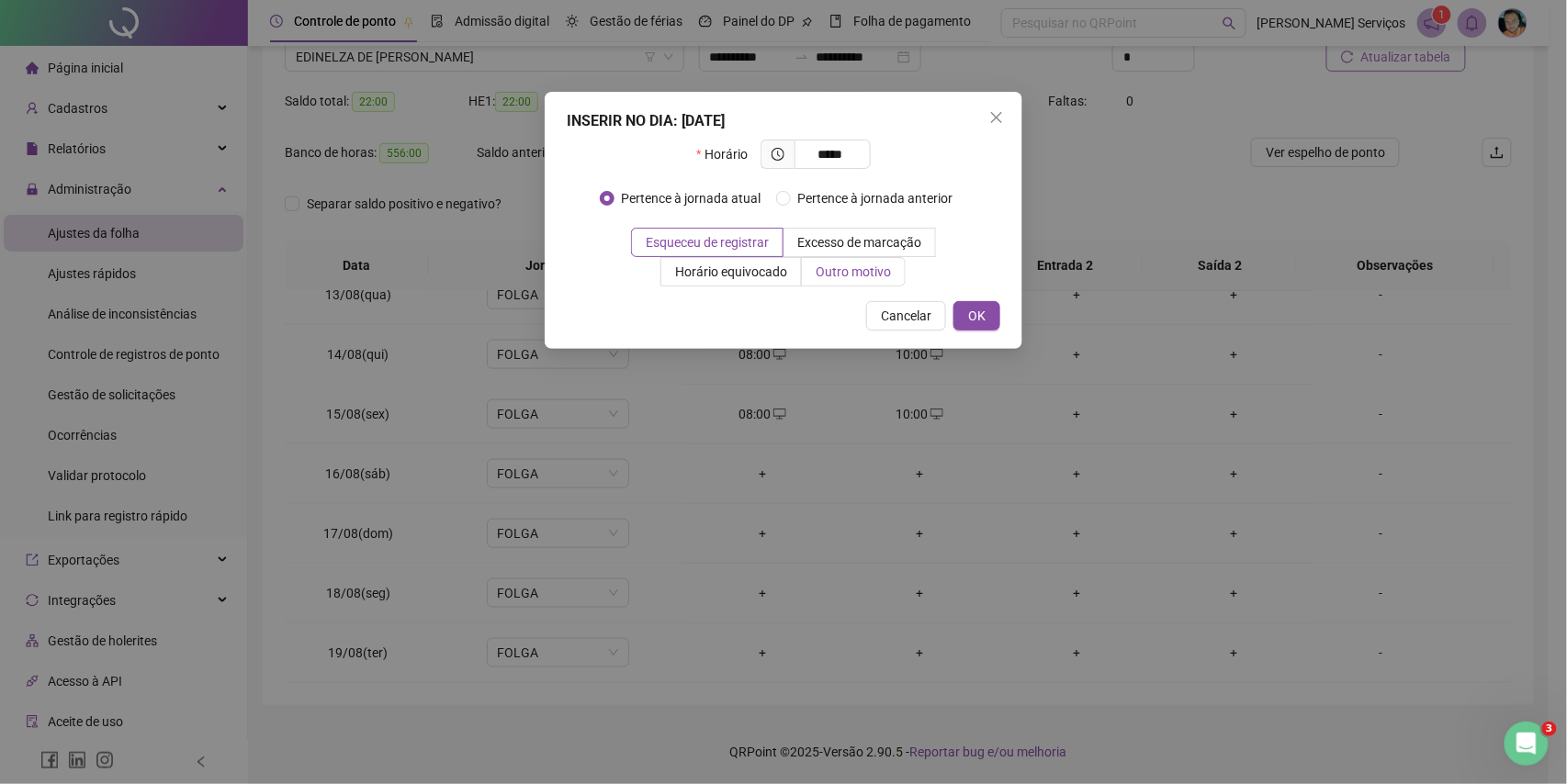
type input "*****"
click at [878, 268] on span "Outro motivo" at bounding box center [853, 272] width 75 height 15
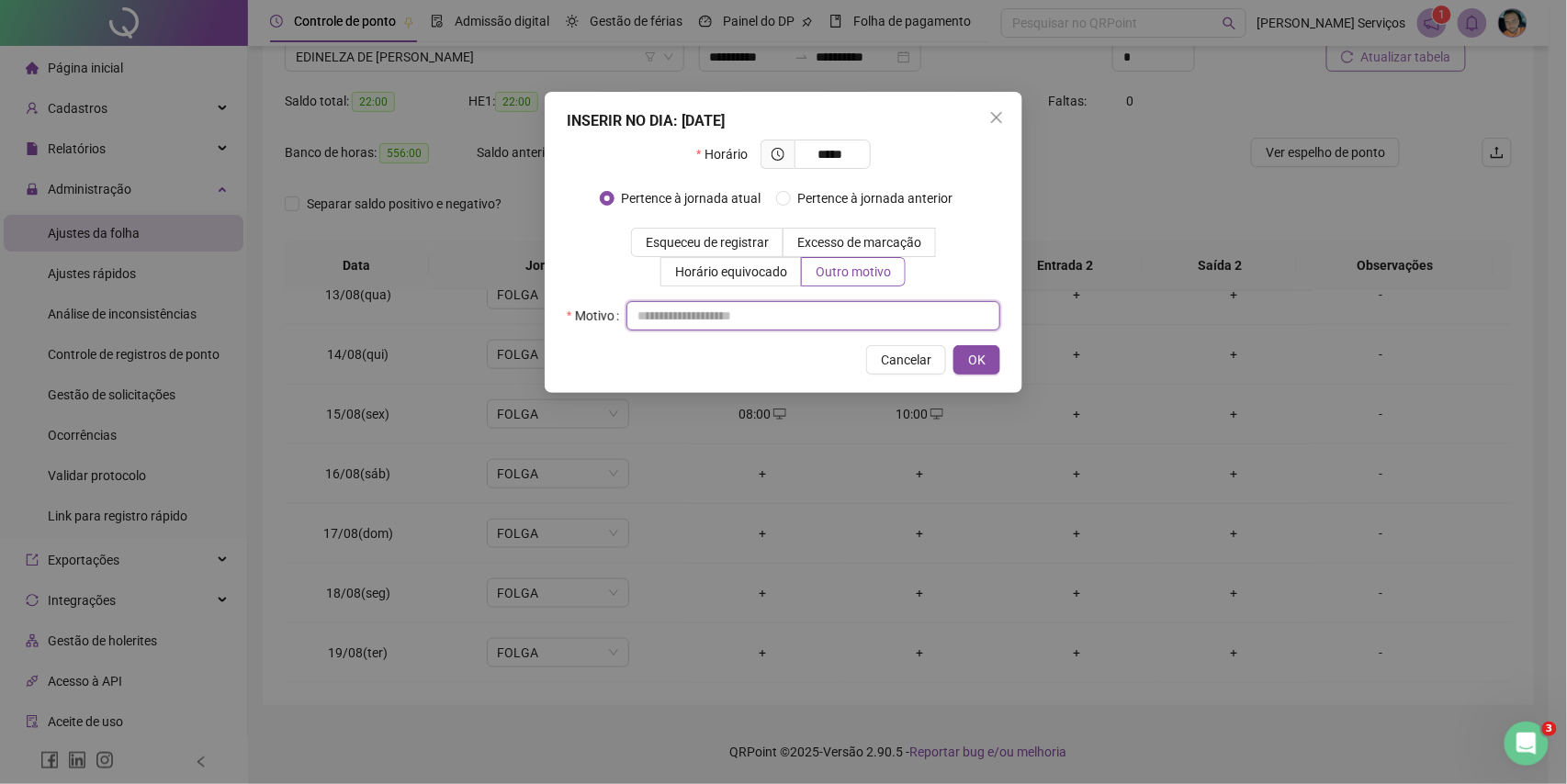
click at [865, 325] on input "text" at bounding box center [813, 316] width 374 height 30
type input "*"
click at [978, 360] on span "OK" at bounding box center [977, 360] width 18 height 20
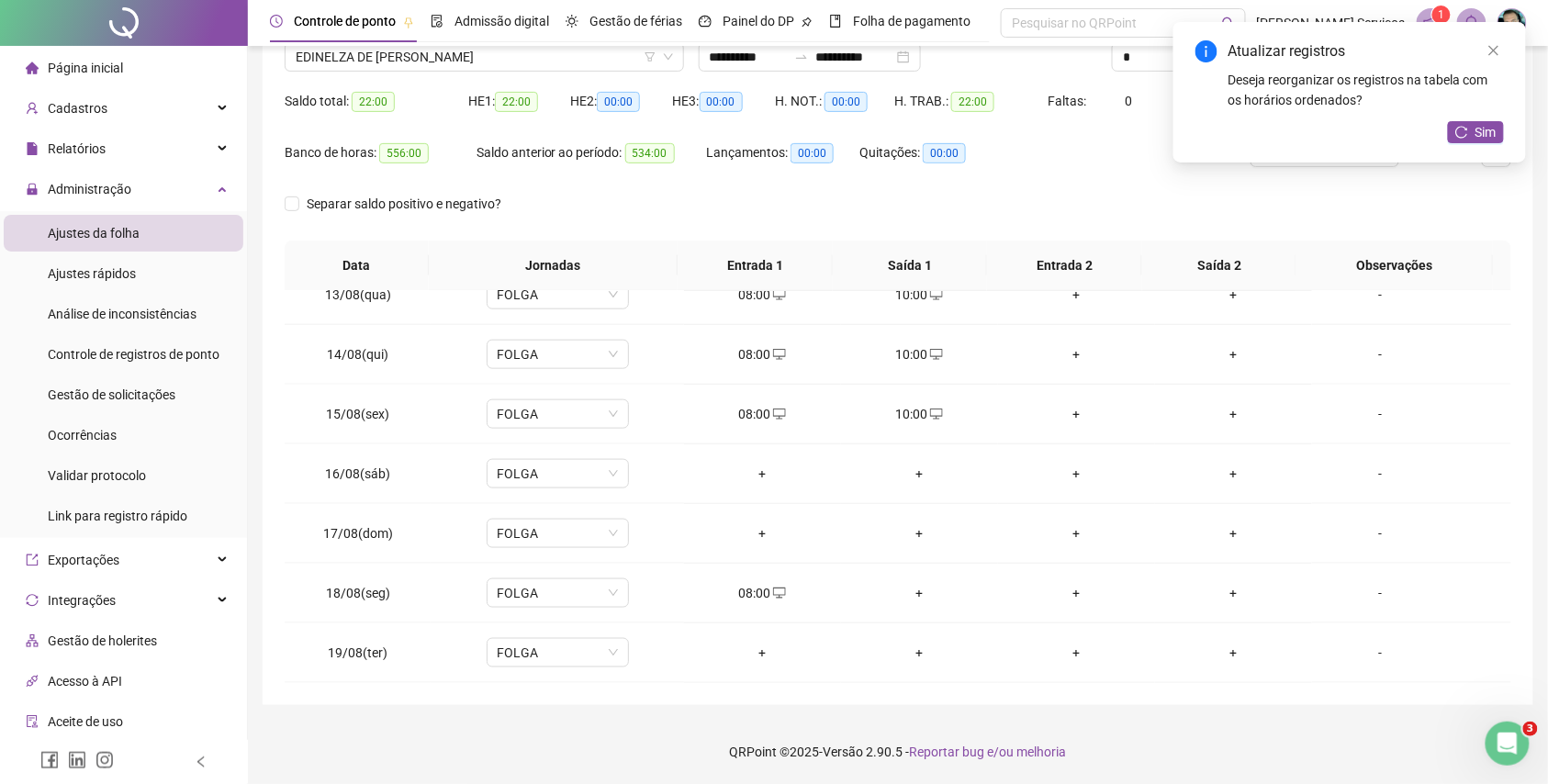
click at [756, 644] on div "+" at bounding box center [762, 653] width 127 height 20
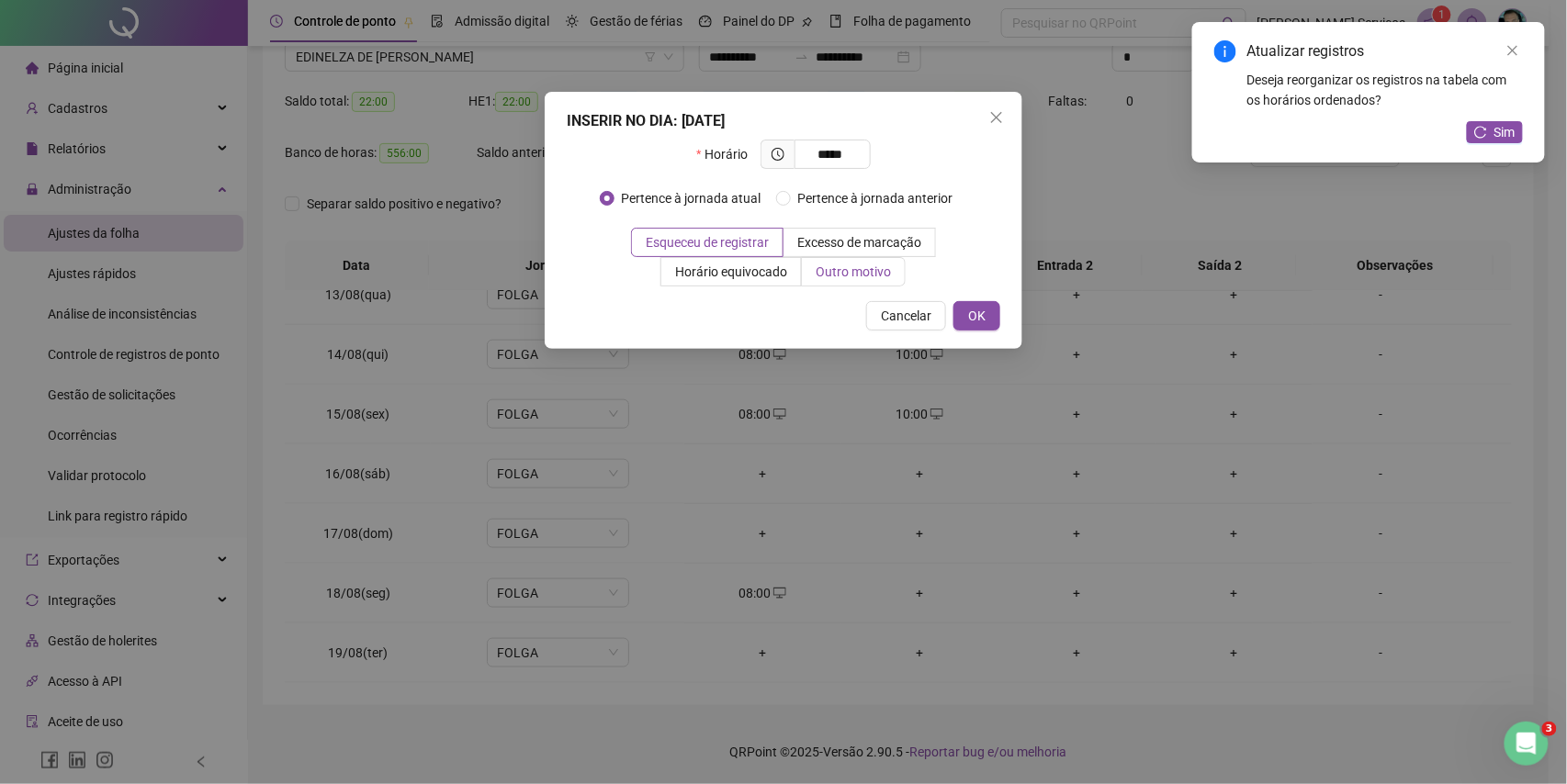
type input "*****"
click at [865, 265] on span "Outro motivo" at bounding box center [853, 272] width 75 height 15
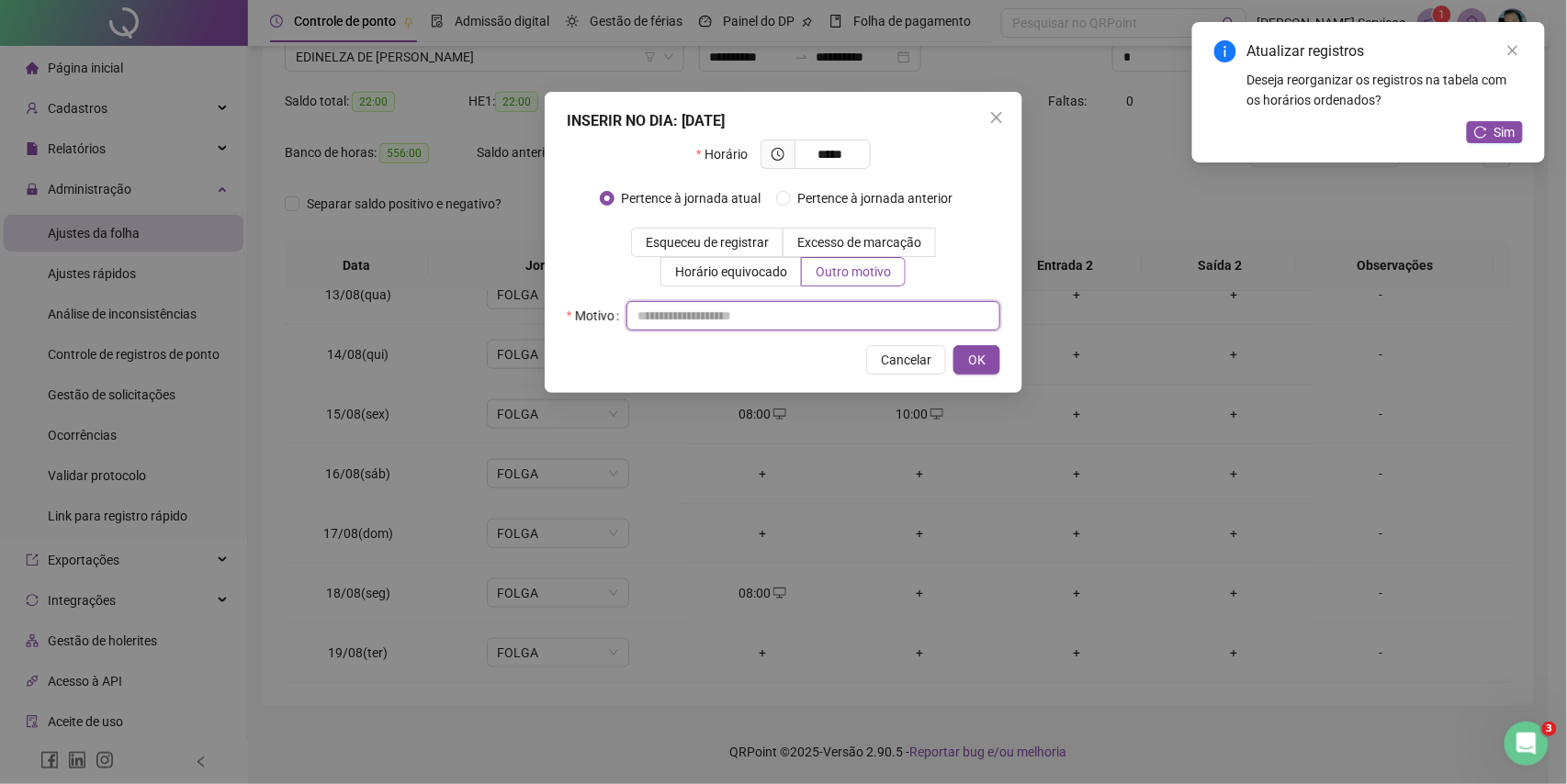
click at [839, 302] on input "text" at bounding box center [813, 316] width 374 height 30
type input "*"
click at [986, 364] on button "OK" at bounding box center [977, 360] width 47 height 30
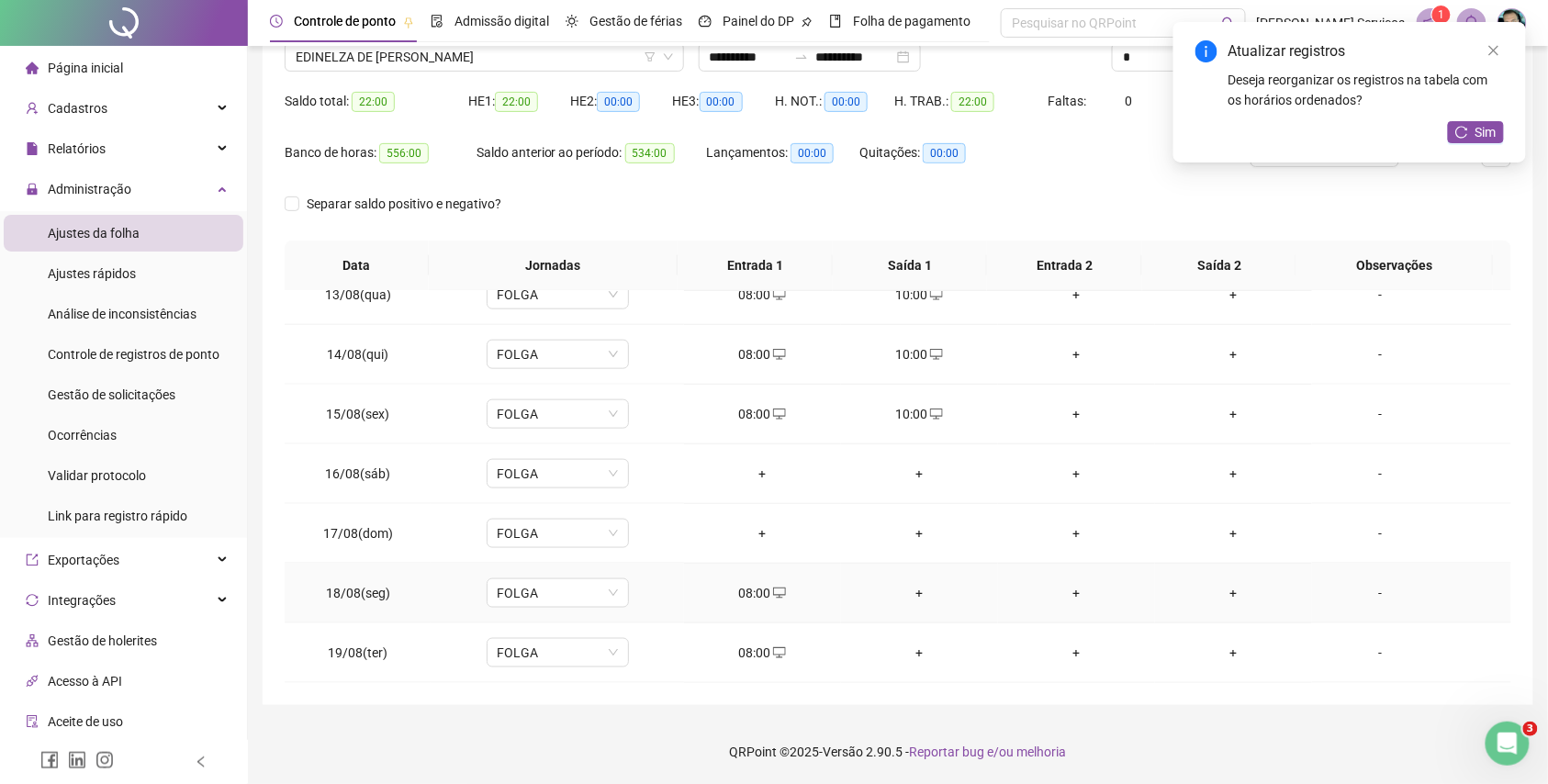
click at [914, 600] on div "+" at bounding box center [919, 593] width 127 height 20
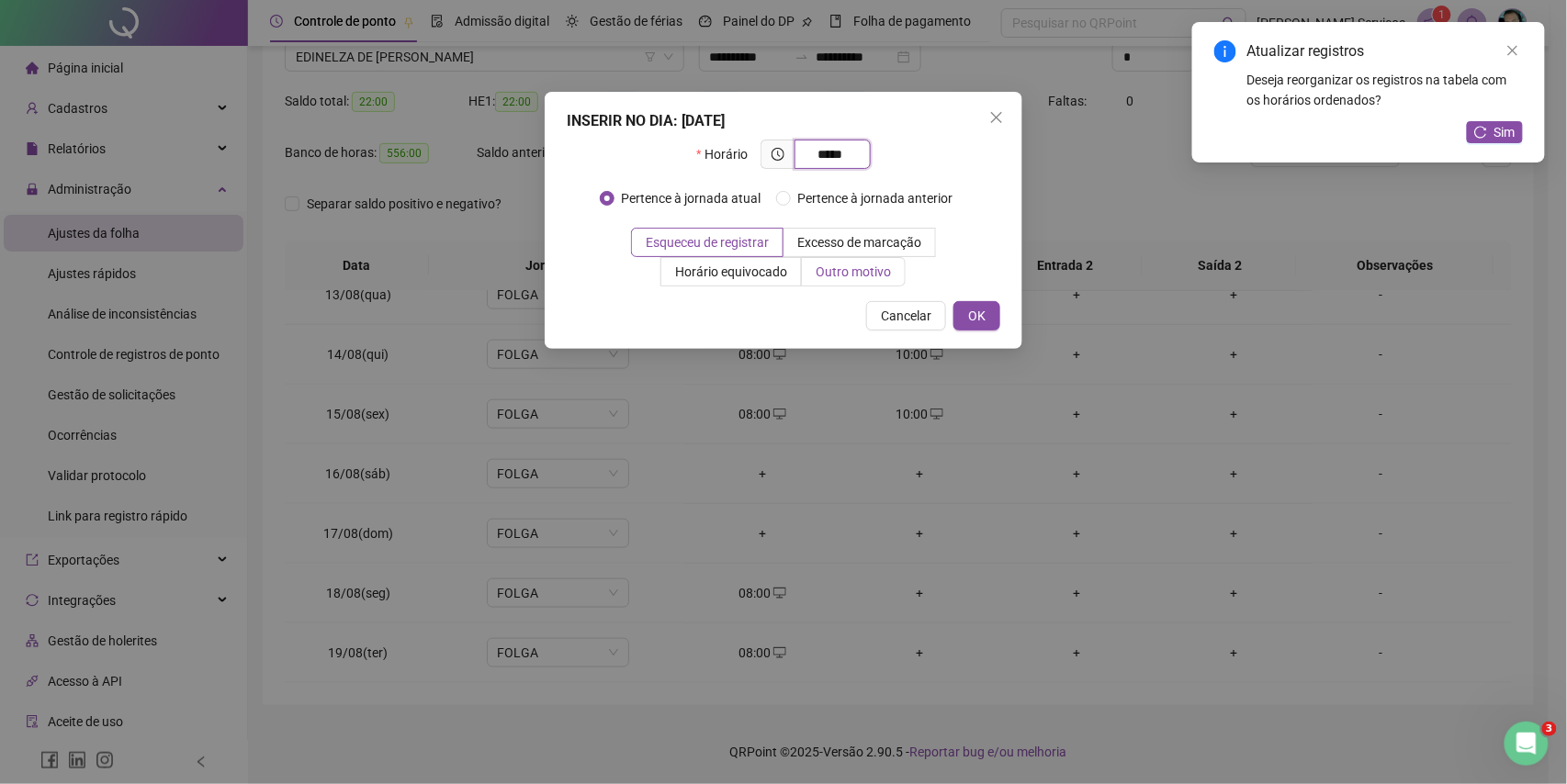
type input "*****"
click at [876, 259] on label "Outro motivo" at bounding box center [854, 272] width 104 height 30
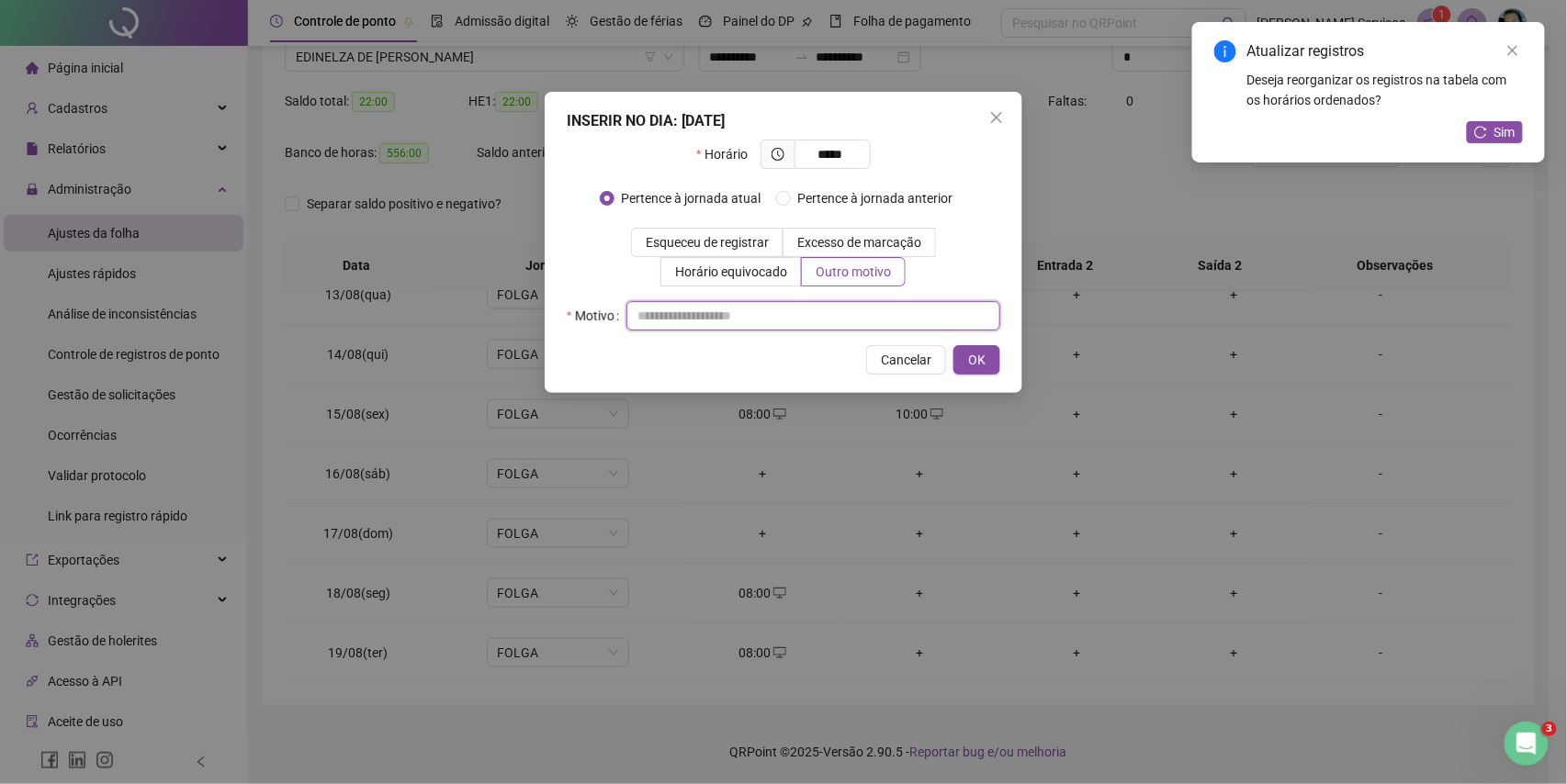
click at [869, 318] on input "text" at bounding box center [813, 316] width 374 height 30
type input "*"
drag, startPoint x: 971, startPoint y: 361, endPoint x: 959, endPoint y: 438, distance: 77.9
click at [971, 364] on span "OK" at bounding box center [977, 360] width 18 height 20
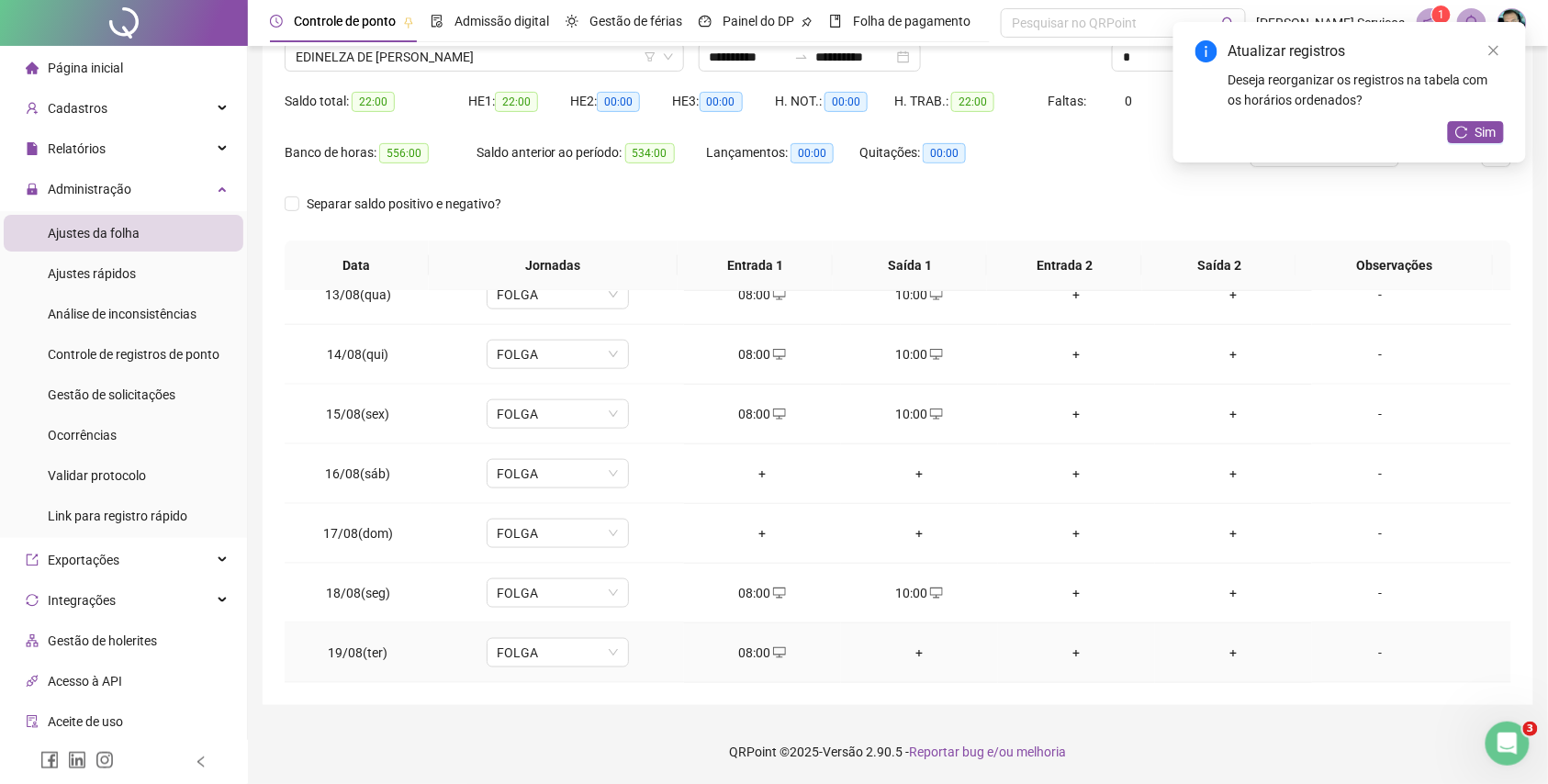
click at [908, 651] on div "+" at bounding box center [919, 653] width 127 height 20
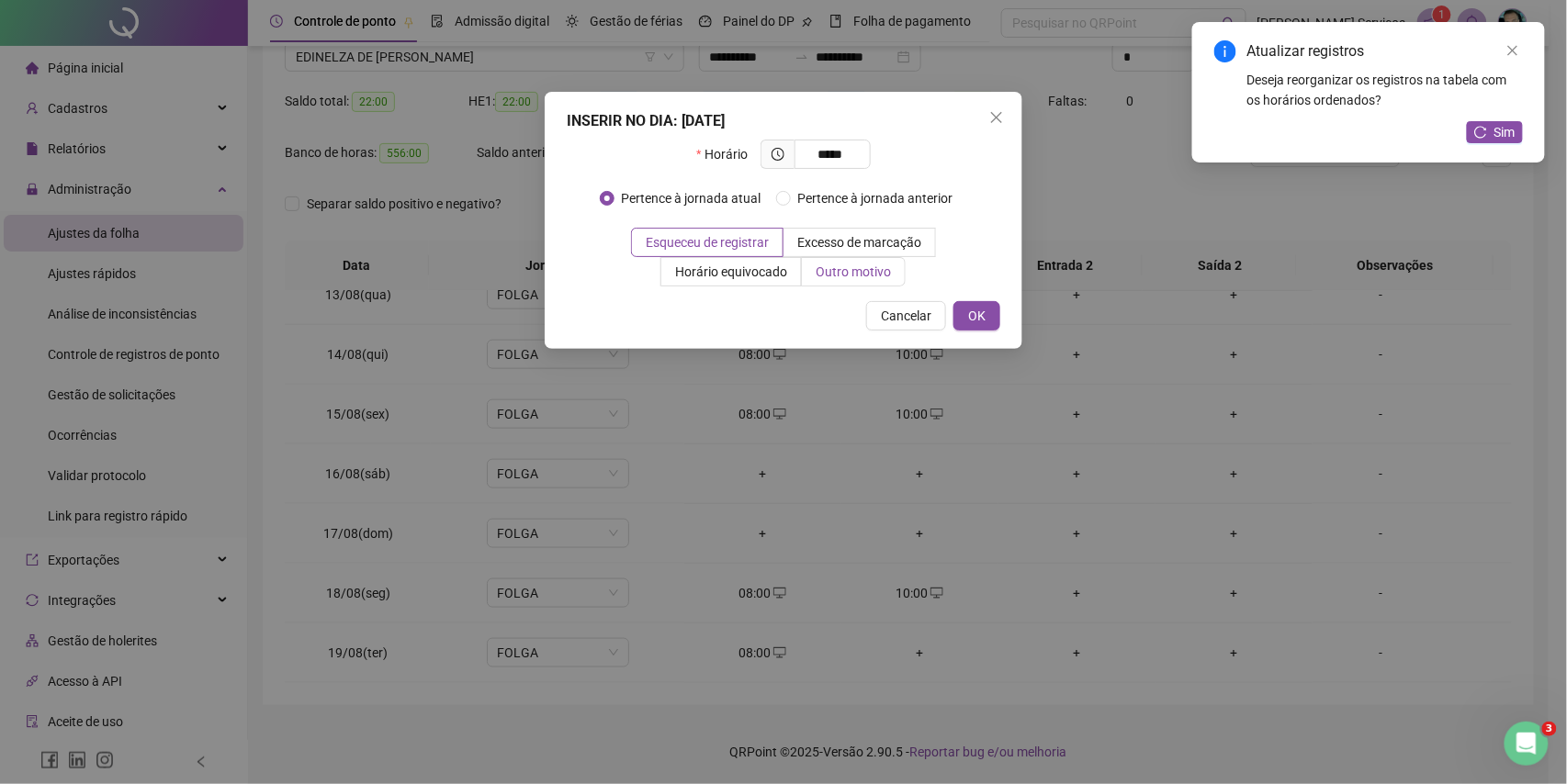
type input "*****"
click at [857, 277] on span "Outro motivo" at bounding box center [853, 272] width 75 height 15
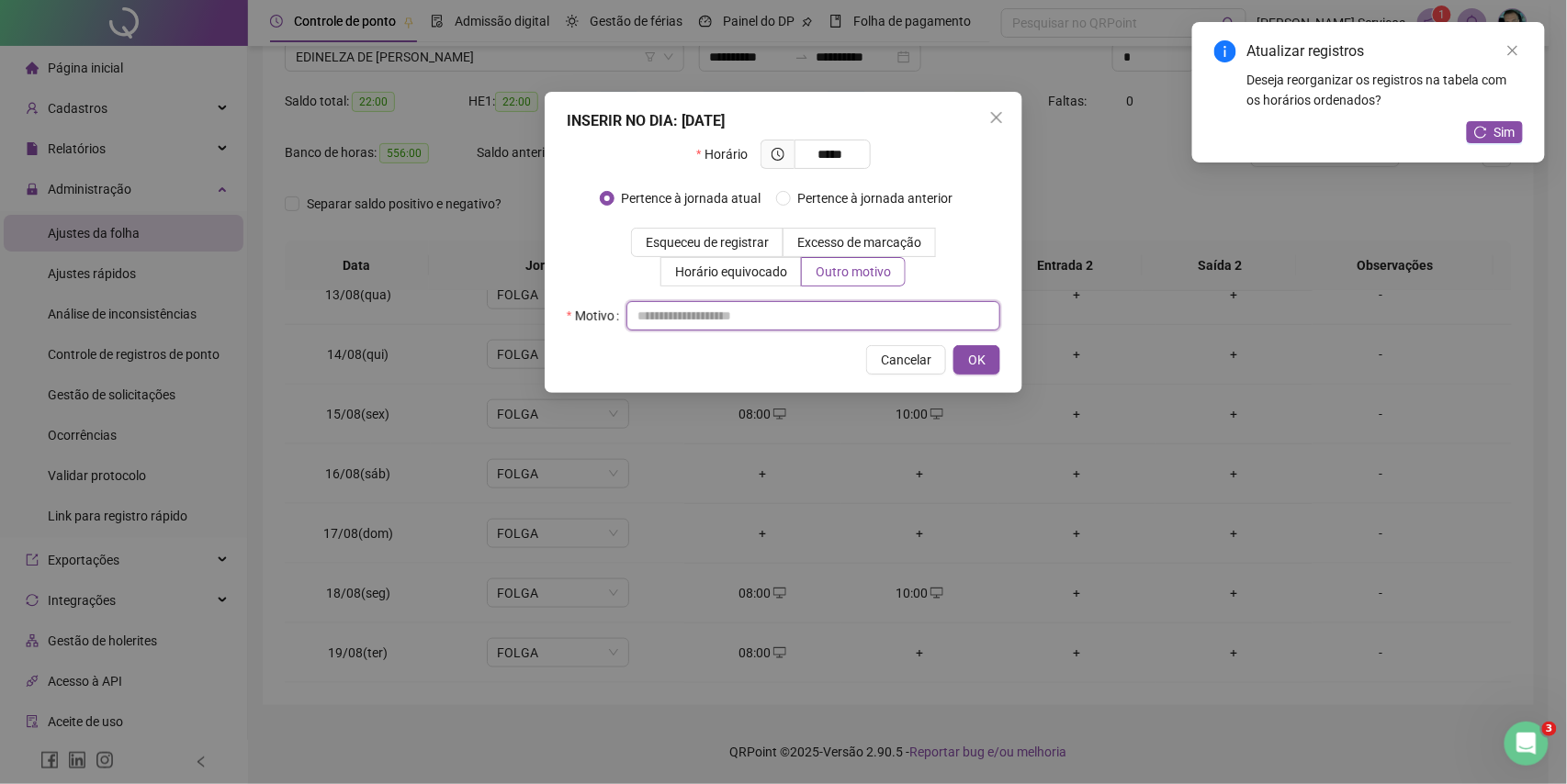
click at [853, 312] on input "text" at bounding box center [813, 316] width 374 height 30
type input "*"
drag, startPoint x: 971, startPoint y: 368, endPoint x: 981, endPoint y: 375, distance: 12.2
click at [974, 369] on span "OK" at bounding box center [977, 360] width 18 height 20
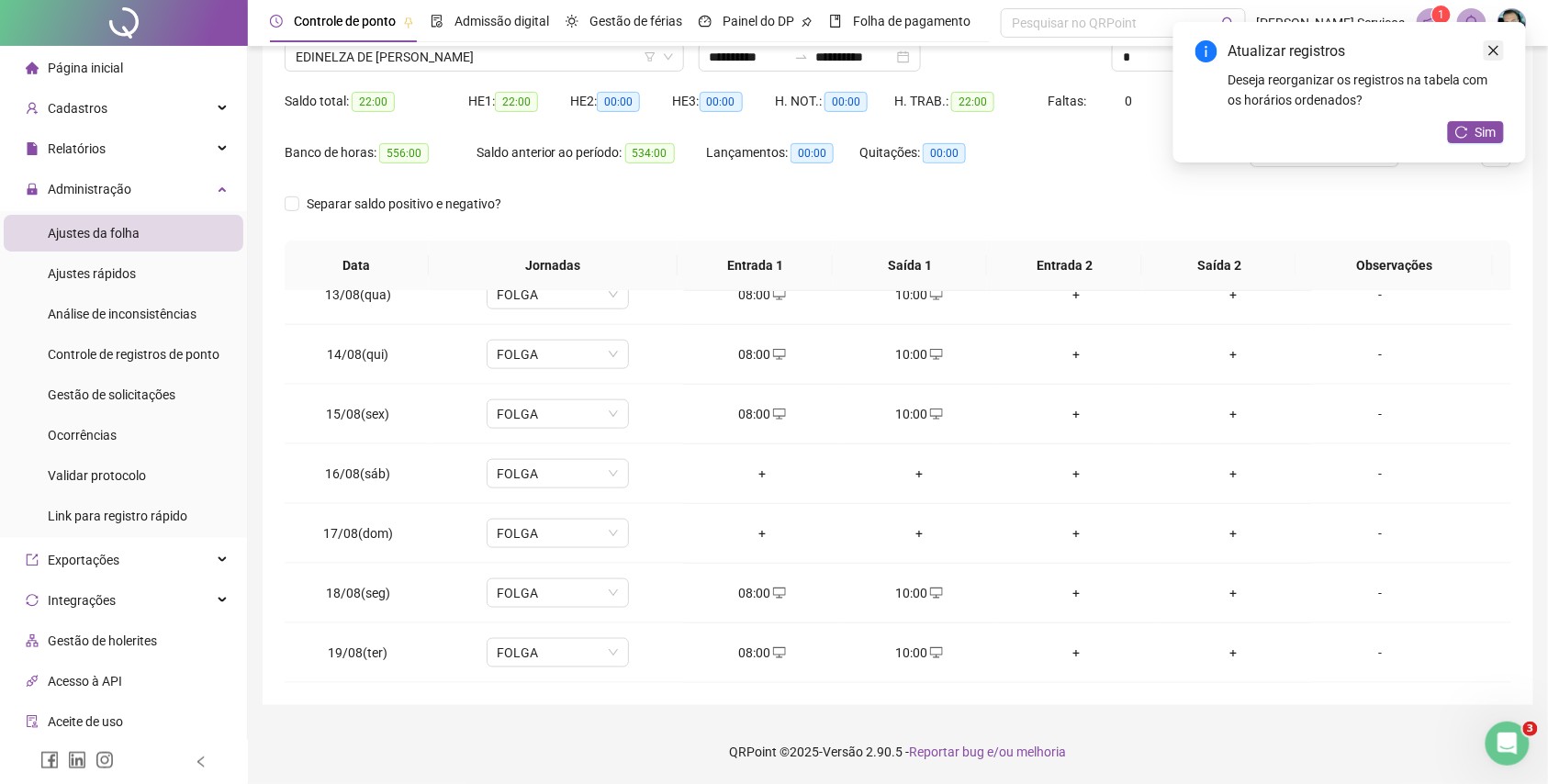
click at [1493, 55] on icon "close" at bounding box center [1494, 50] width 13 height 13
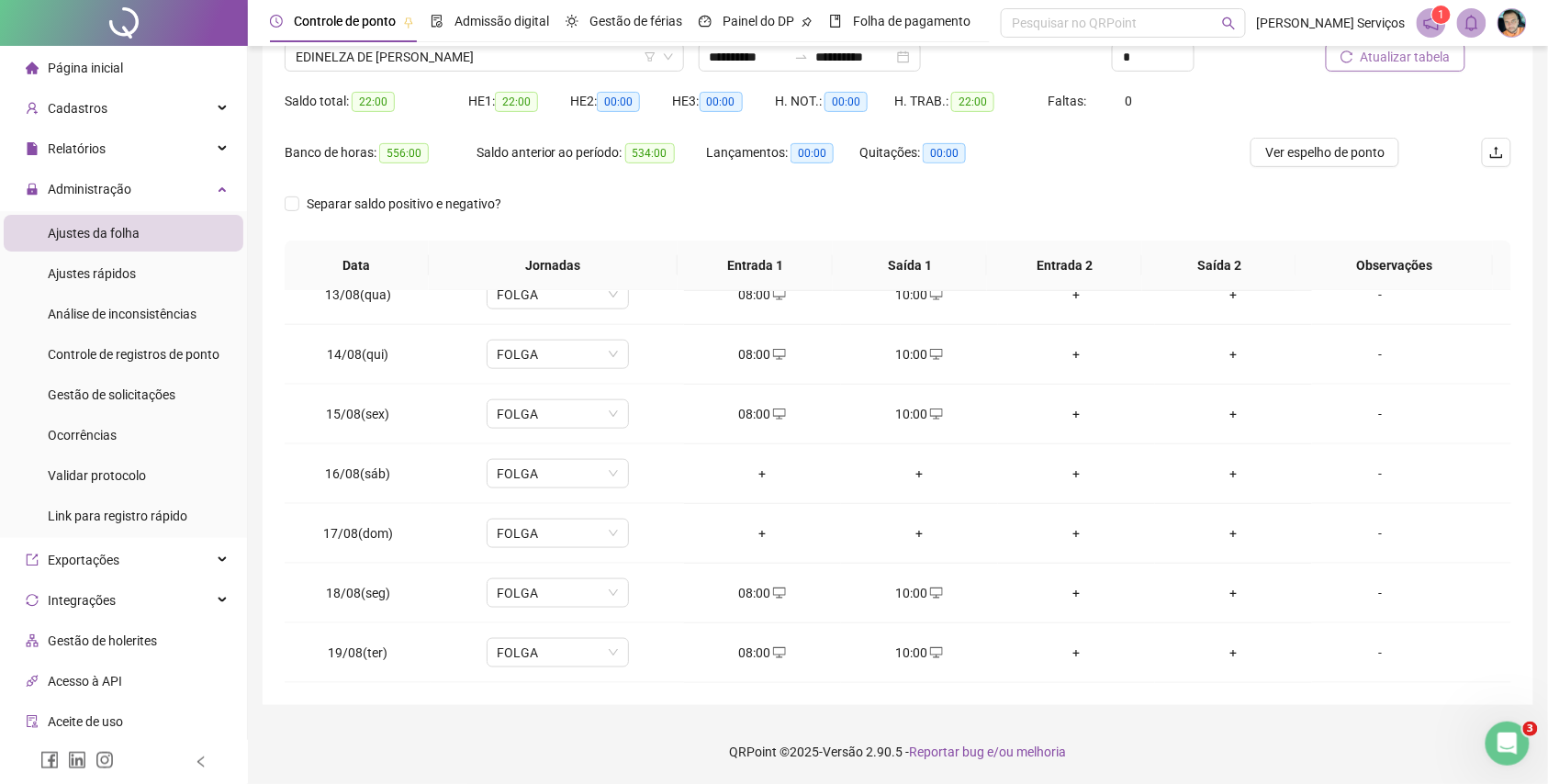
click at [1423, 63] on span "Atualizar tabela" at bounding box center [1406, 57] width 90 height 20
click at [488, 59] on span "EDINELZA DE [PERSON_NAME]" at bounding box center [485, 57] width 378 height 28
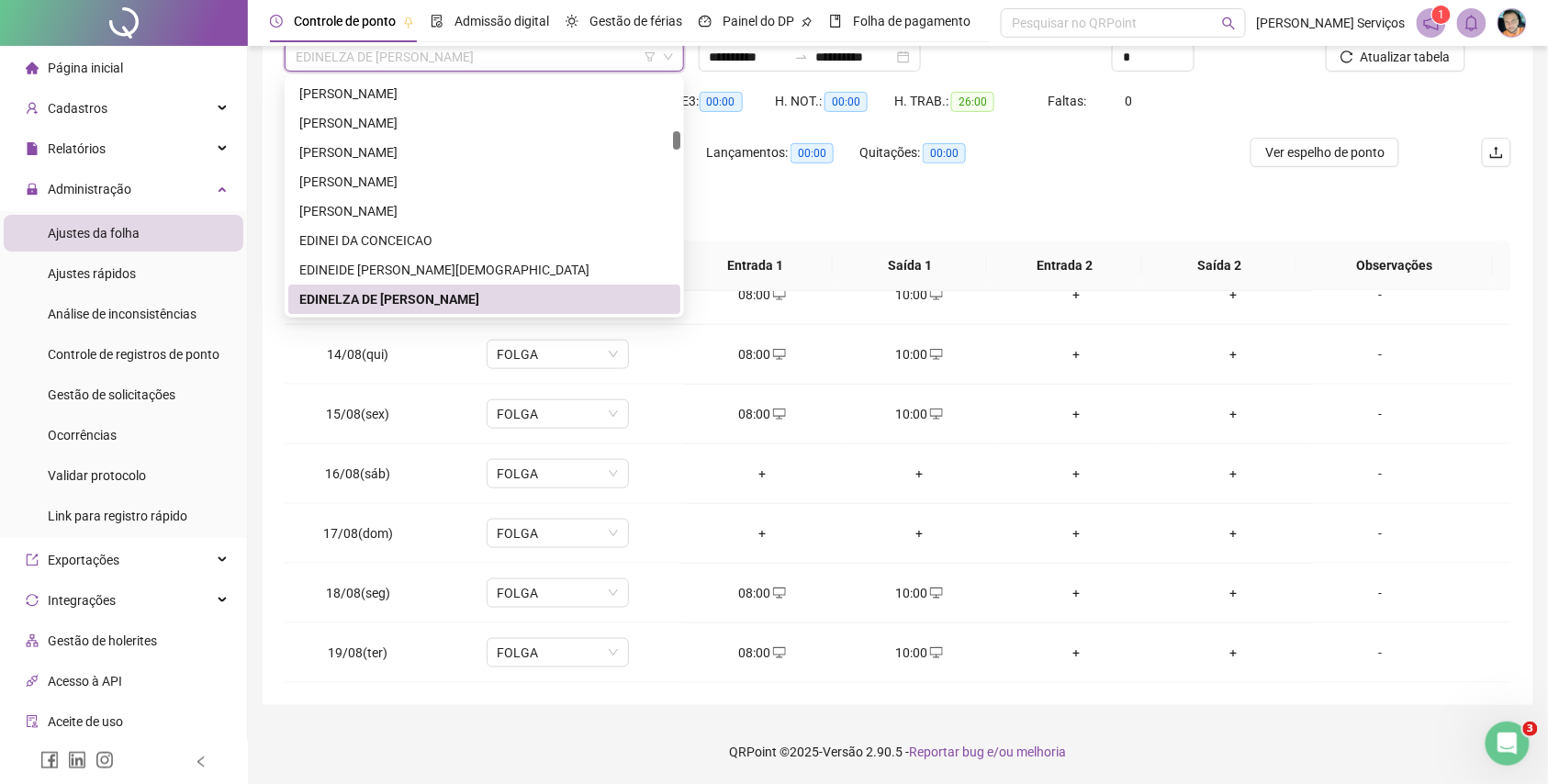
paste input "**********"
type input "**********"
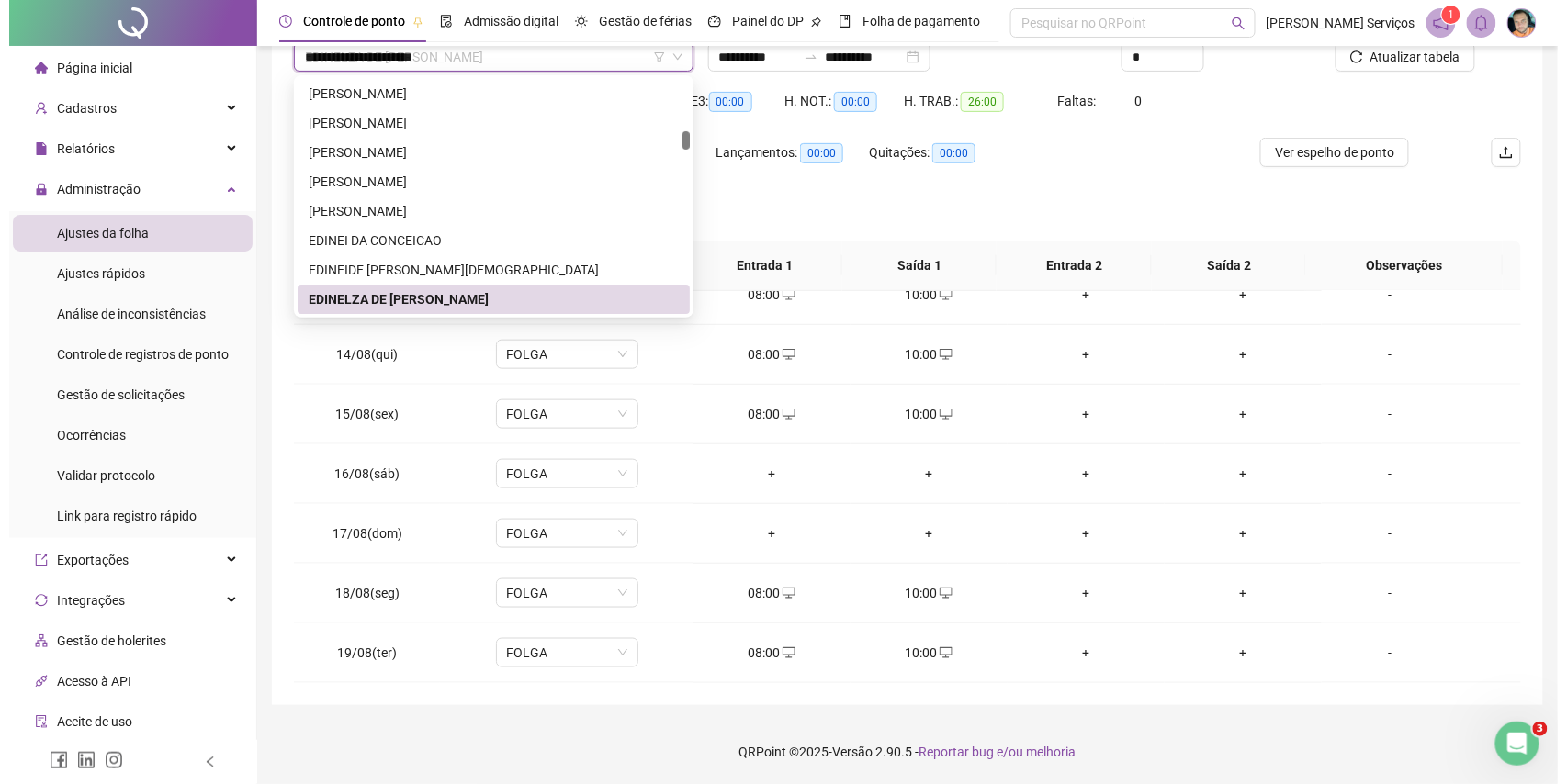
scroll to position [0, 0]
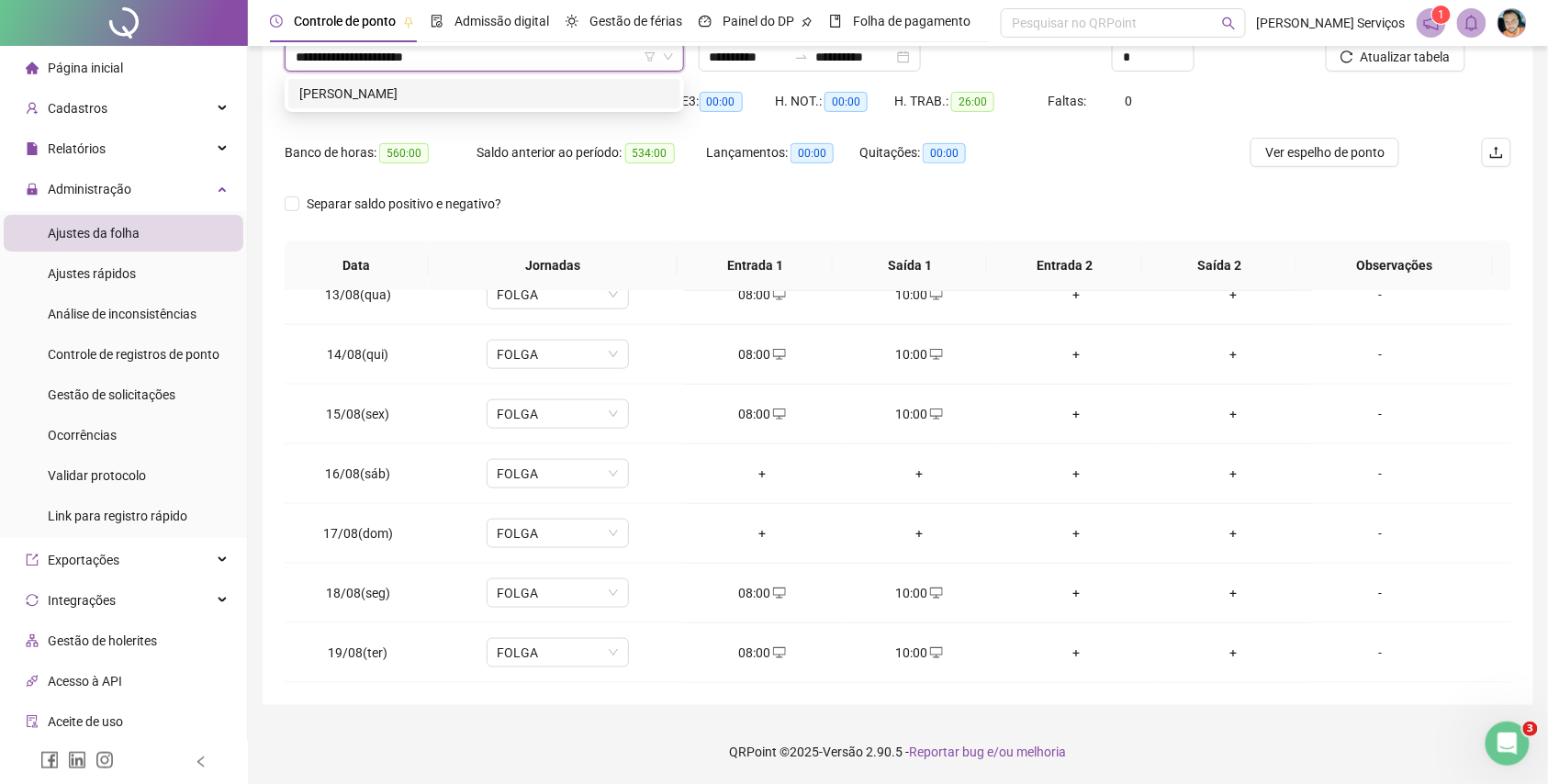
click at [524, 98] on div "[PERSON_NAME]" at bounding box center [485, 94] width 370 height 20
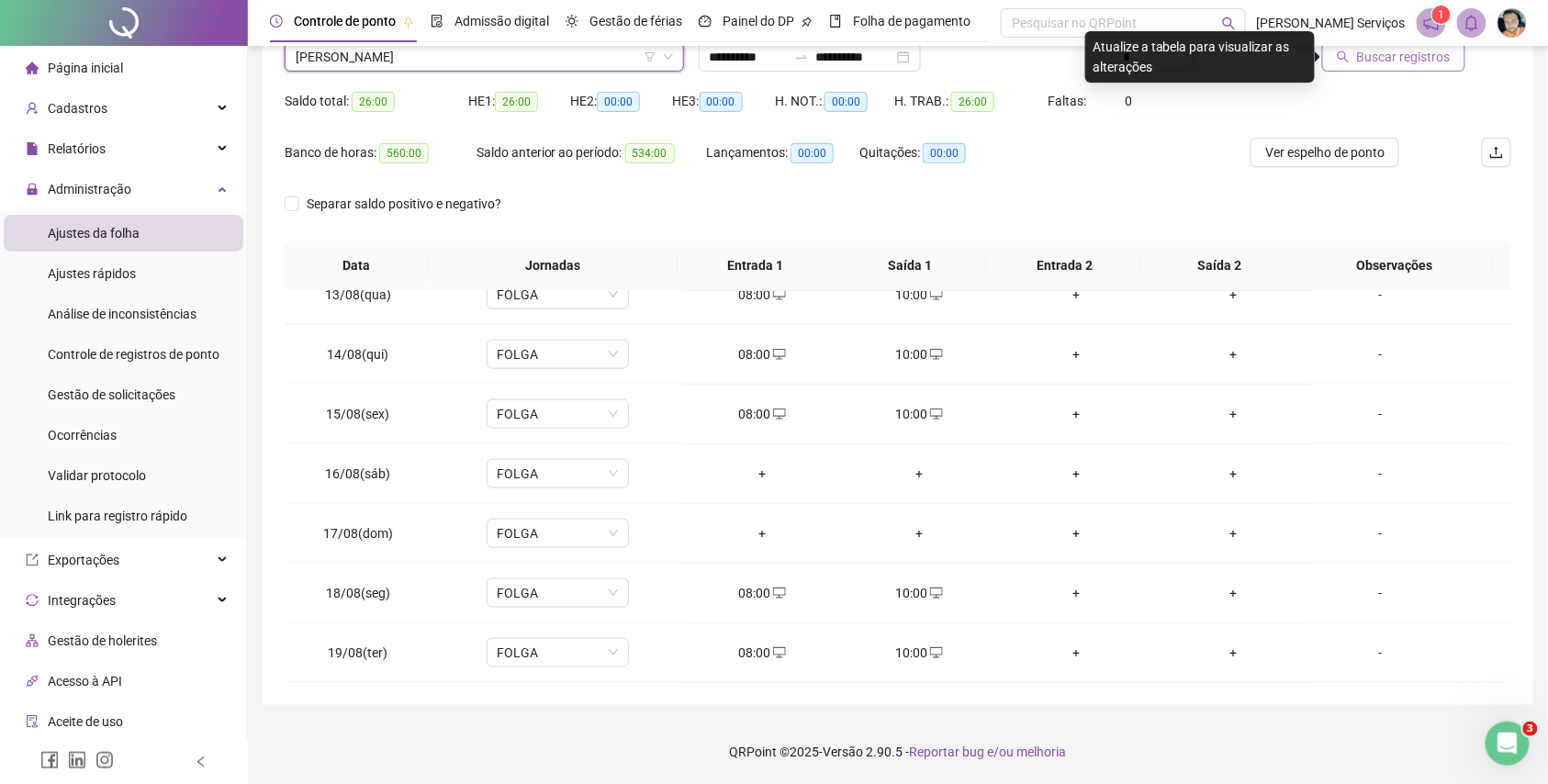
click at [1380, 67] on button "Buscar registros" at bounding box center [1395, 57] width 143 height 30
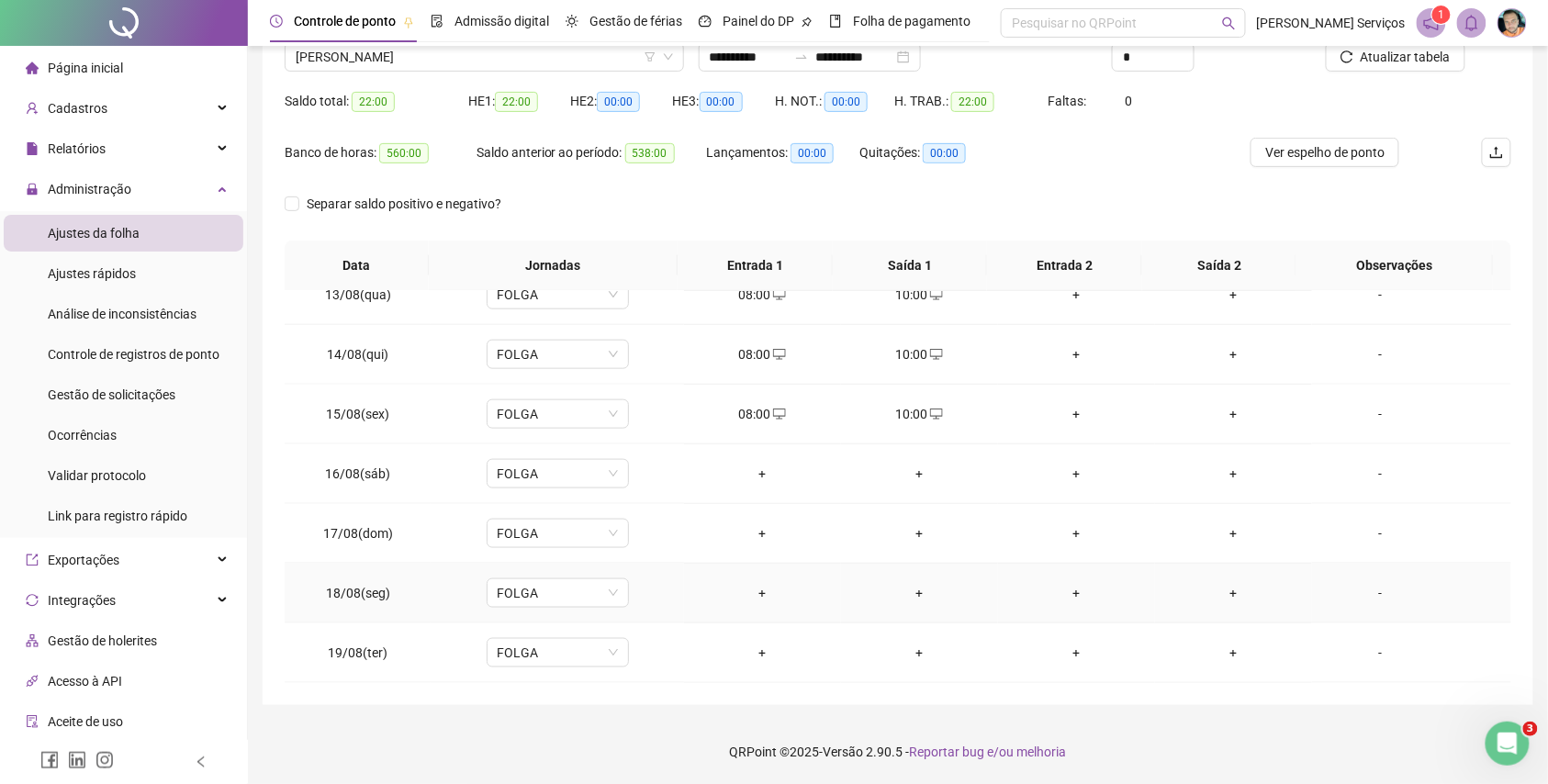
click at [766, 590] on div "+" at bounding box center [762, 593] width 127 height 20
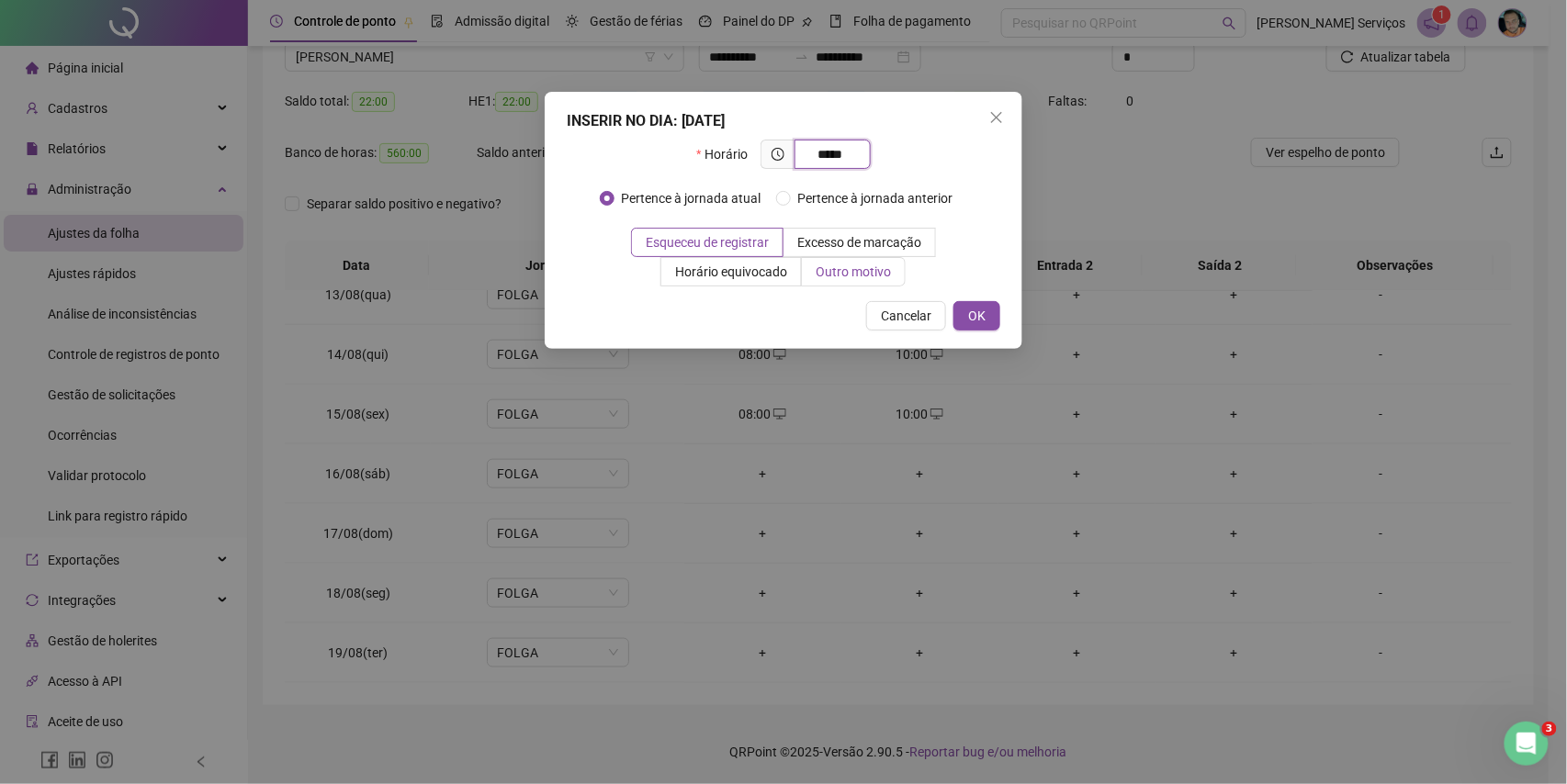
type input "*****"
click at [887, 275] on span "Outro motivo" at bounding box center [853, 272] width 75 height 15
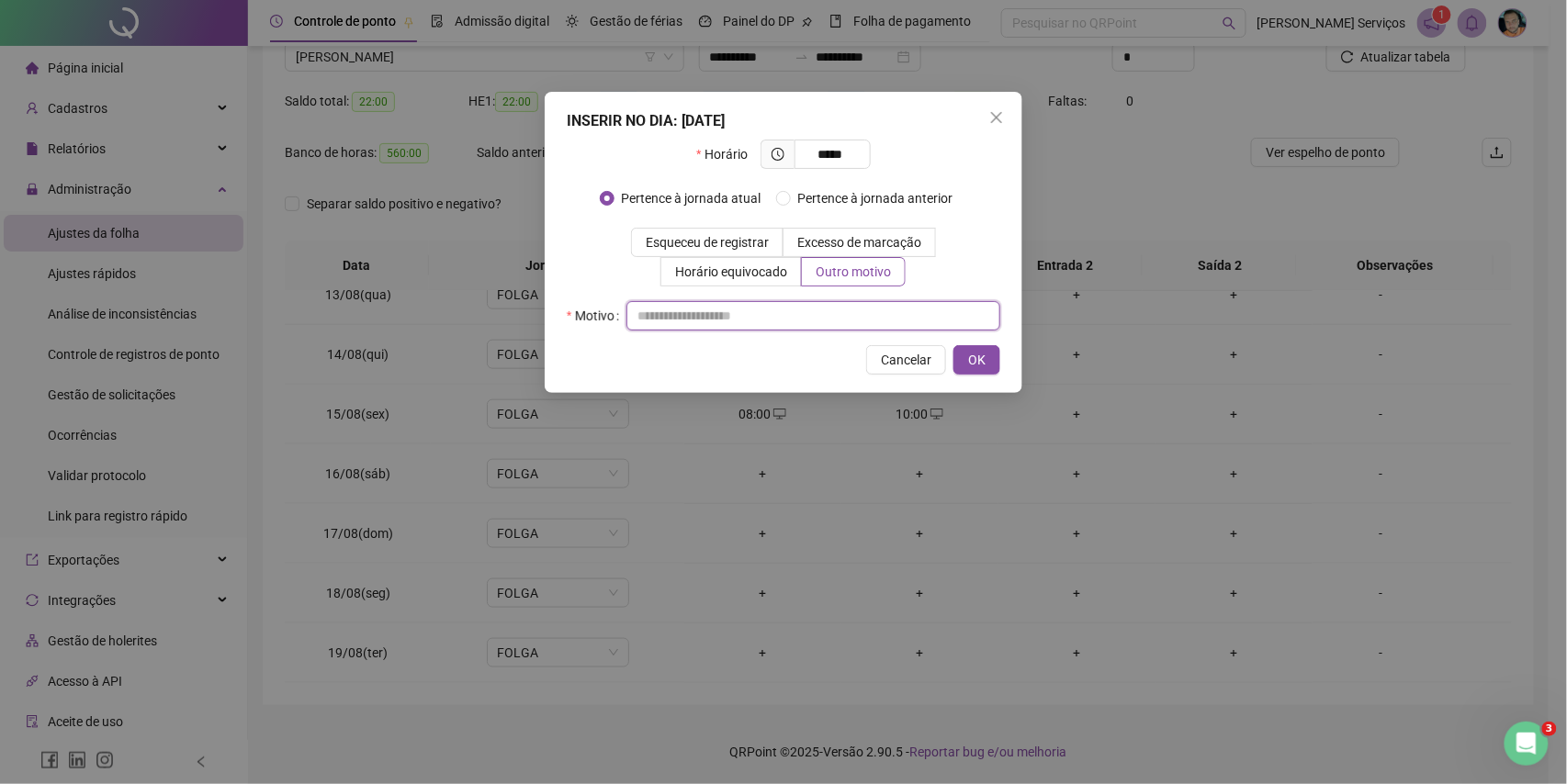
click at [817, 311] on input "text" at bounding box center [813, 316] width 374 height 30
type input "*"
drag, startPoint x: 968, startPoint y: 356, endPoint x: 887, endPoint y: 424, distance: 105.8
click at [965, 357] on button "OK" at bounding box center [977, 360] width 47 height 30
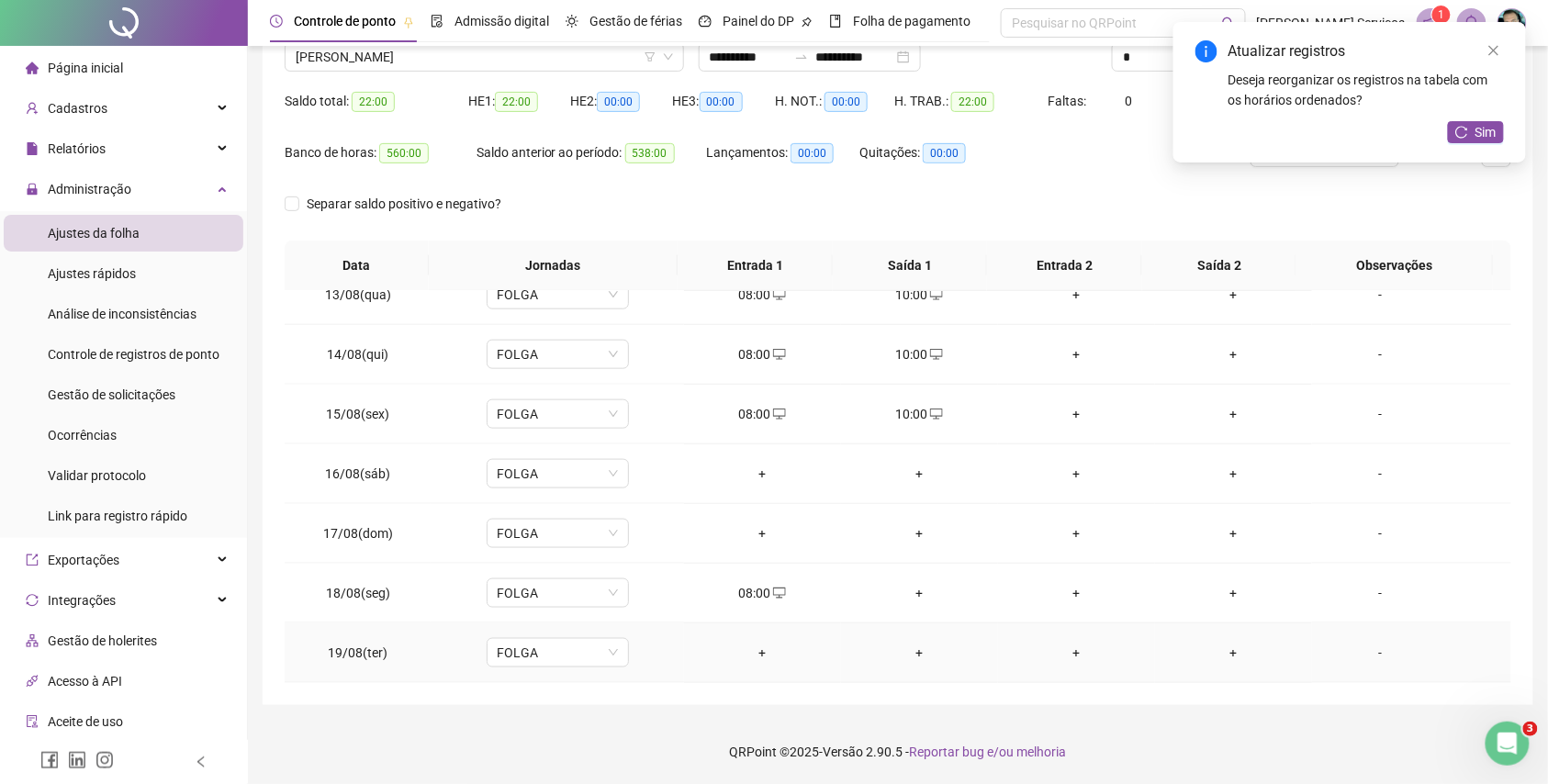
click at [756, 648] on div "+" at bounding box center [762, 653] width 127 height 20
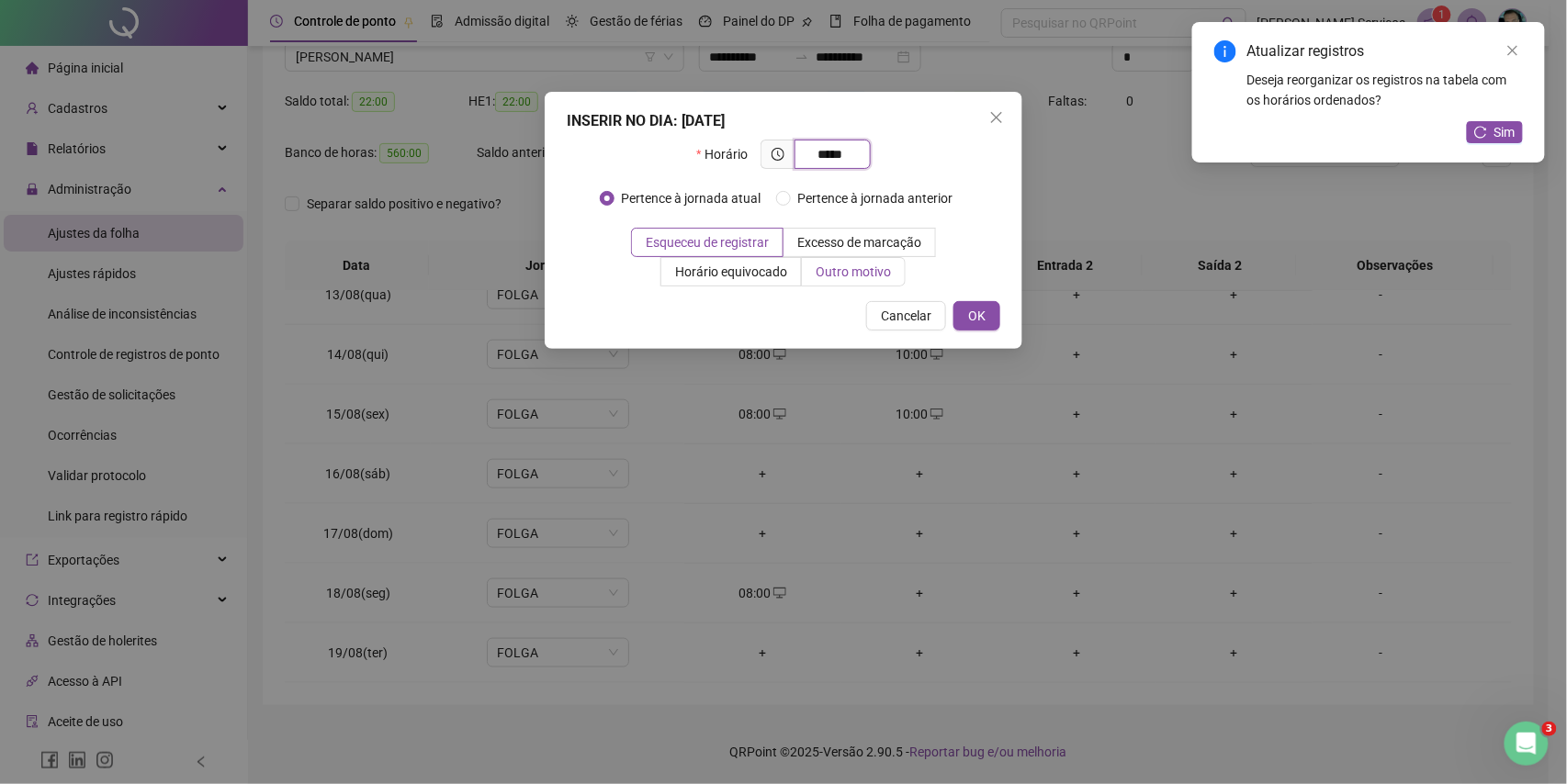
type input "*****"
drag, startPoint x: 834, startPoint y: 275, endPoint x: 836, endPoint y: 324, distance: 49.0
click at [834, 277] on span "Outro motivo" at bounding box center [853, 272] width 75 height 15
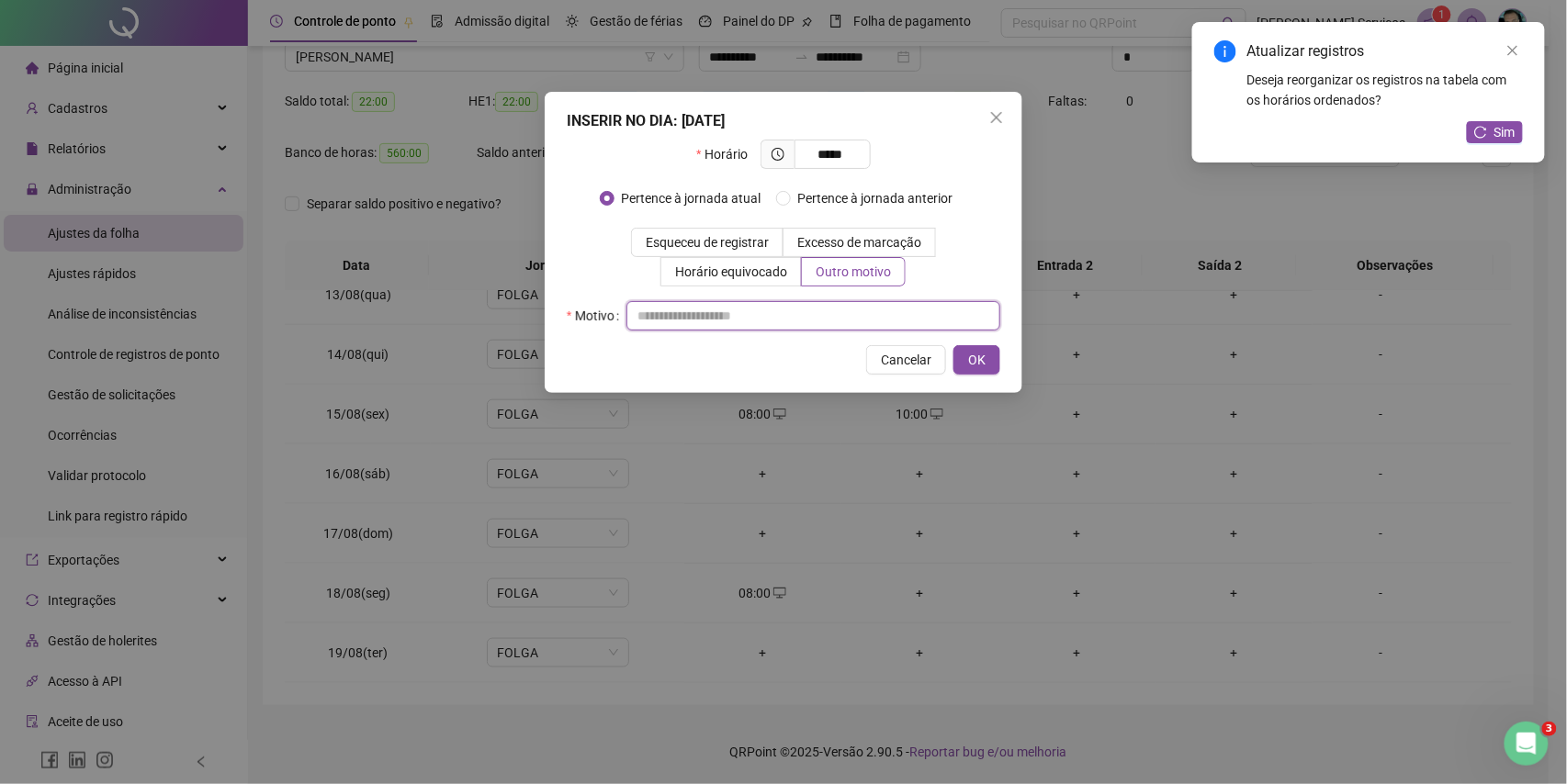
click at [850, 321] on input "text" at bounding box center [813, 316] width 374 height 30
type input "*"
drag, startPoint x: 957, startPoint y: 352, endPoint x: 988, endPoint y: 411, distance: 66.6
click at [961, 352] on button "OK" at bounding box center [977, 360] width 47 height 30
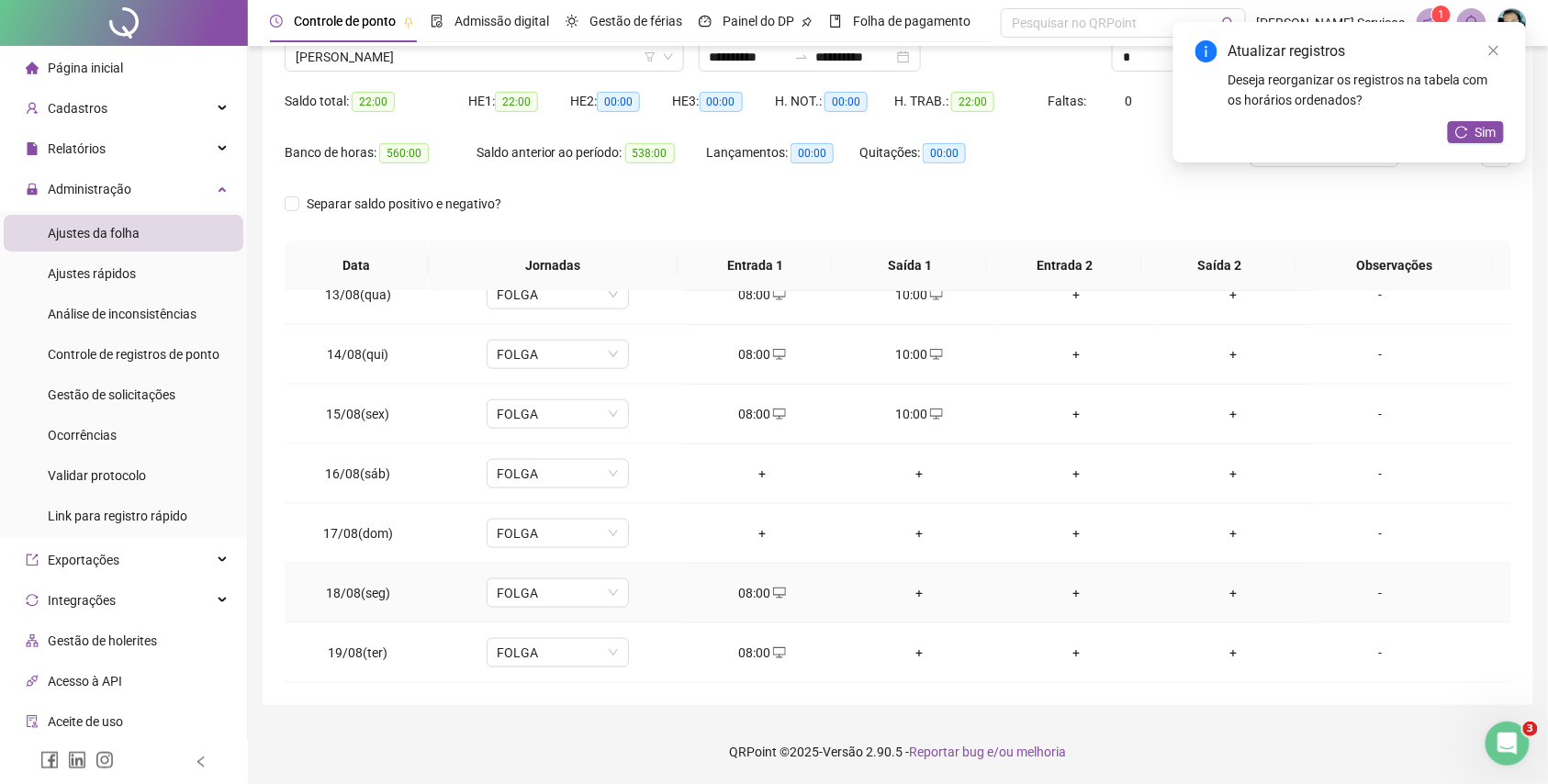
click at [915, 597] on div "+" at bounding box center [919, 593] width 127 height 20
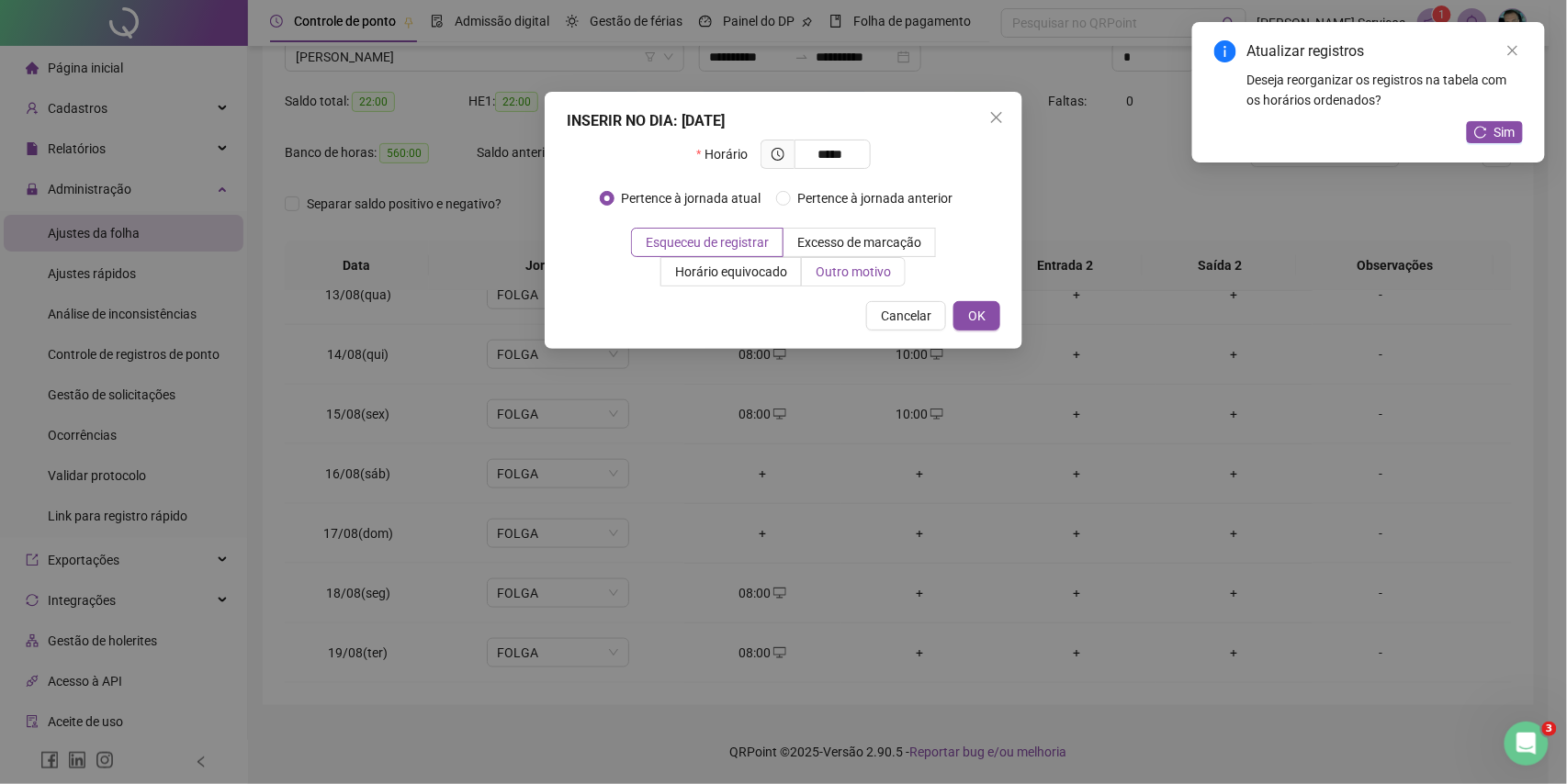
type input "*****"
drag, startPoint x: 853, startPoint y: 273, endPoint x: 828, endPoint y: 295, distance: 33.3
click at [850, 275] on span "Outro motivo" at bounding box center [853, 272] width 75 height 15
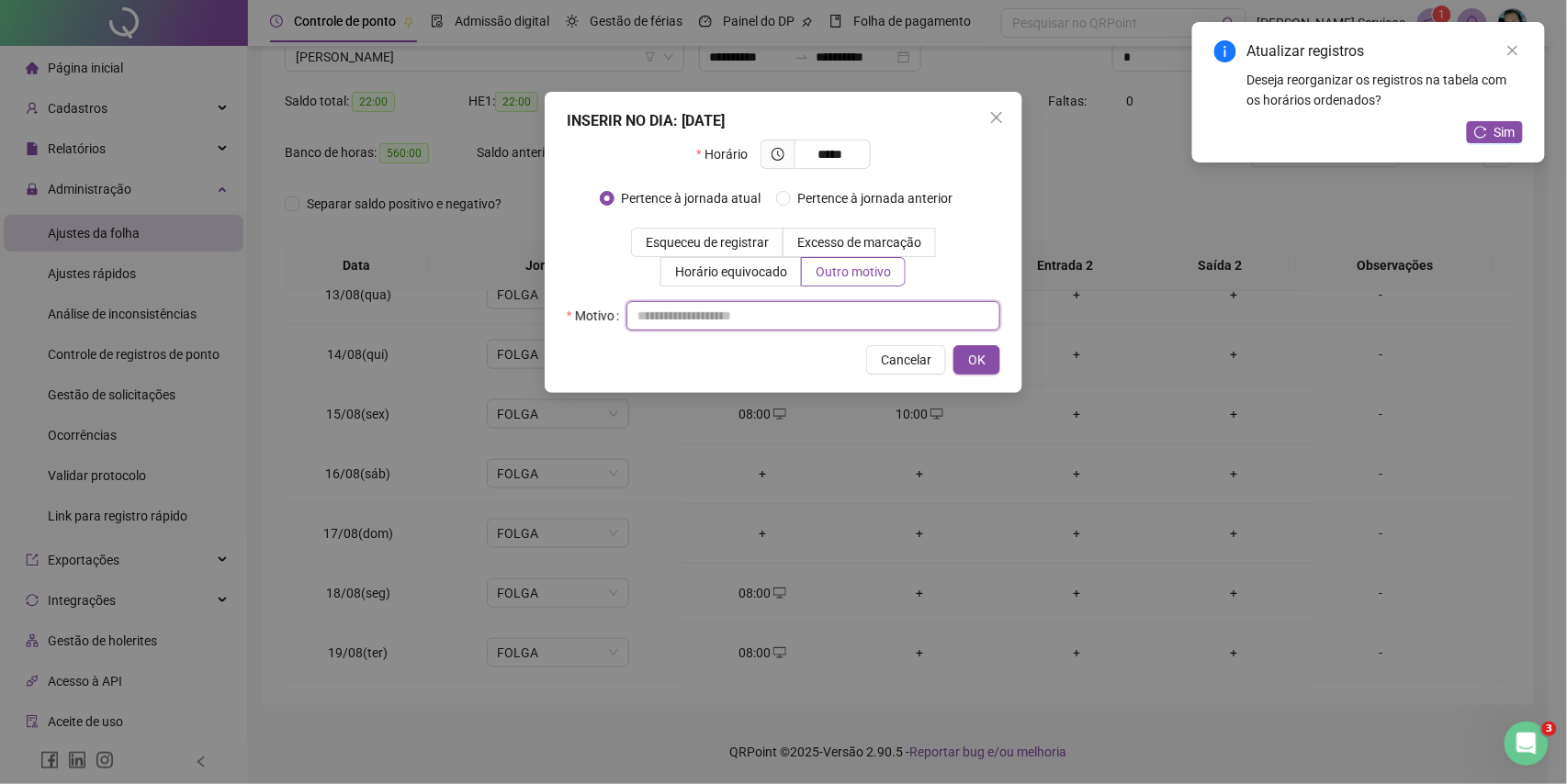
click at [847, 307] on input "text" at bounding box center [813, 316] width 374 height 30
type input "*"
drag, startPoint x: 971, startPoint y: 364, endPoint x: 948, endPoint y: 422, distance: 62.4
click at [971, 365] on span "OK" at bounding box center [977, 360] width 18 height 20
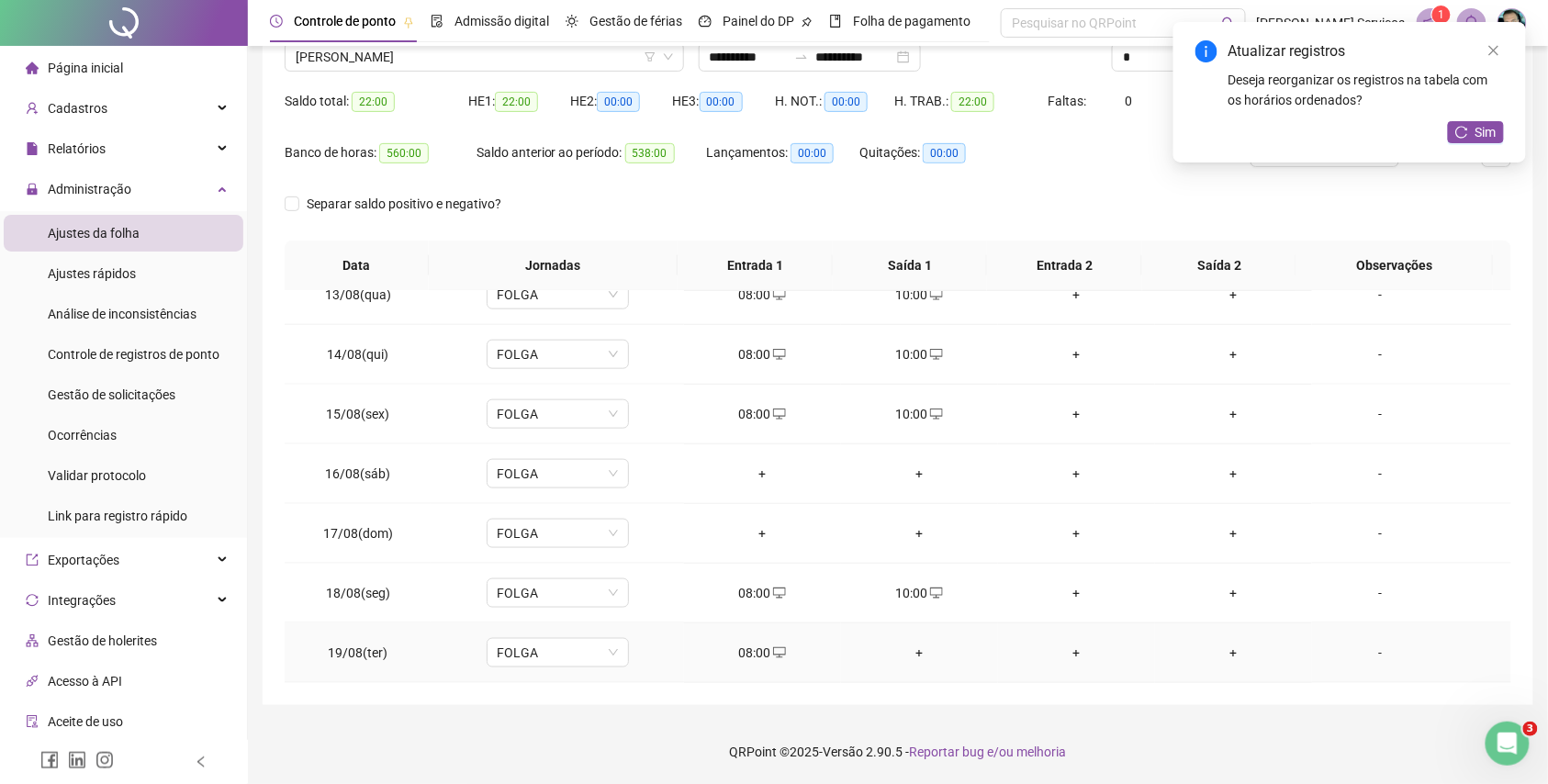
click at [923, 658] on div "+" at bounding box center [919, 653] width 127 height 20
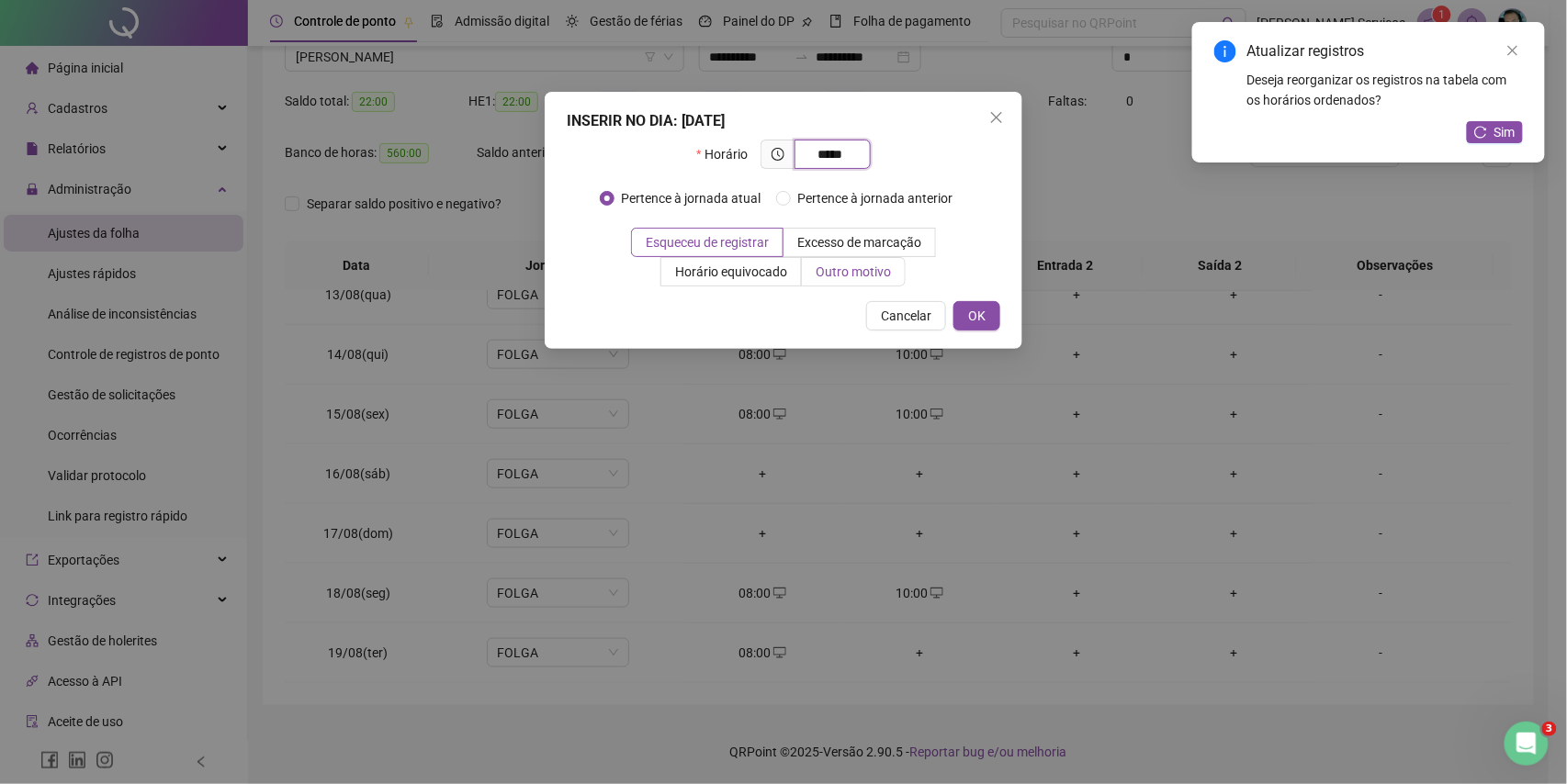
type input "*****"
click at [869, 286] on label "Outro motivo" at bounding box center [854, 272] width 104 height 30
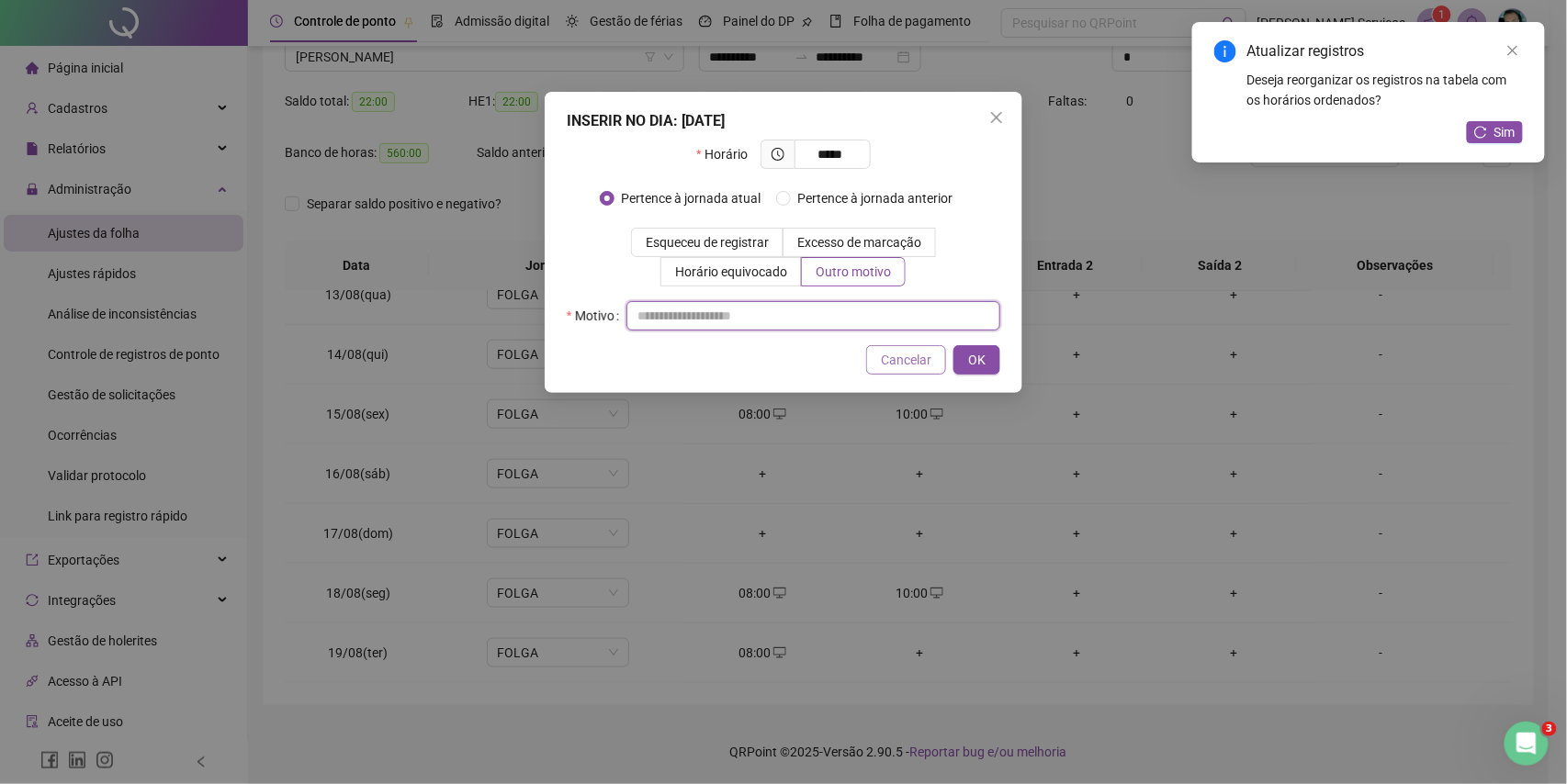
drag, startPoint x: 836, startPoint y: 324, endPoint x: 911, endPoint y: 360, distance: 83.2
click at [838, 324] on input "text" at bounding box center [813, 316] width 374 height 30
type input "*"
click at [978, 356] on span "OK" at bounding box center [977, 360] width 18 height 20
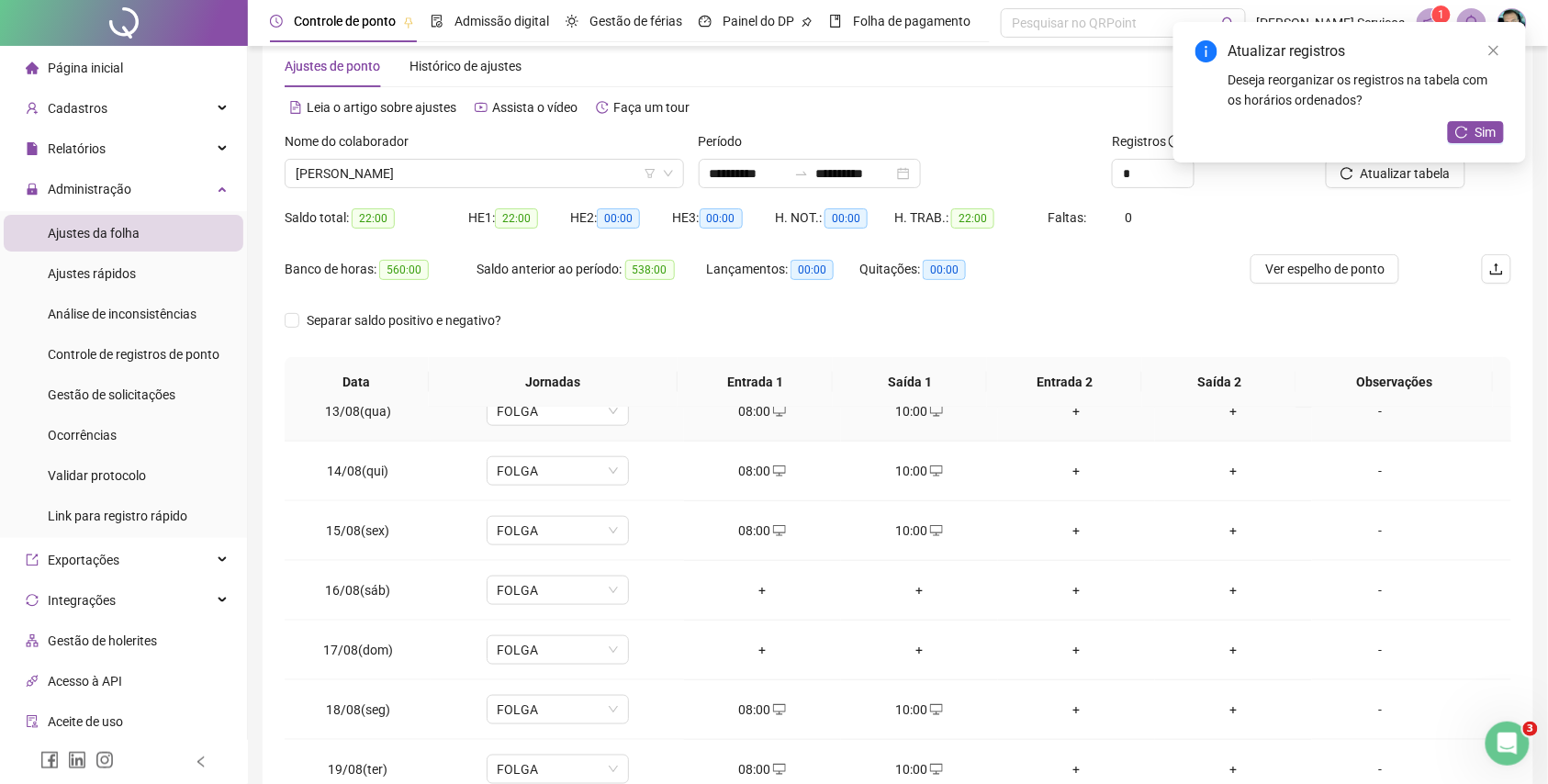
scroll to position [32, 0]
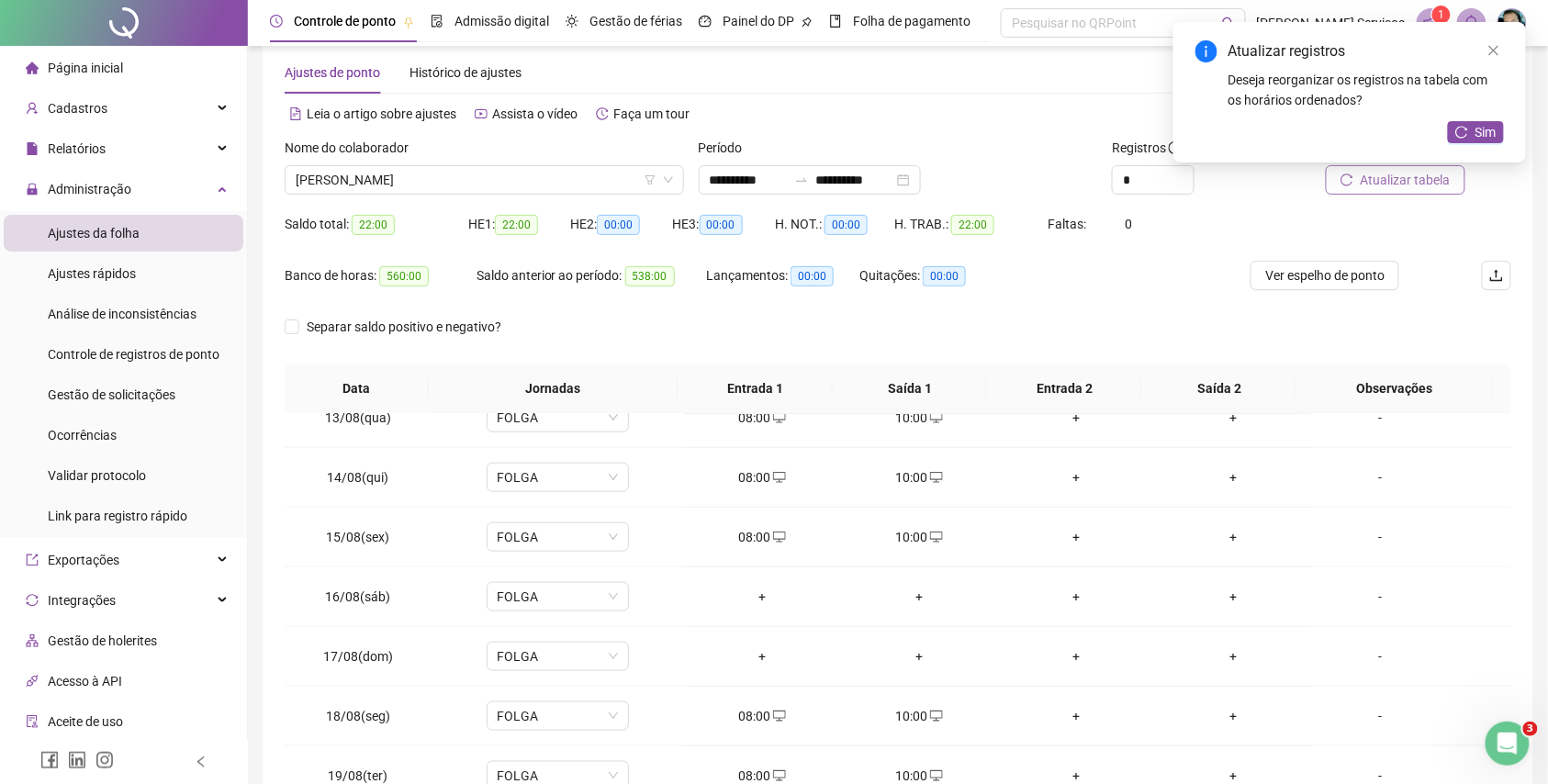
click at [1378, 179] on span "Atualizar tabela" at bounding box center [1406, 180] width 90 height 20
click at [508, 179] on span "[PERSON_NAME]" at bounding box center [485, 180] width 378 height 28
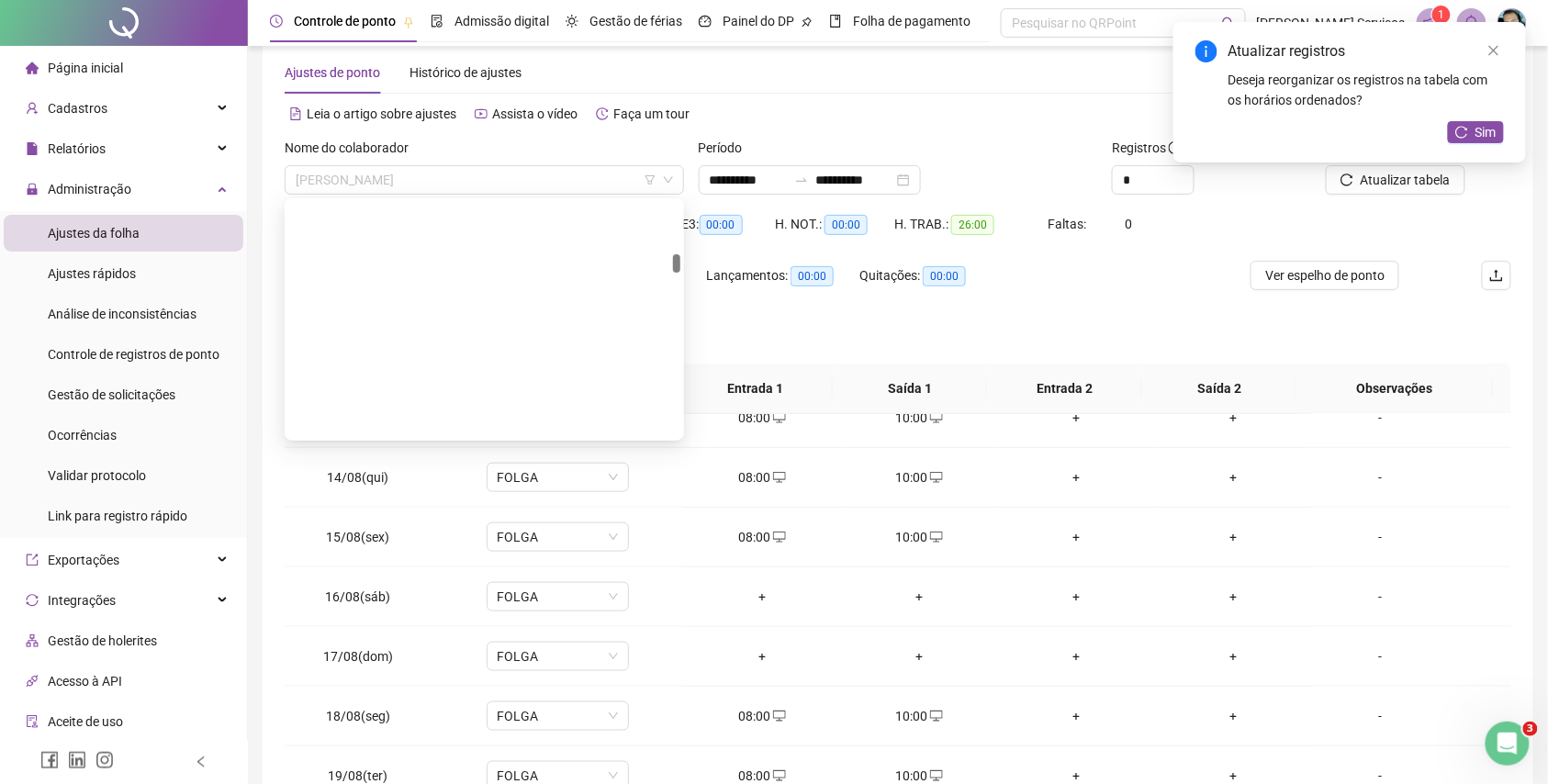
scroll to position [11399, 0]
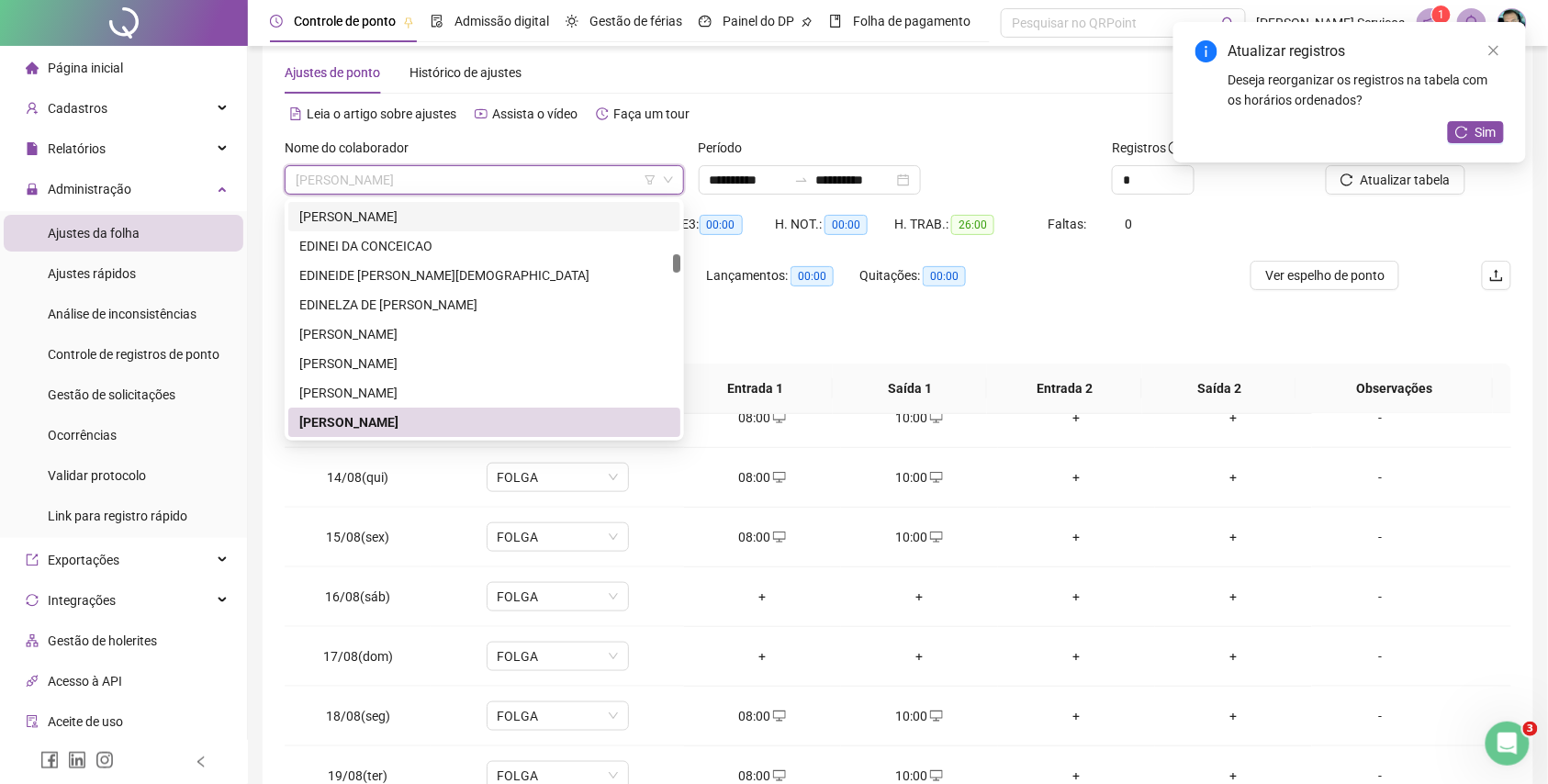
paste input "**********"
type input "**********"
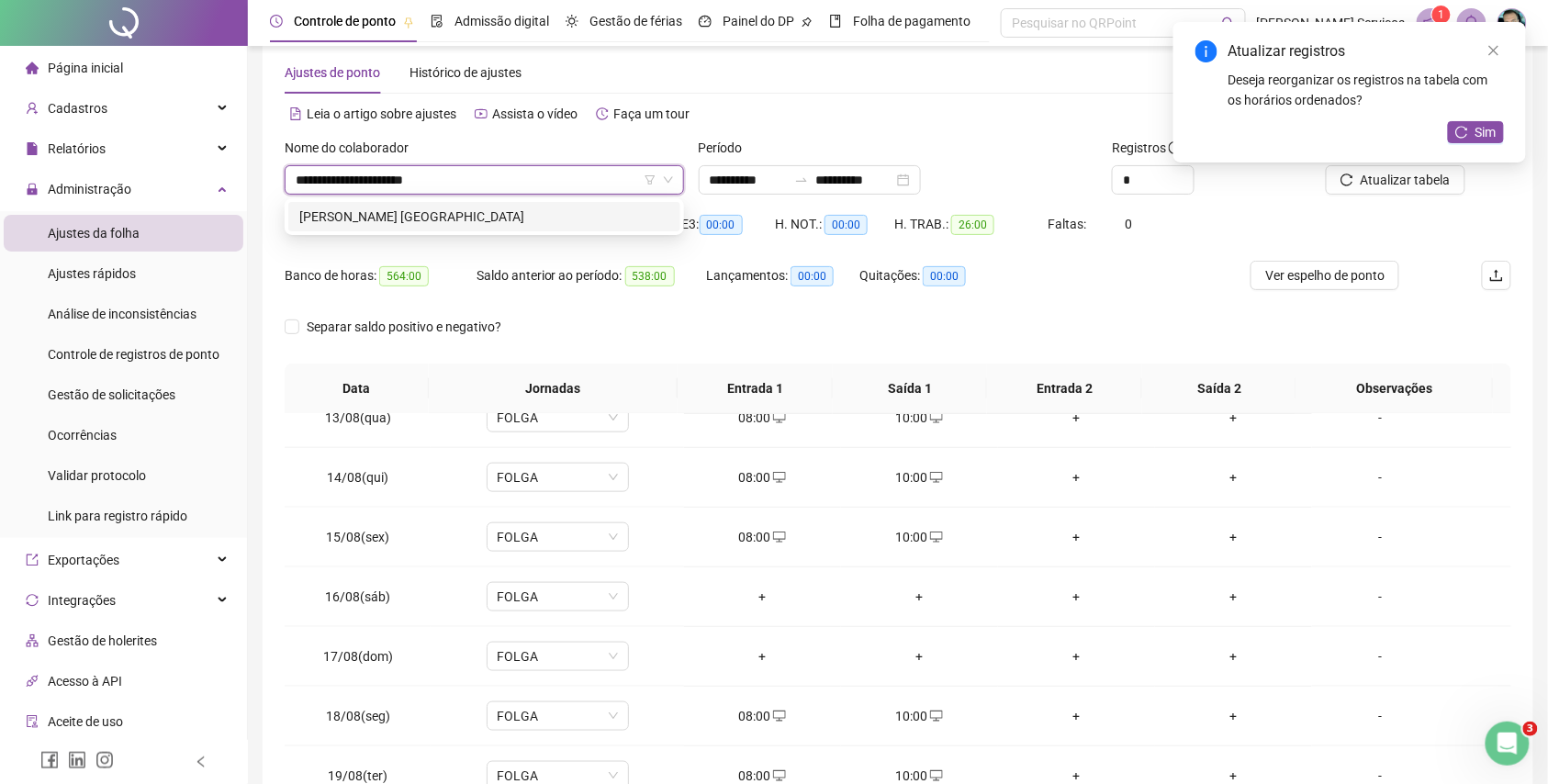
scroll to position [0, 0]
click at [540, 217] on div "[PERSON_NAME] [GEOGRAPHIC_DATA]" at bounding box center [485, 217] width 370 height 20
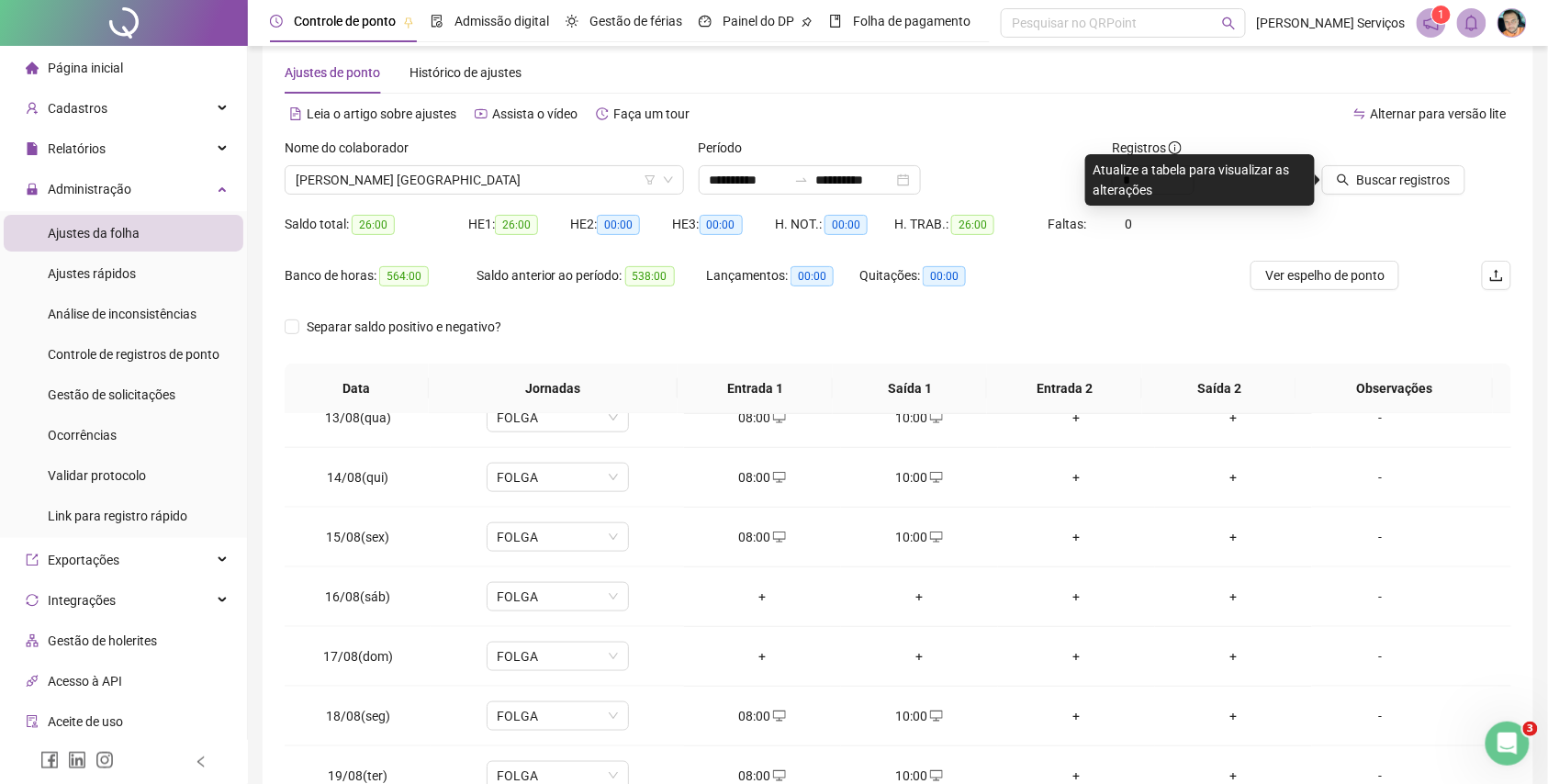
click at [1350, 181] on icon "search" at bounding box center [1343, 180] width 13 height 13
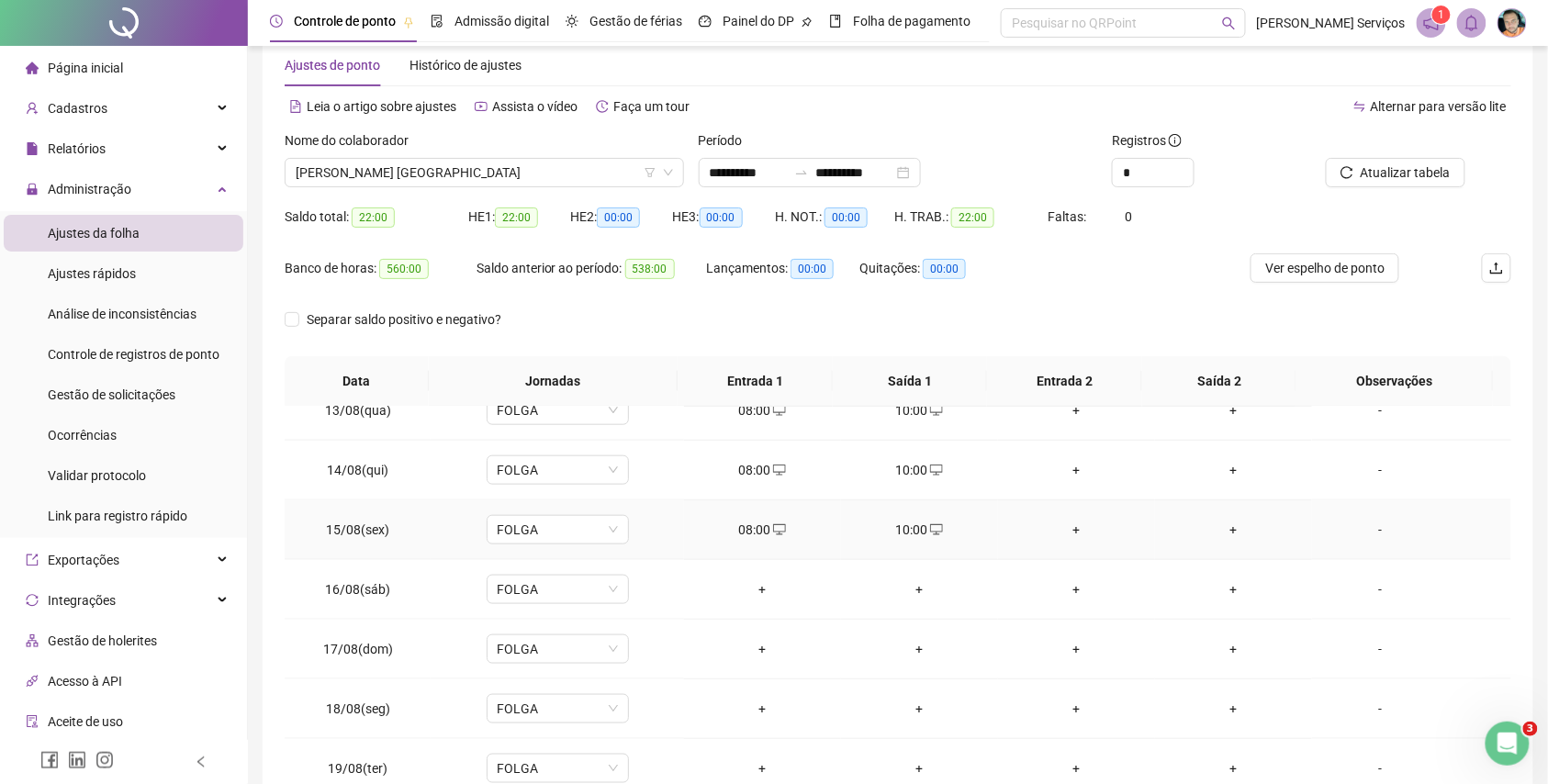
scroll to position [154, 0]
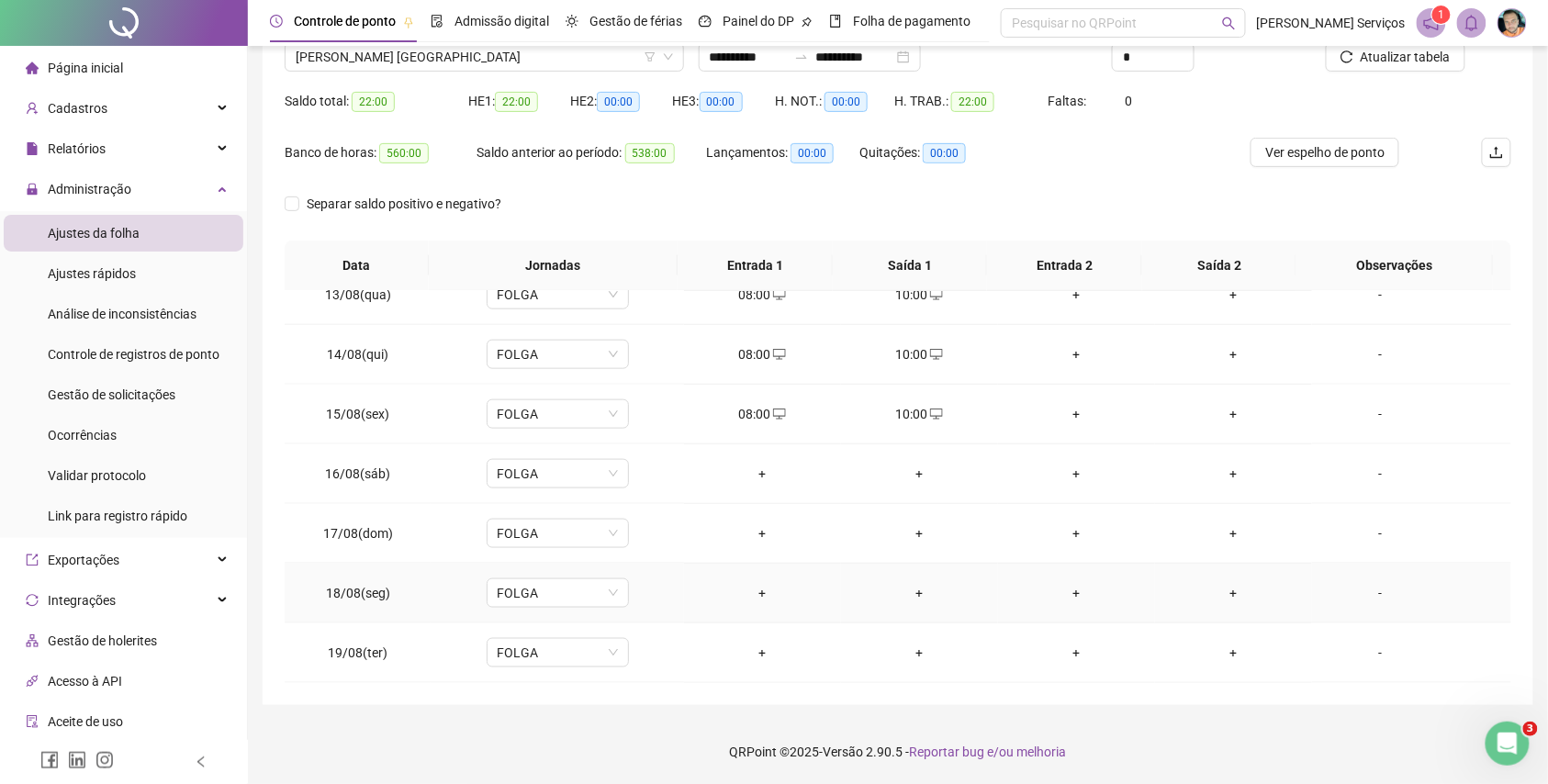
click at [760, 590] on div "+" at bounding box center [762, 593] width 127 height 20
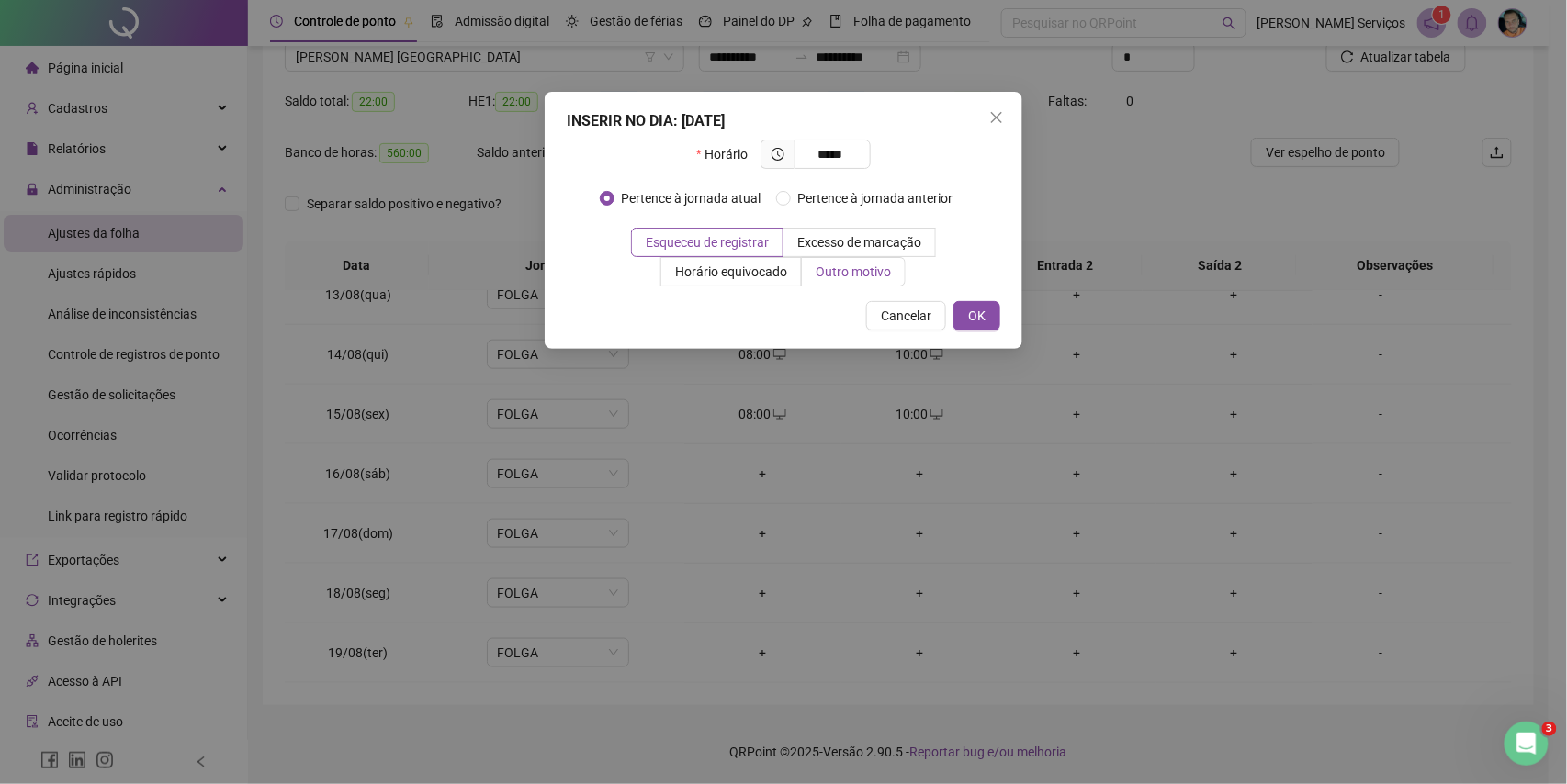
type input "*****"
click at [838, 265] on span "Outro motivo" at bounding box center [853, 272] width 75 height 15
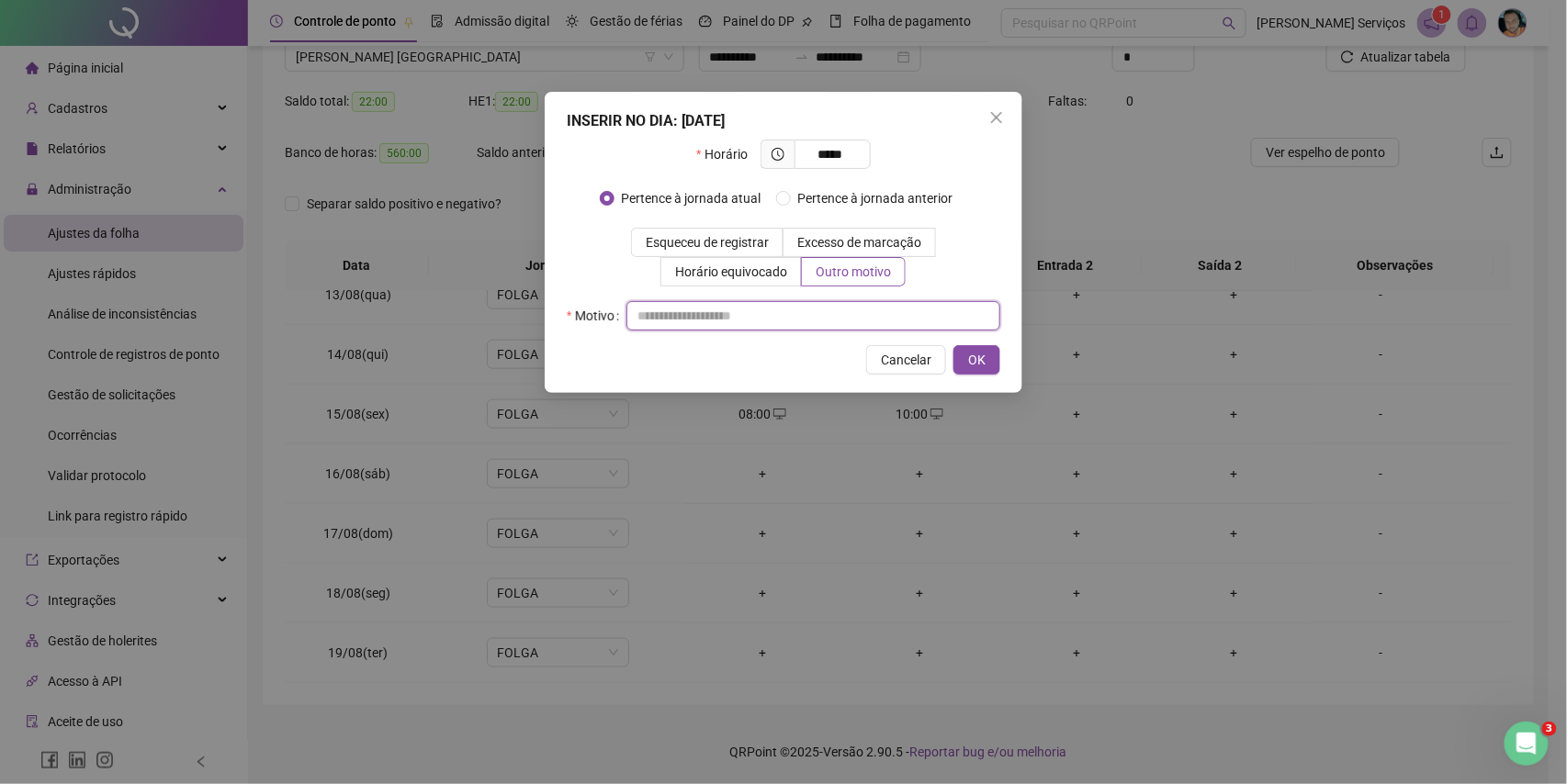
click at [842, 310] on input "text" at bounding box center [813, 316] width 374 height 30
type input "*"
click at [982, 362] on span "OK" at bounding box center [977, 360] width 18 height 20
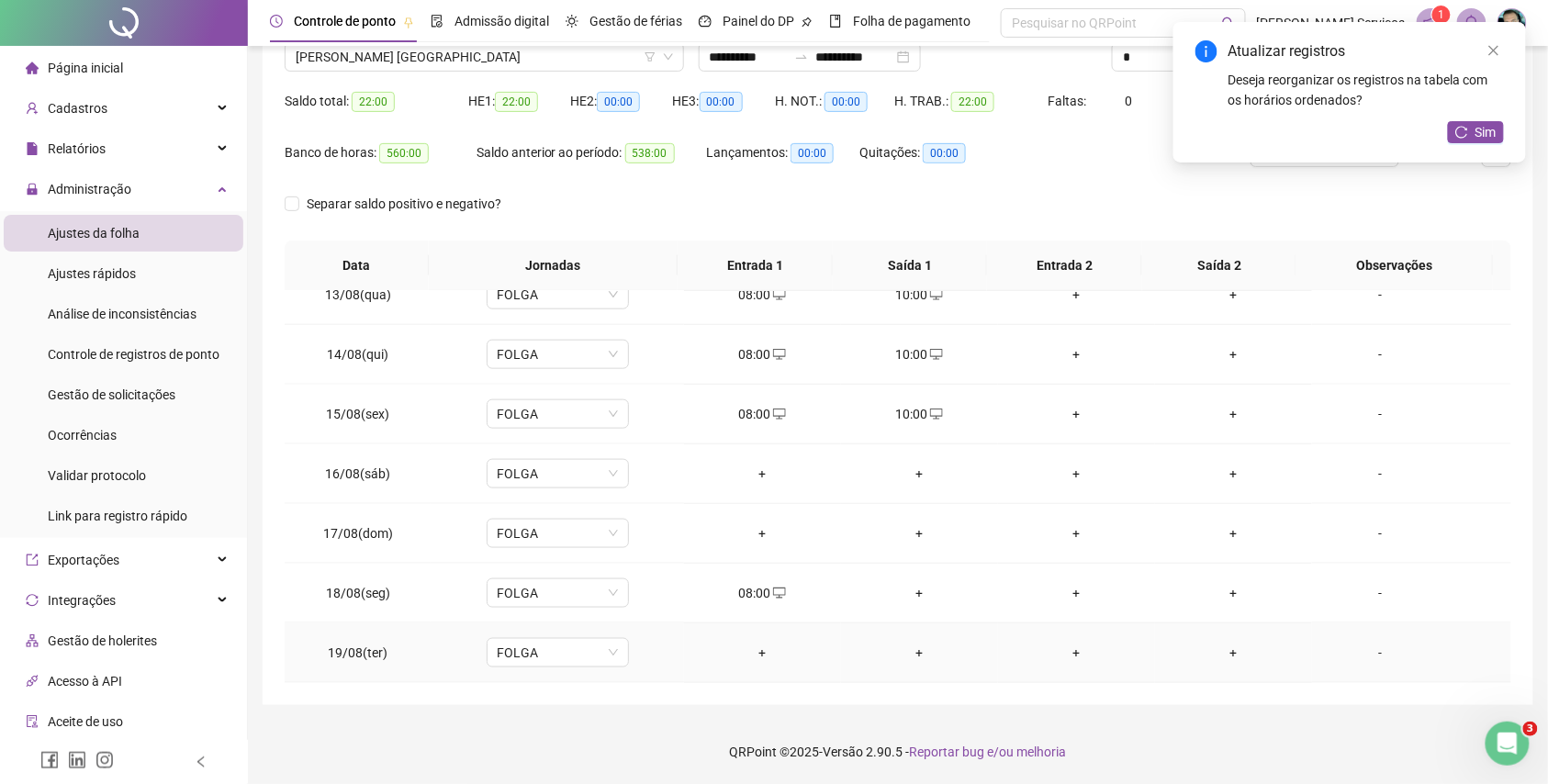
click at [748, 651] on div "+" at bounding box center [762, 653] width 127 height 20
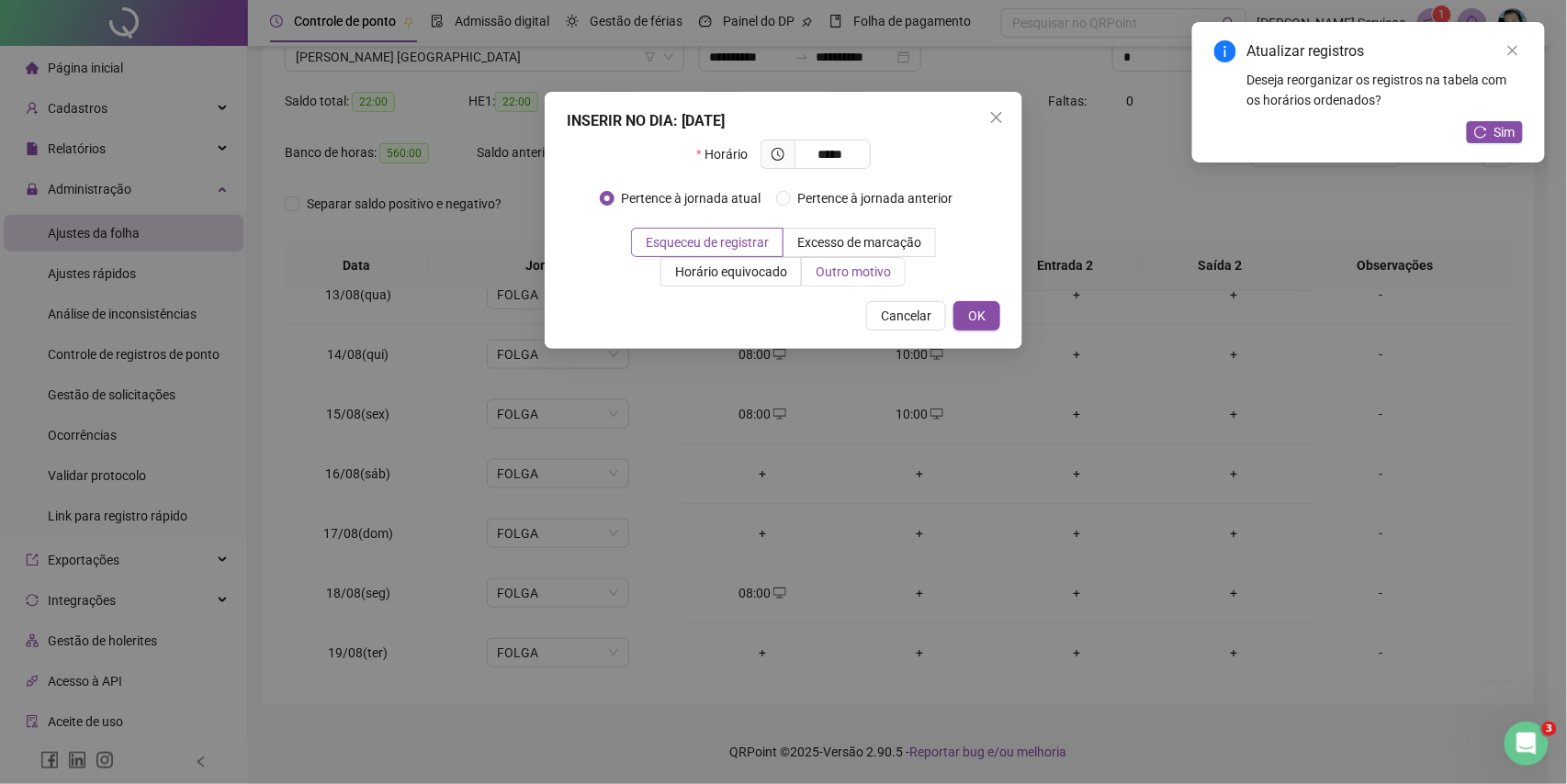
type input "*****"
click at [818, 283] on label "Outro motivo" at bounding box center [854, 272] width 104 height 30
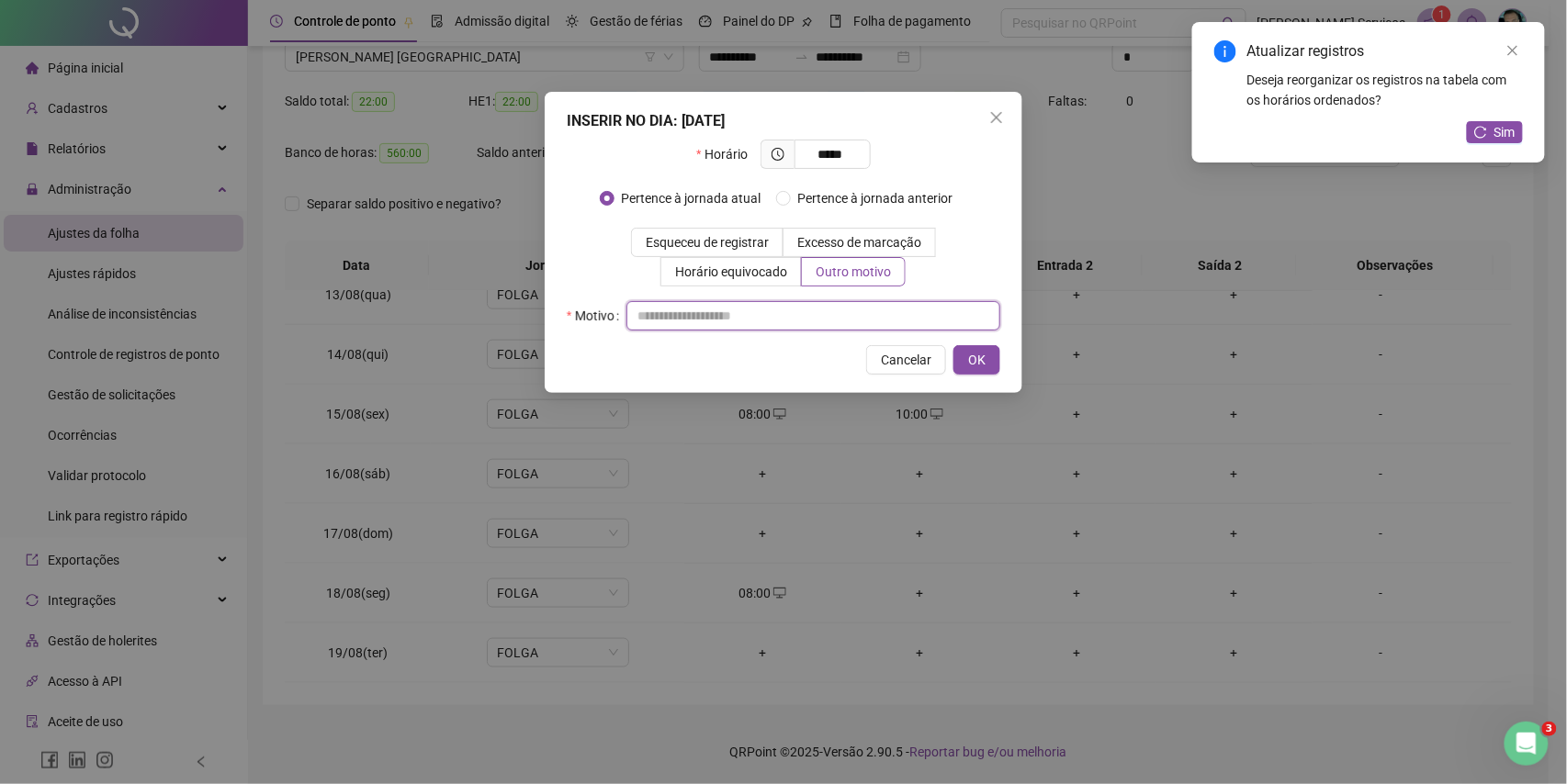
click at [813, 318] on input "text" at bounding box center [813, 316] width 374 height 30
type input "*"
click at [963, 360] on button "OK" at bounding box center [977, 360] width 47 height 30
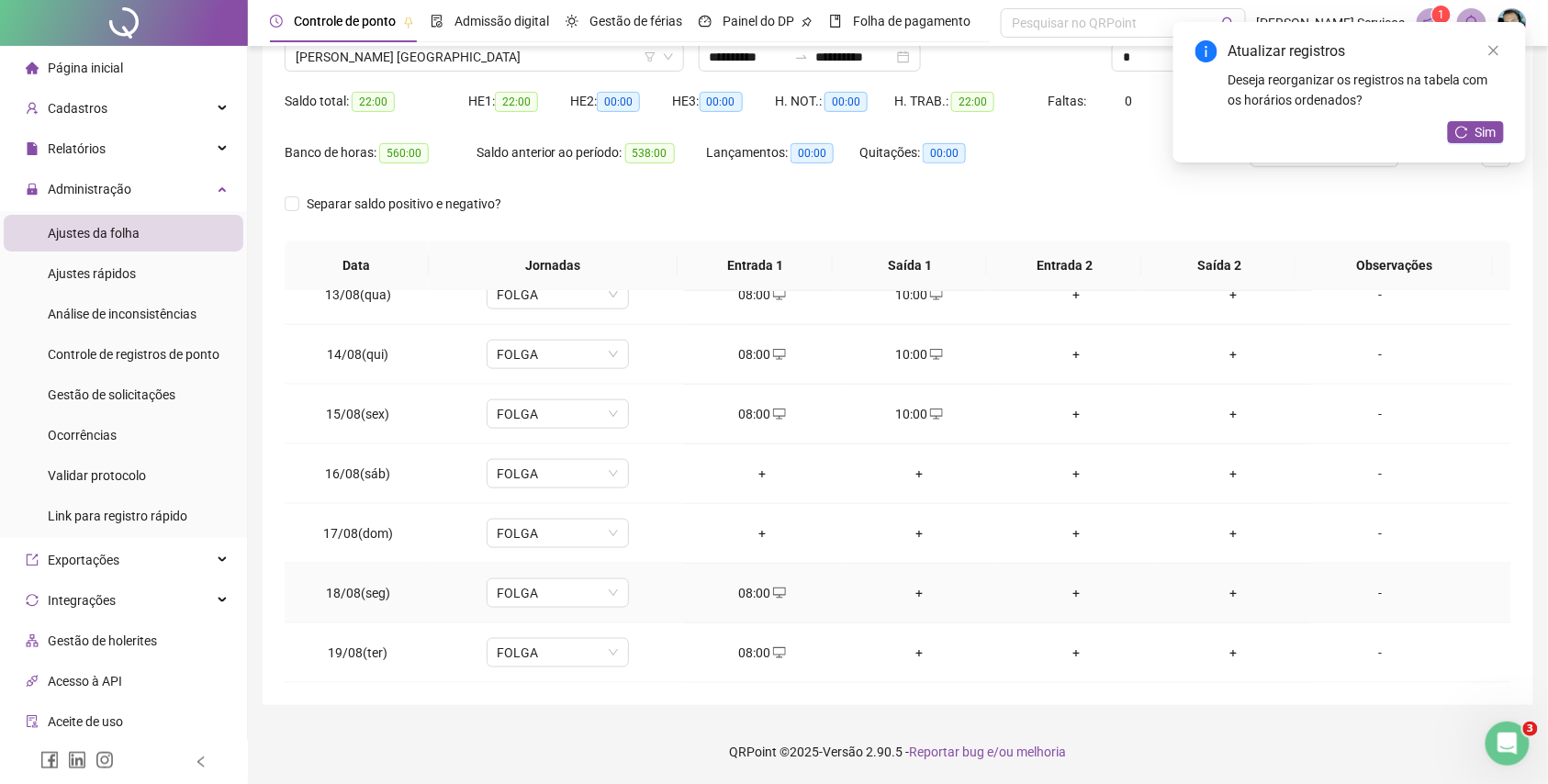
click at [903, 597] on div "+" at bounding box center [919, 593] width 127 height 20
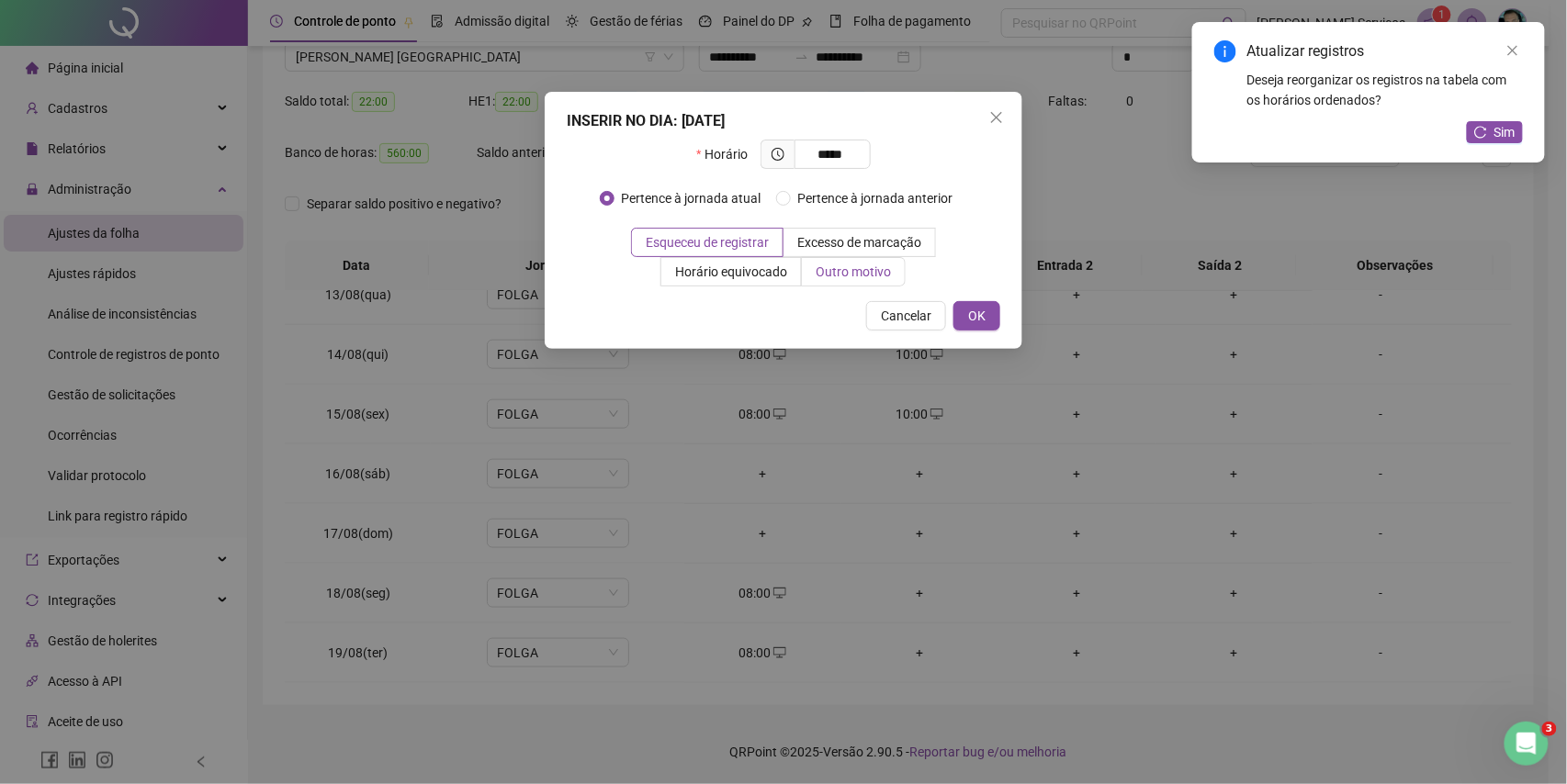
type input "*****"
click at [876, 275] on span "Outro motivo" at bounding box center [853, 272] width 75 height 15
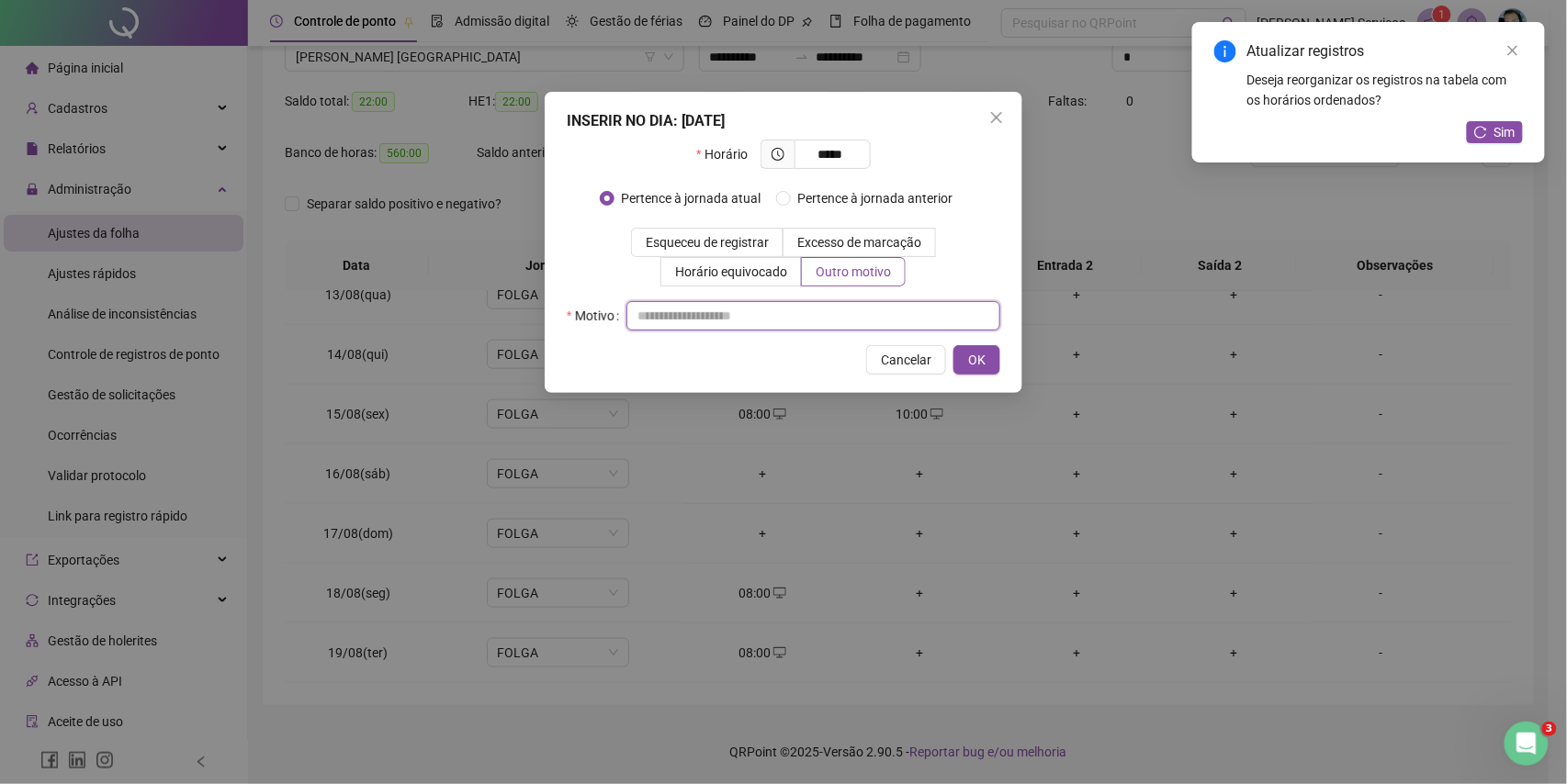
click at [869, 311] on input "text" at bounding box center [813, 316] width 374 height 30
type input "*"
click at [998, 367] on button "OK" at bounding box center [977, 360] width 47 height 30
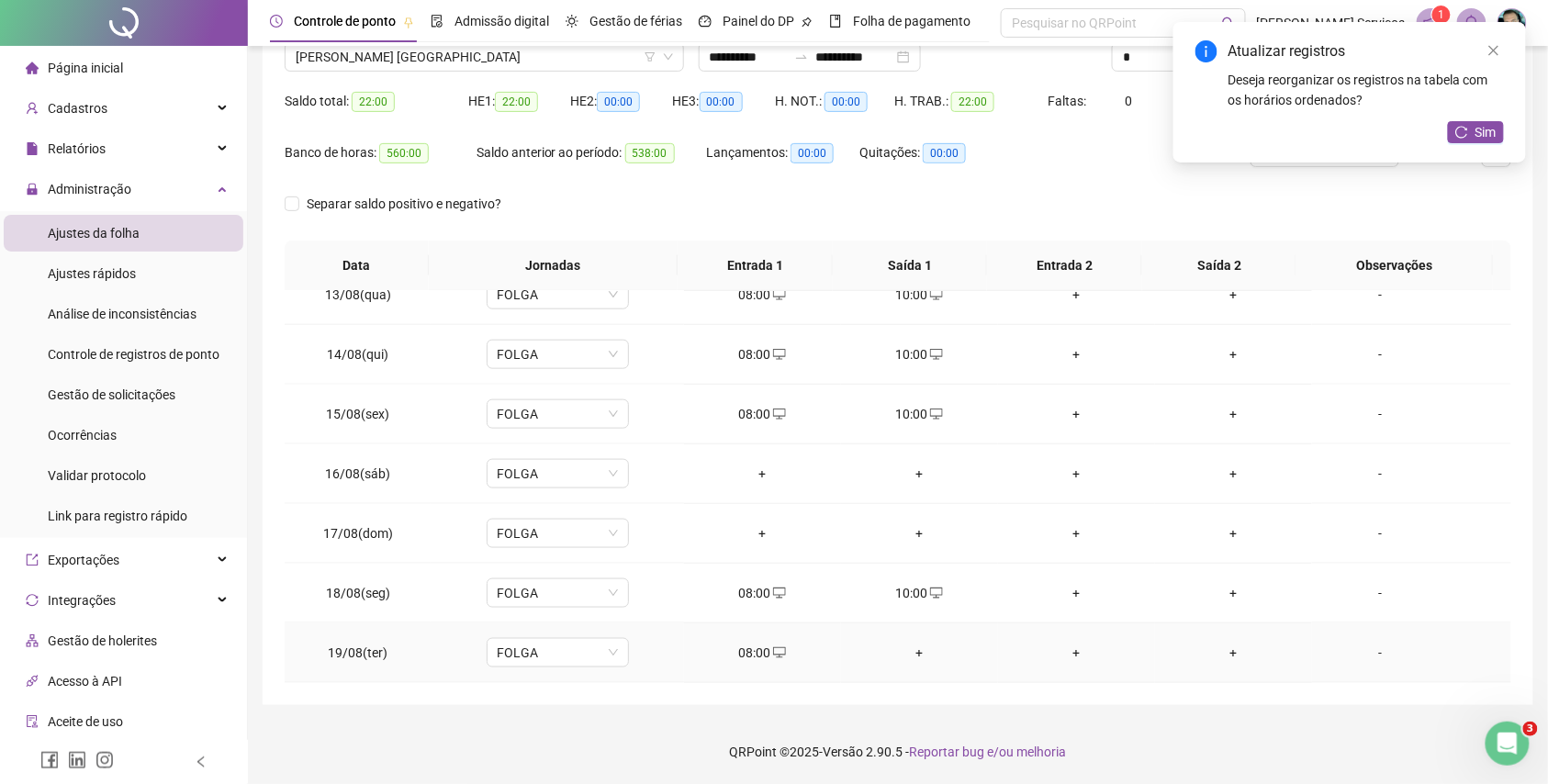
click at [908, 643] on div "+" at bounding box center [919, 653] width 127 height 20
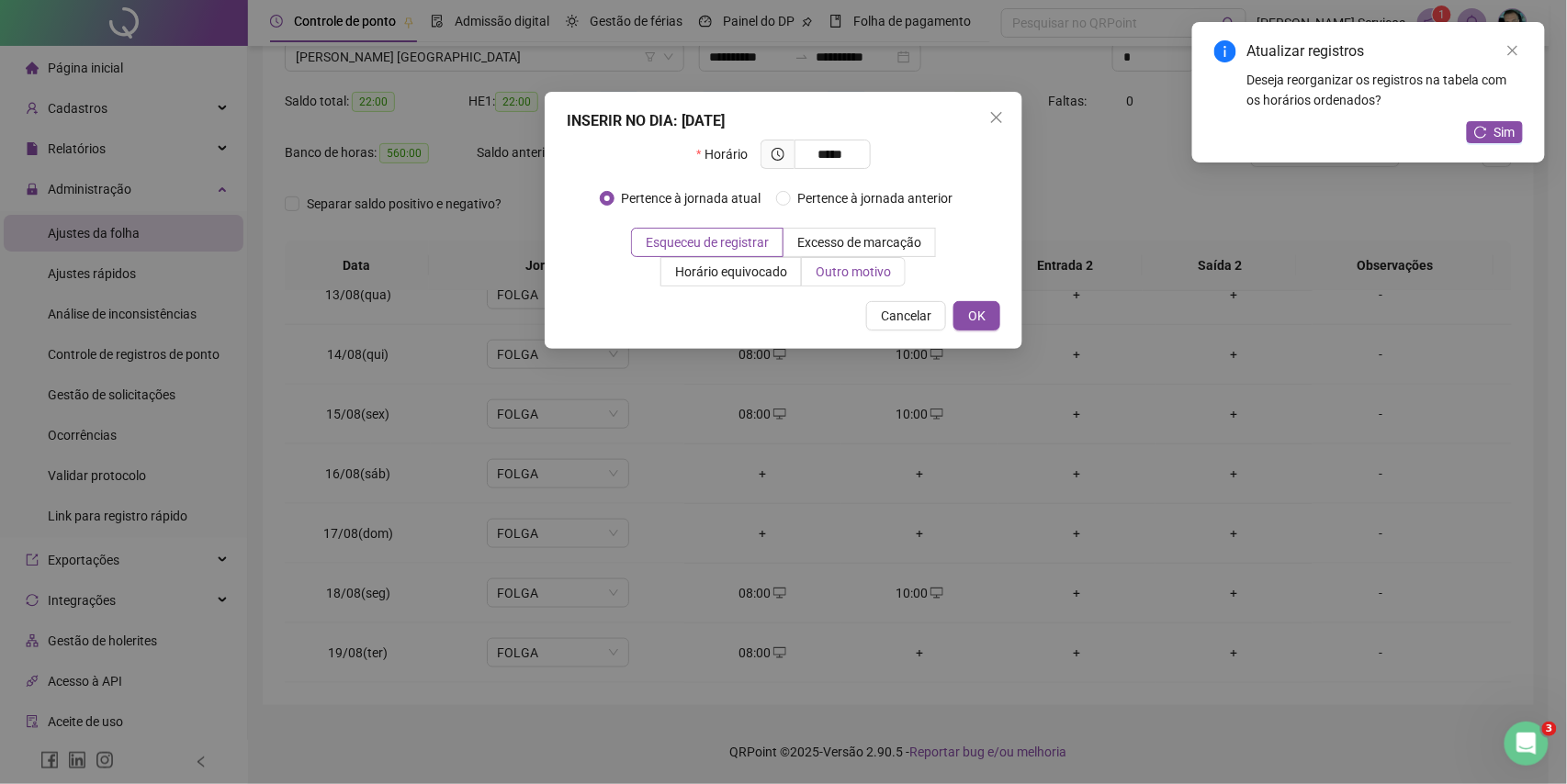
type input "*****"
click at [834, 277] on span "Outro motivo" at bounding box center [853, 272] width 75 height 15
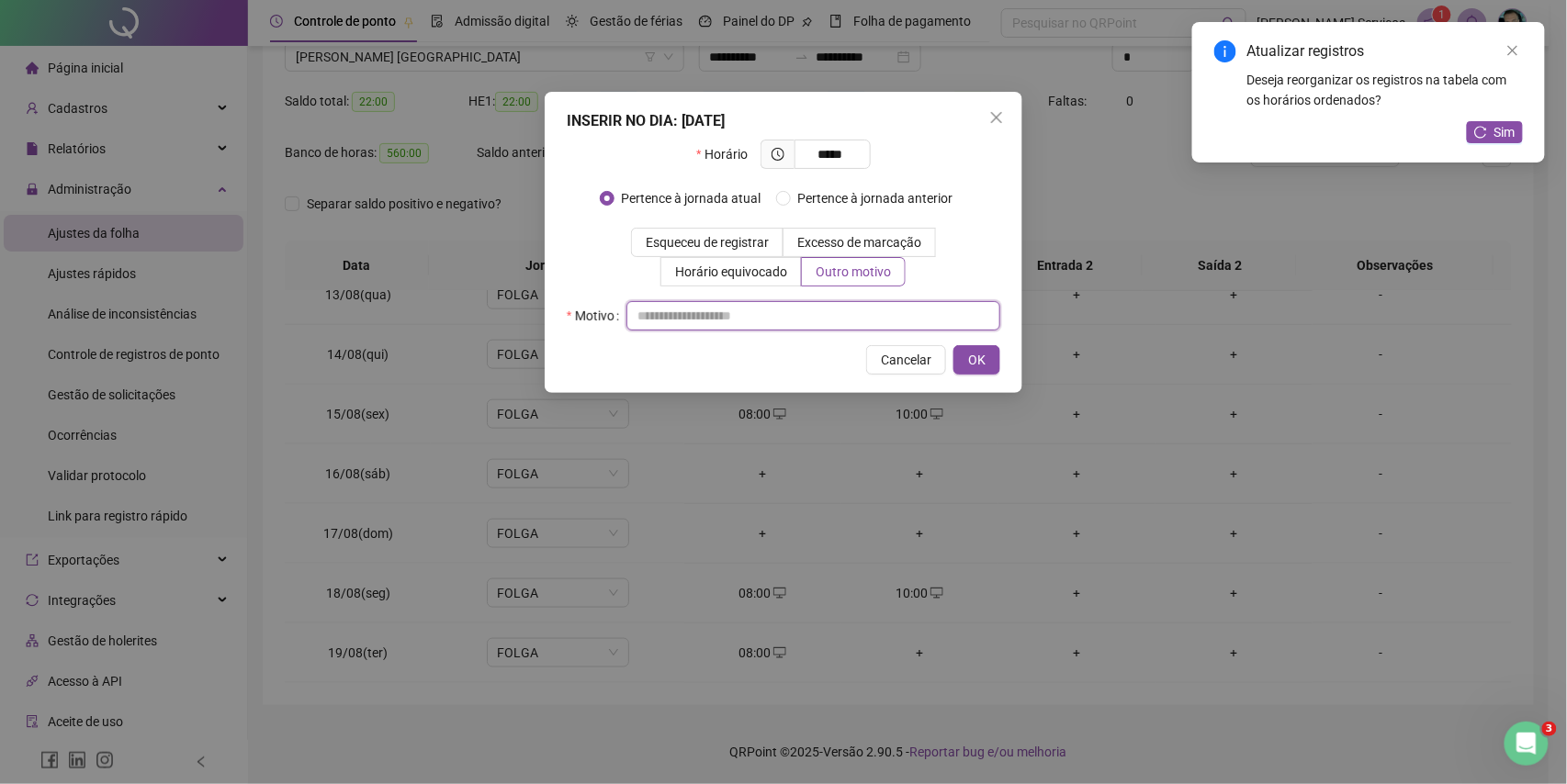
click at [827, 314] on input "text" at bounding box center [813, 316] width 374 height 30
type input "*"
click at [989, 354] on button "OK" at bounding box center [977, 360] width 47 height 30
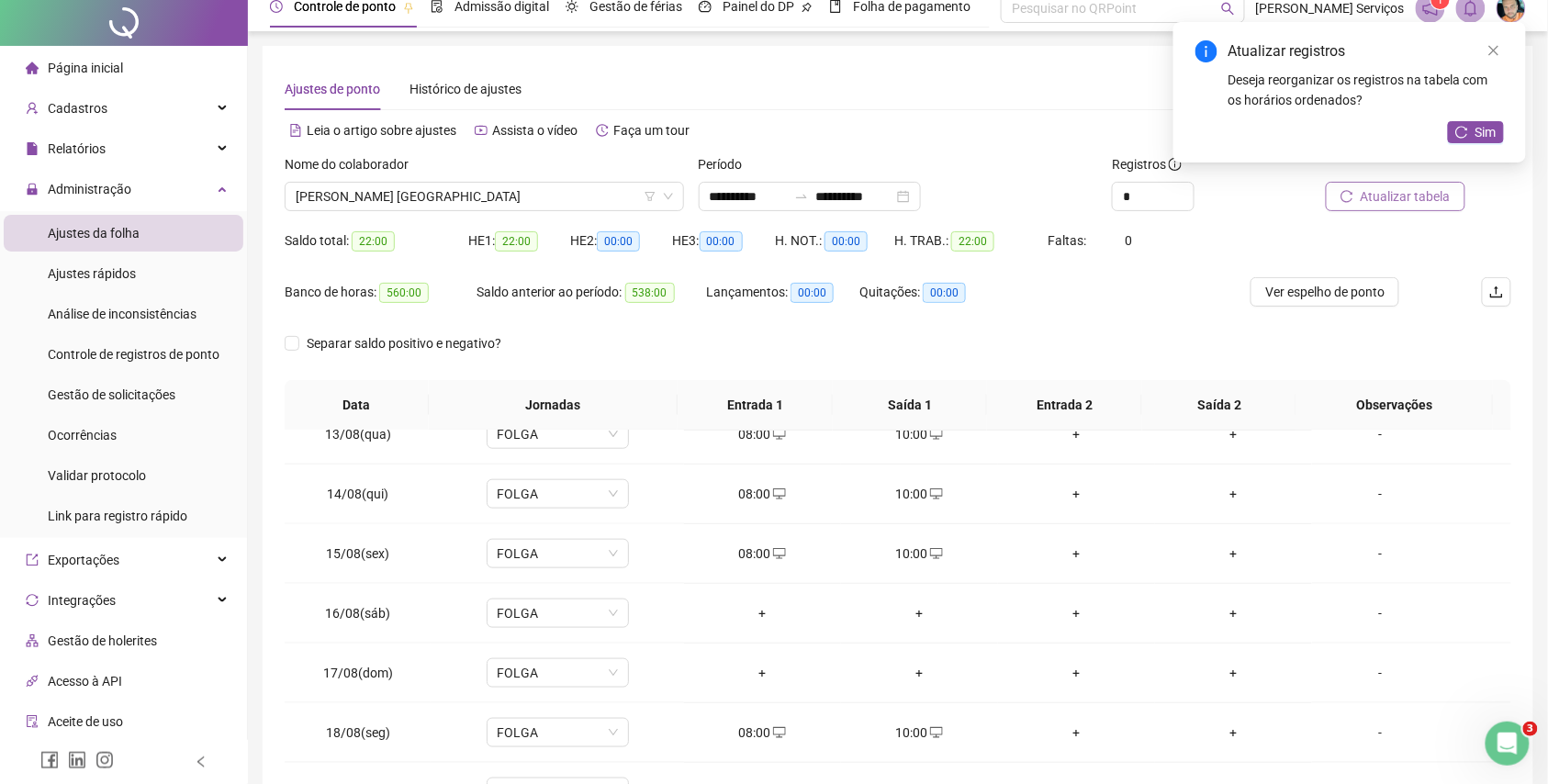
scroll to position [0, 0]
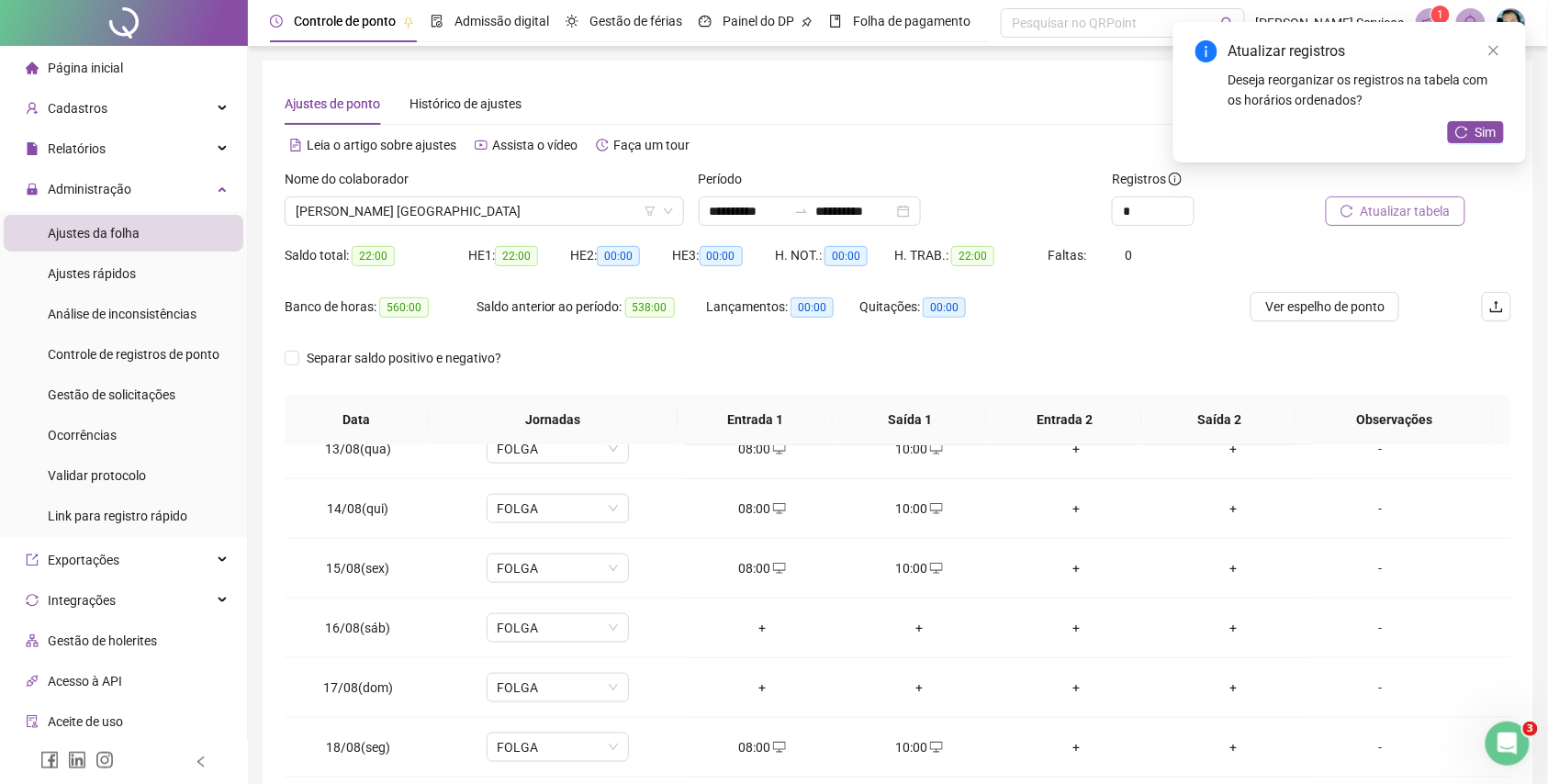
click at [1425, 219] on span "Atualizar tabela" at bounding box center [1406, 211] width 90 height 20
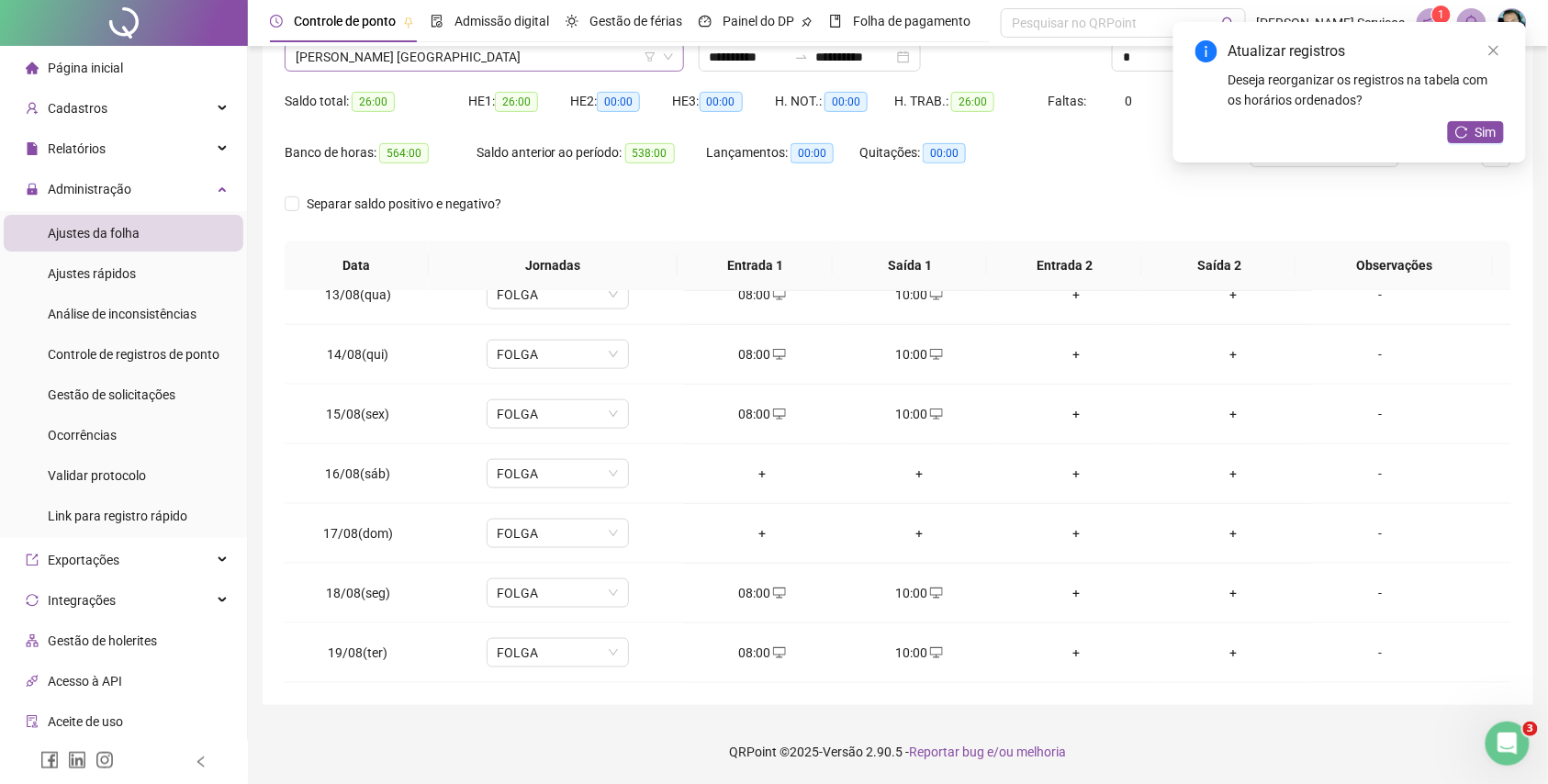
scroll to position [17041, 0]
click at [485, 64] on span "[PERSON_NAME] [GEOGRAPHIC_DATA]" at bounding box center [485, 57] width 378 height 28
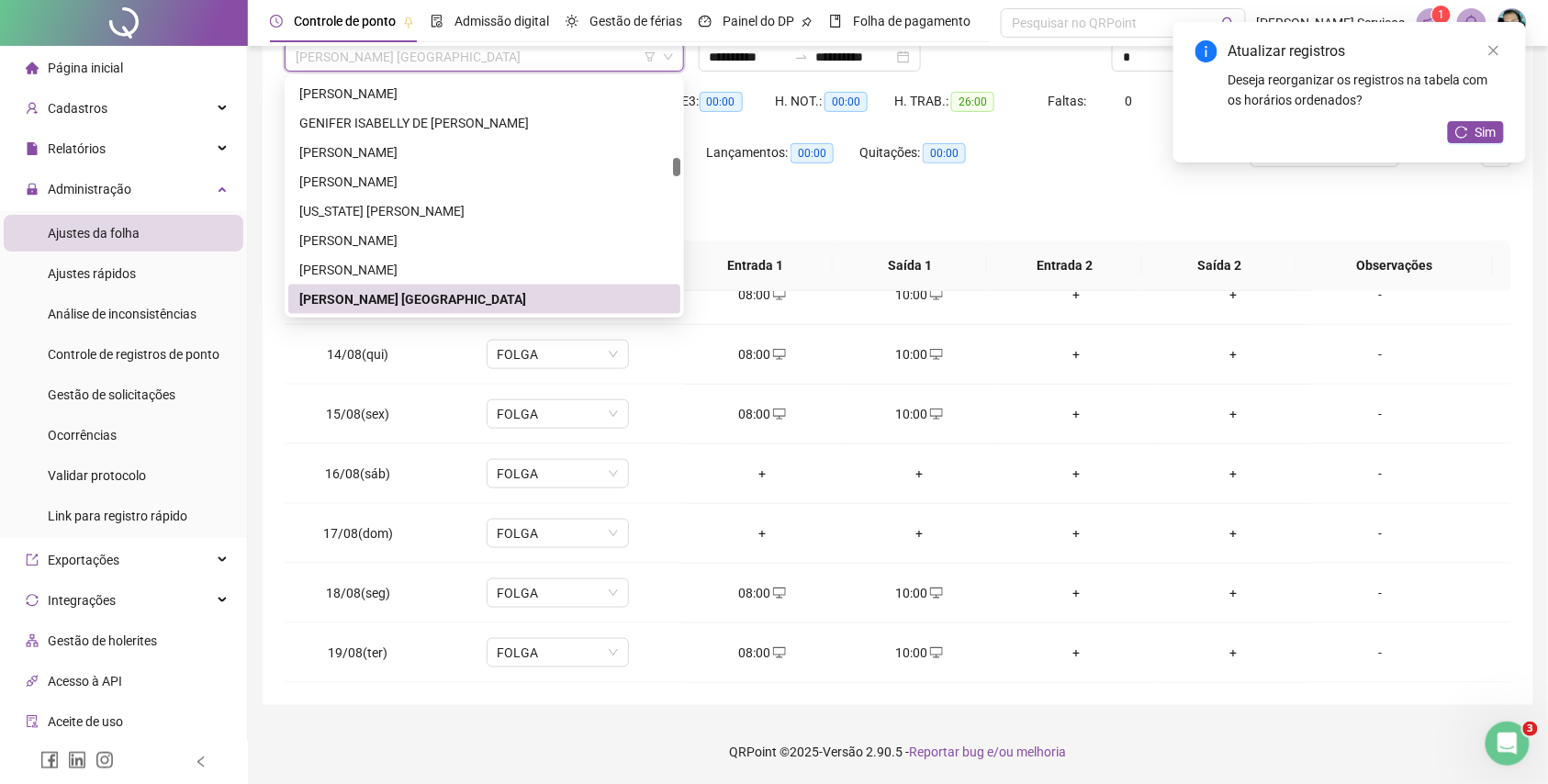
paste input "**********"
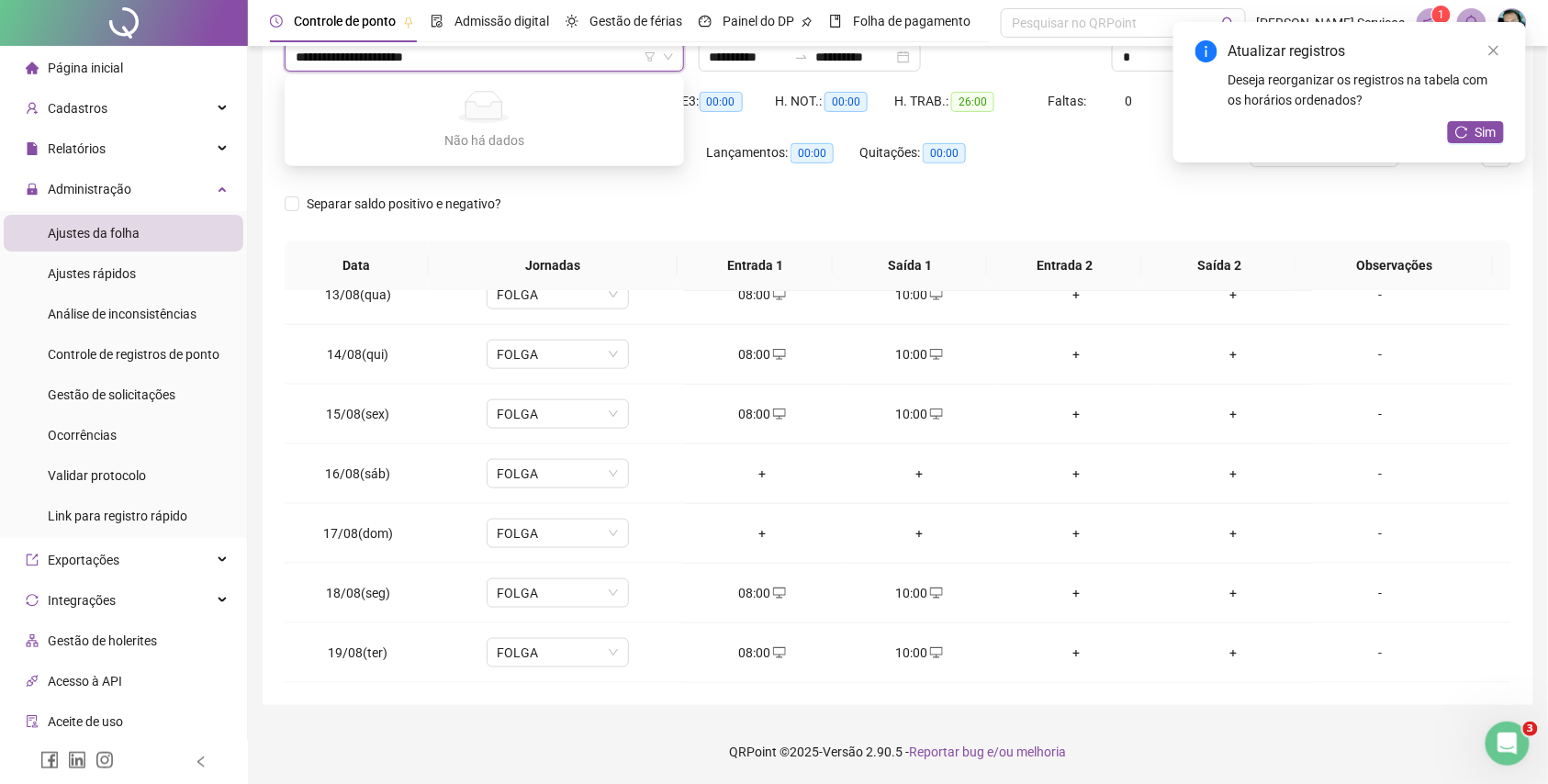
type input "**********"
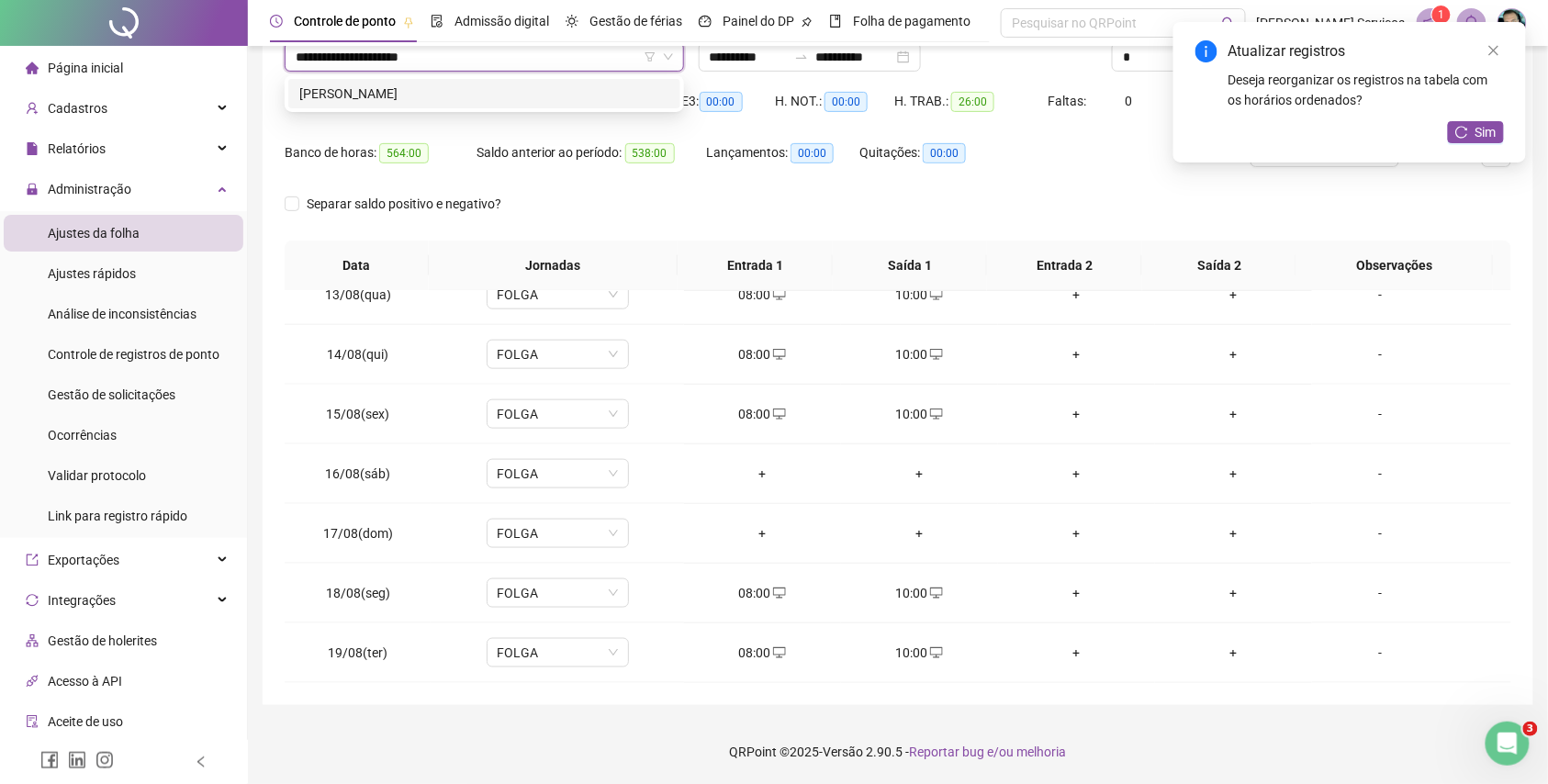
click at [520, 85] on div "[PERSON_NAME]" at bounding box center [485, 94] width 370 height 20
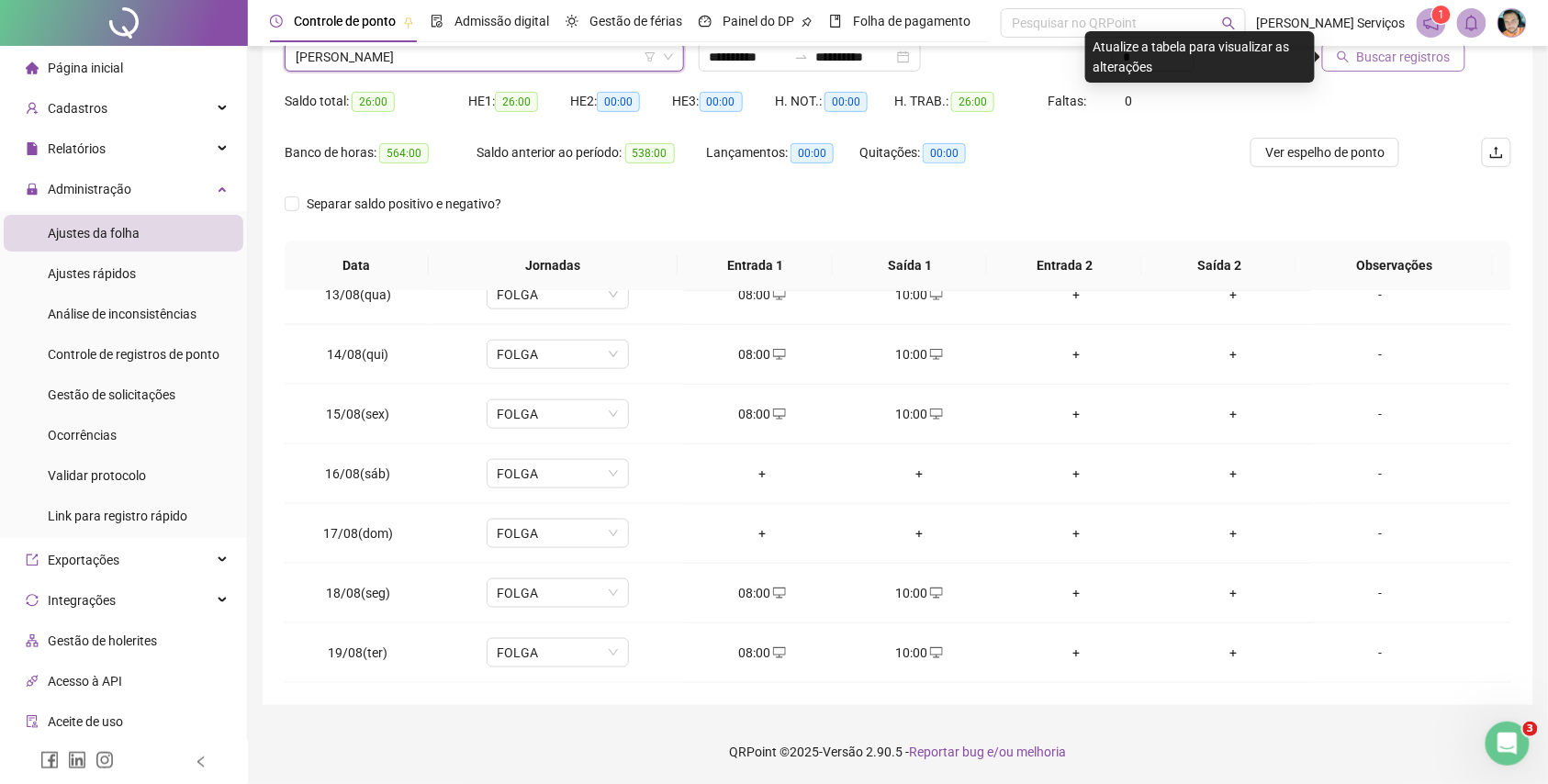
click at [1380, 56] on span "Buscar registros" at bounding box center [1404, 57] width 94 height 20
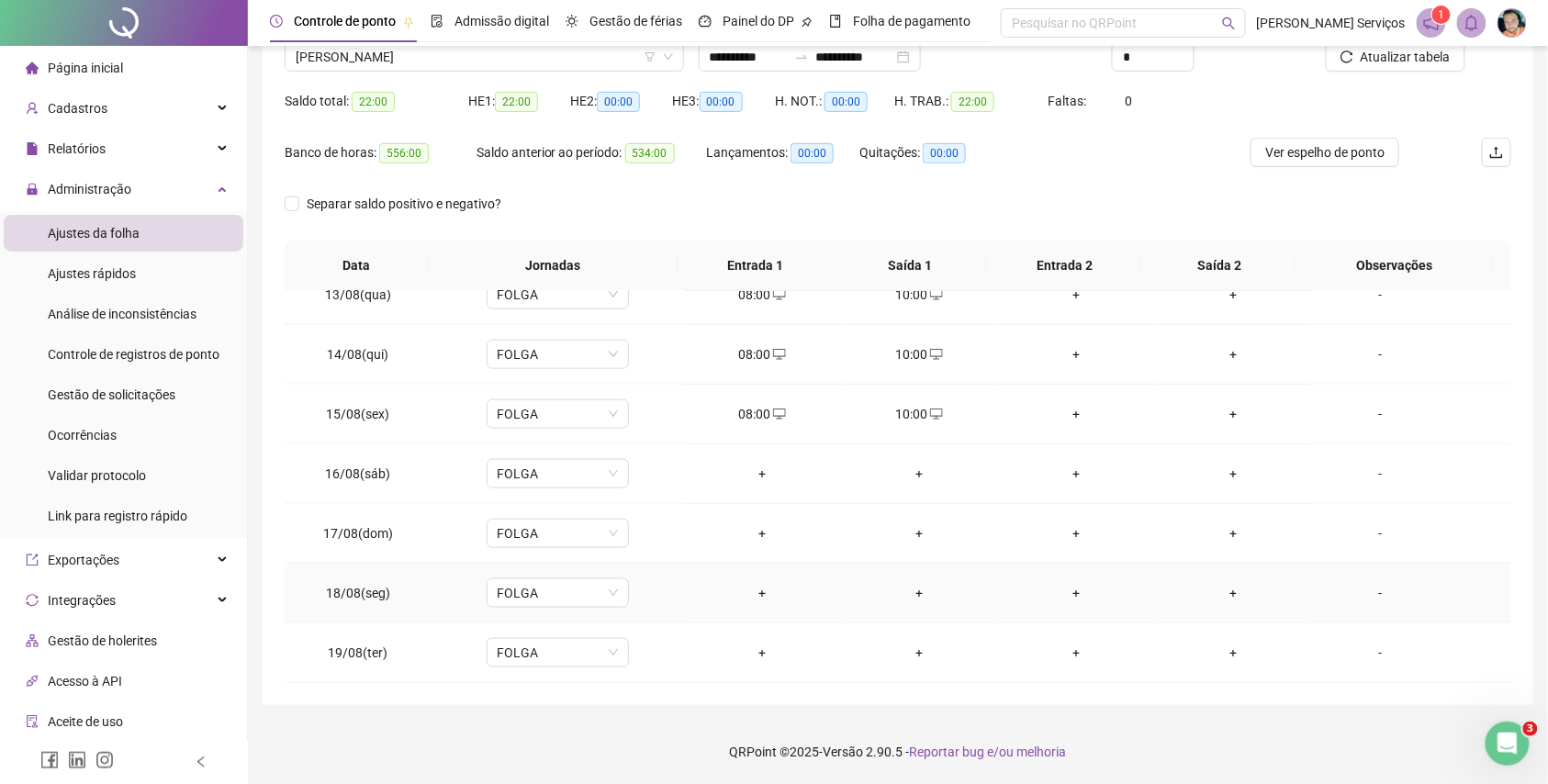
click at [762, 591] on div "+" at bounding box center [762, 593] width 127 height 20
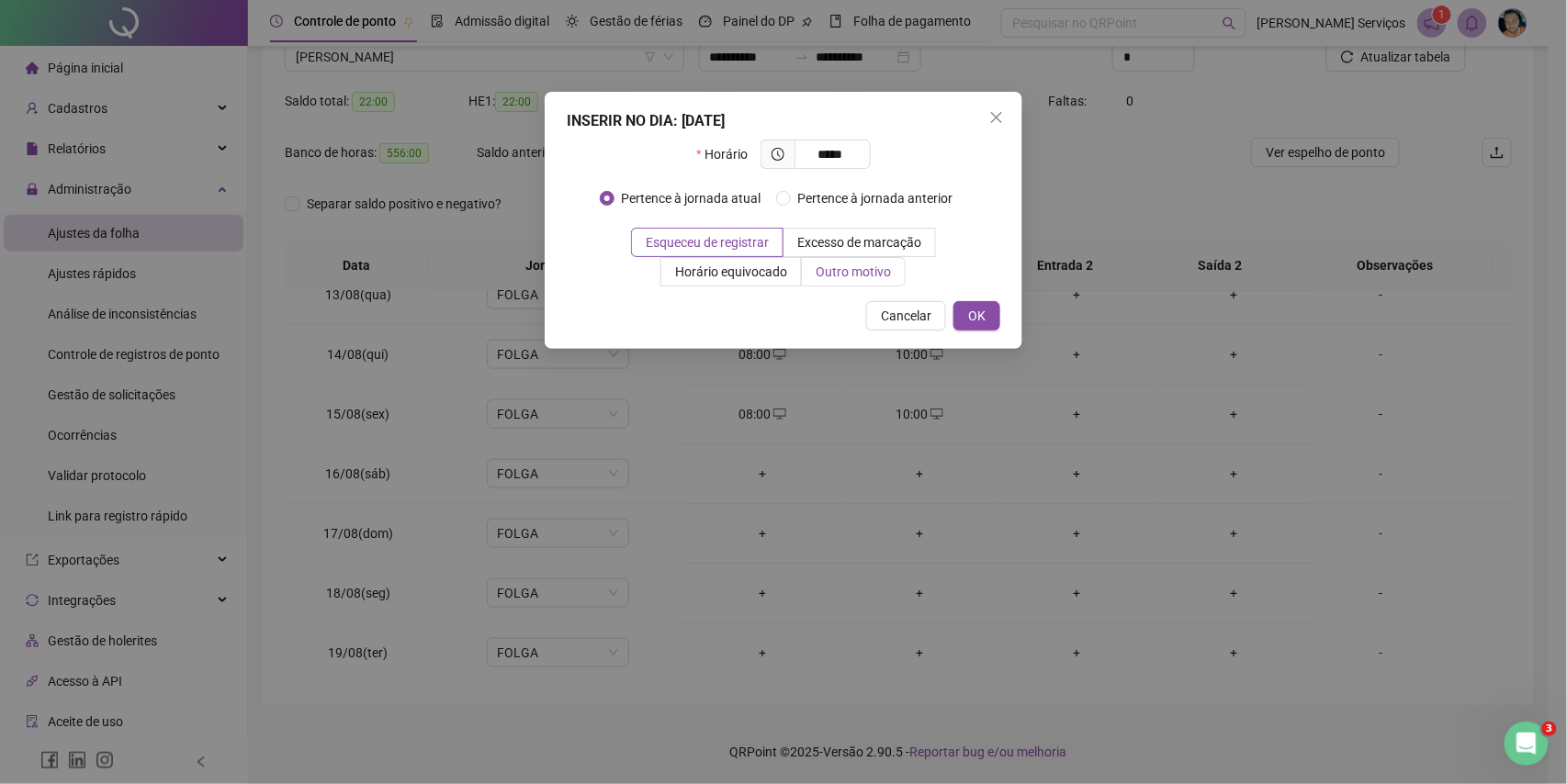
type input "*****"
click at [847, 264] on span "Outro motivo" at bounding box center [853, 272] width 75 height 15
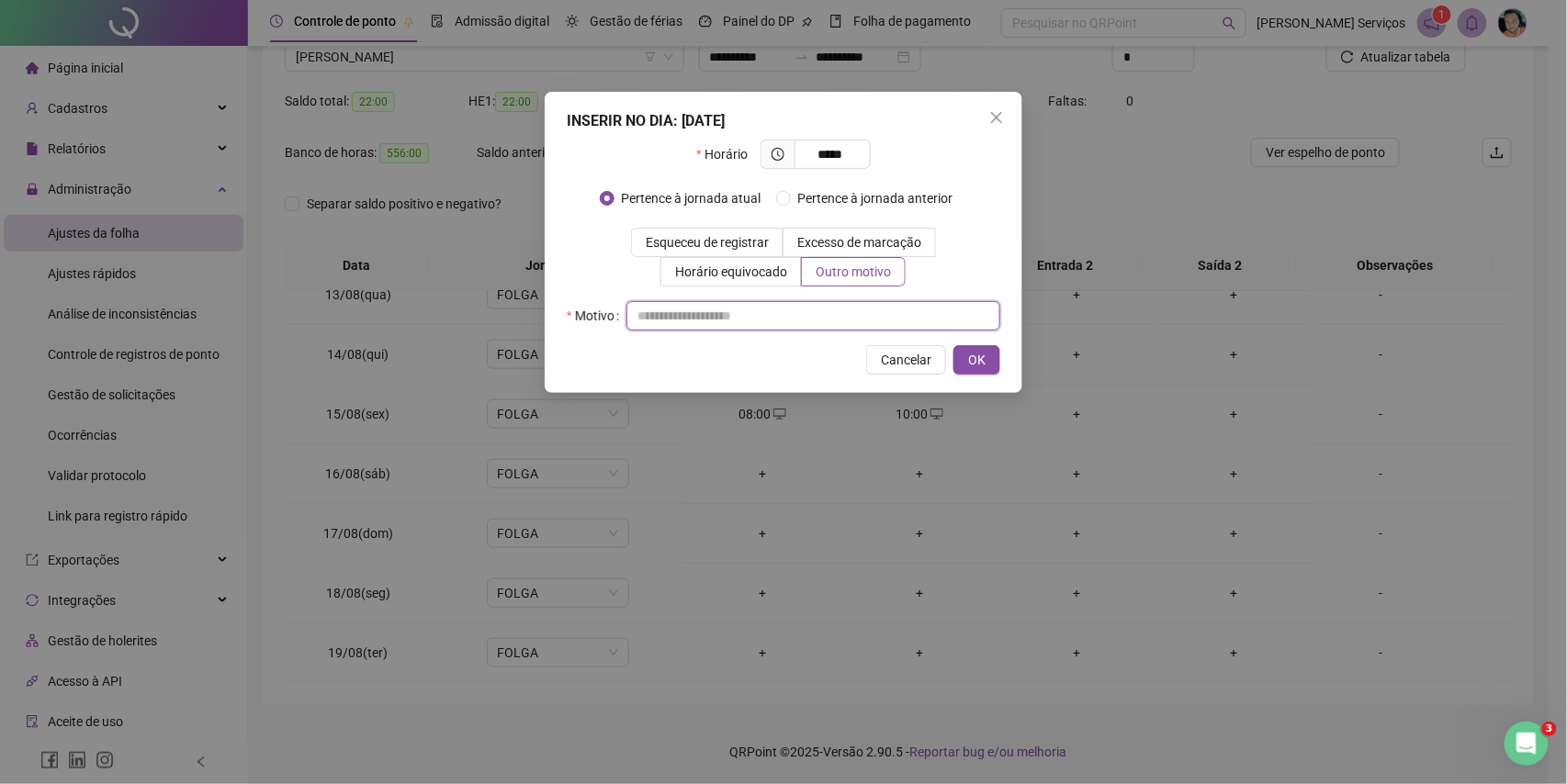
drag, startPoint x: 843, startPoint y: 310, endPoint x: 856, endPoint y: 334, distance: 27.3
click at [856, 332] on div "INSERIR NO DIA : [DATE] Horário ***** Pertence à jornada atual Pertence à jorna…" at bounding box center [783, 243] width 477 height 301
type input "*"
click at [981, 368] on span "OK" at bounding box center [977, 360] width 18 height 20
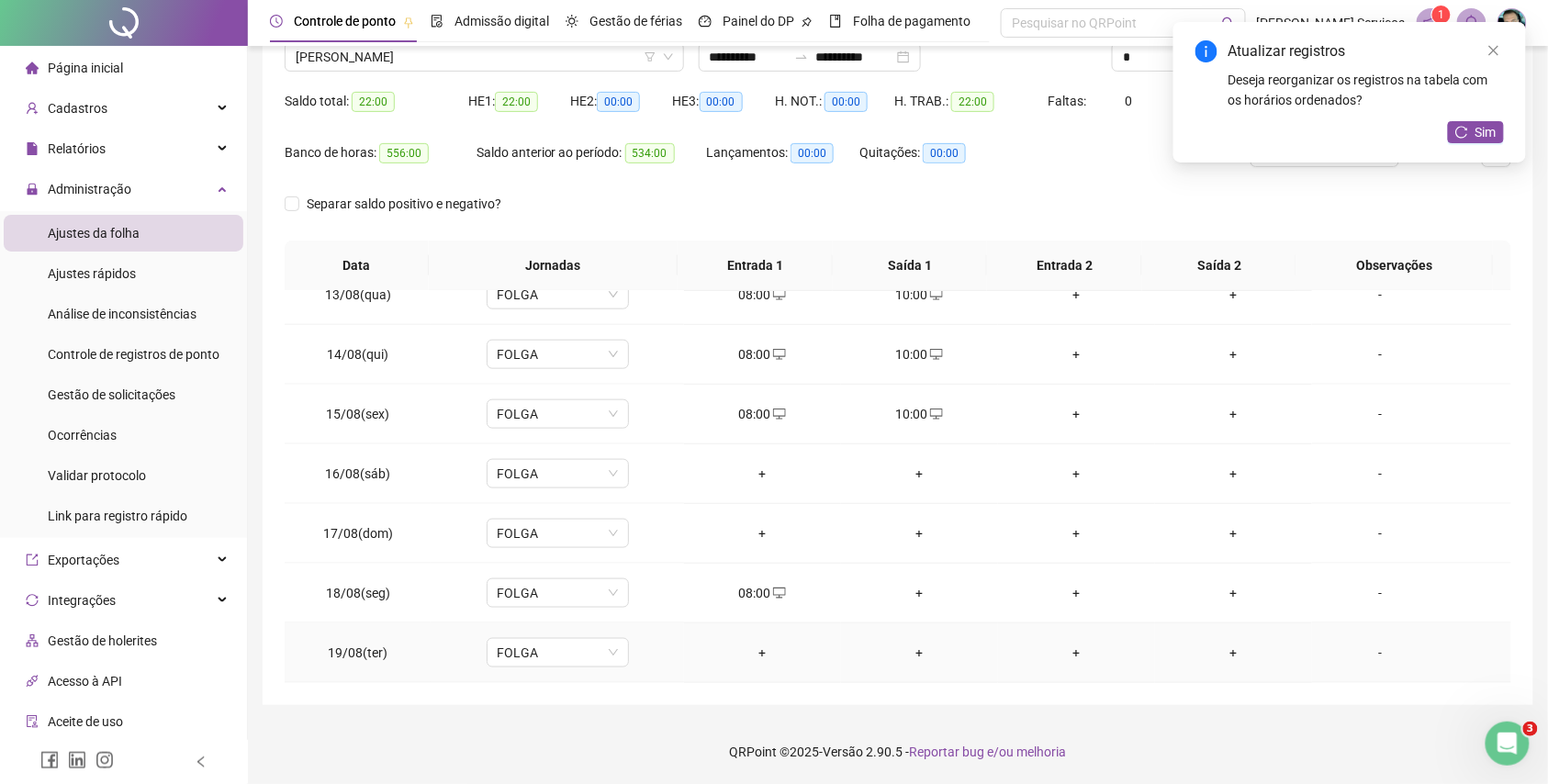
click at [746, 648] on div "+" at bounding box center [762, 653] width 127 height 20
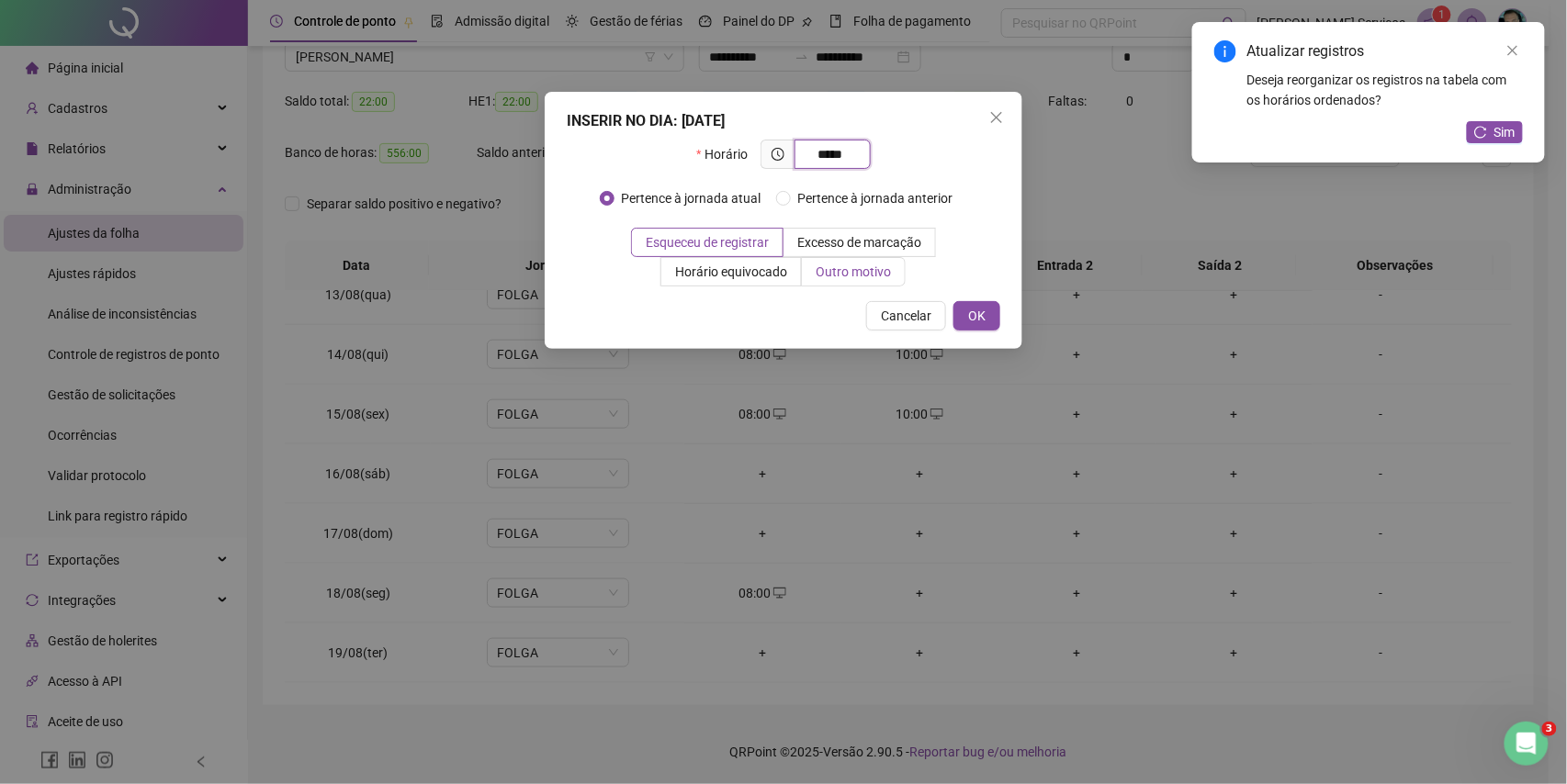
type input "*****"
click at [824, 273] on span "Outro motivo" at bounding box center [853, 272] width 75 height 15
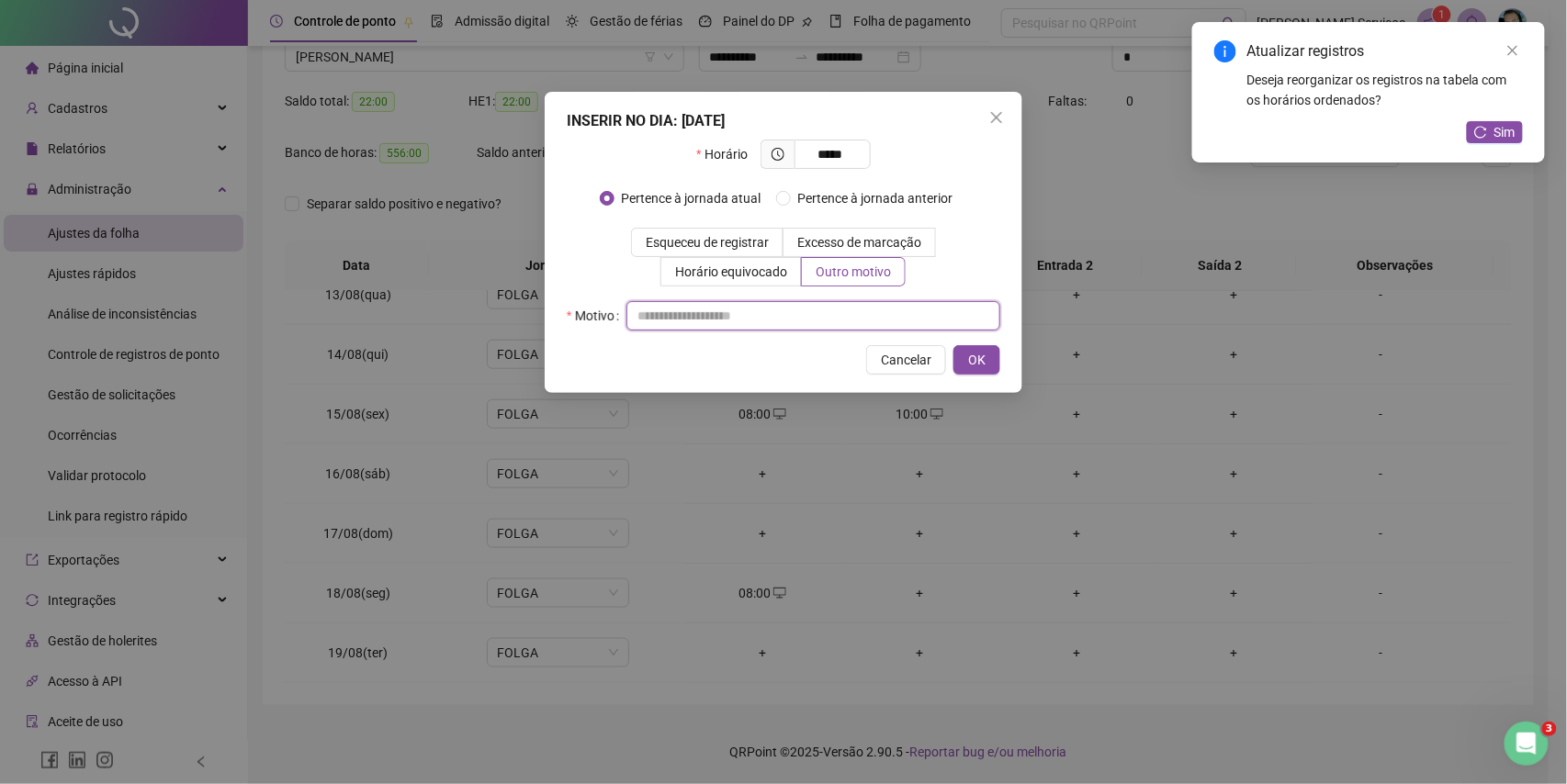
click at [818, 310] on input "text" at bounding box center [813, 316] width 374 height 30
type input "*"
click at [982, 362] on span "OK" at bounding box center [977, 360] width 18 height 20
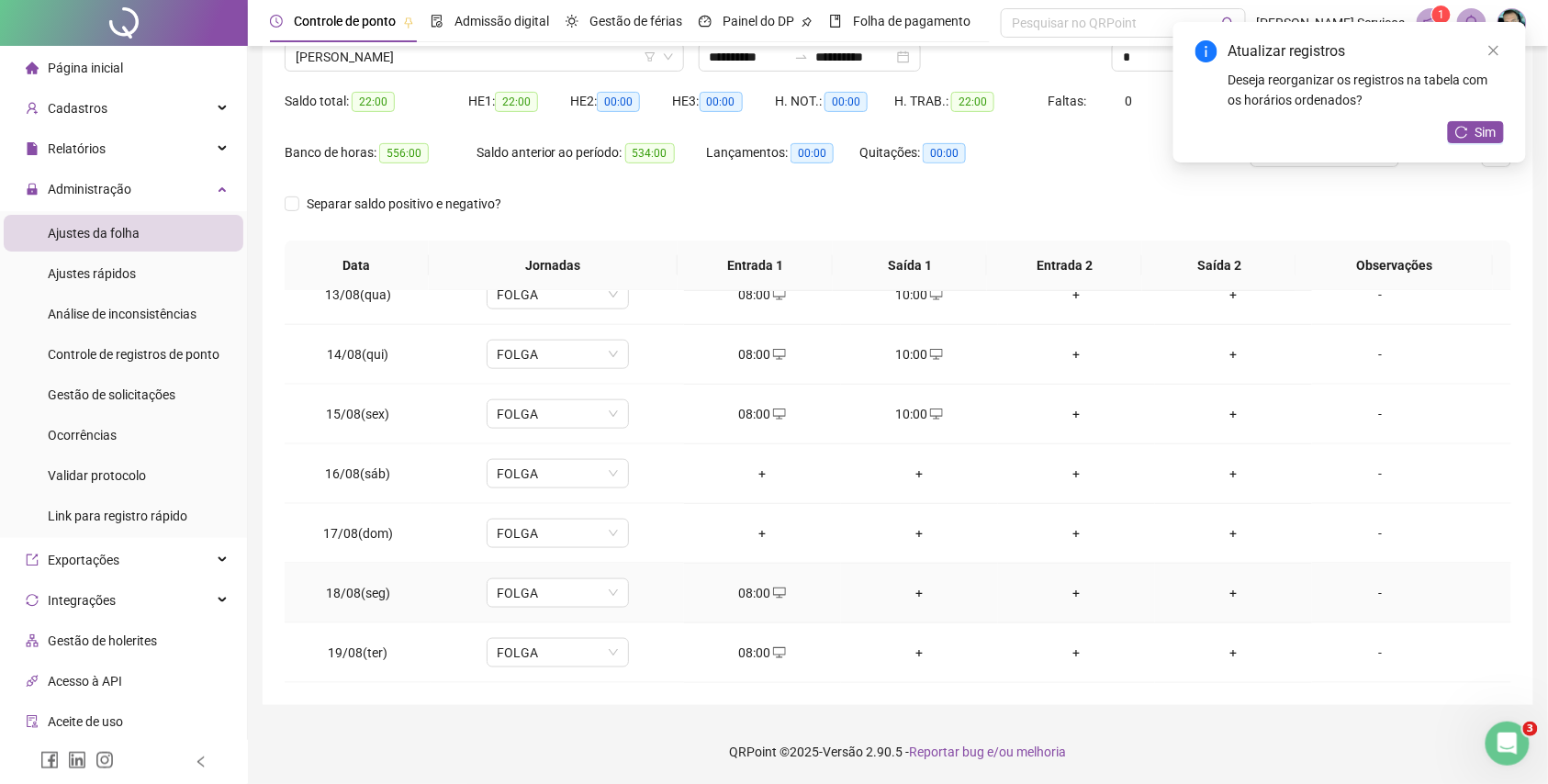
click at [914, 595] on div "+" at bounding box center [919, 593] width 127 height 20
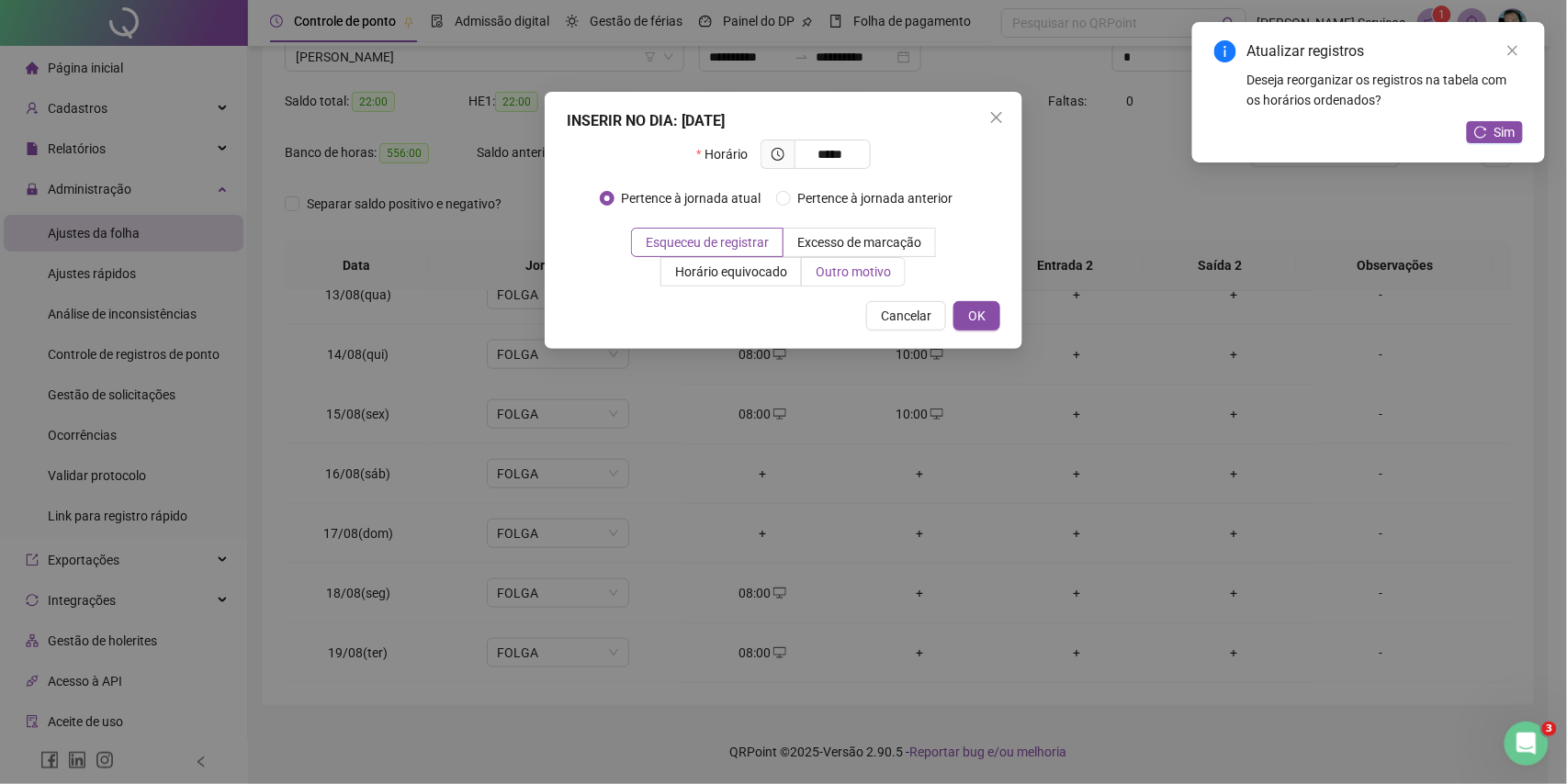
type input "*****"
click at [875, 273] on span "Outro motivo" at bounding box center [853, 272] width 75 height 15
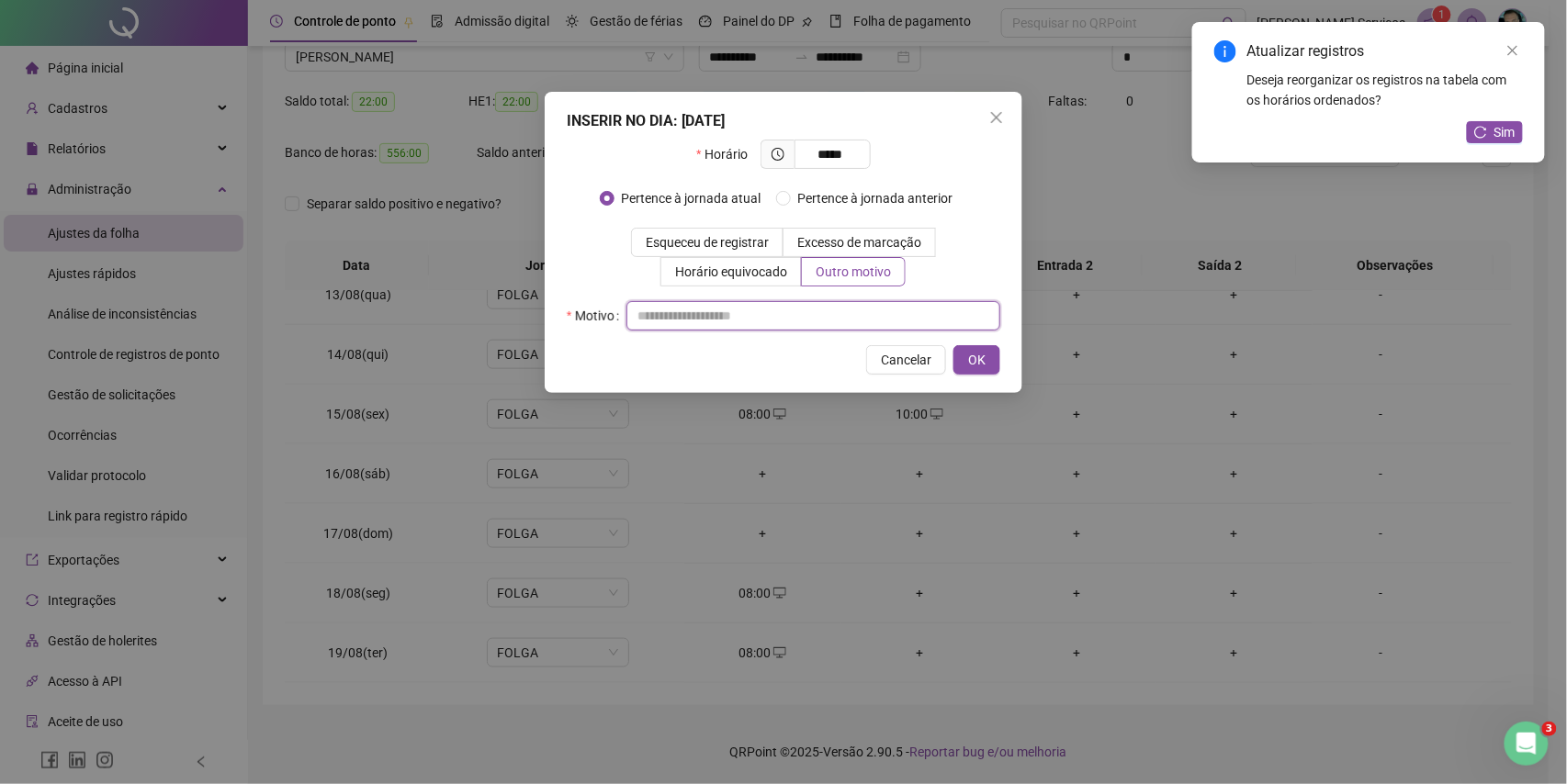
click at [872, 309] on input "text" at bounding box center [813, 316] width 374 height 30
type input "*"
click at [996, 351] on button "OK" at bounding box center [977, 360] width 47 height 30
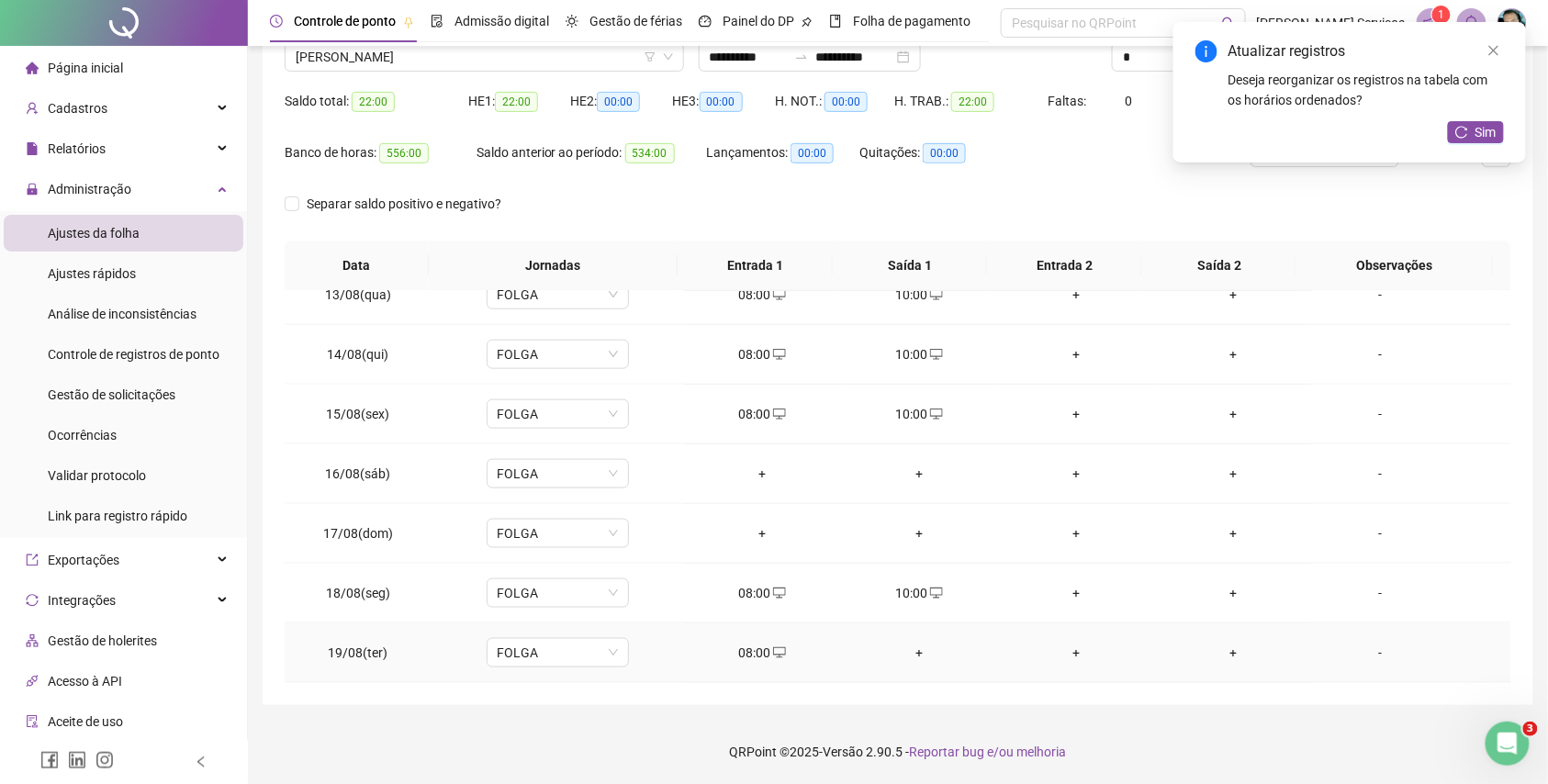
click at [912, 650] on div "+" at bounding box center [919, 653] width 127 height 20
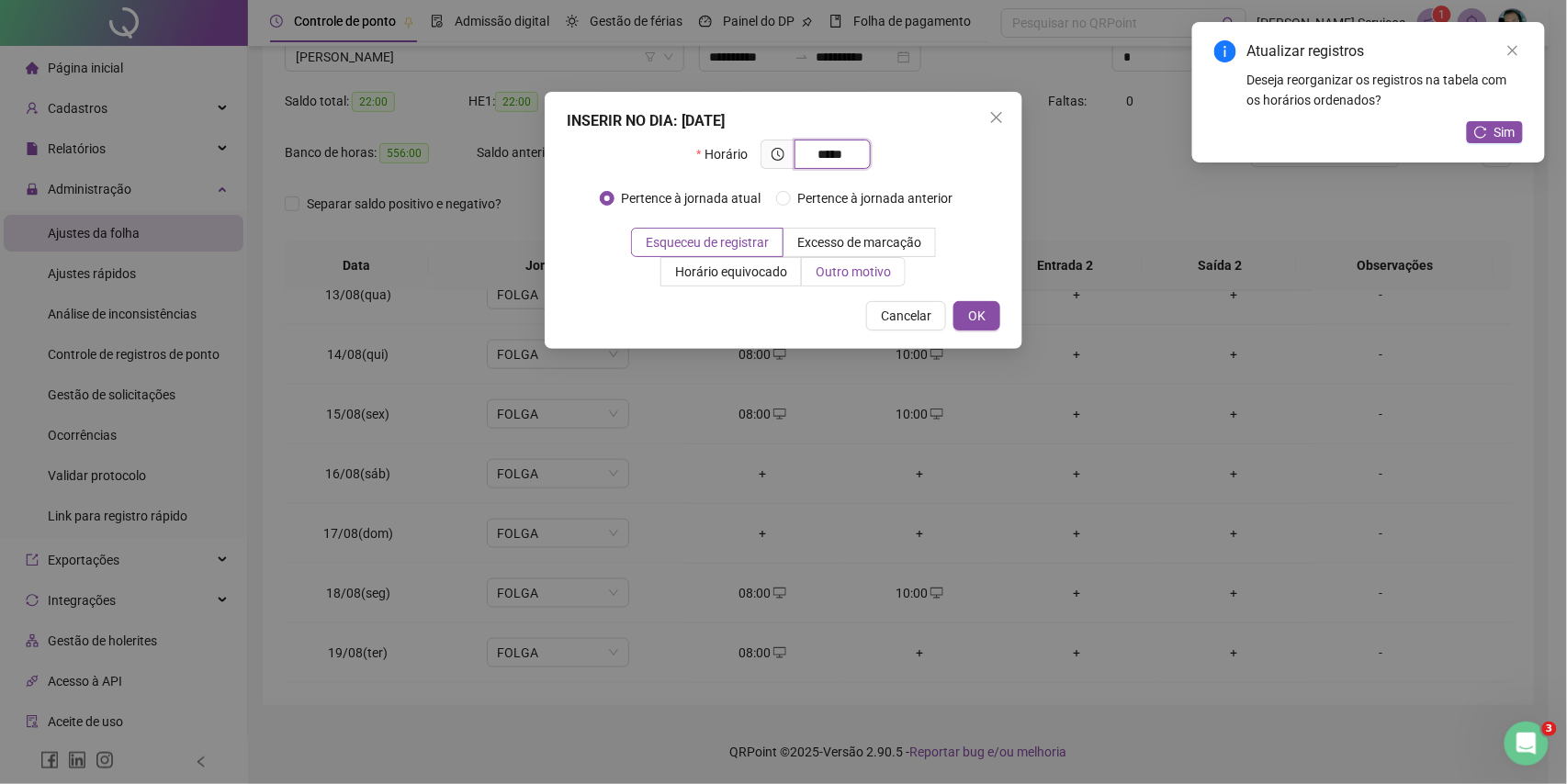
type input "*****"
click at [858, 279] on span "Outro motivo" at bounding box center [853, 272] width 75 height 15
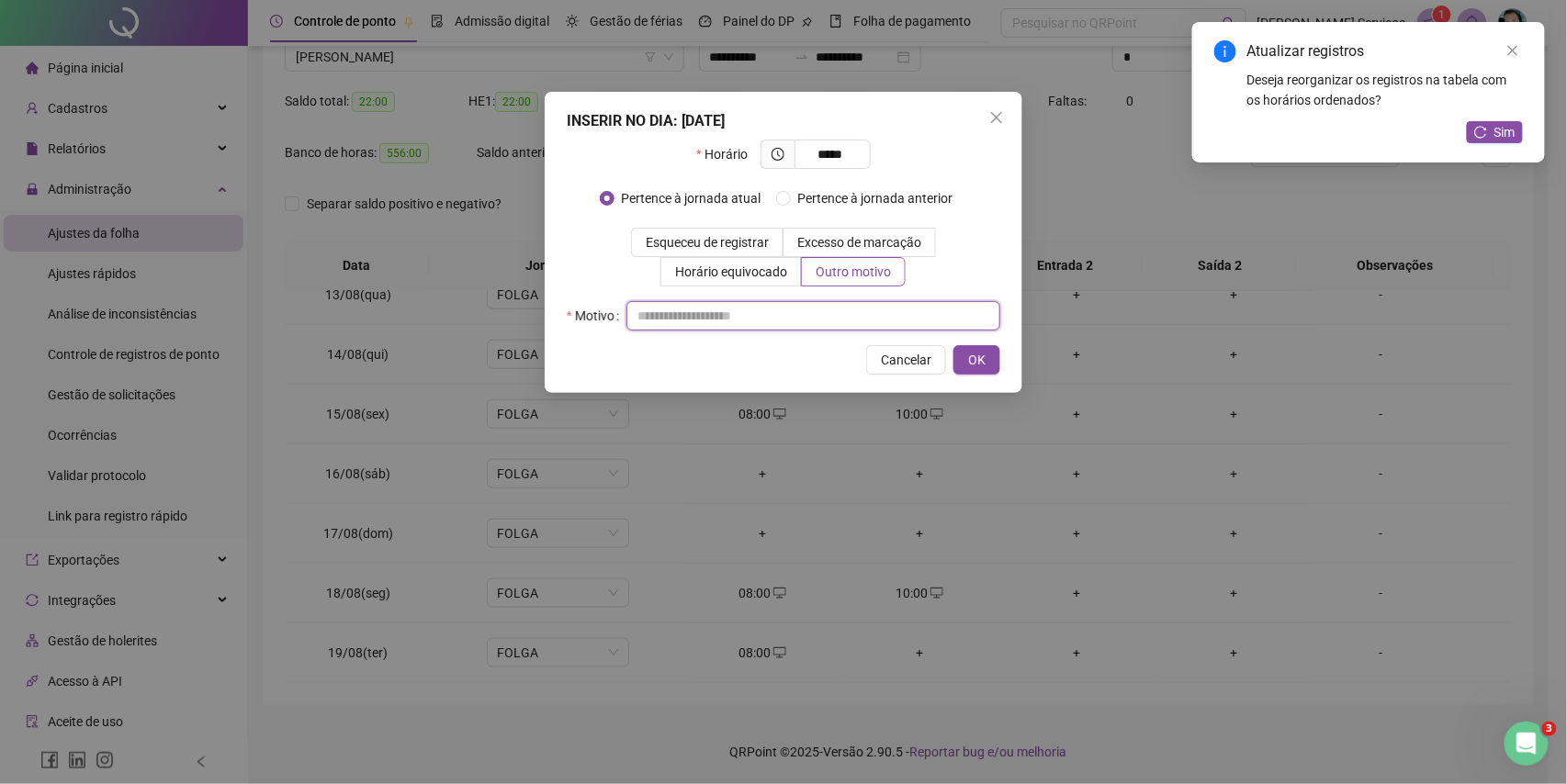
click at [834, 324] on input "text" at bounding box center [813, 316] width 374 height 30
type input "*"
click at [981, 364] on span "OK" at bounding box center [977, 360] width 18 height 20
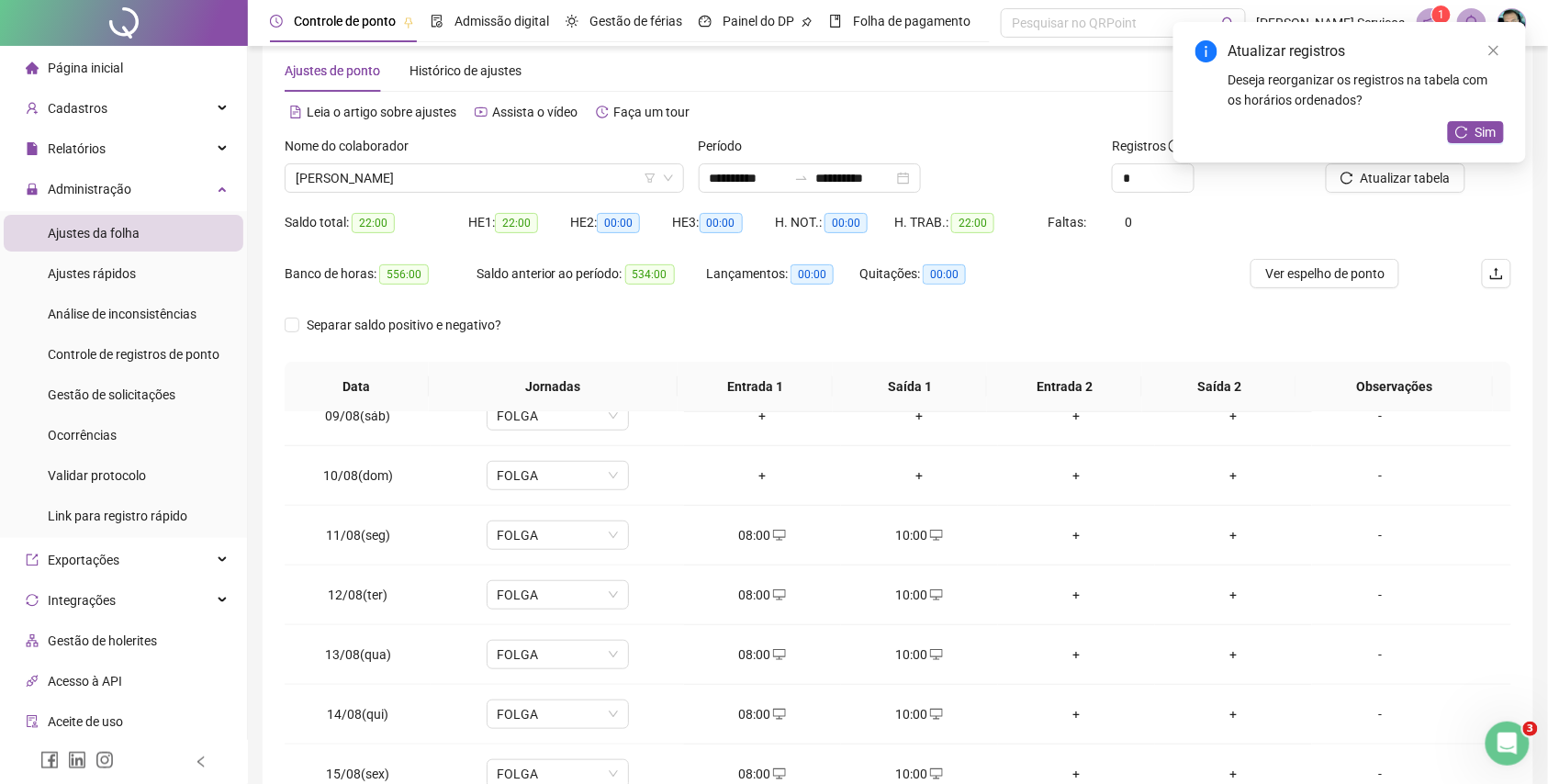
scroll to position [32, 0]
click at [1385, 187] on span "Atualizar tabela" at bounding box center [1406, 180] width 90 height 20
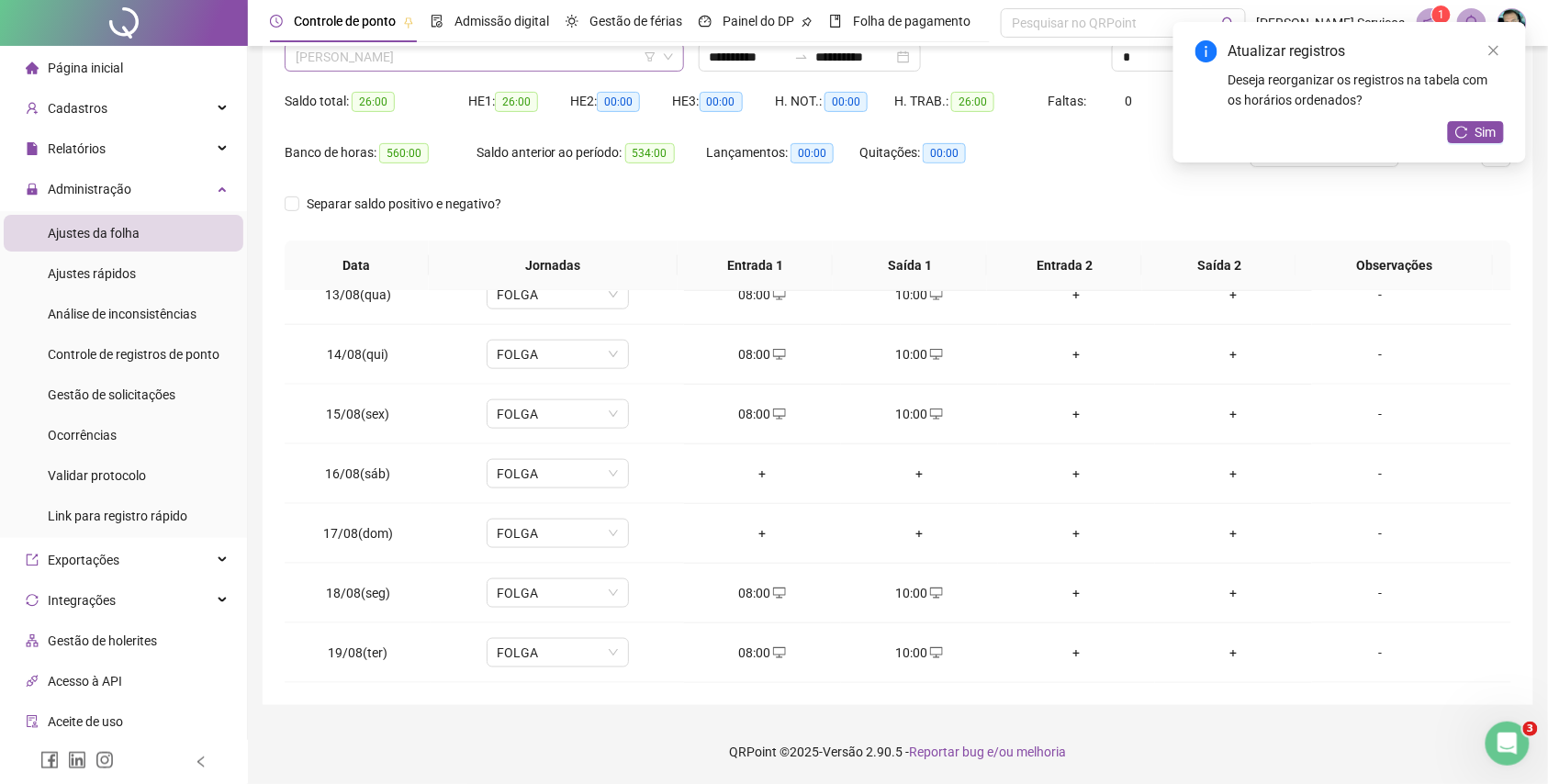
click at [432, 63] on span "[PERSON_NAME]" at bounding box center [485, 57] width 378 height 28
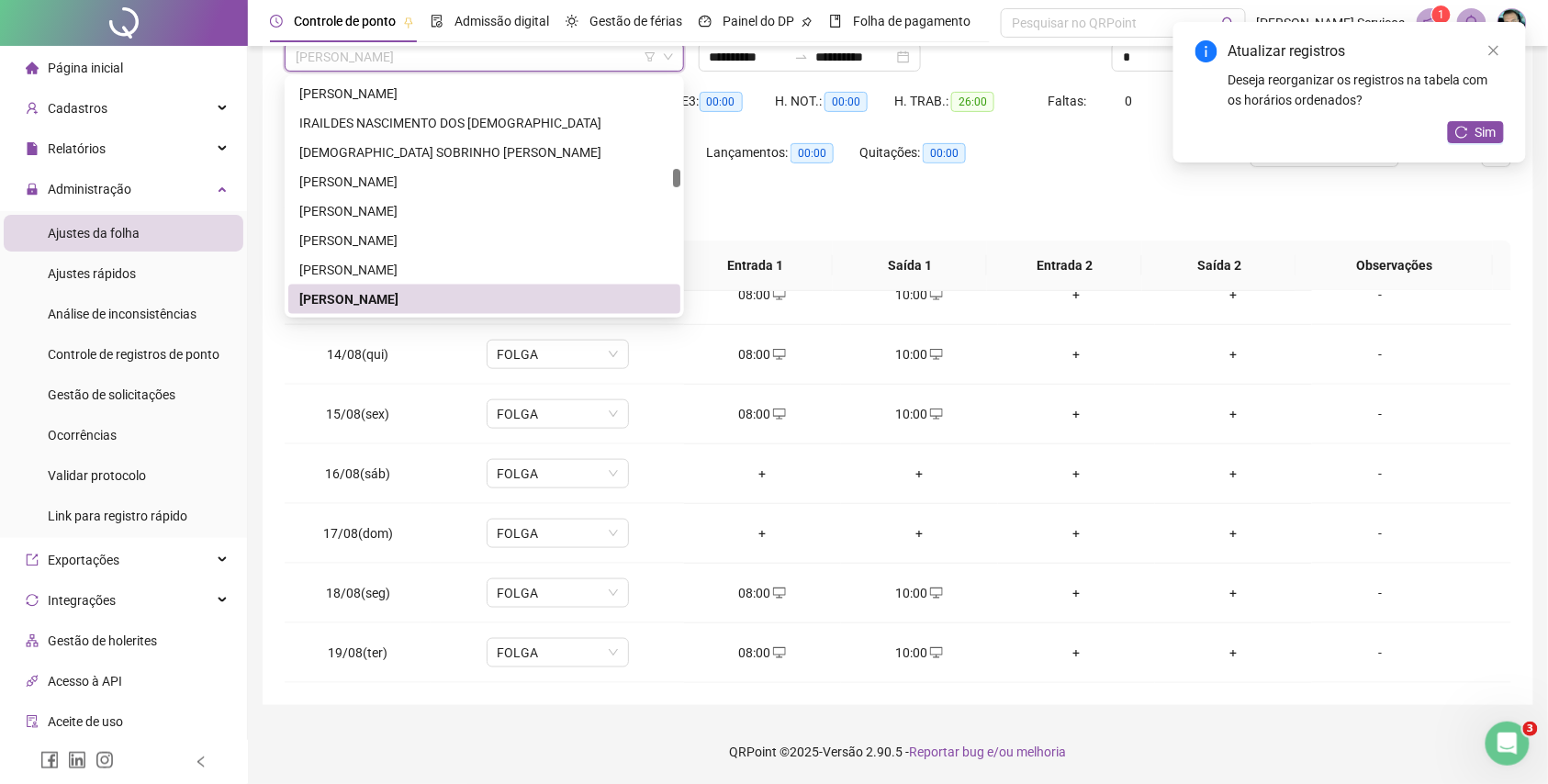
paste input "**********"
type input "**********"
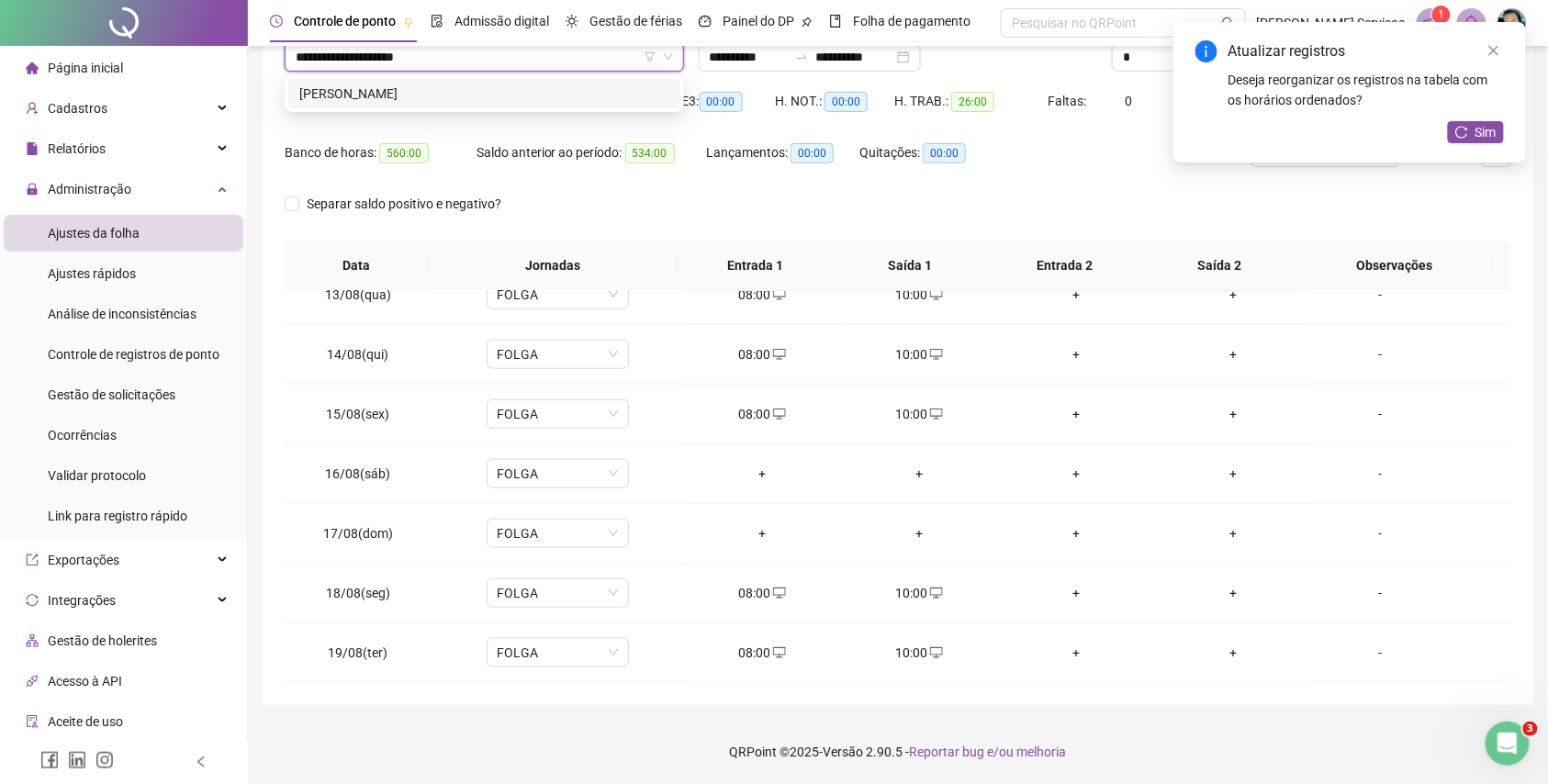
scroll to position [0, 0]
click at [460, 93] on div "[PERSON_NAME]" at bounding box center [485, 94] width 370 height 20
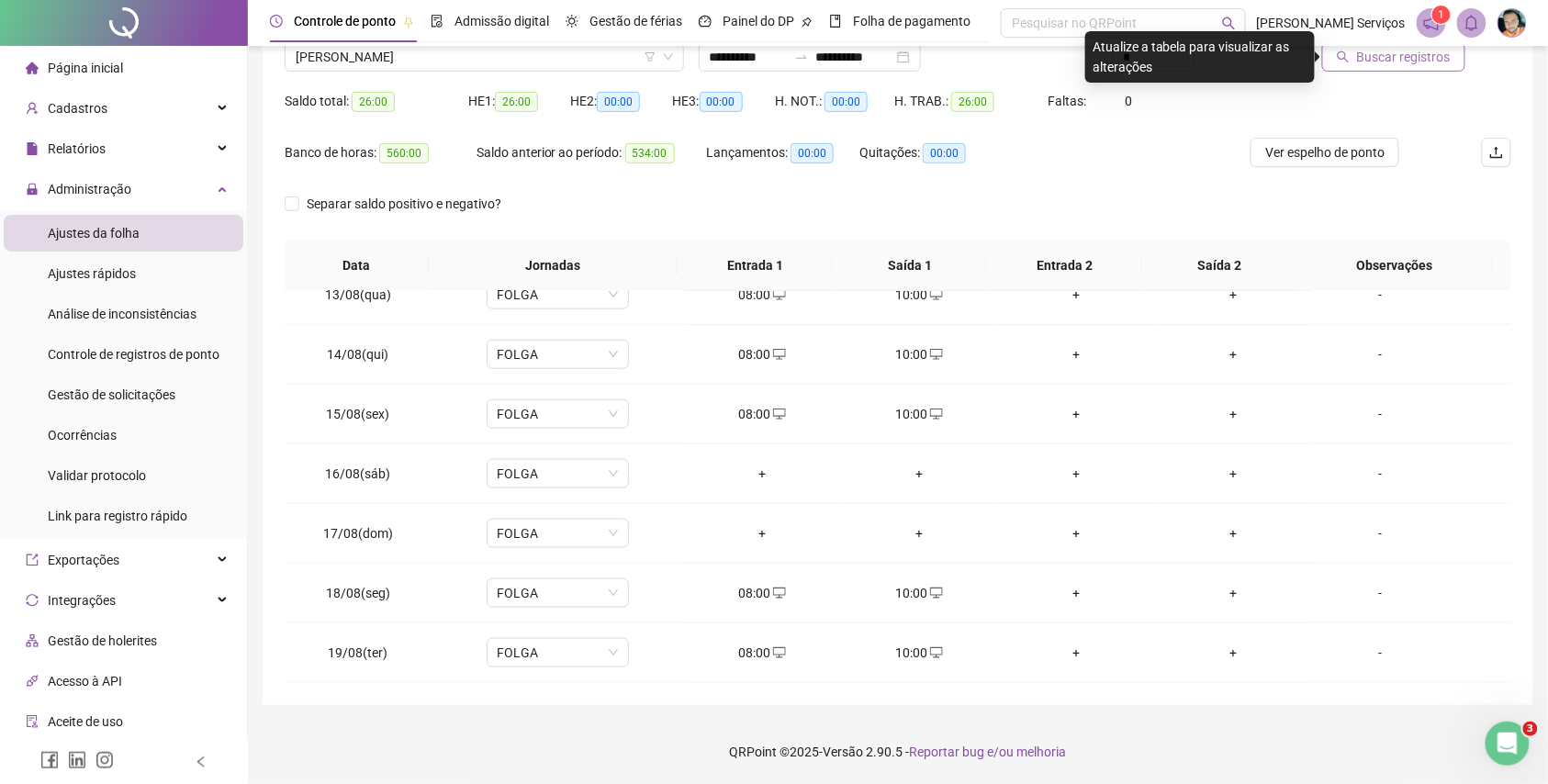
click at [1379, 59] on span "Buscar registros" at bounding box center [1404, 57] width 94 height 20
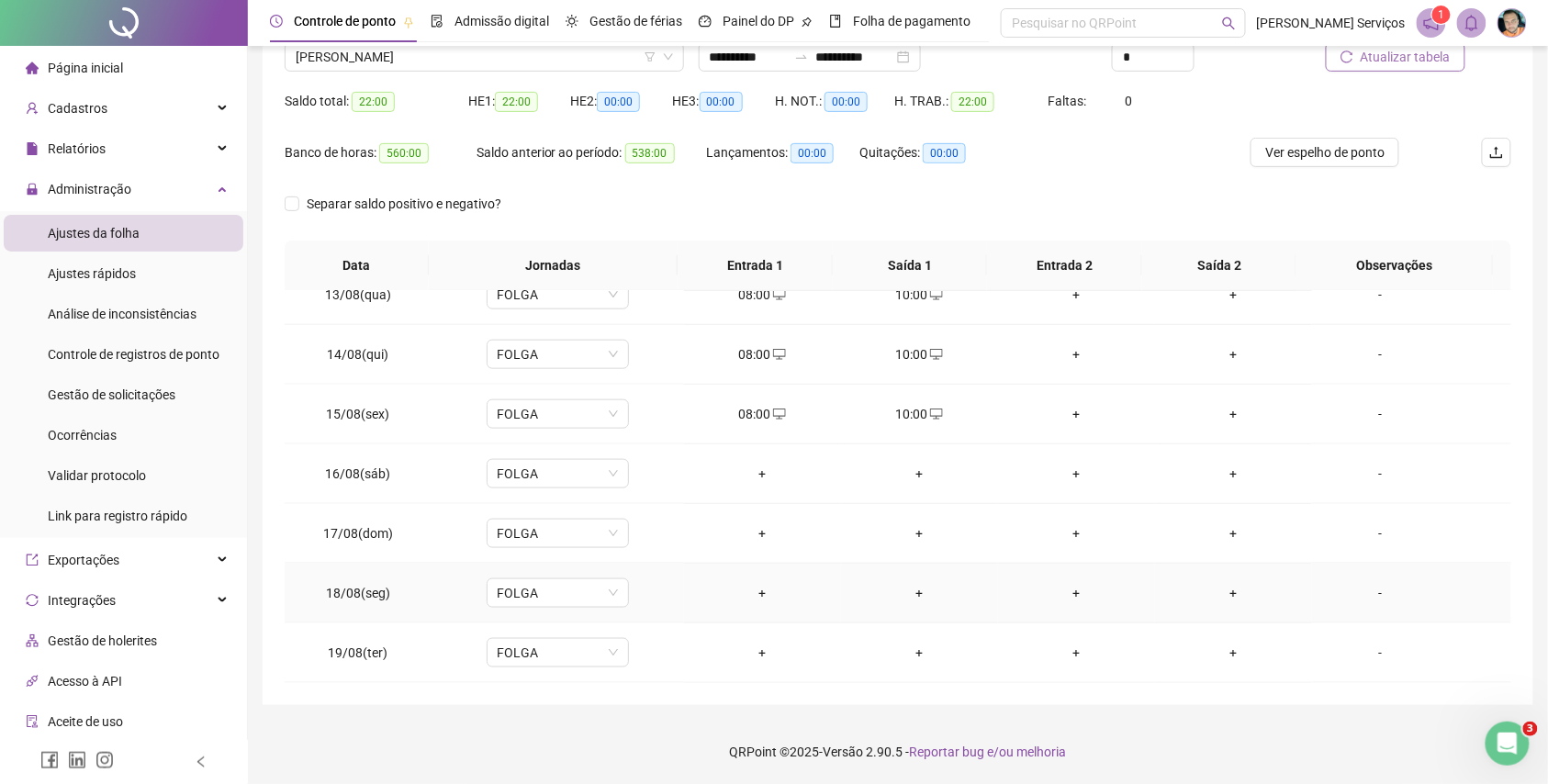
click at [744, 583] on div "+" at bounding box center [762, 593] width 127 height 20
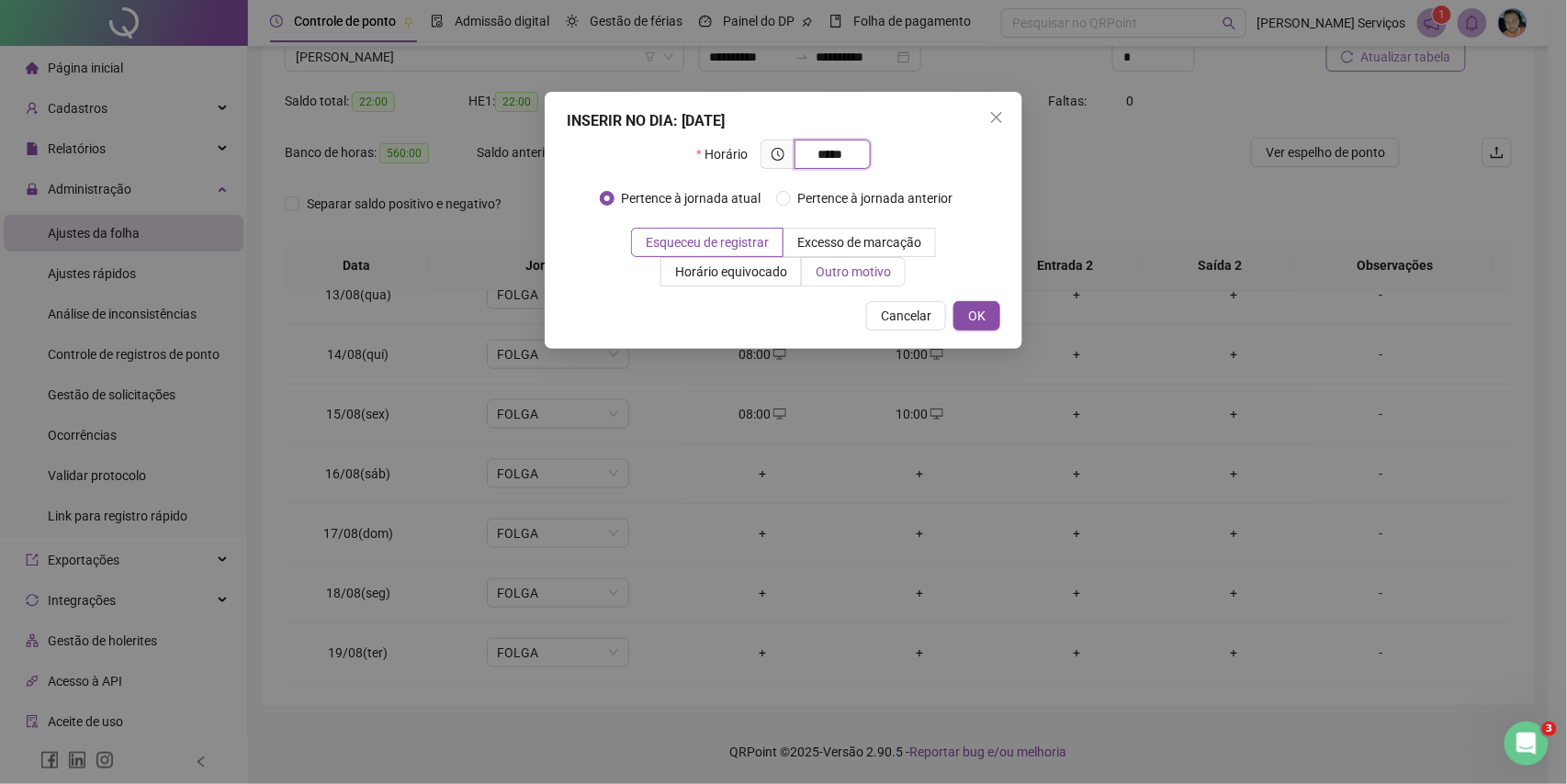
type input "*****"
drag, startPoint x: 822, startPoint y: 277, endPoint x: 817, endPoint y: 316, distance: 39.3
click at [822, 279] on span "Outro motivo" at bounding box center [853, 272] width 75 height 15
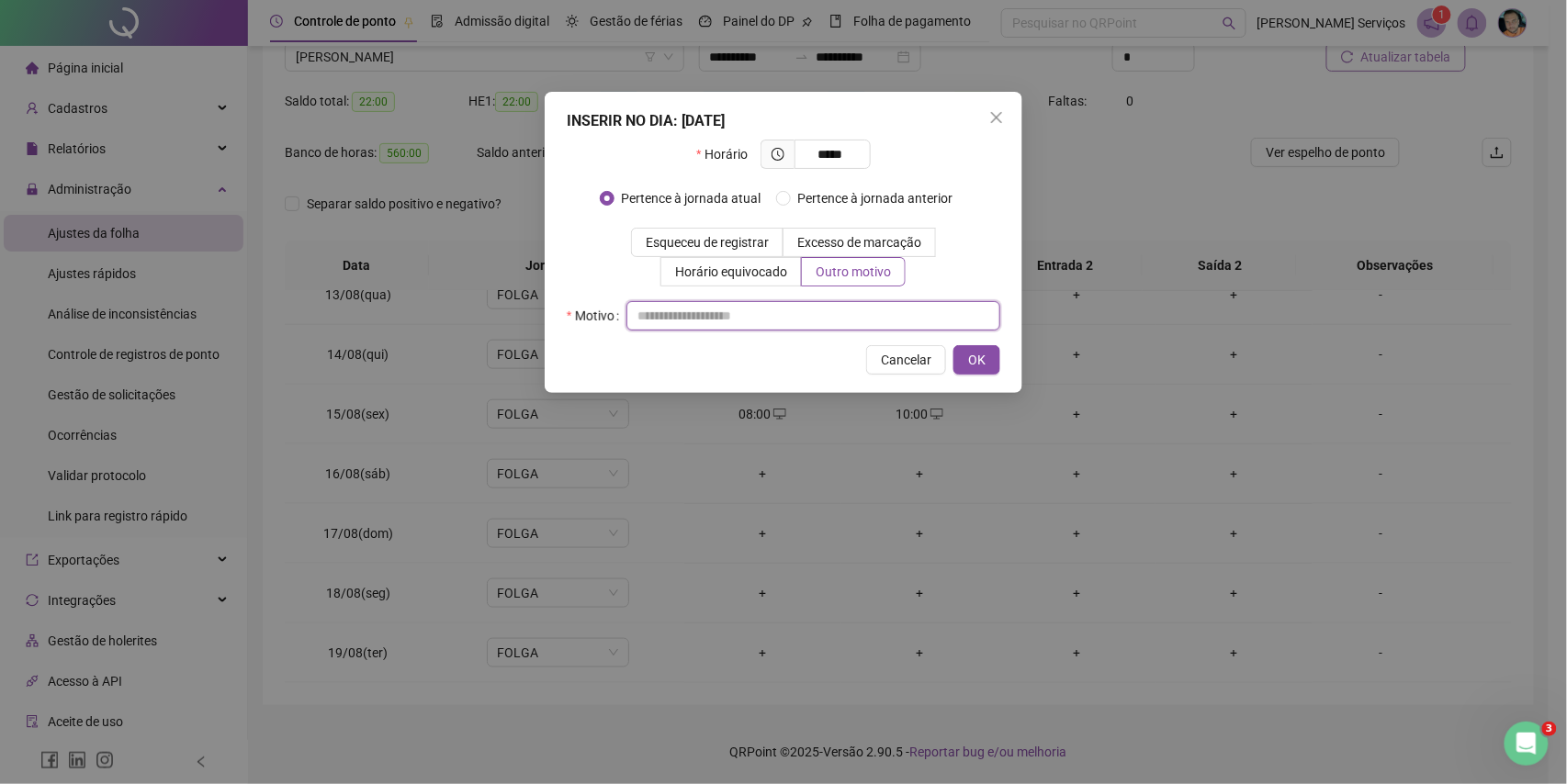
click at [818, 314] on input "text" at bounding box center [813, 316] width 374 height 30
type input "*"
click at [993, 356] on button "OK" at bounding box center [977, 360] width 47 height 30
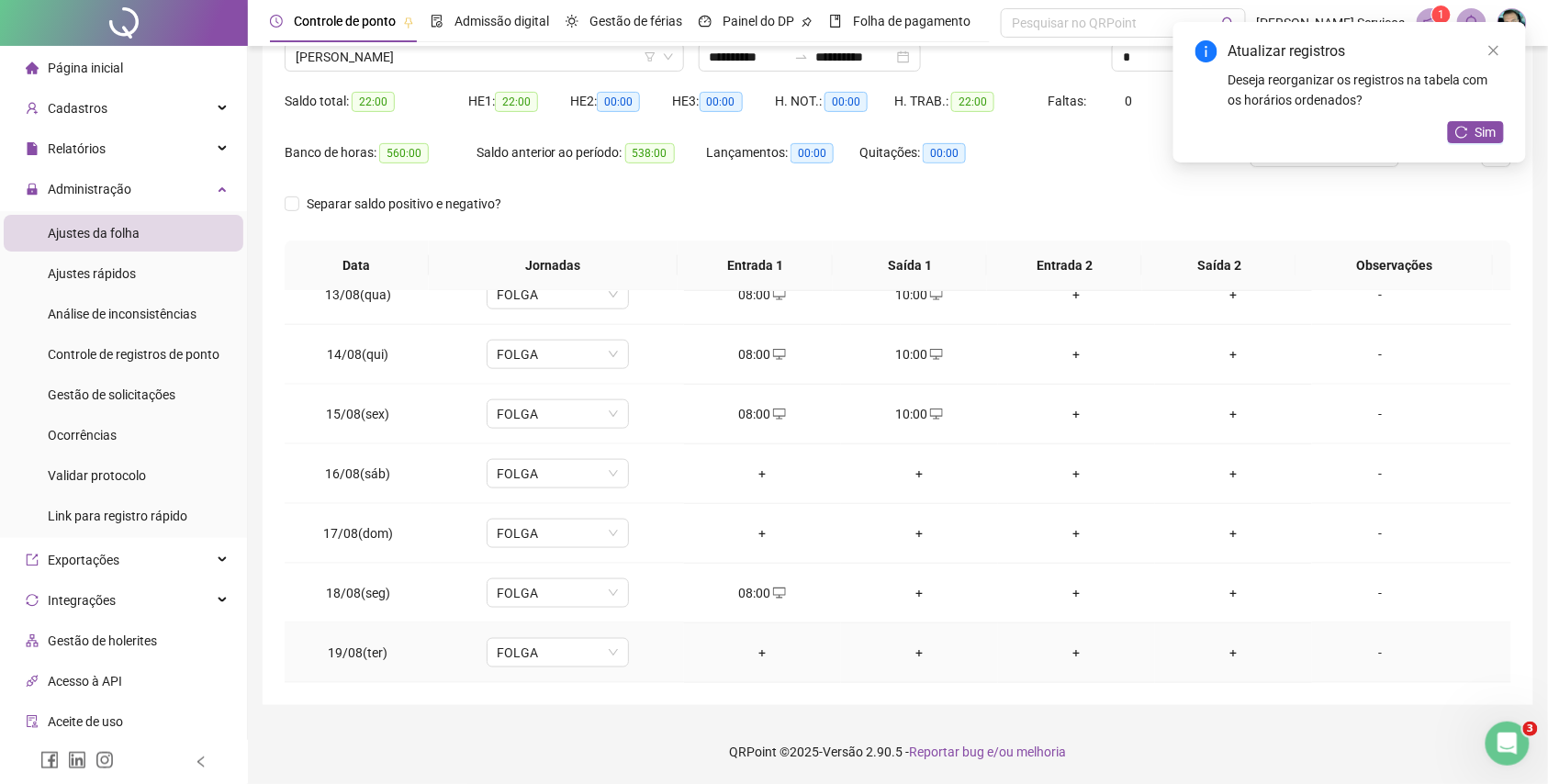
click at [751, 644] on div "+" at bounding box center [762, 653] width 127 height 20
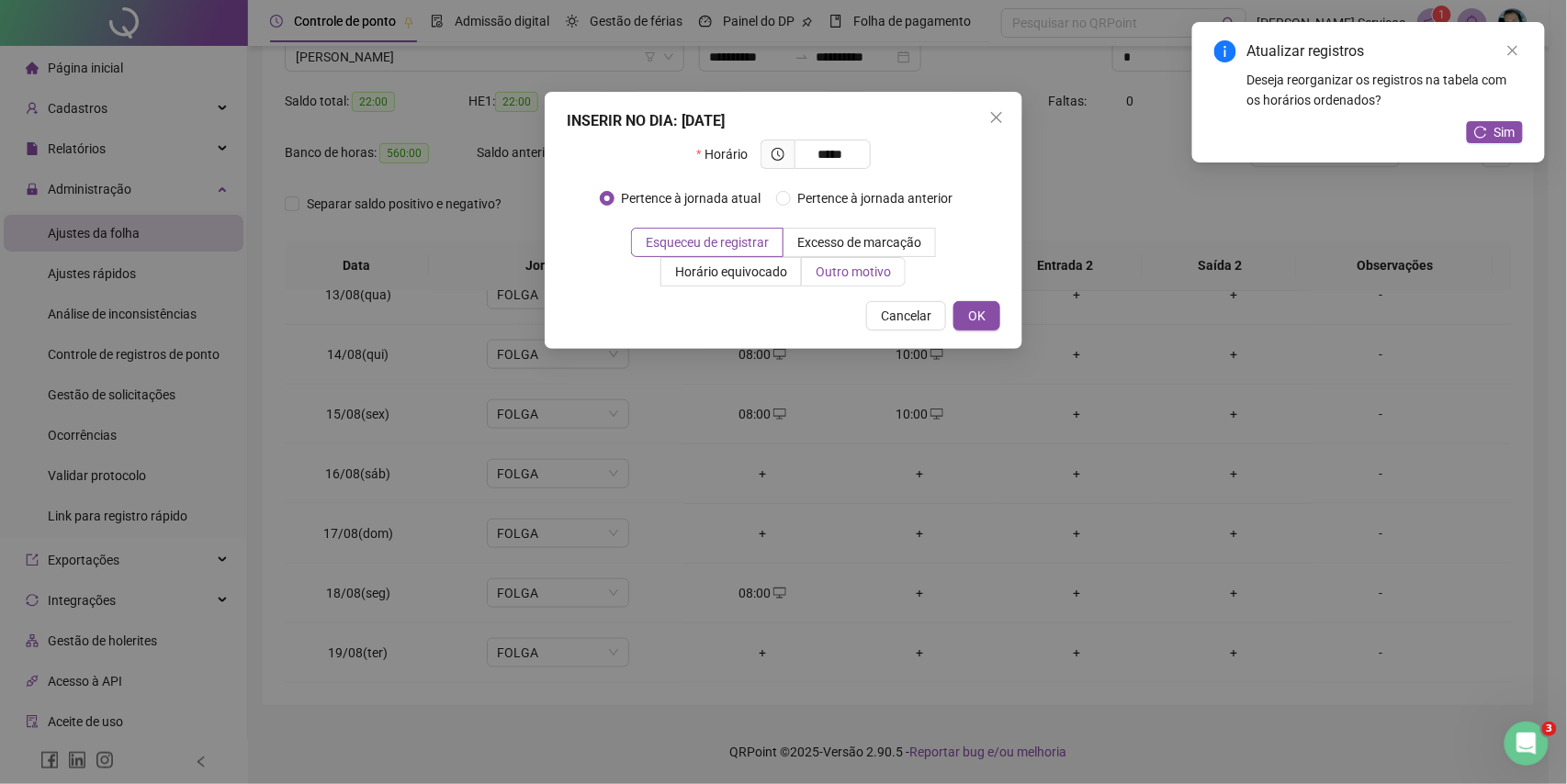
type input "*****"
click at [828, 281] on label "Outro motivo" at bounding box center [854, 272] width 104 height 30
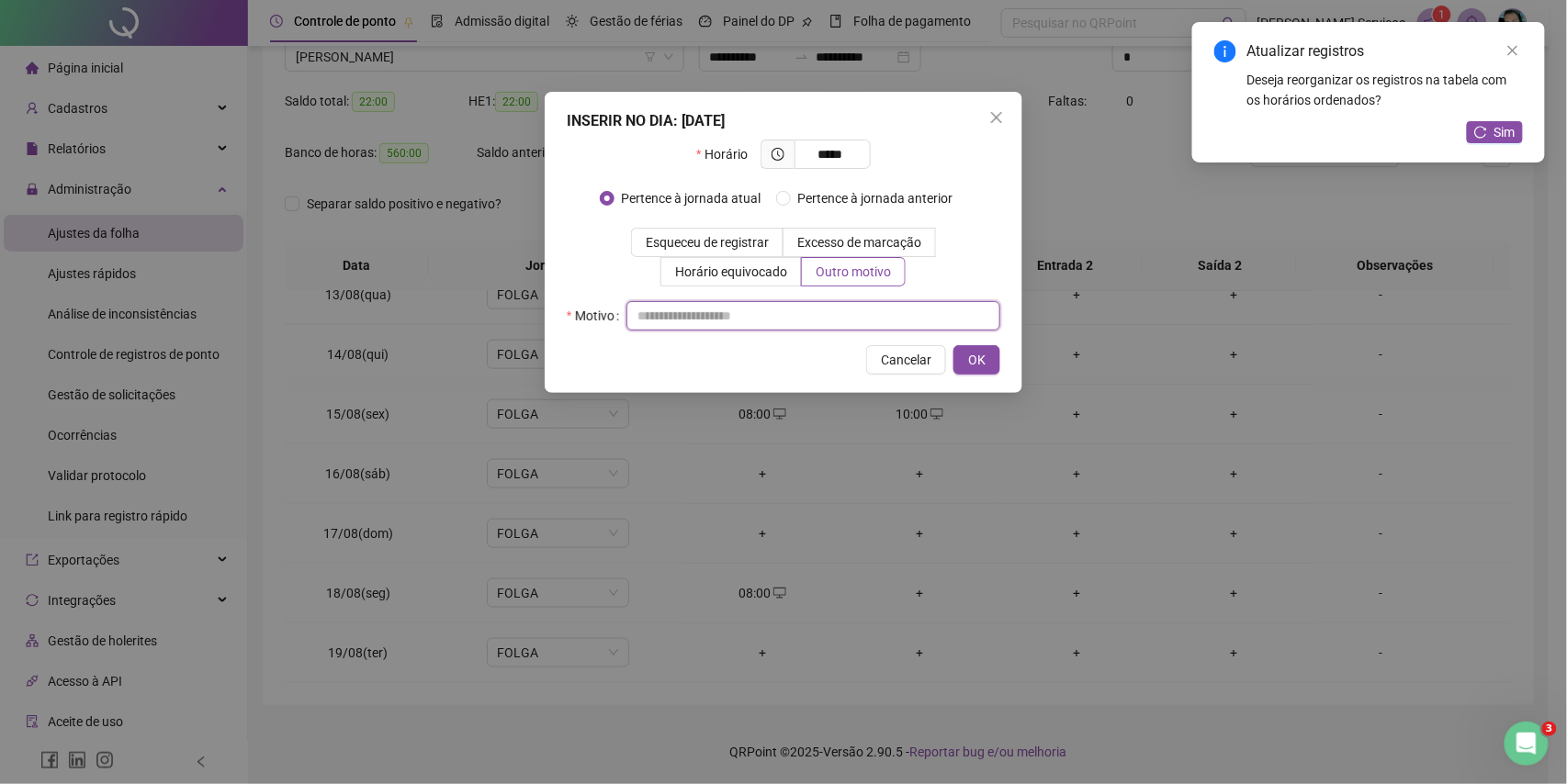
click at [831, 302] on input "text" at bounding box center [813, 316] width 374 height 30
type input "*"
click at [985, 360] on button "OK" at bounding box center [977, 360] width 47 height 30
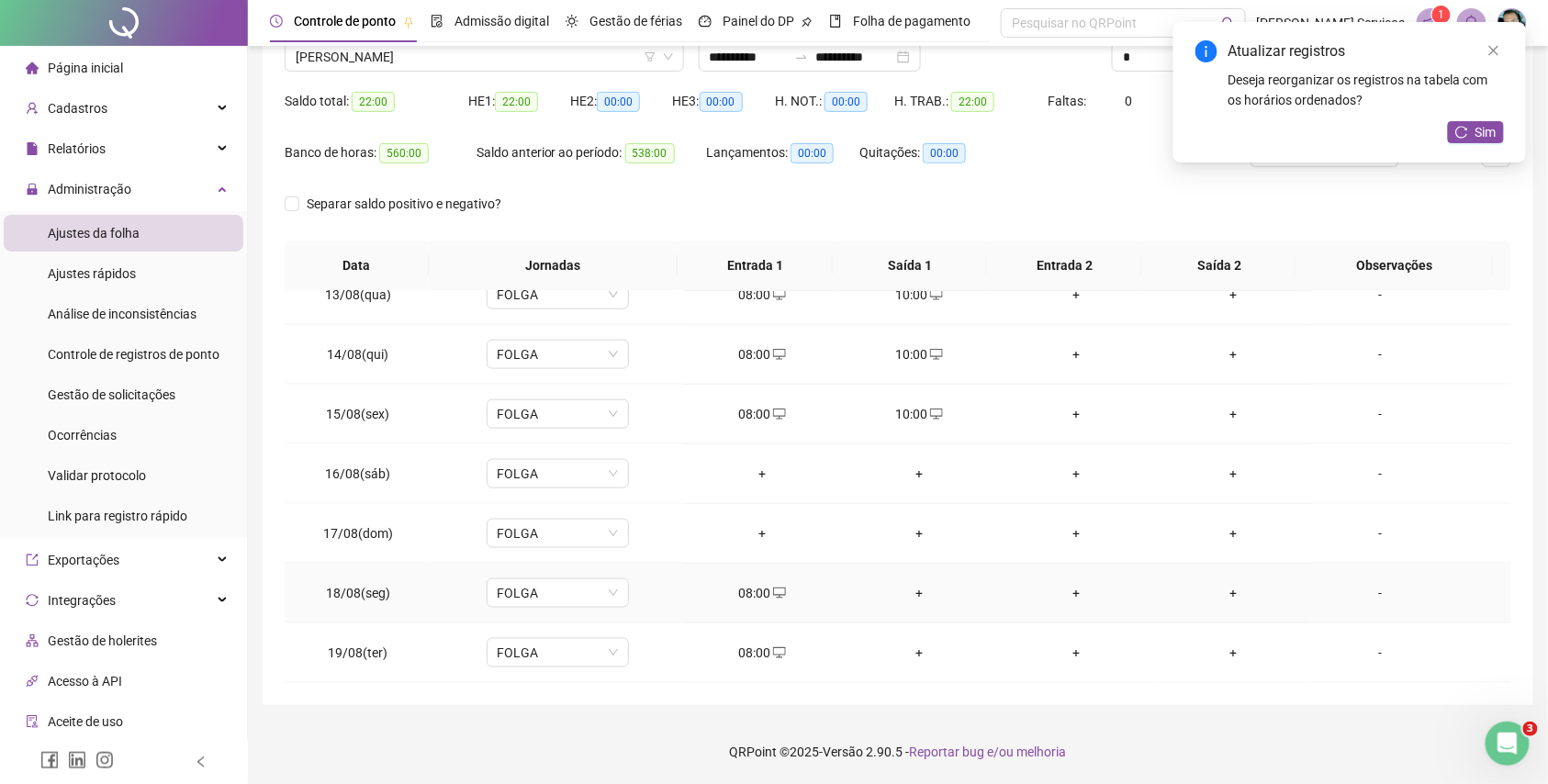
click at [911, 591] on div "+" at bounding box center [919, 593] width 127 height 20
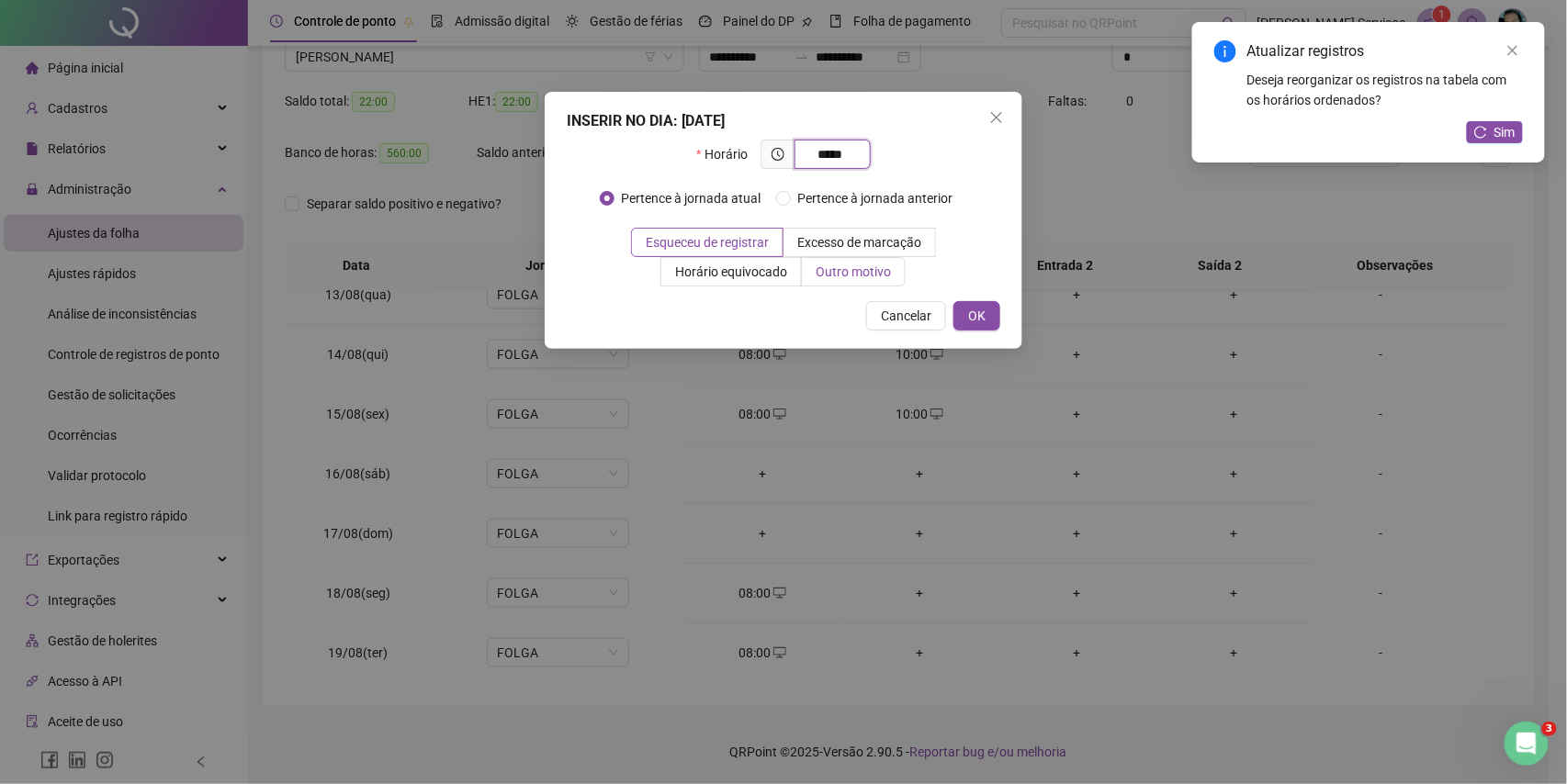
type input "*****"
click at [858, 281] on label "Outro motivo" at bounding box center [854, 272] width 104 height 30
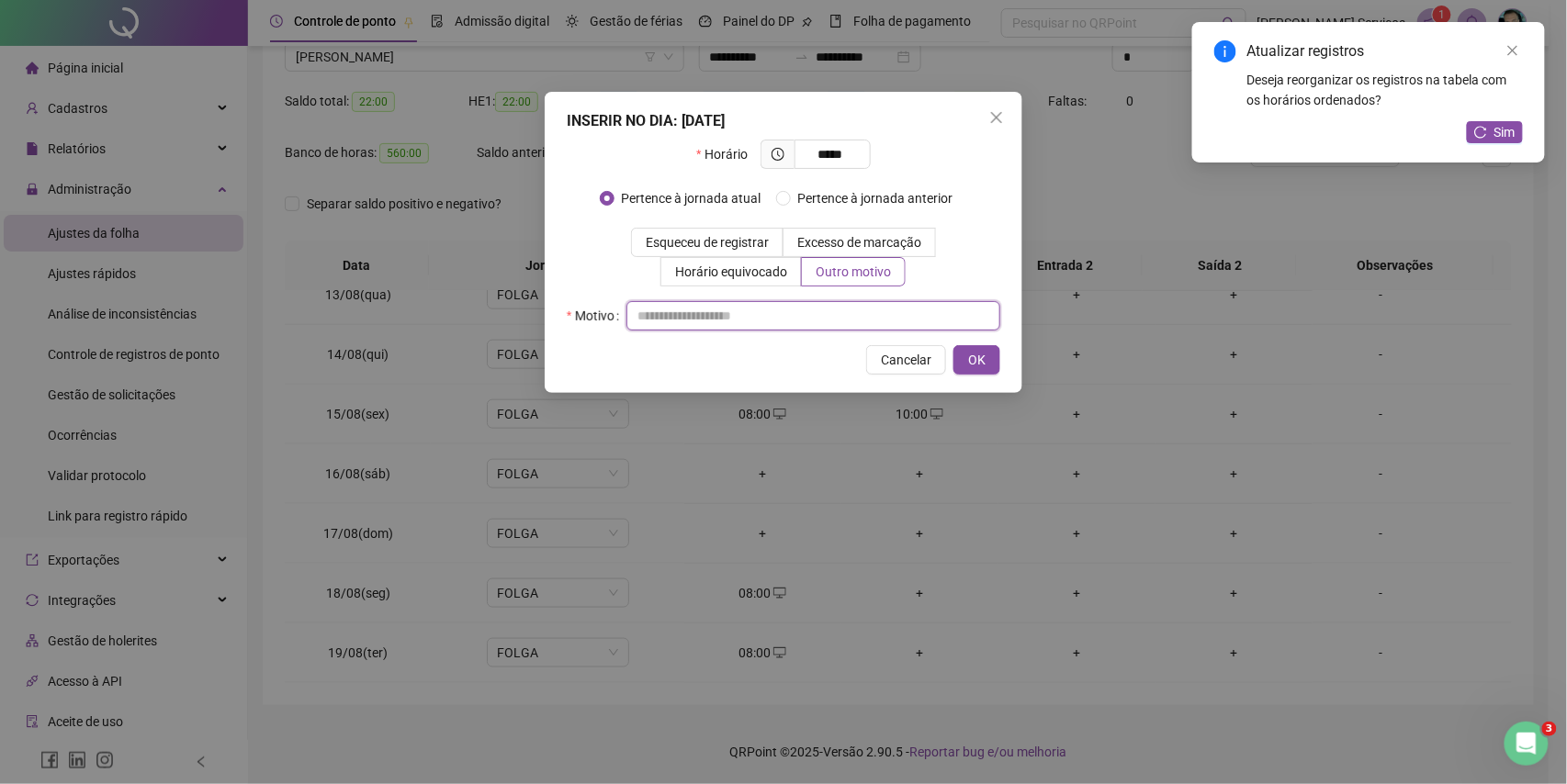
click at [830, 314] on input "text" at bounding box center [813, 316] width 374 height 30
type input "*"
click at [993, 361] on button "OK" at bounding box center [977, 360] width 47 height 30
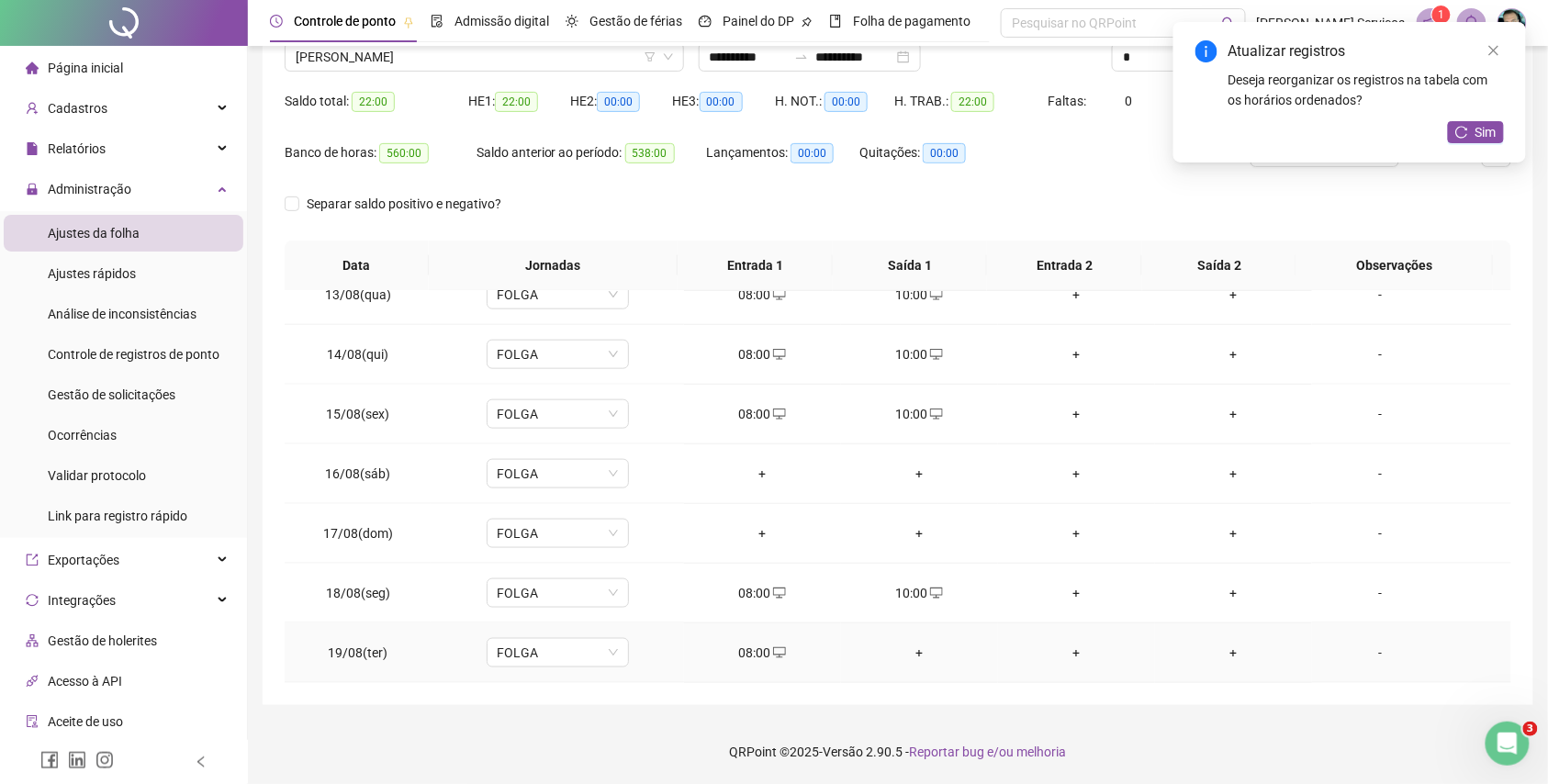
click at [915, 651] on div "+" at bounding box center [919, 653] width 127 height 20
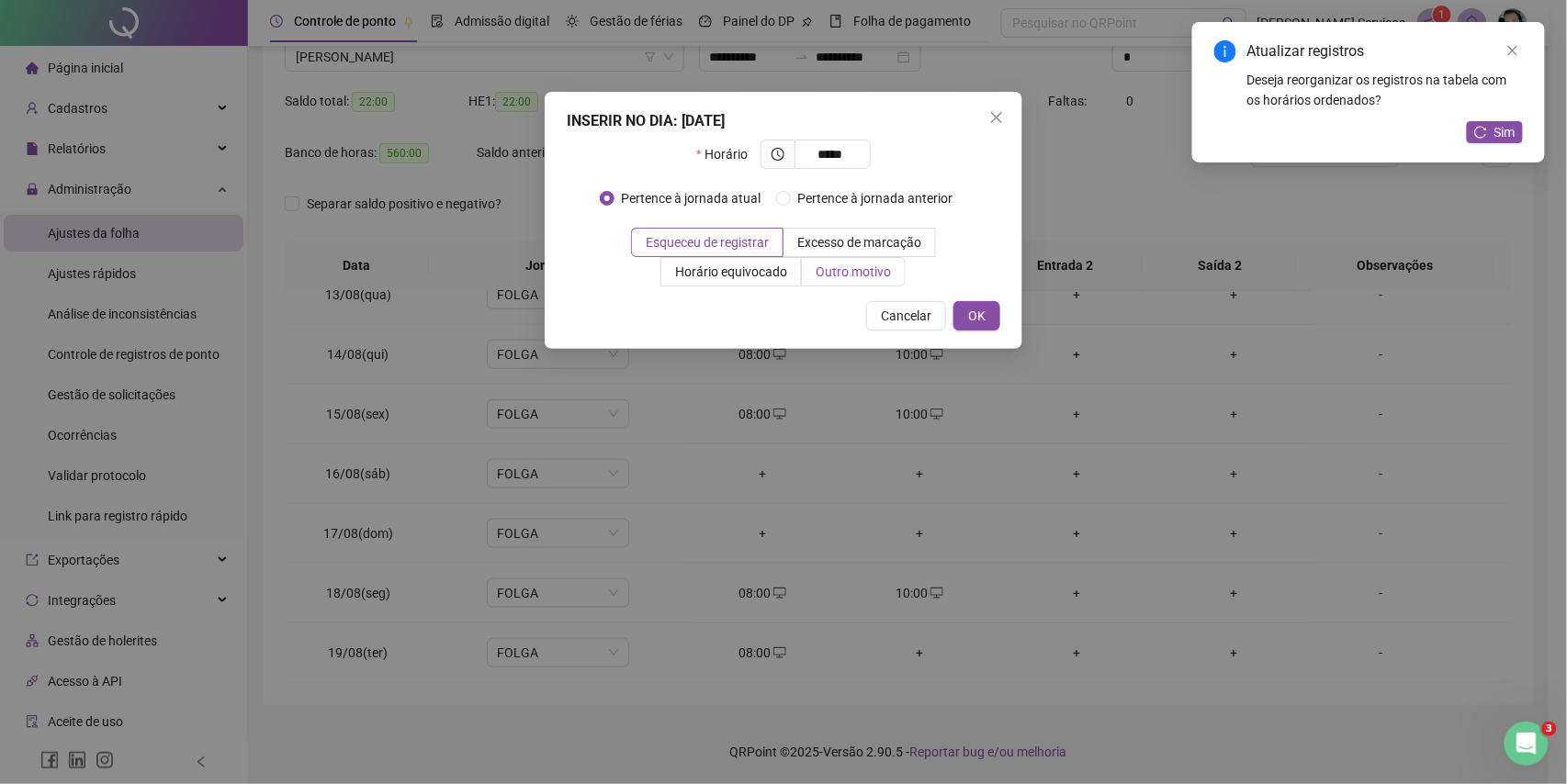
type input "*****"
click at [820, 272] on span "Outro motivo" at bounding box center [853, 272] width 75 height 15
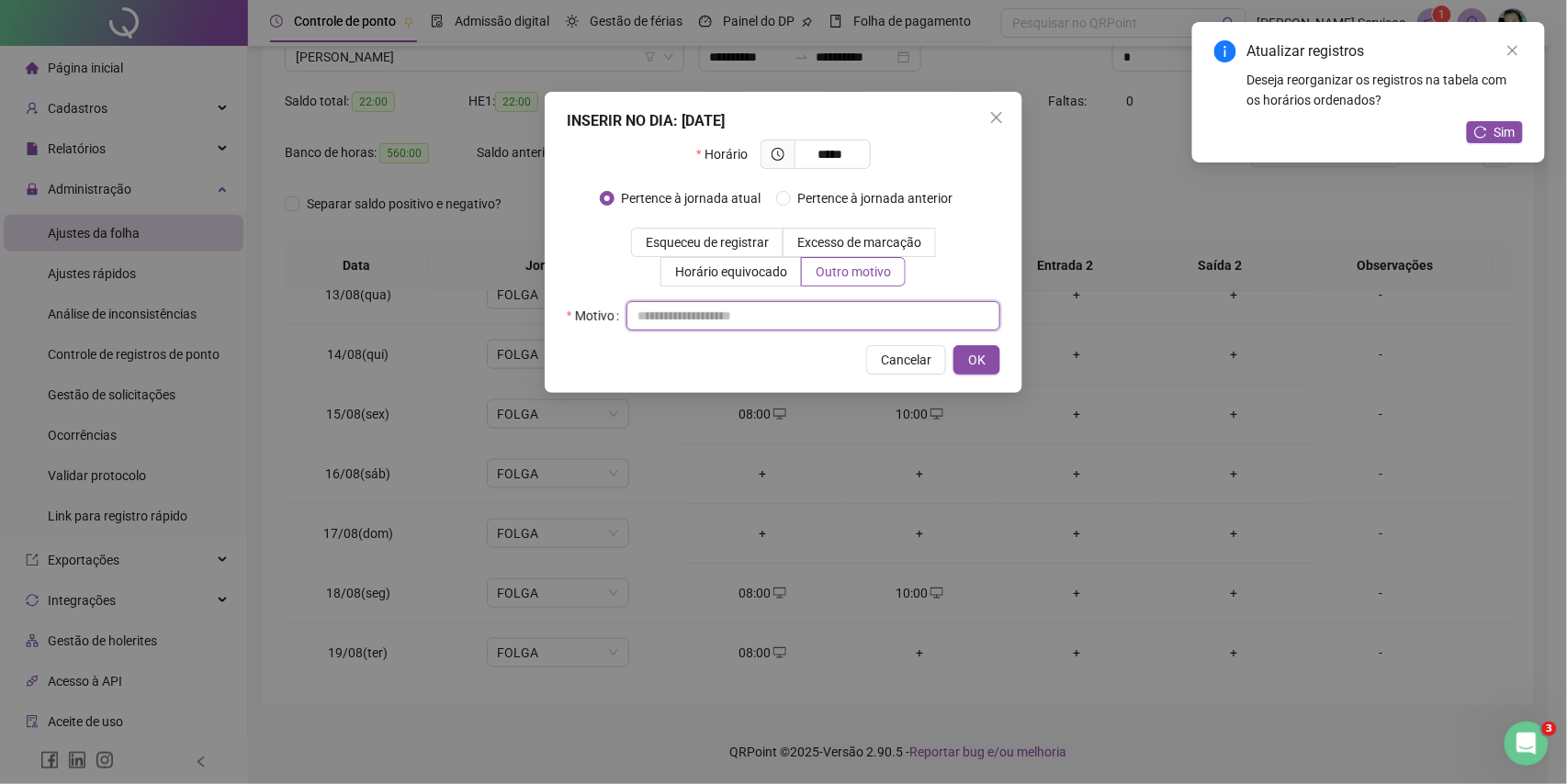
click at [834, 312] on input "text" at bounding box center [813, 316] width 374 height 30
type input "*"
click at [975, 364] on span "OK" at bounding box center [977, 360] width 18 height 20
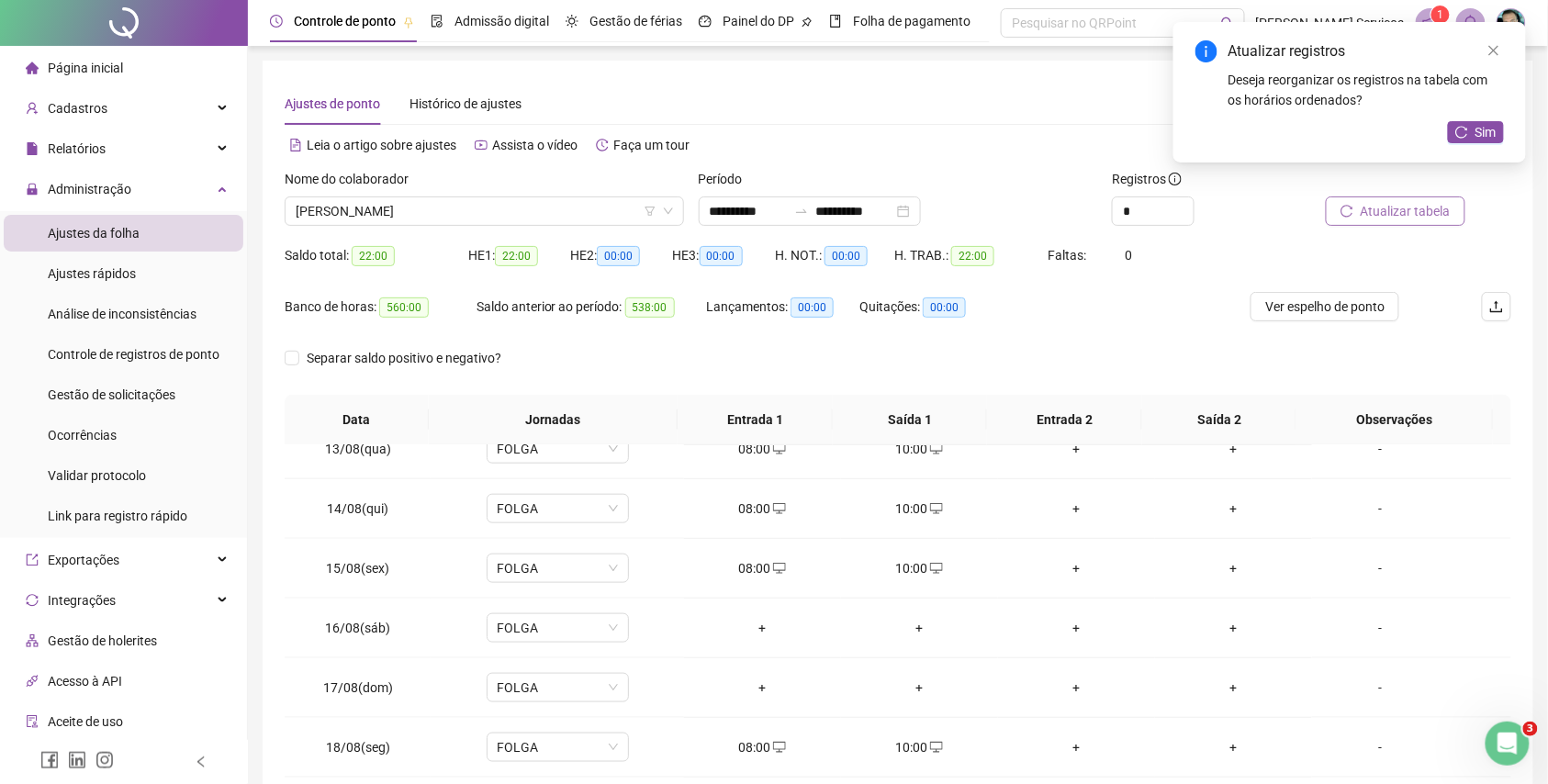
click at [1403, 211] on span "Atualizar tabela" at bounding box center [1406, 211] width 90 height 20
